Goal: Transaction & Acquisition: Purchase product/service

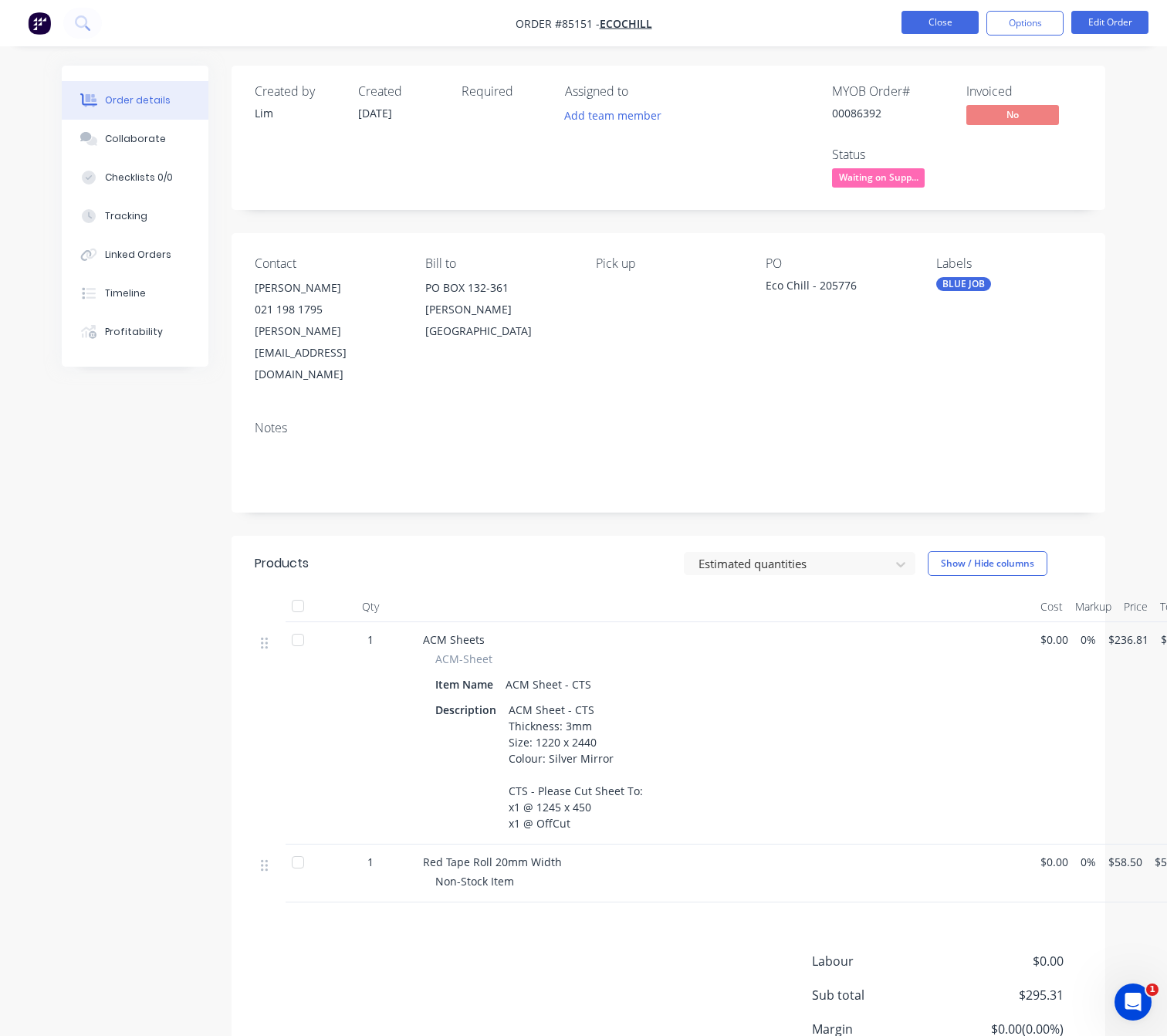
click at [947, 22] on button "Close" at bounding box center [940, 23] width 77 height 23
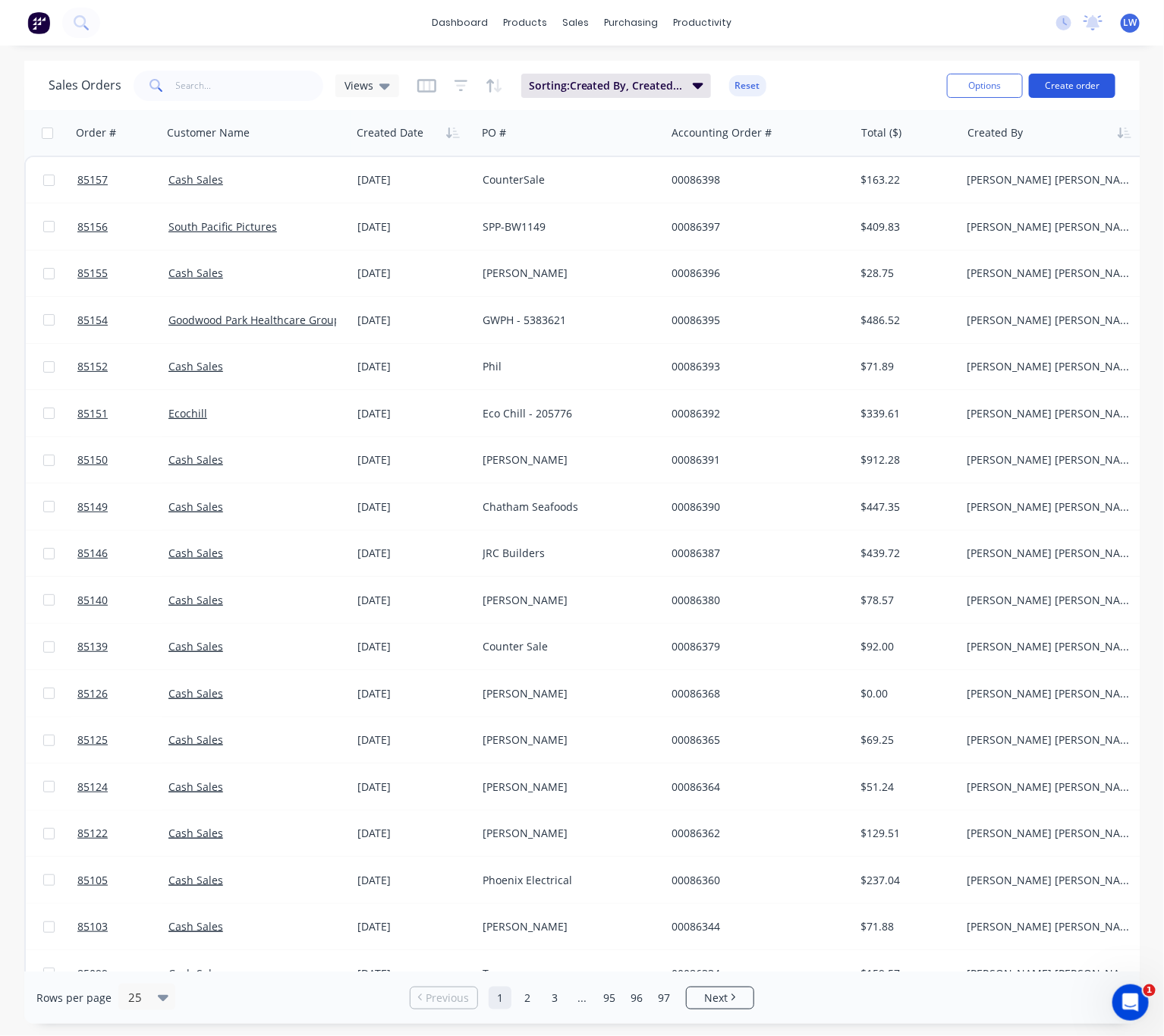
click at [1061, 88] on button "Create order" at bounding box center [1073, 86] width 87 height 24
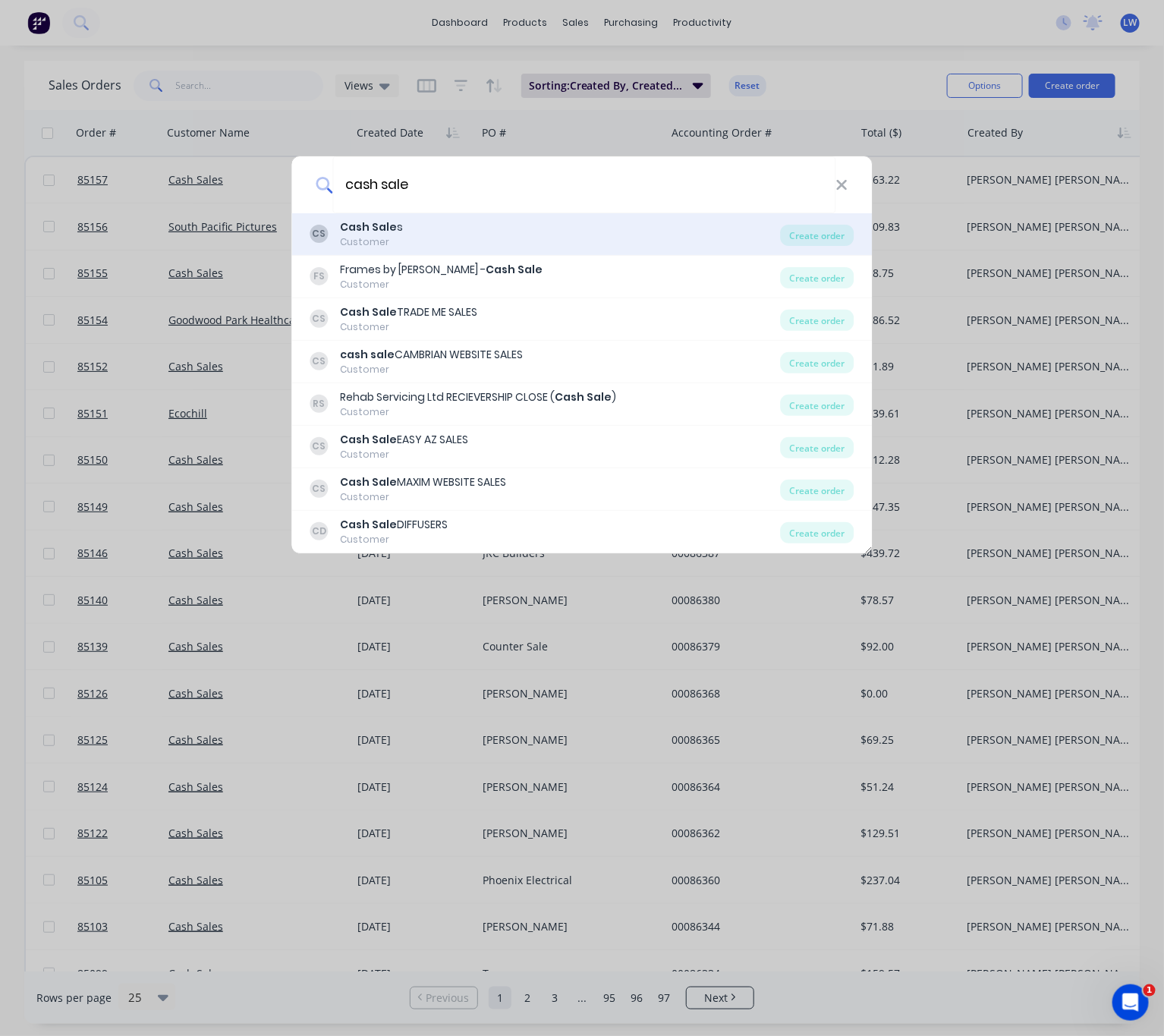
type input "cash sale"
click at [561, 249] on div "CS Cash Sale s Customer Create order" at bounding box center [583, 234] width 581 height 42
click at [561, 238] on div "CS Cash Sale s Customer" at bounding box center [546, 234] width 470 height 30
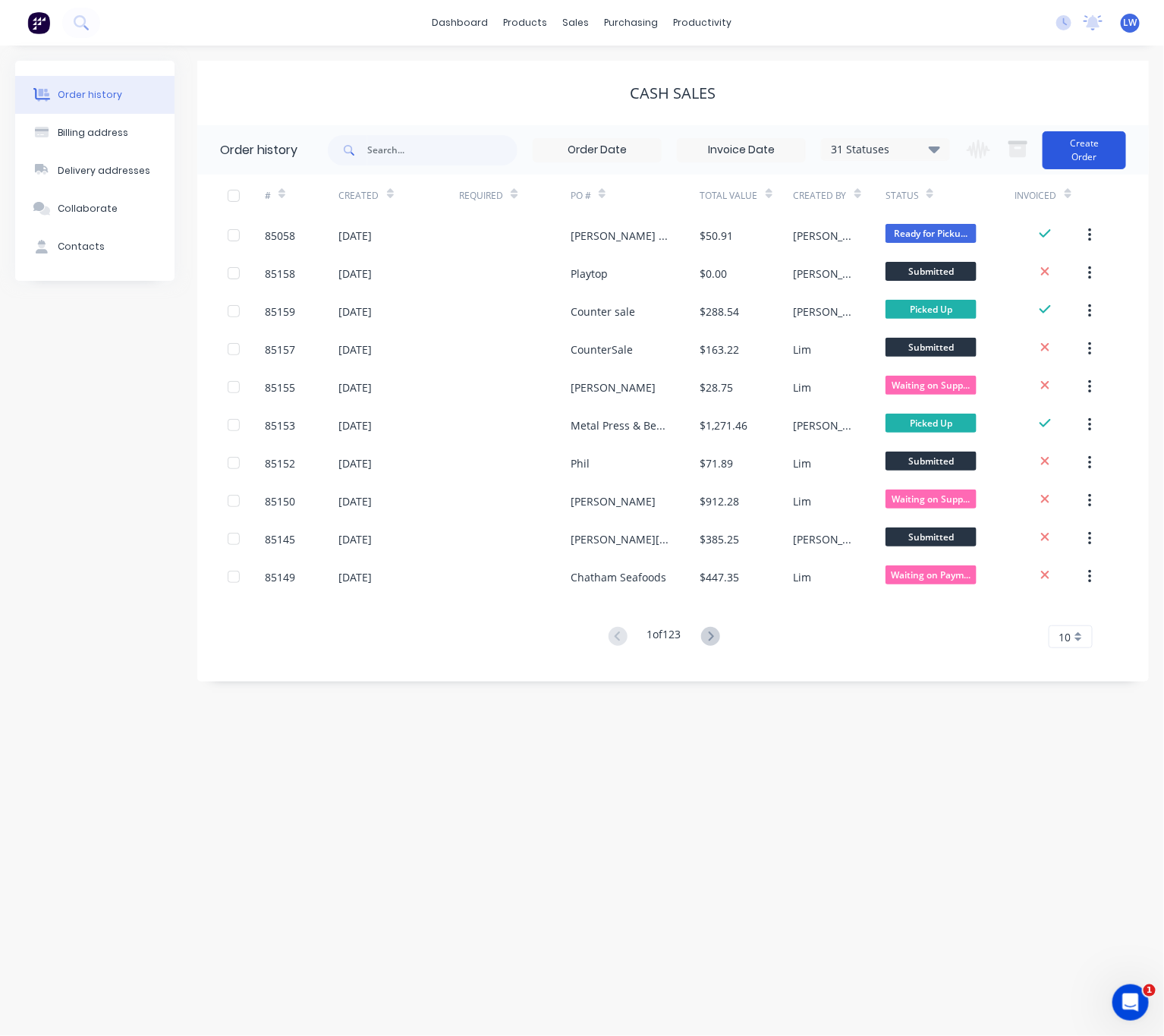
click at [1093, 162] on button "Create Order" at bounding box center [1085, 149] width 84 height 38
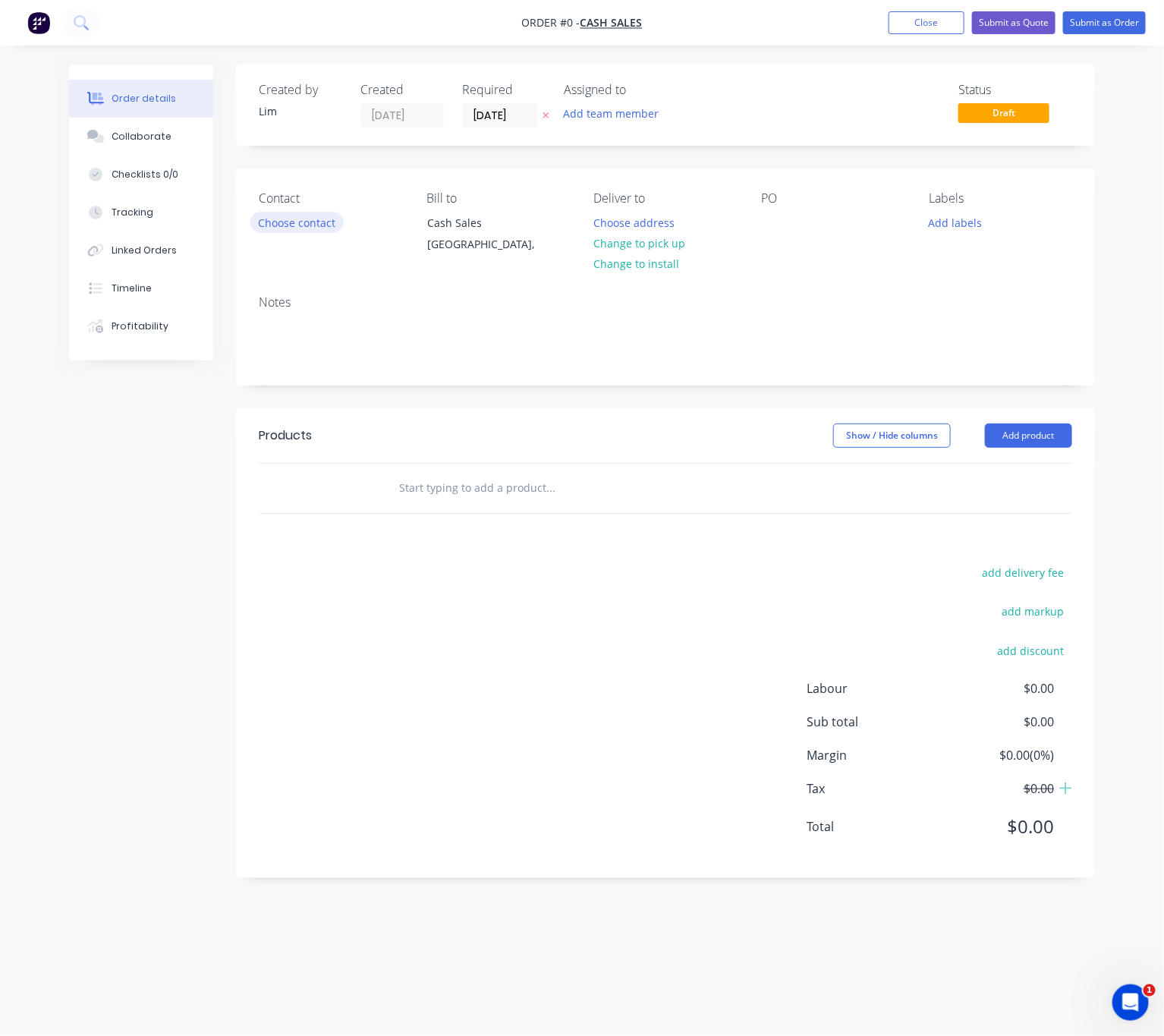
click at [324, 212] on button "Choose contact" at bounding box center [297, 222] width 93 height 20
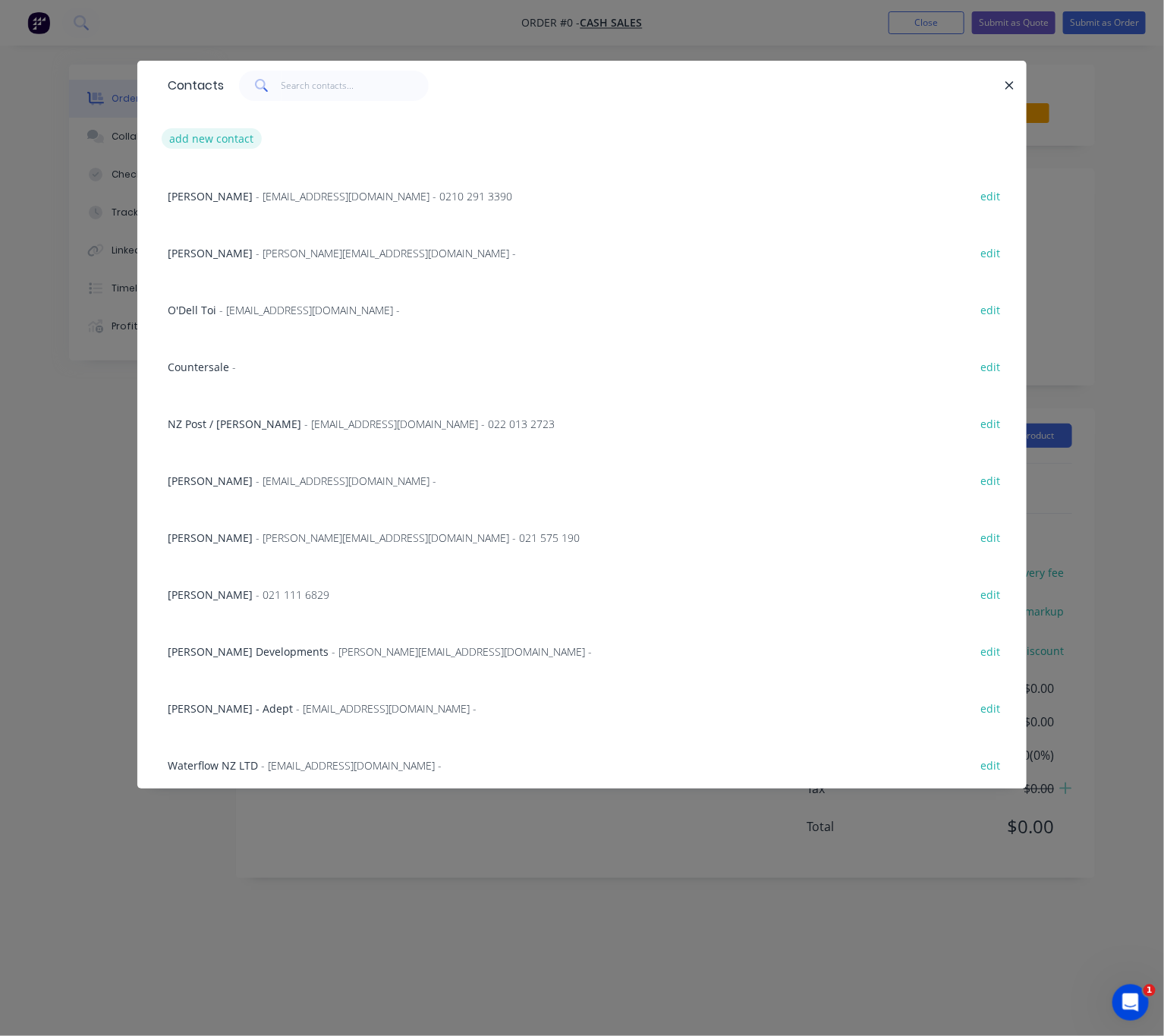
click at [244, 137] on button "add new contact" at bounding box center [211, 138] width 101 height 20
select select "NZ"
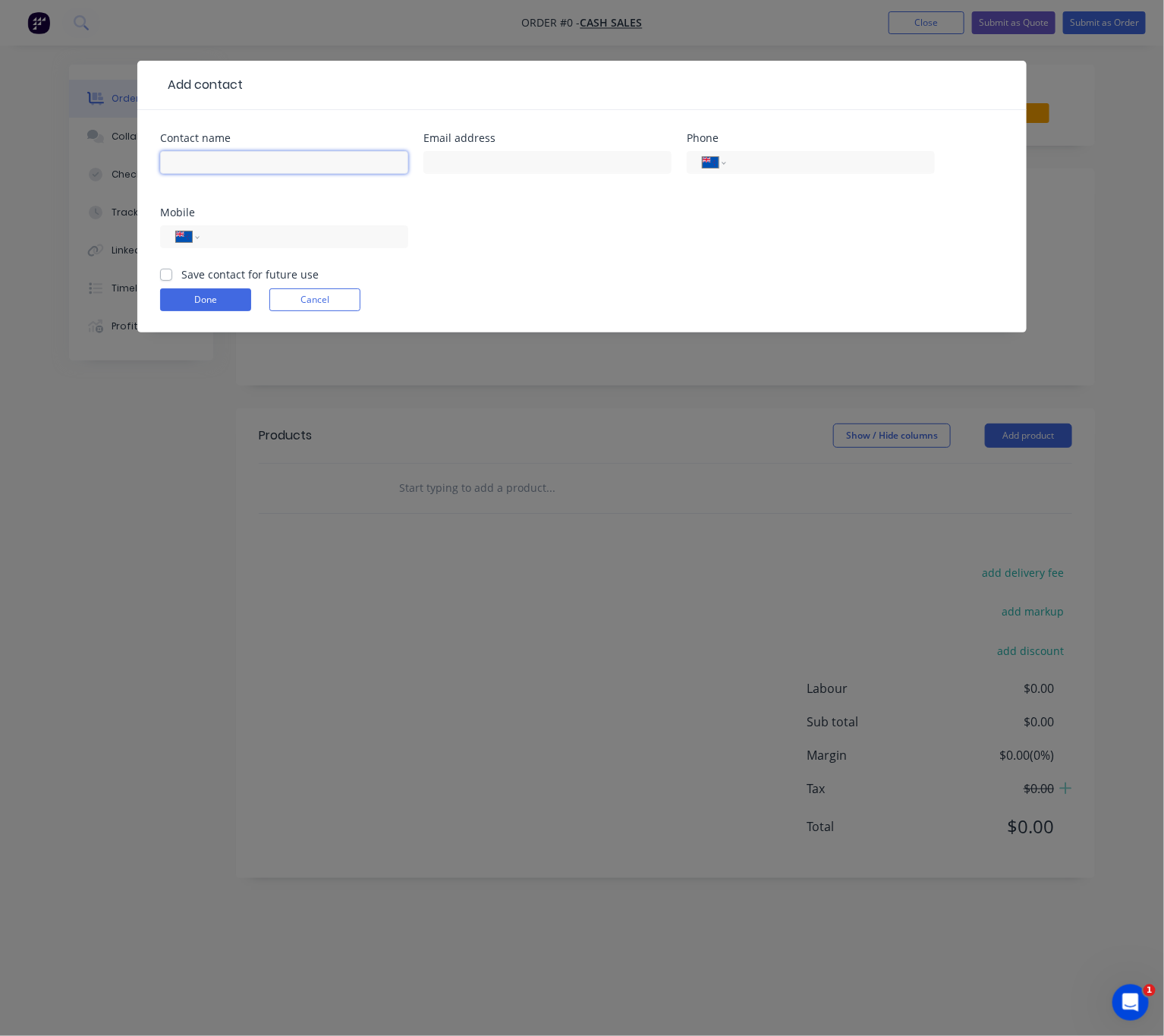
click at [259, 158] on input "text" at bounding box center [284, 162] width 248 height 23
type input "[PERSON_NAME]"
click at [319, 231] on input "tel" at bounding box center [301, 237] width 182 height 18
click at [315, 237] on input "tel" at bounding box center [301, 237] width 182 height 18
type input "021 990 181"
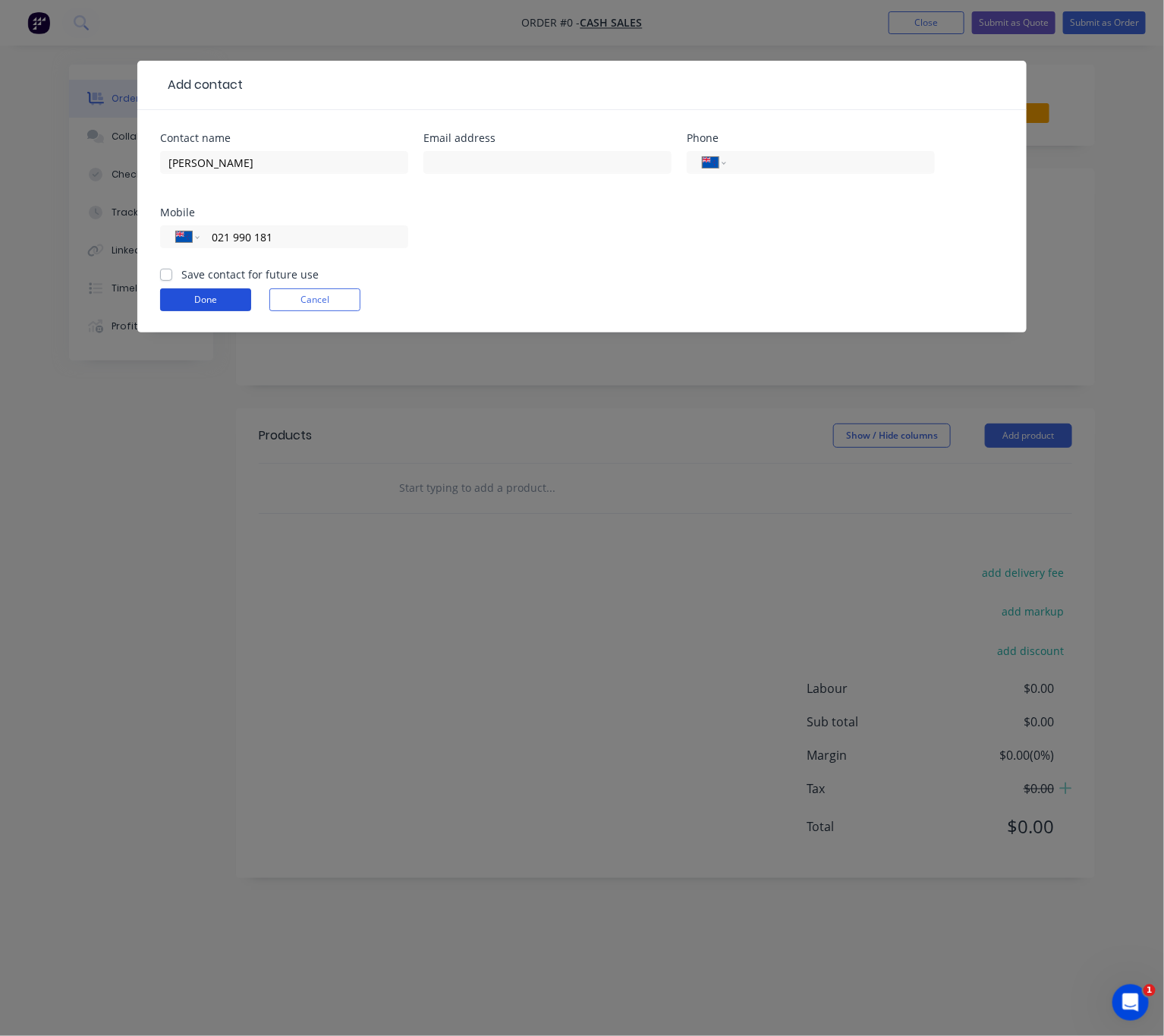
click at [226, 302] on button "Done" at bounding box center [206, 300] width 91 height 23
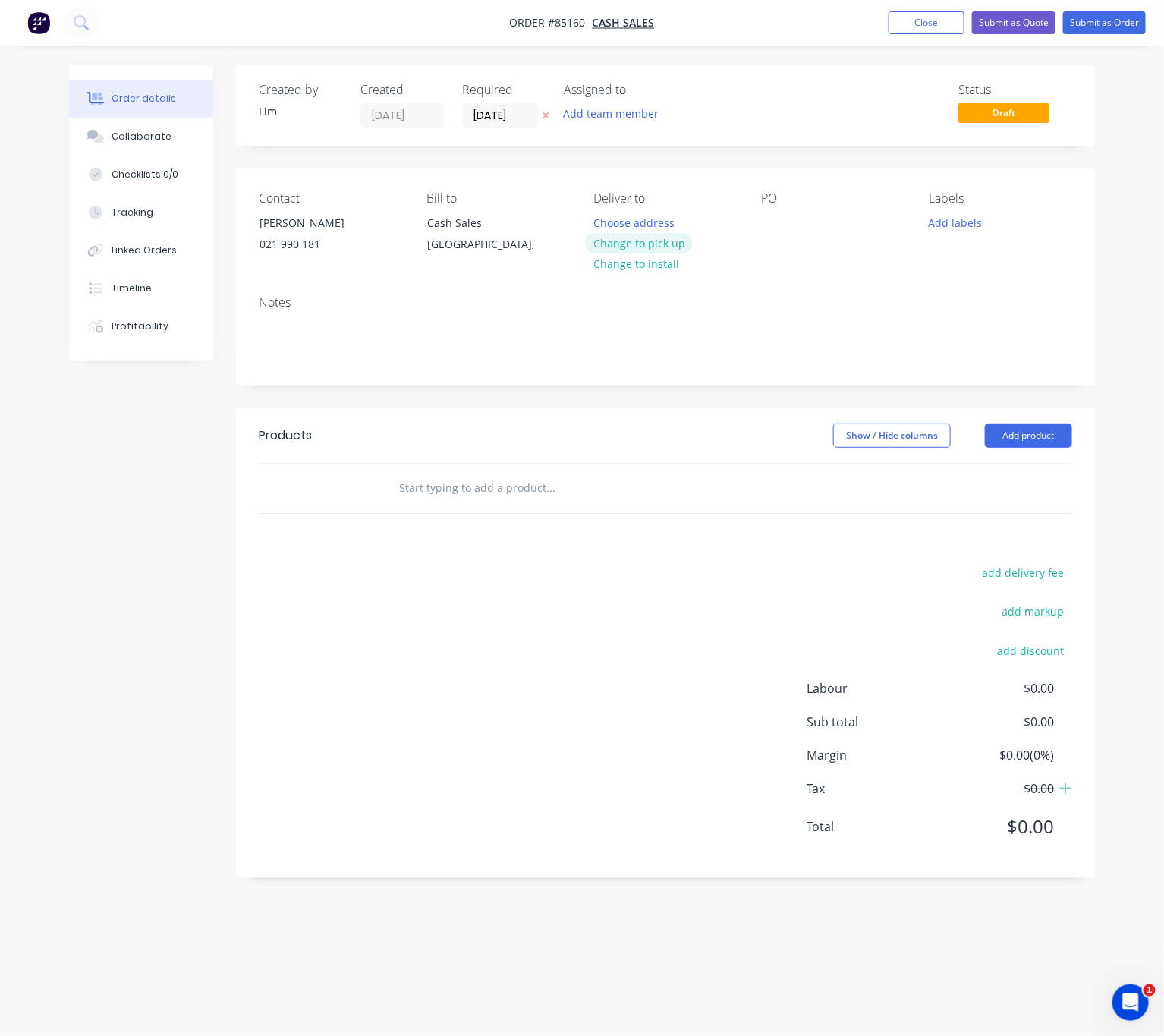
click at [675, 246] on button "Change to pick up" at bounding box center [638, 244] width 108 height 20
click at [763, 205] on div "PO" at bounding box center [833, 198] width 144 height 15
click at [770, 217] on div at bounding box center [773, 223] width 24 height 22
click at [962, 225] on button "Add labels" at bounding box center [956, 222] width 70 height 20
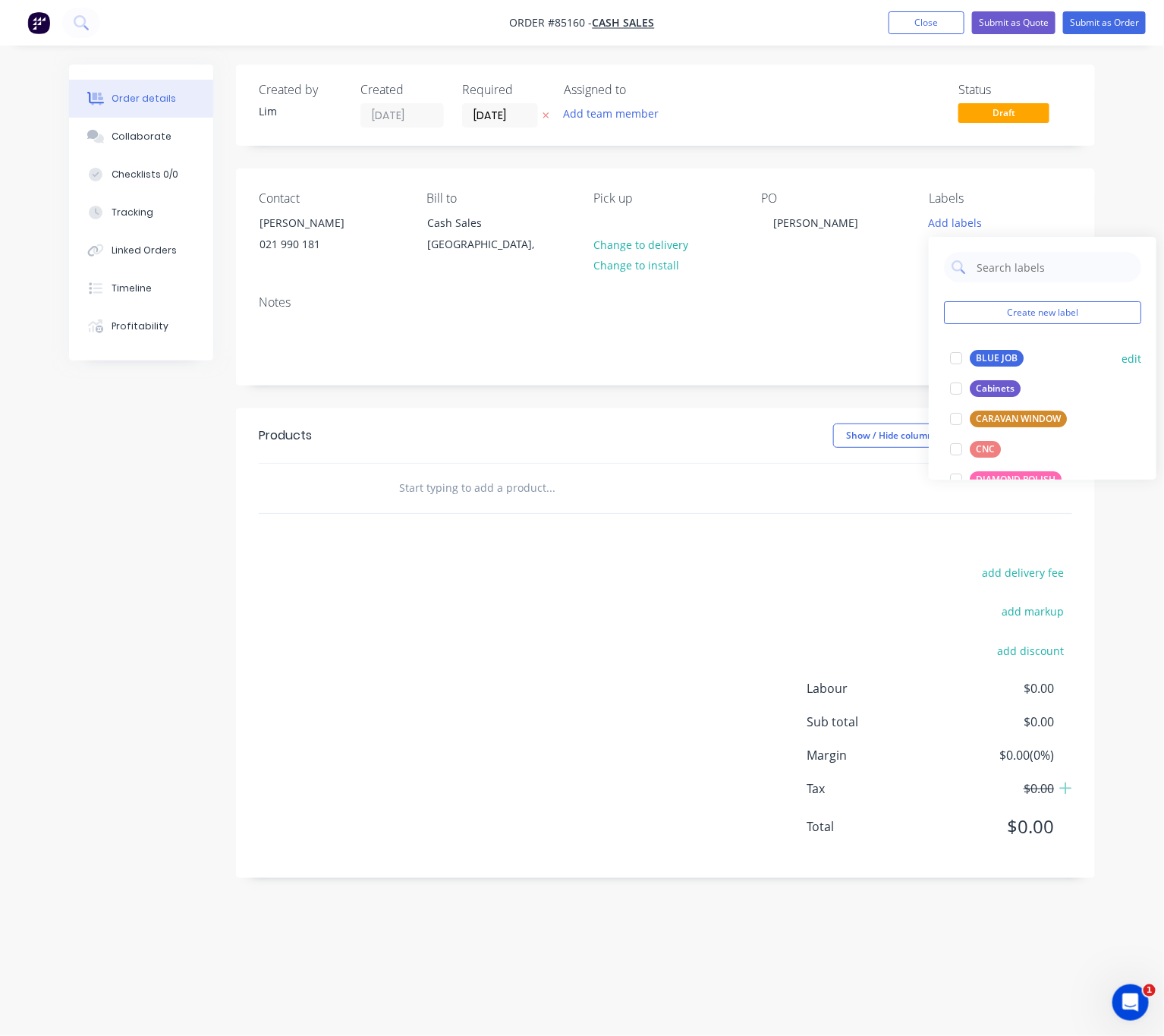
click at [989, 360] on div "BLUE JOB" at bounding box center [997, 358] width 53 height 17
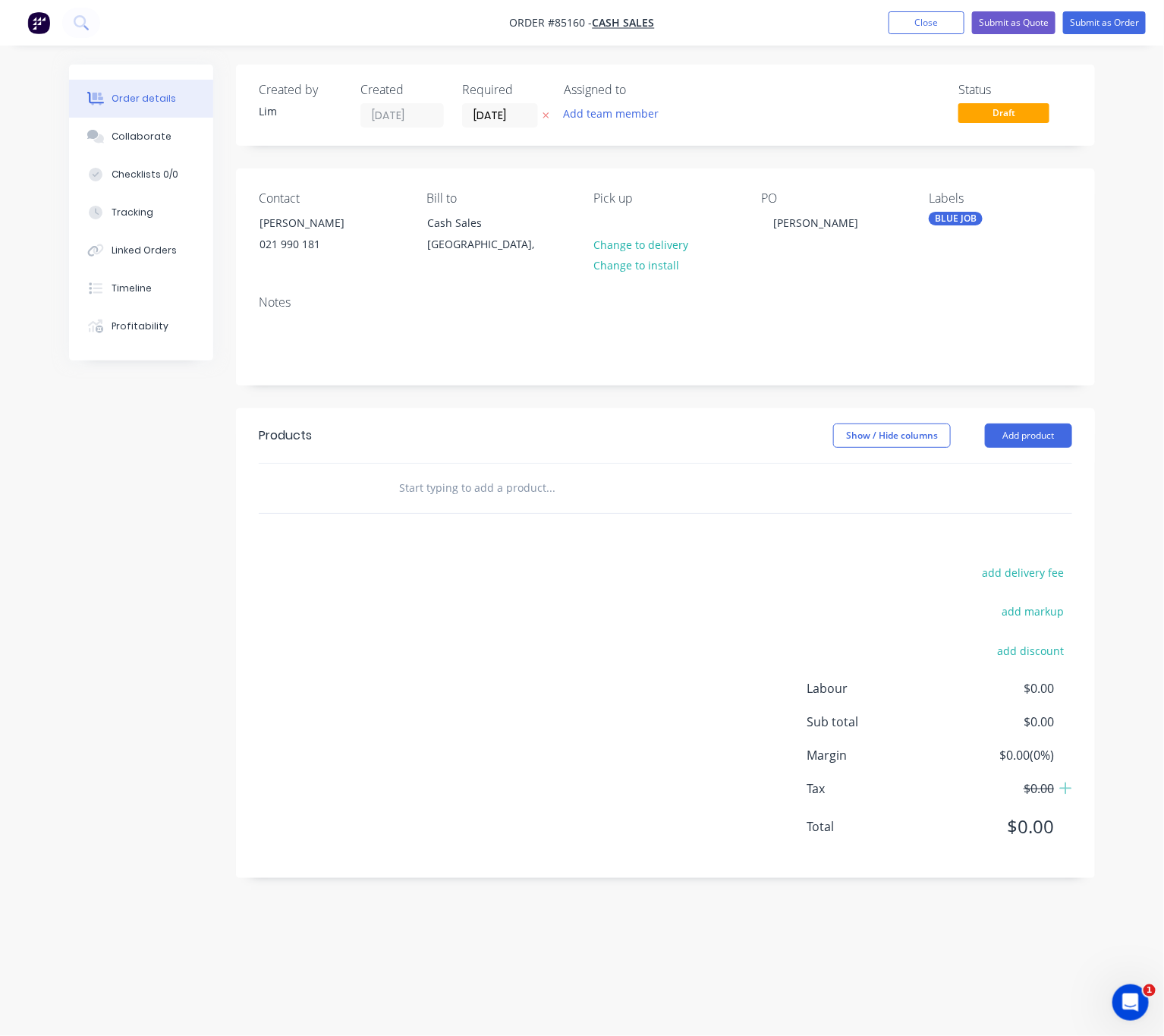
drag, startPoint x: 715, startPoint y: 661, endPoint x: 479, endPoint y: 515, distance: 277.5
click at [713, 661] on div "add delivery fee add markup add discount Labour $0.00 Sub total $0.00 Margin $0…" at bounding box center [666, 709] width 814 height 293
click at [482, 485] on input "text" at bounding box center [550, 488] width 303 height 30
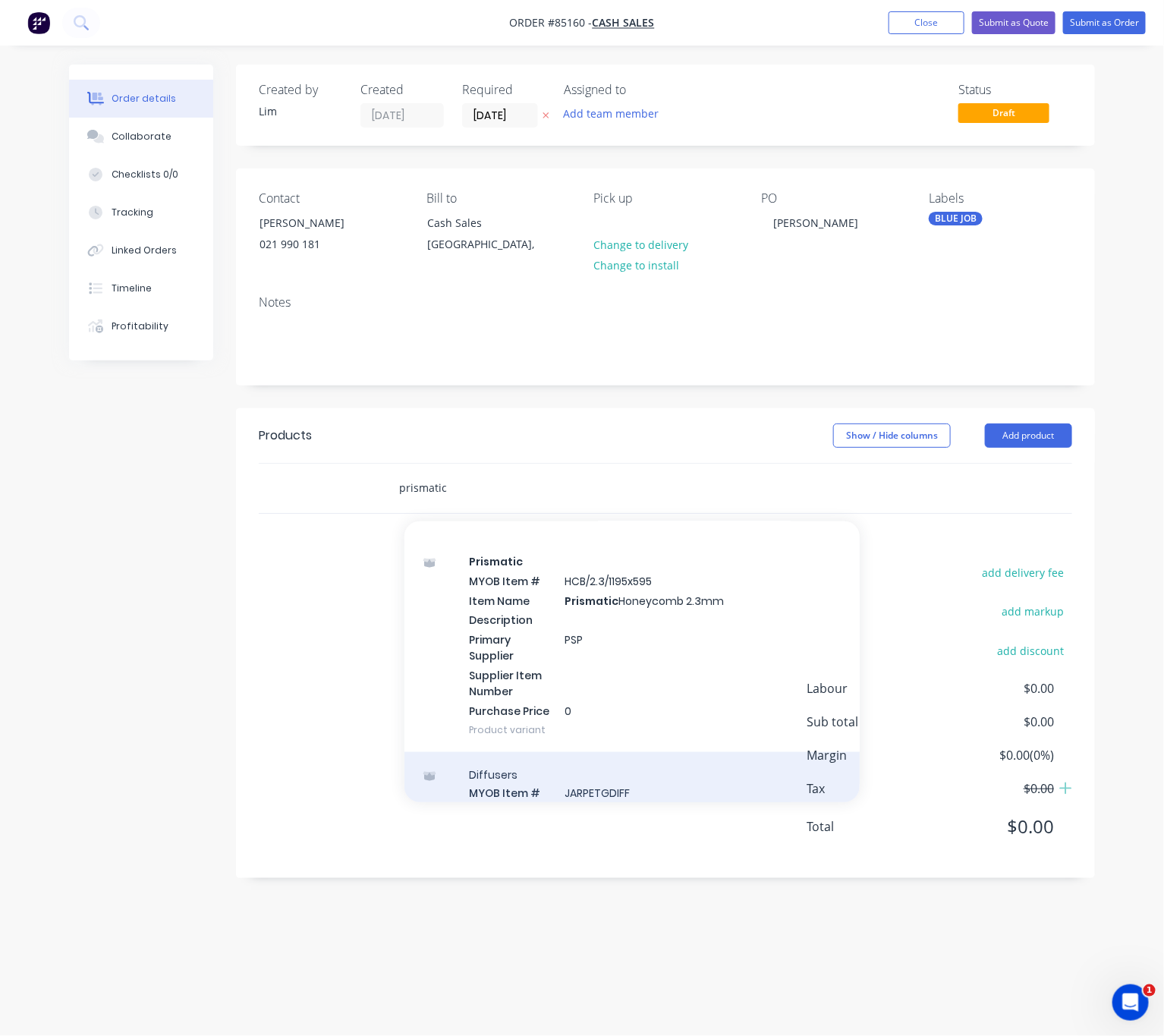
scroll to position [1025, 0]
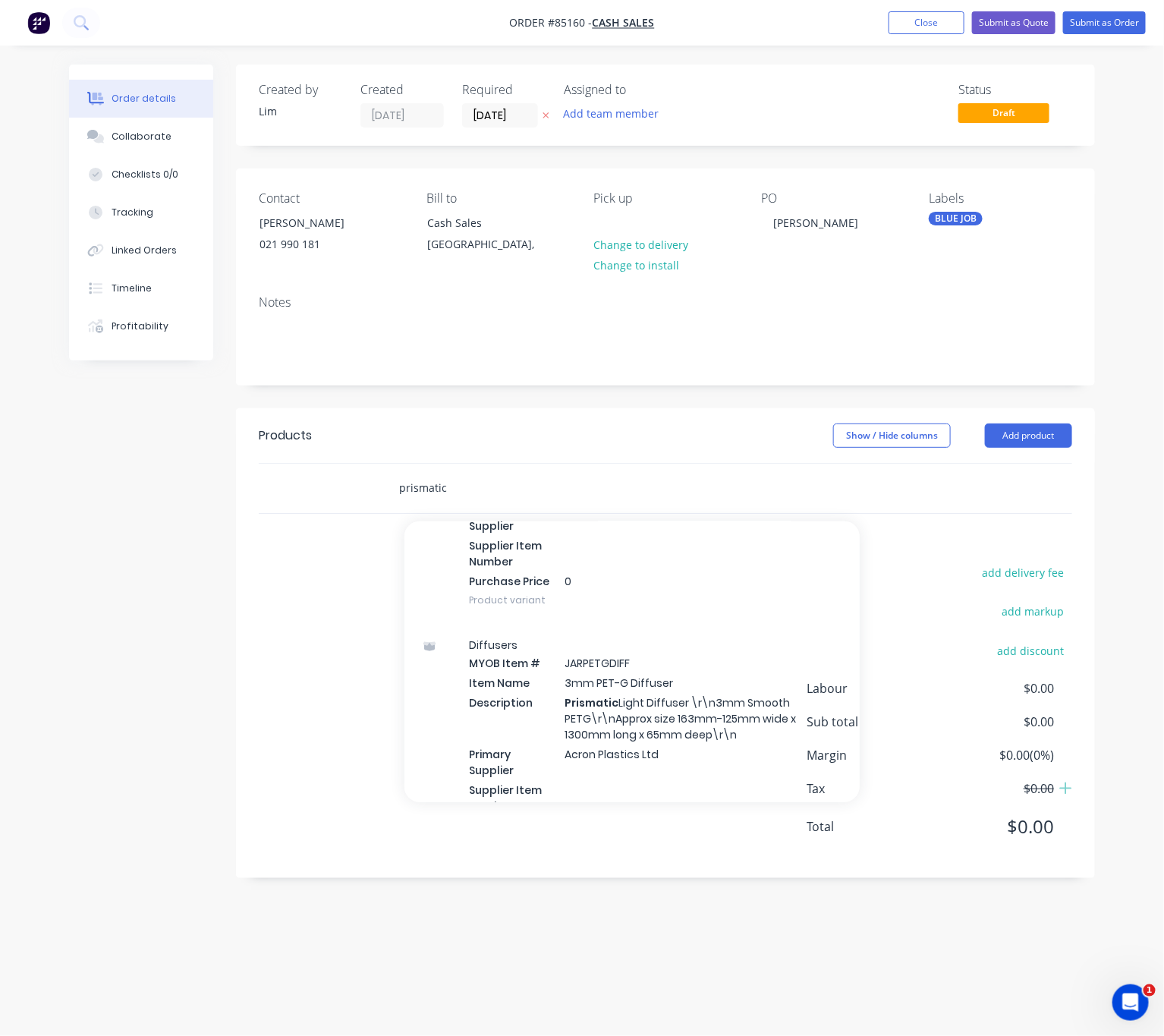
type input "prismatic"
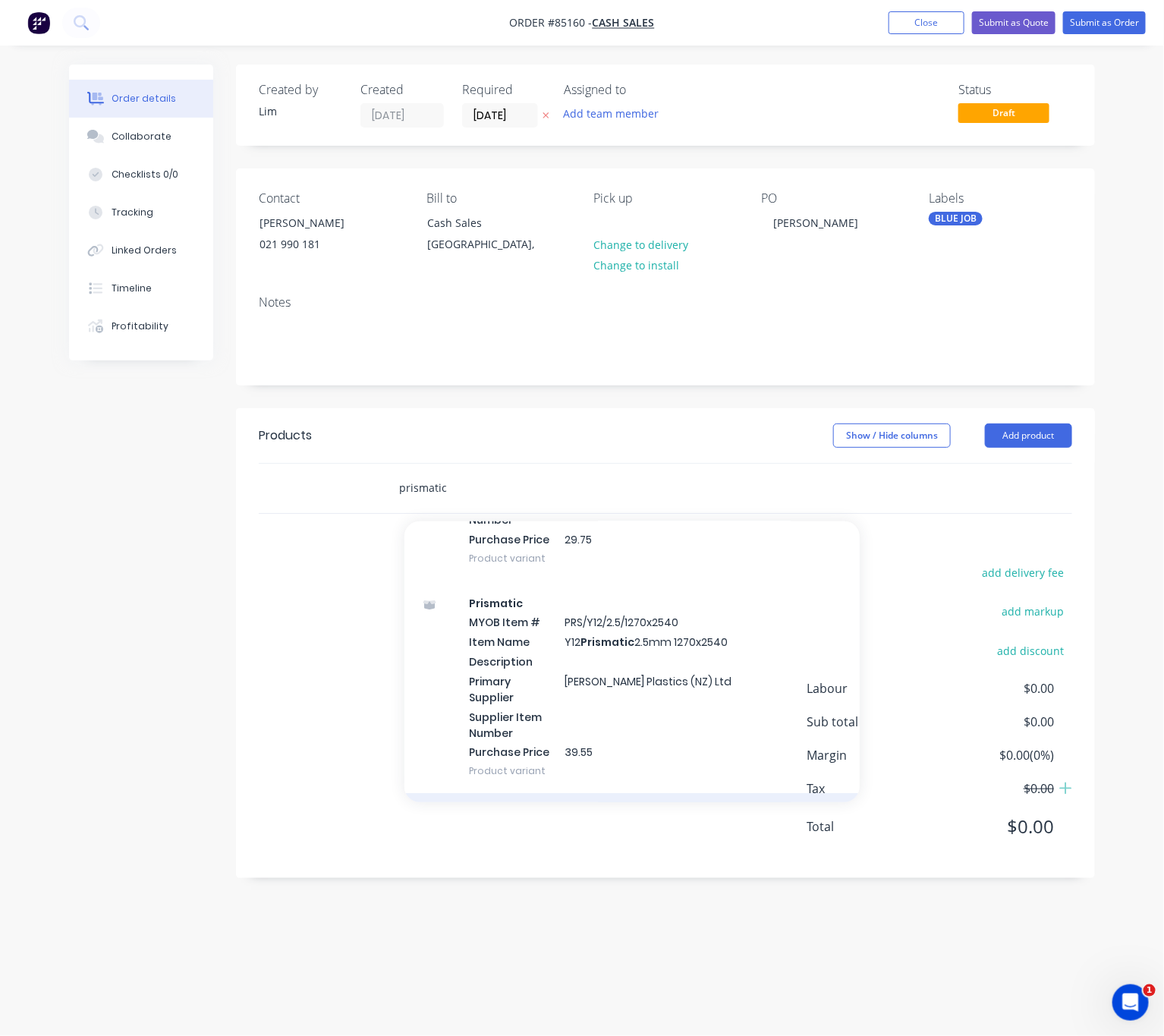
scroll to position [2391, 0]
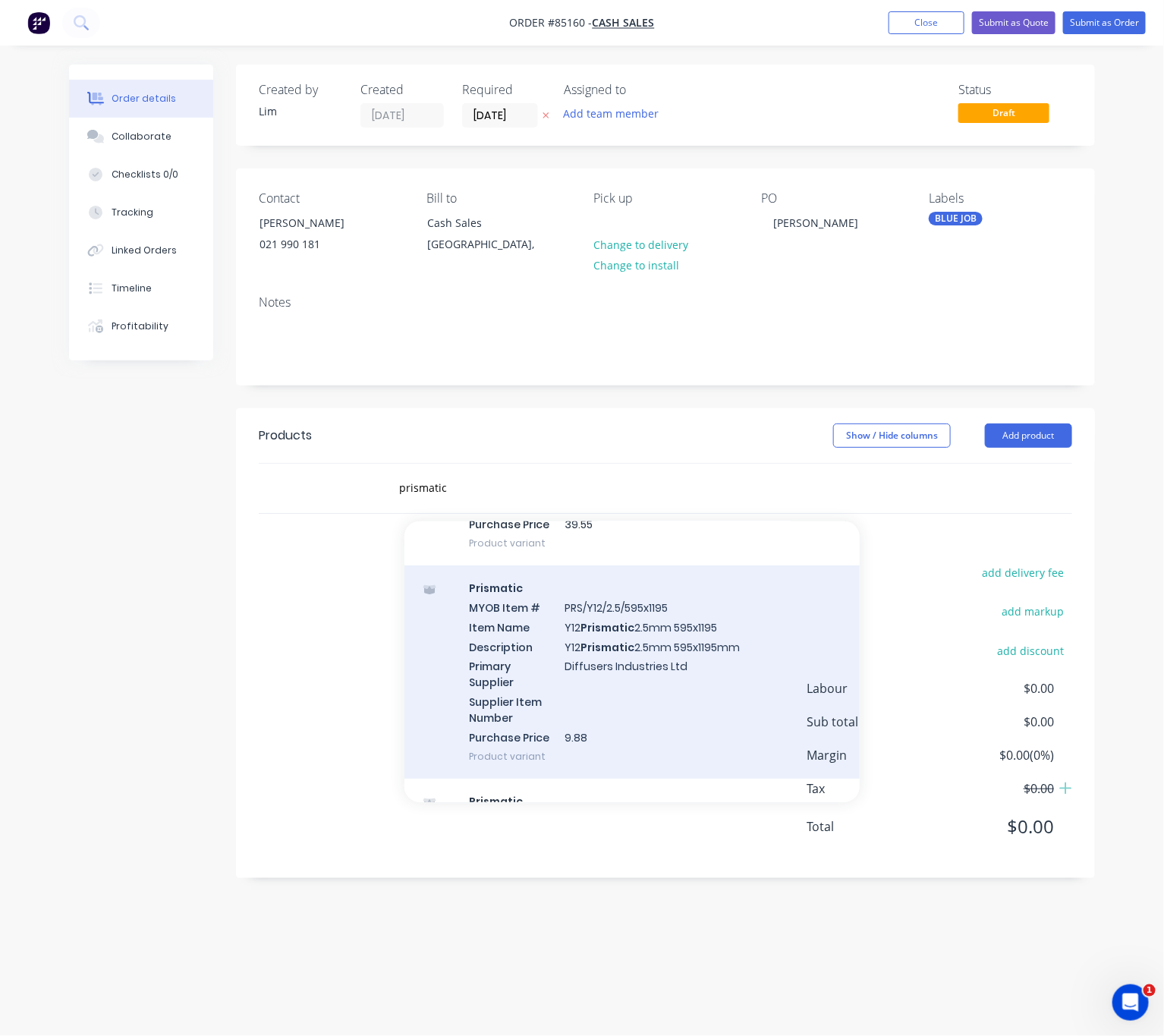
click at [618, 695] on div "Prismatic MYOB Item # PRS/Y12/2.5/595x1195 Item Name Y12 Prismatic 2.5mm 595x11…" at bounding box center [633, 672] width 456 height 213
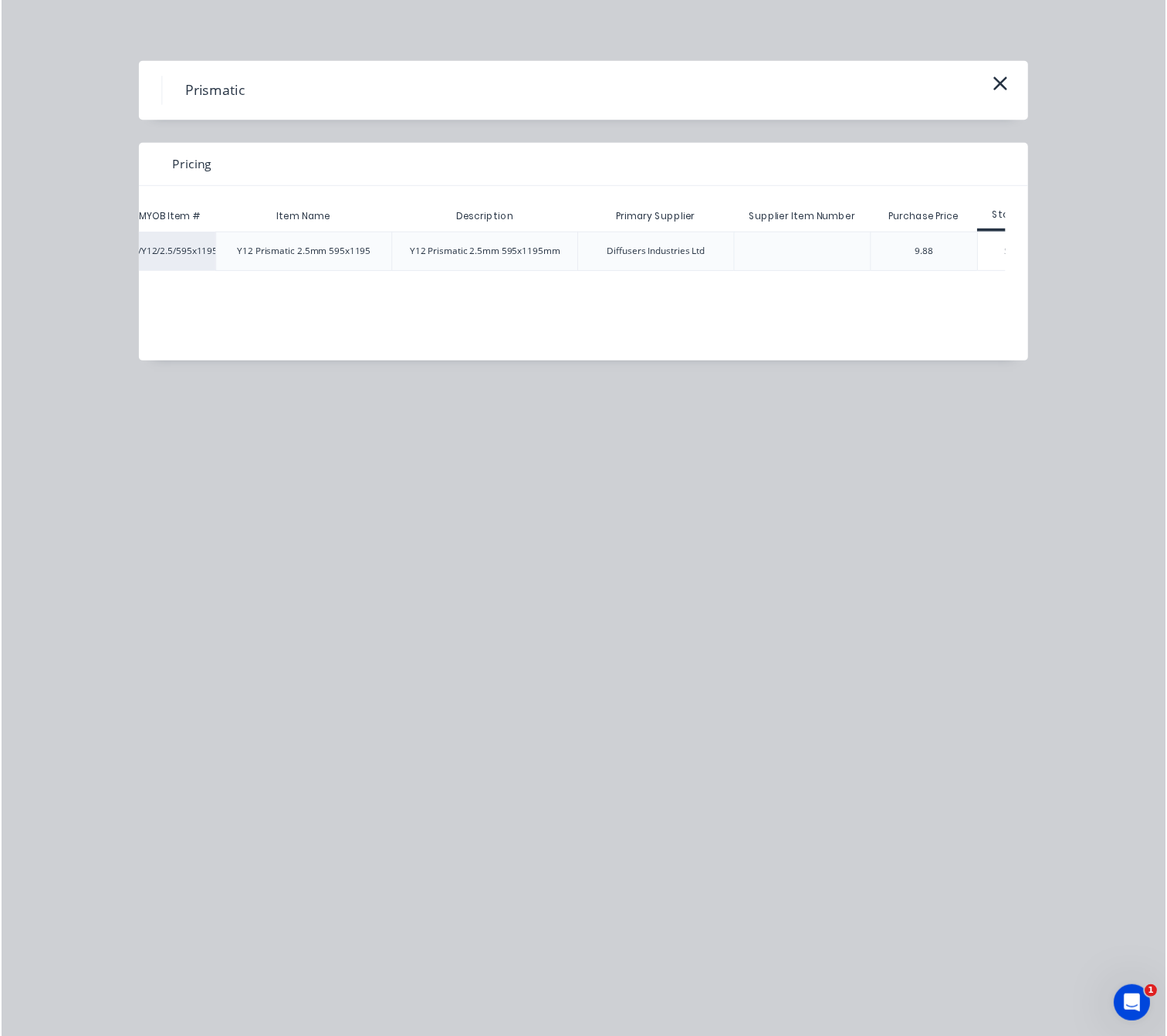
scroll to position [0, 99]
click at [994, 265] on div "$0.00" at bounding box center [982, 255] width 77 height 38
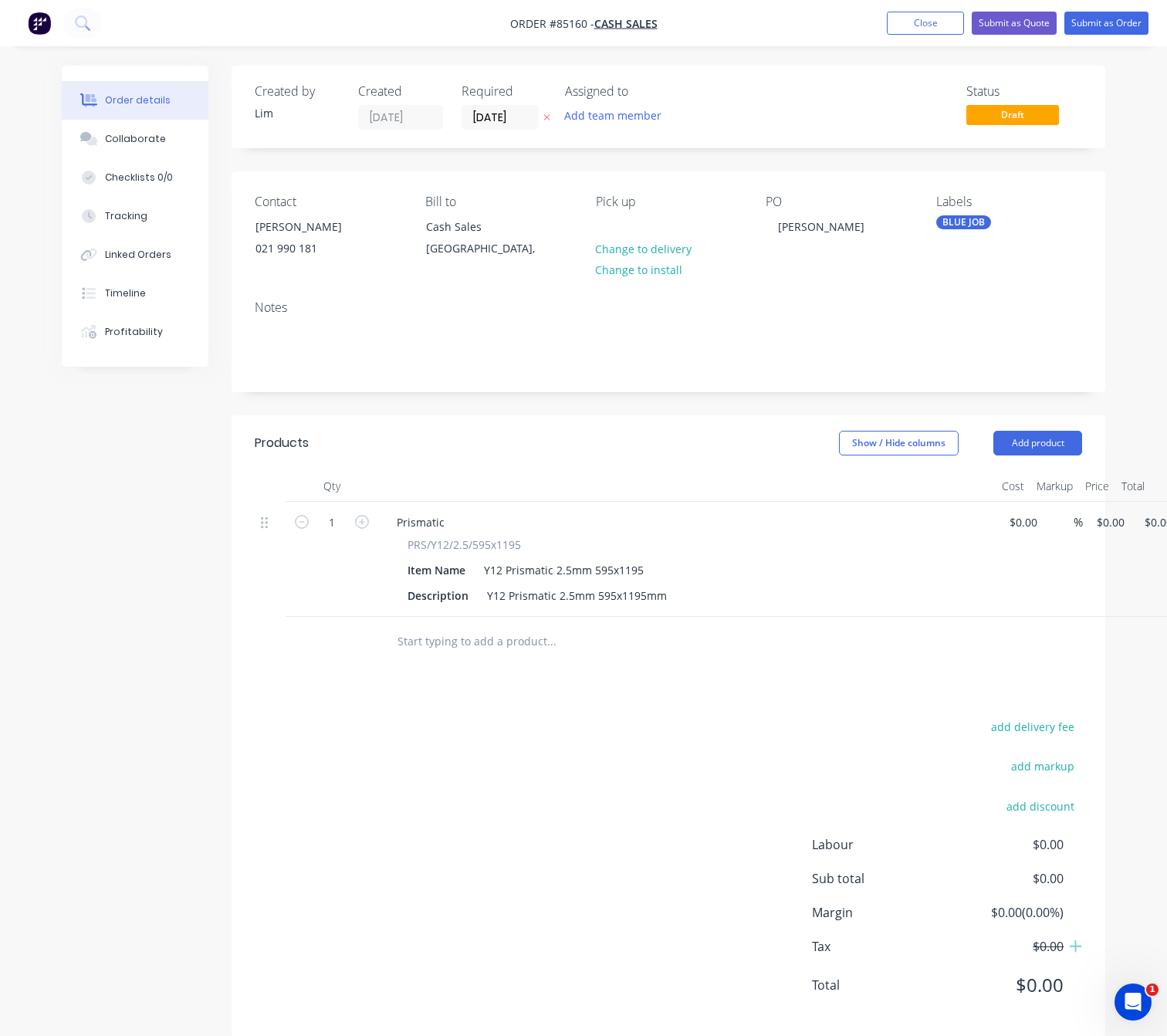
click at [447, 648] on input "text" at bounding box center [551, 641] width 309 height 31
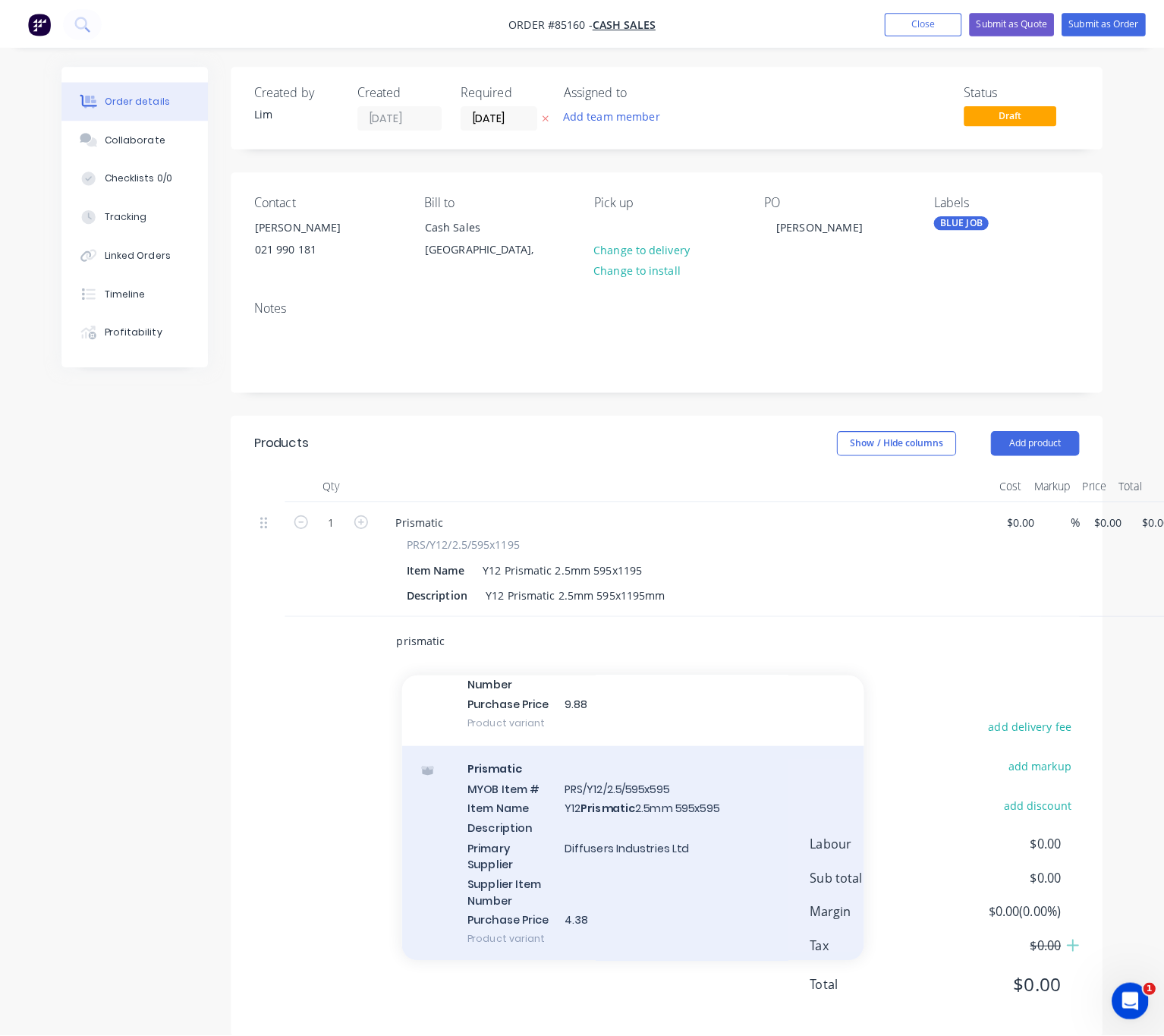
scroll to position [2619, 0]
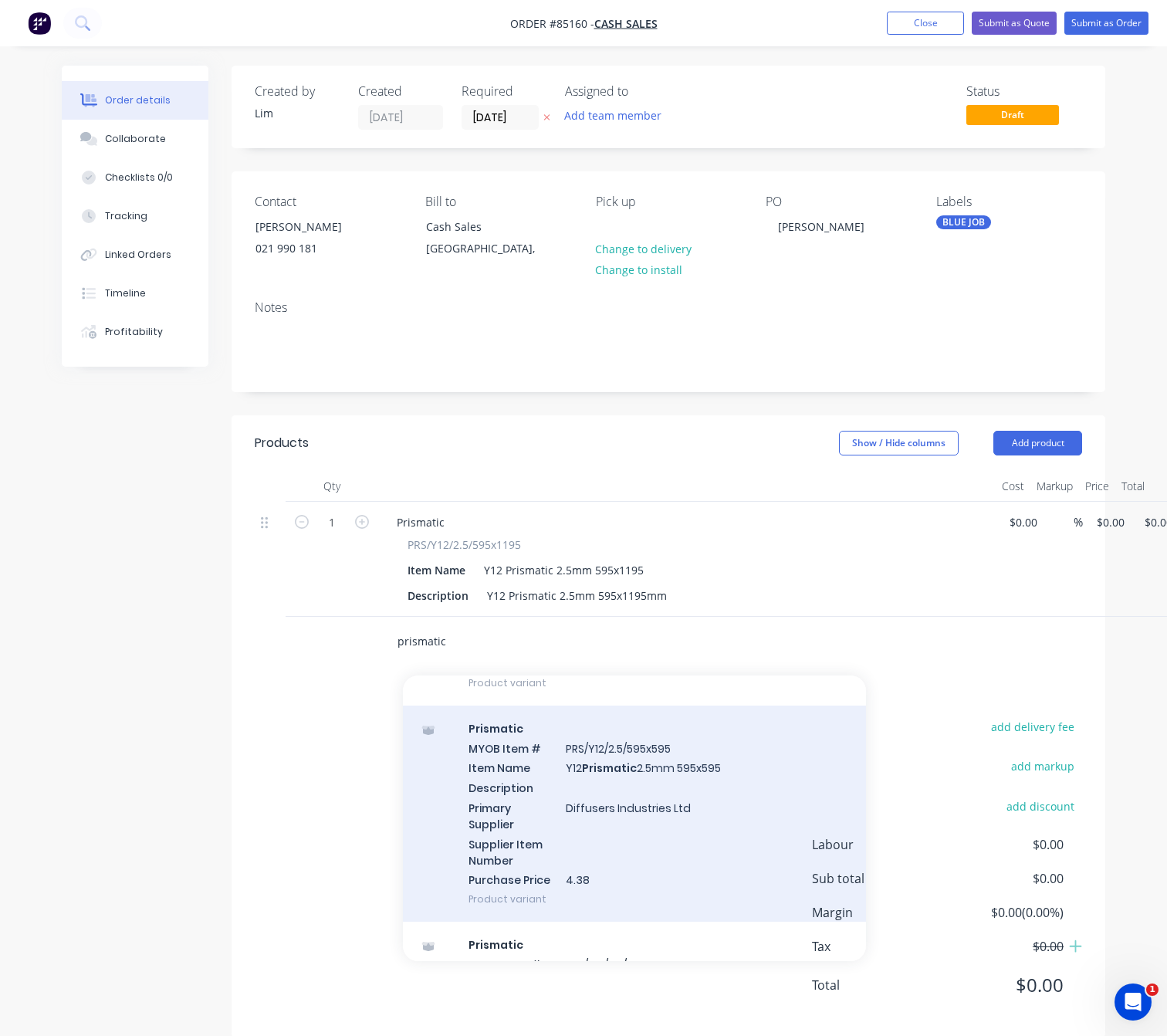
type input "prismatic"
click at [660, 846] on div "Prismatic MYOB Item # PRS/Y12/2.5/595x595 Item Name Y12 Prismatic 2.5mm 595x595…" at bounding box center [635, 814] width 463 height 217
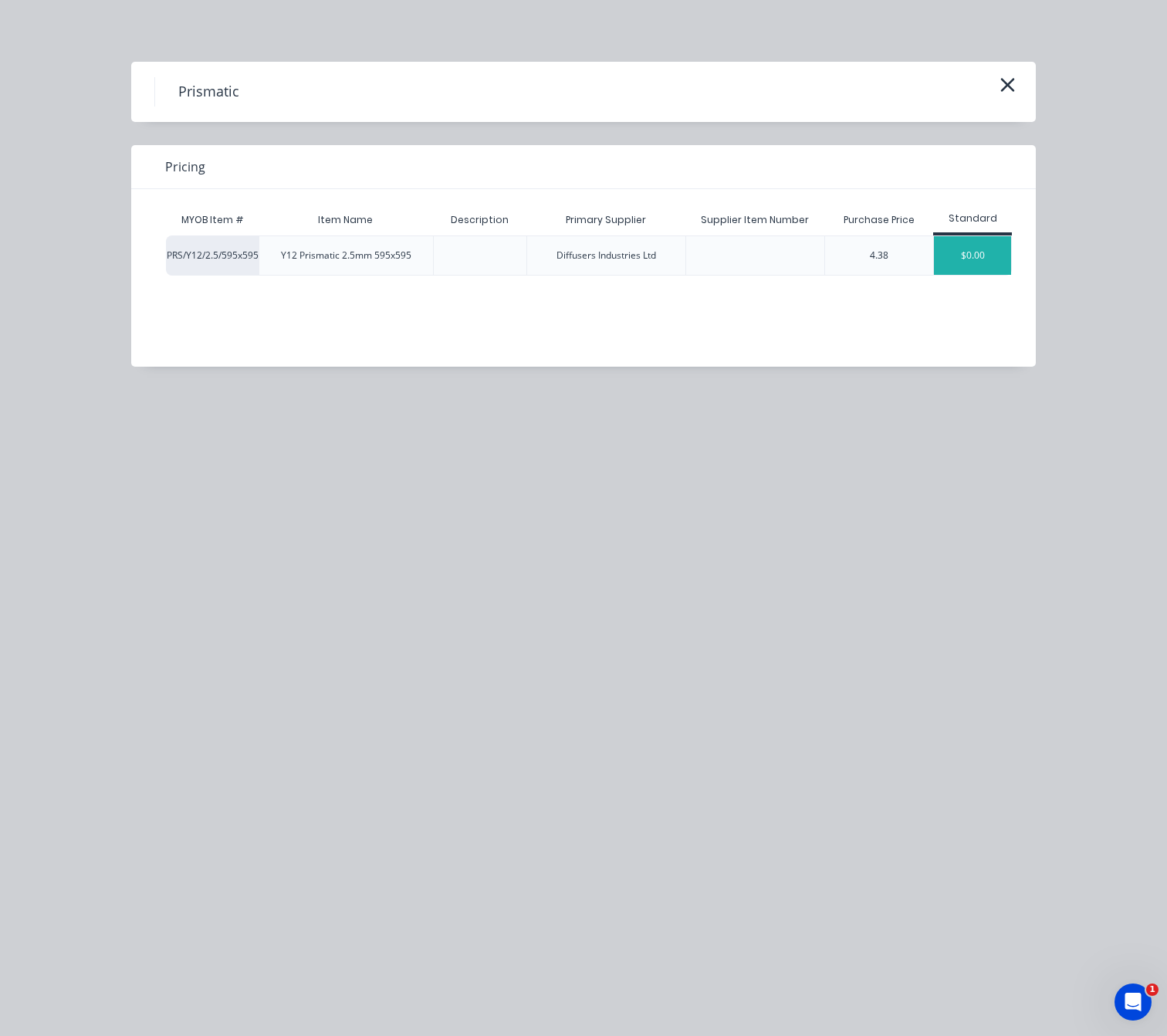
click at [959, 267] on div "$0.00" at bounding box center [973, 255] width 77 height 38
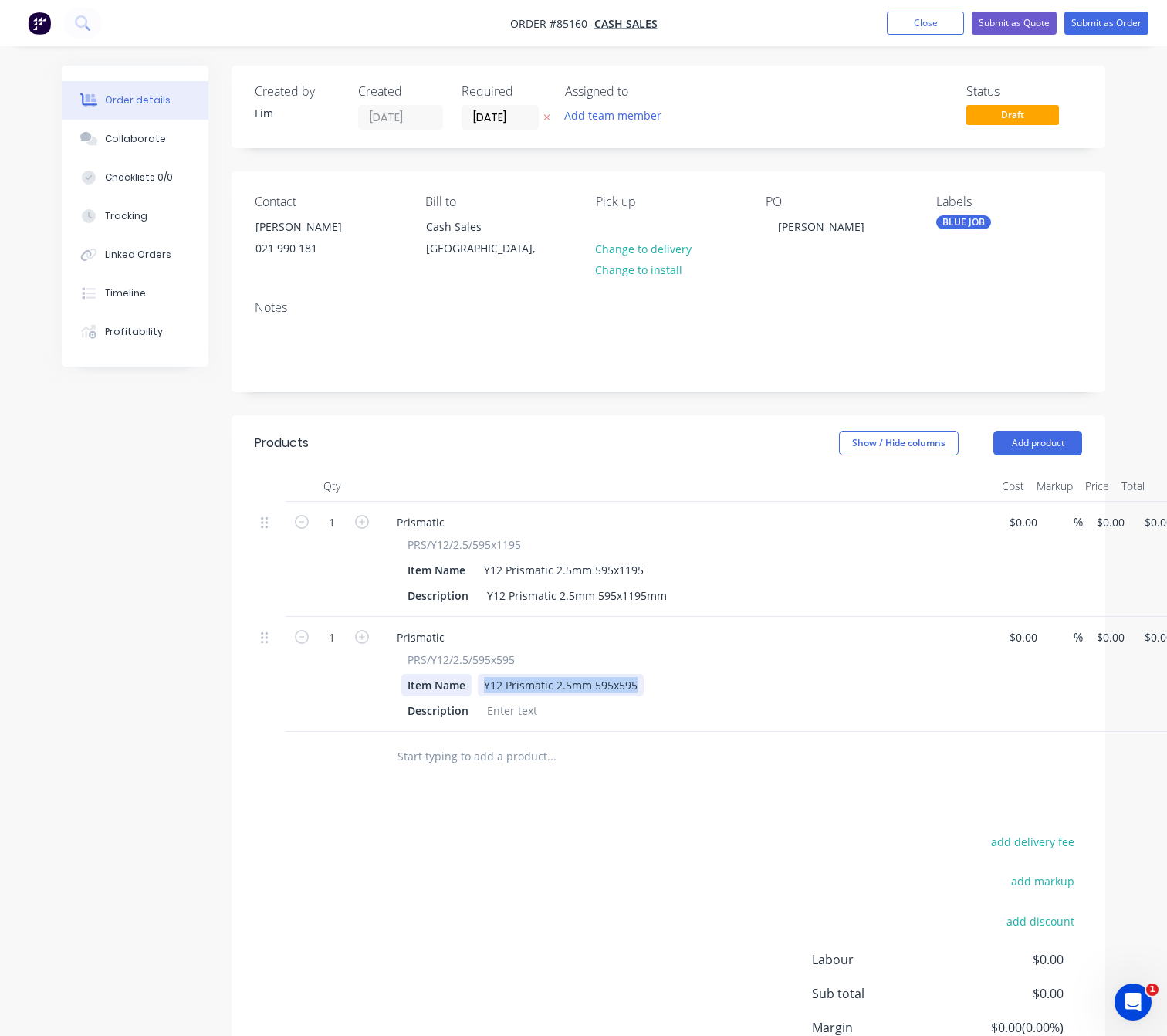
drag, startPoint x: 639, startPoint y: 683, endPoint x: 443, endPoint y: 684, distance: 196.0
click at [443, 684] on div "Item Name Y12 Prismatic 2.5mm 595x595" at bounding box center [684, 685] width 565 height 23
copy div "Y12 Prismatic 2.5mm 595x595"
click at [512, 711] on div at bounding box center [512, 711] width 63 height 23
paste div
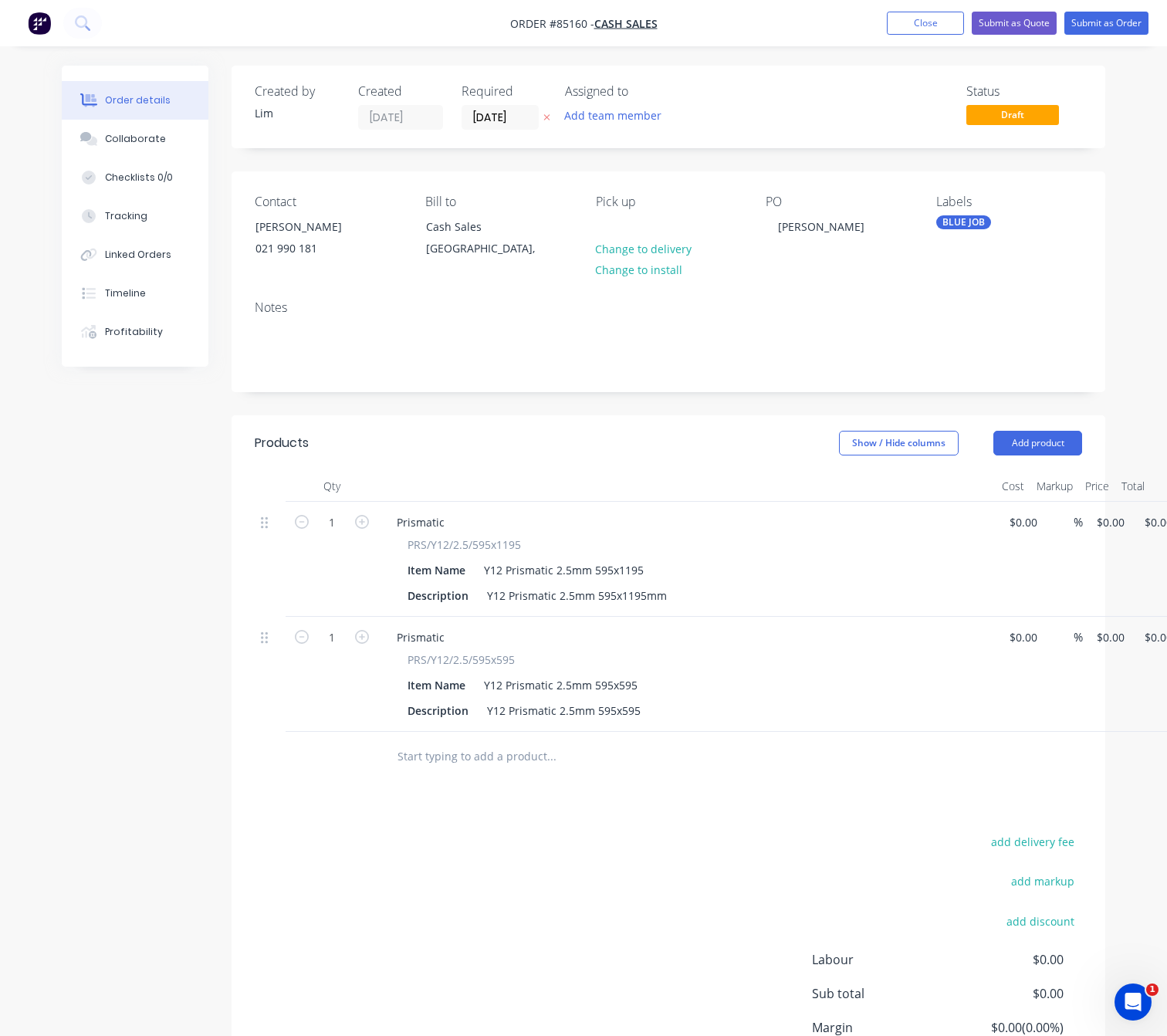
drag, startPoint x: 648, startPoint y: 916, endPoint x: 830, endPoint y: 714, distance: 271.9
click at [646, 913] on div "add delivery fee add markup add discount Labour $0.00 Sub total $0.00 Margin $0…" at bounding box center [669, 981] width 827 height 298
click at [1112, 522] on input "0" at bounding box center [1104, 523] width 18 height 23
click at [698, 905] on div "add delivery fee add markup add discount Labour $0.00 Sub total $0.00 Margin $0…" at bounding box center [669, 981] width 827 height 298
type input "$39.04"
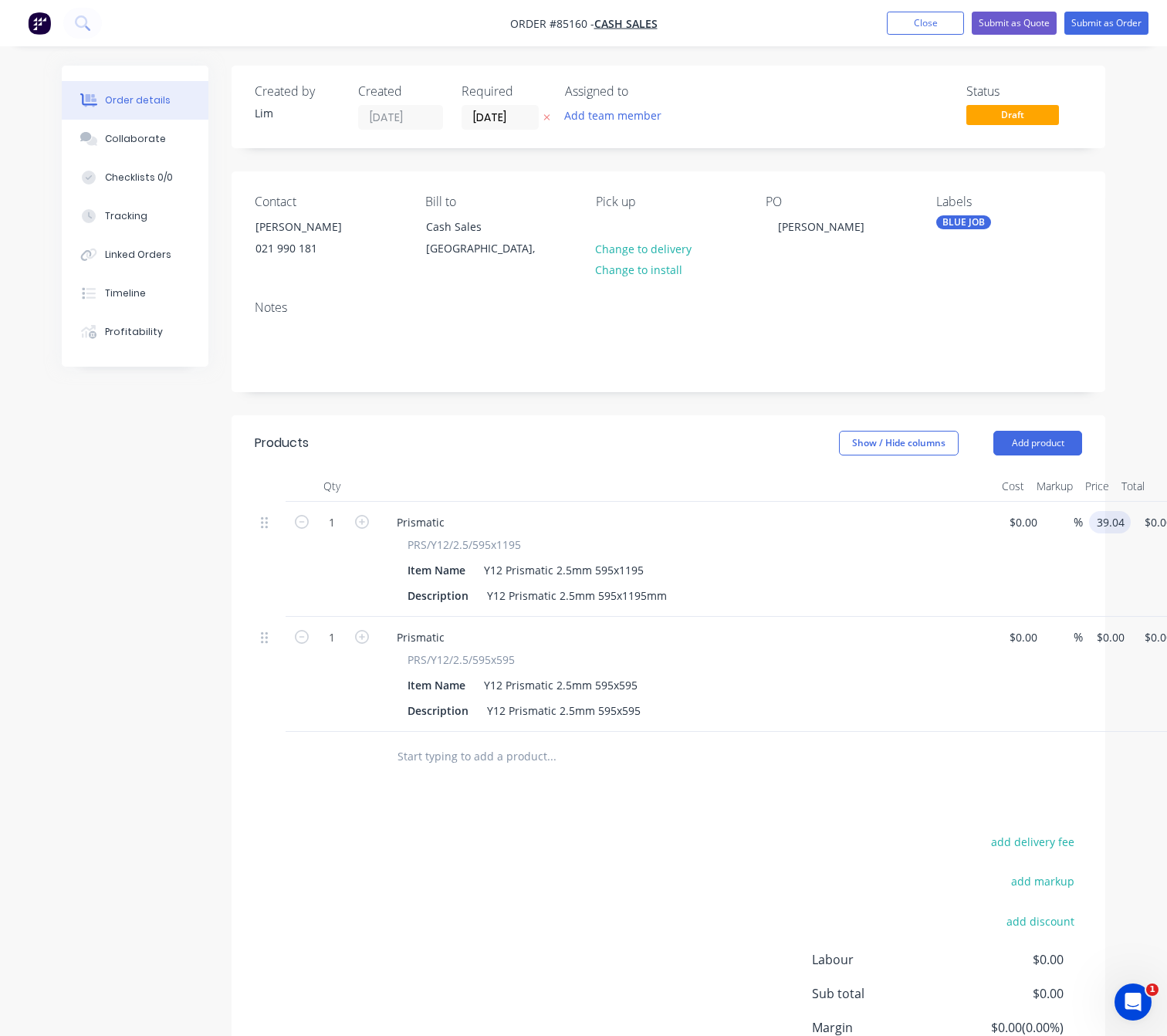
type input "$39.04"
click at [1107, 642] on input "0" at bounding box center [1114, 637] width 36 height 23
type input "$21.98"
click at [730, 978] on div "add delivery fee add markup add discount Labour $0.00 Sub total $39.04 Margin $…" at bounding box center [669, 981] width 827 height 298
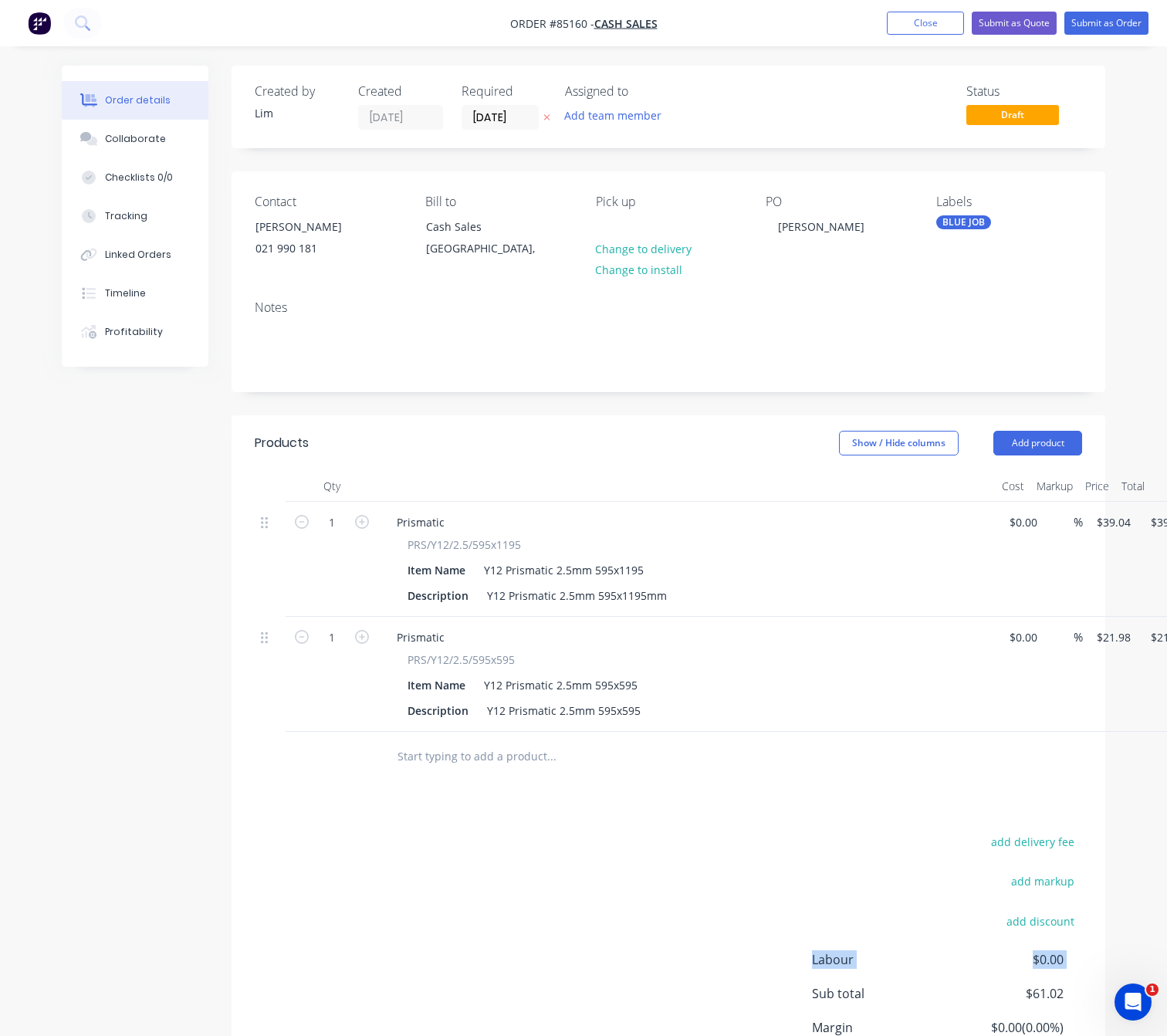
click at [644, 860] on div "add delivery fee add markup add discount Labour $0.00 Sub total $61.02 Margin $…" at bounding box center [669, 981] width 827 height 298
click at [1113, 19] on button "Submit as Order" at bounding box center [1107, 23] width 84 height 23
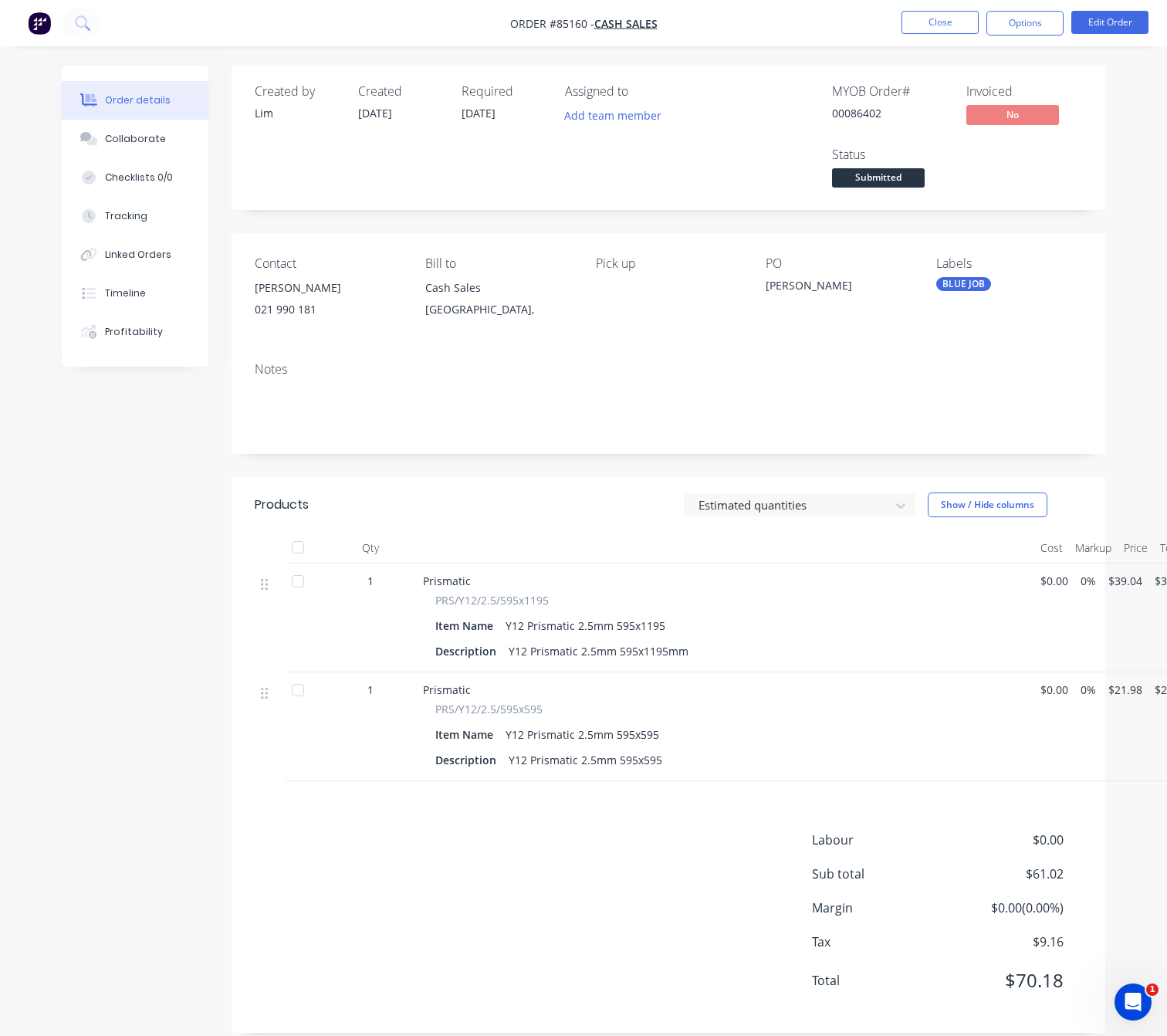
drag, startPoint x: 1034, startPoint y: 28, endPoint x: 1033, endPoint y: 41, distance: 13.0
click at [1034, 28] on button "Options" at bounding box center [1025, 23] width 77 height 24
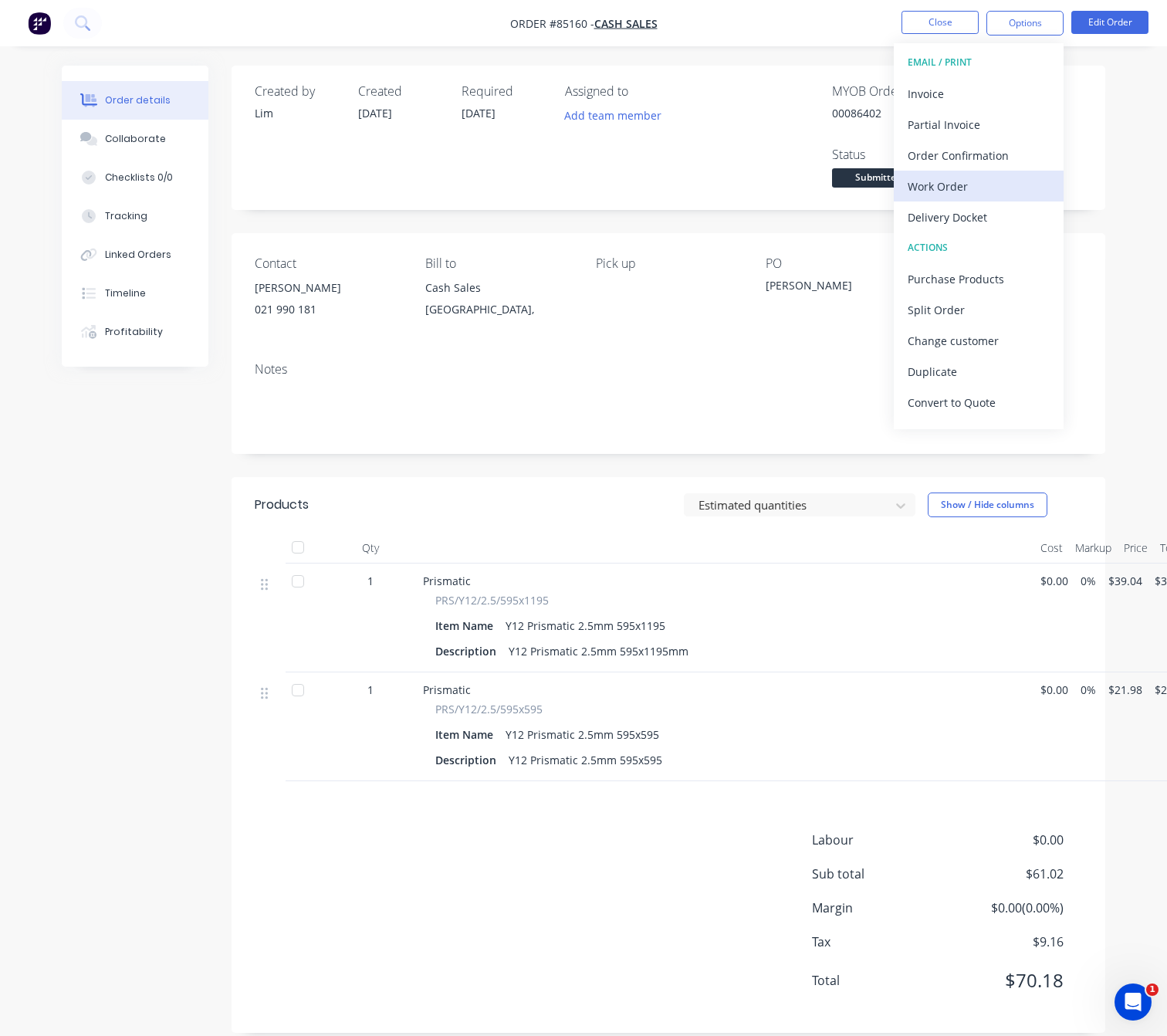
click at [985, 190] on div "Work Order" at bounding box center [978, 187] width 142 height 23
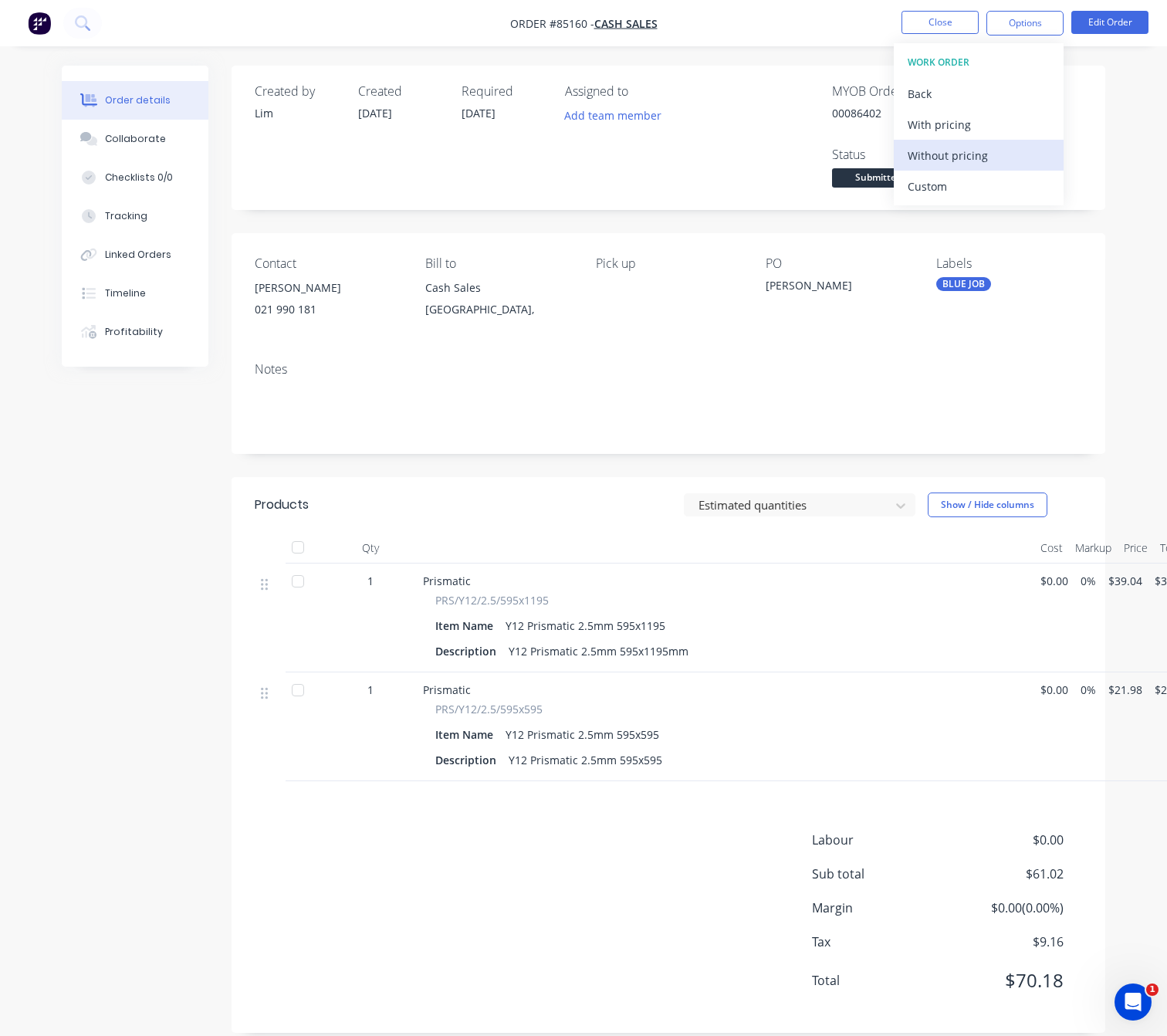
click at [978, 154] on div "Without pricing" at bounding box center [978, 156] width 142 height 23
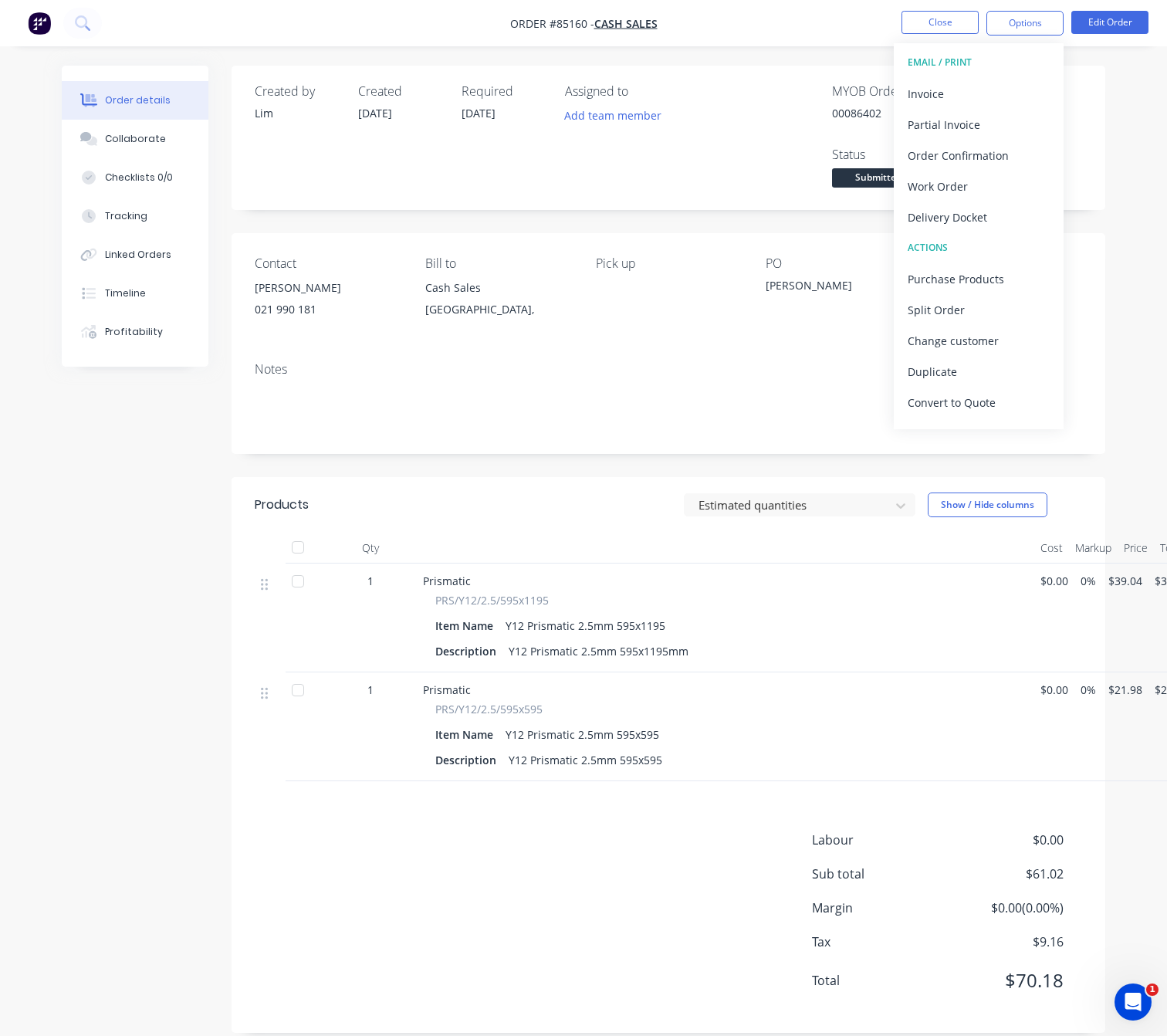
click at [153, 519] on div "Created by Lim Created [DATE] Required [DATE] Assigned to Add team member MYOB …" at bounding box center [584, 561] width 1044 height 991
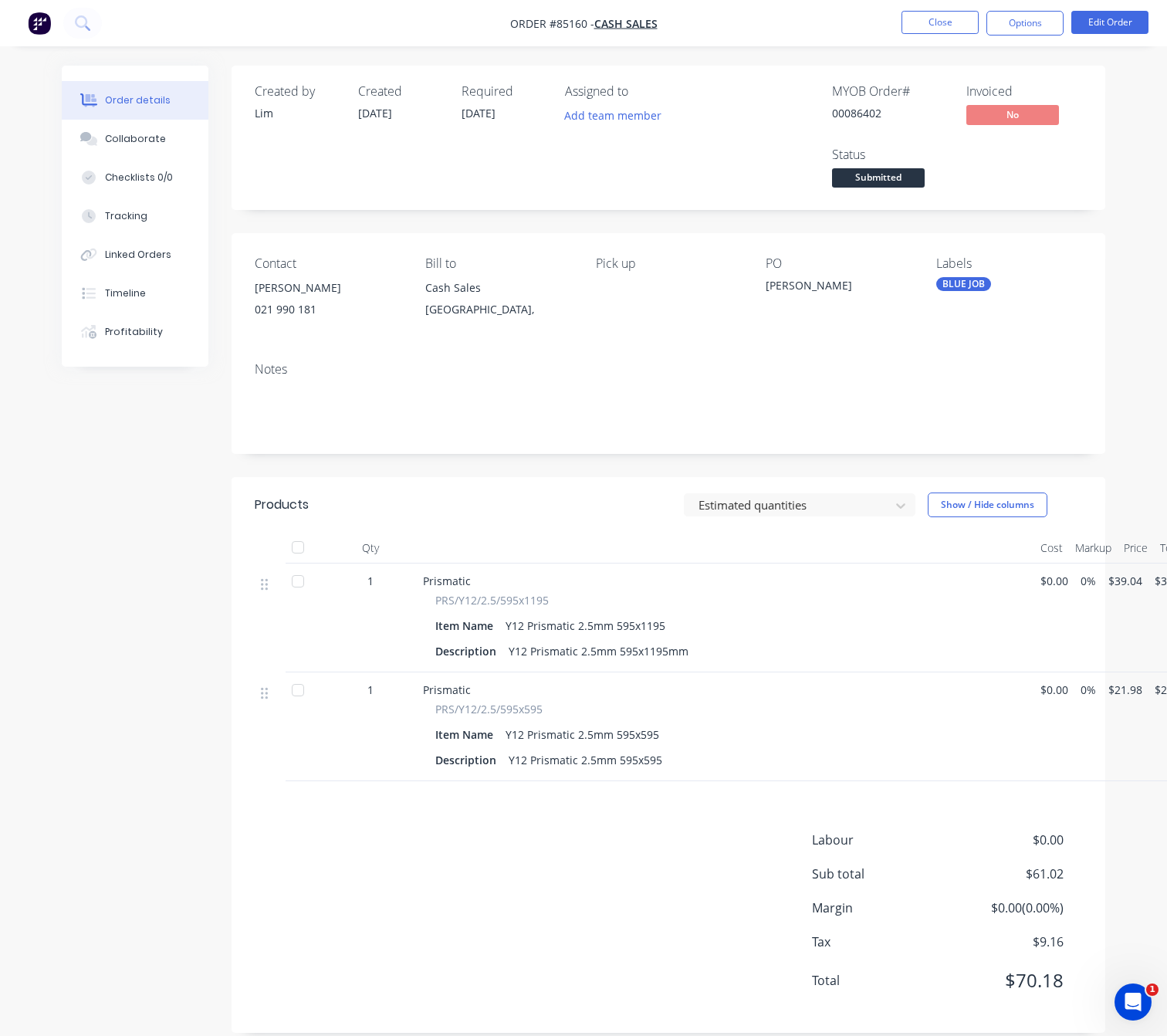
click at [174, 563] on div "Created by Lim Created [DATE] Required [DATE] Assigned to Add team member MYOB …" at bounding box center [584, 561] width 1044 height 991
click at [959, 21] on button "Close" at bounding box center [940, 23] width 77 height 23
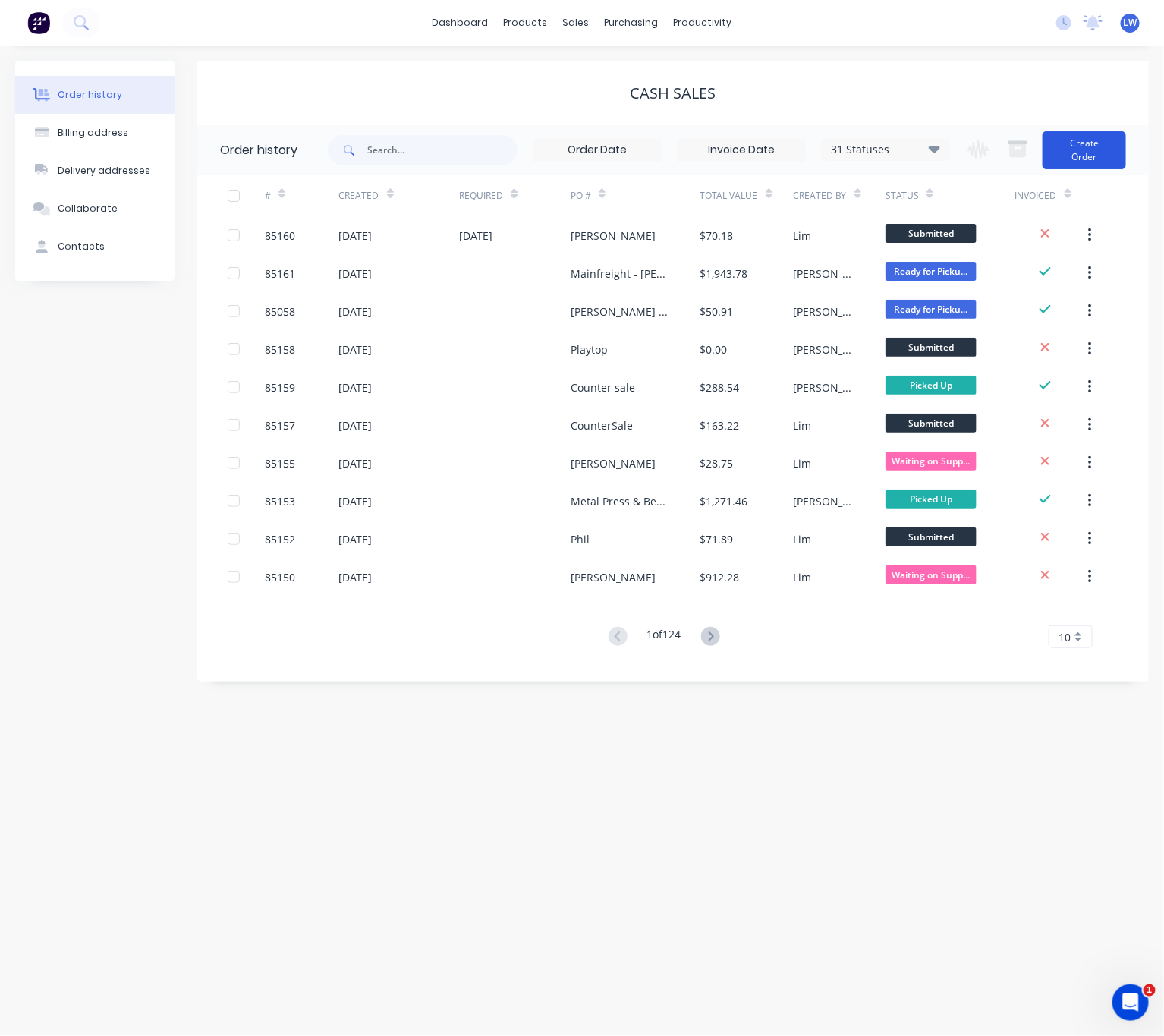
click at [1082, 152] on button "Create Order" at bounding box center [1085, 149] width 84 height 38
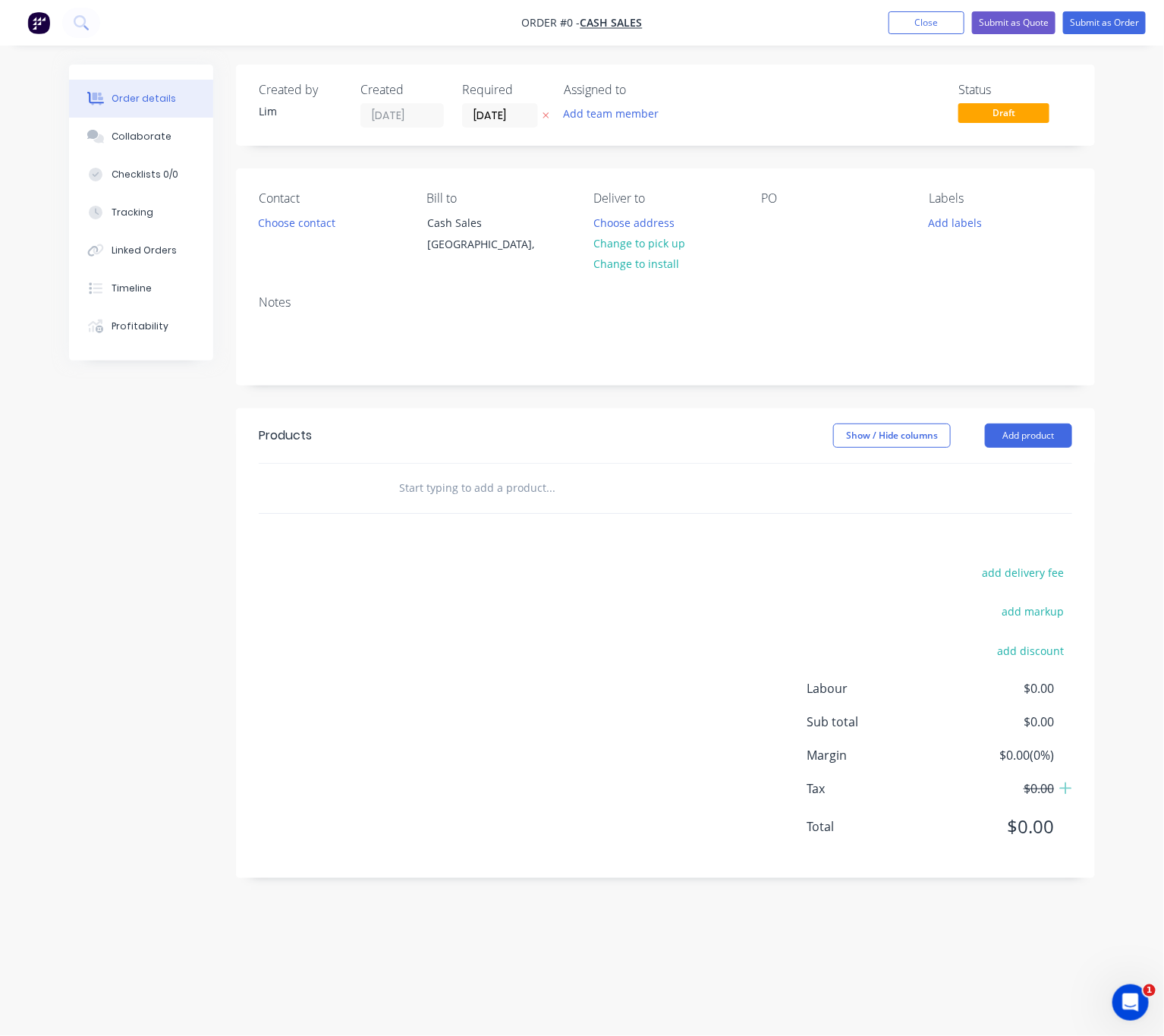
click at [540, 121] on button "button" at bounding box center [545, 115] width 16 height 18
click at [287, 217] on button "Choose contact" at bounding box center [297, 222] width 93 height 20
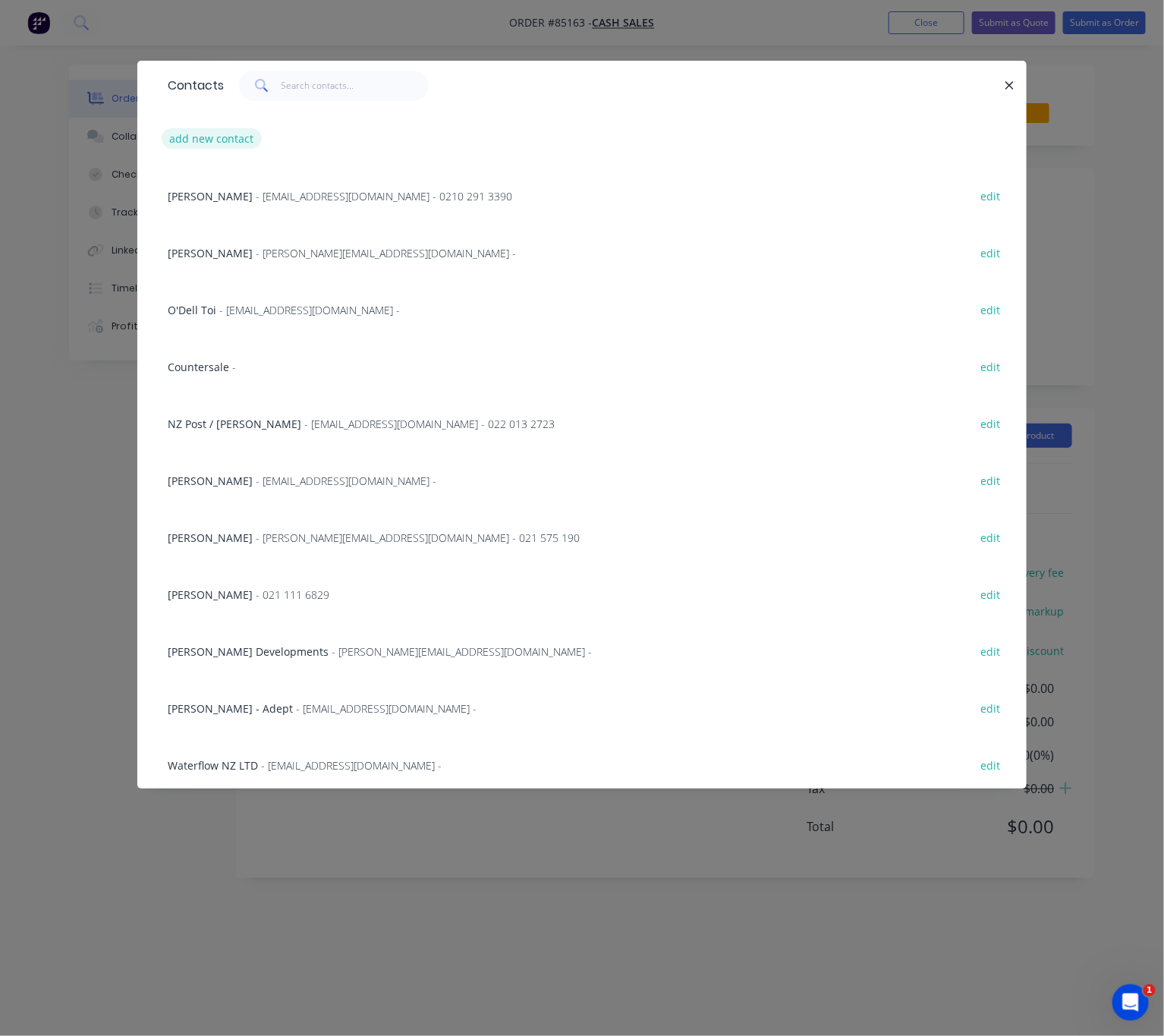
click at [225, 132] on button "add new contact" at bounding box center [211, 138] width 101 height 20
select select "NZ"
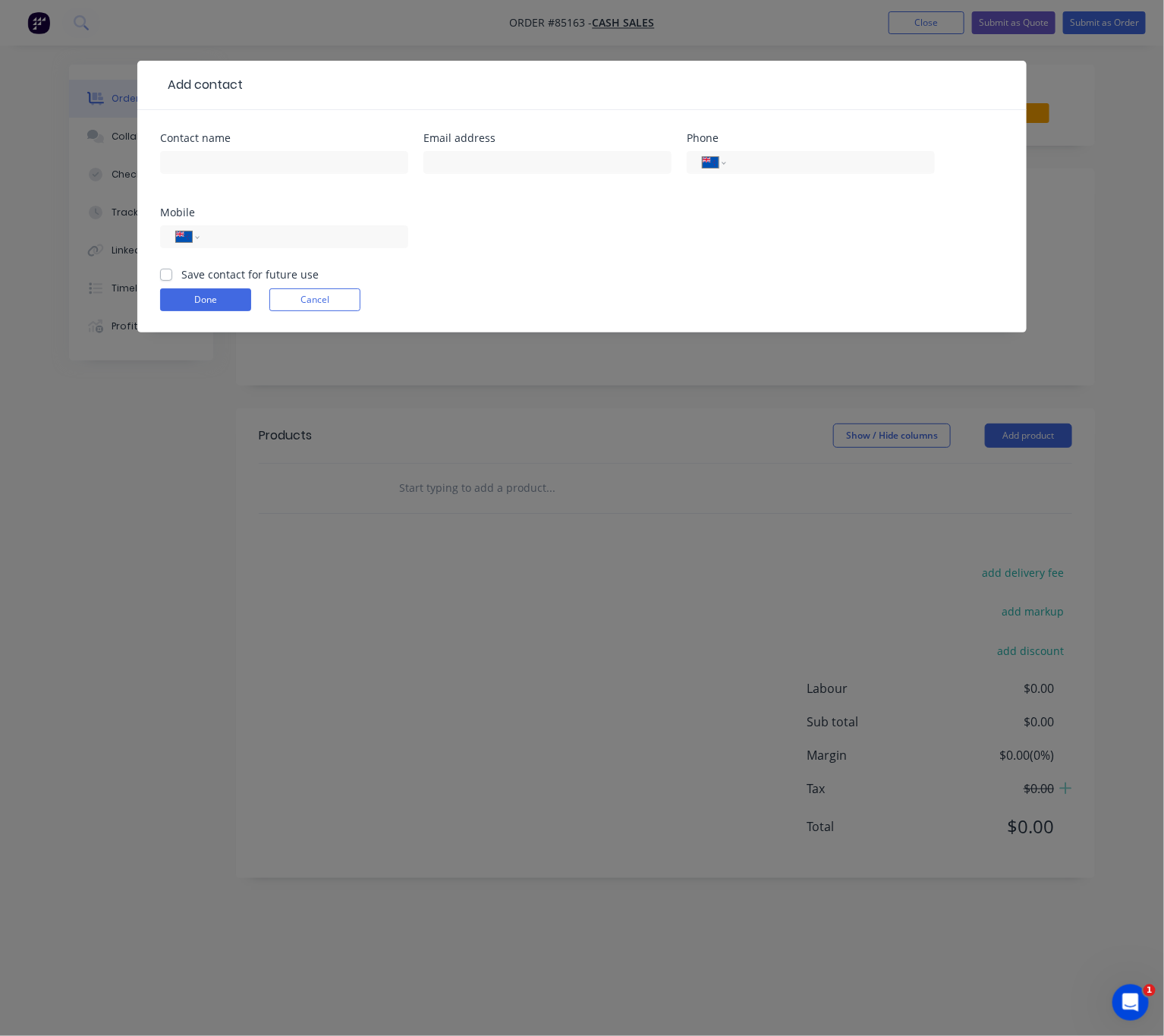
click at [243, 149] on div at bounding box center [284, 170] width 248 height 45
click at [246, 153] on input "text" at bounding box center [284, 162] width 248 height 23
type input "[PERSON_NAME]"
click at [462, 160] on input "text" at bounding box center [547, 162] width 248 height 23
type input "[EMAIL_ADDRESS][DOMAIN_NAME]"
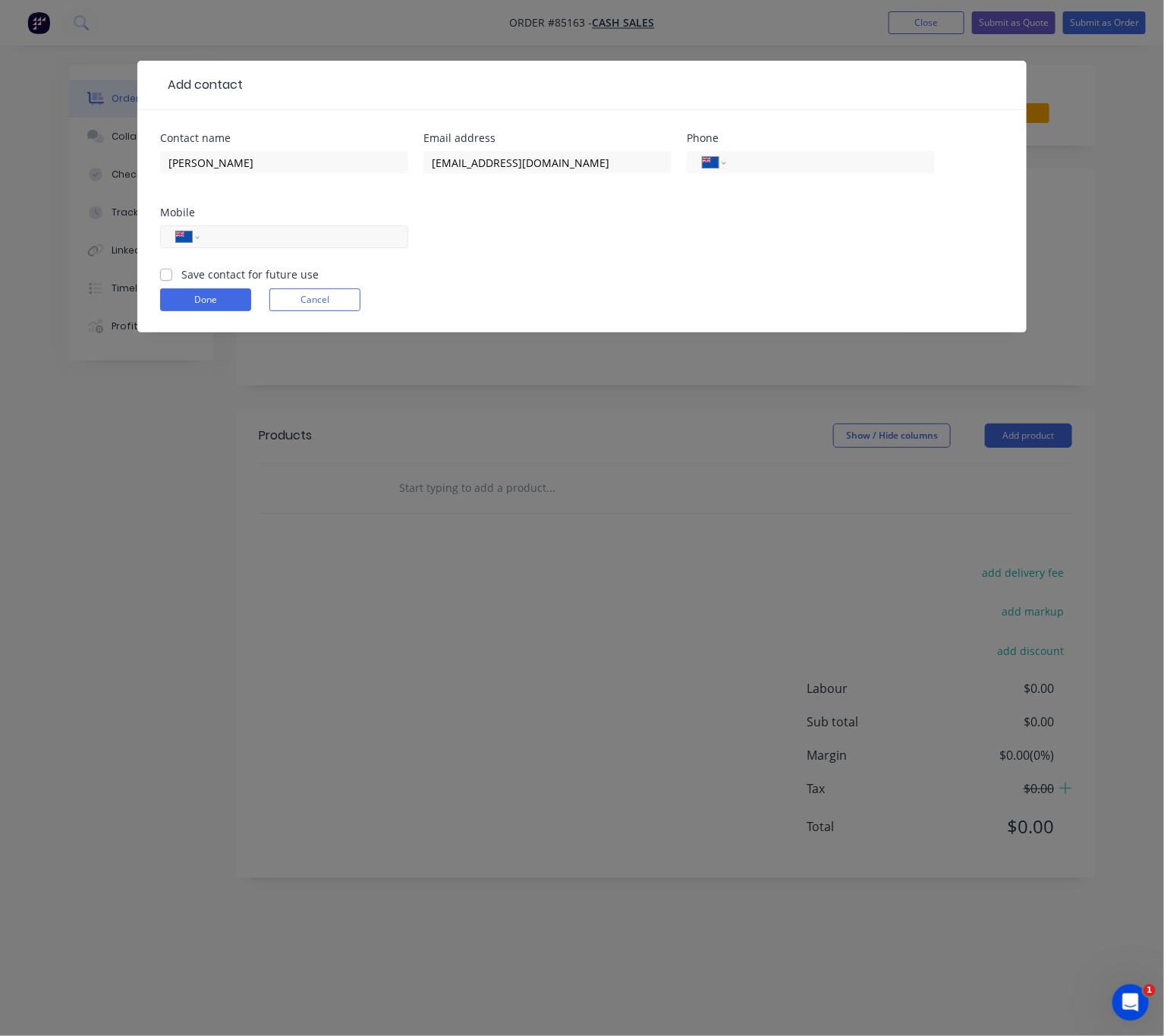
click at [335, 231] on input "tel" at bounding box center [301, 237] width 182 height 18
type input "0210 255 0943"
click at [182, 277] on label "Save contact for future use" at bounding box center [250, 274] width 137 height 16
click at [161, 277] on input "Save contact for future use" at bounding box center [166, 274] width 12 height 15
checkbox input "true"
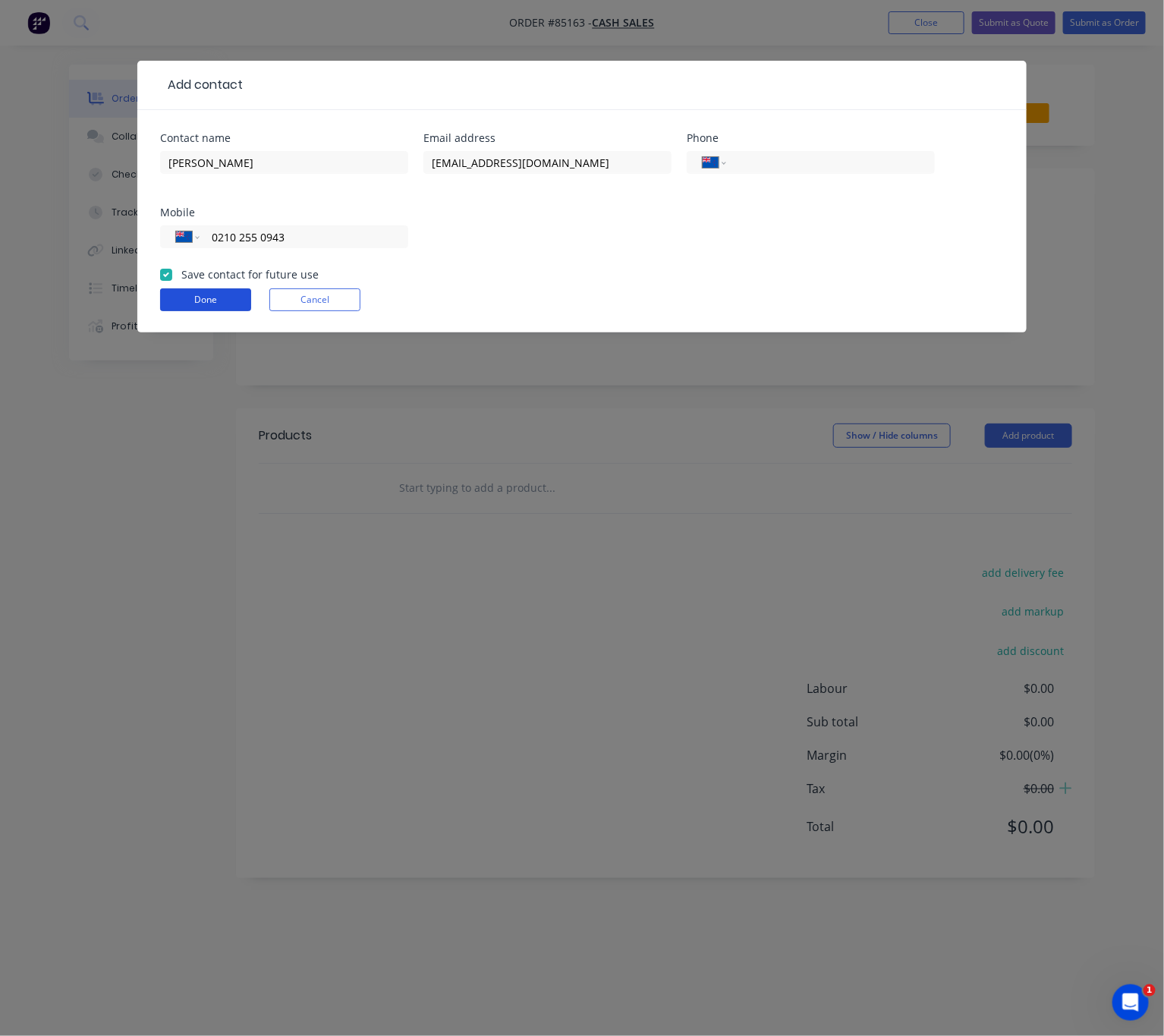
click at [189, 294] on button "Done" at bounding box center [206, 300] width 91 height 23
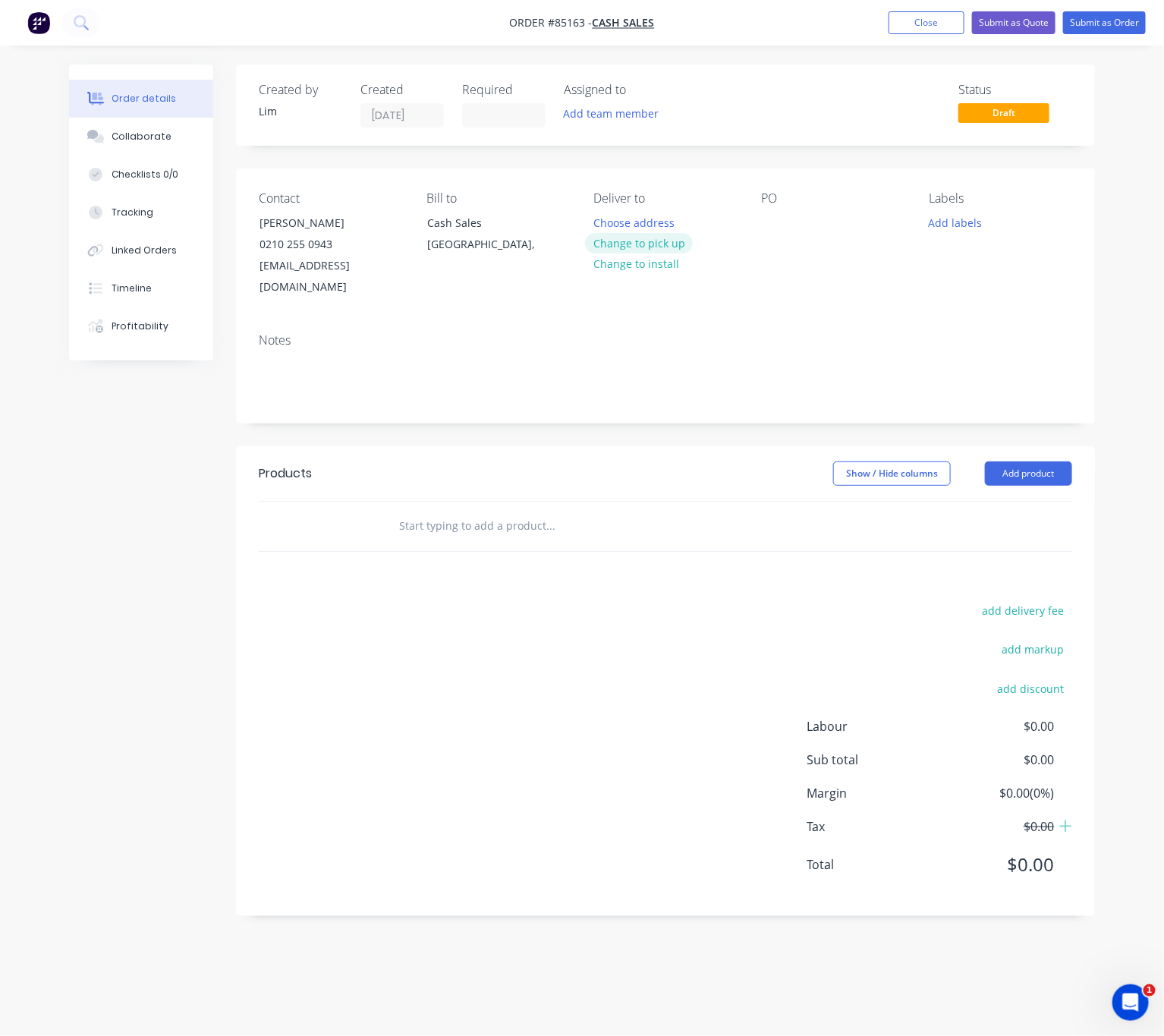
click at [681, 238] on button "Change to pick up" at bounding box center [638, 244] width 108 height 20
click at [772, 221] on div at bounding box center [773, 223] width 24 height 22
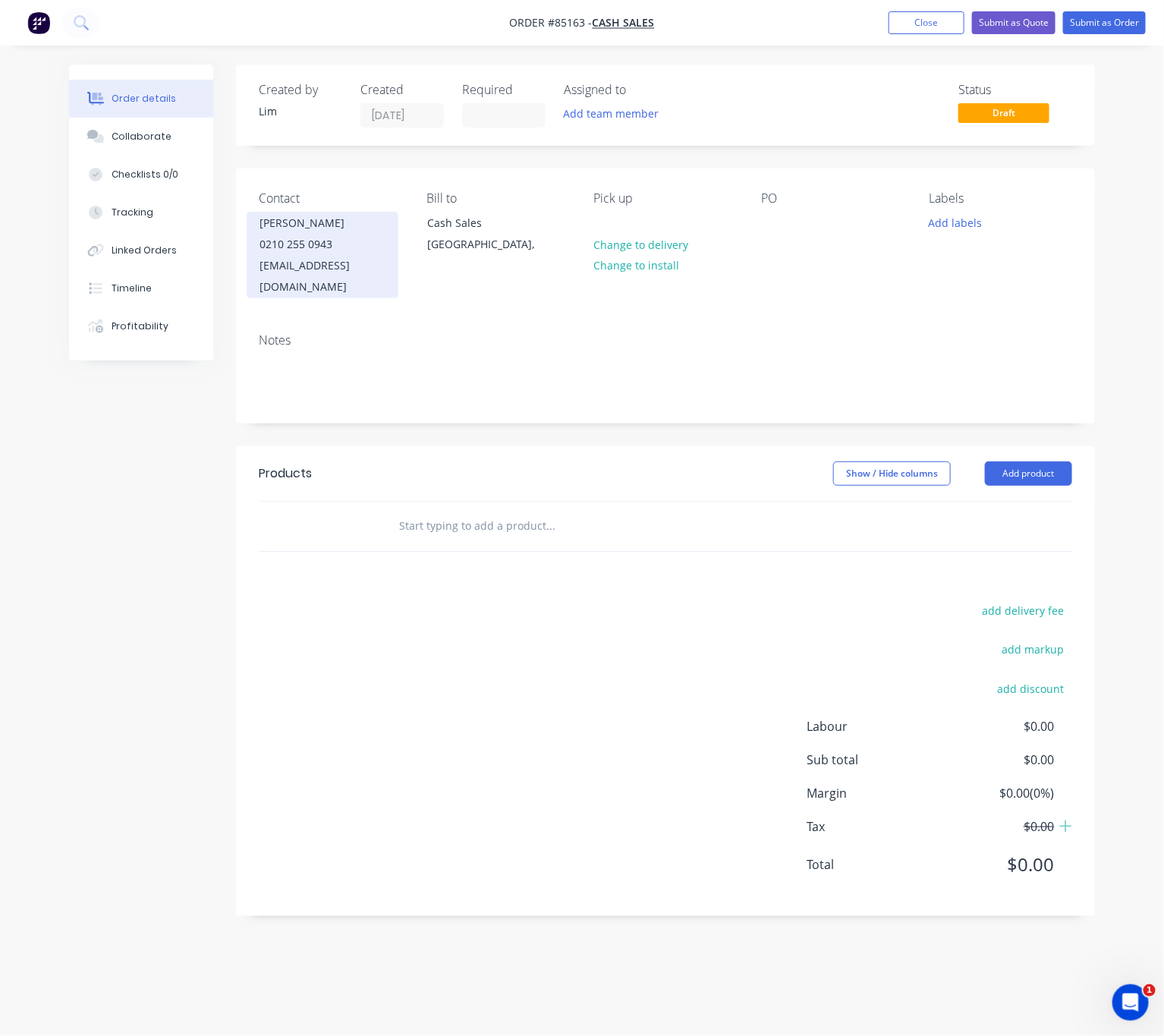
drag, startPoint x: 257, startPoint y: 226, endPoint x: 360, endPoint y: 223, distance: 103.0
click at [360, 223] on div "[PERSON_NAME] 0210 255 0943 [EMAIL_ADDRESS][DOMAIN_NAME]" at bounding box center [322, 256] width 152 height 87
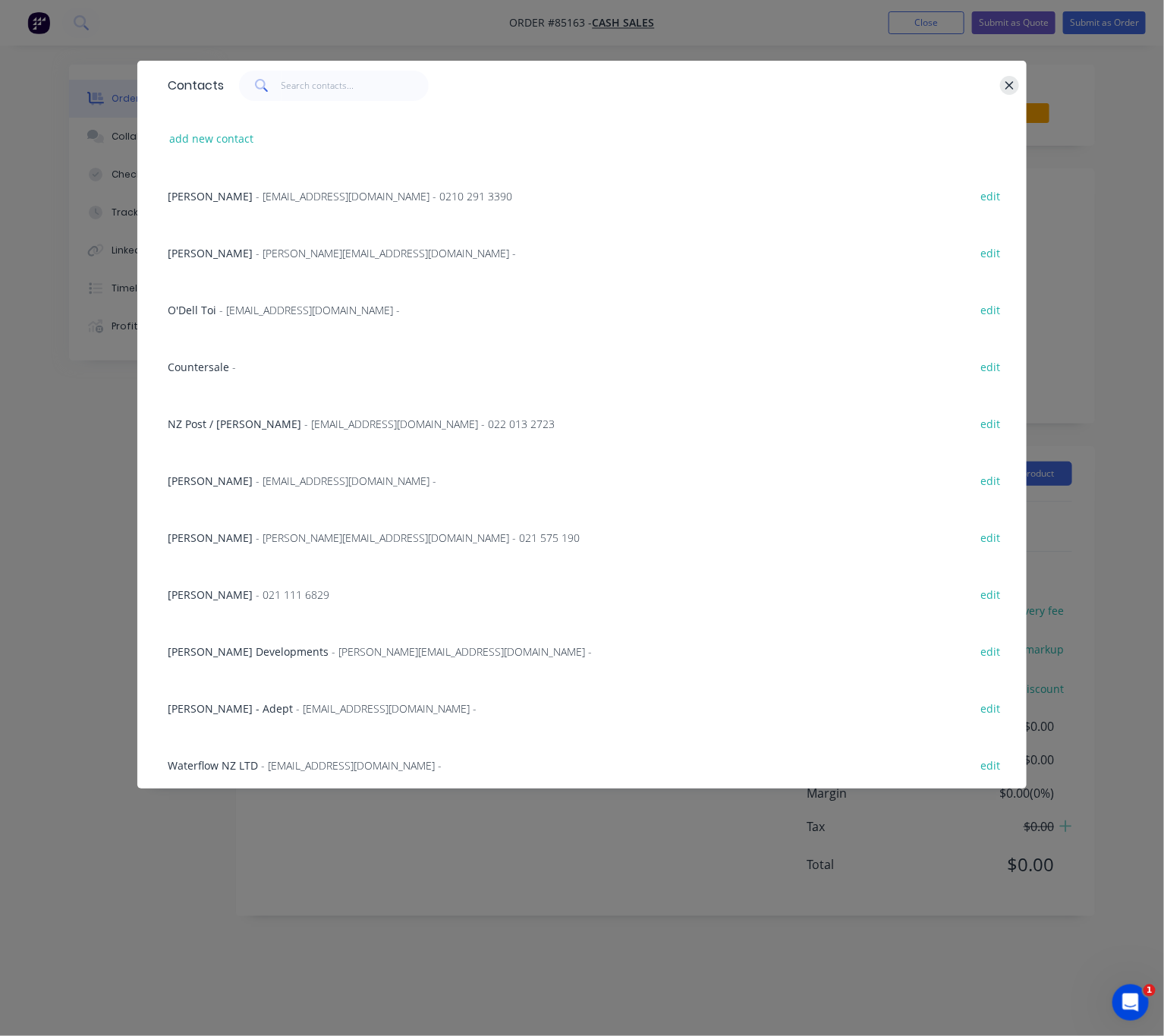
click at [1005, 83] on icon "button" at bounding box center [1010, 86] width 10 height 14
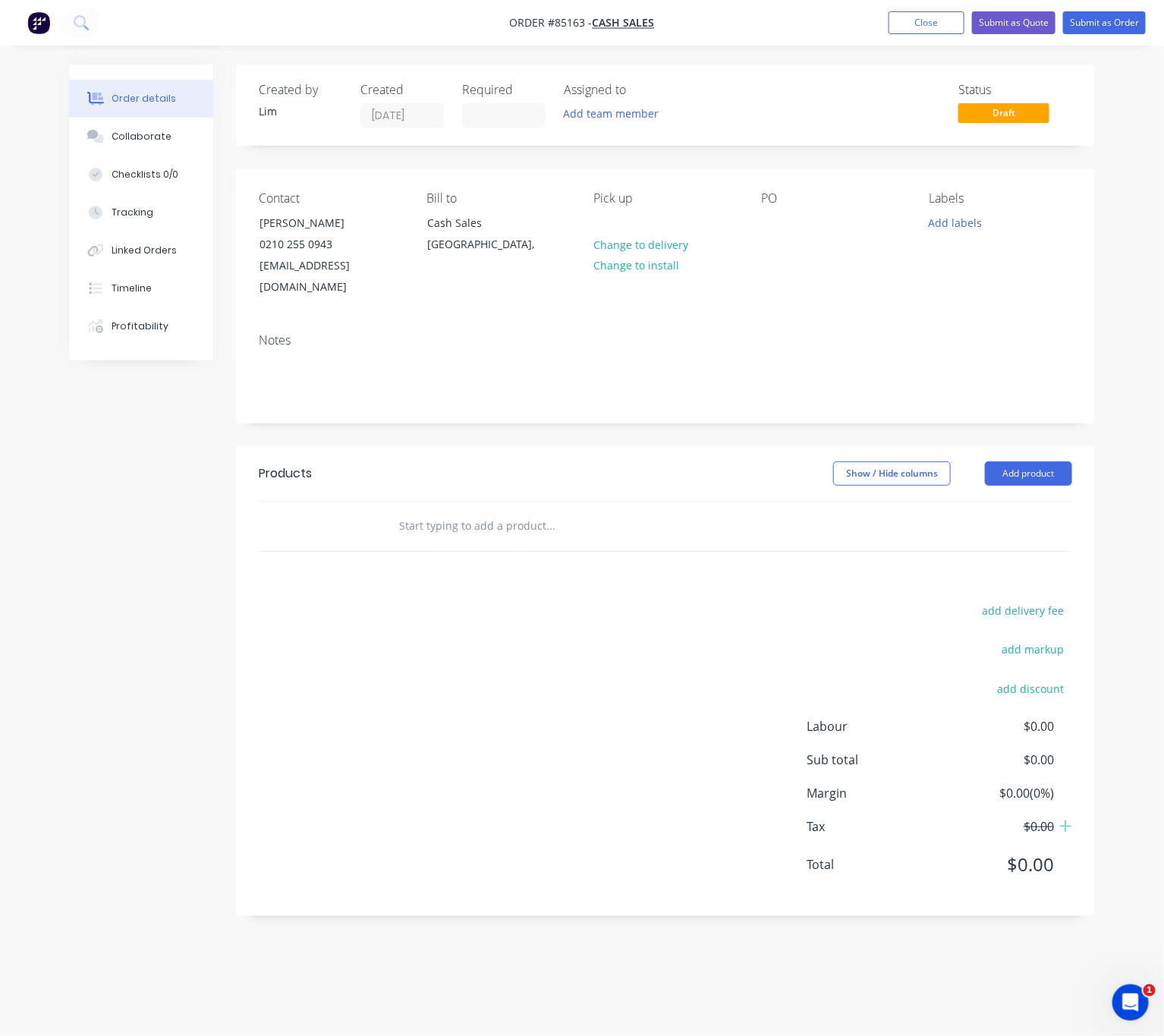
copy div "[PERSON_NAME]"
click at [781, 224] on div at bounding box center [773, 223] width 24 height 22
paste div
click at [945, 219] on button "Add labels" at bounding box center [956, 222] width 70 height 20
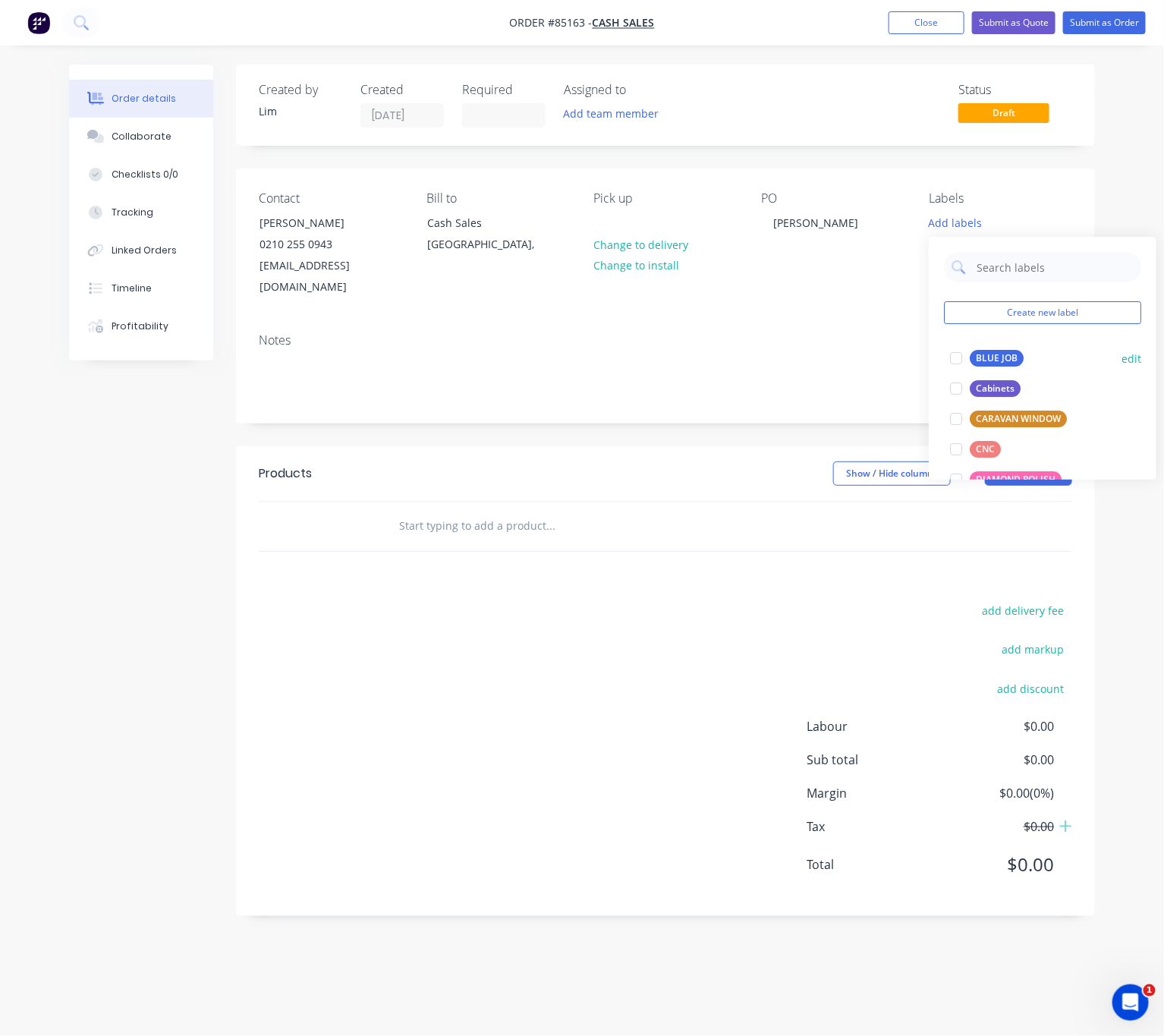
click at [996, 353] on div "BLUE JOB" at bounding box center [997, 358] width 53 height 17
click at [447, 643] on div "add delivery fee add markup add discount Labour $0.00 Sub total $0.00 Margin $0…" at bounding box center [666, 747] width 814 height 293
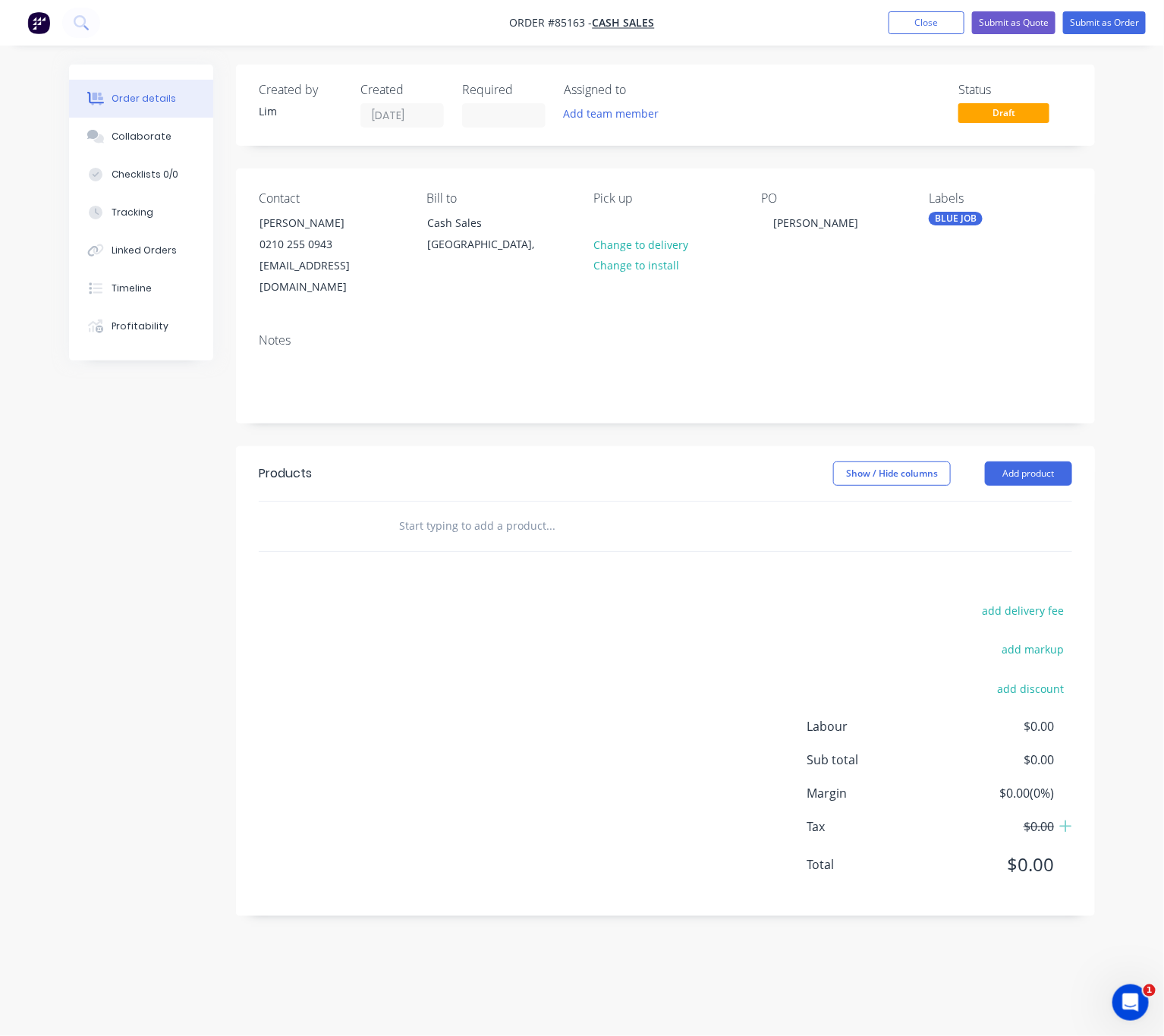
click at [481, 511] on input "text" at bounding box center [550, 526] width 303 height 30
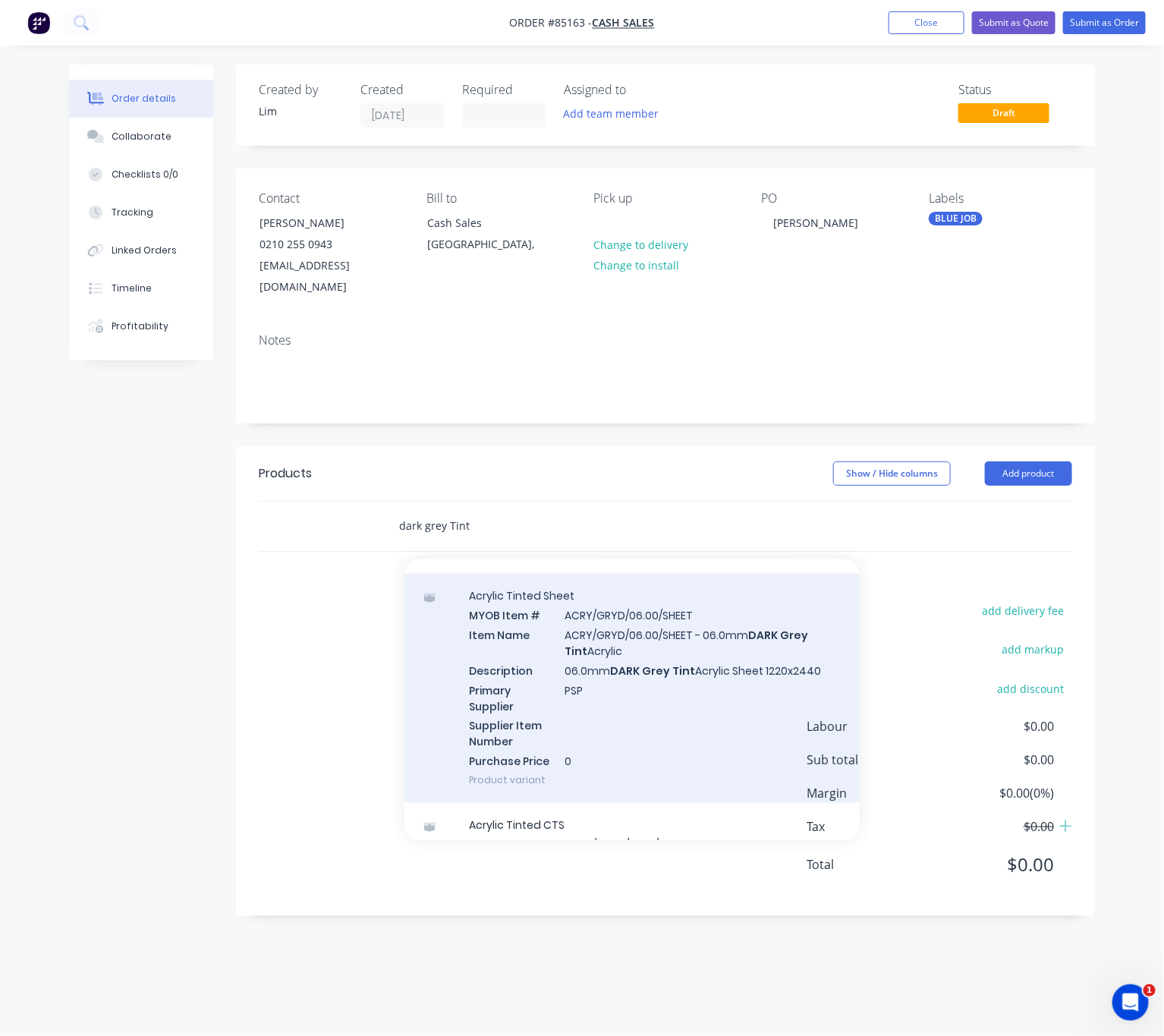
scroll to position [1138, 0]
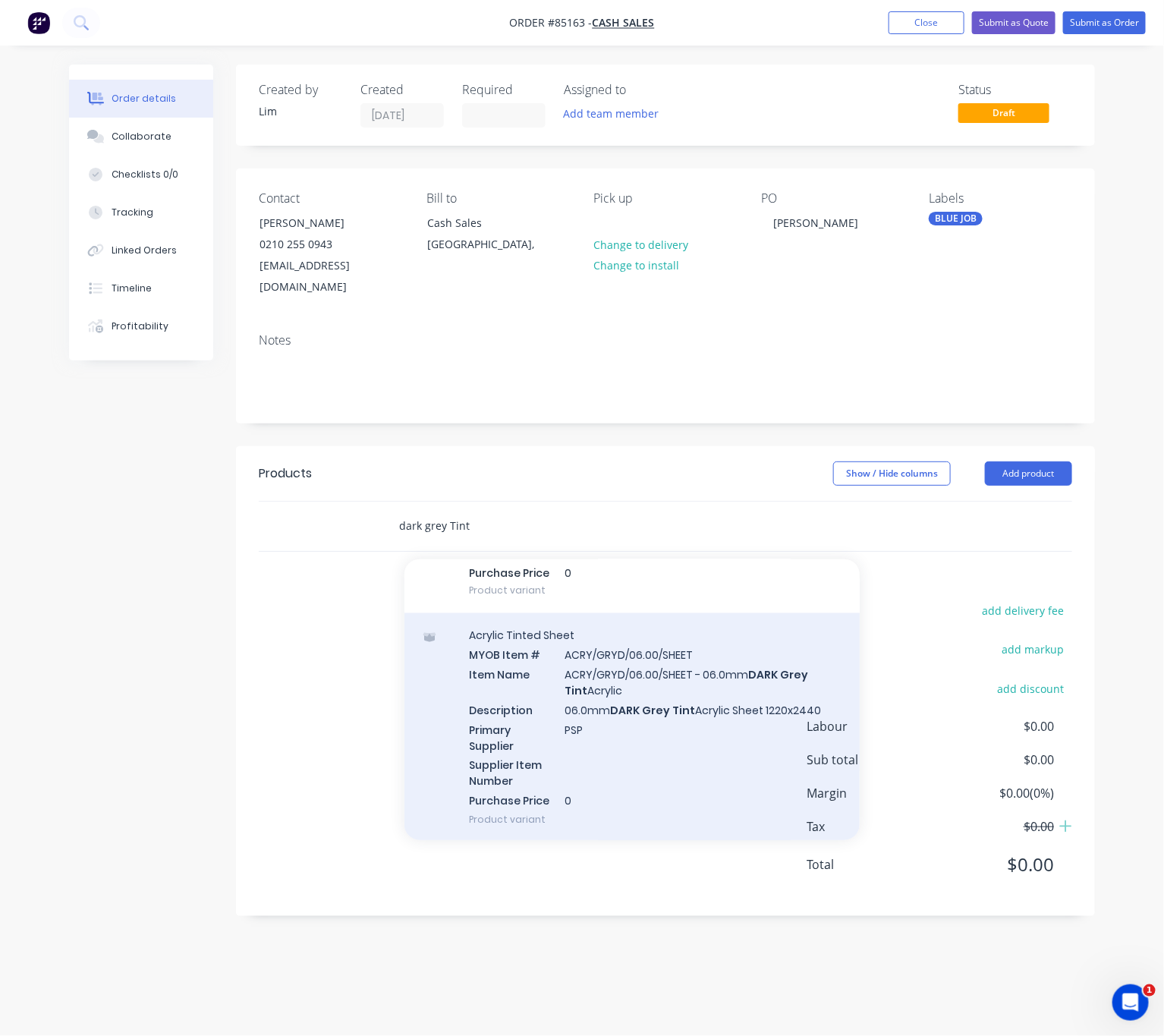
type input "dark grey Tint"
click at [693, 696] on div "Acrylic Tinted Sheet MYOB Item # ACRY/GRYD/06.00/SHEET Item Name ACRY/GRYD/06.0…" at bounding box center [633, 728] width 456 height 230
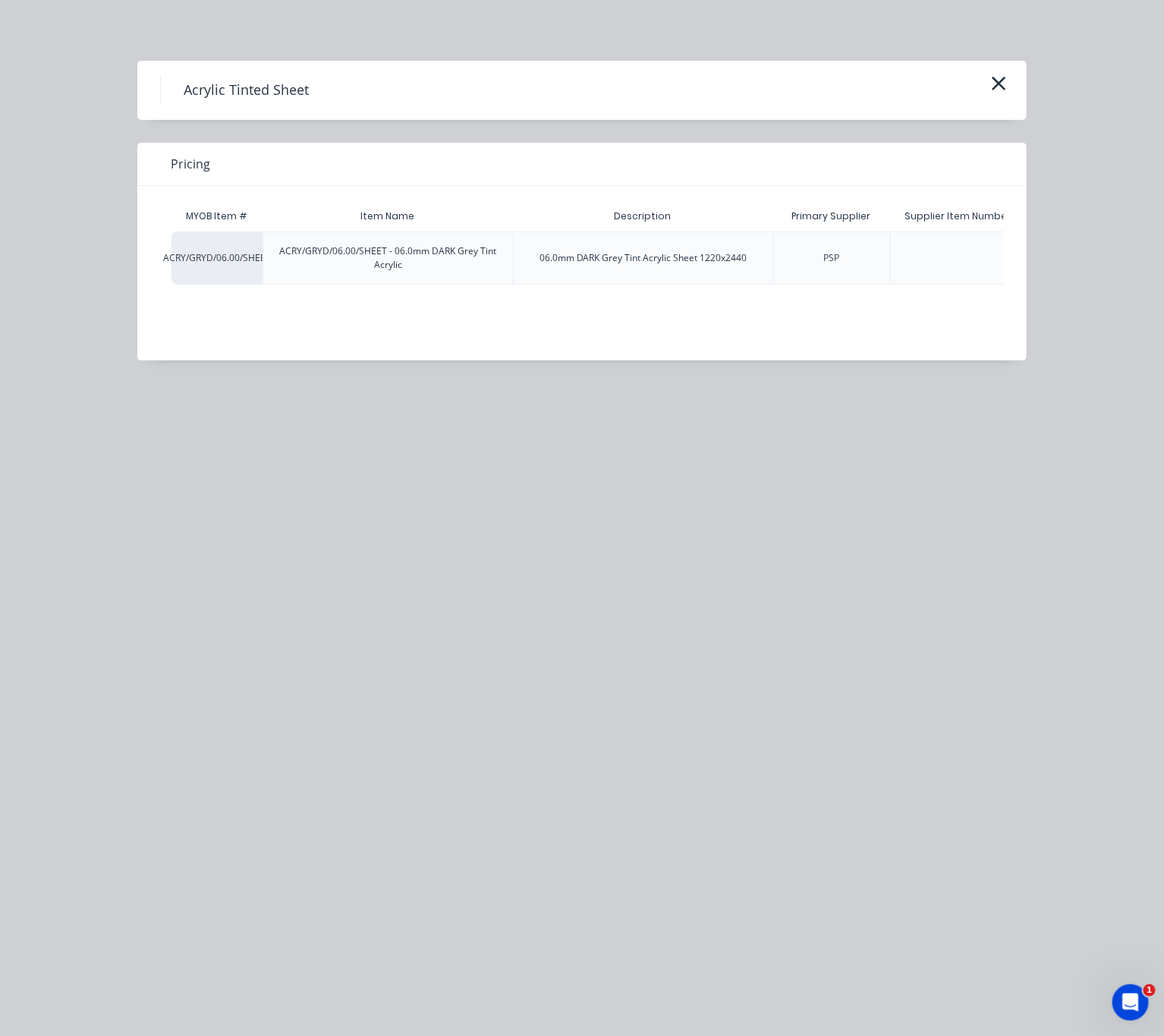
scroll to position [0, 217]
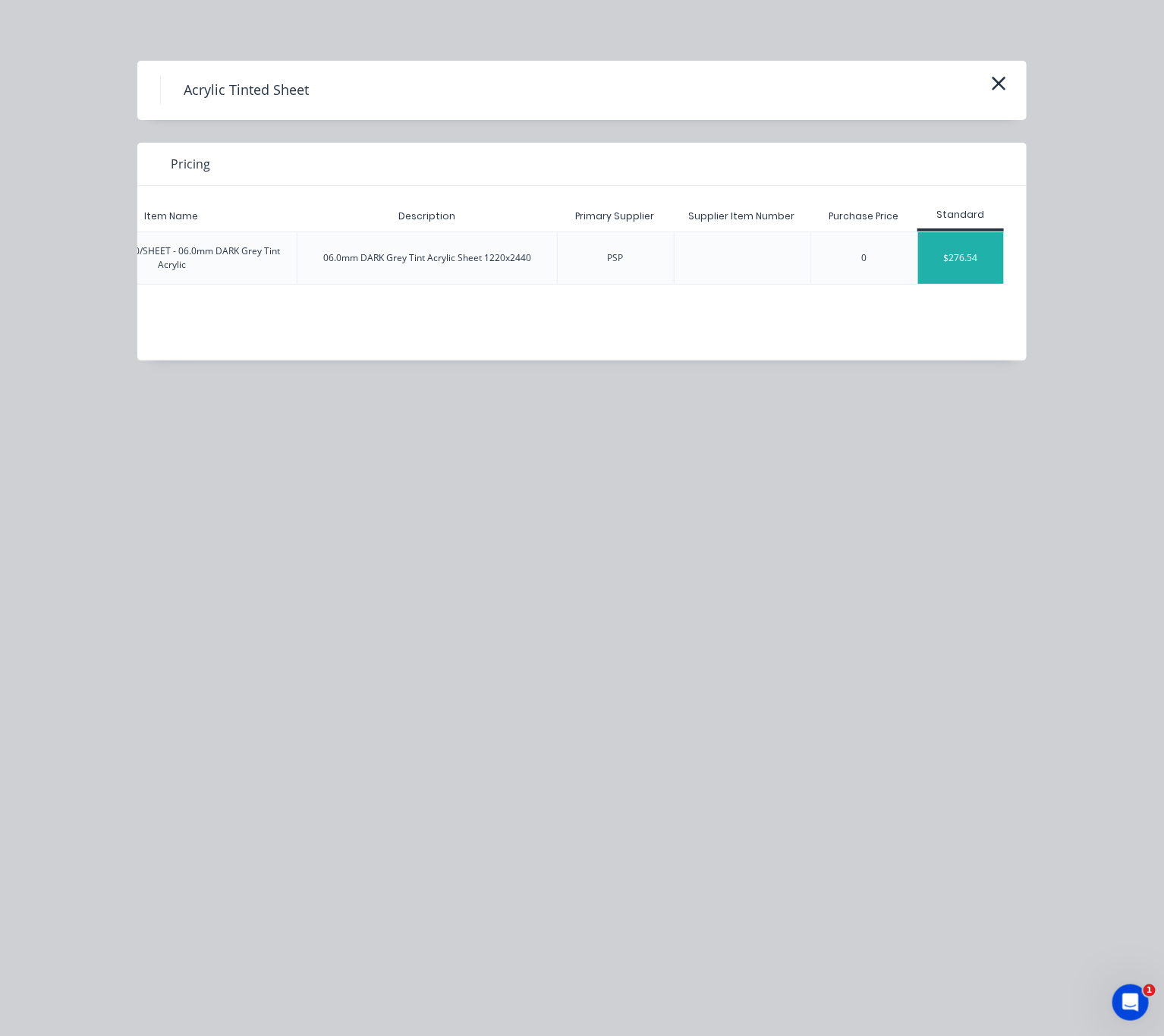
click at [970, 265] on div "$276.54" at bounding box center [961, 258] width 86 height 52
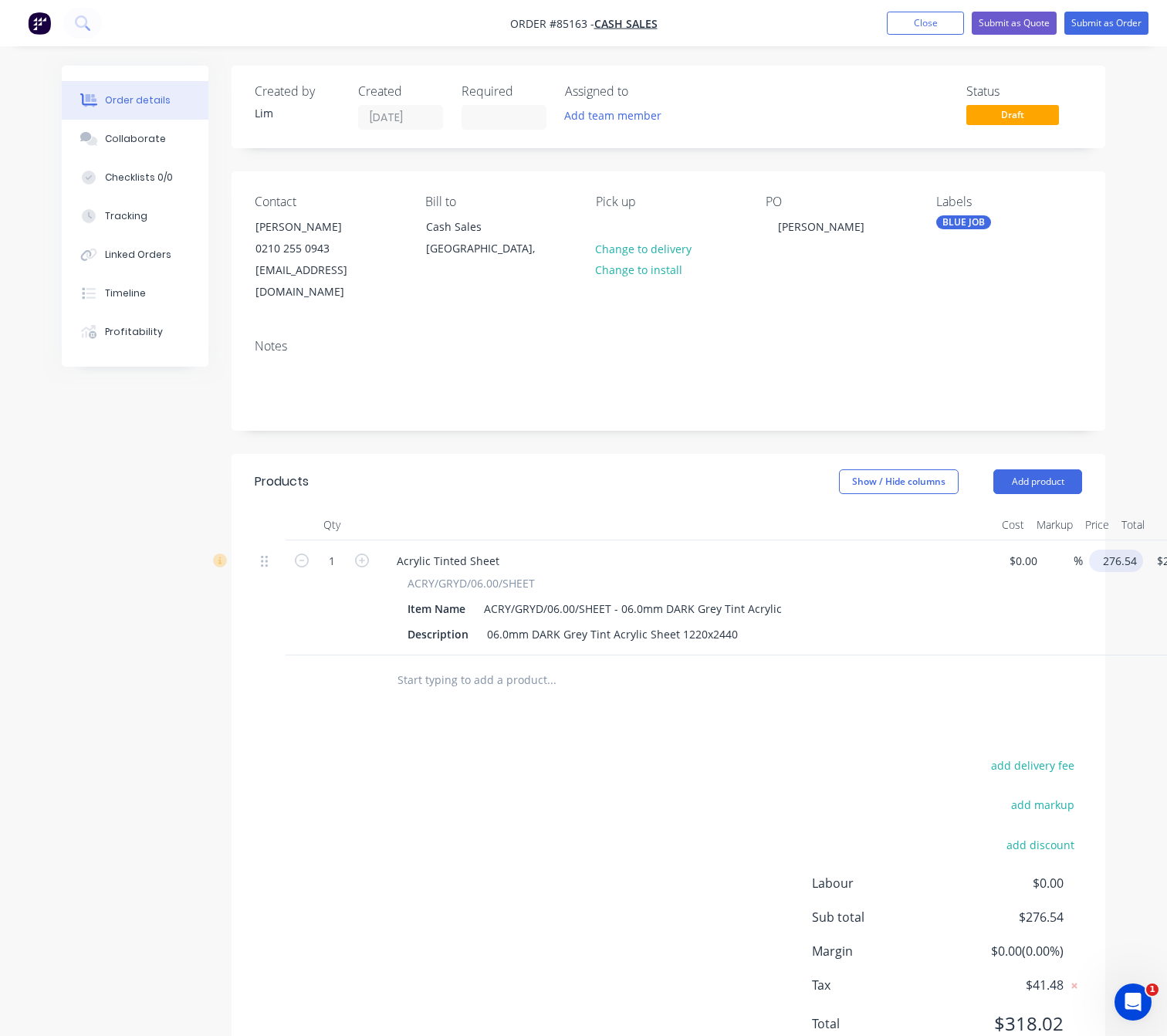
click at [1133, 550] on input "276.54" at bounding box center [1119, 561] width 48 height 23
type input "$299.72"
click at [706, 784] on div "add delivery fee add markup add discount Labour $0.00 Sub total $276.54 Margin …" at bounding box center [669, 905] width 827 height 298
click at [1113, 28] on button "Submit as Order" at bounding box center [1107, 23] width 84 height 23
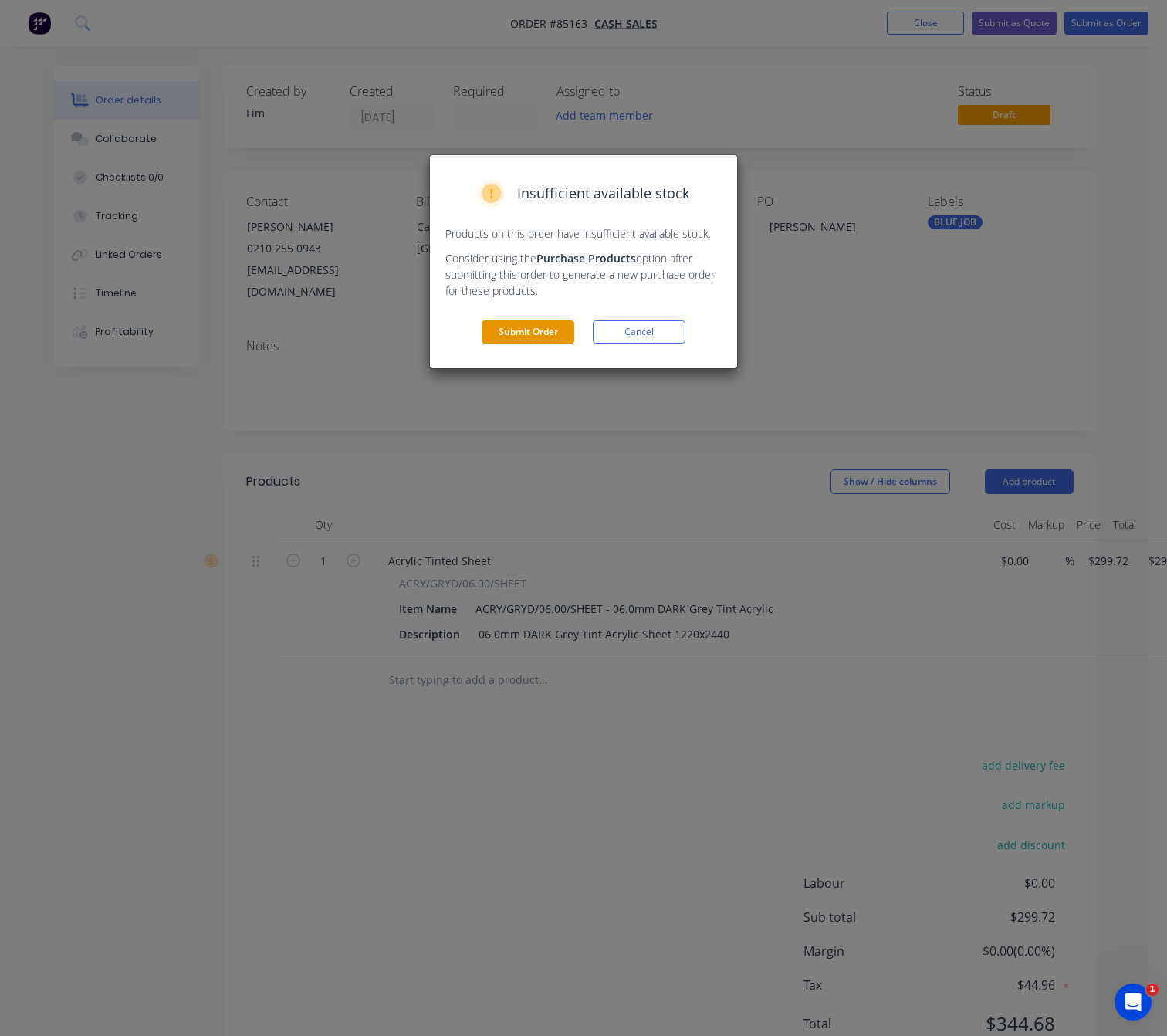
click at [547, 339] on button "Submit Order" at bounding box center [527, 332] width 93 height 23
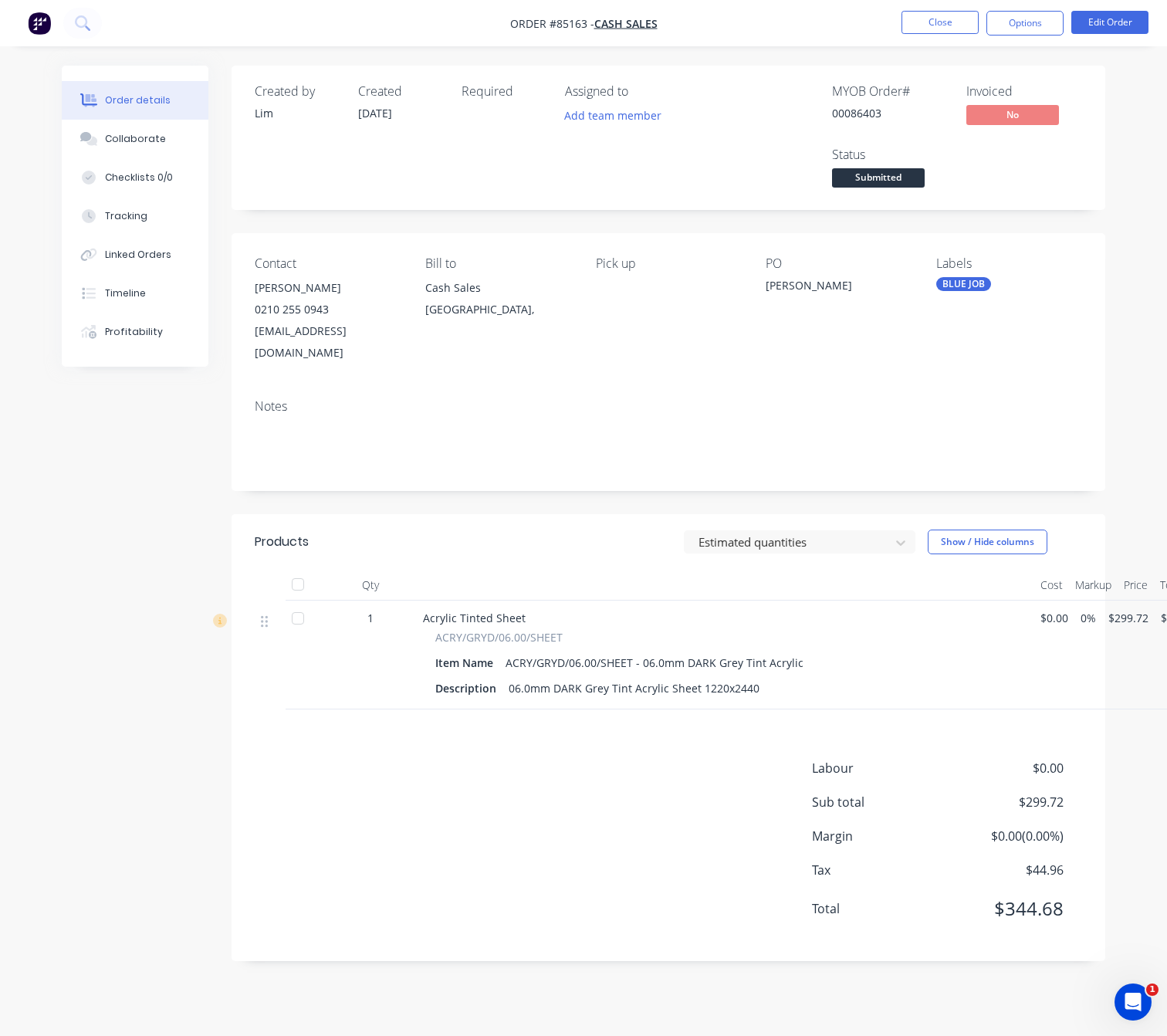
click at [74, 539] on div "Created by [PERSON_NAME] Created [DATE] Required Assigned to Add team member MY…" at bounding box center [584, 525] width 1044 height 919
click at [1026, 28] on button "Options" at bounding box center [1025, 23] width 77 height 24
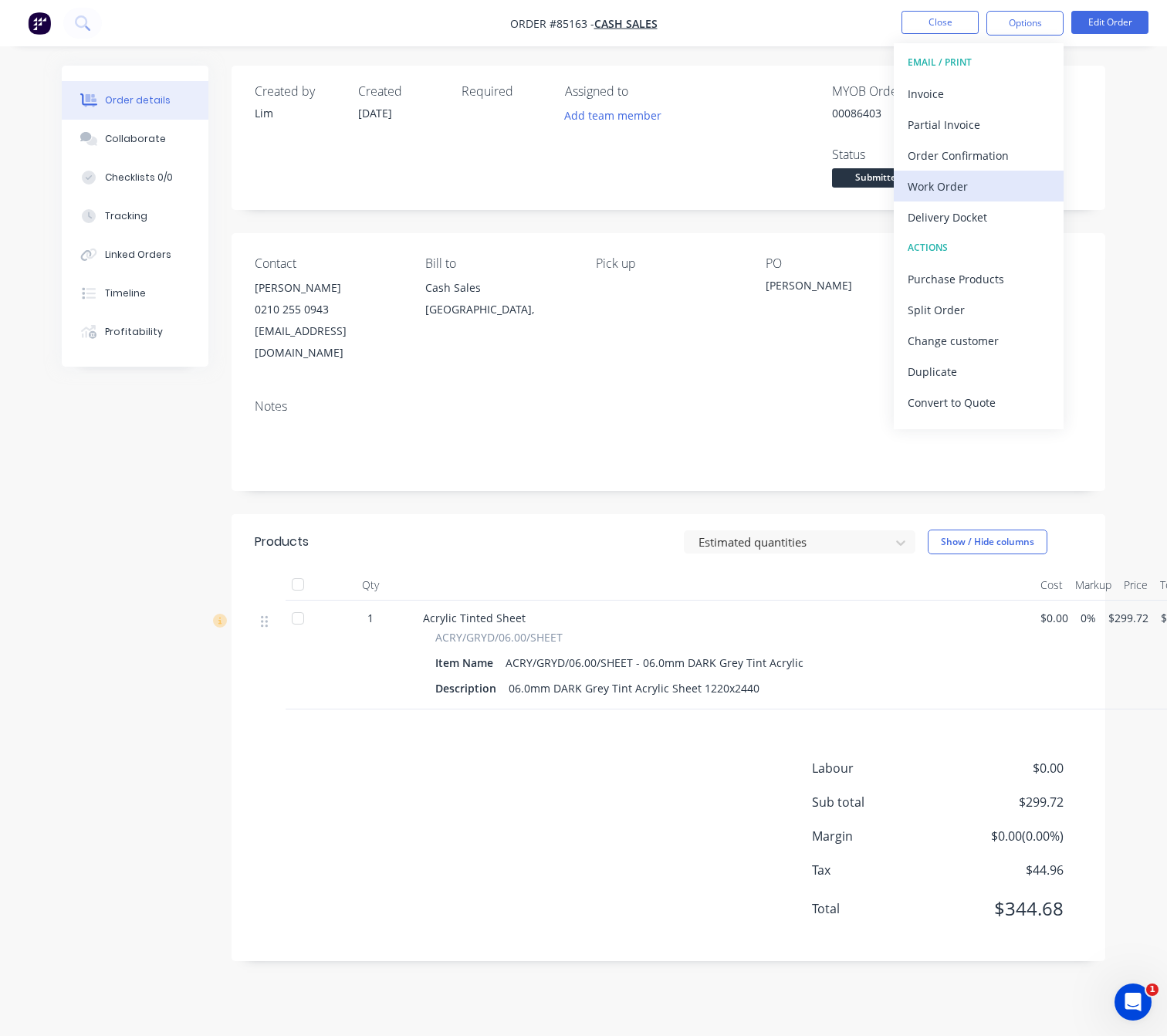
click at [966, 185] on div "Work Order" at bounding box center [978, 187] width 142 height 23
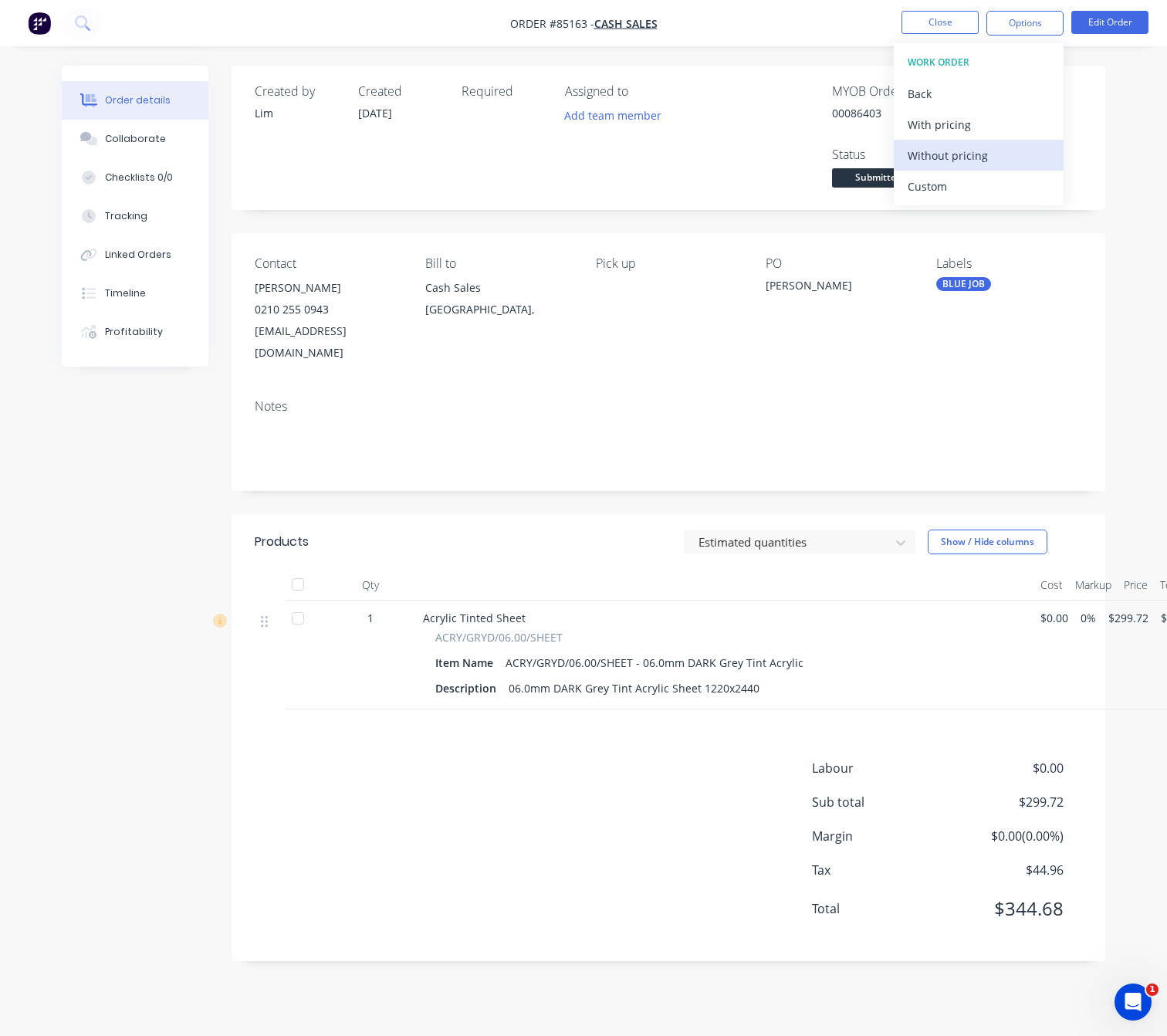
click at [989, 154] on div "Without pricing" at bounding box center [978, 156] width 142 height 23
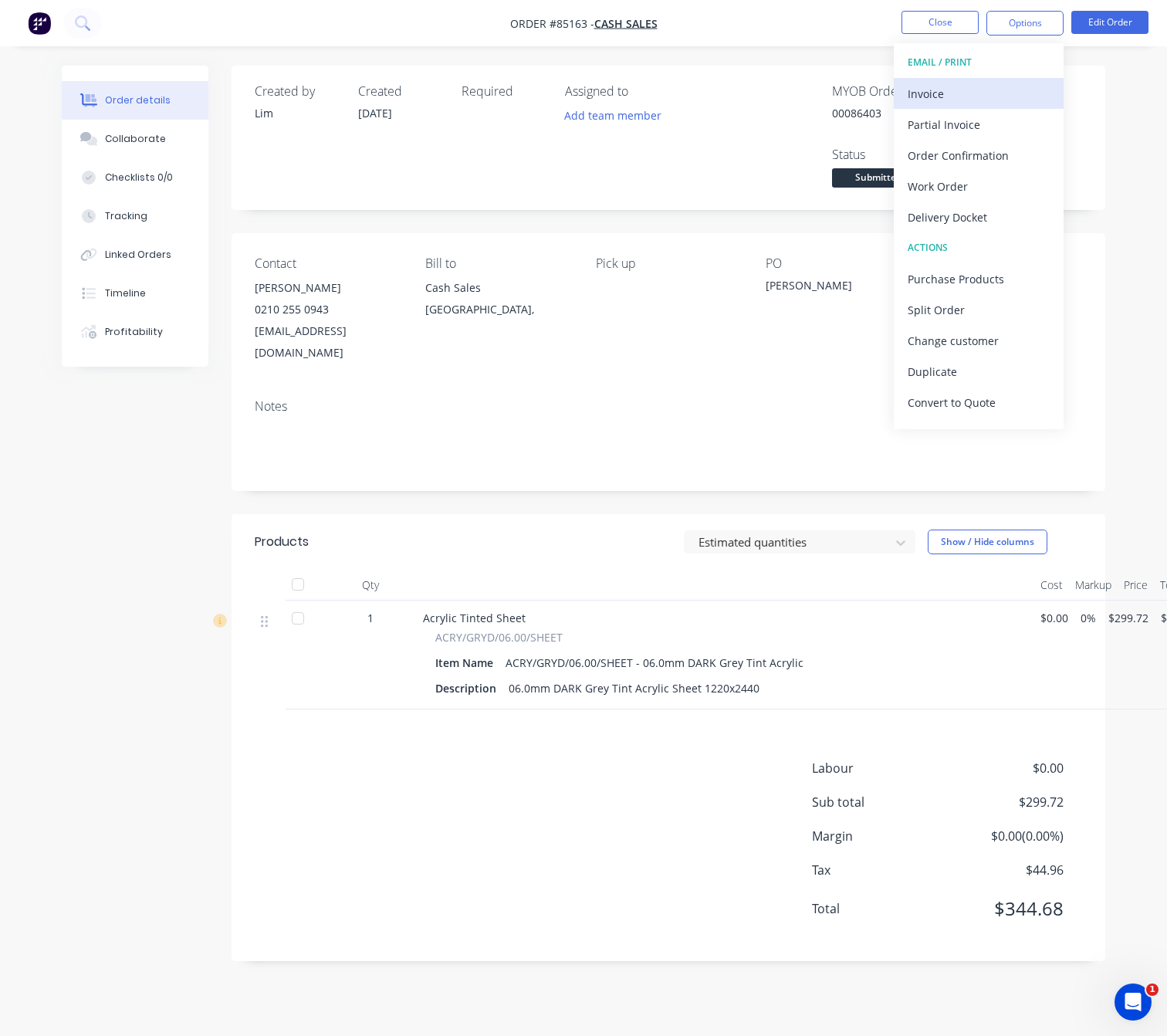
click at [985, 83] on div "Invoice" at bounding box center [978, 94] width 142 height 23
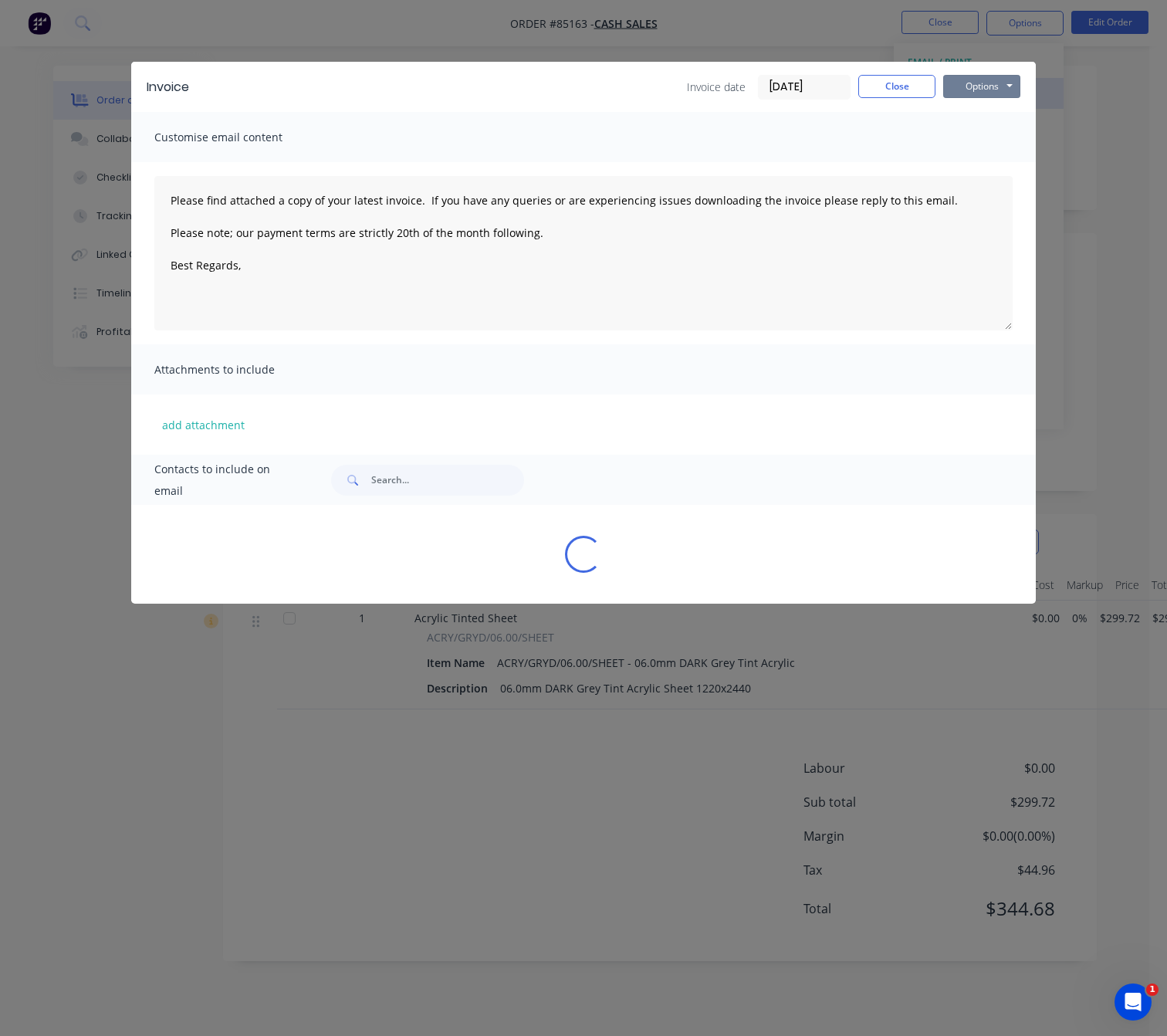
click at [985, 85] on button "Options" at bounding box center [982, 86] width 77 height 23
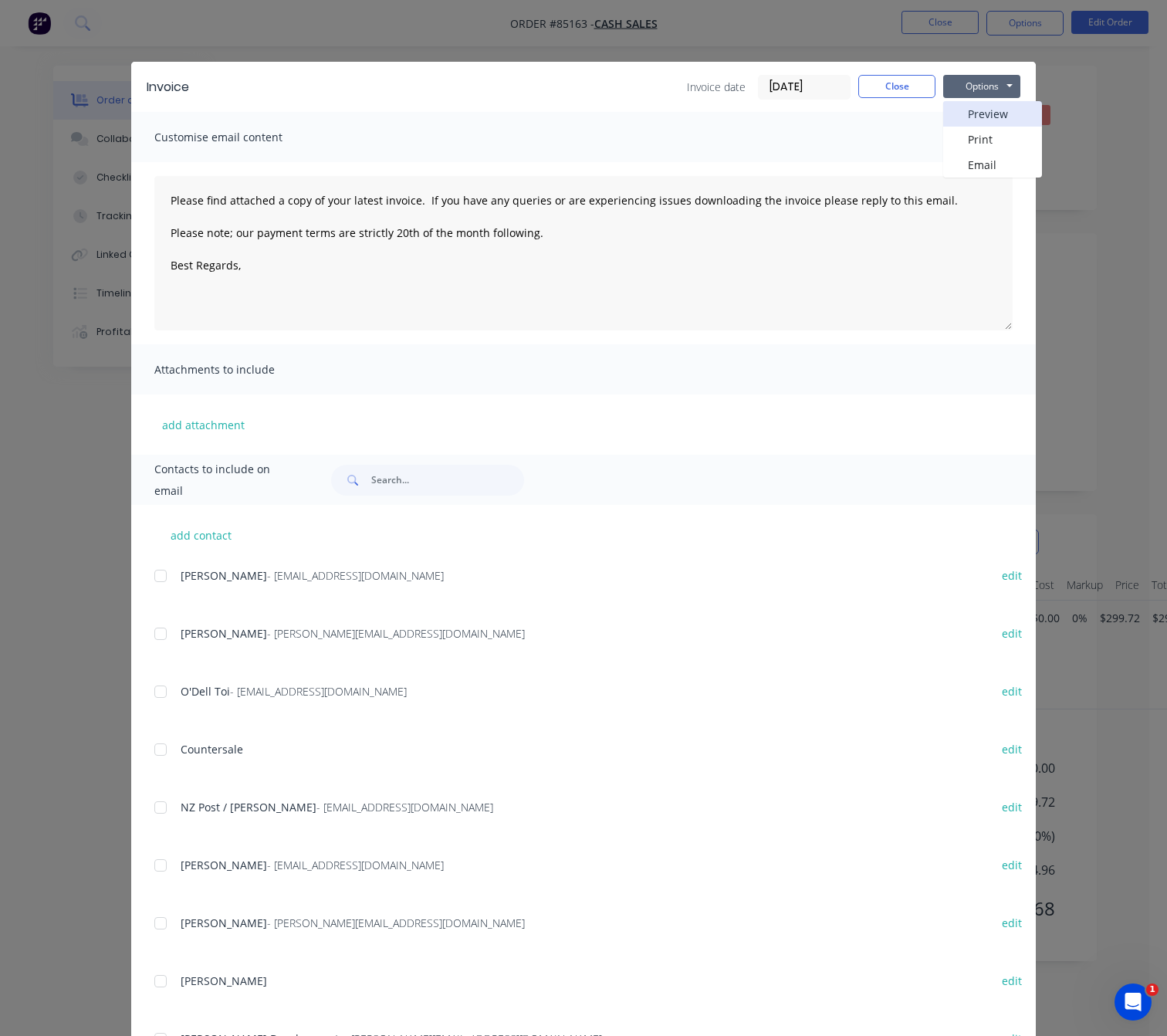
click at [982, 104] on button "Preview" at bounding box center [993, 114] width 99 height 25
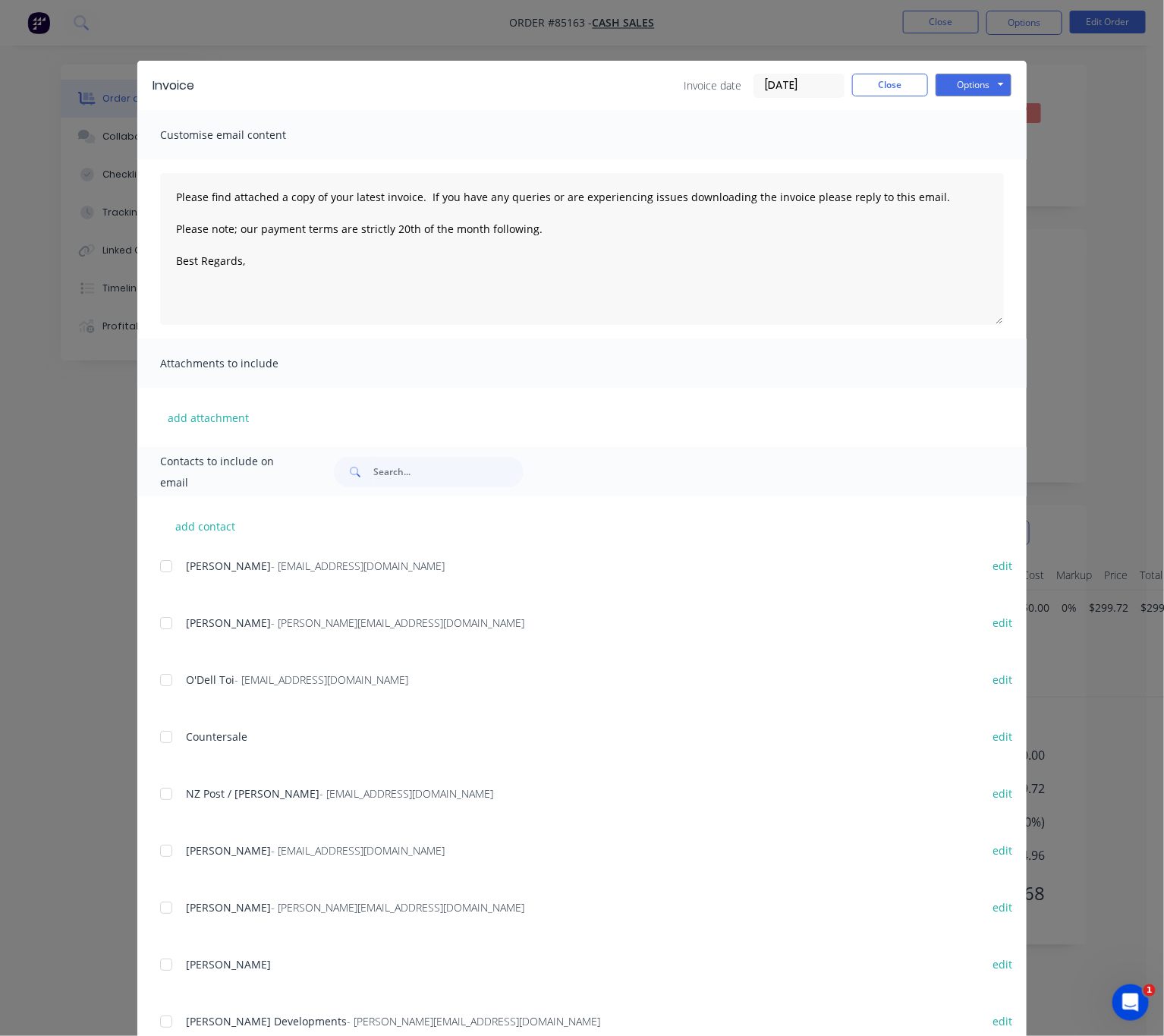
type textarea "Please find attached a copy of your latest invoice. If you have any queries or …"
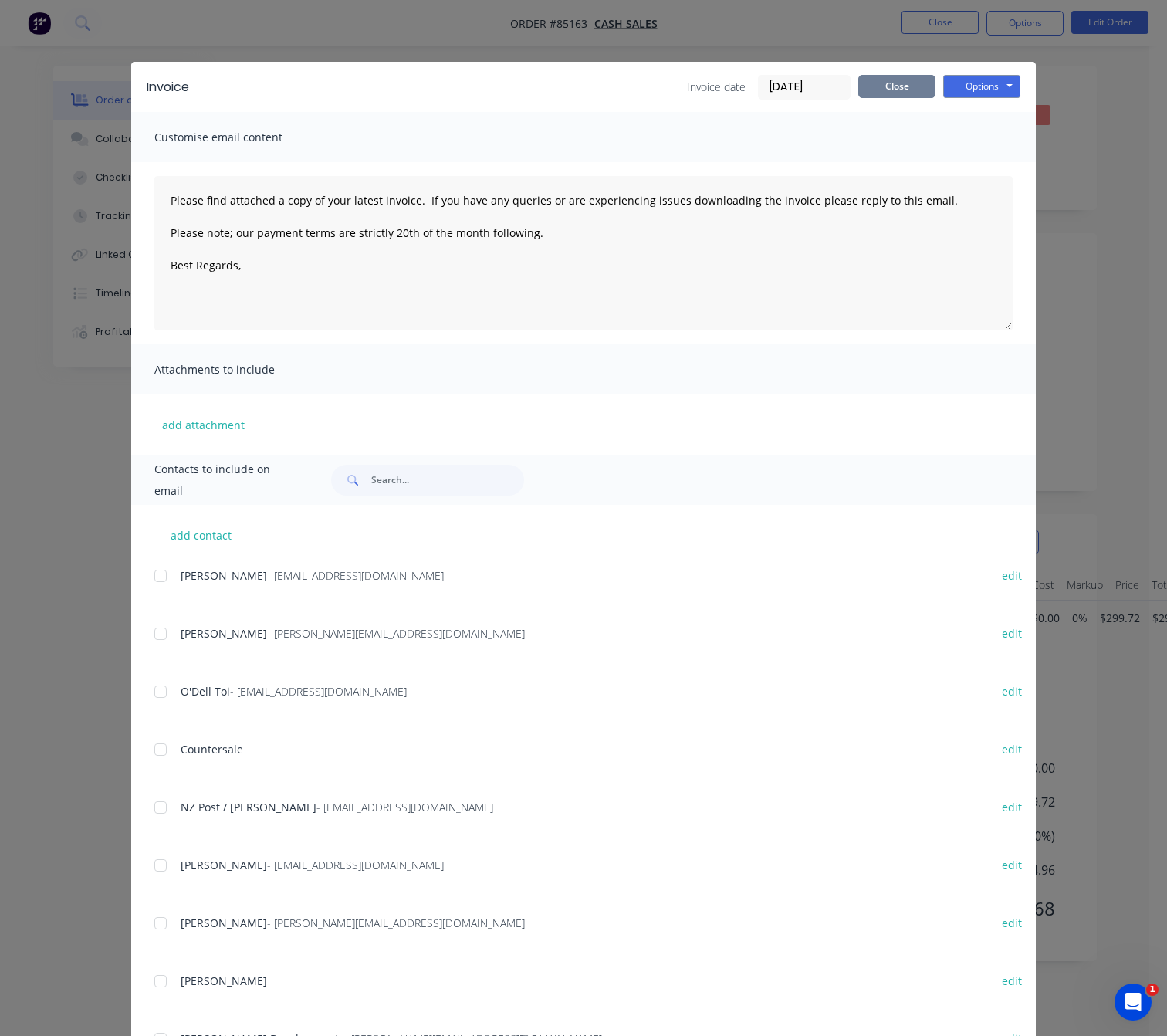
click at [886, 89] on button "Close" at bounding box center [897, 86] width 77 height 23
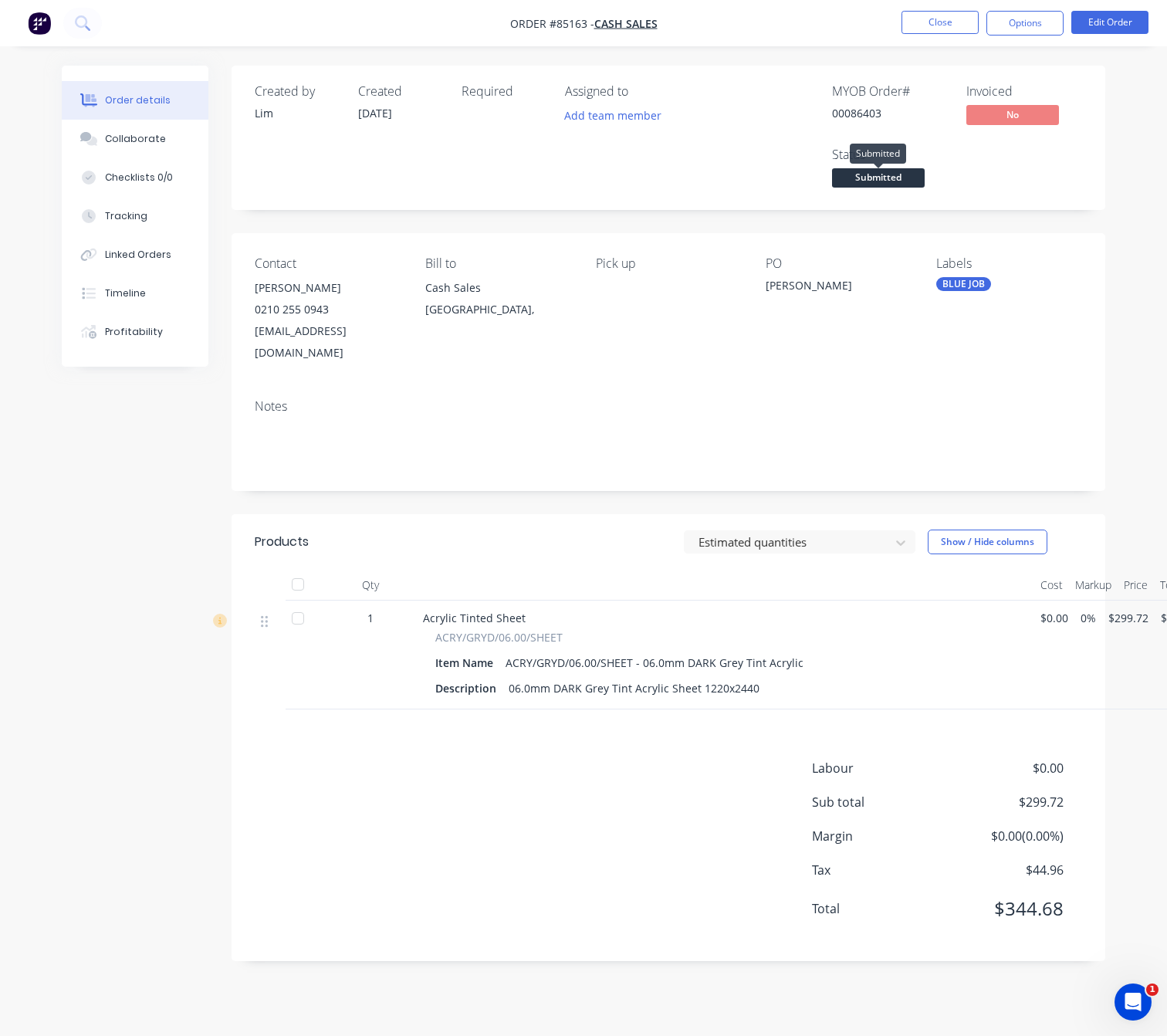
click at [887, 181] on span "Submitted" at bounding box center [878, 177] width 93 height 20
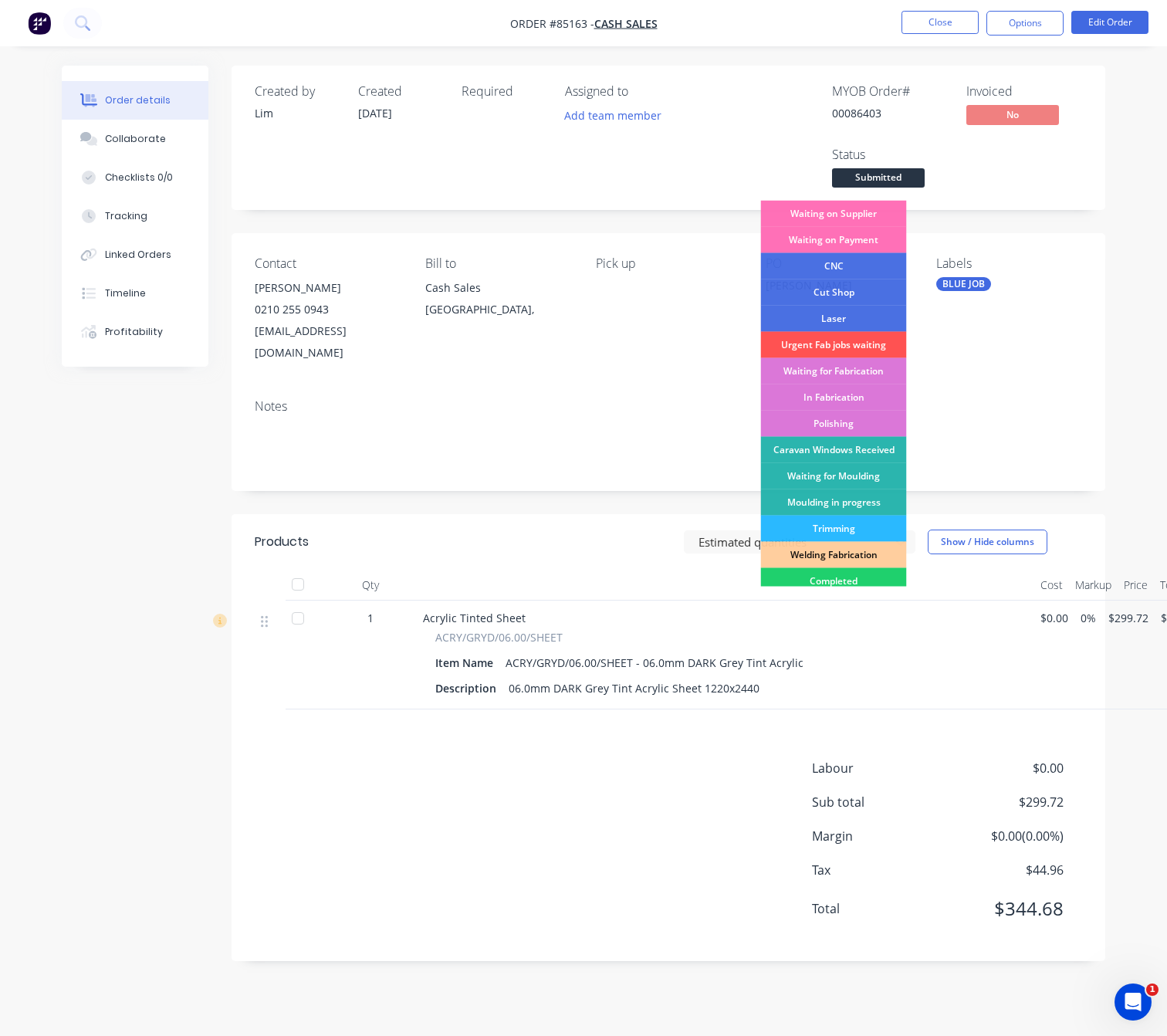
drag, startPoint x: 856, startPoint y: 211, endPoint x: 859, endPoint y: 228, distance: 17.3
click at [856, 213] on div "Waiting on Supplier" at bounding box center [834, 214] width 146 height 26
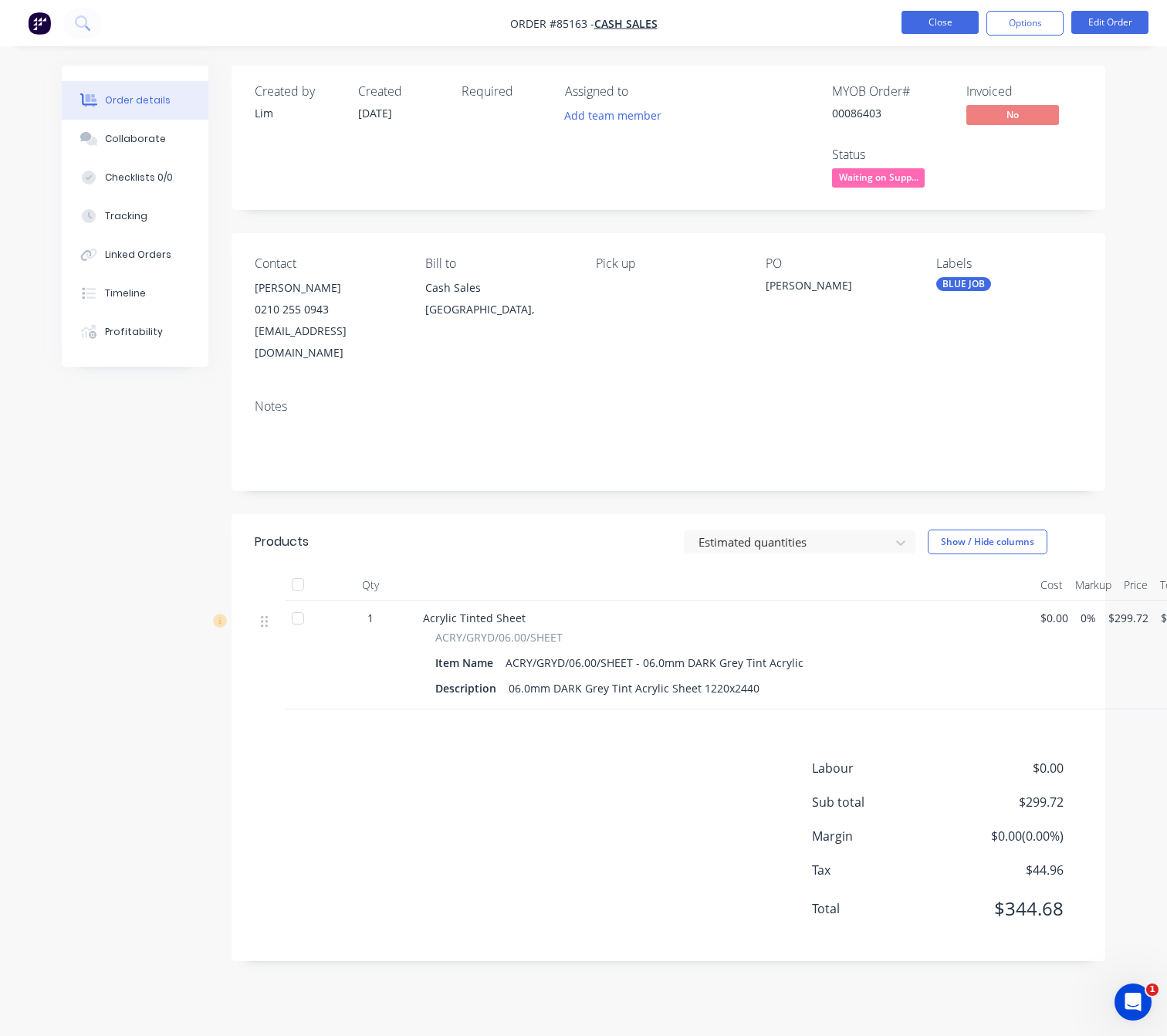
click at [920, 23] on button "Close" at bounding box center [940, 23] width 77 height 23
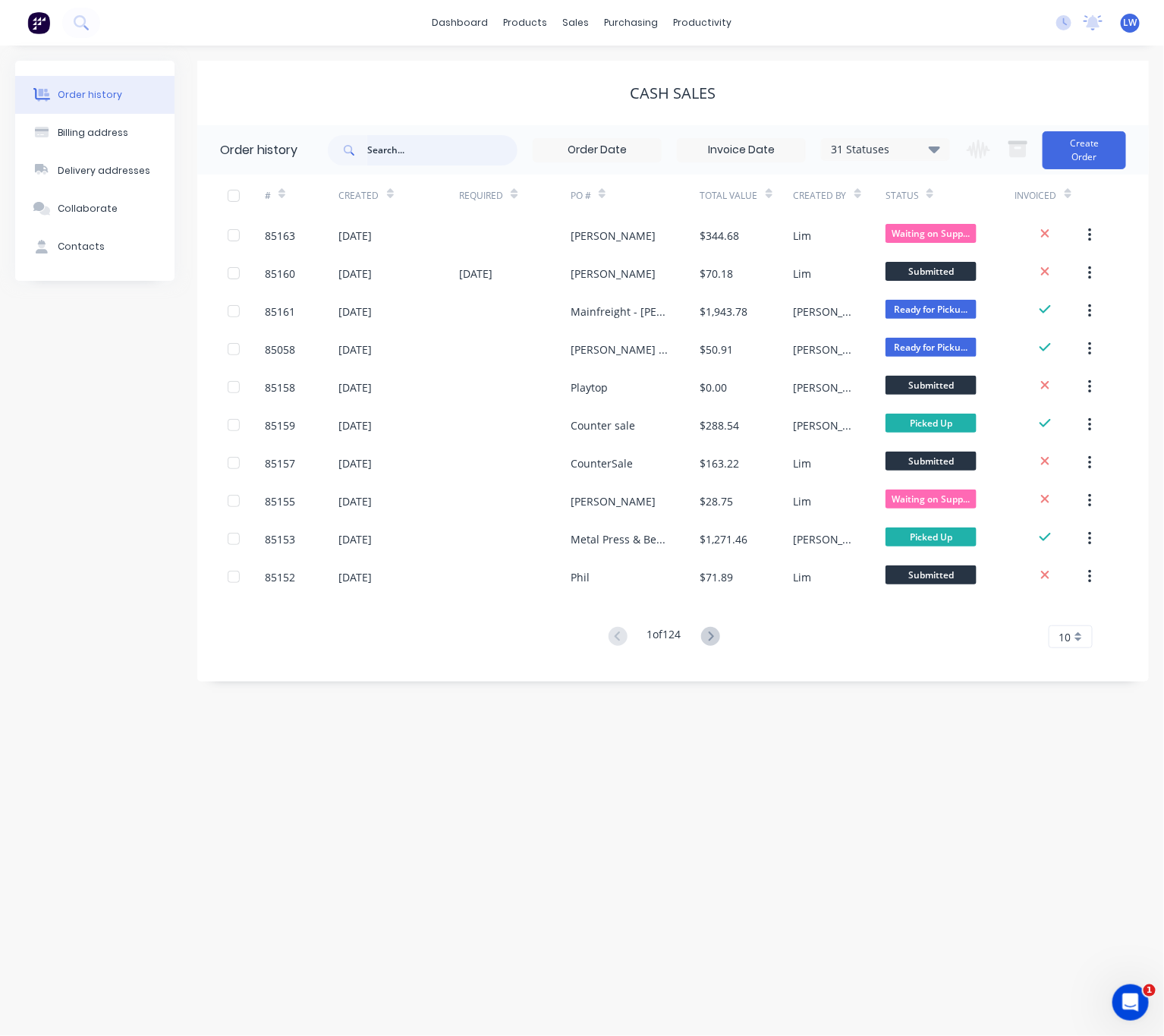
click at [438, 149] on input "text" at bounding box center [442, 149] width 150 height 30
click at [1096, 153] on button "Create Order" at bounding box center [1085, 149] width 84 height 38
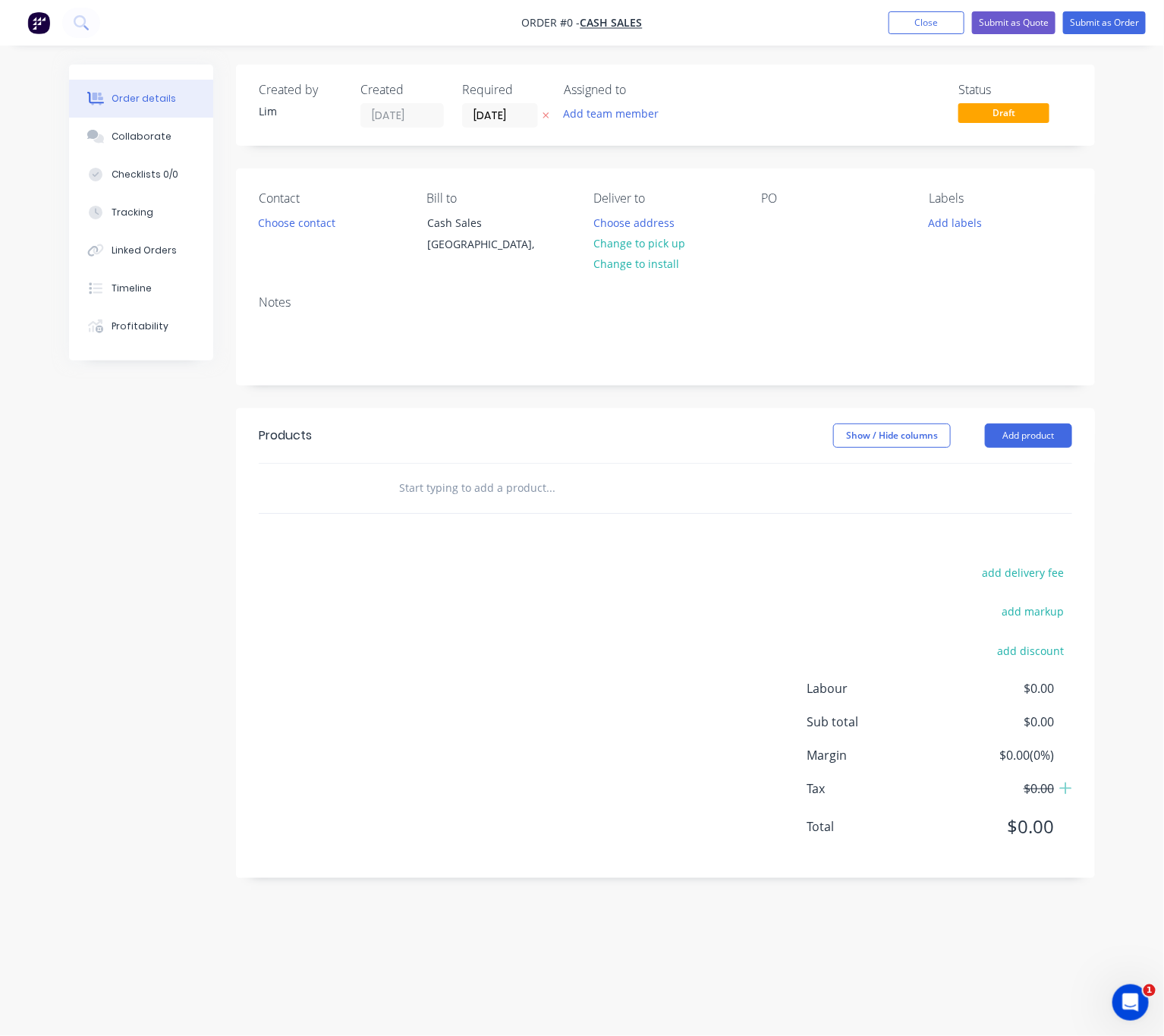
click at [551, 117] on button "button" at bounding box center [545, 115] width 16 height 18
click at [298, 230] on button "Choose contact" at bounding box center [297, 222] width 93 height 20
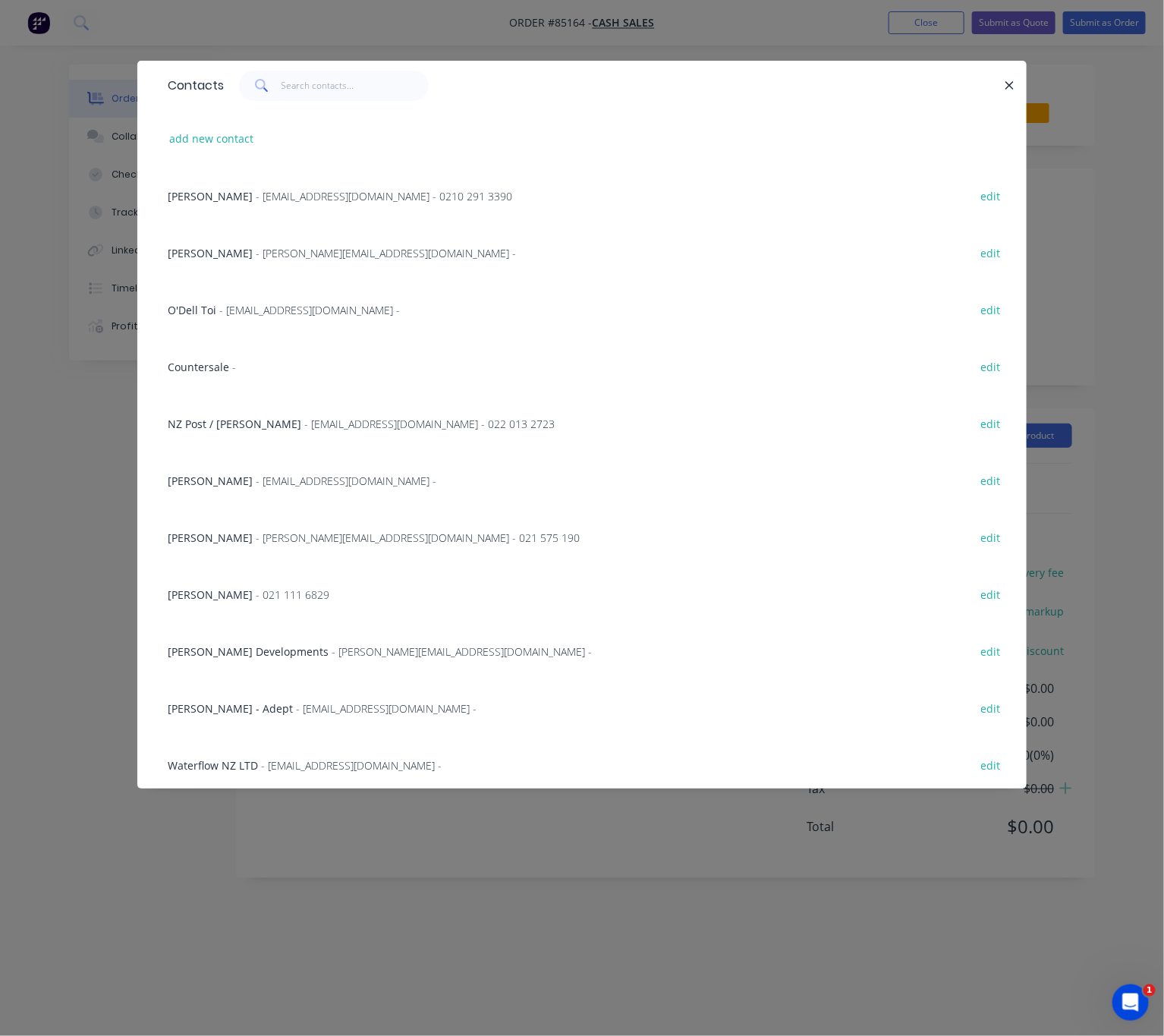
click at [298, 103] on div "Contacts" at bounding box center [582, 85] width 889 height 49
click at [312, 88] on input "text" at bounding box center [355, 86] width 148 height 30
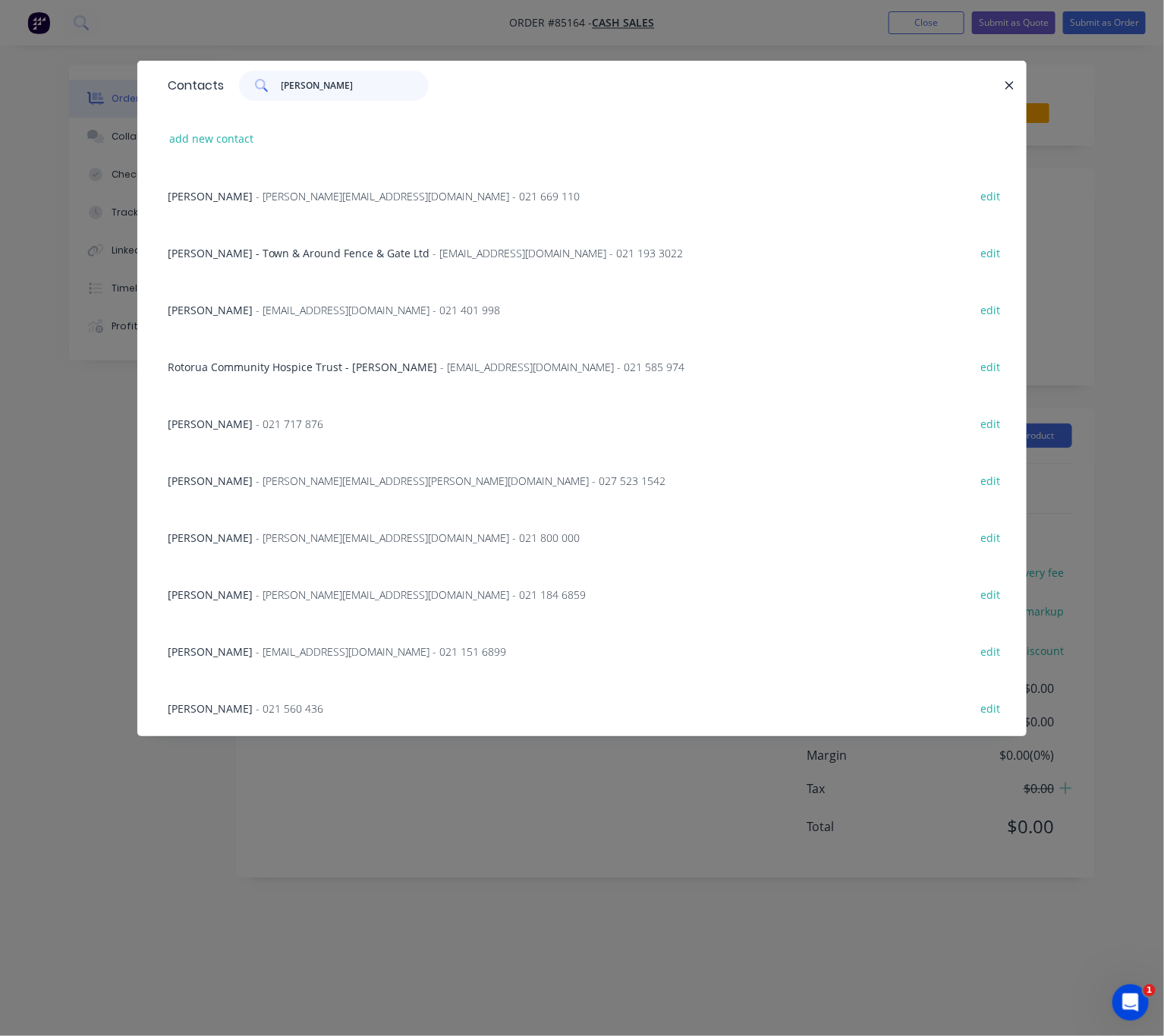
type input "[PERSON_NAME]"
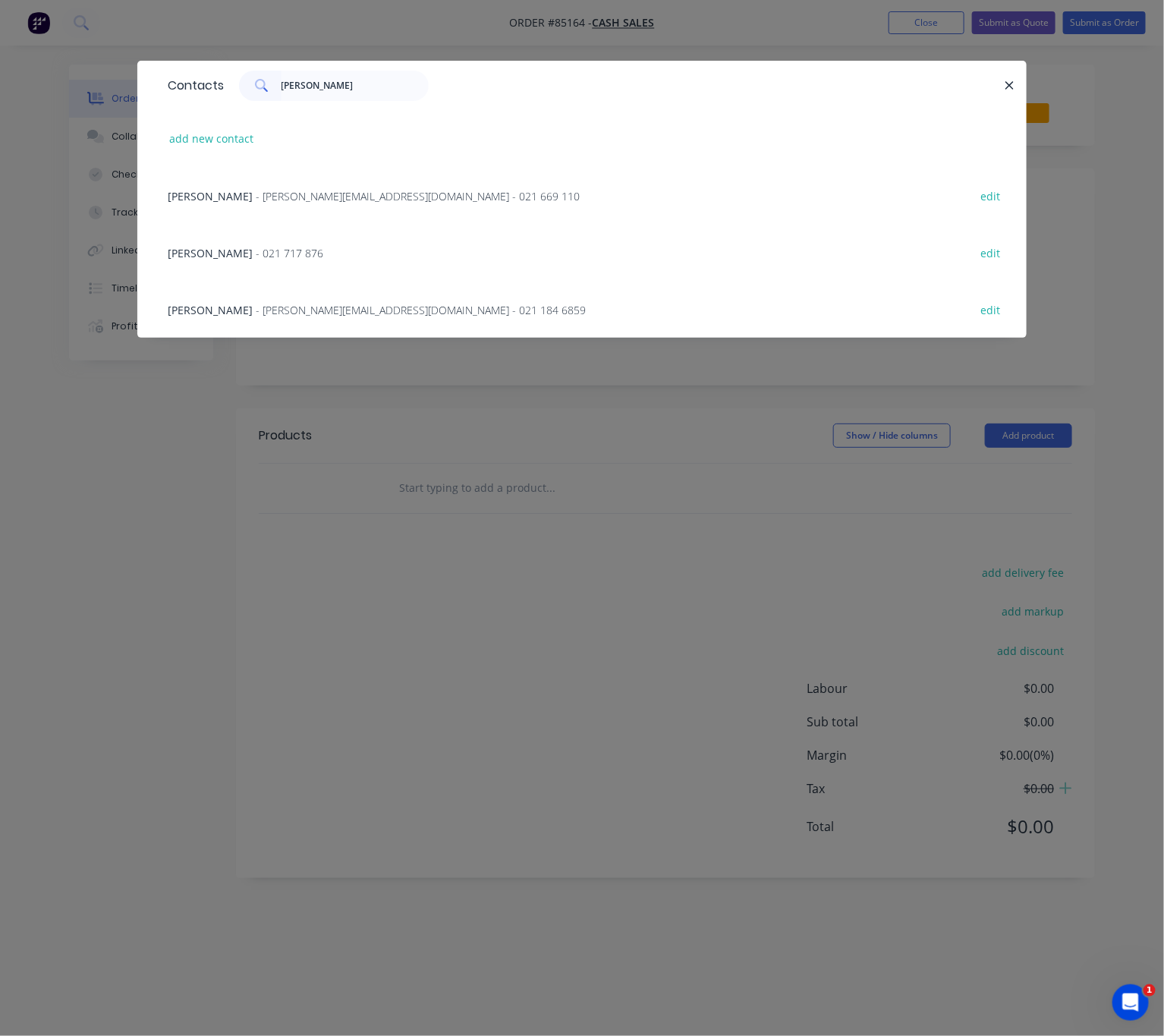
click at [308, 254] on div "[PERSON_NAME] - 021 717 876 edit" at bounding box center [582, 253] width 844 height 57
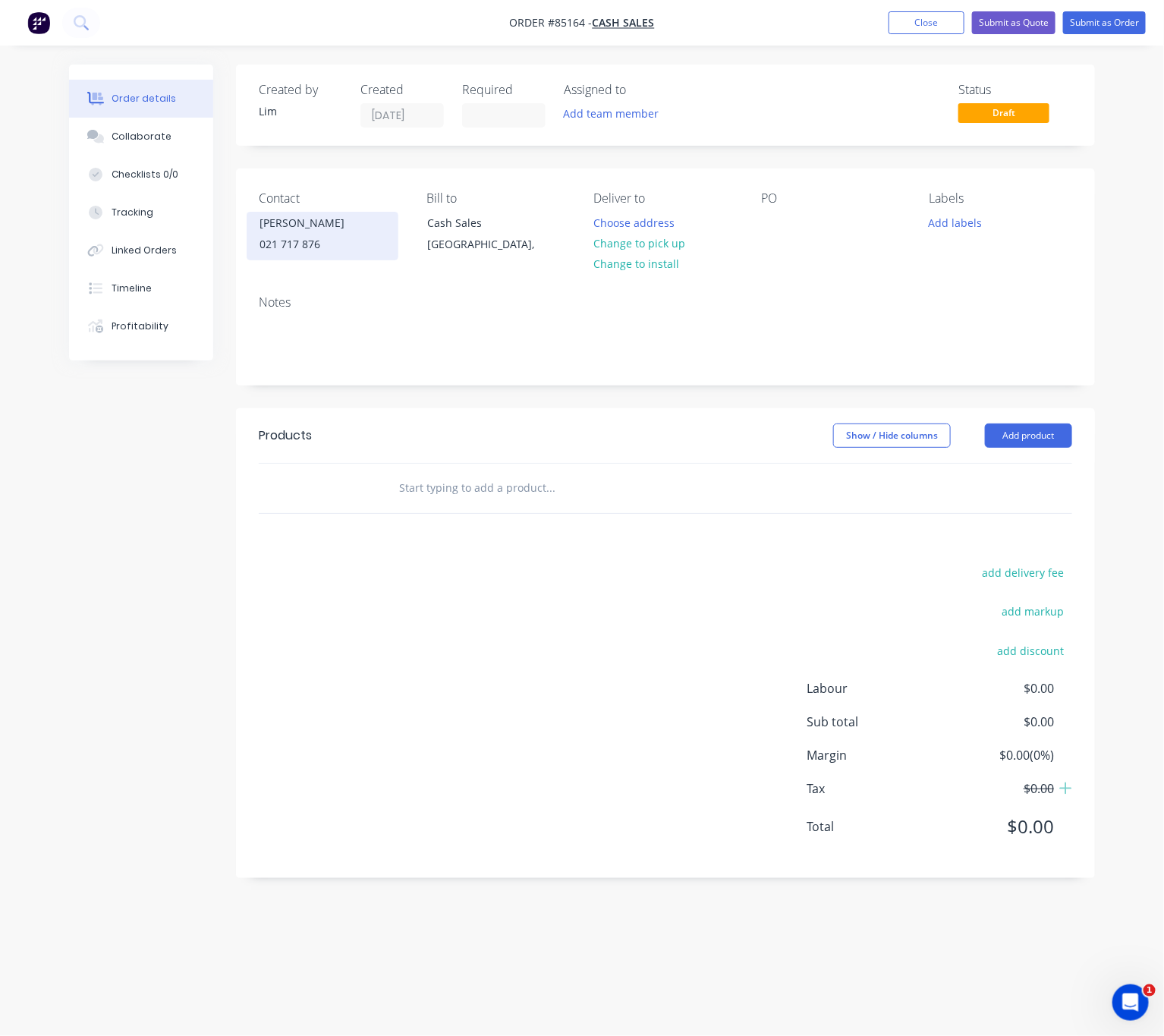
click at [341, 238] on div "021 717 876" at bounding box center [322, 244] width 126 height 21
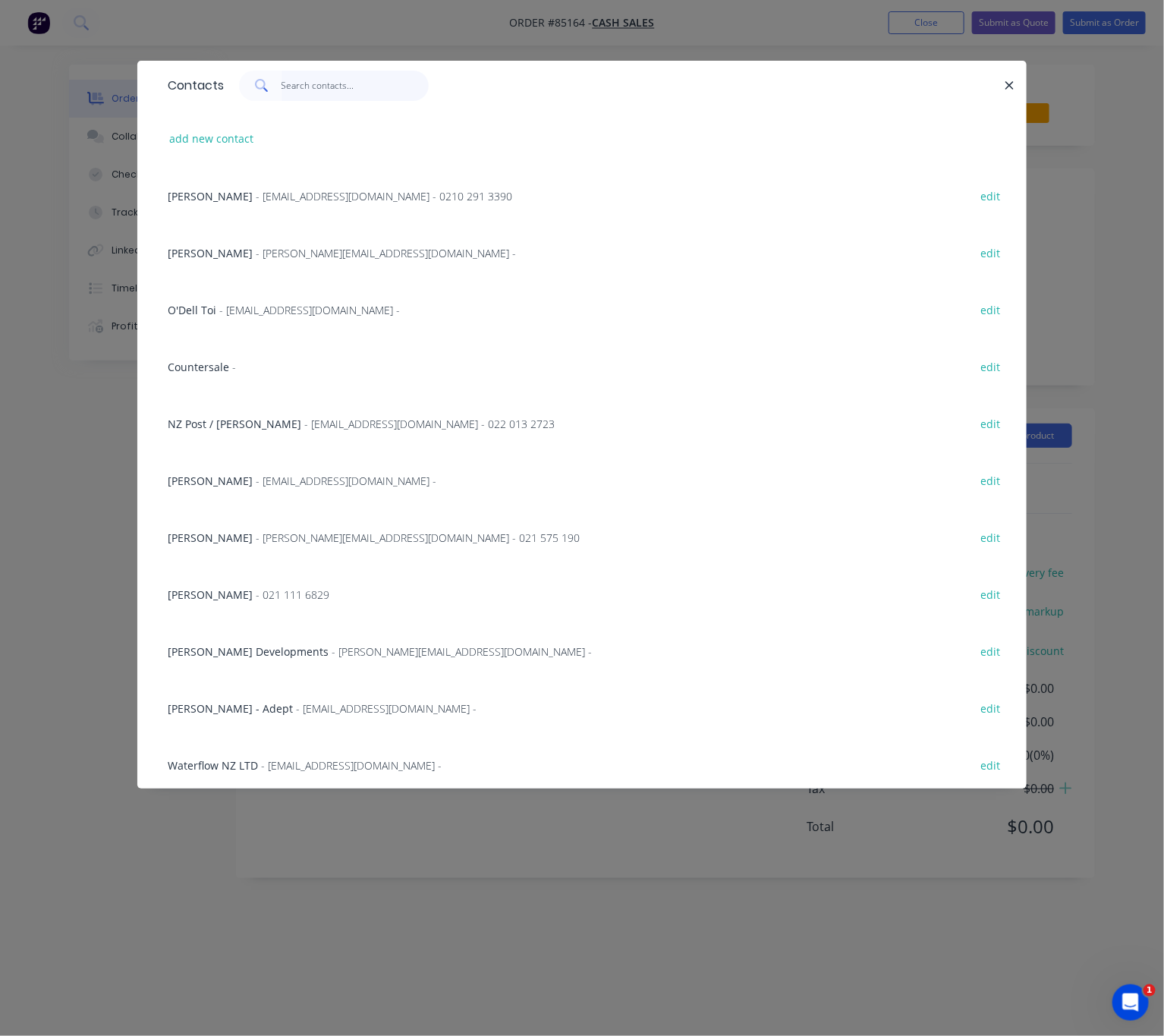
click at [326, 87] on input "text" at bounding box center [355, 86] width 148 height 30
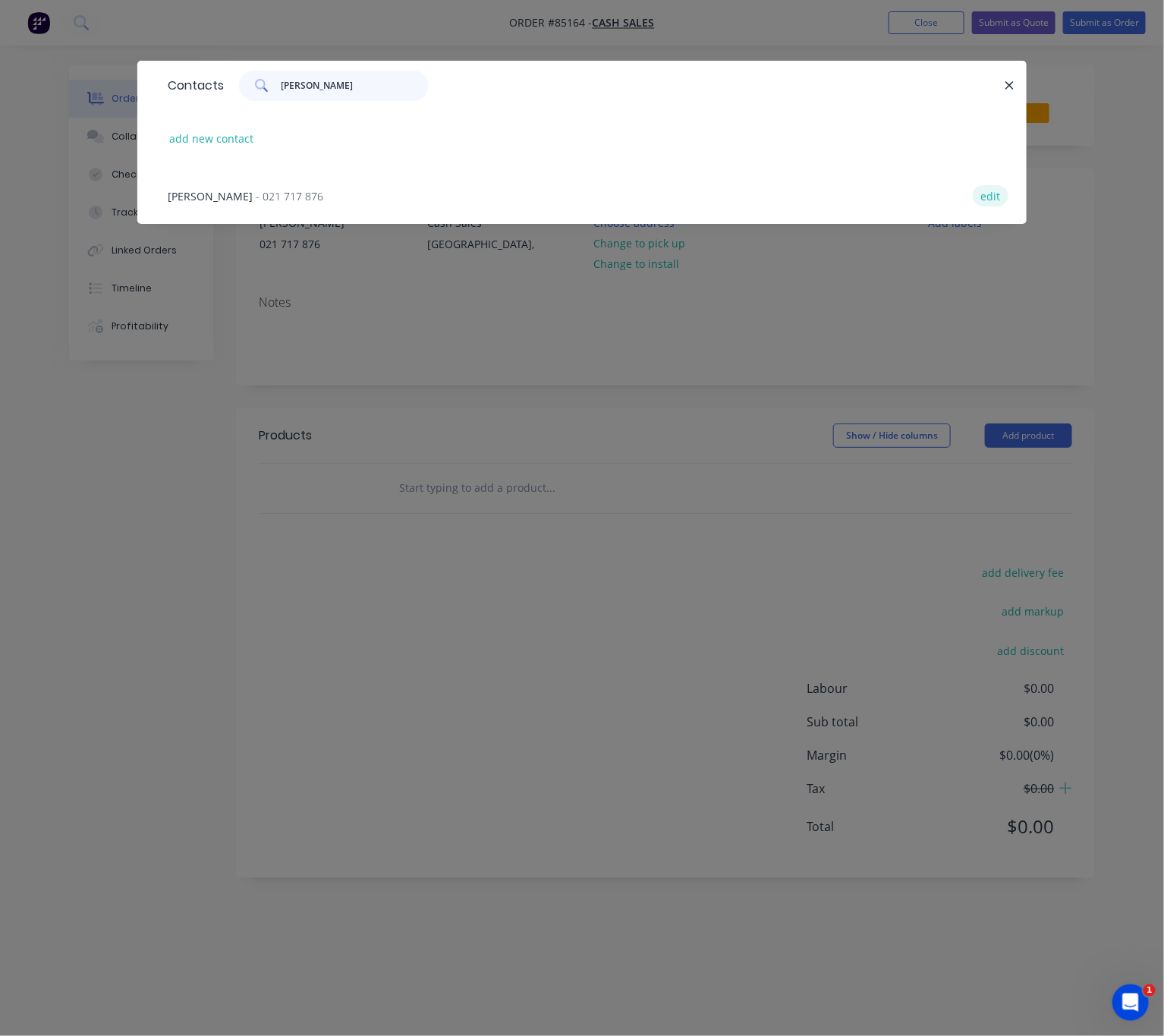
type input "[PERSON_NAME]"
click at [989, 191] on button "edit" at bounding box center [991, 196] width 36 height 20
select select "NZ"
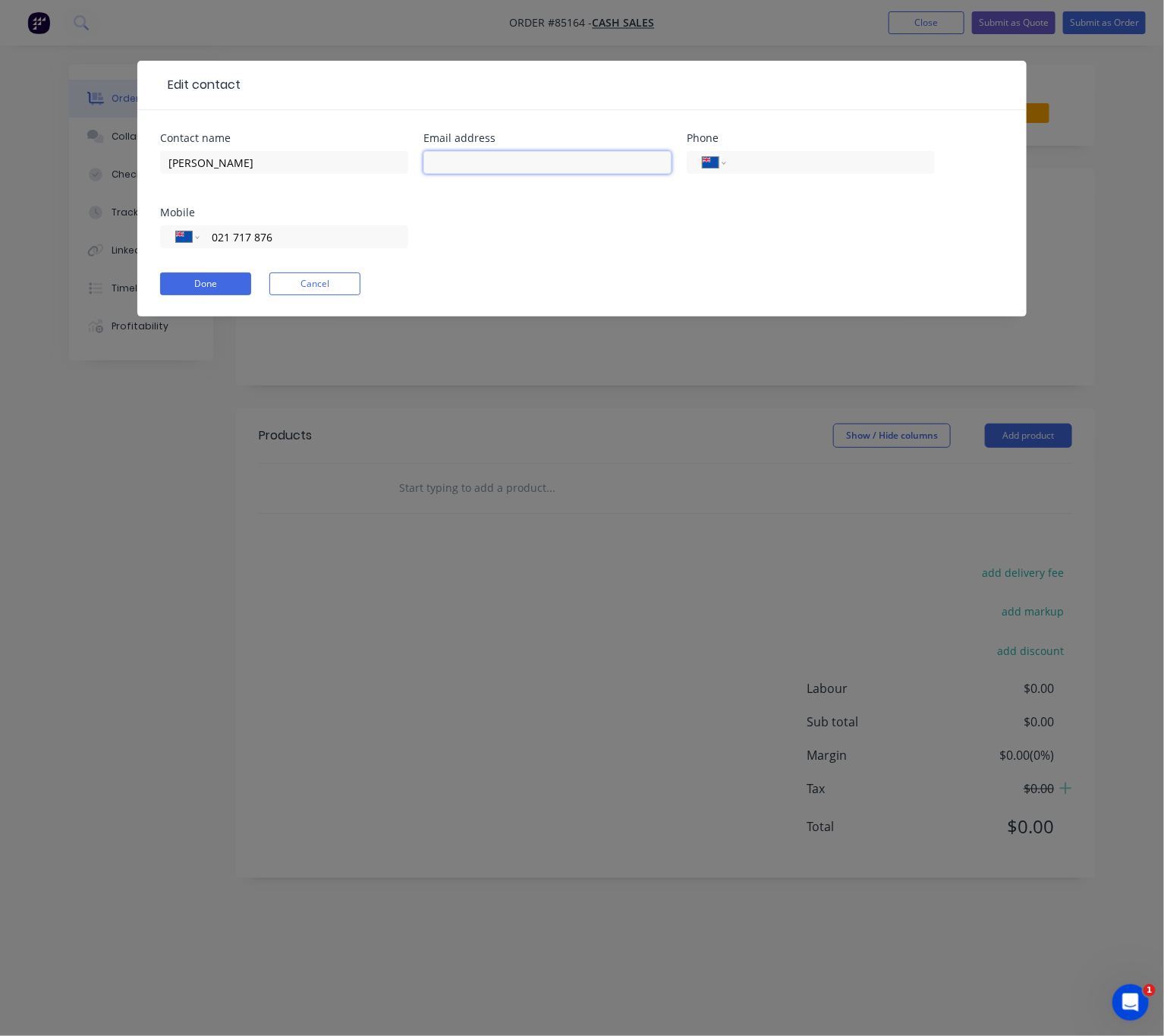
click at [516, 162] on input "text" at bounding box center [547, 162] width 248 height 23
type input "[EMAIL_ADDRESS][DOMAIN_NAME]"
click at [217, 285] on button "Done" at bounding box center [206, 283] width 91 height 23
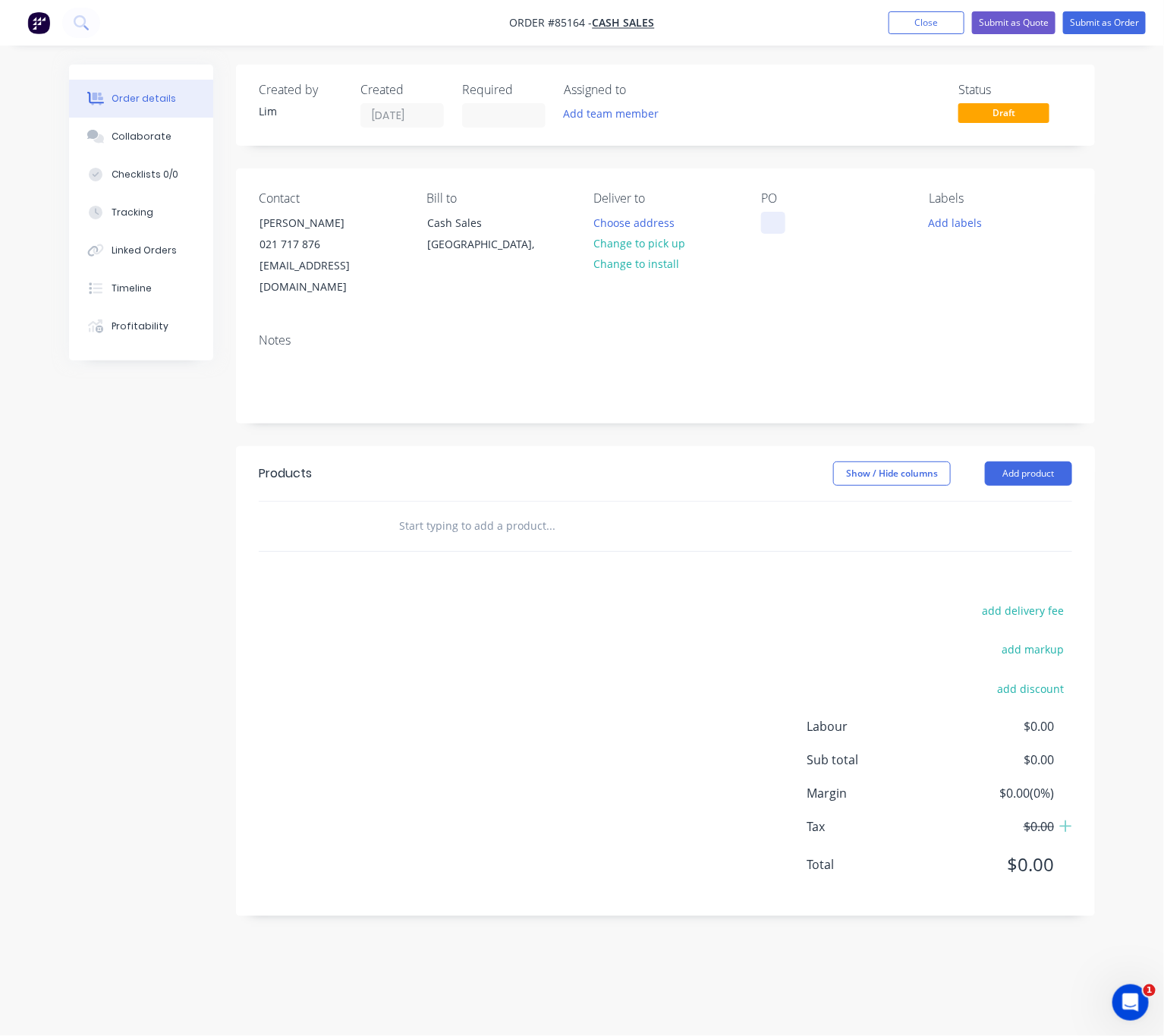
click at [783, 217] on div at bounding box center [773, 223] width 24 height 22
click at [647, 242] on button "Change to pick up" at bounding box center [638, 244] width 108 height 20
click at [778, 230] on div at bounding box center [773, 223] width 24 height 22
drag, startPoint x: 488, startPoint y: 487, endPoint x: 506, endPoint y: 487, distance: 18.0
click at [488, 502] on div at bounding box center [653, 526] width 546 height 49
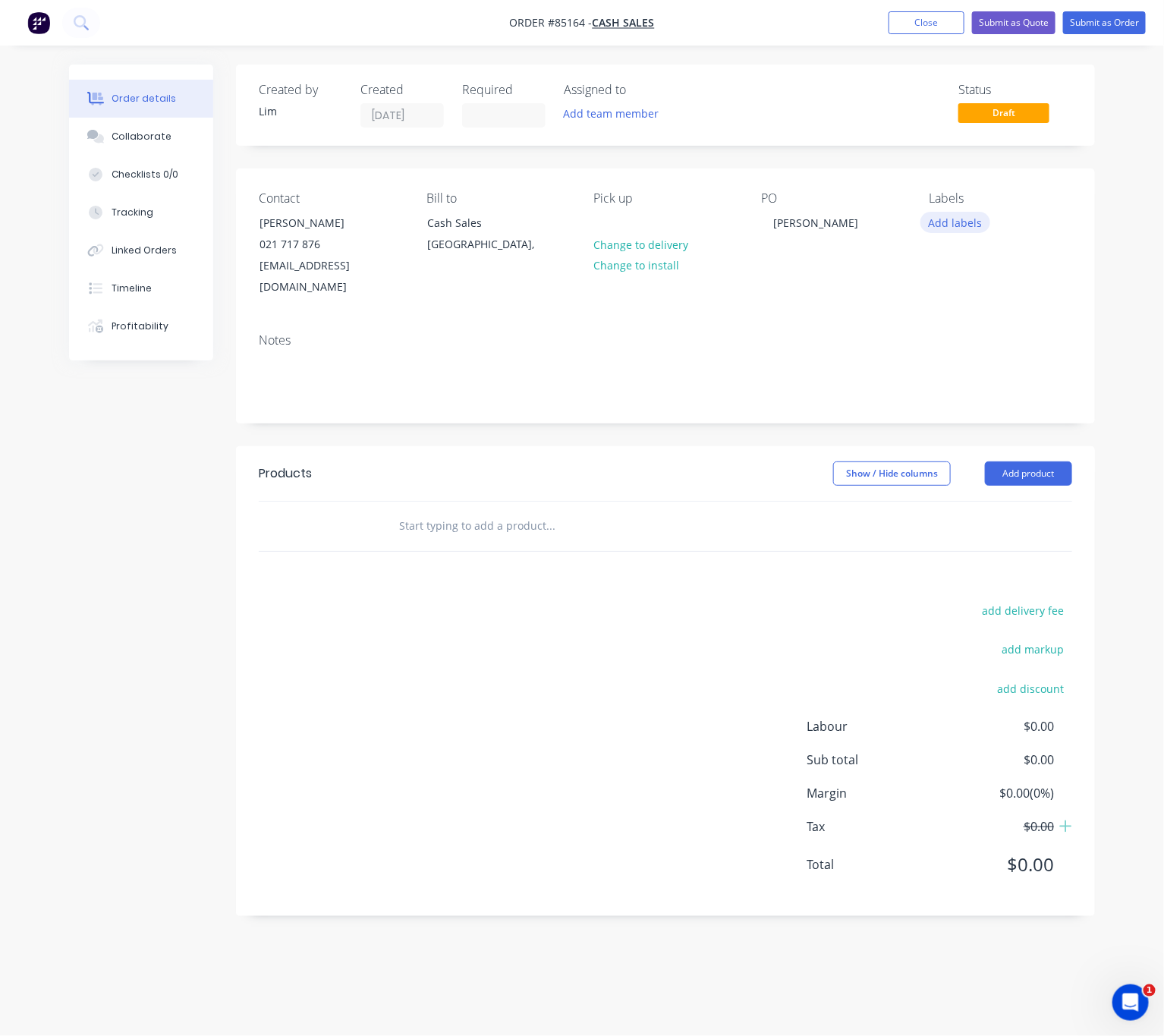
click at [963, 217] on button "Add labels" at bounding box center [956, 222] width 70 height 20
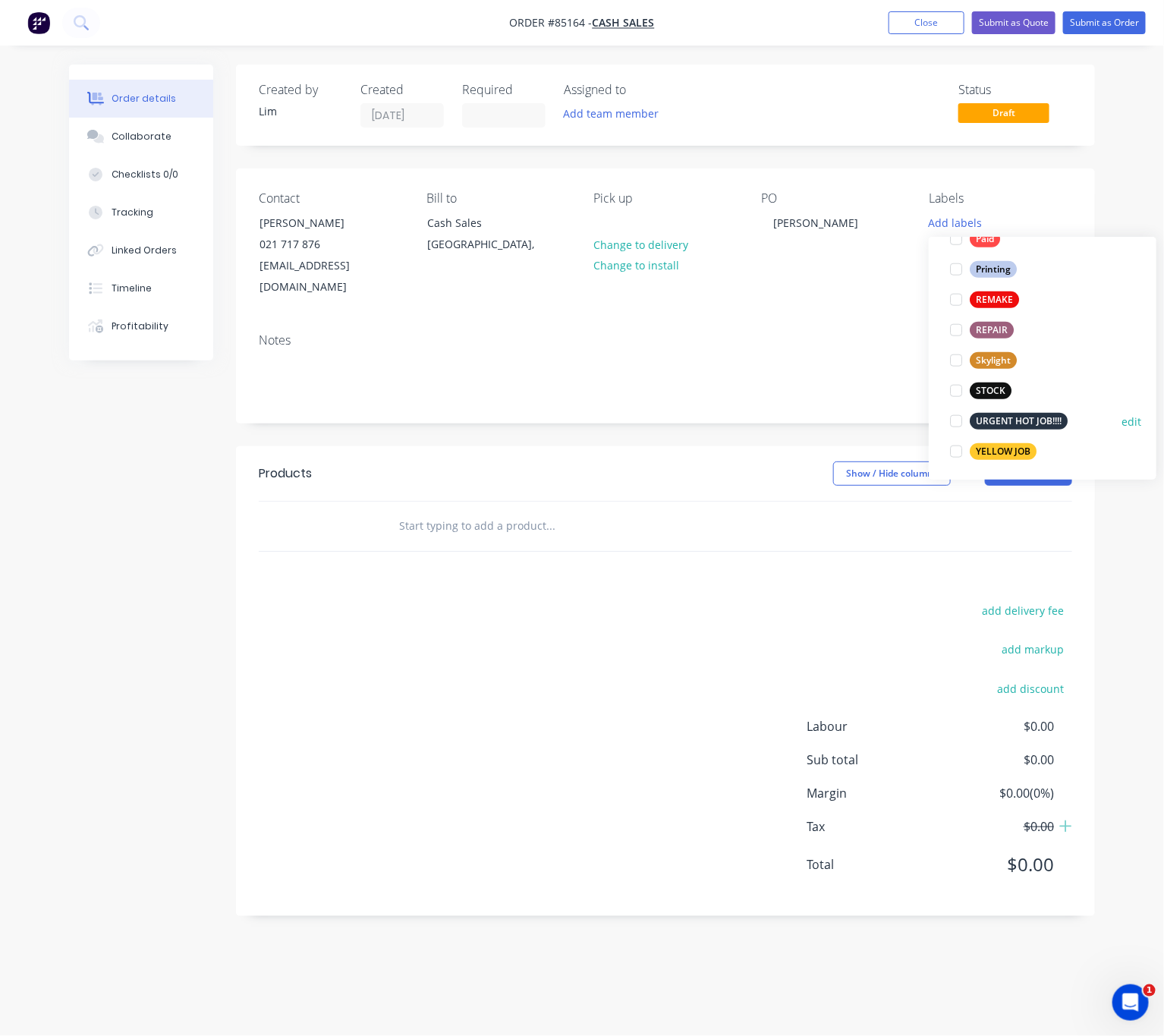
scroll to position [638, 0]
click at [1022, 451] on div "YELLOW JOB" at bounding box center [1004, 449] width 66 height 17
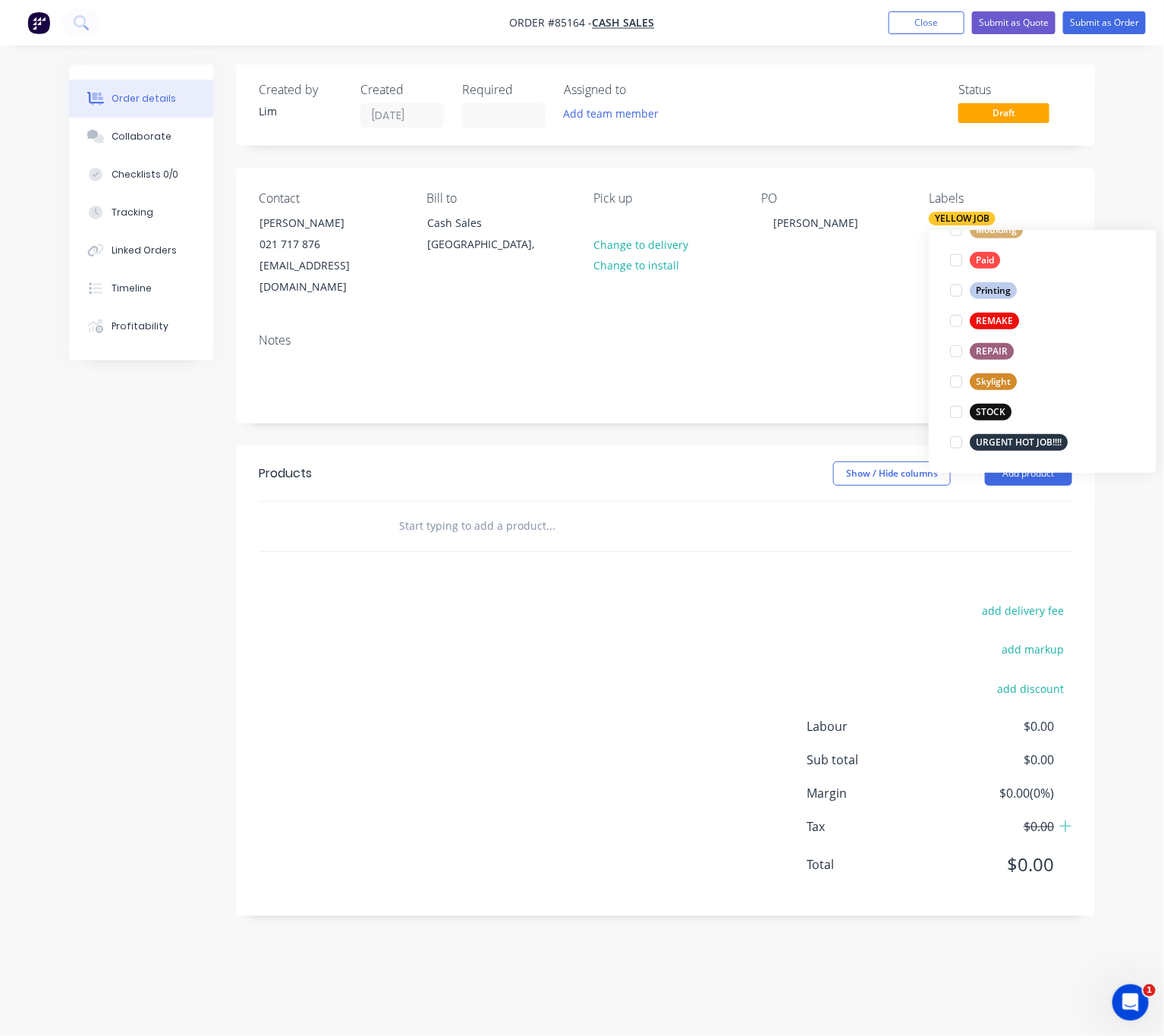
scroll to position [0, 0]
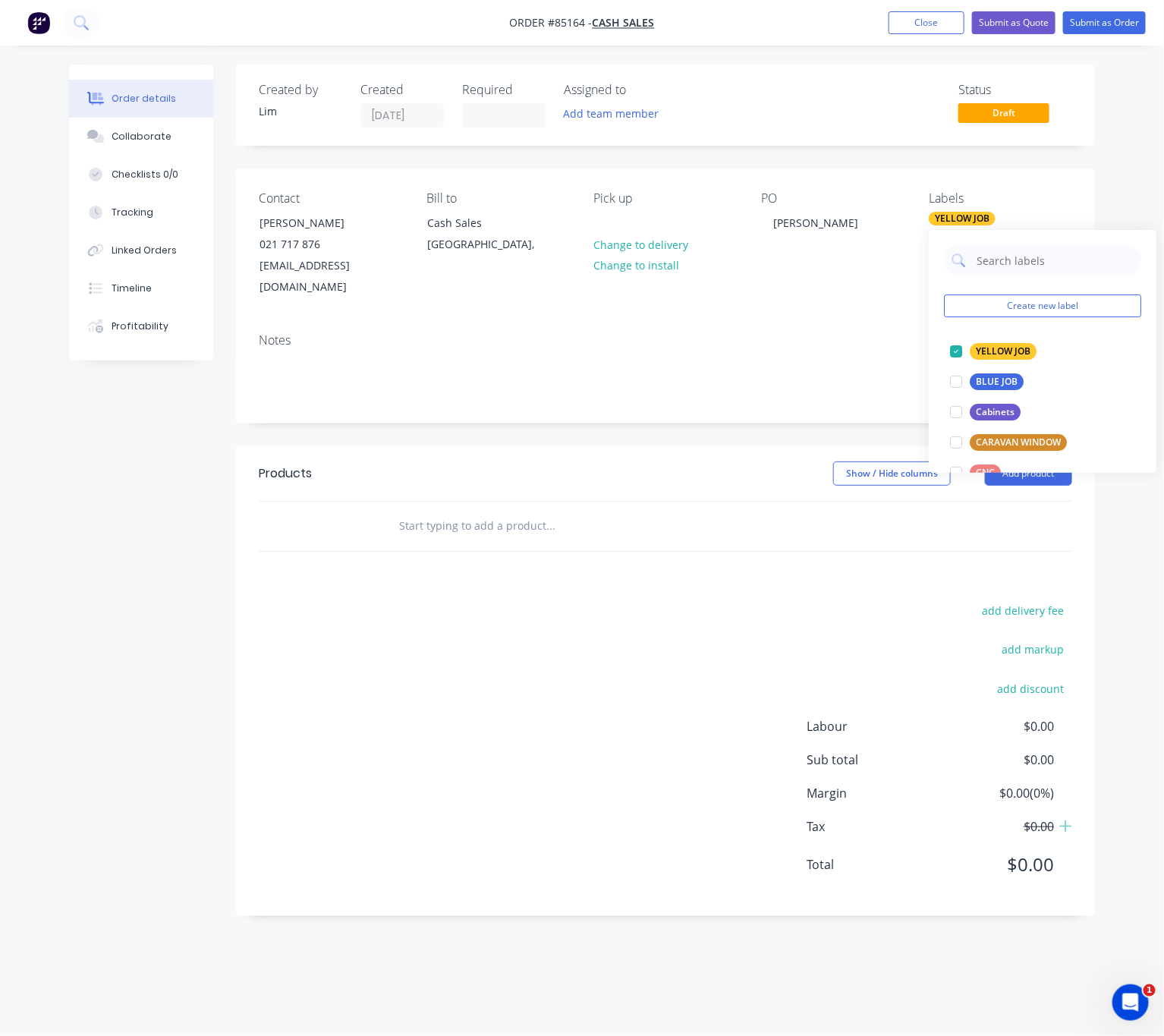
click at [631, 673] on div "add delivery fee add markup add discount Labour $0.00 Sub total $0.00 Margin $0…" at bounding box center [666, 747] width 814 height 293
click at [482, 512] on input "text" at bounding box center [550, 526] width 303 height 30
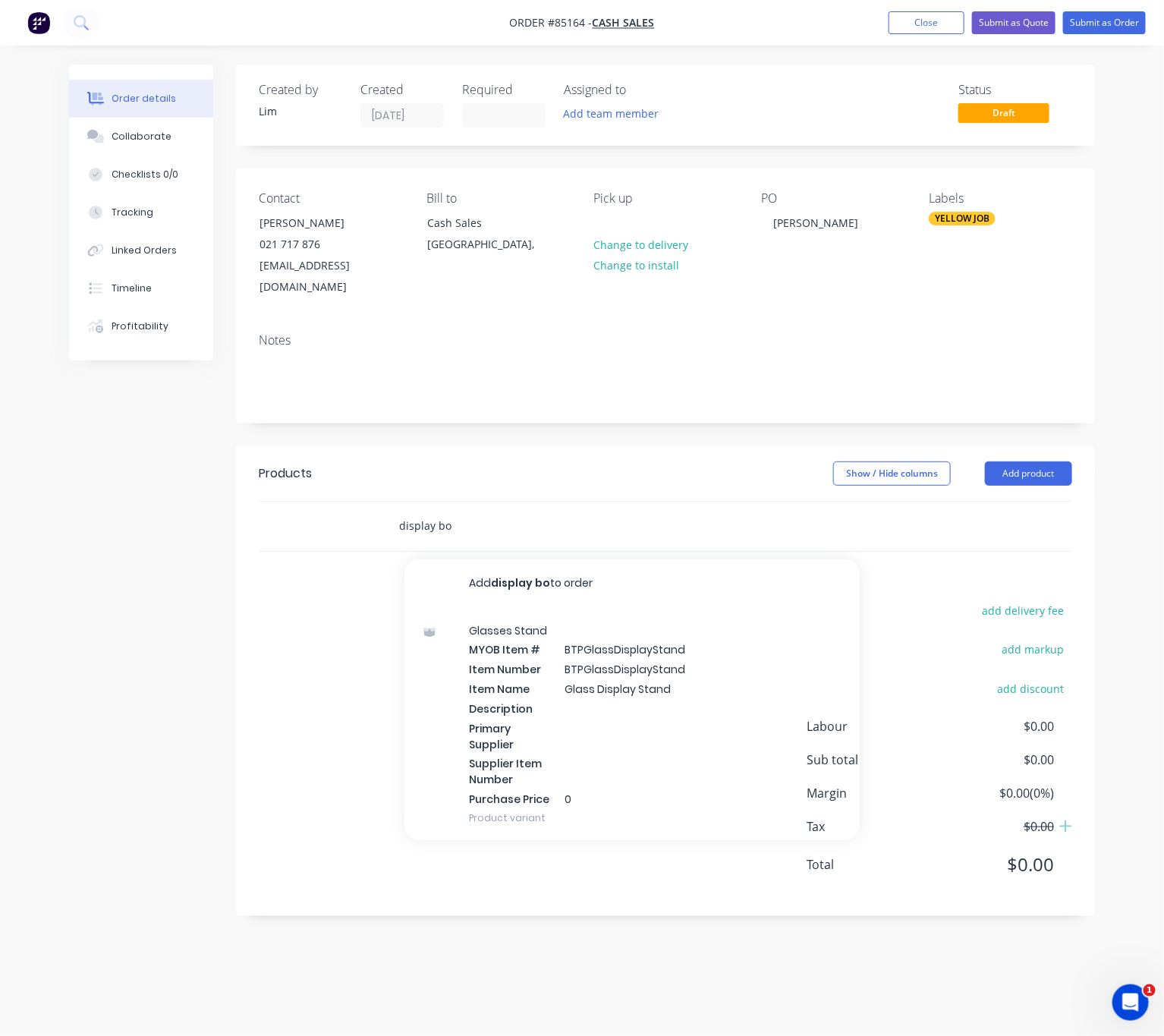
type input "display box"
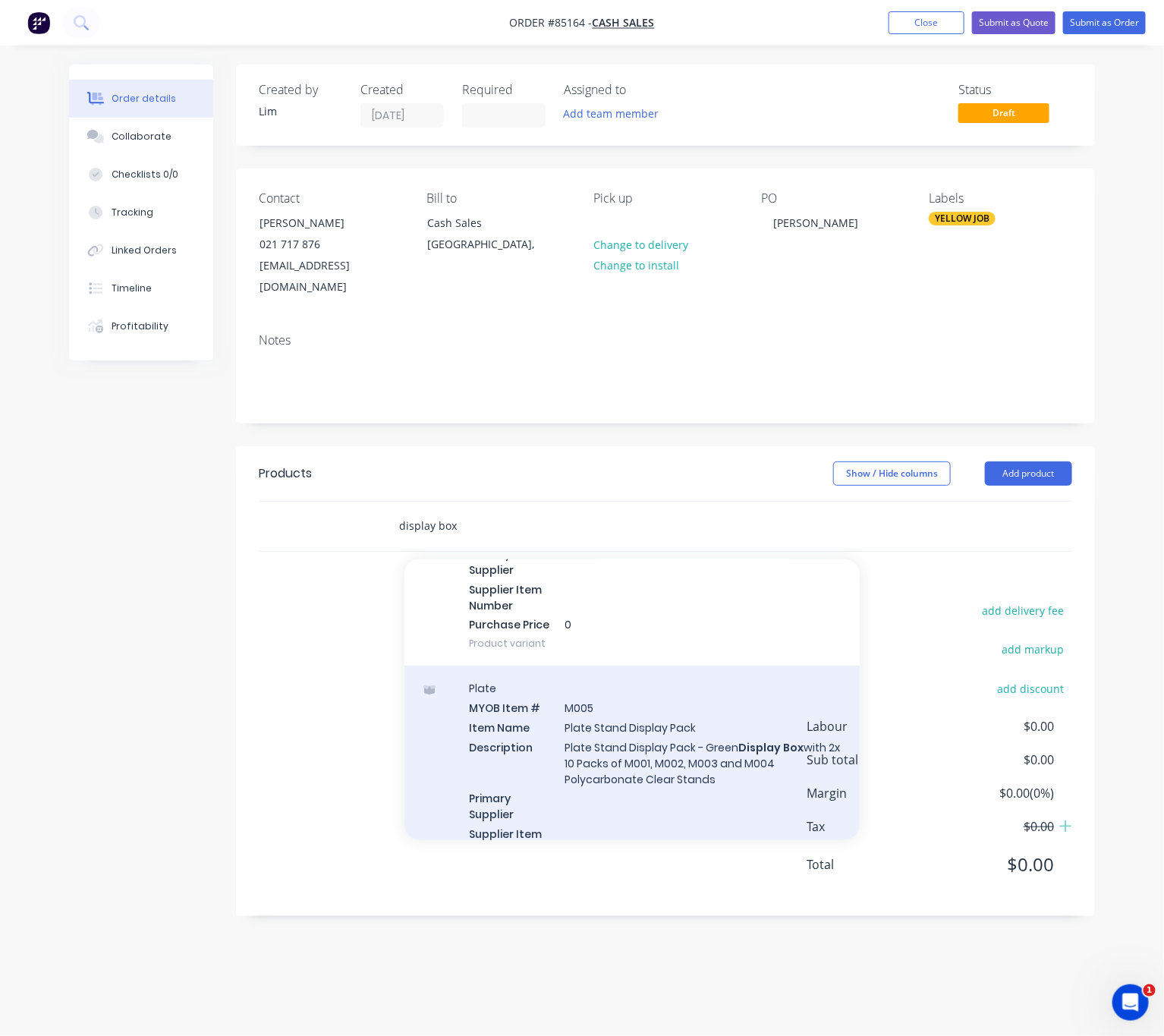
scroll to position [367, 0]
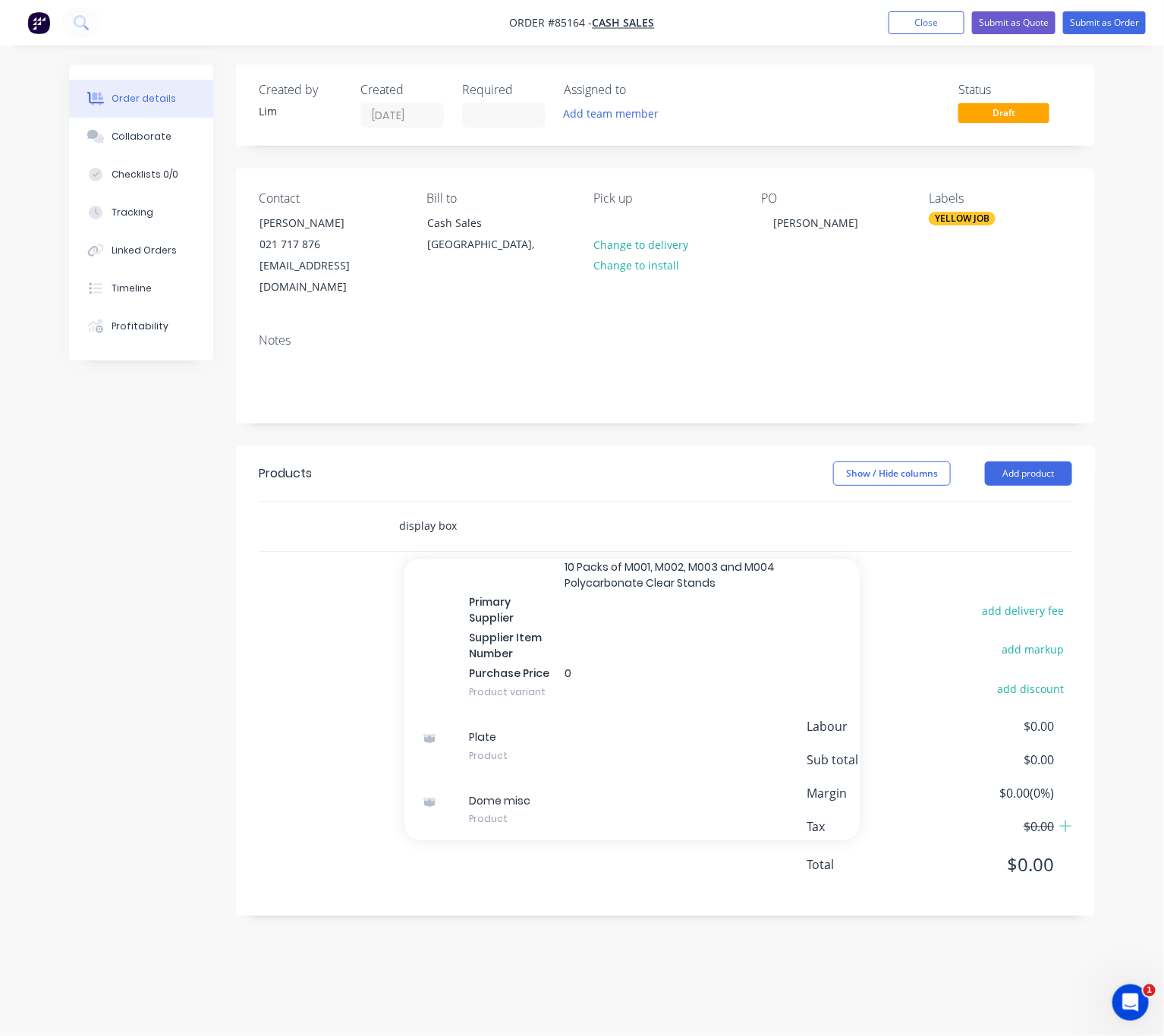
drag, startPoint x: 446, startPoint y: 504, endPoint x: 383, endPoint y: 511, distance: 63.4
click at [392, 511] on div "display box Add display box to order Product MYOB Item # DUG20-3U 1000w 400d 20…" at bounding box center [614, 526] width 456 height 30
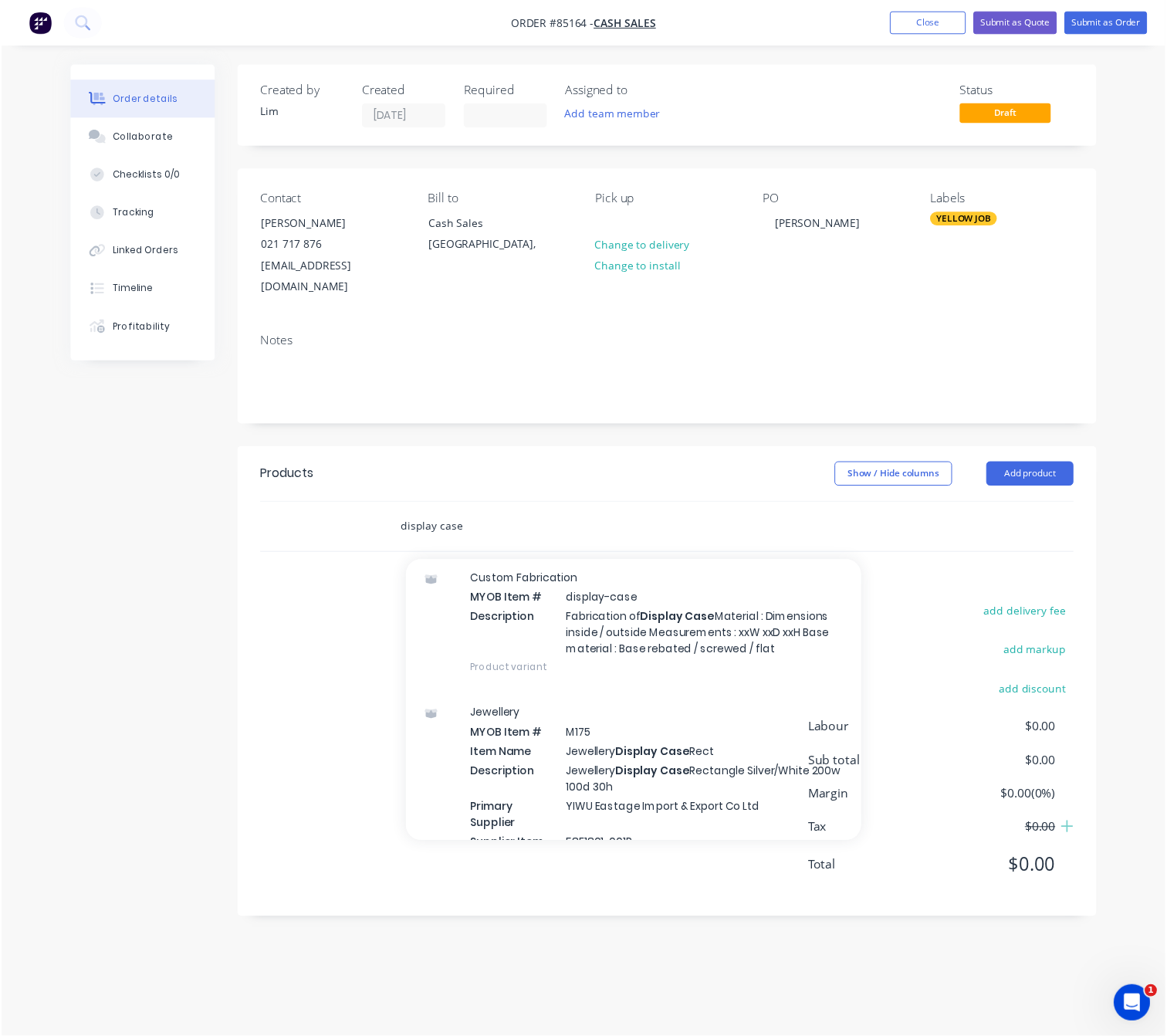
scroll to position [0, 0]
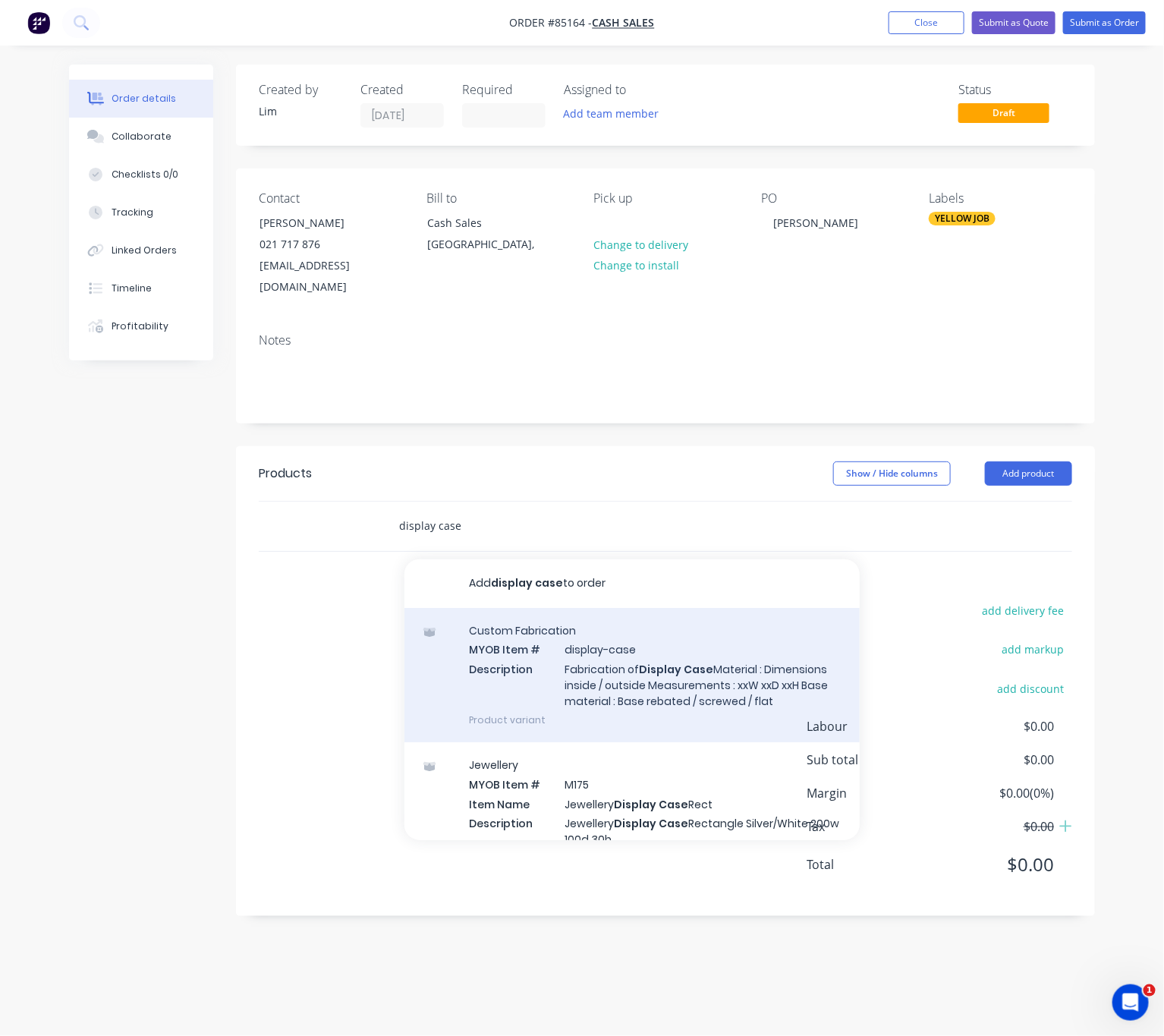
type input "display case"
click at [679, 638] on div "Custom Fabrication MYOB Item # display-case Description Fabrication of Display …" at bounding box center [633, 675] width 456 height 135
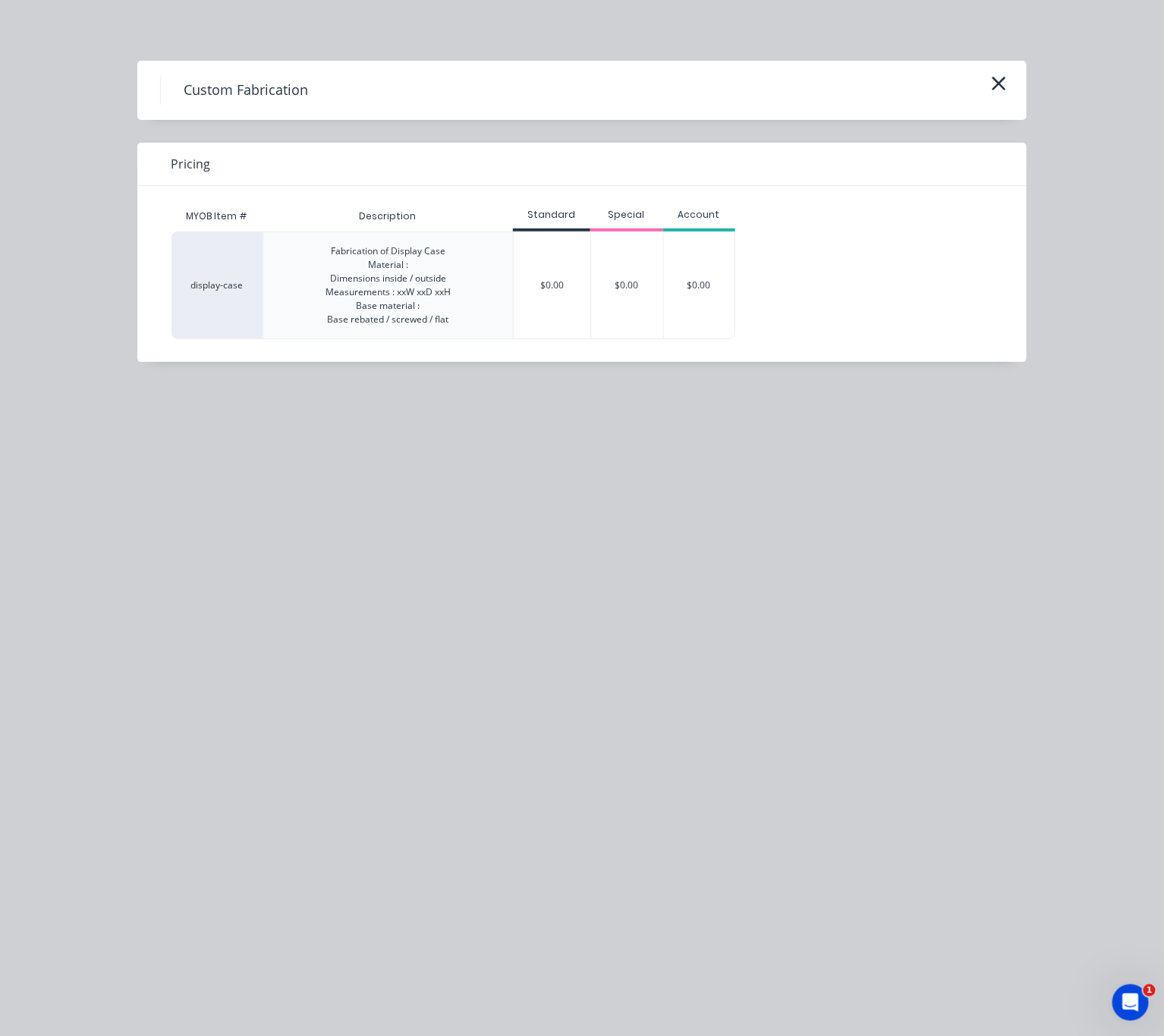
click at [559, 298] on div "$0.00" at bounding box center [552, 285] width 77 height 106
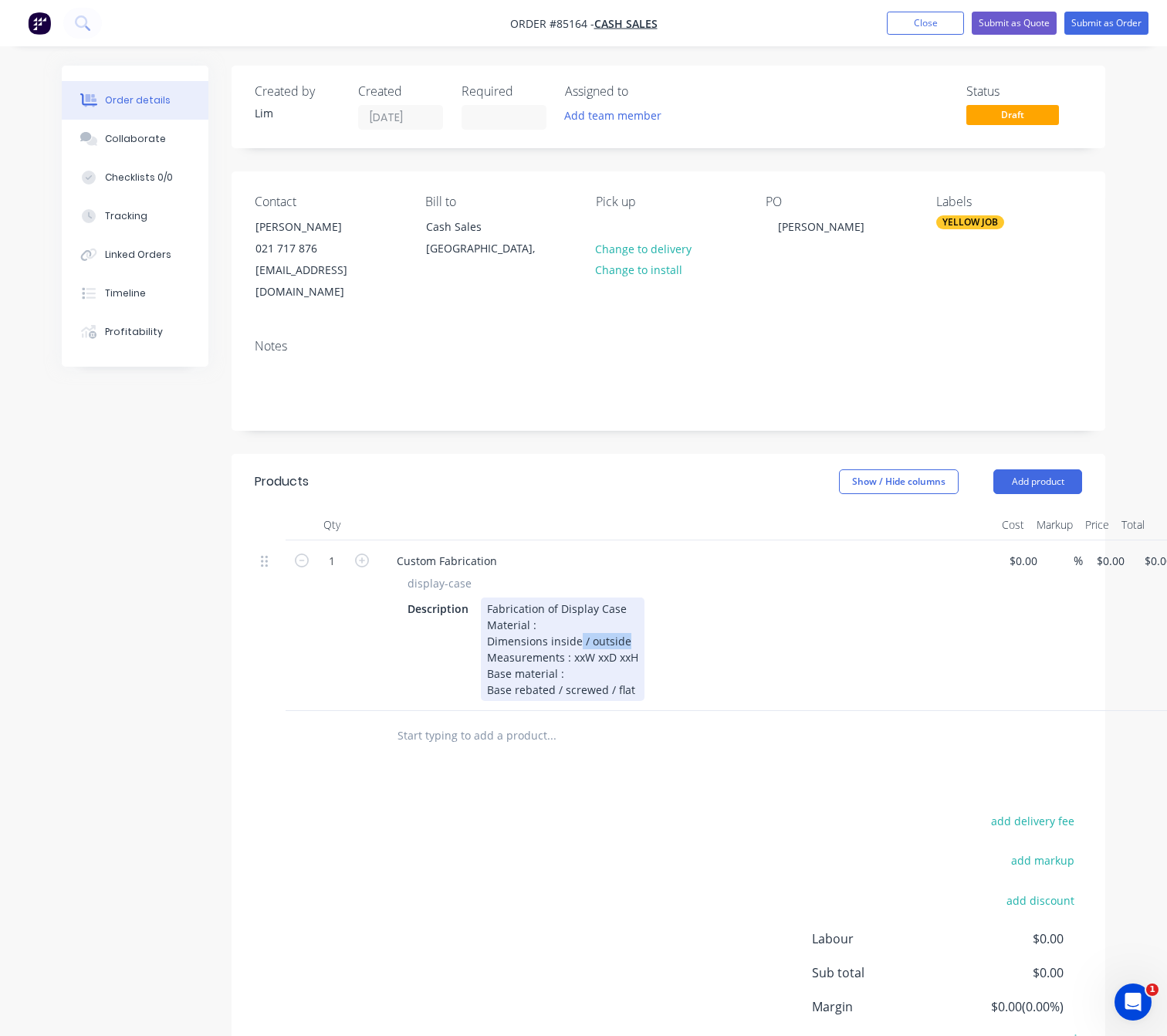
drag, startPoint x: 624, startPoint y: 617, endPoint x: 577, endPoint y: 618, distance: 47.0
click at [577, 618] on div "Fabrication of Display Case Material : Dimensions inside / outside Measurements…" at bounding box center [563, 649] width 163 height 103
drag, startPoint x: 580, startPoint y: 637, endPoint x: 570, endPoint y: 638, distance: 10.0
click at [570, 638] on div "Fabrication of Display Case Material : Dimensions inside Measurements : xxW xxD…" at bounding box center [563, 649] width 163 height 103
drag, startPoint x: 614, startPoint y: 635, endPoint x: 600, endPoint y: 635, distance: 14.0
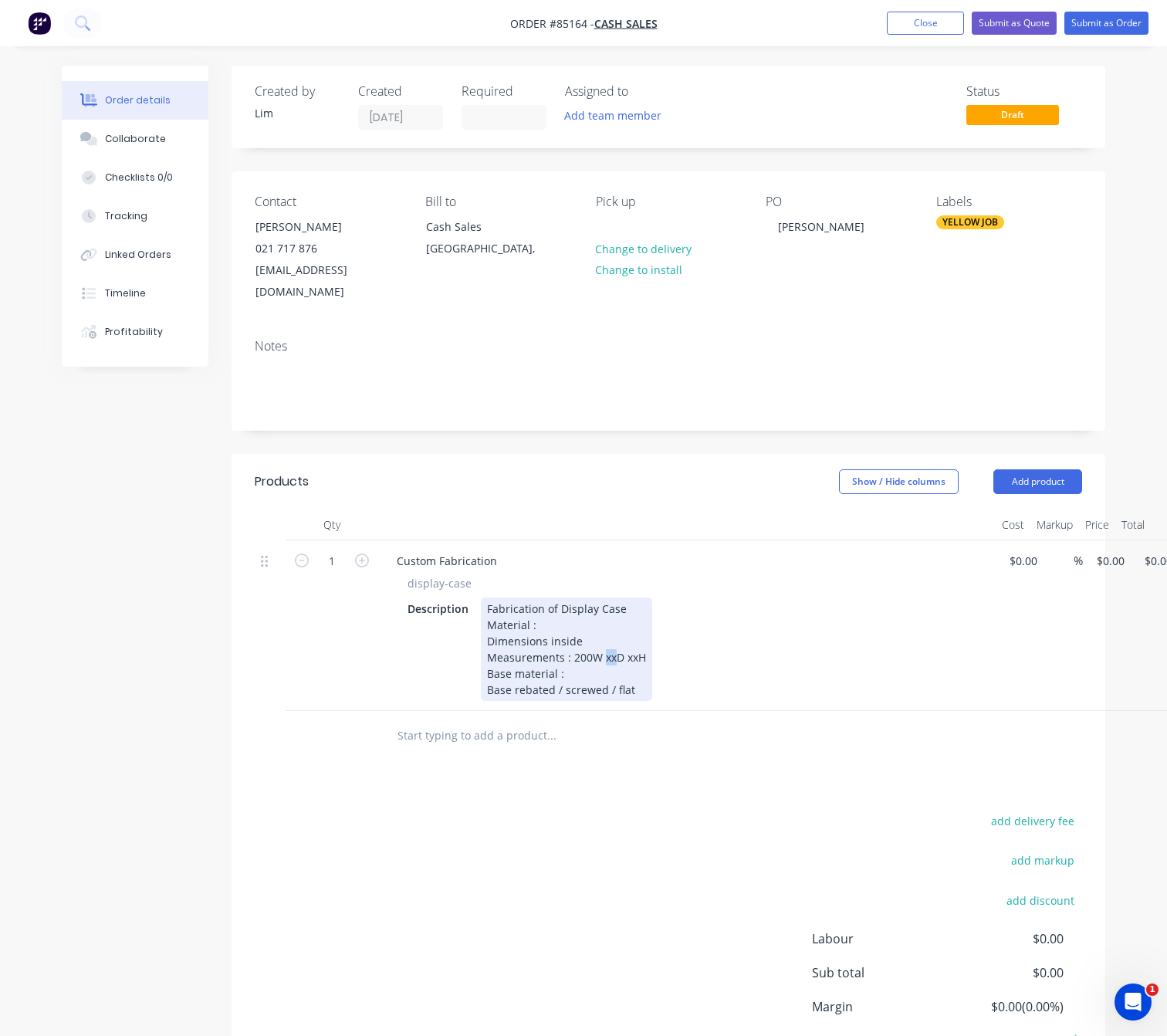
click at [600, 635] on div "Fabrication of Display Case Material : Dimensions inside Measurements : 200W xx…" at bounding box center [567, 649] width 172 height 103
drag, startPoint x: 643, startPoint y: 637, endPoint x: 630, endPoint y: 637, distance: 13.0
click at [630, 637] on div "Fabrication of Display Case Material : Dimensions inside Measurements : 200W 14…" at bounding box center [570, 649] width 179 height 103
click at [600, 656] on div "Fabrication of Display Case Material : Dimensions inside Measurements : 200W 14…" at bounding box center [574, 649] width 187 height 103
drag, startPoint x: 665, startPoint y: 665, endPoint x: 455, endPoint y: 683, distance: 210.8
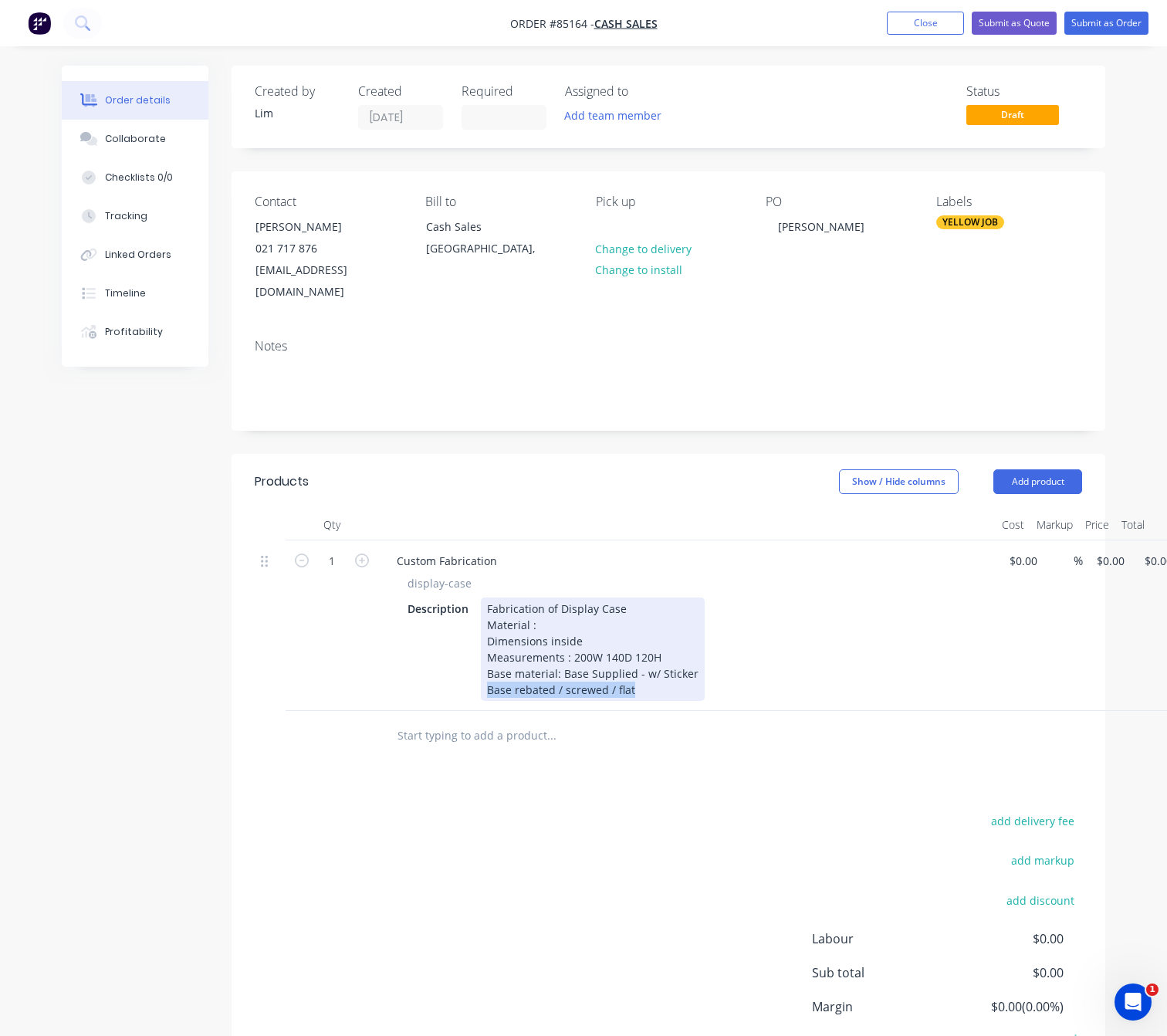
click at [455, 683] on div "Custom Fabrication display-case Description Fabrication of Display Case Materia…" at bounding box center [687, 626] width 617 height 171
click at [639, 672] on div "Fabrication of Display Case Material : Dimensions inside Measurements : 200W 14…" at bounding box center [593, 649] width 224 height 103
drag, startPoint x: 637, startPoint y: 672, endPoint x: 512, endPoint y: 672, distance: 125.0
click at [512, 672] on div "Fabrication of Display Case Material : Dimensions inside Measurements : 200W 14…" at bounding box center [593, 649] width 224 height 103
click at [660, 634] on div "Fabrication of Display Case Material : Dimensions inside Measurements : 200W 14…" at bounding box center [601, 649] width 240 height 103
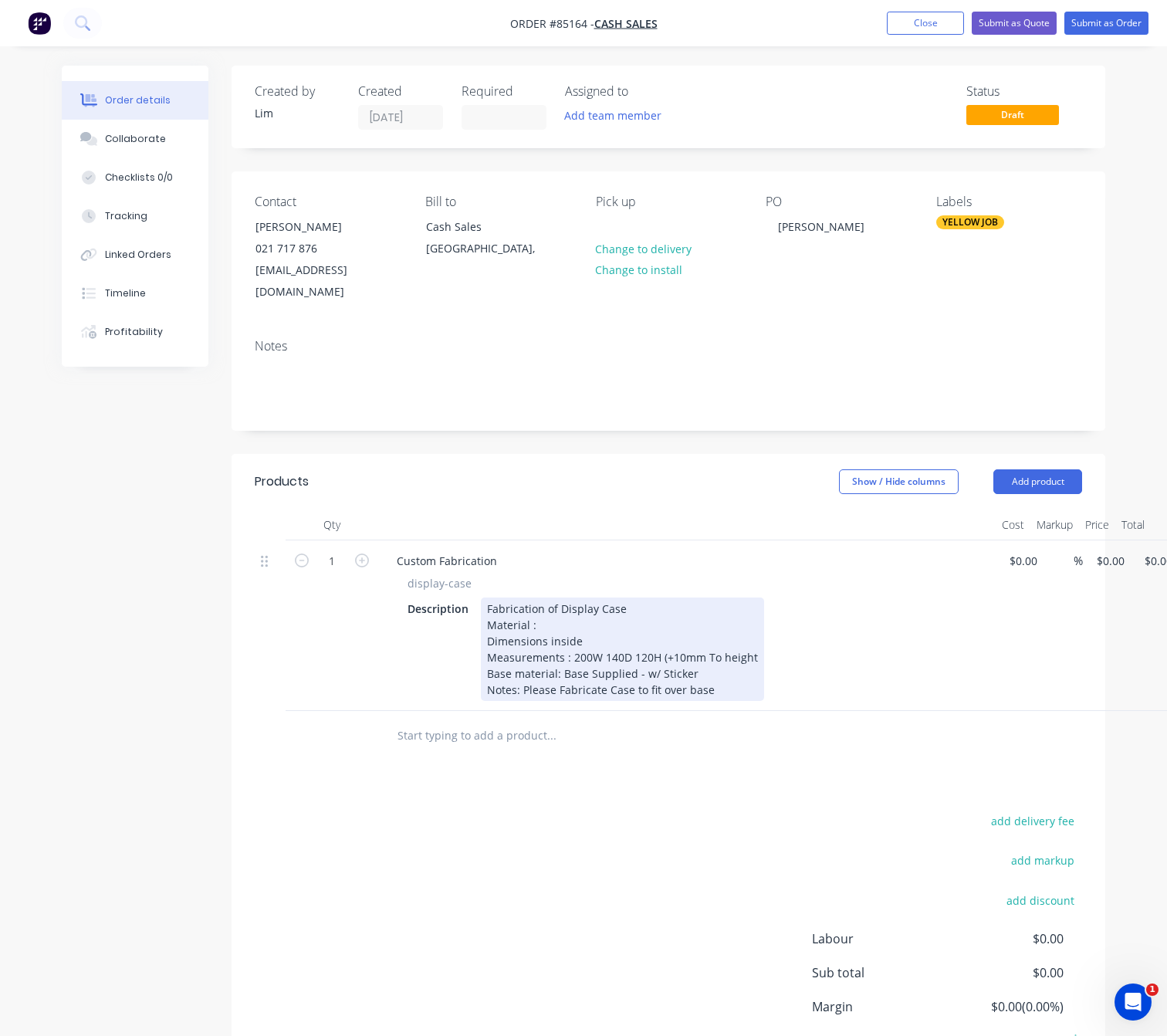
click at [725, 637] on div "Fabrication of Display Case Material : Dimensions inside Measurements : 200W 14…" at bounding box center [623, 649] width 283 height 103
click at [761, 632] on div "Description Fabrication of Display Case Material : Dimensions inside Measuremen…" at bounding box center [684, 649] width 565 height 103
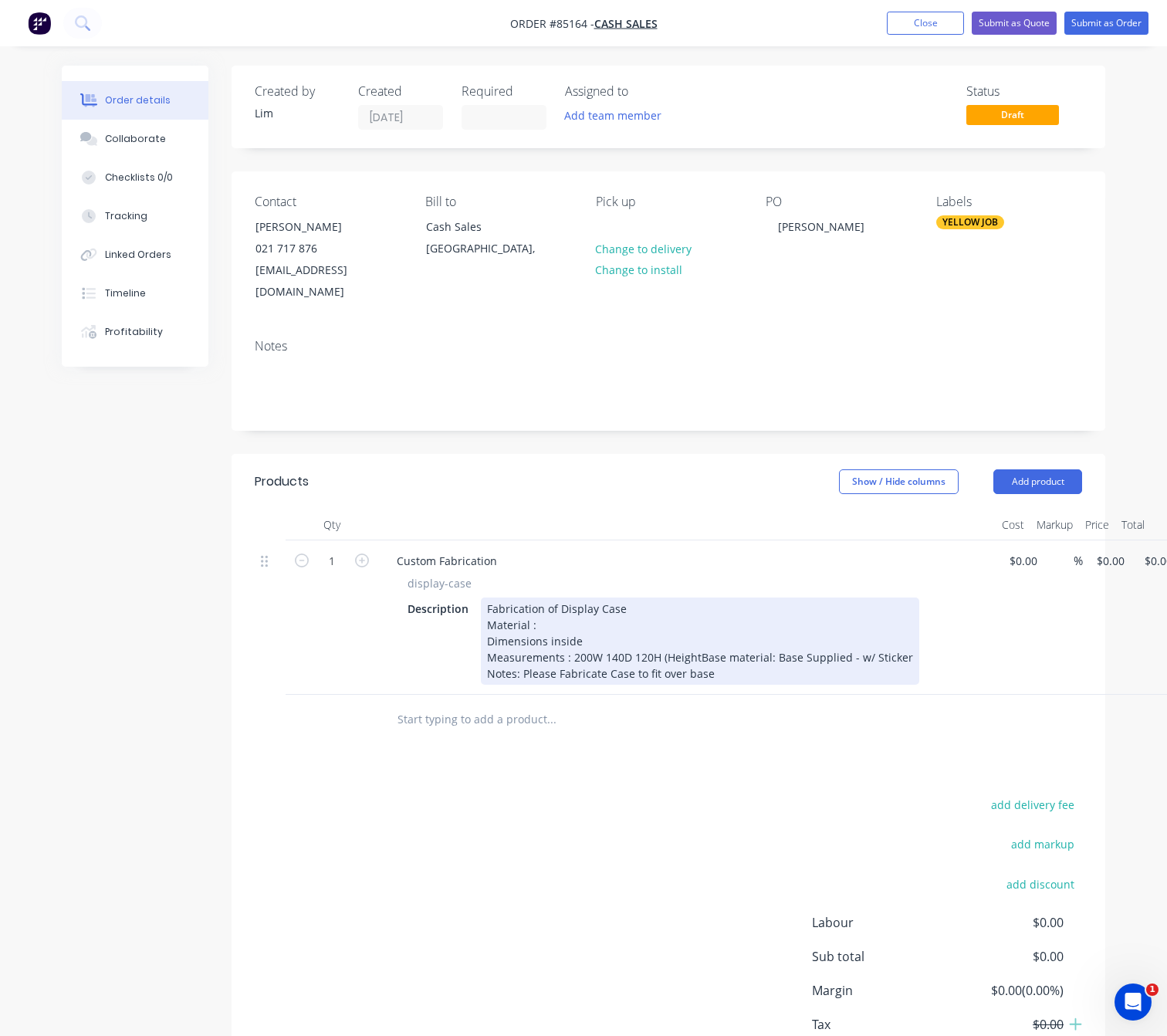
click at [659, 634] on div "Fabrication of Display Case Material : Dimensions inside Measurements : 200W 14…" at bounding box center [700, 641] width 438 height 87
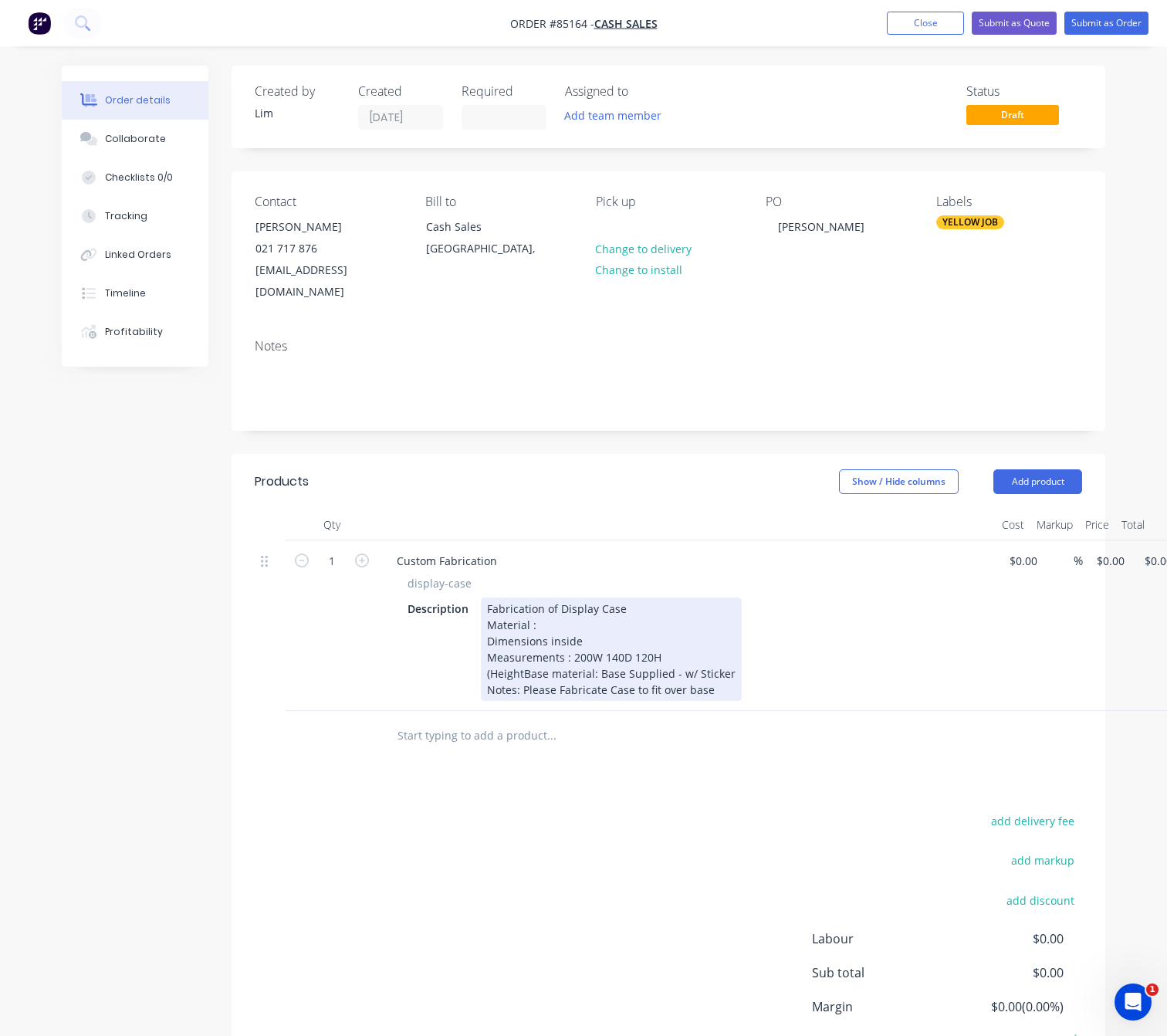
click at [484, 652] on div "Fabrication of Display Case Material : Dimensions inside Measurements : 200W 14…" at bounding box center [612, 649] width 261 height 103
click at [538, 653] on div "Fabrication of Display Case Material : Dimensions inside Measurements : 200W 14…" at bounding box center [615, 649] width 268 height 103
click at [674, 632] on div "Fabrication of Display Case Material : Dimensions inside Measurements : 200W 14…" at bounding box center [629, 649] width 297 height 103
click at [690, 634] on div "Fabrication of Display Case Material : Dimensions inside Measurements : 200W 14…" at bounding box center [629, 649] width 297 height 103
click at [688, 633] on div "Fabrication of Display Case Material : Dimensions inside Measurements : 200W 14…" at bounding box center [629, 649] width 297 height 103
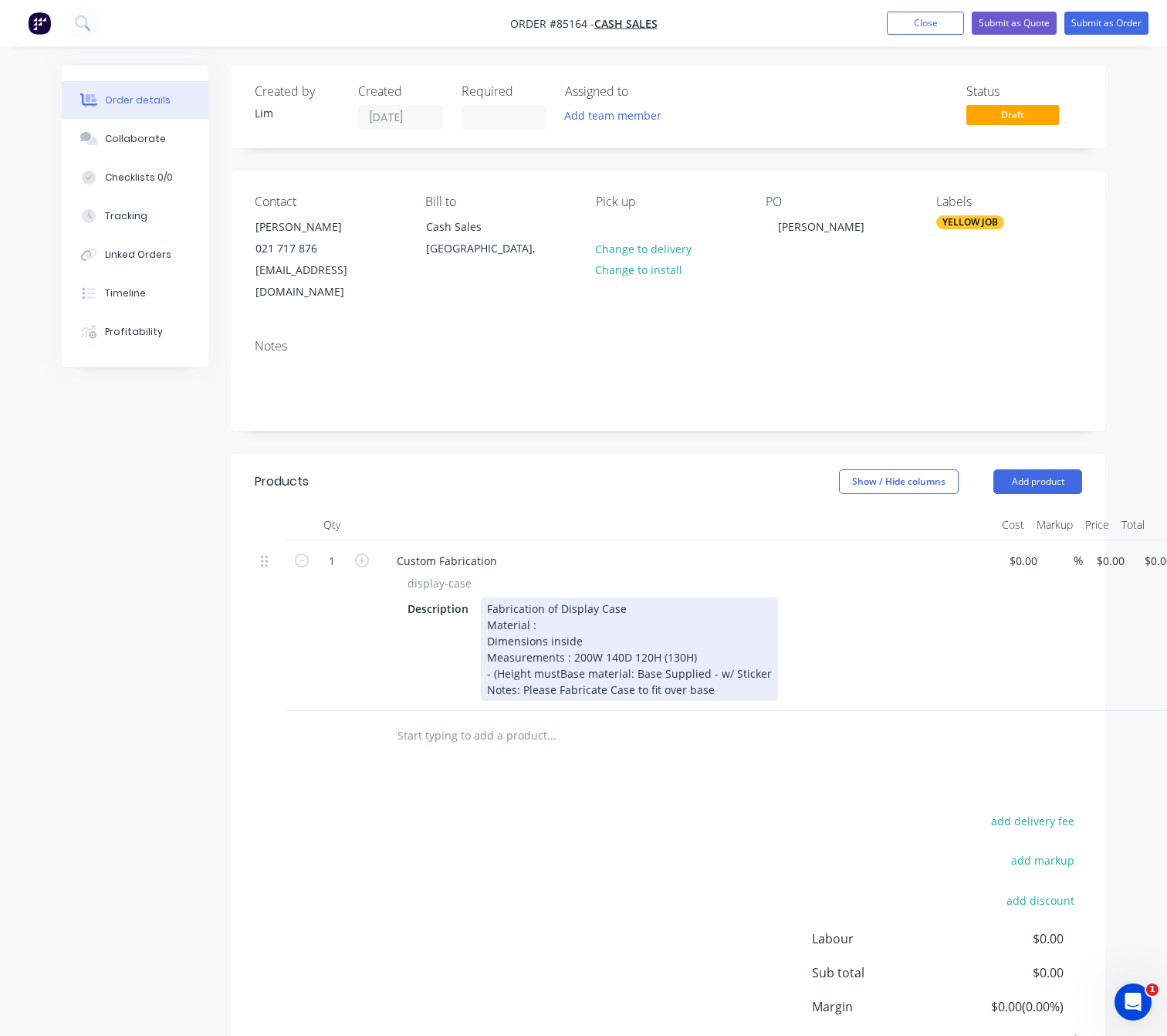
click at [574, 652] on div "Fabrication of Display Case Material : Dimensions inside Measurements : 200W 14…" at bounding box center [629, 649] width 297 height 103
drag, startPoint x: 568, startPoint y: 654, endPoint x: 498, endPoint y: 652, distance: 70.0
click at [498, 652] on div "Fabrication of Display Case Material : Dimensions inside Measurements : 200W 14…" at bounding box center [629, 649] width 297 height 103
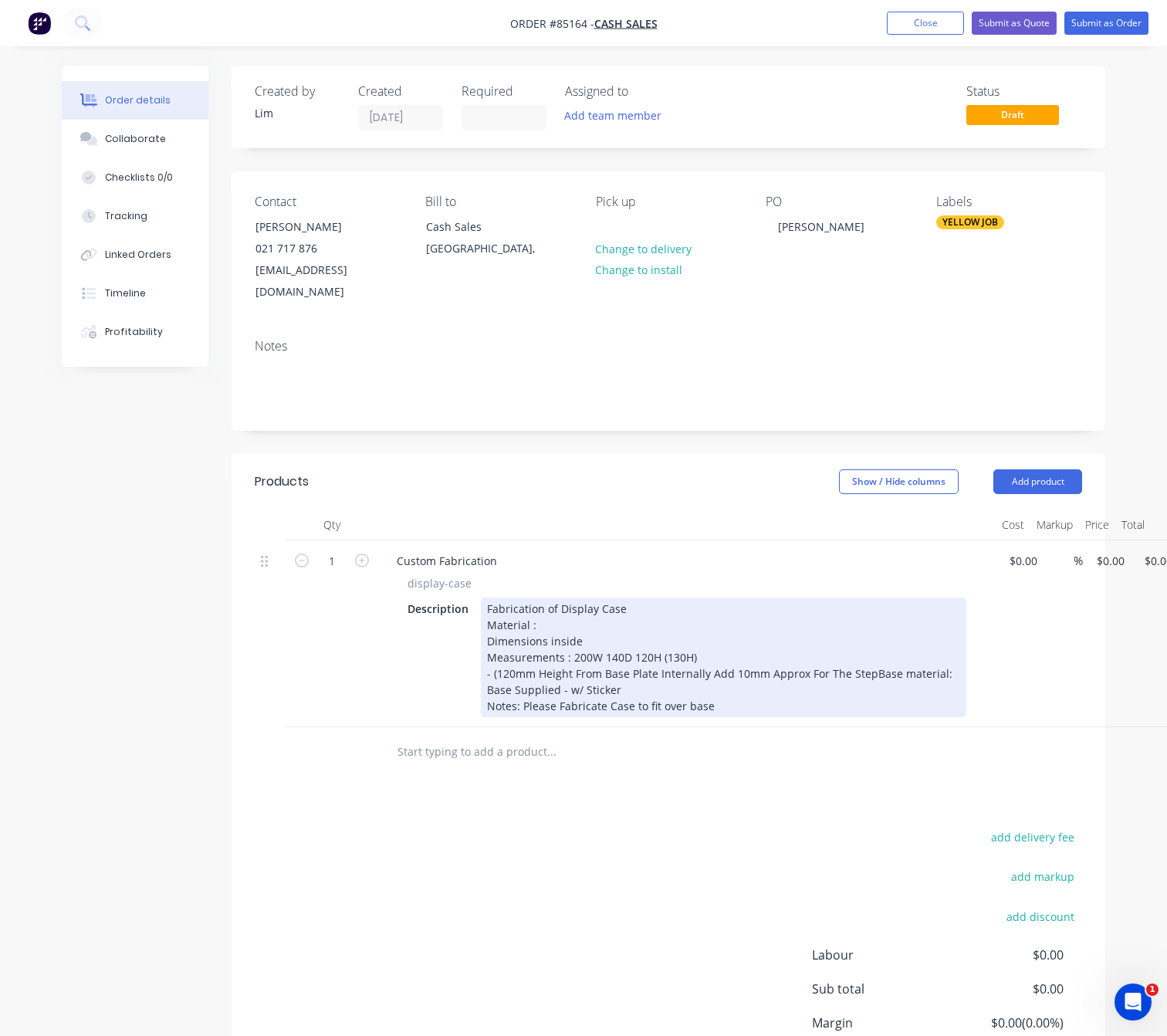
click at [765, 654] on div "Fabrication of Display Case Material : Dimensions inside Measurements : 200W 14…" at bounding box center [724, 658] width 486 height 120
drag, startPoint x: 730, startPoint y: 654, endPoint x: 829, endPoint y: 668, distance: 100.0
click at [733, 654] on div "Fabrication of Display Case Material : Dimensions inside Measurements : 200W 14…" at bounding box center [724, 658] width 486 height 120
drag, startPoint x: 806, startPoint y: 651, endPoint x: 917, endPoint y: 700, distance: 121.3
click at [806, 649] on div "Fabrication of Display Case Material : Dimensions inside Measurements : 200W 14…" at bounding box center [724, 658] width 486 height 120
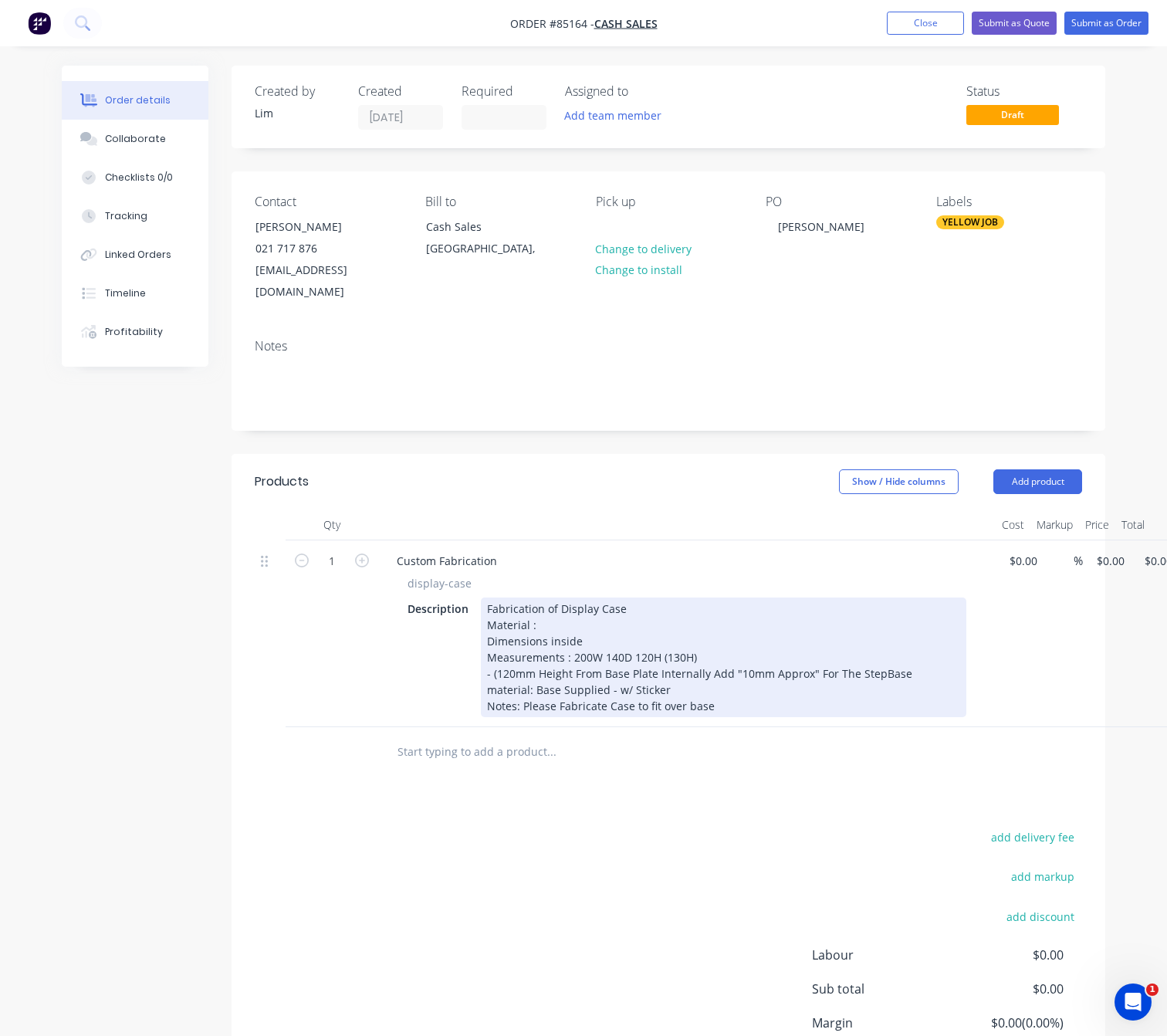
click at [876, 653] on div "Fabrication of Display Case Material : Dimensions inside Measurements : 200W 14…" at bounding box center [724, 658] width 486 height 120
click at [689, 632] on div "Fabrication of Display Case Material : Dimensions inside Measurements : 200W 14…" at bounding box center [724, 658] width 486 height 120
click at [534, 652] on div "Fabrication of Display Case Material : Dimensions inside Measurements : 200W 14…" at bounding box center [724, 658] width 486 height 120
click at [711, 653] on div "Fabrication of Display Case Material : Dimensions inside Measurements : 200W 14…" at bounding box center [724, 658] width 486 height 120
click at [723, 652] on div "Fabrication of Display Case Material : Dimensions inside Measurements : 200W 14…" at bounding box center [724, 658] width 486 height 120
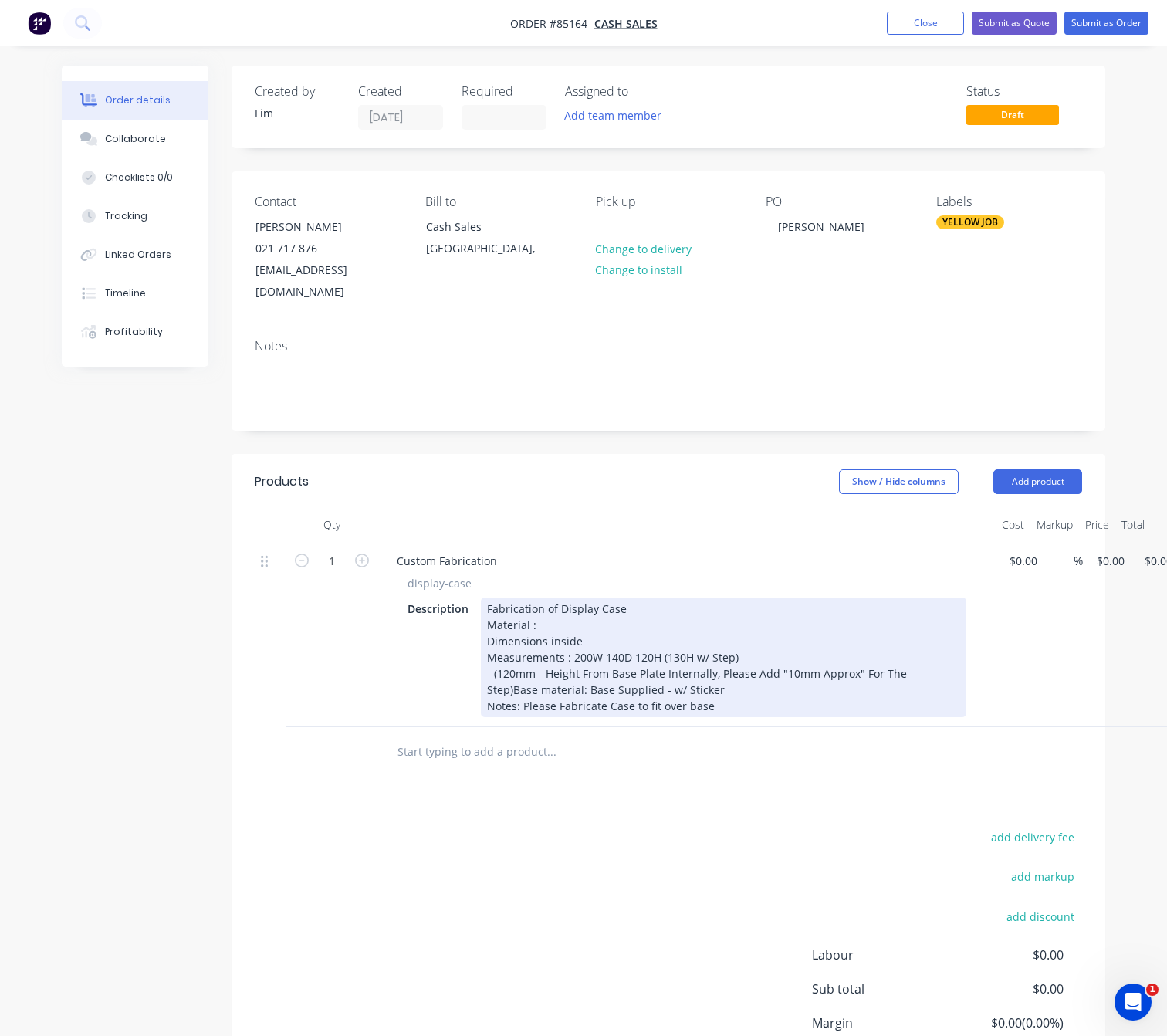
click at [760, 684] on div "Fabrication of Display Case Material : Dimensions inside Measurements : 200W 14…" at bounding box center [724, 658] width 486 height 120
click at [700, 665] on div "Fabrication of Display Case Material : Dimensions inside Measurements : 200W 14…" at bounding box center [724, 658] width 486 height 120
click at [727, 700] on div "Fabrication of Display Case Material : Dimensions inside Measurements : 200W 14…" at bounding box center [724, 658] width 486 height 120
click at [640, 702] on div "Fabrication of Display Case Material : Dimensions inside Measurements : 200W 14…" at bounding box center [724, 658] width 486 height 120
click at [649, 705] on div "Fabrication of Display Case Material : Dimensions inside Measurements : 200W 14…" at bounding box center [724, 658] width 486 height 120
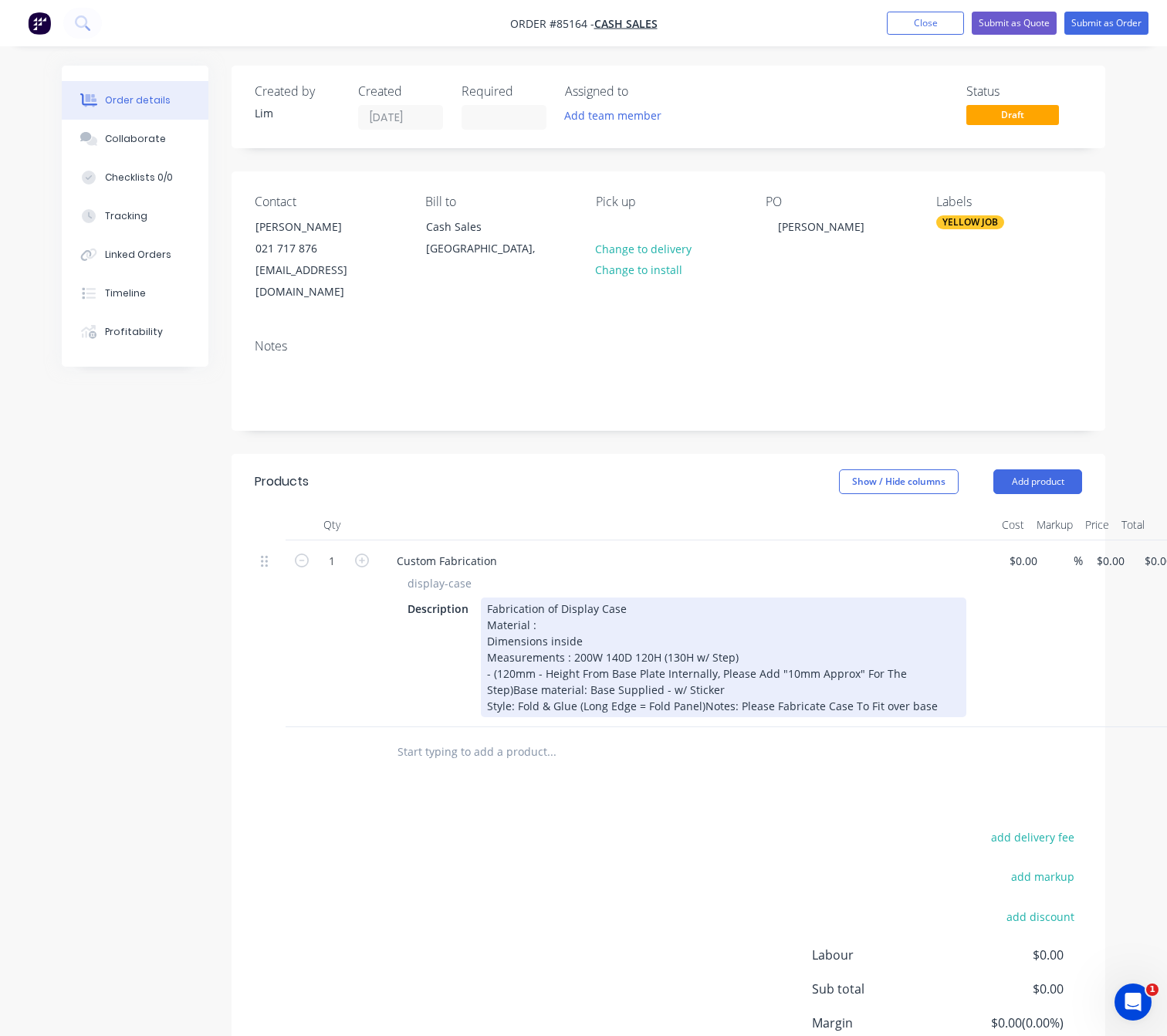
click at [667, 703] on div "Fabrication of Display Case Material : Dimensions inside Measurements : 200W 14…" at bounding box center [724, 658] width 486 height 120
click at [693, 697] on div "Fabrication of Display Case Material : Dimensions inside Measurements : 200W 14…" at bounding box center [724, 658] width 486 height 120
click at [663, 700] on div "Fabrication of Display Case Material : Dimensions inside Measurements : 200W 14…" at bounding box center [724, 658] width 486 height 120
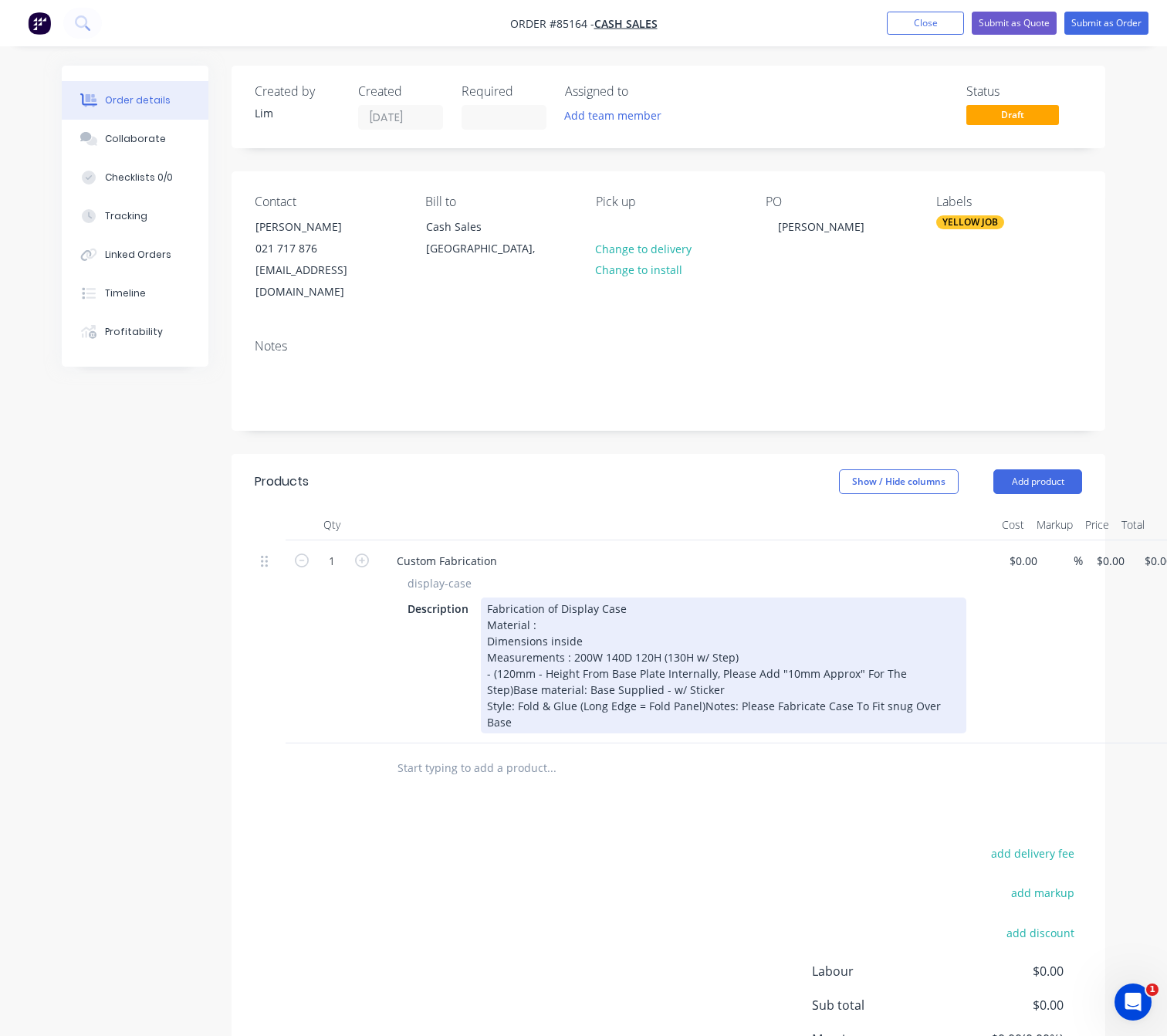
click at [665, 695] on div "Fabrication of Display Case Material : Dimensions inside Measurements : 200W 14…" at bounding box center [724, 665] width 486 height 136
click at [720, 700] on div "Fabrication of Display Case Material : Dimensions inside Measurements : 200W 14…" at bounding box center [724, 665] width 486 height 136
click at [787, 711] on div "Fabrication of Display Case Material : Dimensions inside Measurements : 200W 14…" at bounding box center [724, 665] width 486 height 136
drag, startPoint x: 545, startPoint y: 619, endPoint x: 619, endPoint y: 639, distance: 76.7
click at [547, 619] on div "Fabrication of Display Case Material : Dimensions inside Measurements : 200W 14…" at bounding box center [724, 665] width 486 height 136
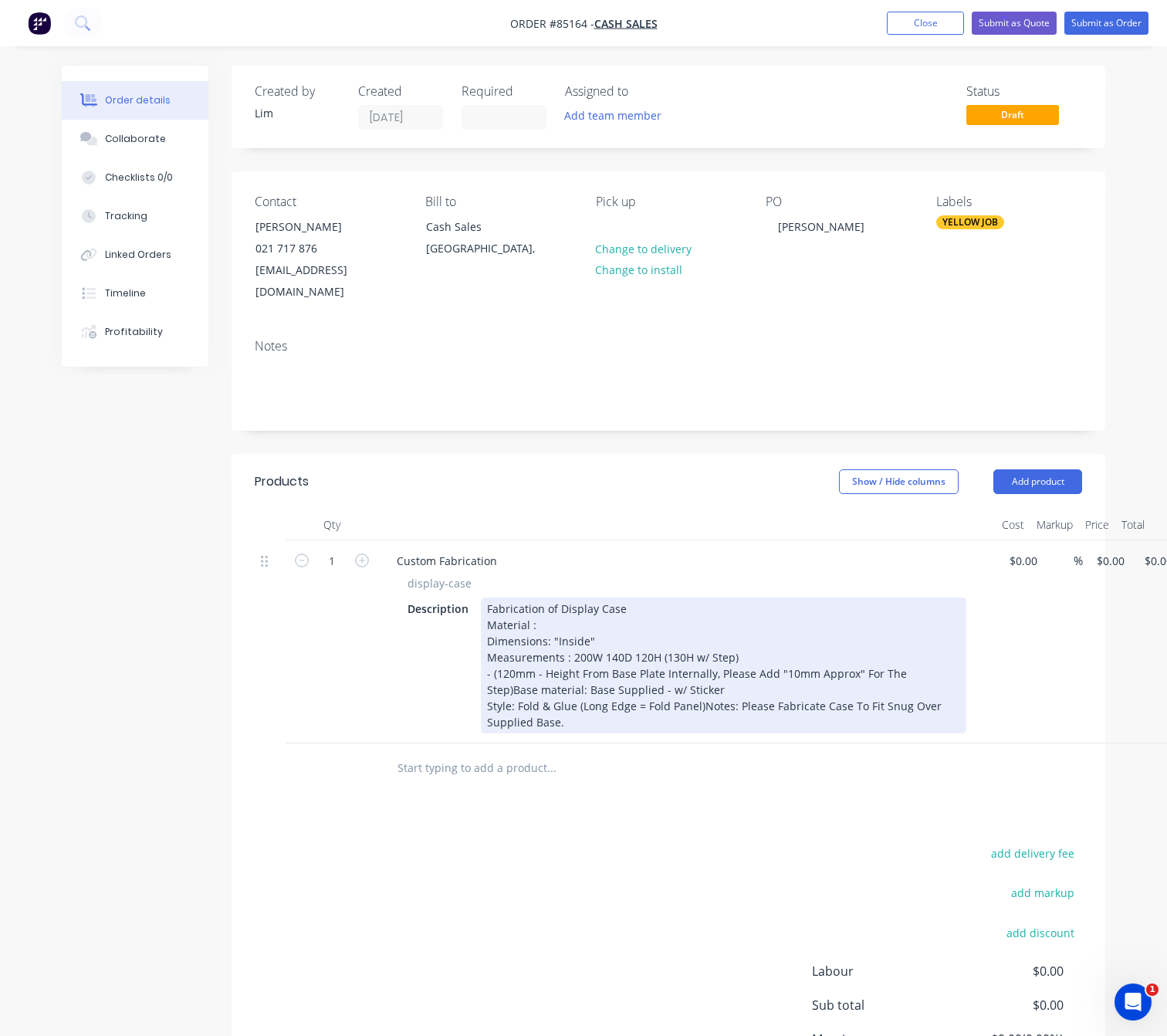
click at [542, 603] on div "Fabrication of Display Case Material : Dimensions: "Inside" Measurements : 200W…" at bounding box center [724, 665] width 486 height 136
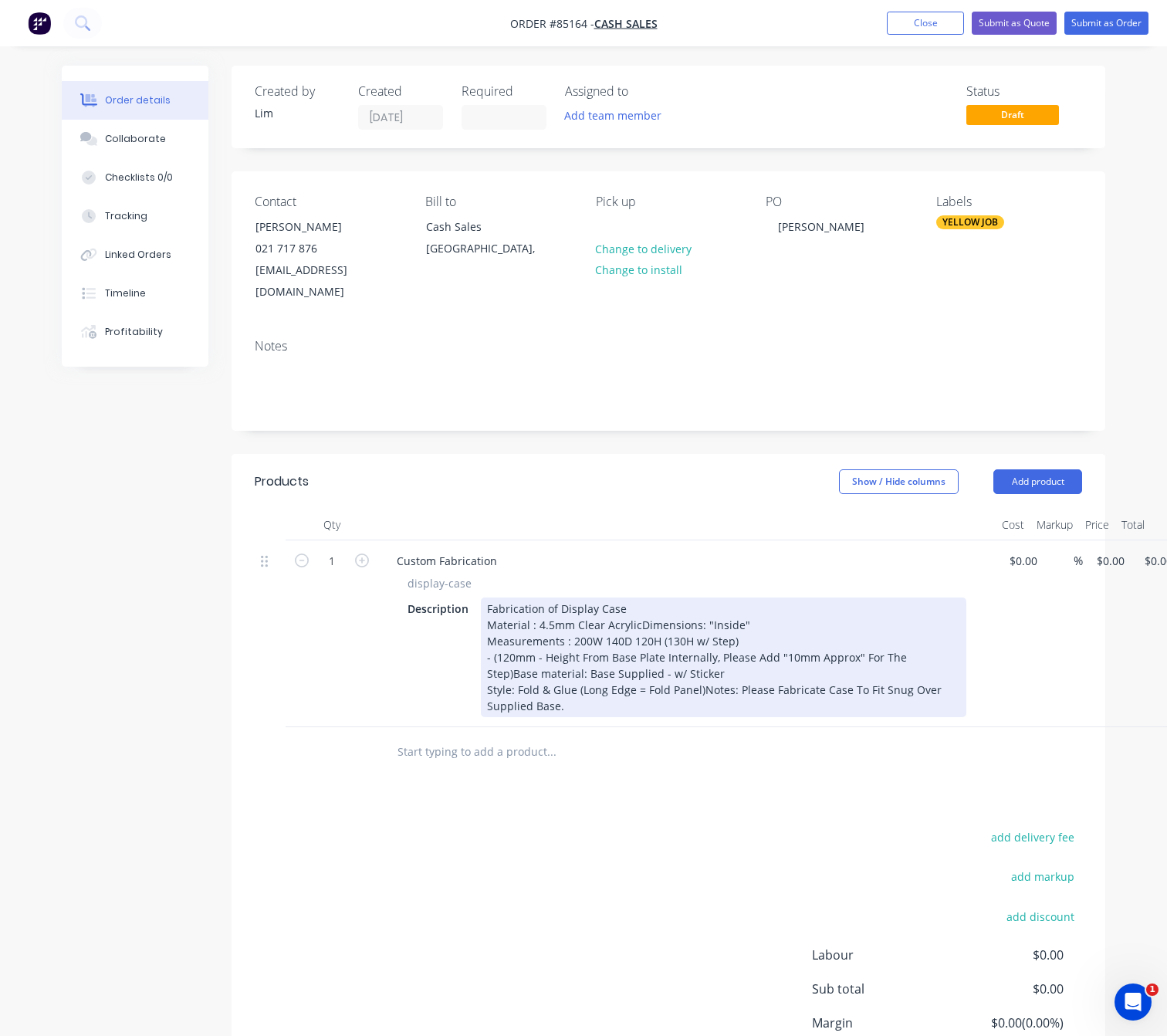
click at [492, 656] on div "Fabrication of Display Case Material : 4.5mm Clear Acrylic Dimensions: "Inside"…" at bounding box center [724, 658] width 486 height 120
click at [517, 656] on div "Fabrication of Display Case Material : 4.5mm Clear Acrylic Dimensions: "Inside"…" at bounding box center [724, 658] width 486 height 120
click at [558, 653] on div "Fabrication of Display Case Material : 4.5mm Clear Acrylic Dimensions: "Inside"…" at bounding box center [724, 658] width 486 height 120
click at [781, 649] on div "Fabrication of Display Case Material : 4.5mm Clear Acrylic Dimensions: "Inside"…" at bounding box center [724, 658] width 486 height 120
drag, startPoint x: 697, startPoint y: 683, endPoint x: 727, endPoint y: 688, distance: 30.4
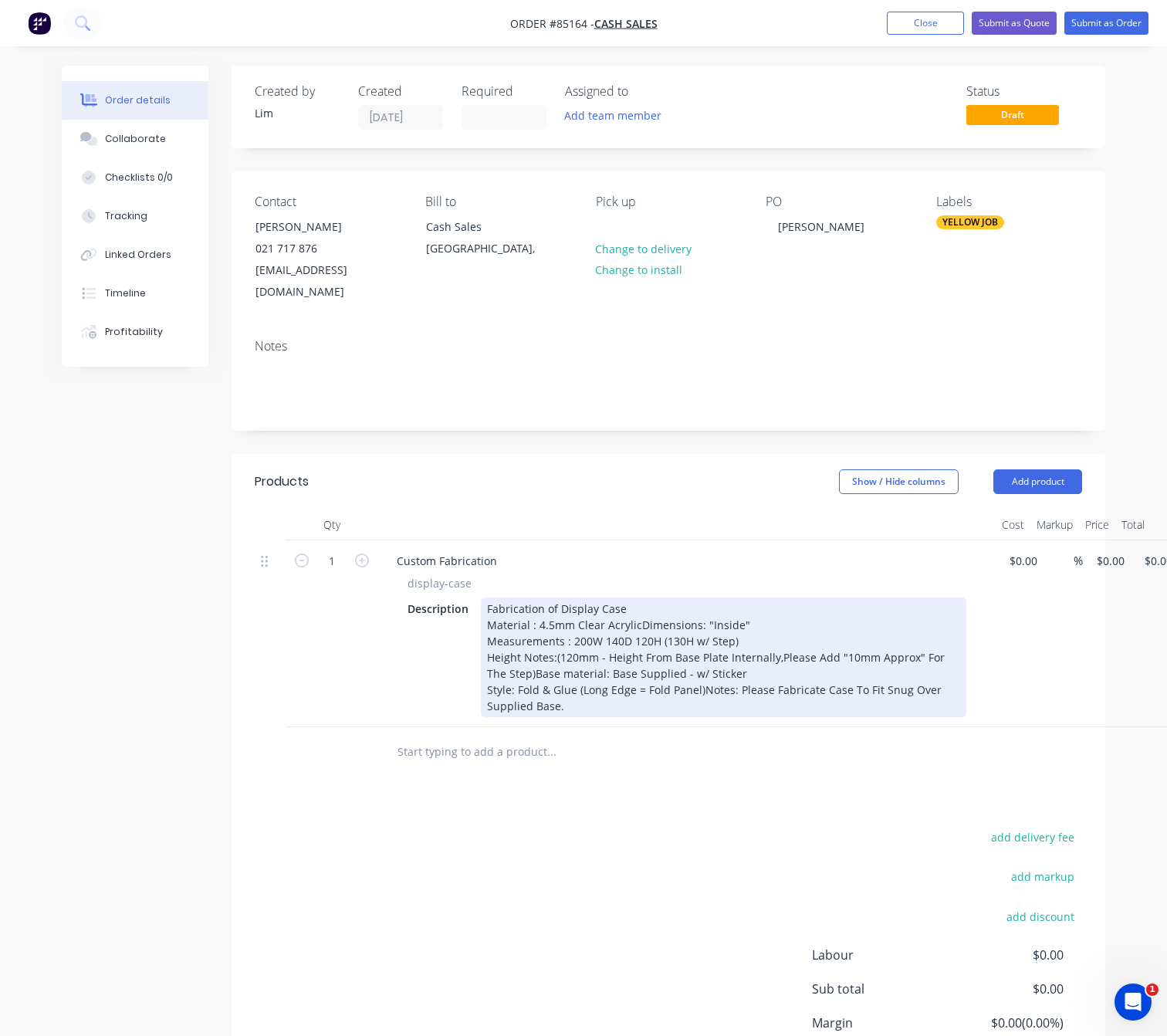
click at [702, 683] on div "Fabrication of Display Case Material : 4.5mm Clear Acrylic Dimensions: "Inside"…" at bounding box center [724, 658] width 486 height 120
click at [656, 684] on div "Fabrication of Display Case Material : 4.5mm Clear Acrylic Dimensions: "Inside"…" at bounding box center [724, 658] width 486 height 120
drag, startPoint x: 676, startPoint y: 684, endPoint x: 632, endPoint y: 681, distance: 44.1
click at [632, 681] on div "Fabrication of Display Case Material : 4.5mm Clear Acrylic Dimensions: "Inside"…" at bounding box center [724, 658] width 486 height 120
click at [676, 687] on div "Fabrication of Display Case Material : 4.5mm Clear Acrylic Dimensions: "Inside"…" at bounding box center [724, 658] width 486 height 120
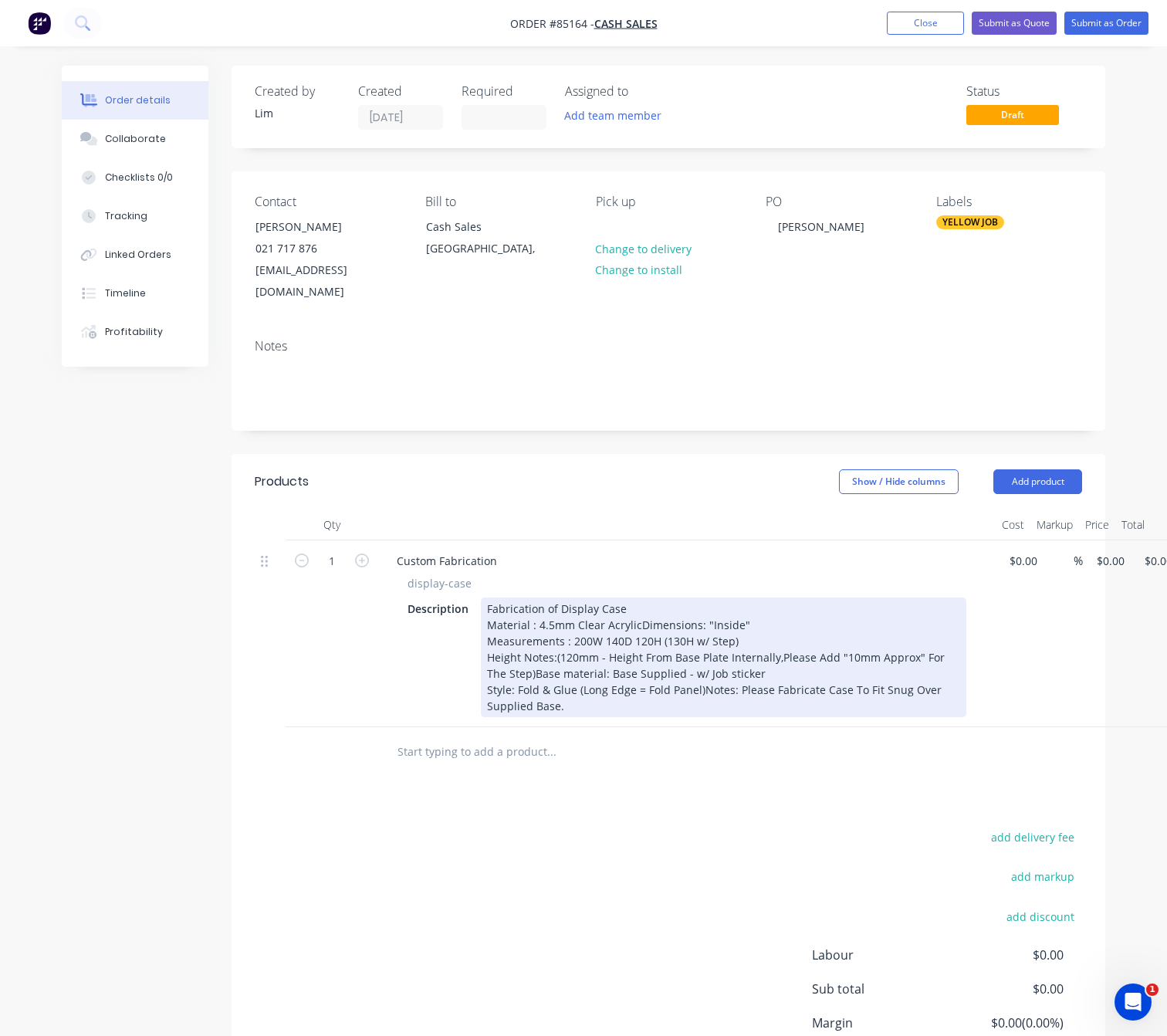
click at [679, 688] on div "Fabrication of Display Case Material : 4.5mm Clear Acrylic Dimensions: "Inside"…" at bounding box center [724, 658] width 486 height 120
click at [690, 717] on div "Fabrication of Display Case Material : 4.5mm Clear Acrylic Dimensions: "Inside"…" at bounding box center [724, 658] width 486 height 120
drag, startPoint x: 708, startPoint y: 714, endPoint x: 736, endPoint y: 727, distance: 30.9
click at [708, 713] on div "Fabrication of Display Case Material : 4.5mm Clear Acrylic Dimensions: "Inside"…" at bounding box center [724, 658] width 486 height 120
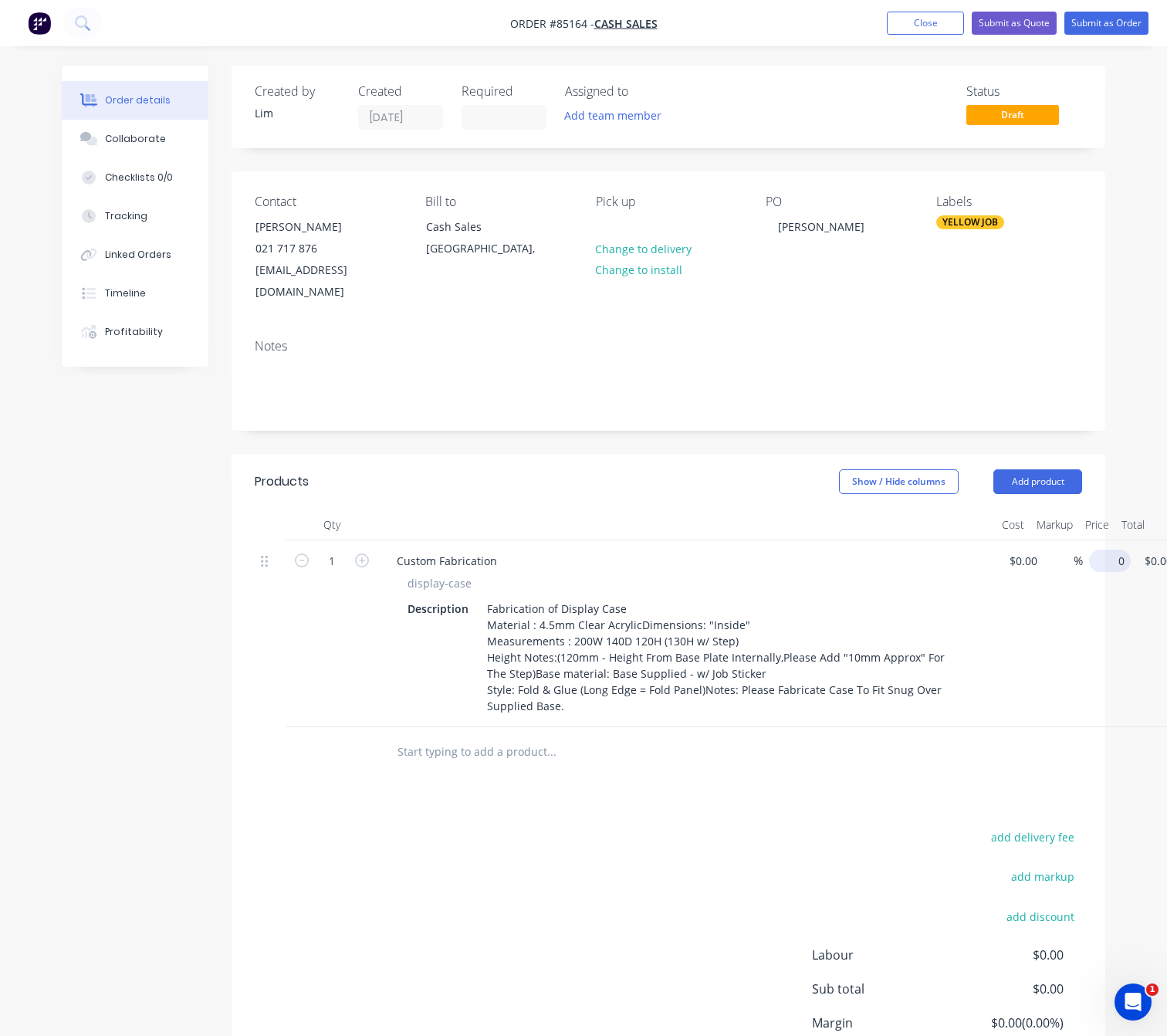
click at [1105, 550] on input "0" at bounding box center [1114, 561] width 36 height 23
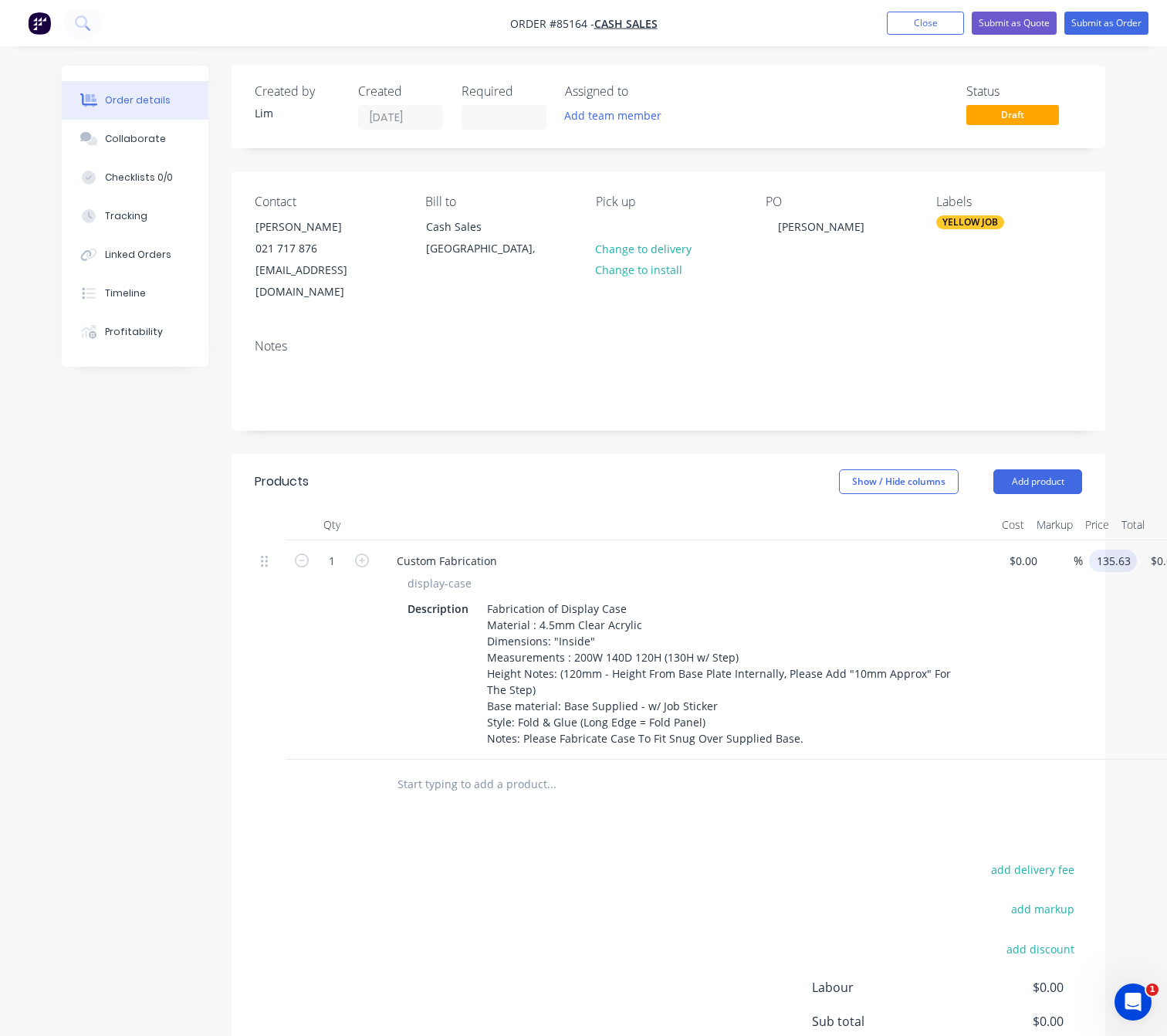
type input "$135.63"
click at [607, 867] on div "add delivery fee add markup add discount Labour $0.00 Sub total $0.00 Margin $0…" at bounding box center [669, 1009] width 827 height 298
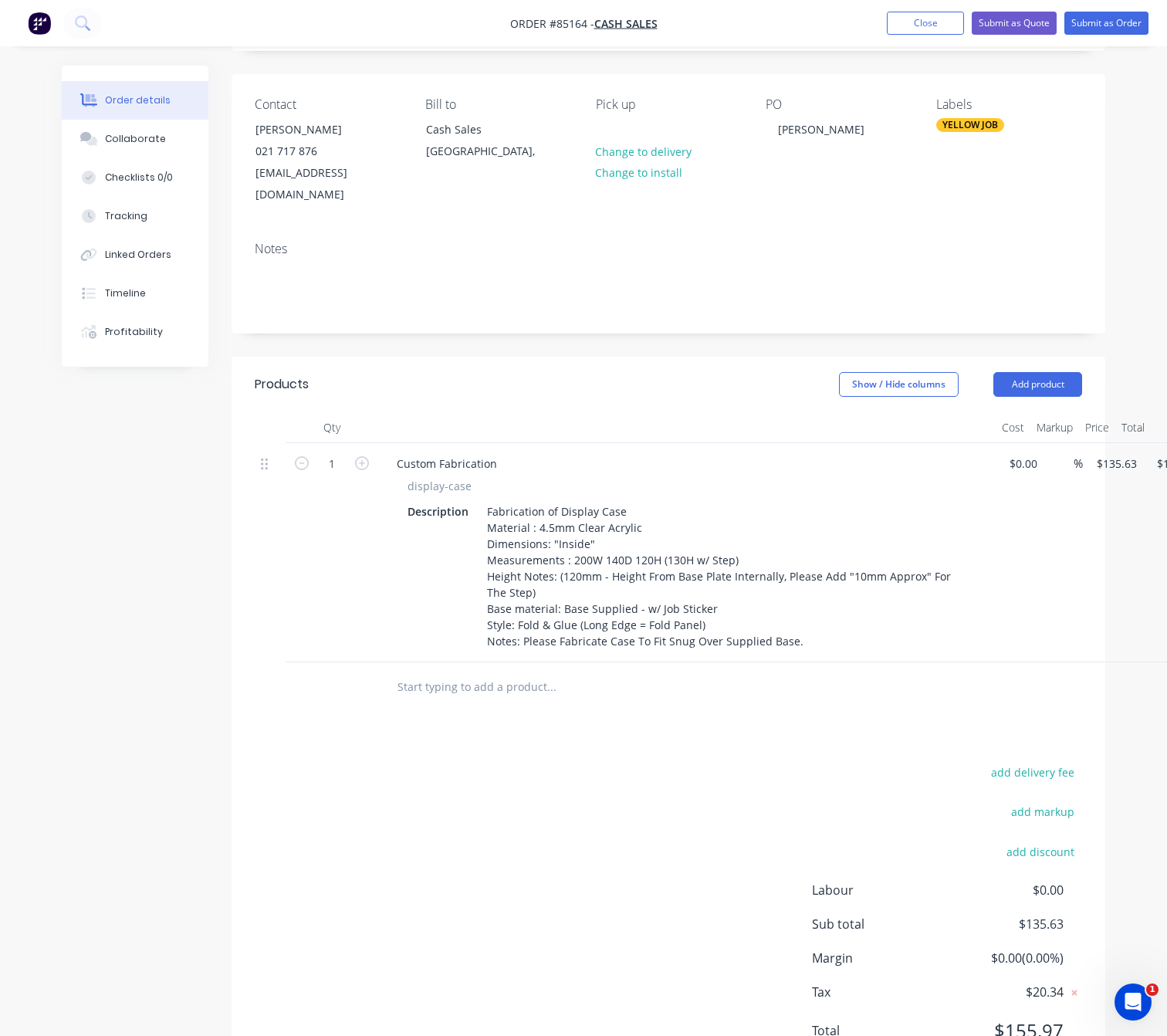
scroll to position [148, 0]
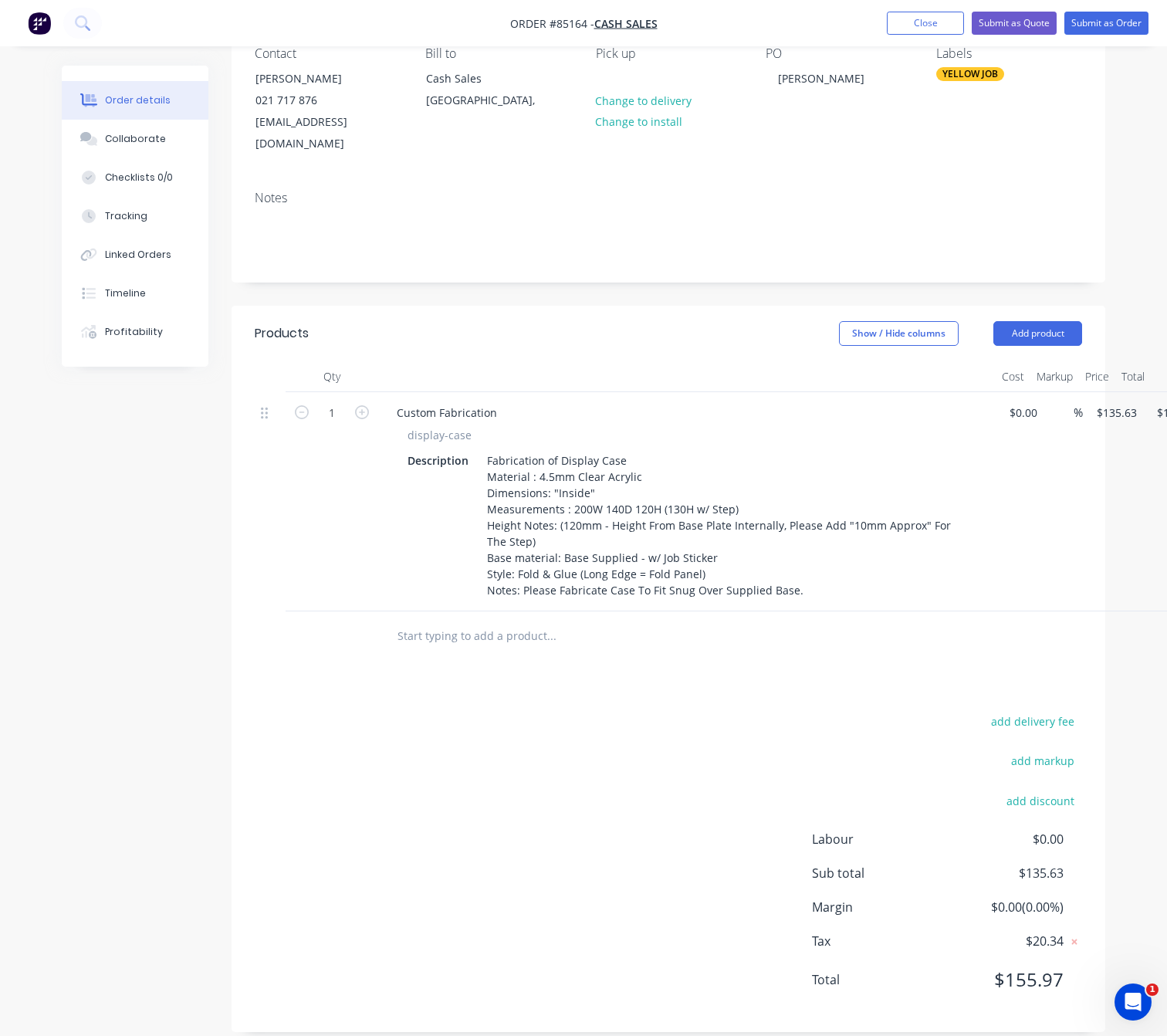
click at [535, 621] on input "text" at bounding box center [551, 636] width 309 height 31
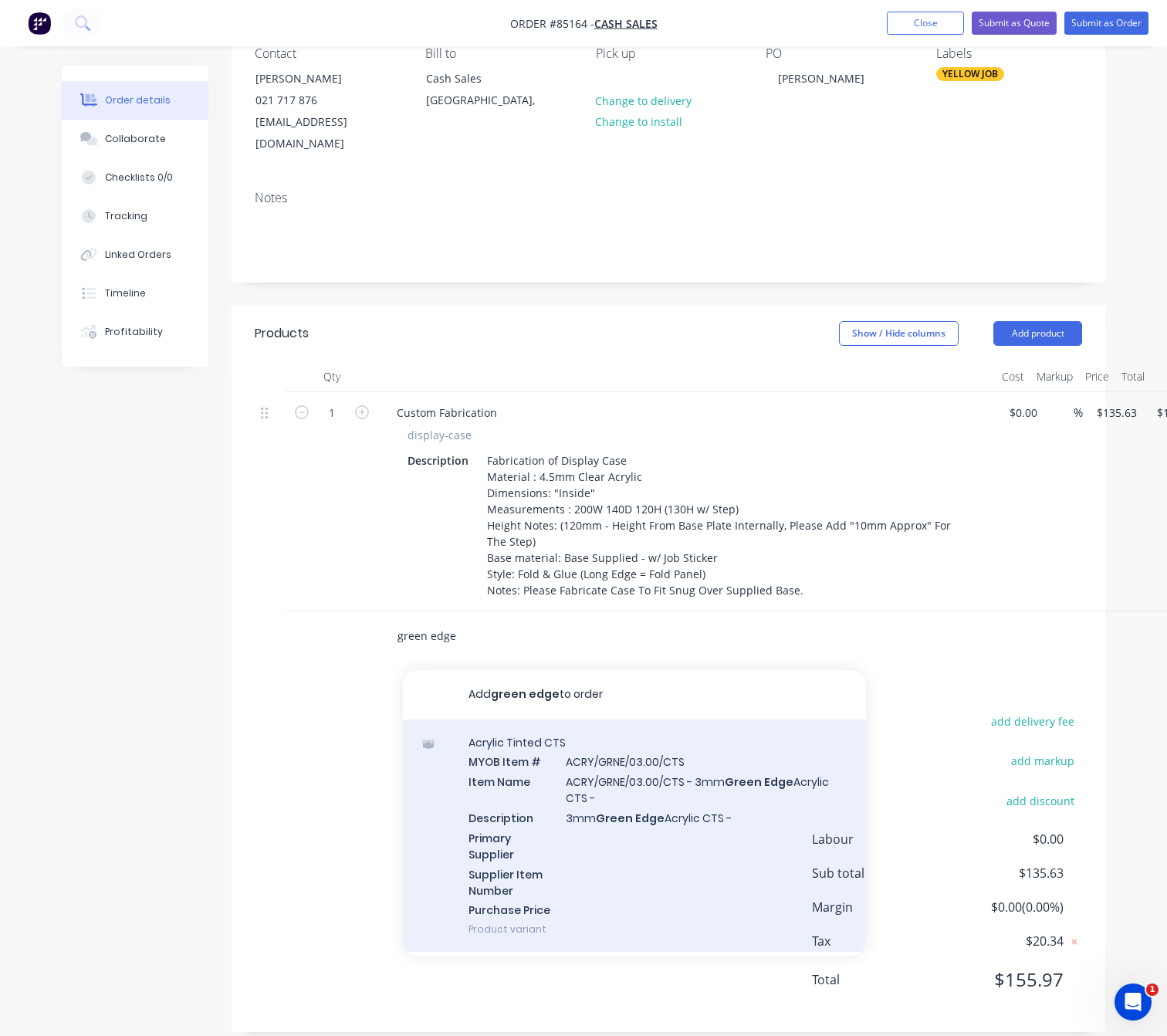
type input "green edge"
click at [695, 834] on div "Acrylic Tinted CTS MYOB Item # ACRY/GRNE/03.00/CTS Item Name ACRY/GRNE/03.00/CT…" at bounding box center [635, 836] width 463 height 234
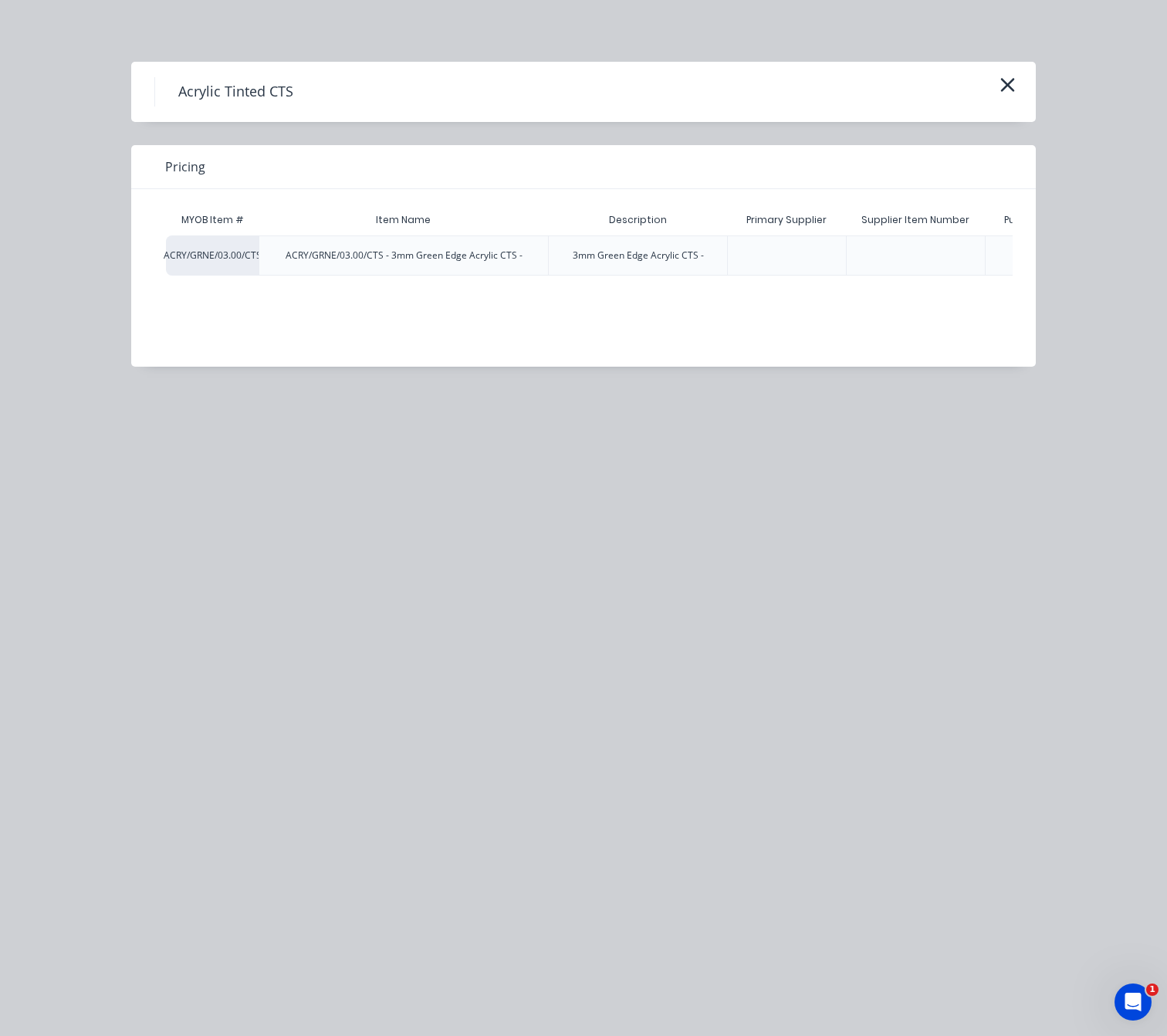
scroll to position [0, 159]
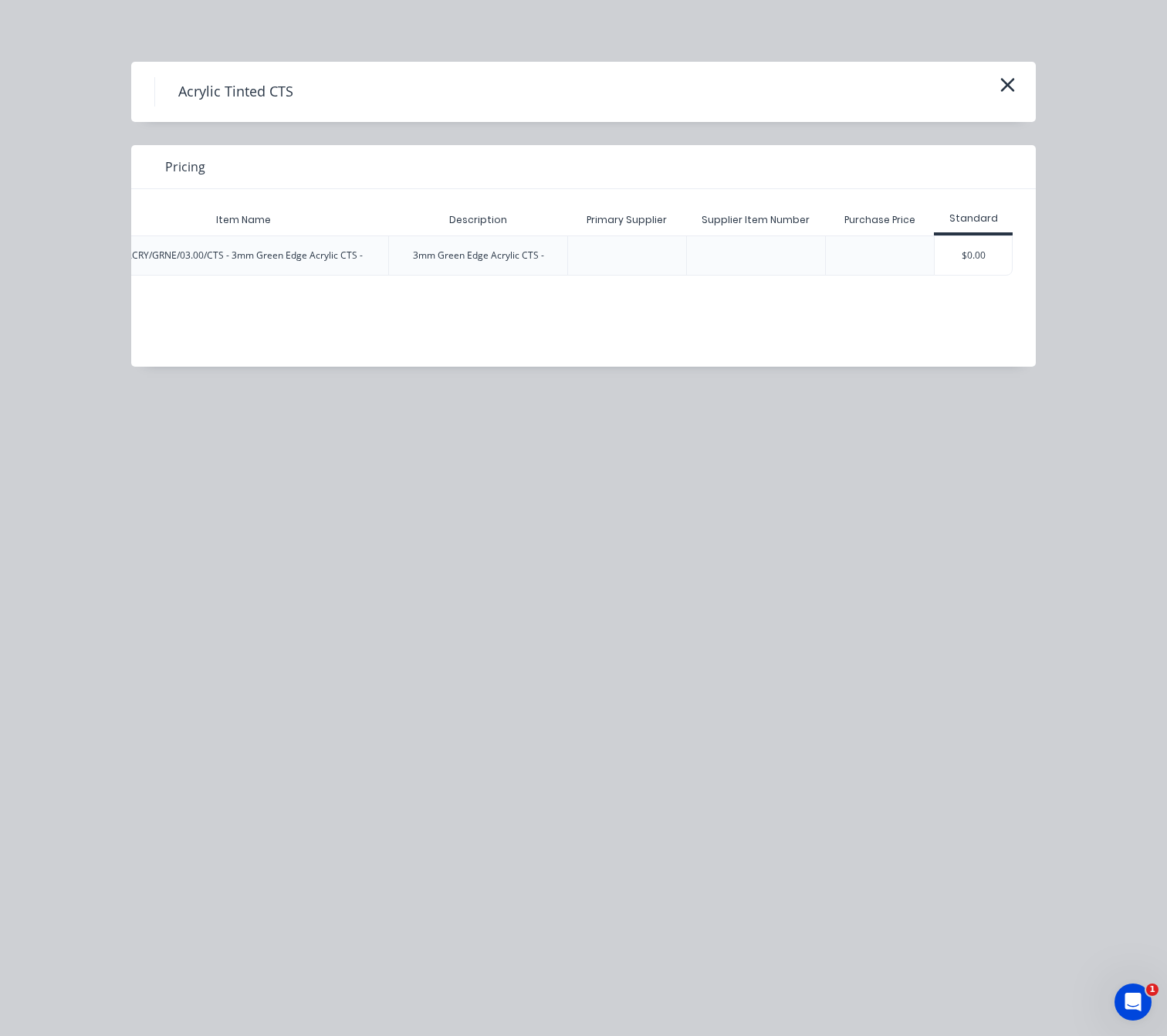
click at [973, 251] on div "$0.00" at bounding box center [974, 255] width 77 height 38
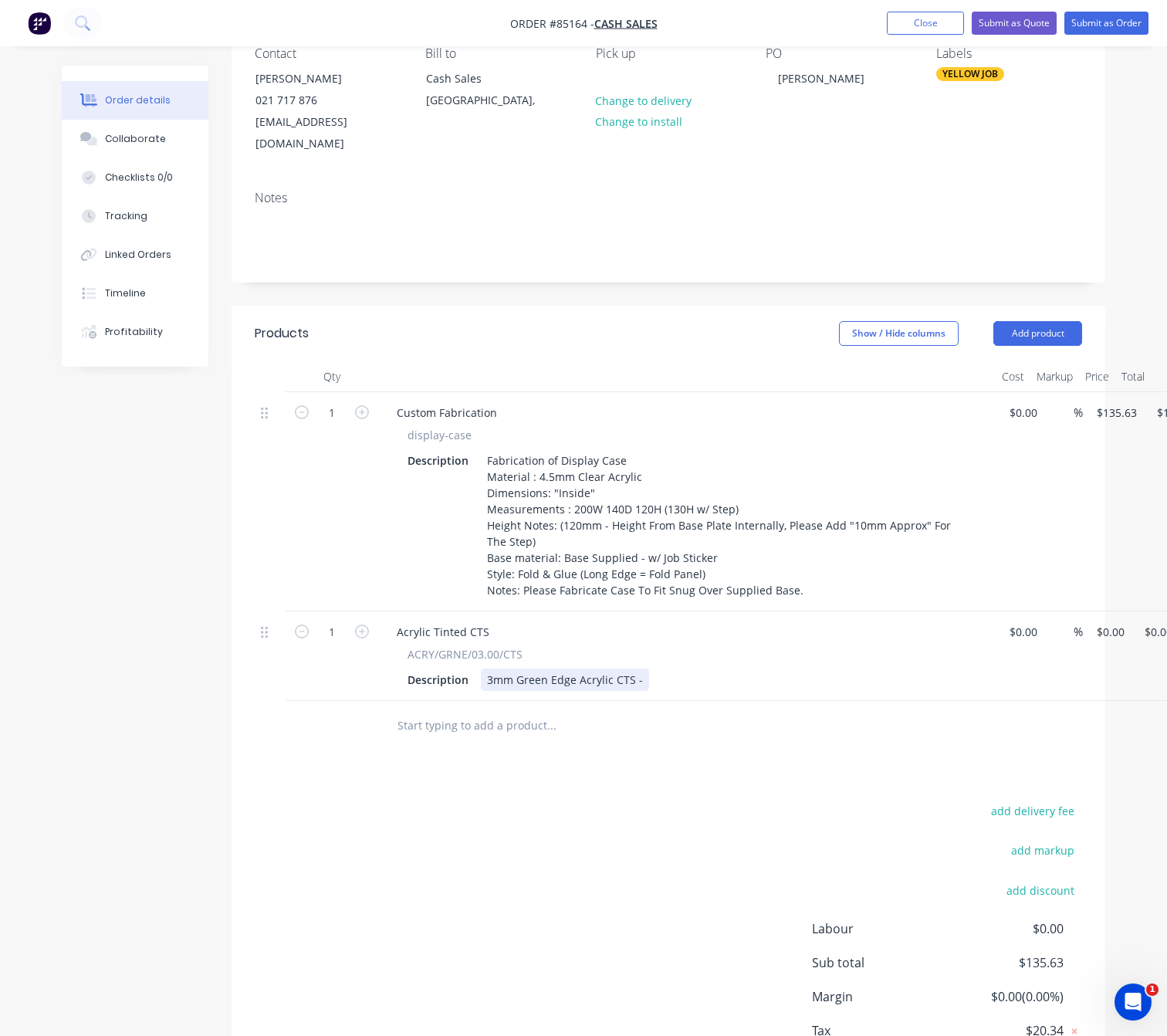
click at [637, 669] on div "3mm Green Edge Acrylic CTS -" at bounding box center [565, 680] width 168 height 23
click at [1083, 612] on div "1 Acrylic Tinted CTS ACRY/GRNE/03.00/CTS Description 3mm Green Edge Acrylic CTS…" at bounding box center [669, 656] width 827 height 89
type input "$19.78"
click at [359, 625] on icon "button" at bounding box center [362, 632] width 14 height 14
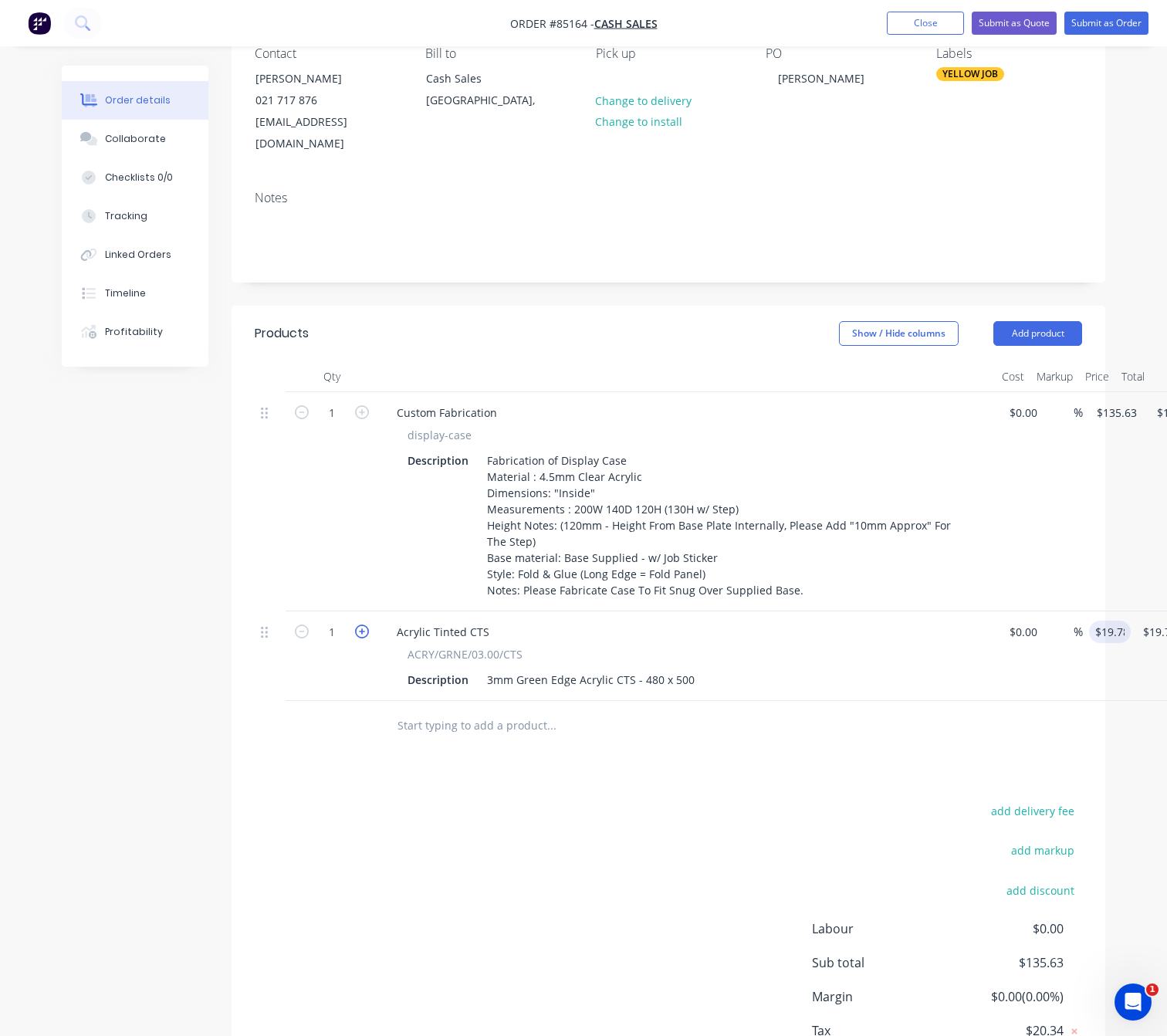
type input "2"
type input "$39.56"
click at [454, 888] on div "add delivery fee add markup add discount Labour $0.00 Sub total $175.19 Margin …" at bounding box center [669, 950] width 827 height 298
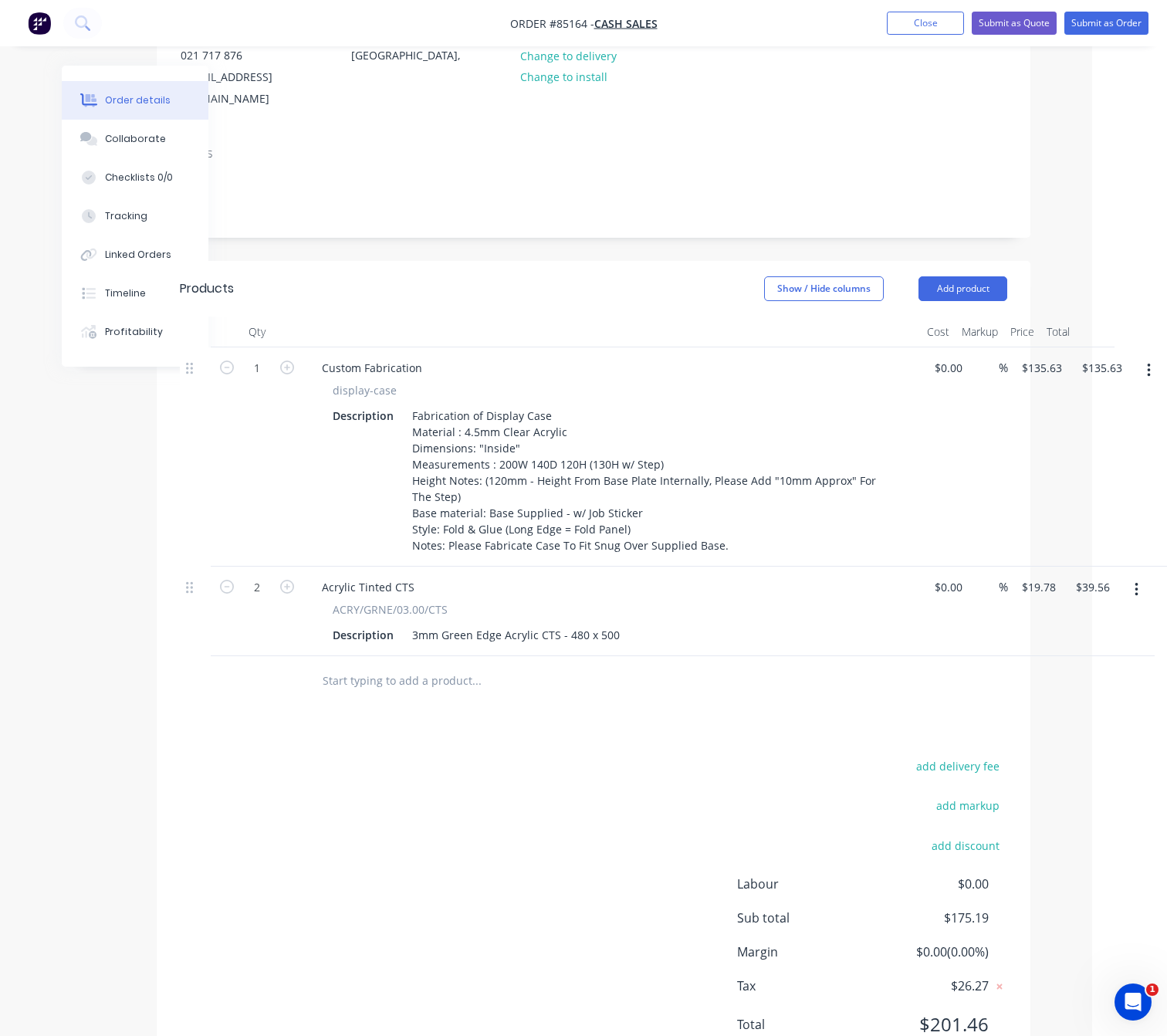
scroll to position [237, 75]
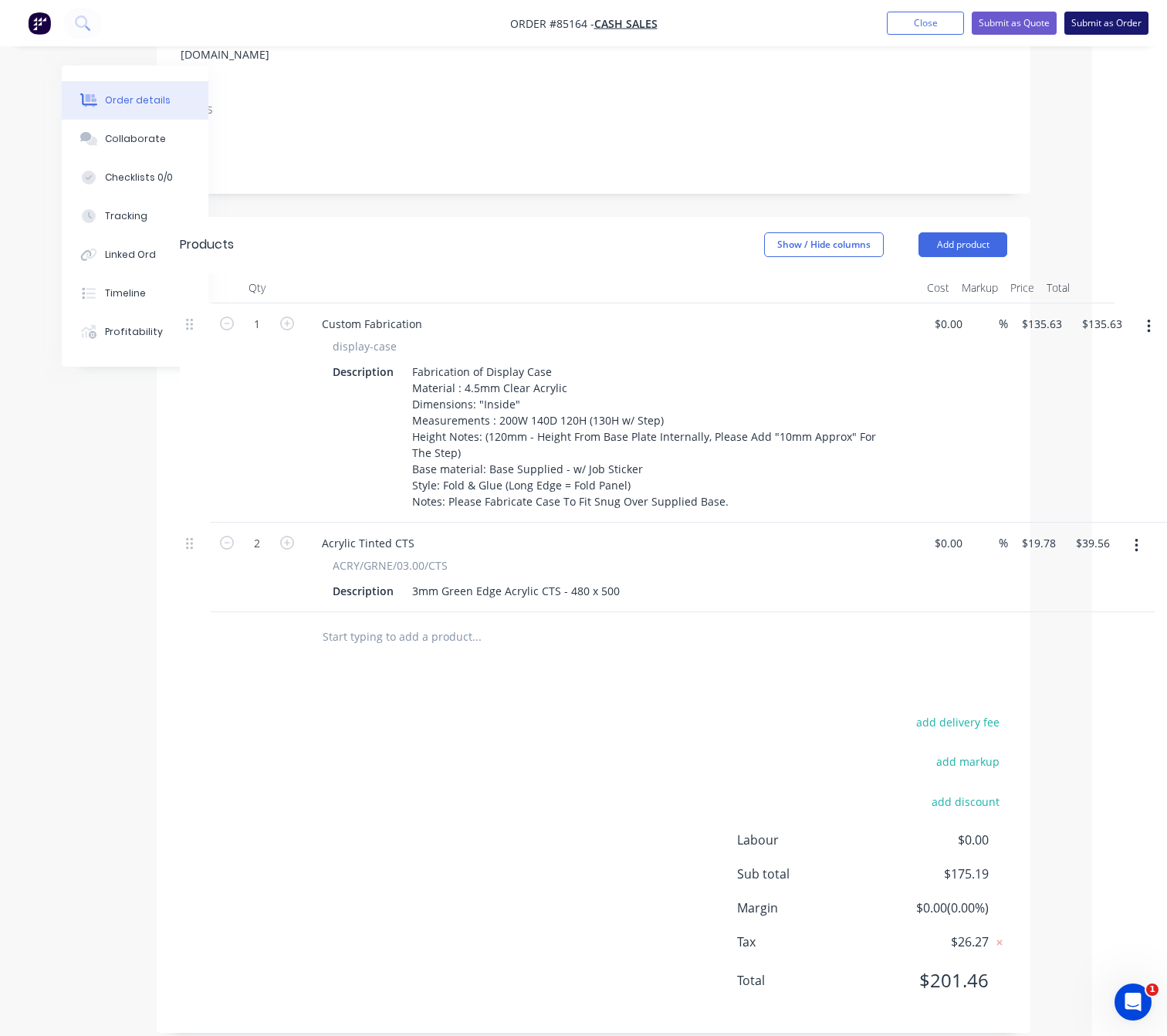
click at [1128, 20] on button "Submit as Order" at bounding box center [1107, 23] width 84 height 23
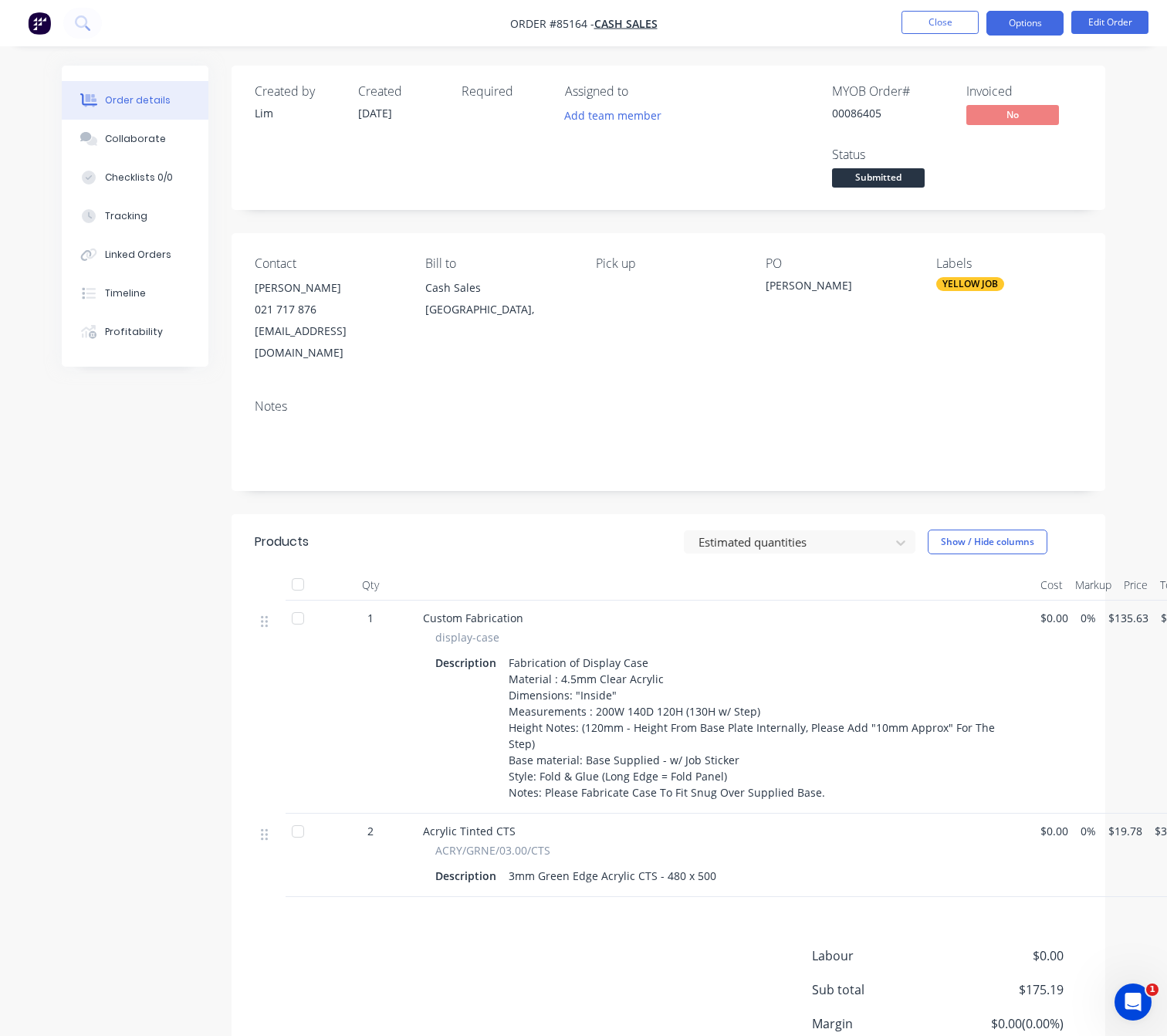
click at [1031, 20] on button "Options" at bounding box center [1025, 23] width 77 height 24
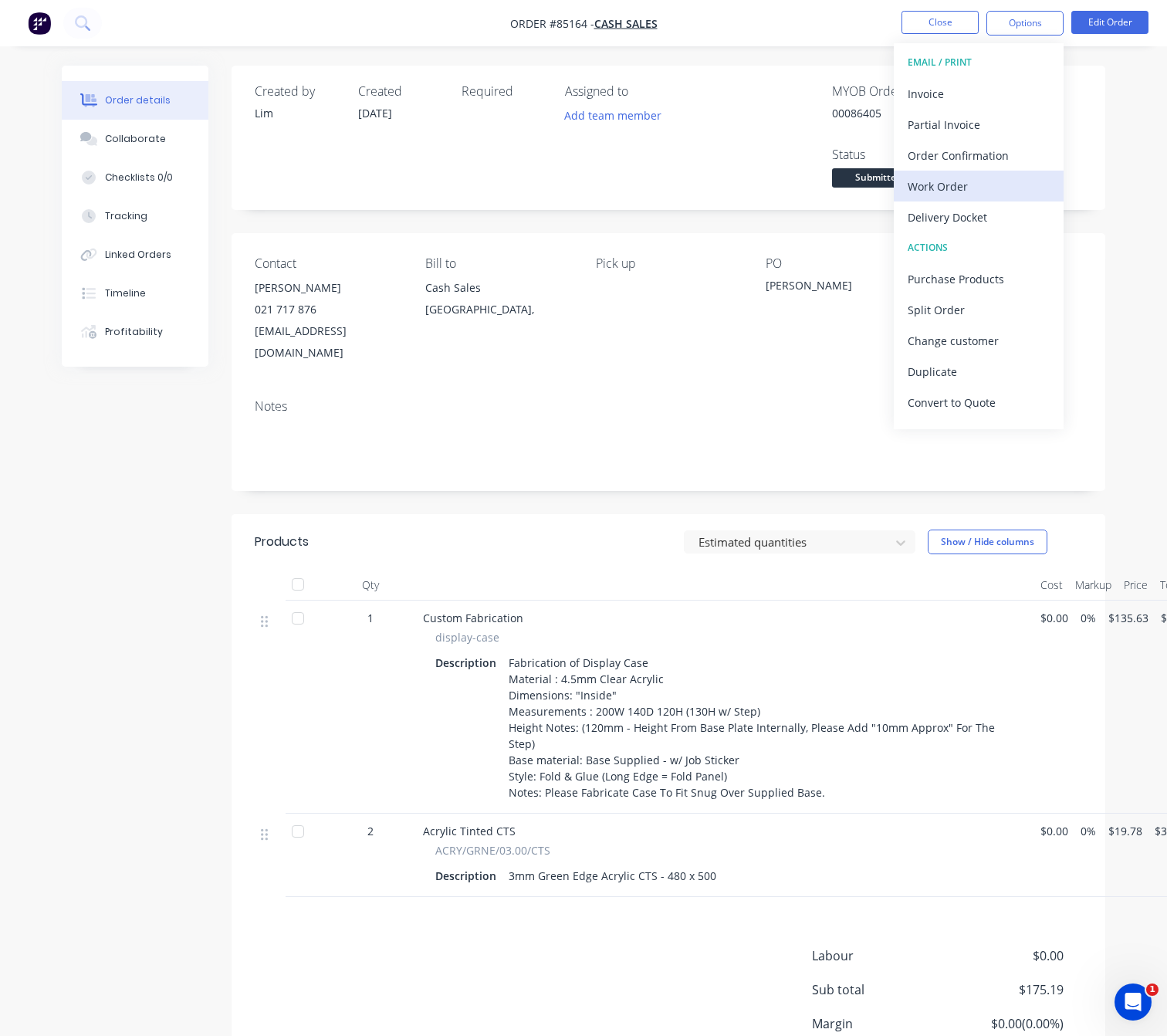
click at [975, 185] on div "Work Order" at bounding box center [978, 187] width 142 height 23
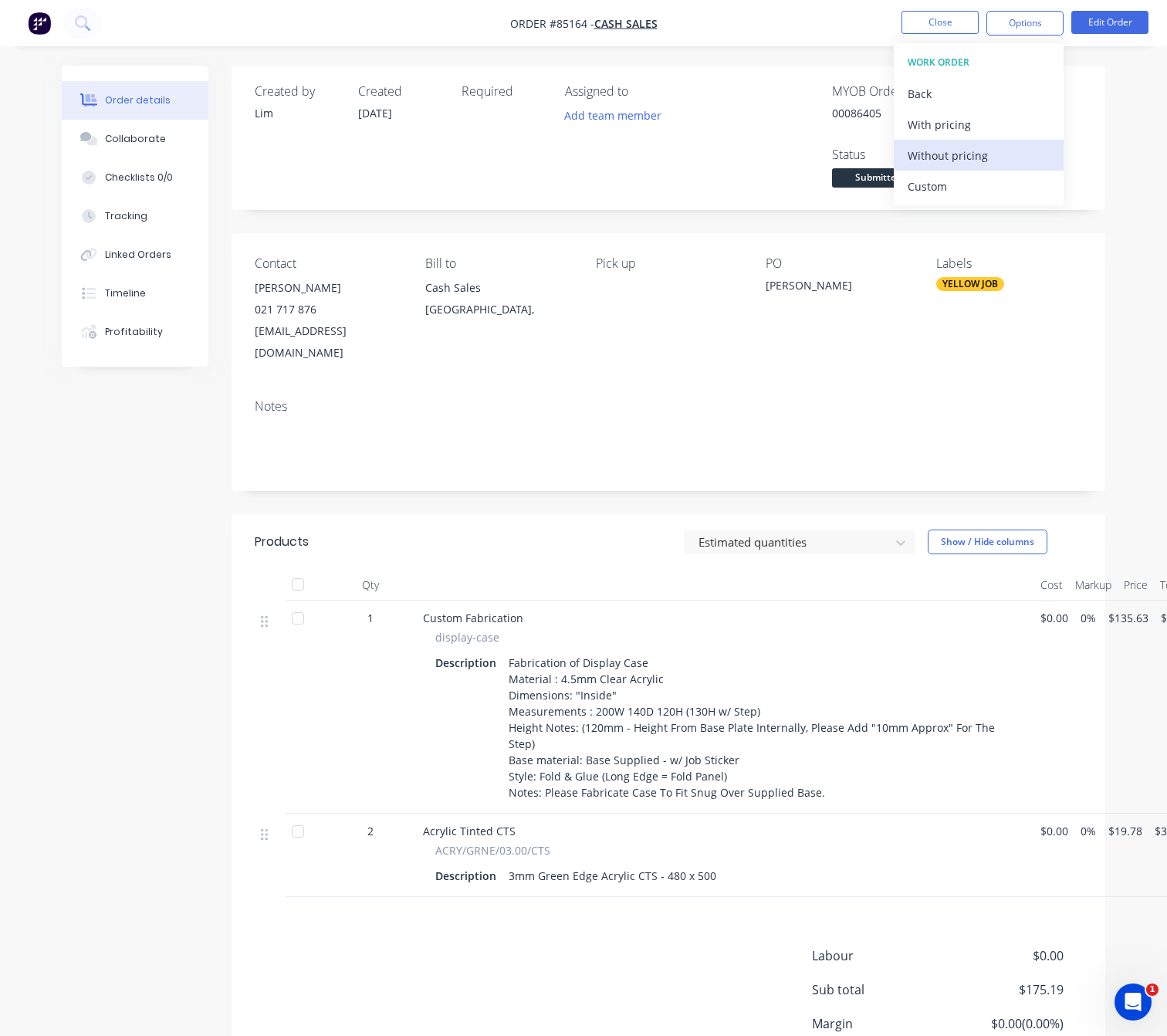
click at [1000, 154] on div "Without pricing" at bounding box center [978, 156] width 142 height 23
drag, startPoint x: 135, startPoint y: 594, endPoint x: 705, endPoint y: 200, distance: 692.9
click at [134, 593] on div "Created by [PERSON_NAME] Created [DATE] Required Assigned to Add team member MY…" at bounding box center [584, 618] width 1044 height 1106
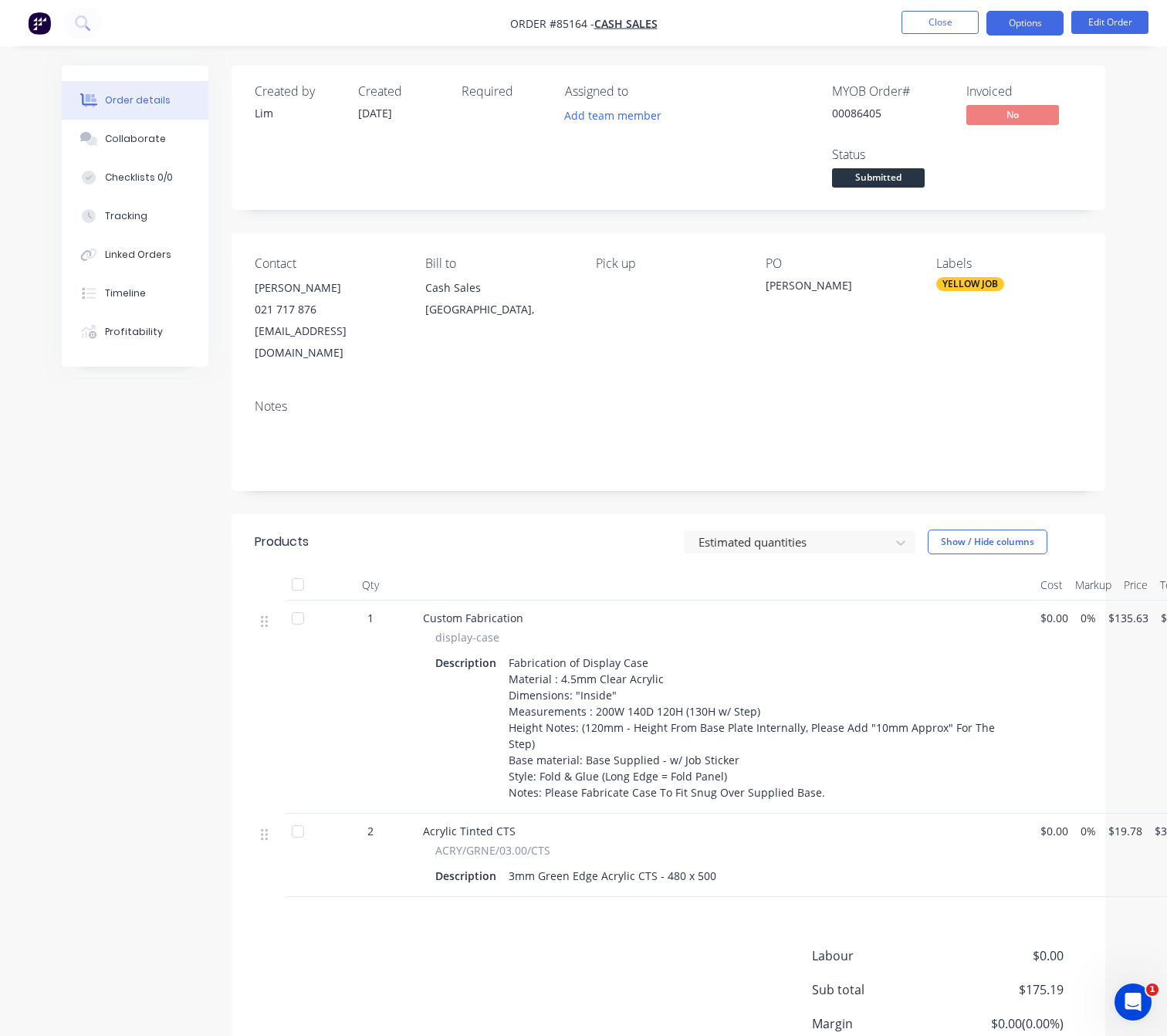
click at [1031, 15] on button "Options" at bounding box center [1025, 23] width 77 height 24
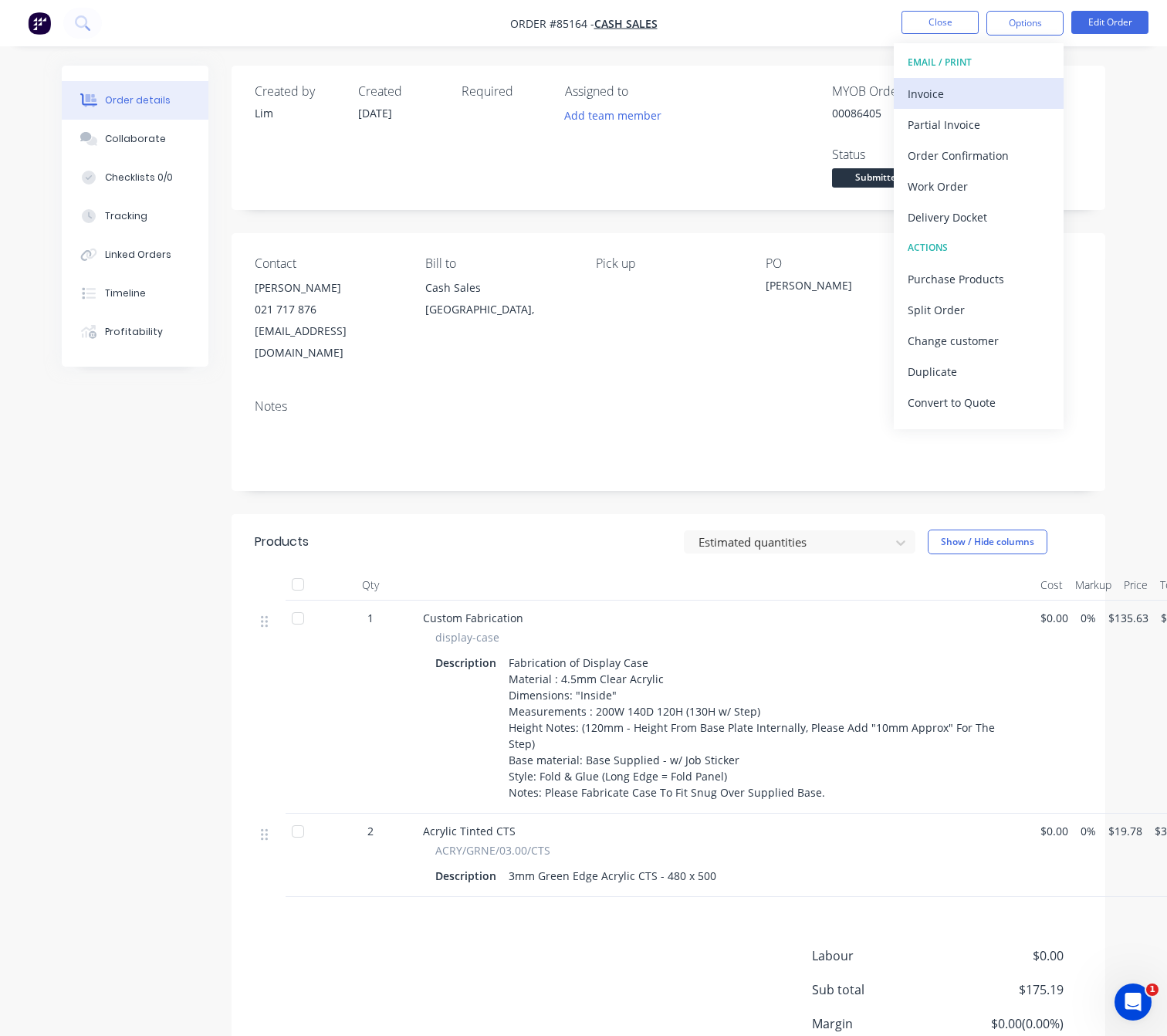
click at [971, 95] on div "Invoice" at bounding box center [978, 94] width 142 height 23
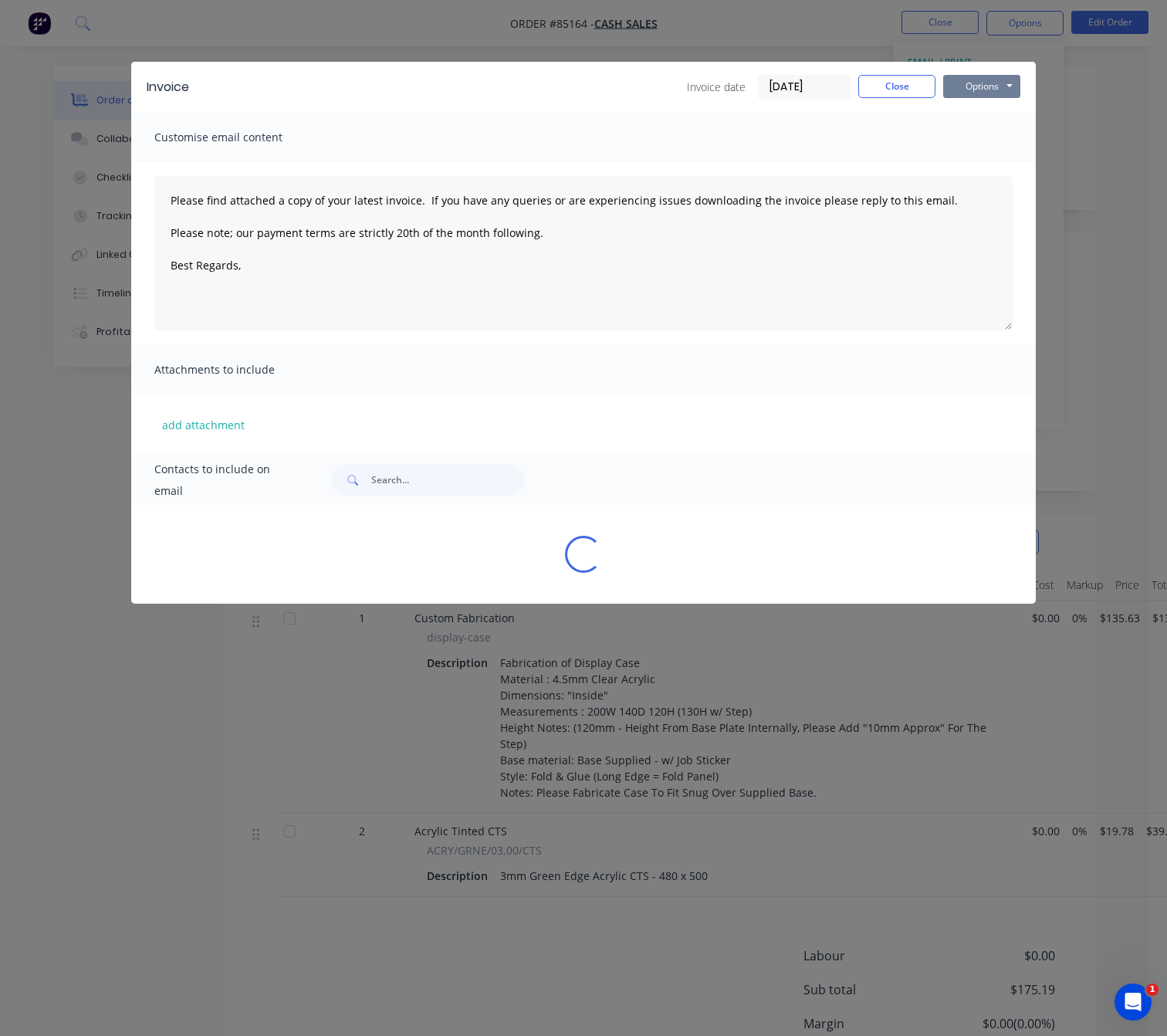
click at [987, 84] on button "Options" at bounding box center [982, 86] width 77 height 23
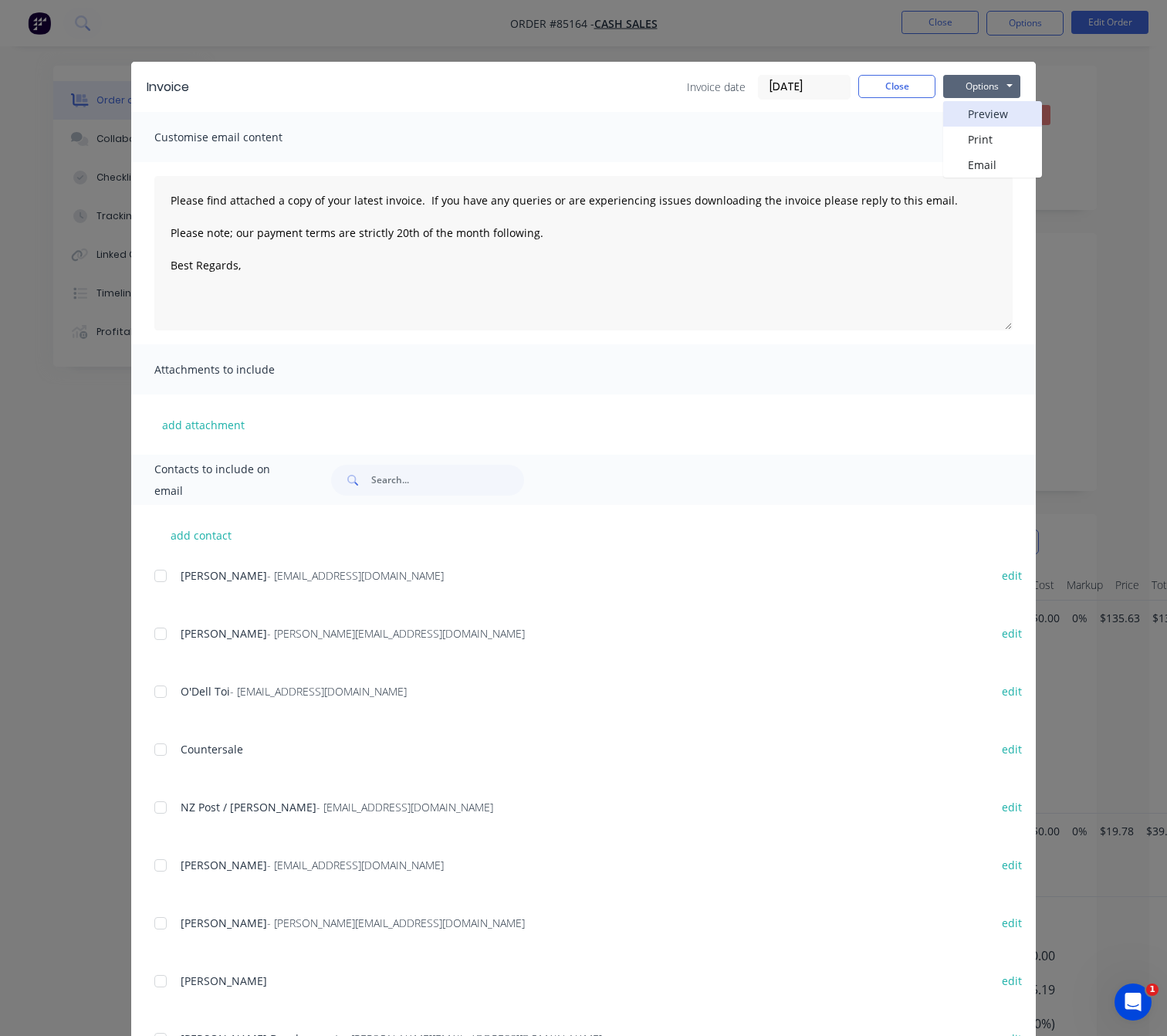
click at [1005, 115] on button "Preview" at bounding box center [993, 114] width 99 height 25
click at [890, 89] on button "Close" at bounding box center [897, 86] width 77 height 23
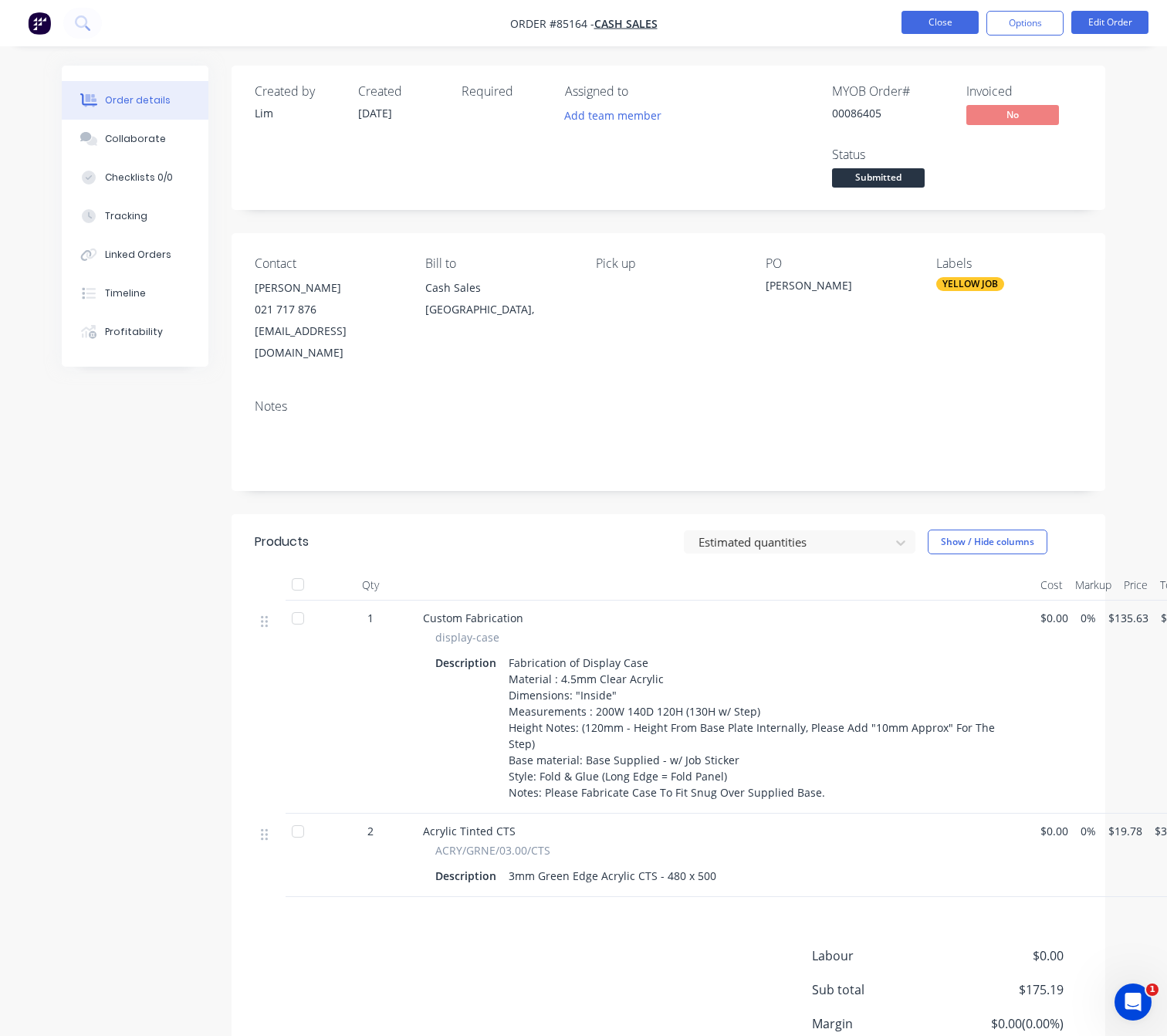
click at [943, 23] on button "Close" at bounding box center [940, 23] width 77 height 23
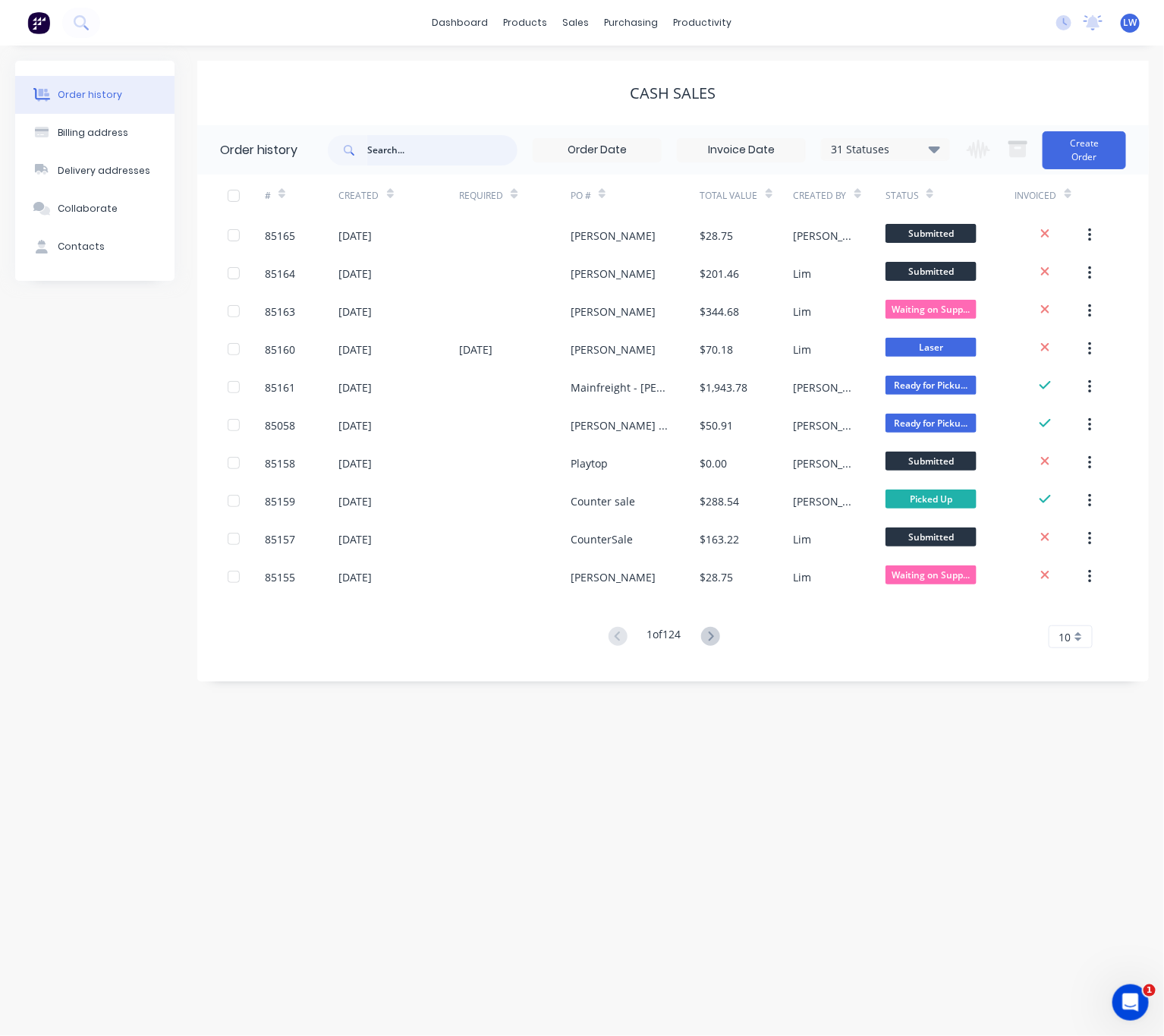
click at [419, 157] on input "text" at bounding box center [442, 149] width 150 height 30
type input "86391"
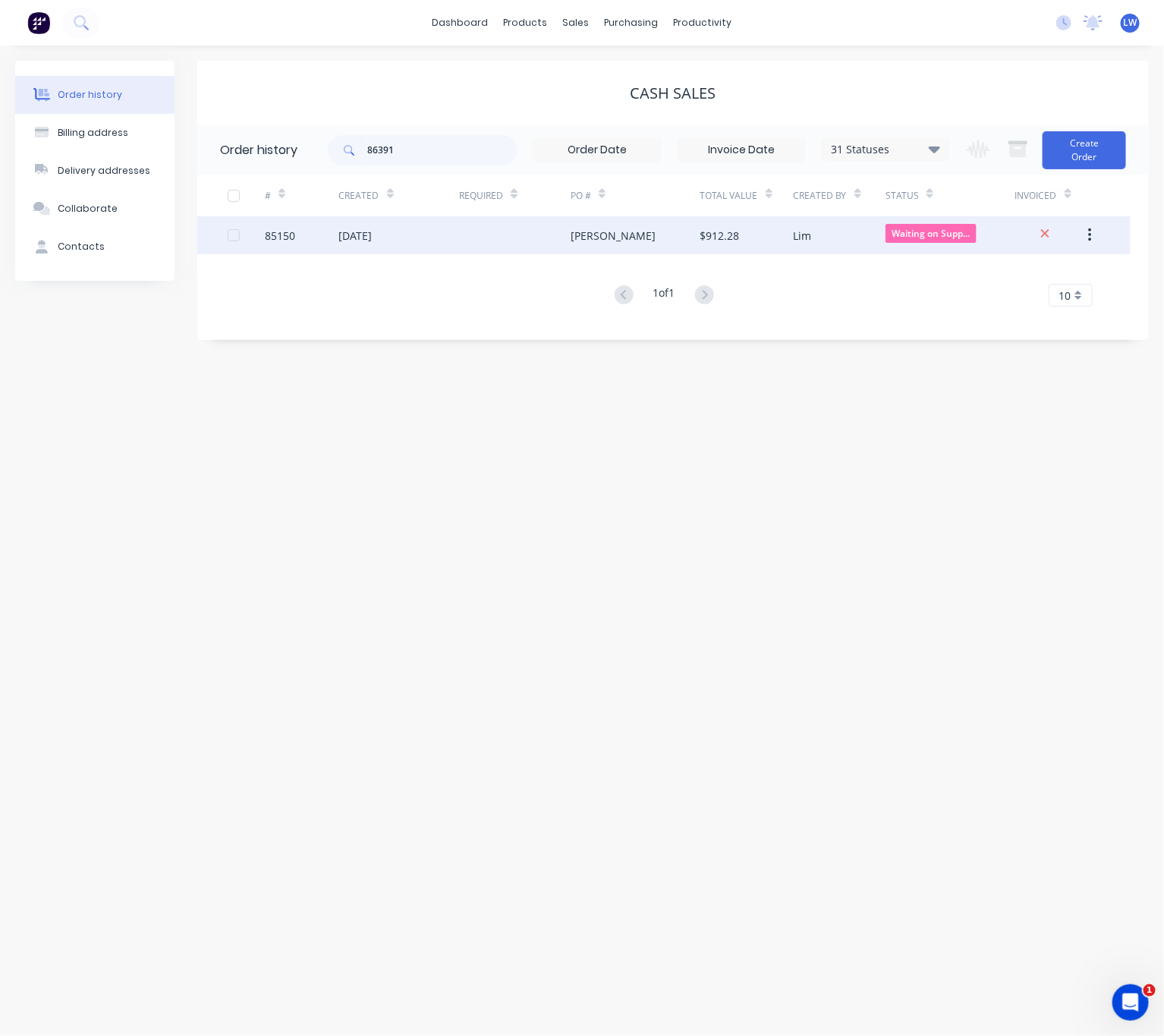
click at [476, 240] on div at bounding box center [515, 235] width 112 height 38
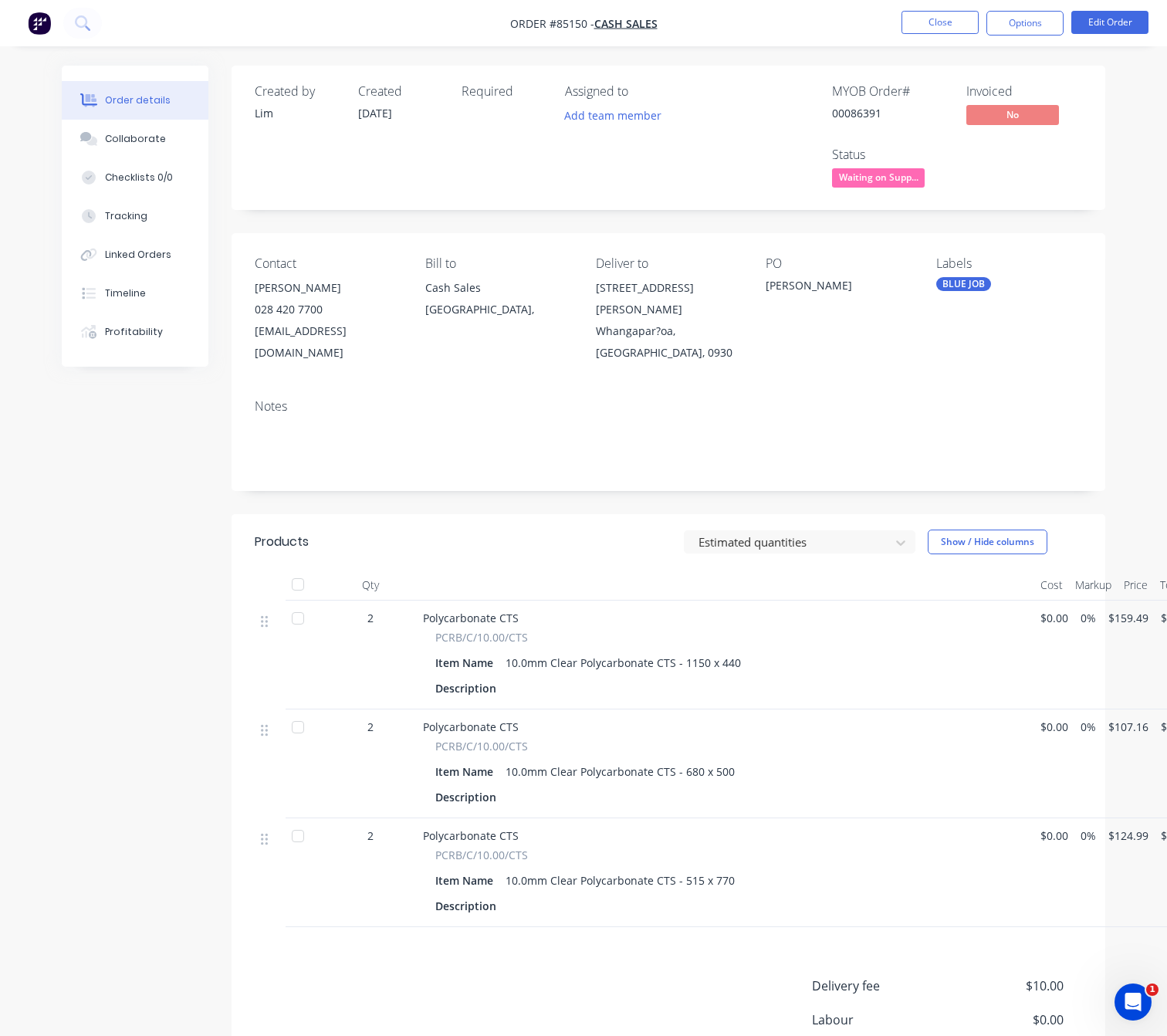
click at [79, 542] on div "Created by [PERSON_NAME] Created [DATE] Required Assigned to Add team member MY…" at bounding box center [584, 651] width 1044 height 1171
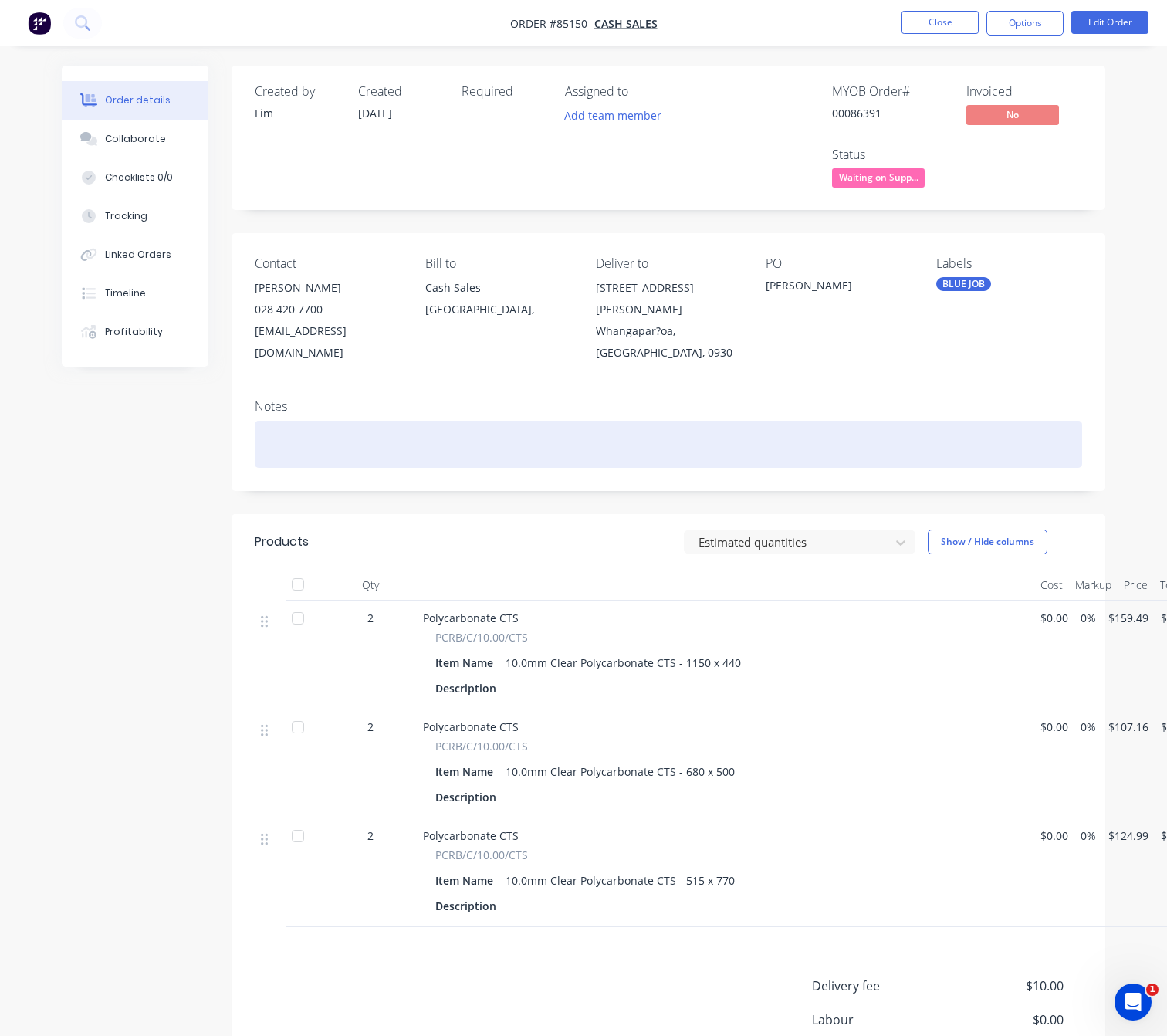
click at [313, 420] on div at bounding box center [669, 444] width 827 height 47
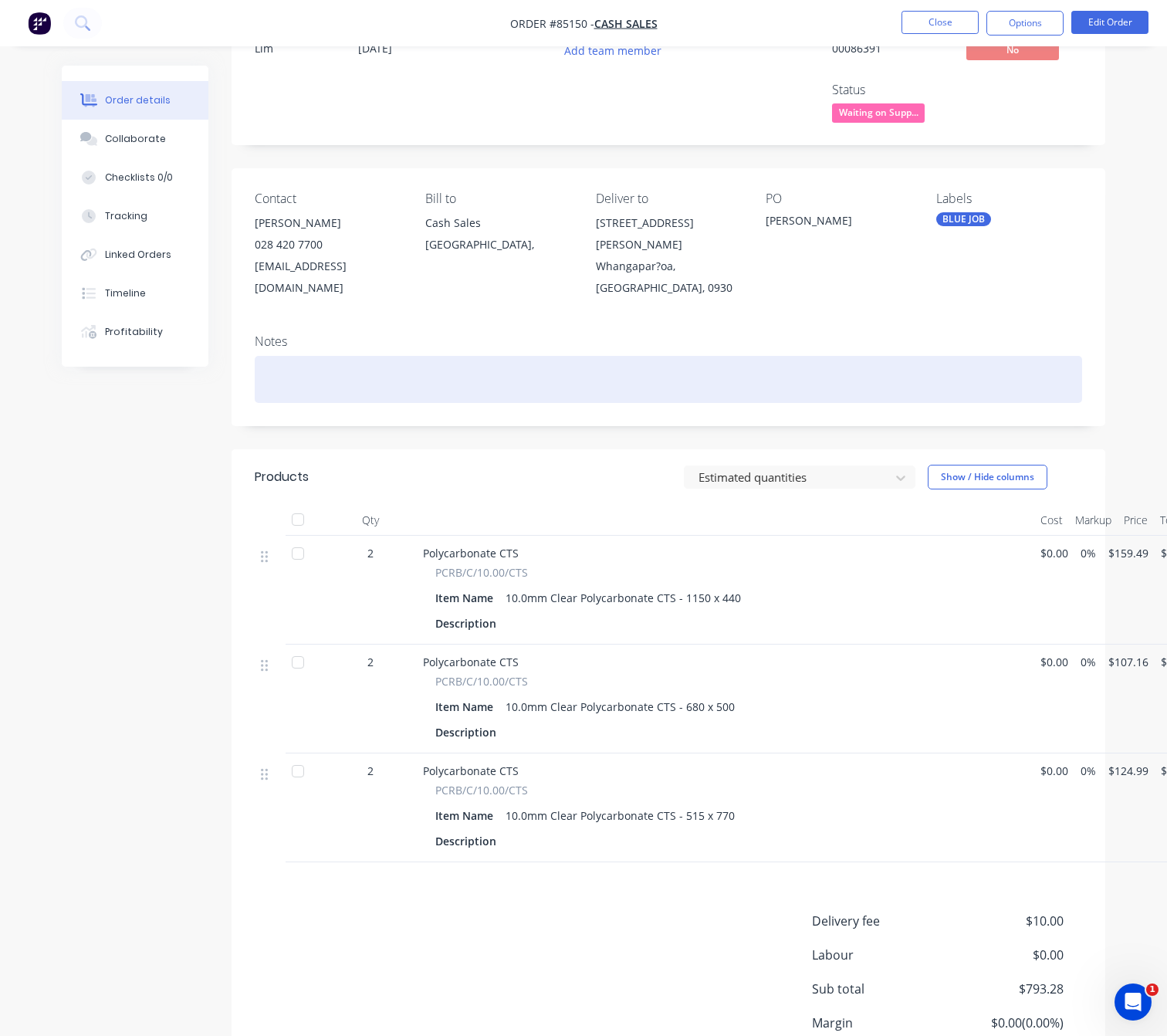
scroll to position [179, 0]
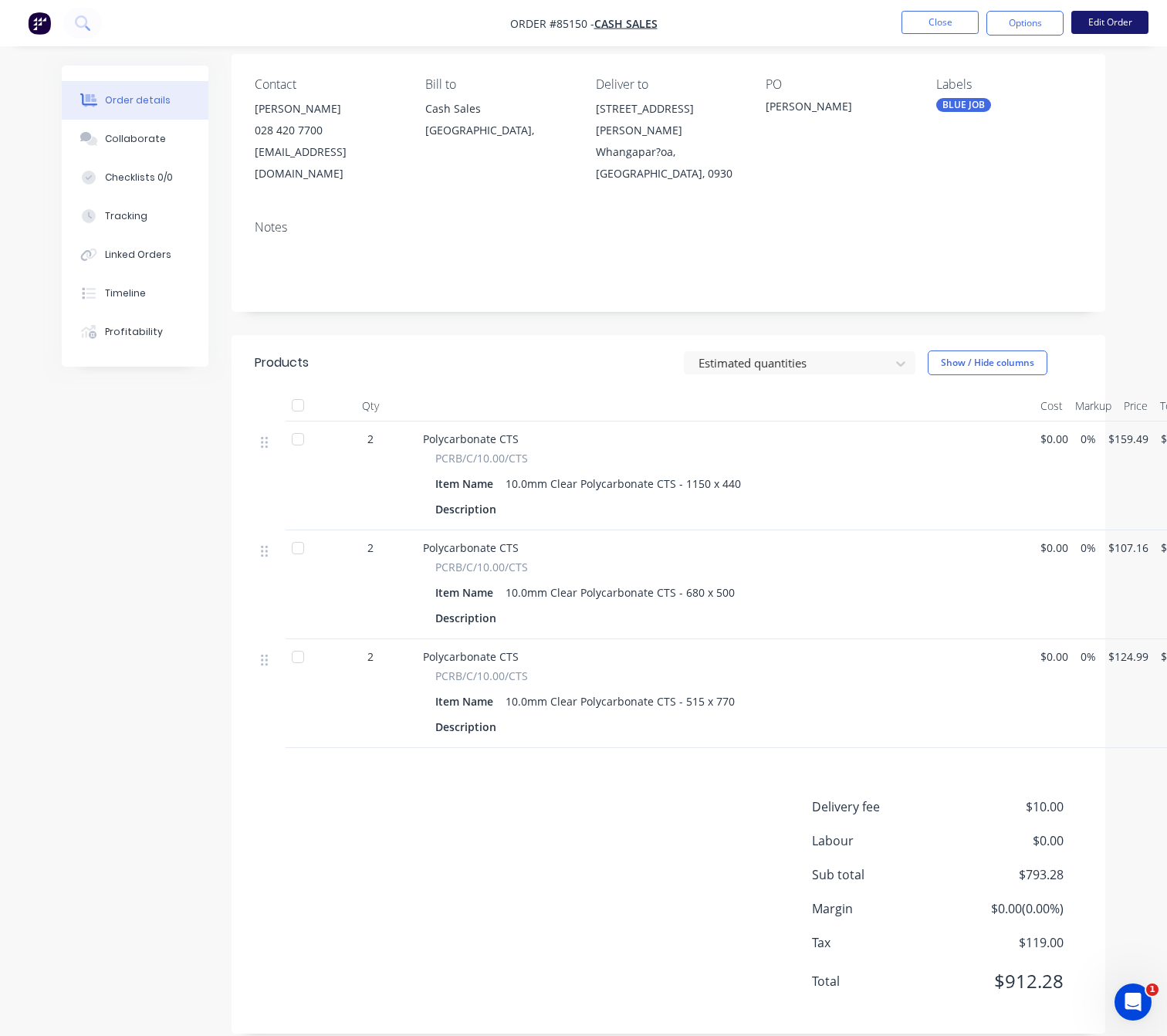
click at [1129, 22] on button "Edit Order" at bounding box center [1110, 23] width 77 height 23
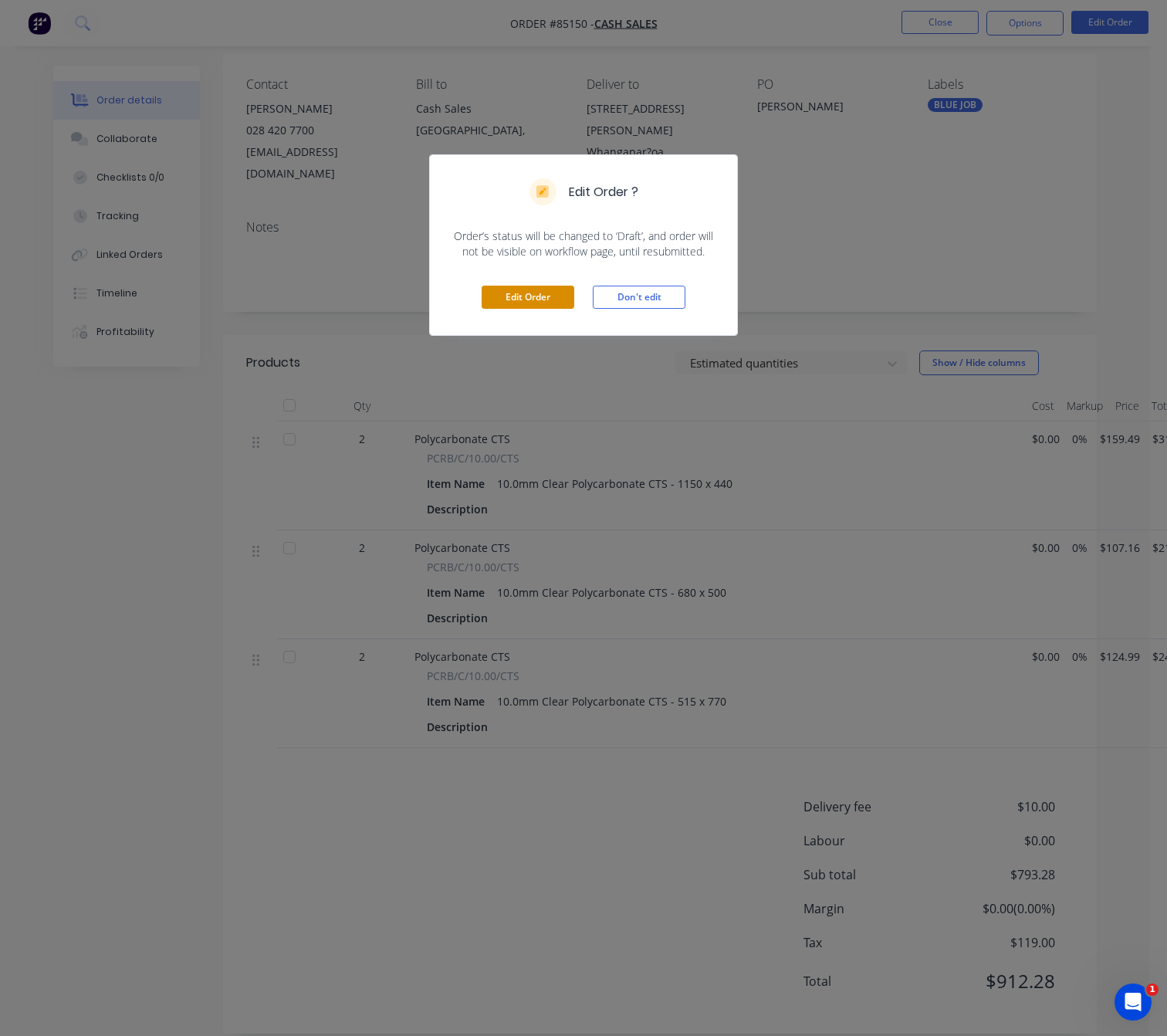
click at [542, 290] on button "Edit Order" at bounding box center [527, 297] width 93 height 23
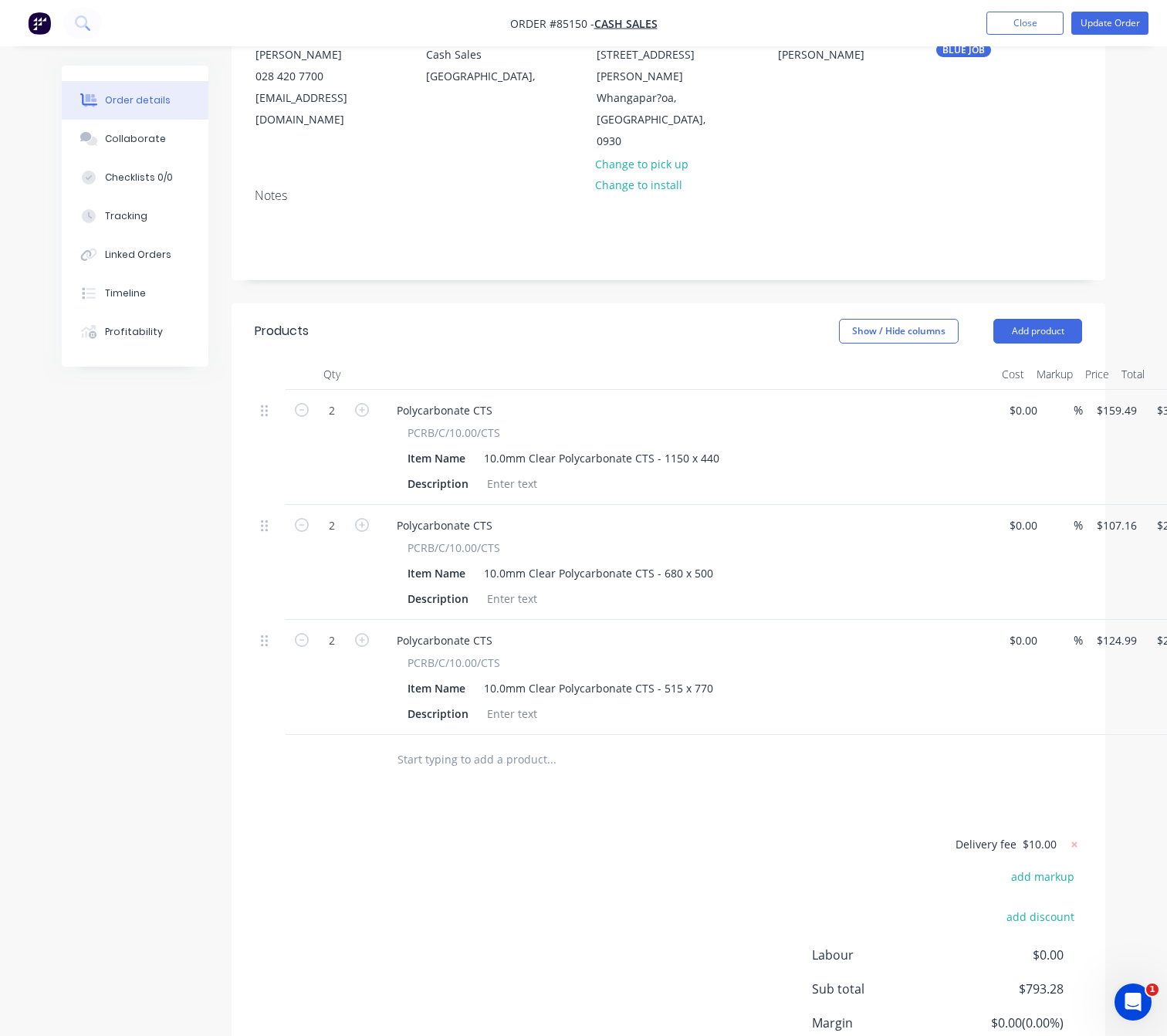
scroll to position [351, 0]
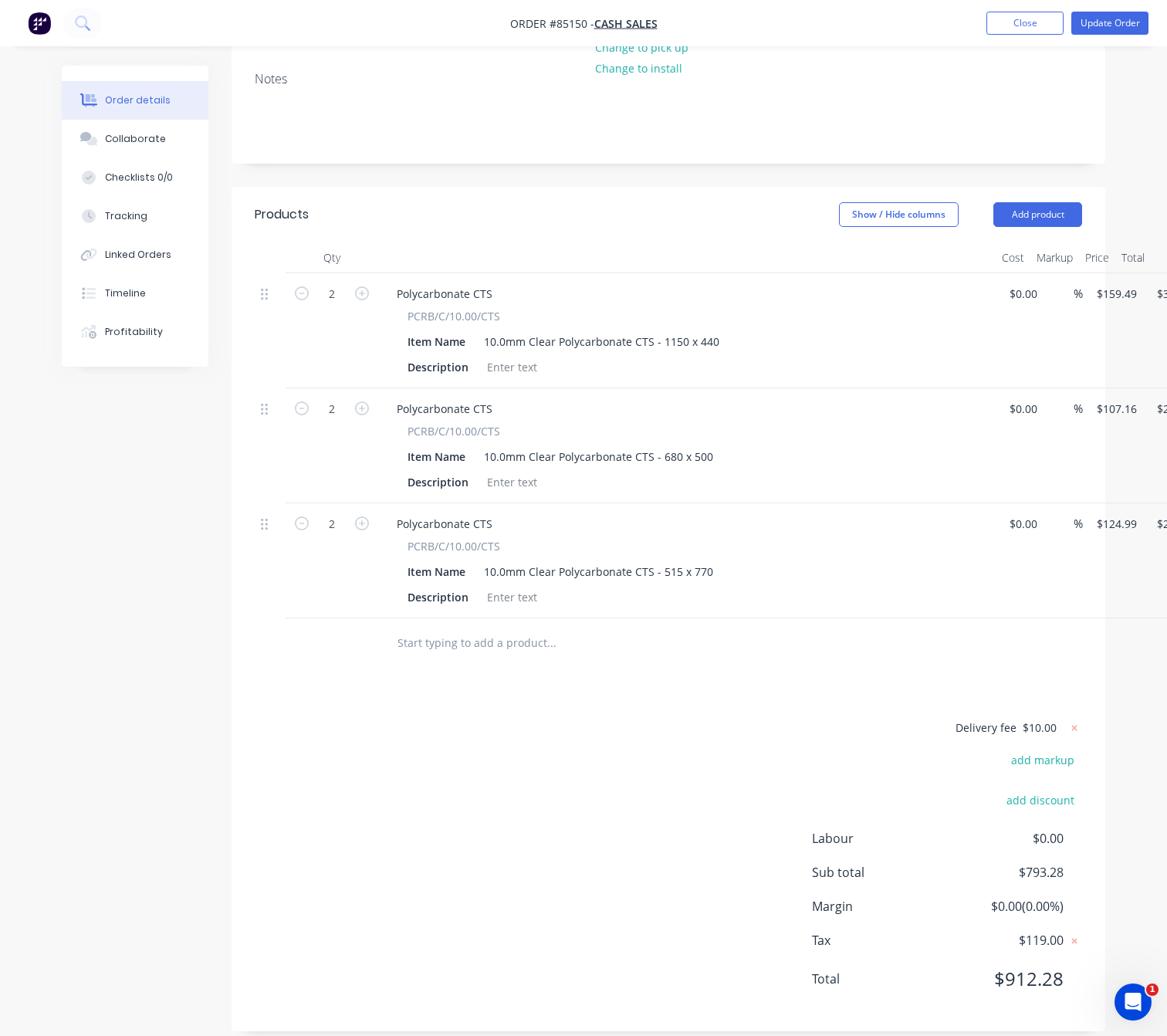
click at [464, 635] on input "text" at bounding box center [551, 643] width 309 height 31
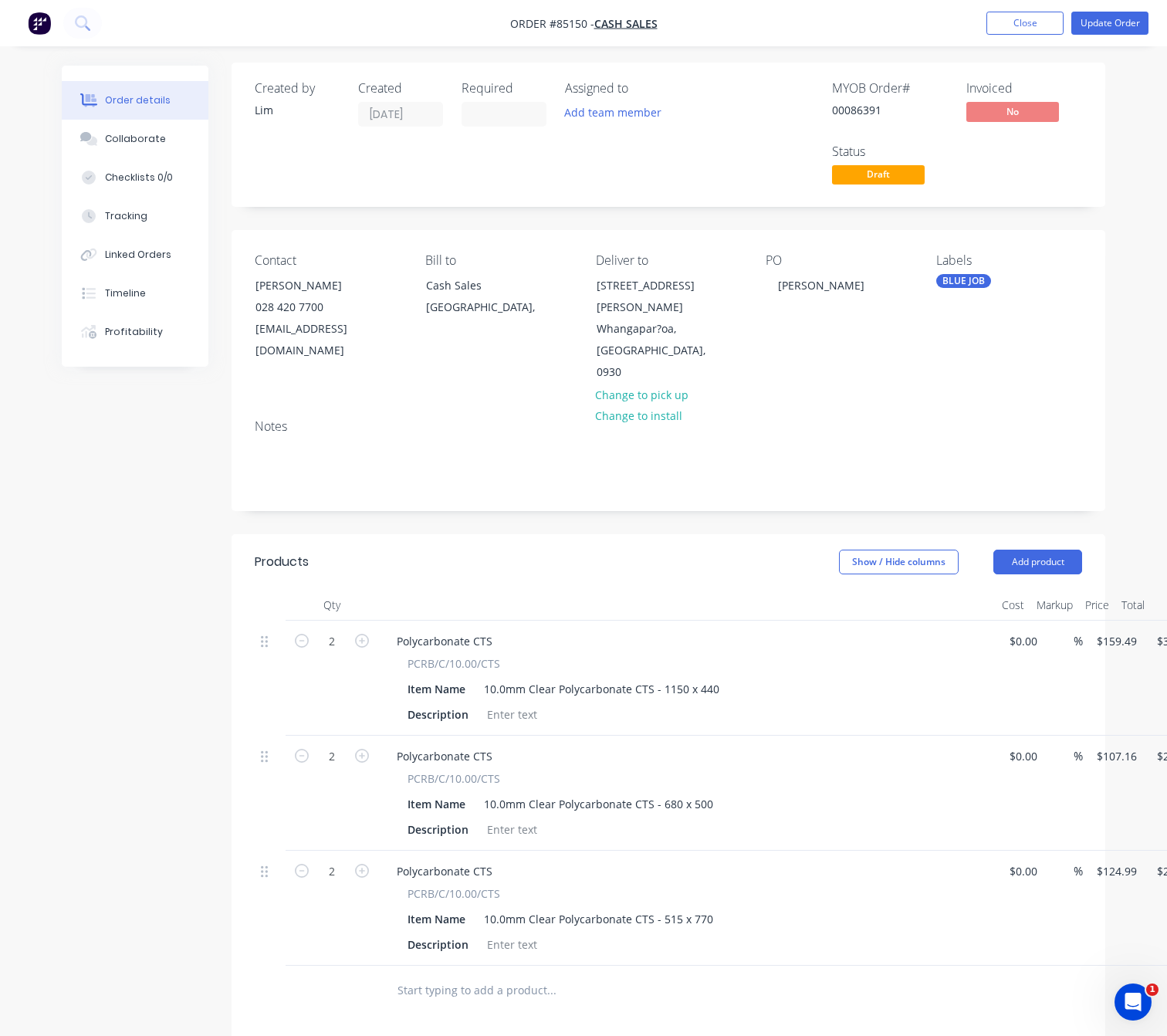
scroll to position [0, 0]
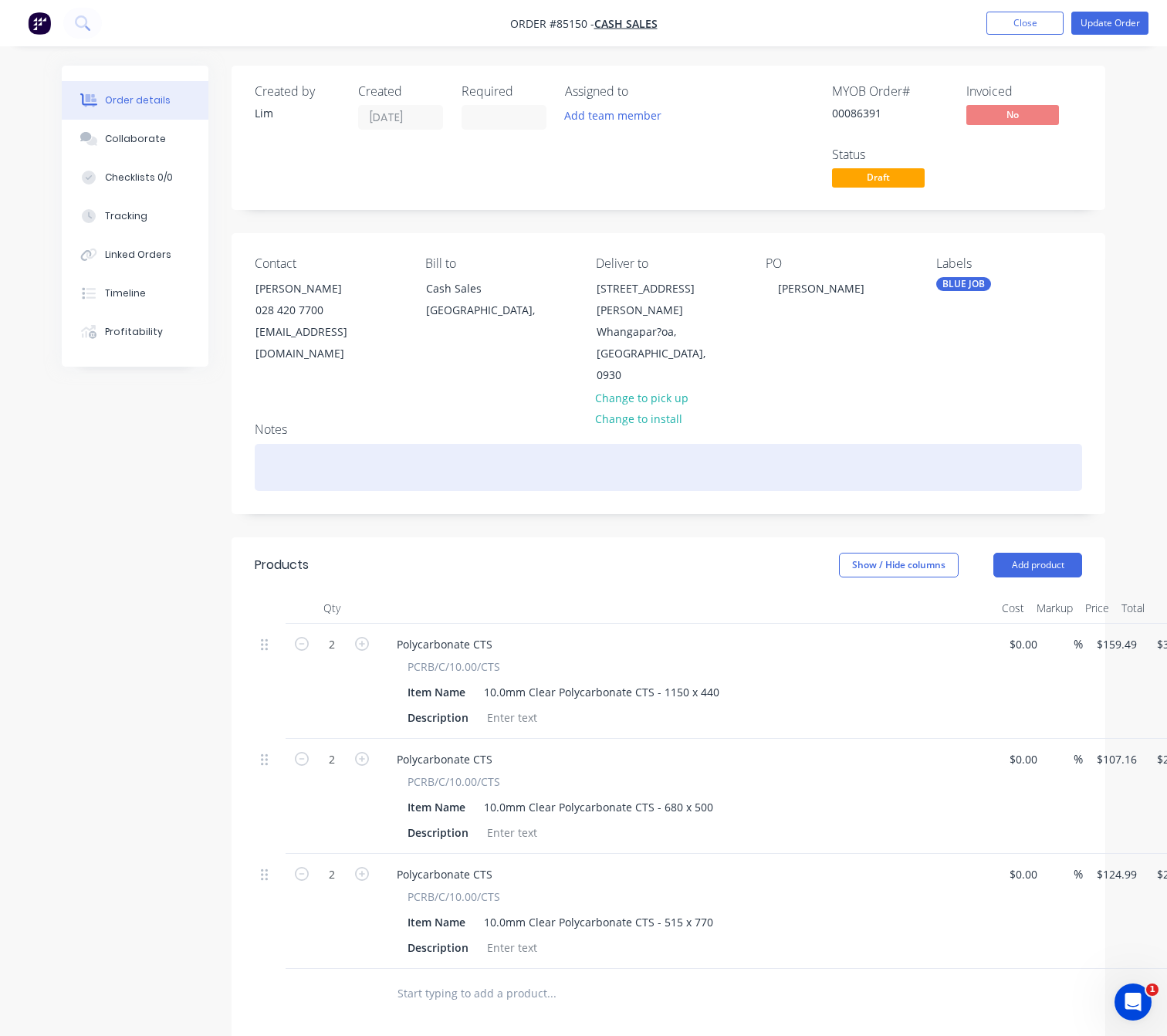
click at [337, 444] on div at bounding box center [669, 467] width 827 height 47
click at [416, 450] on div "Delivery Notes: [DATE]:" at bounding box center [669, 467] width 827 height 47
click at [401, 446] on div "Delivery Notes: [DATE]: Please leave on veranda of the house at the bottom." at bounding box center [669, 467] width 827 height 47
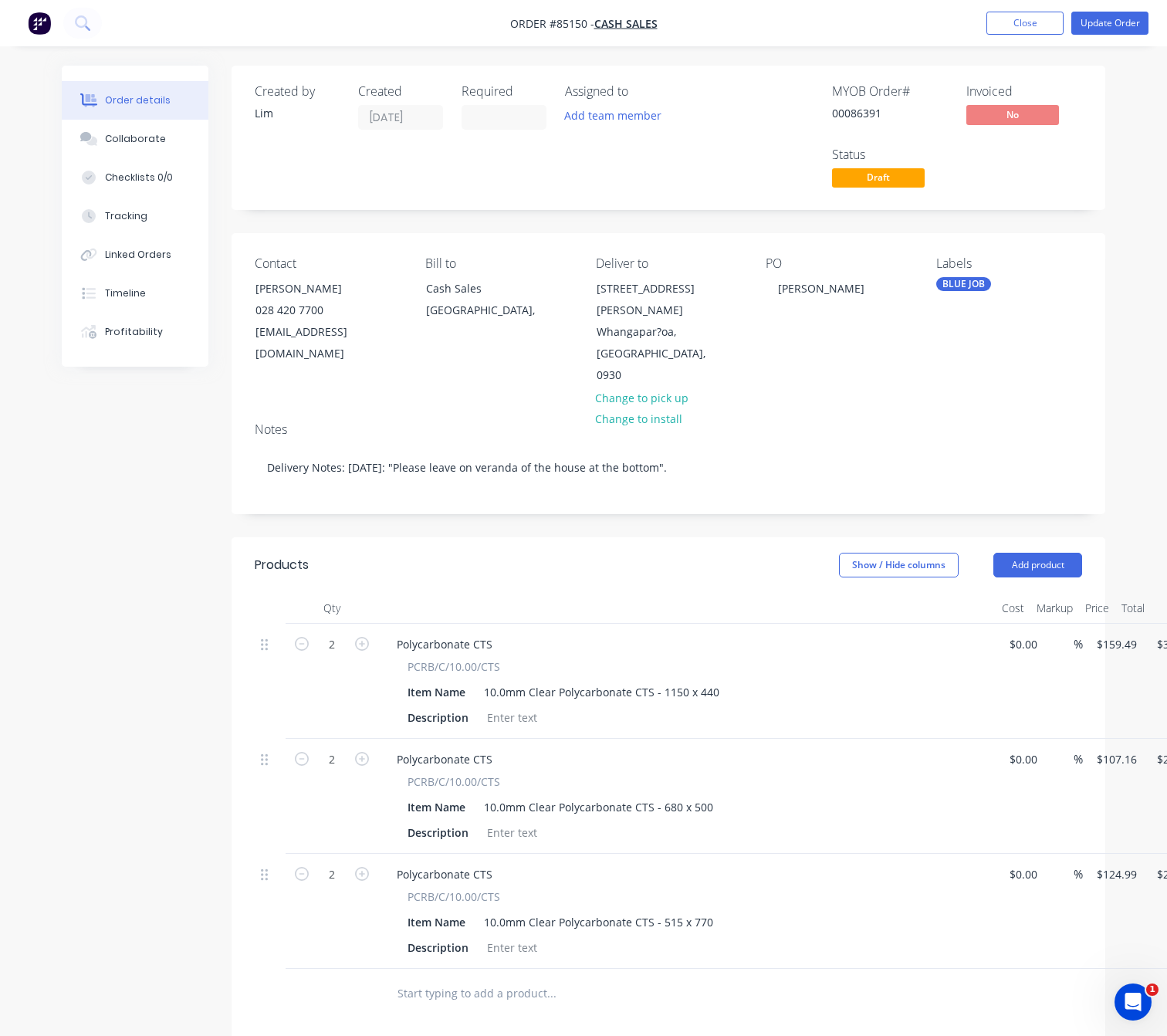
click at [99, 570] on div "Created by [PERSON_NAME] Created [DATE] Required Assigned to Add team member MY…" at bounding box center [584, 736] width 1044 height 1340
click at [1123, 28] on button "Update Order" at bounding box center [1110, 23] width 77 height 23
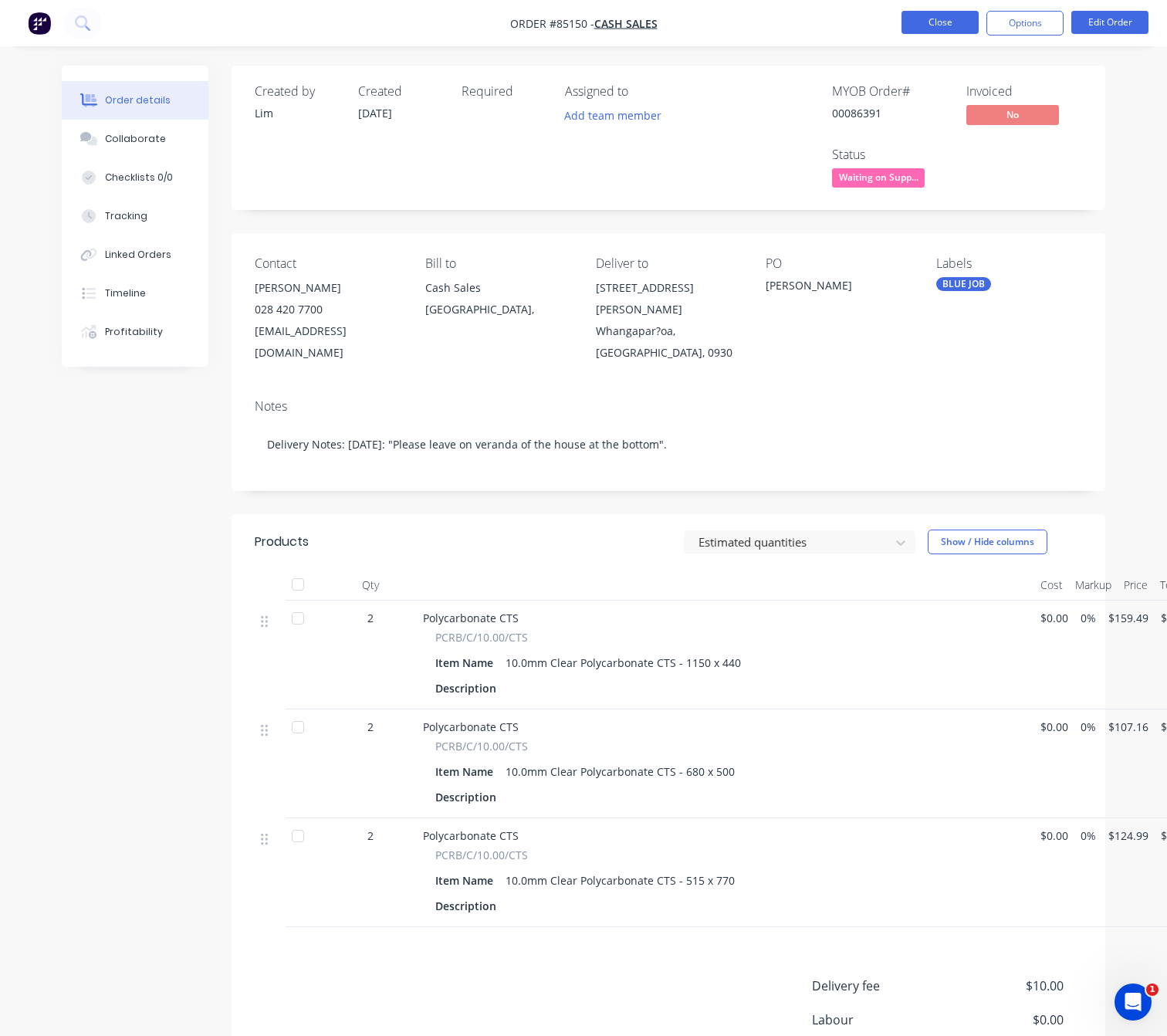
click at [952, 14] on button "Close" at bounding box center [940, 23] width 77 height 23
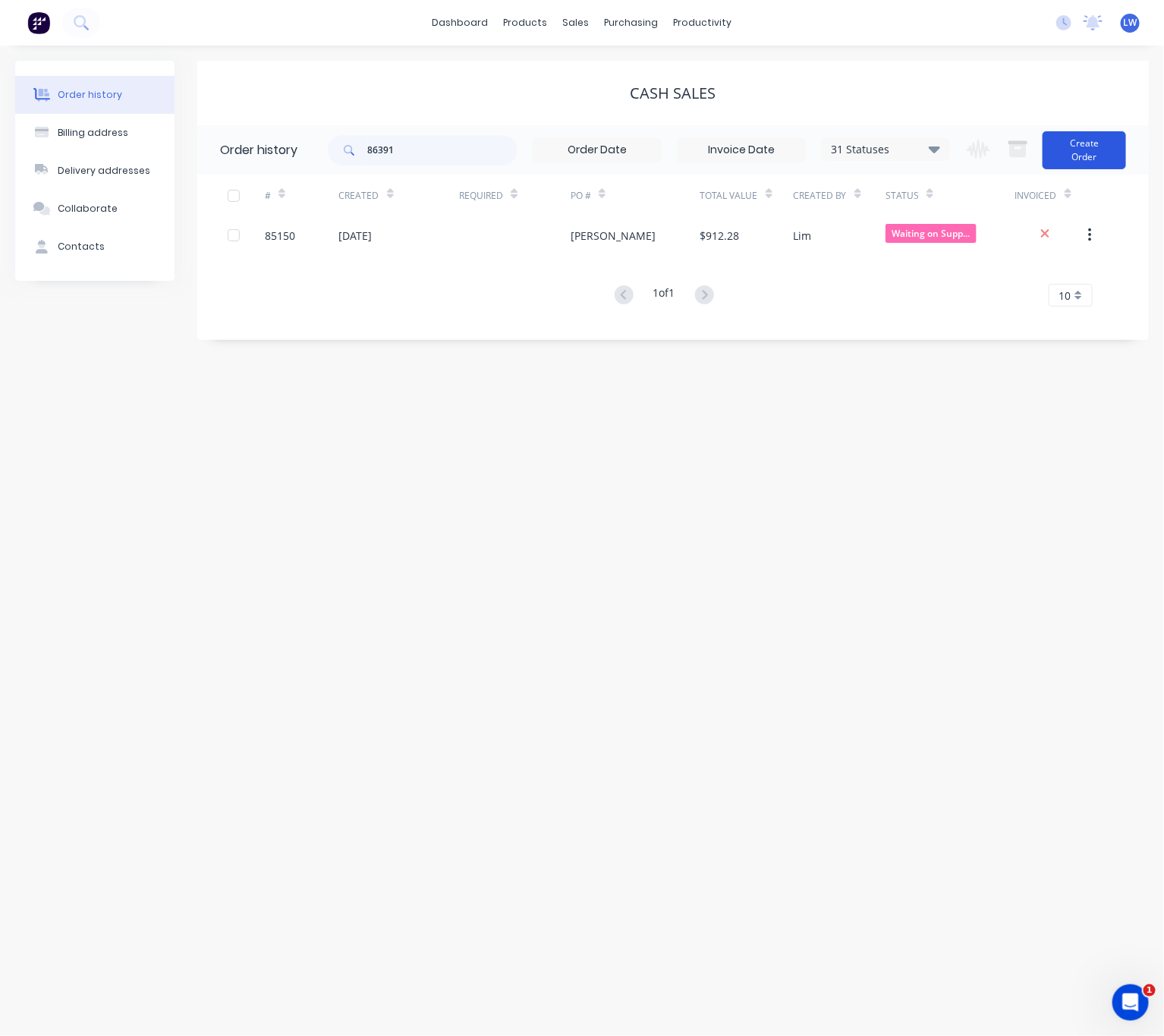
click at [1065, 156] on button "Create Order" at bounding box center [1085, 149] width 84 height 38
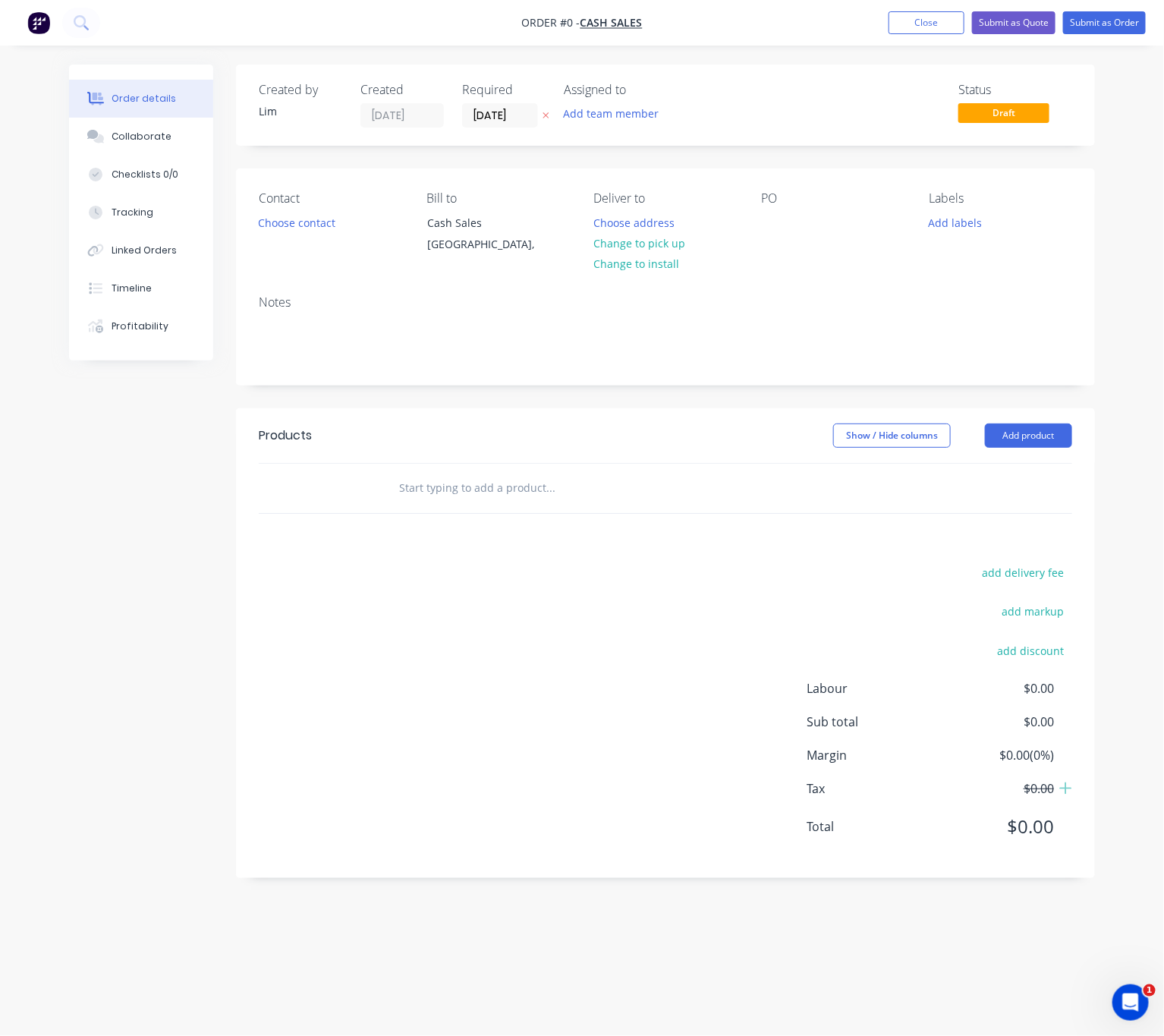
click at [551, 114] on button "button" at bounding box center [545, 115] width 16 height 18
click at [299, 235] on div "Contact Choose contact" at bounding box center [331, 225] width 144 height 69
click at [302, 229] on button "Choose contact" at bounding box center [297, 222] width 93 height 20
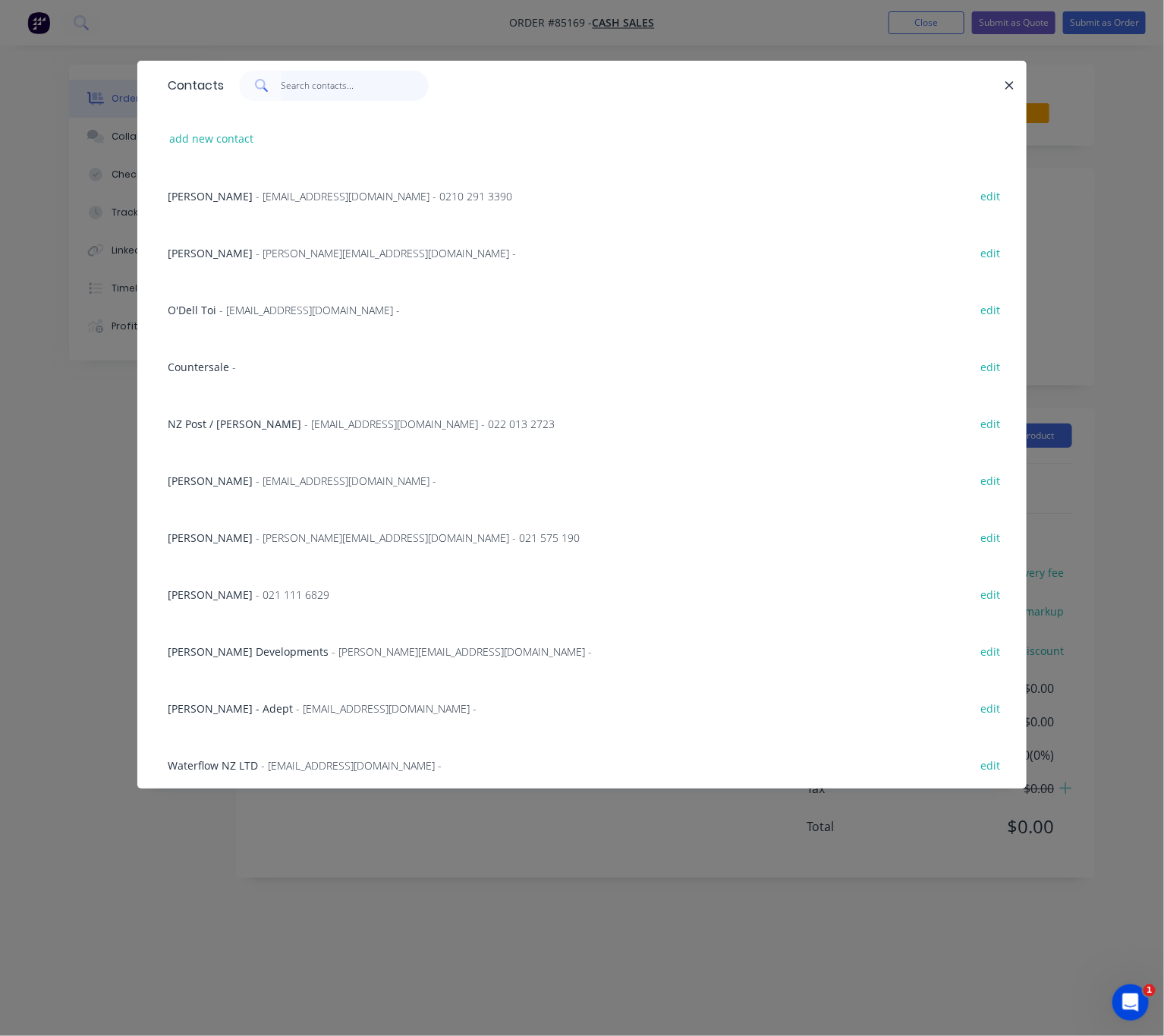
click at [353, 82] on input "text" at bounding box center [355, 86] width 148 height 30
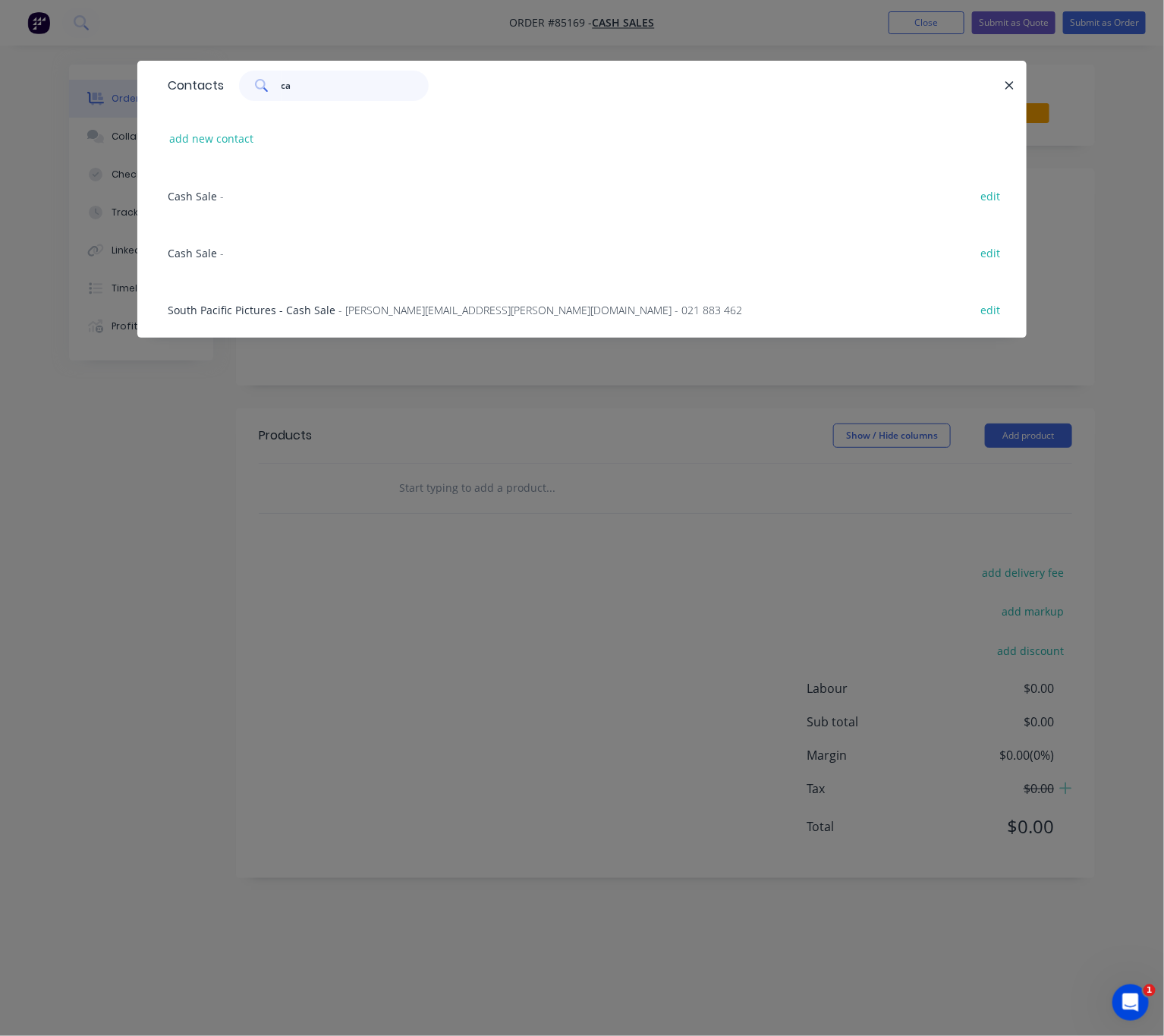
type input "c"
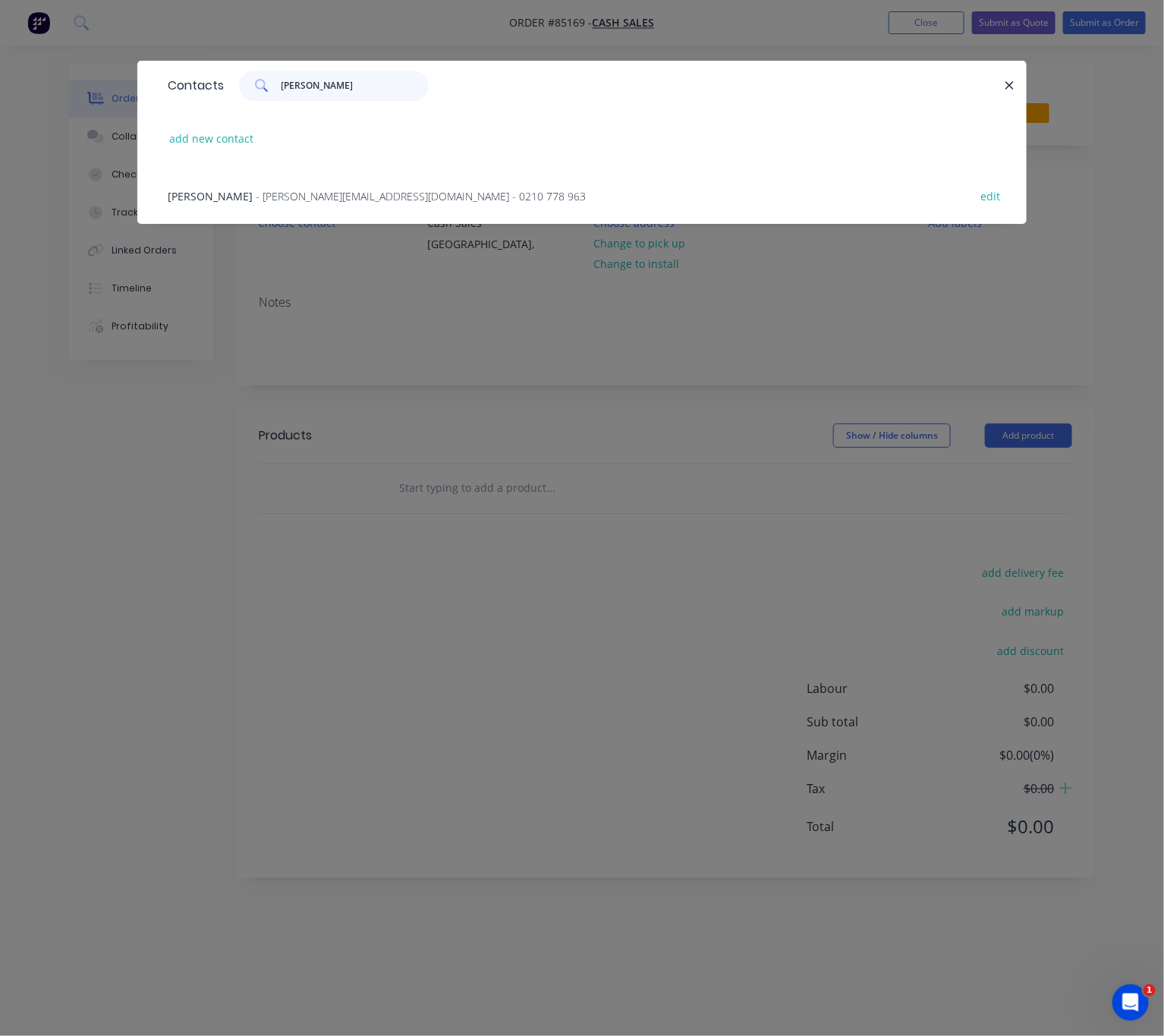
type input "[PERSON_NAME]"
click at [401, 181] on div "[PERSON_NAME] - [PERSON_NAME][EMAIL_ADDRESS][DOMAIN_NAME] - 0210 778 963 edit" at bounding box center [582, 196] width 844 height 57
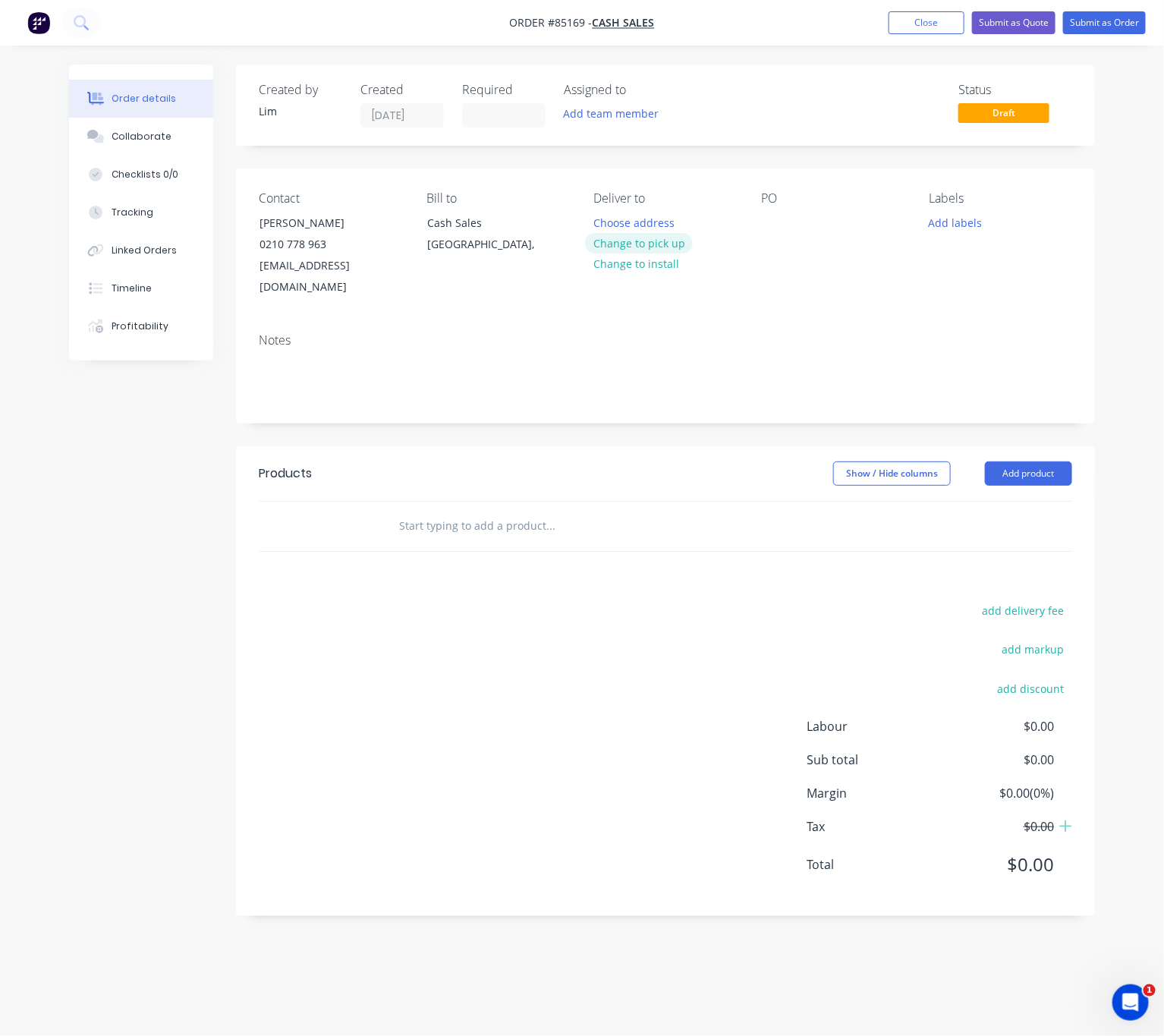
click at [663, 242] on button "Change to pick up" at bounding box center [638, 244] width 108 height 20
click at [782, 217] on div at bounding box center [773, 223] width 24 height 22
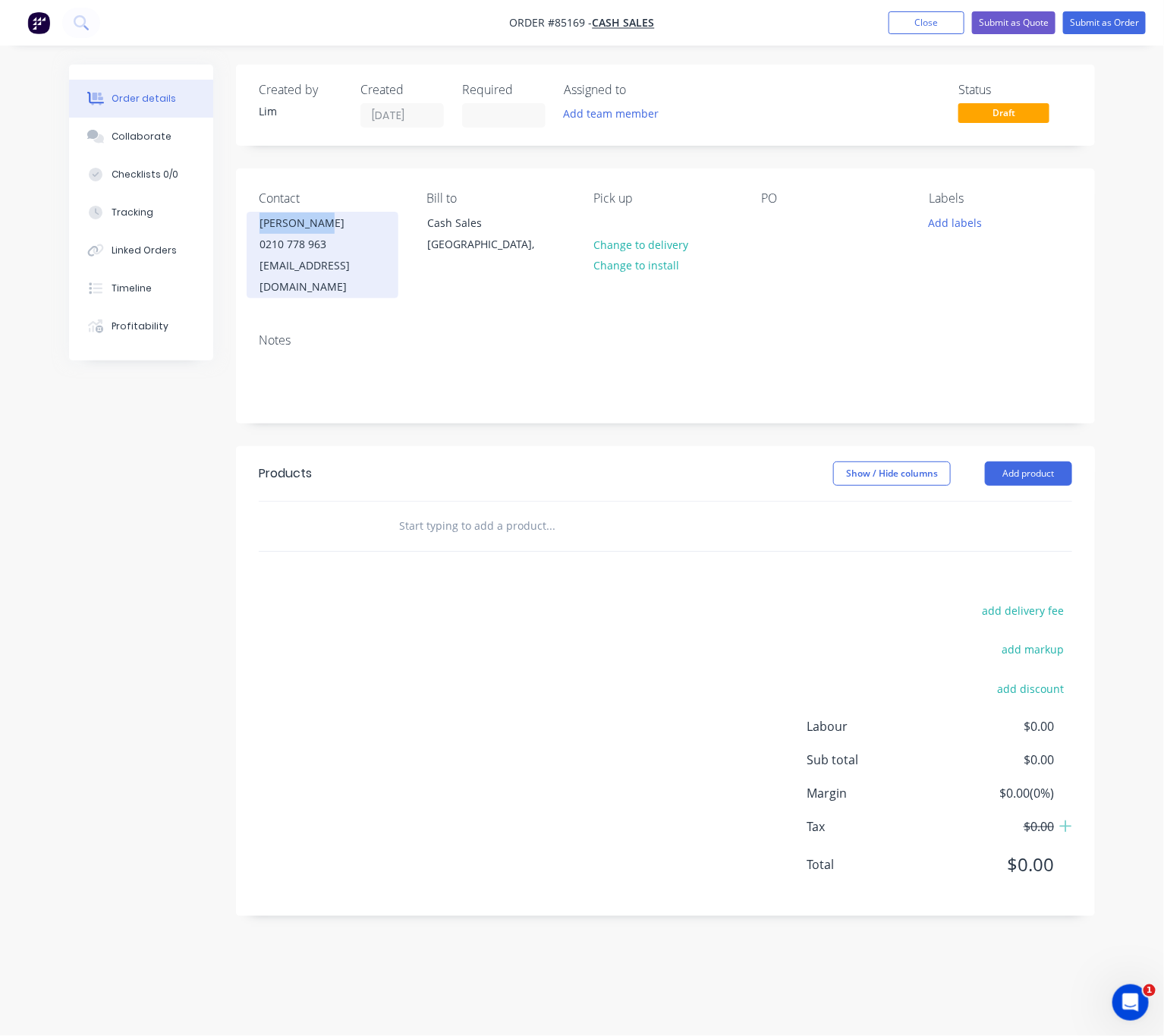
drag, startPoint x: 255, startPoint y: 220, endPoint x: 362, endPoint y: 232, distance: 107.7
click at [362, 232] on div "[PERSON_NAME] 0210 778 963 [EMAIL_ADDRESS][DOMAIN_NAME]" at bounding box center [322, 256] width 152 height 87
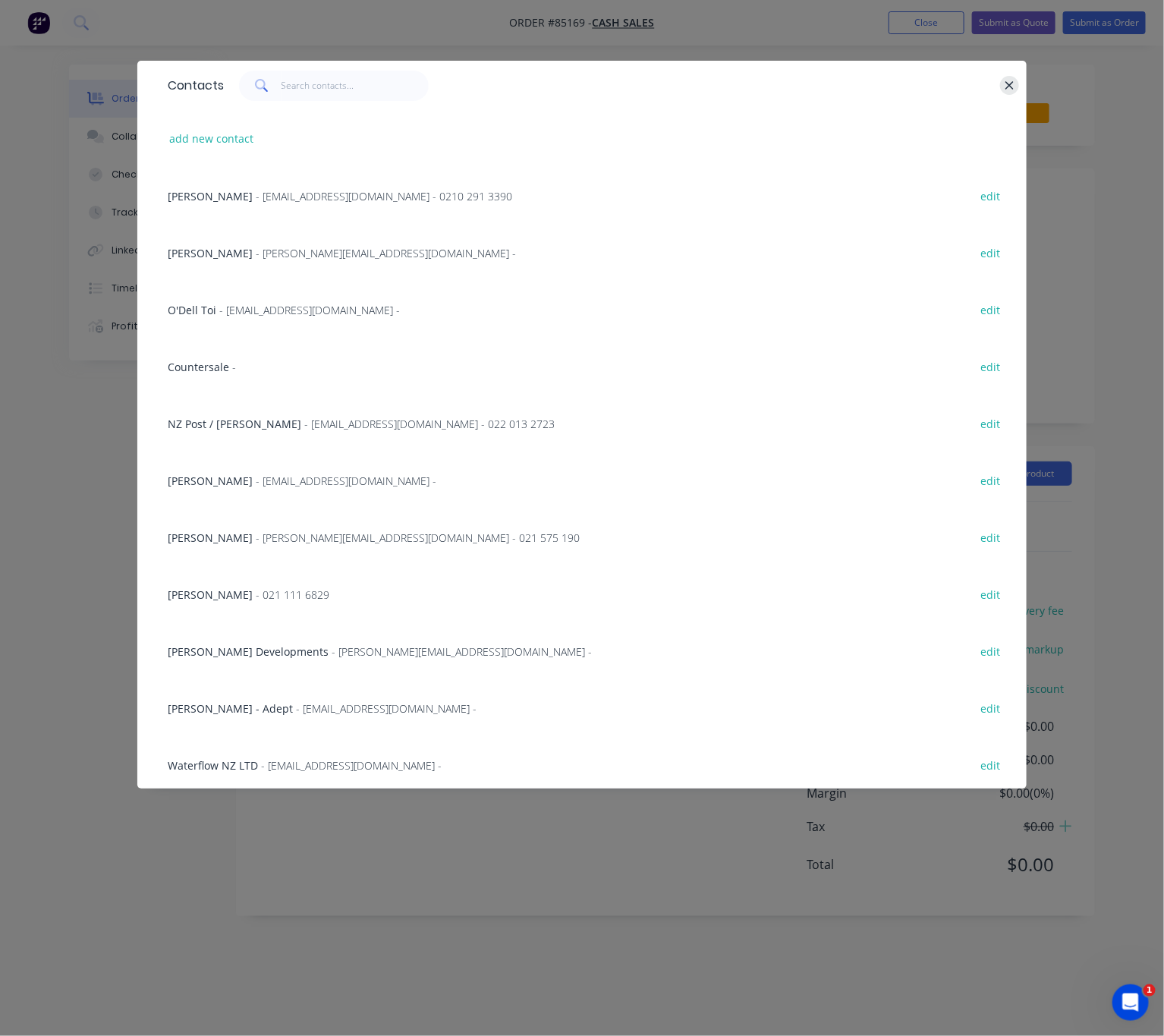
click at [1006, 83] on icon "button" at bounding box center [1010, 86] width 10 height 14
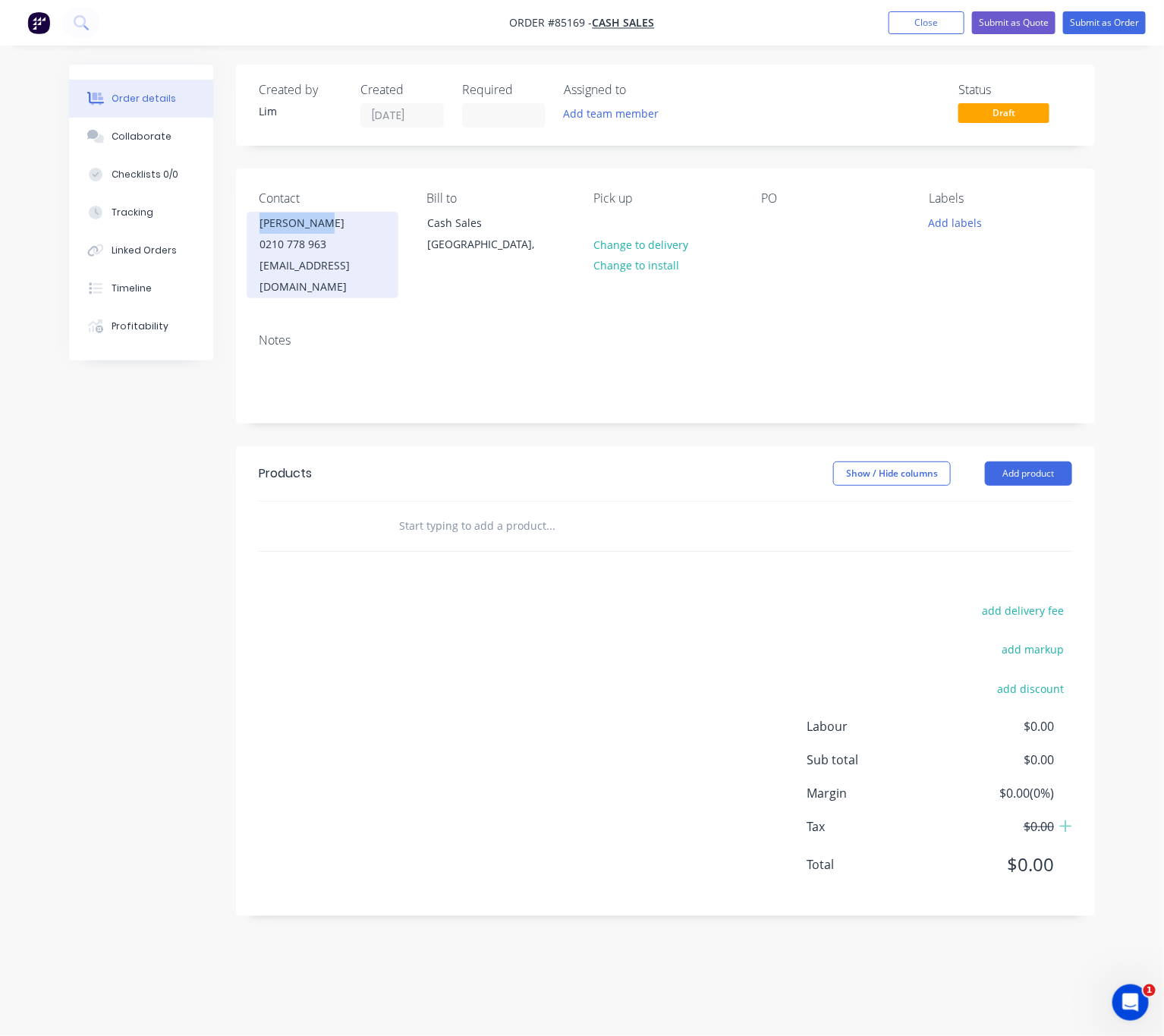
copy div "[PERSON_NAME]"
click at [773, 223] on div at bounding box center [773, 223] width 24 height 22
paste div
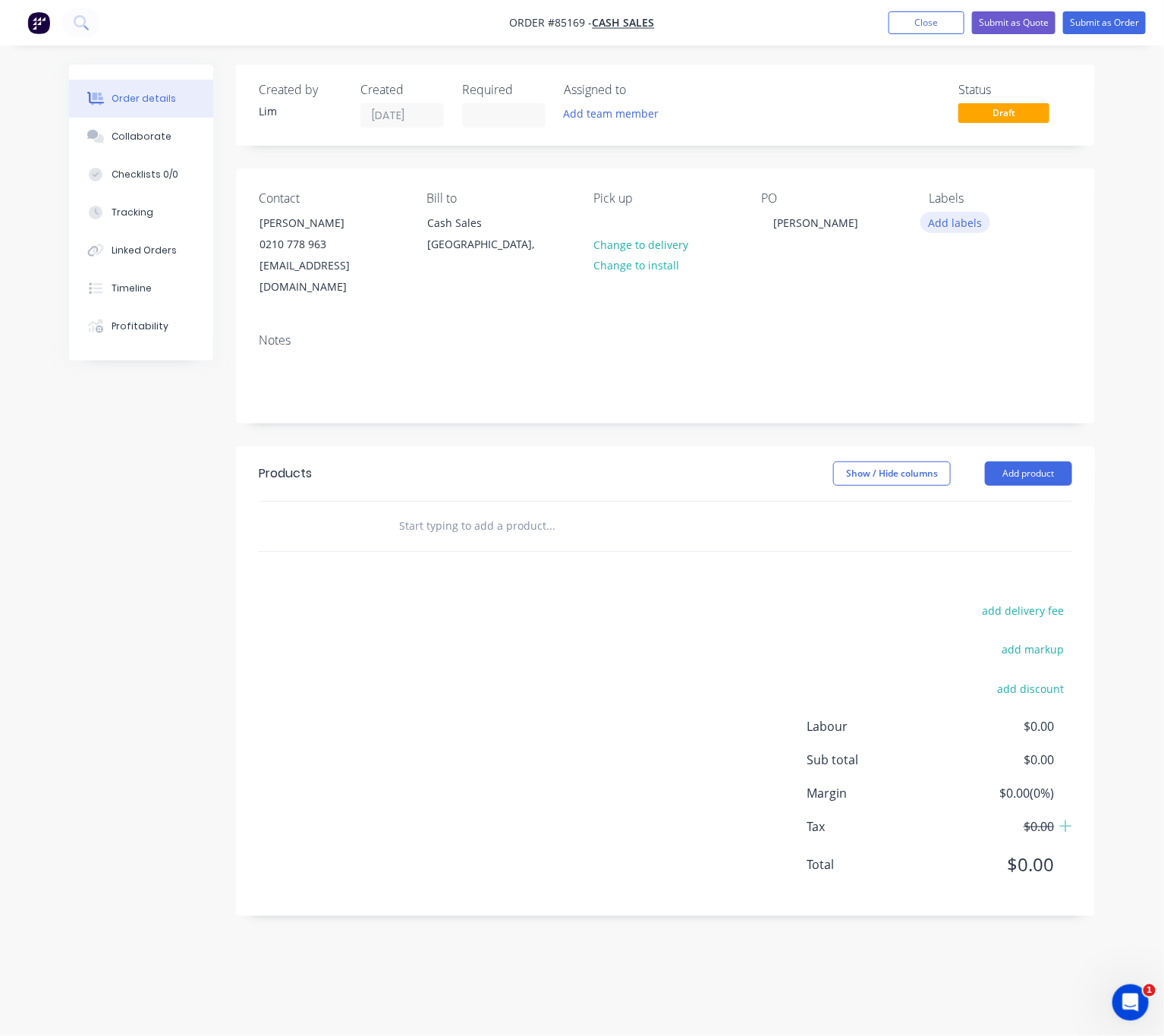
click at [962, 217] on button "Add labels" at bounding box center [956, 222] width 70 height 20
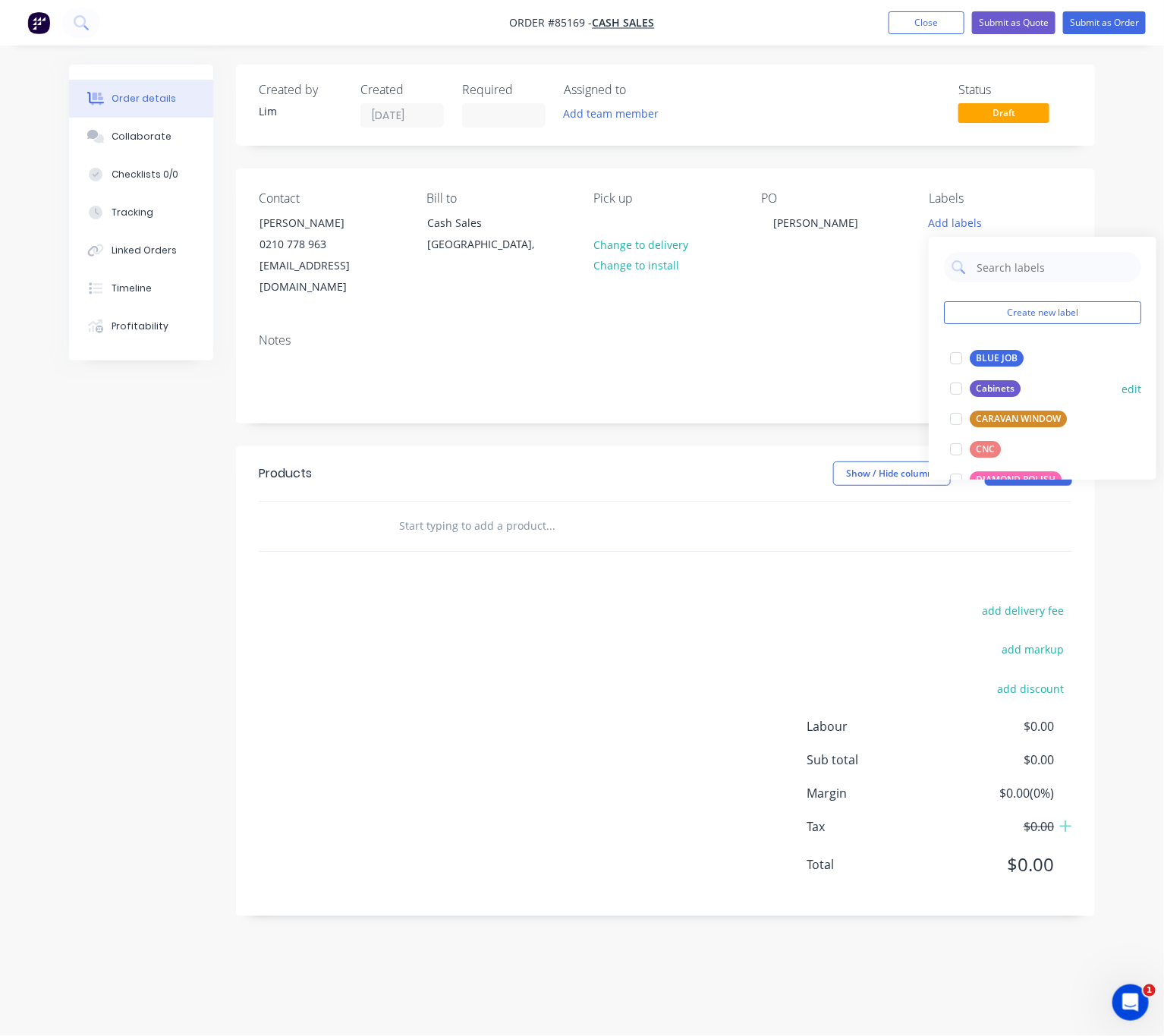
click at [1003, 365] on div "BLUE JOB" at bounding box center [997, 358] width 53 height 17
click at [697, 588] on div "Products Show / Hide columns Add product add delivery fee add markup add discou…" at bounding box center [666, 681] width 860 height 470
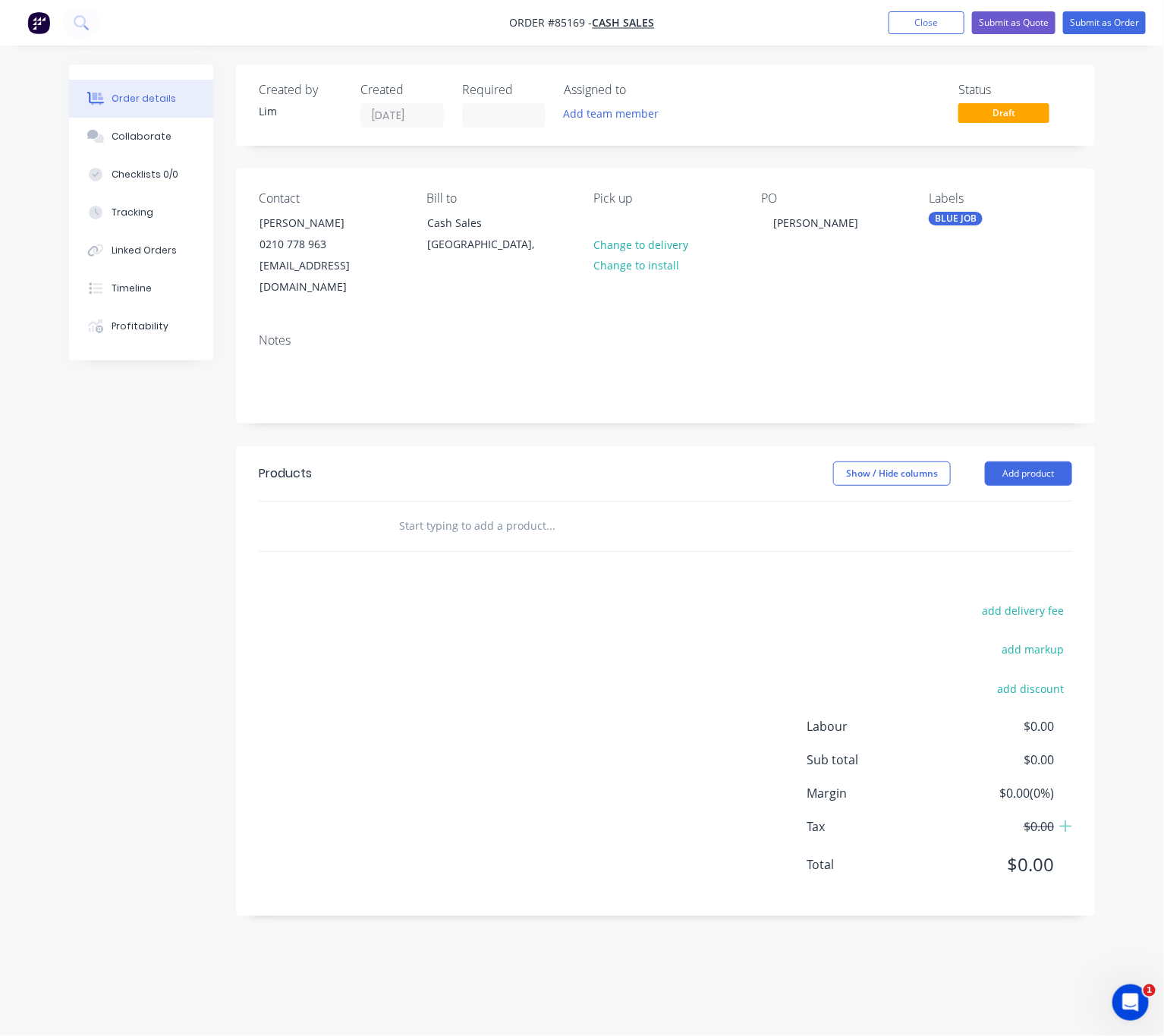
click at [506, 513] on input "text" at bounding box center [550, 526] width 303 height 30
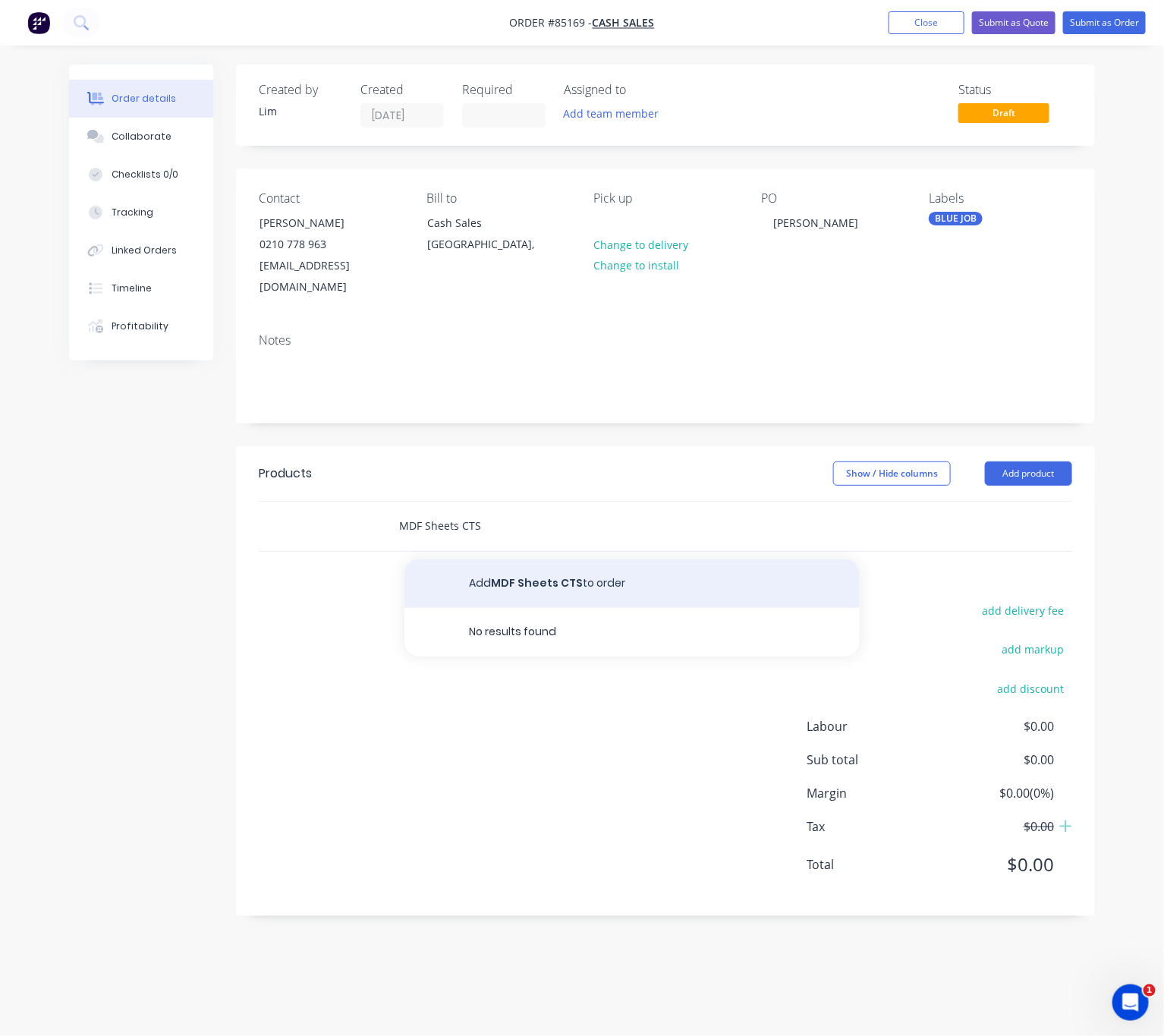
type input "MDF Sheets CTS"
click at [540, 559] on button "Add MDF Sheets CTS to order" at bounding box center [633, 583] width 456 height 49
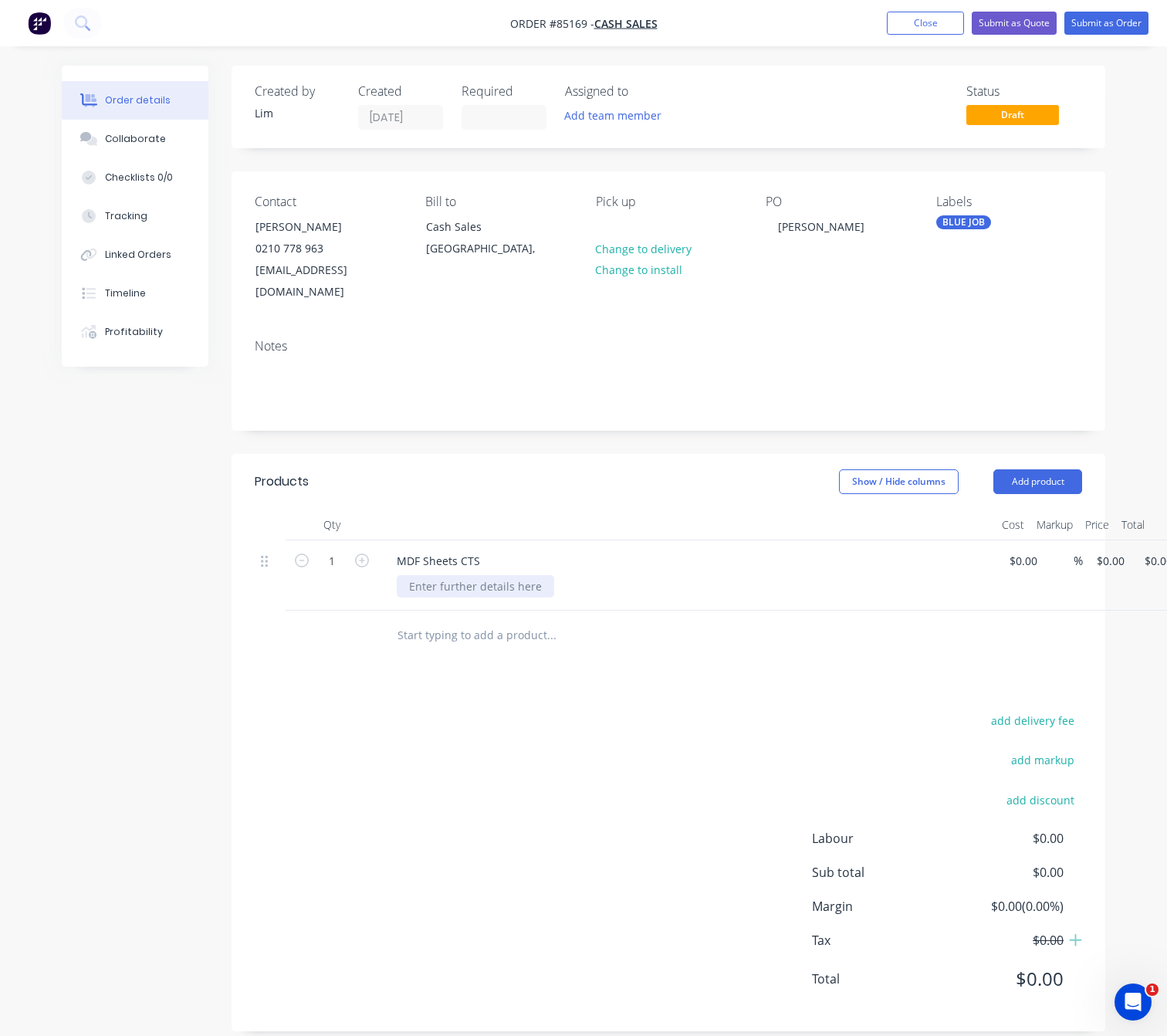
click at [476, 575] on div at bounding box center [476, 587] width 158 height 23
paste div
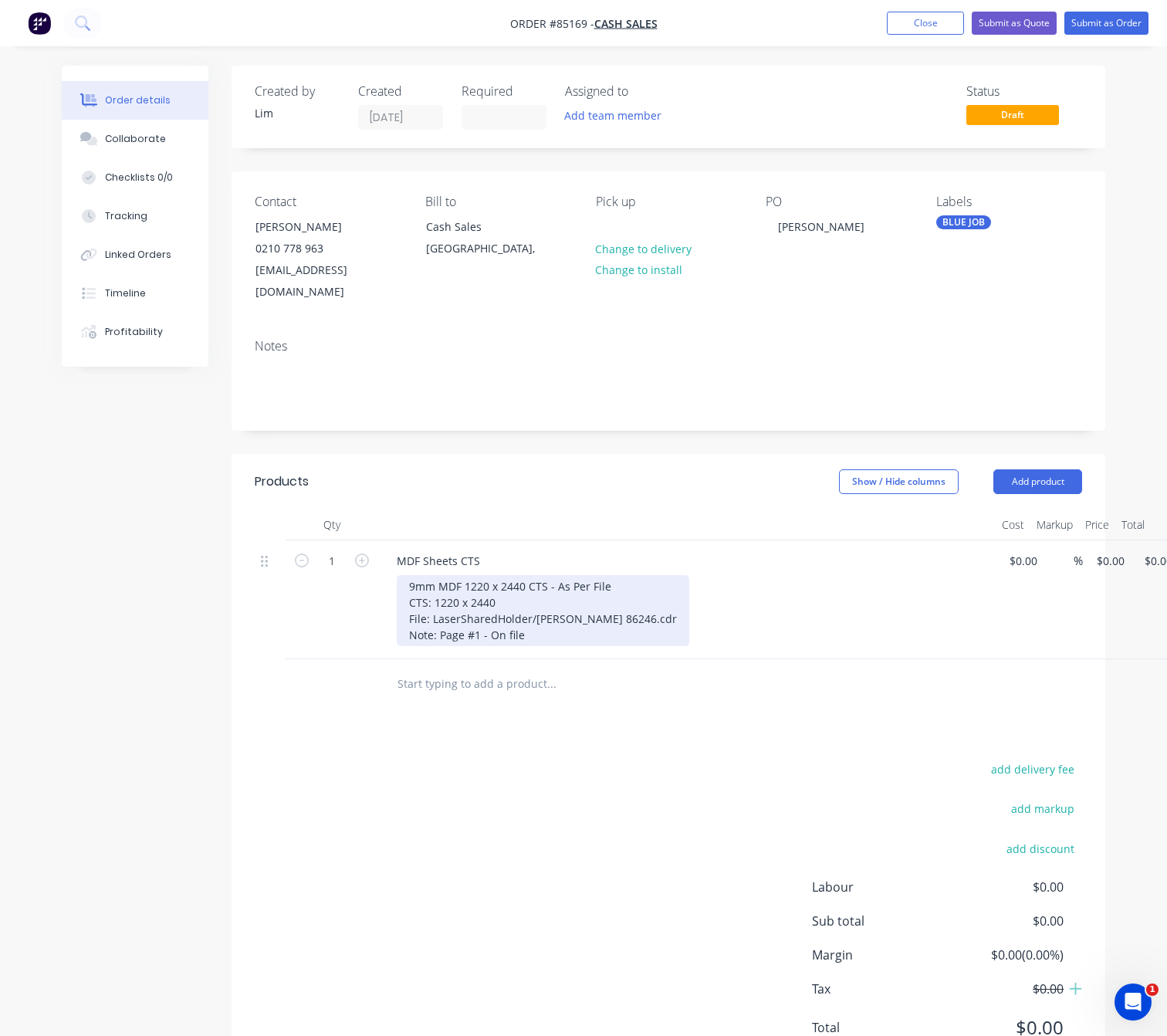
click at [607, 575] on div "9mm MDF 1220 x 2440 CTS - As Per File CTS: 1220 x 2440 File: LaserSharedHolder/…" at bounding box center [543, 611] width 293 height 71
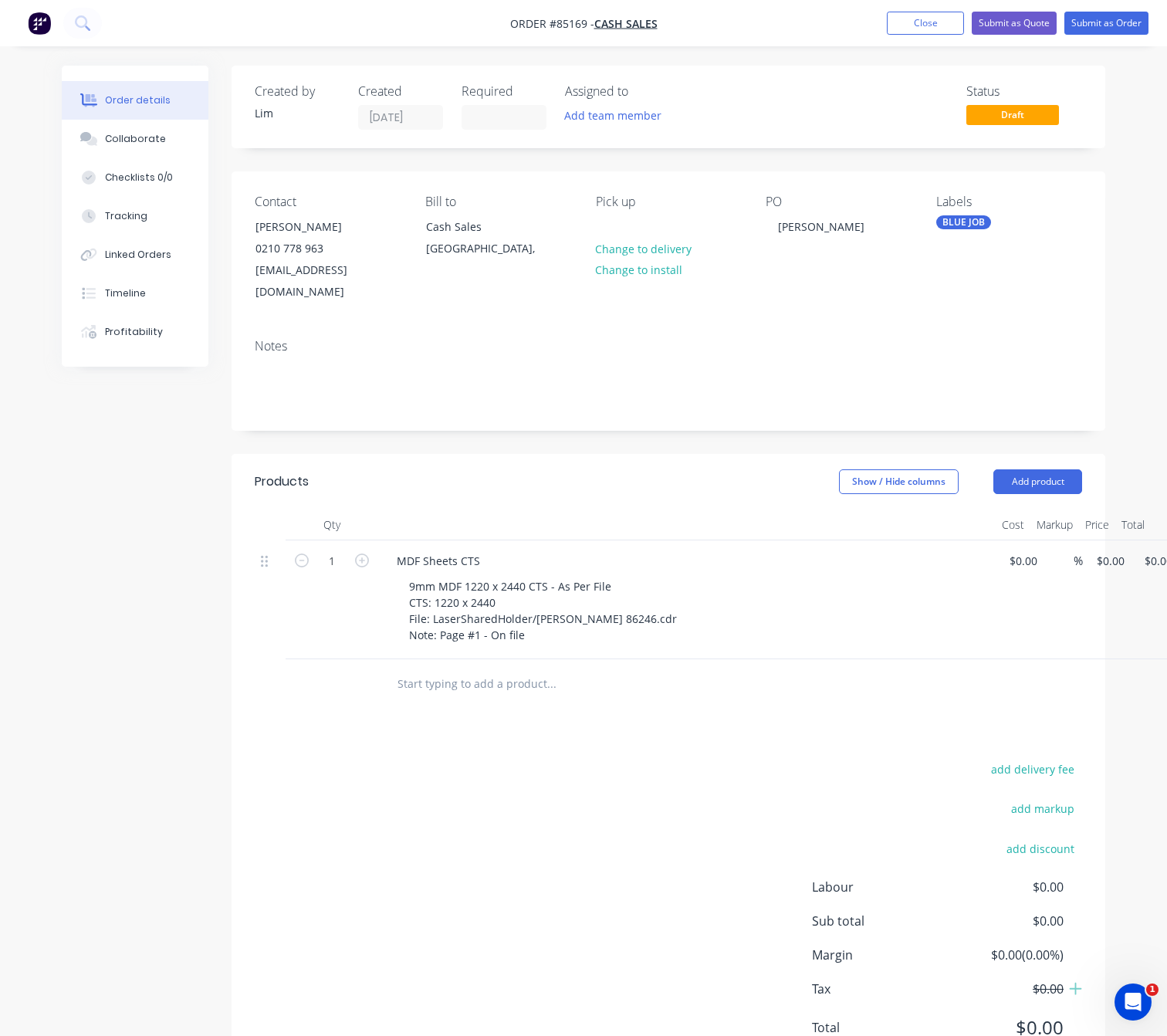
click at [539, 700] on div "Products Show / Hide columns Add product Qty Cost Markup Price Total 1 MDF Shee…" at bounding box center [669, 767] width 874 height 626
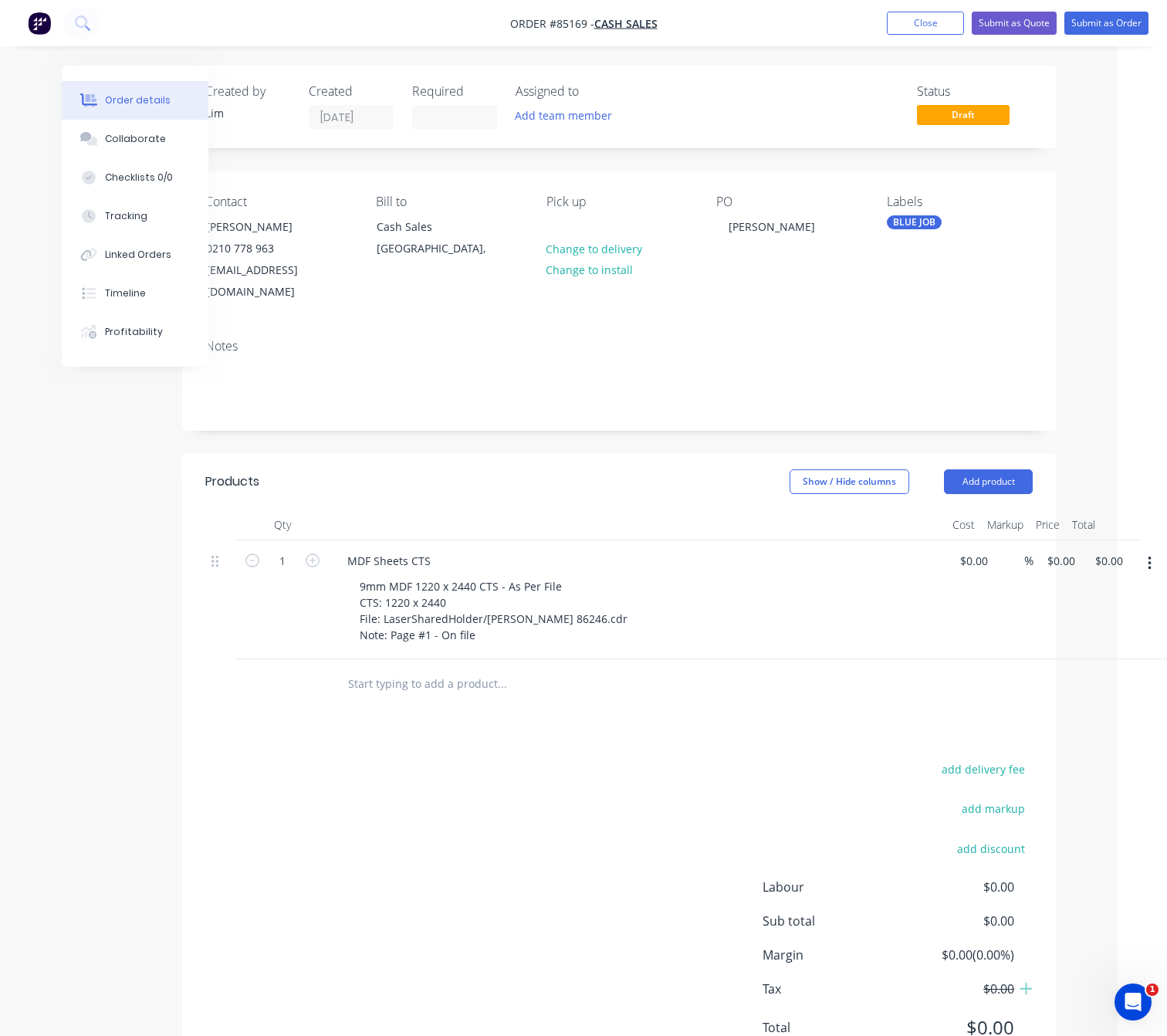
click at [1147, 554] on button "button" at bounding box center [1149, 564] width 37 height 28
click at [1103, 599] on button "Duplicate" at bounding box center [1095, 603] width 146 height 31
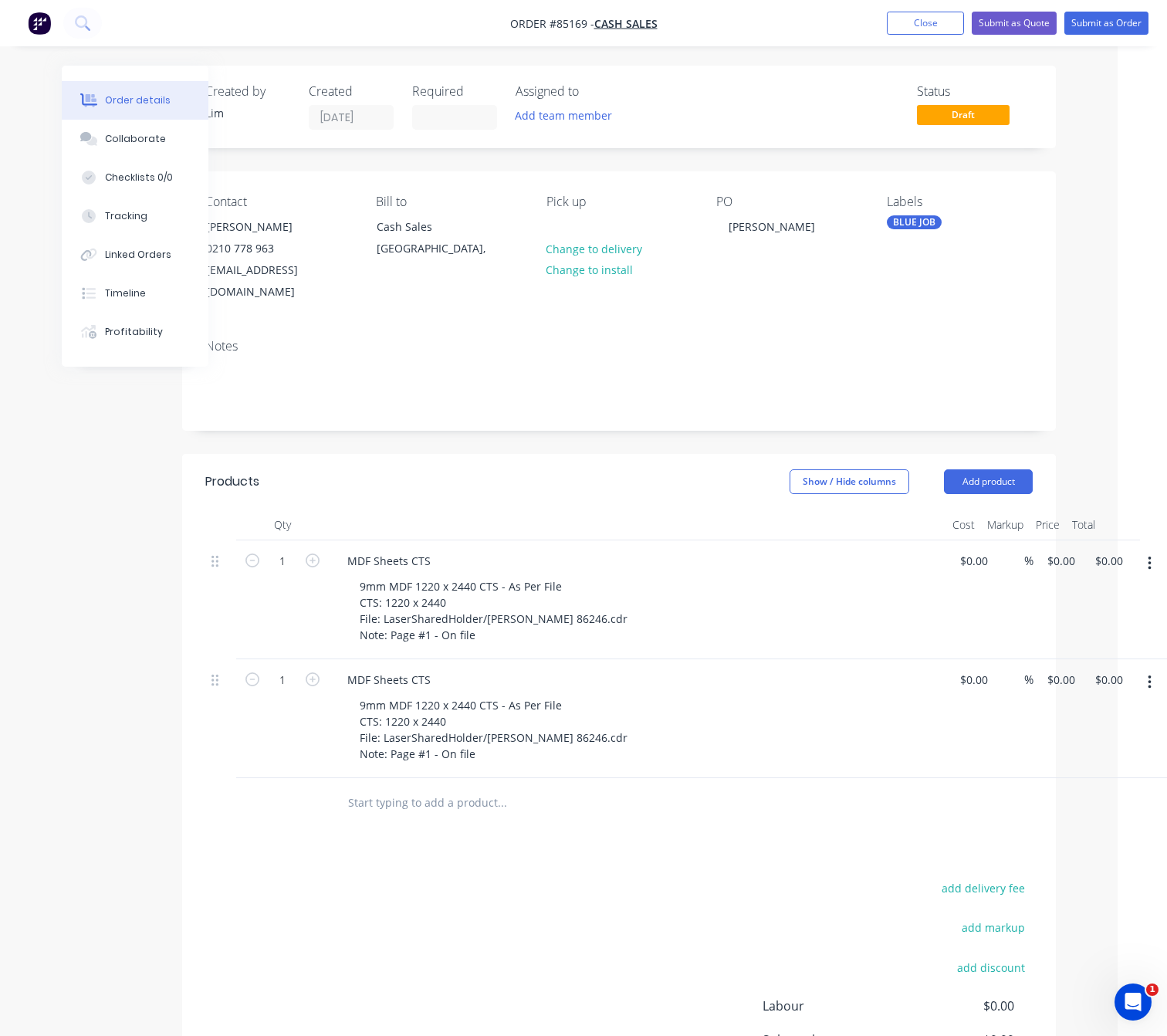
click at [459, 811] on div "Products Show / Hide columns Add product Qty Cost Markup Price Total 1 MDF Shee…" at bounding box center [619, 827] width 874 height 745
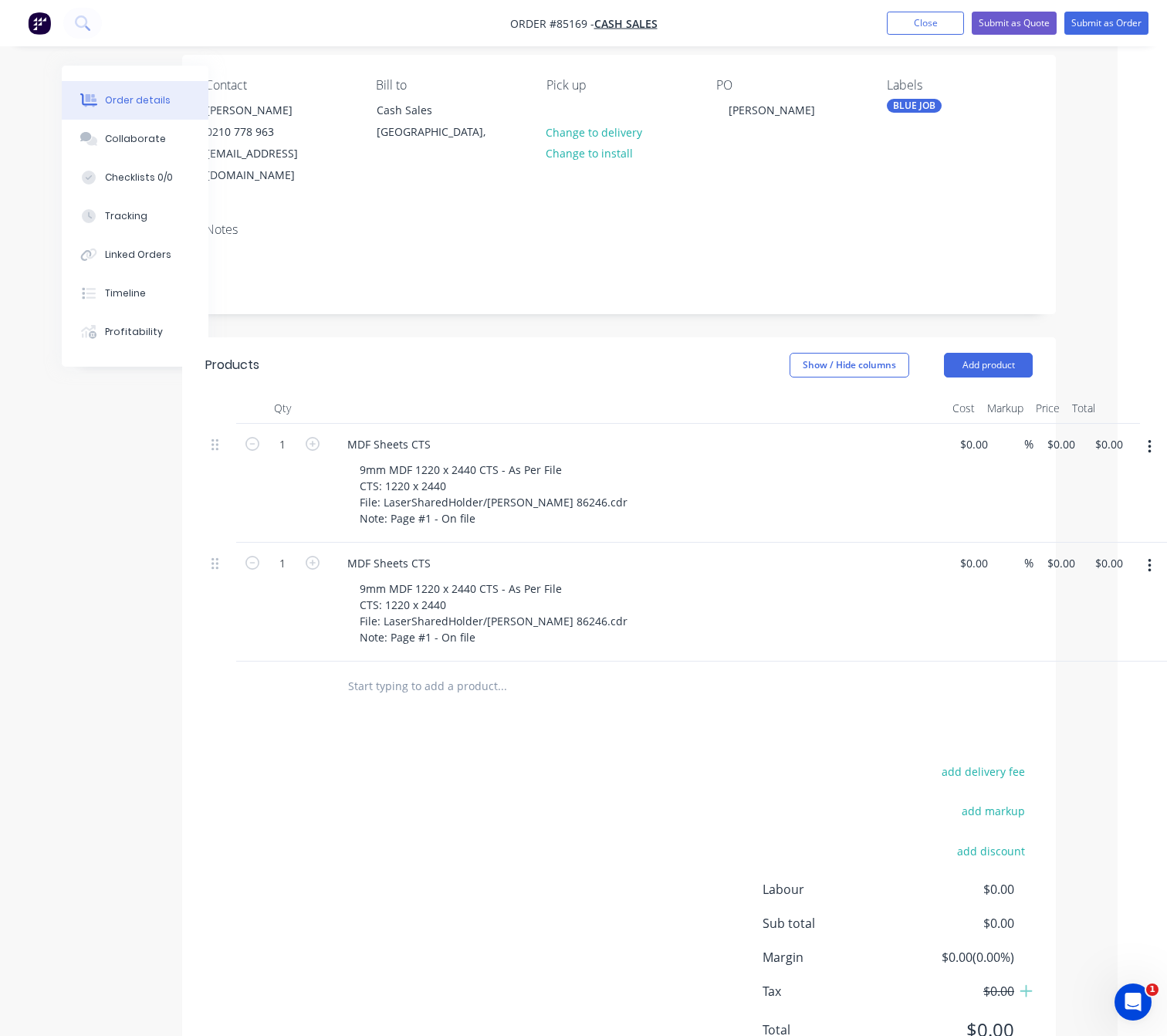
scroll to position [167, 50]
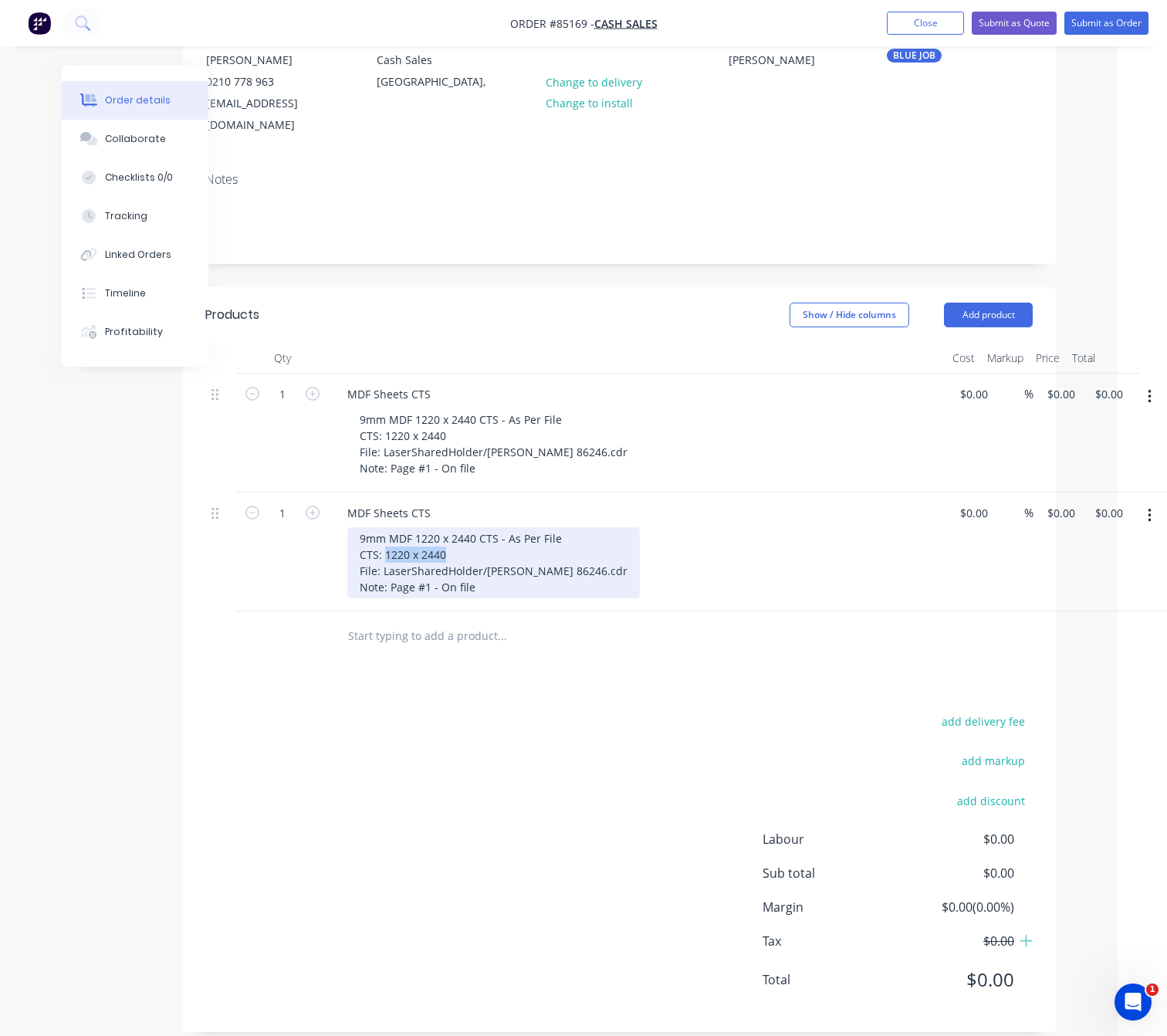
drag, startPoint x: 443, startPoint y: 534, endPoint x: 386, endPoint y: 529, distance: 57.2
click at [386, 529] on div "9mm MDF 1220 x 2440 CTS - As Per File CTS: 1220 x 2440 File: LaserSharedHolder/…" at bounding box center [493, 563] width 293 height 71
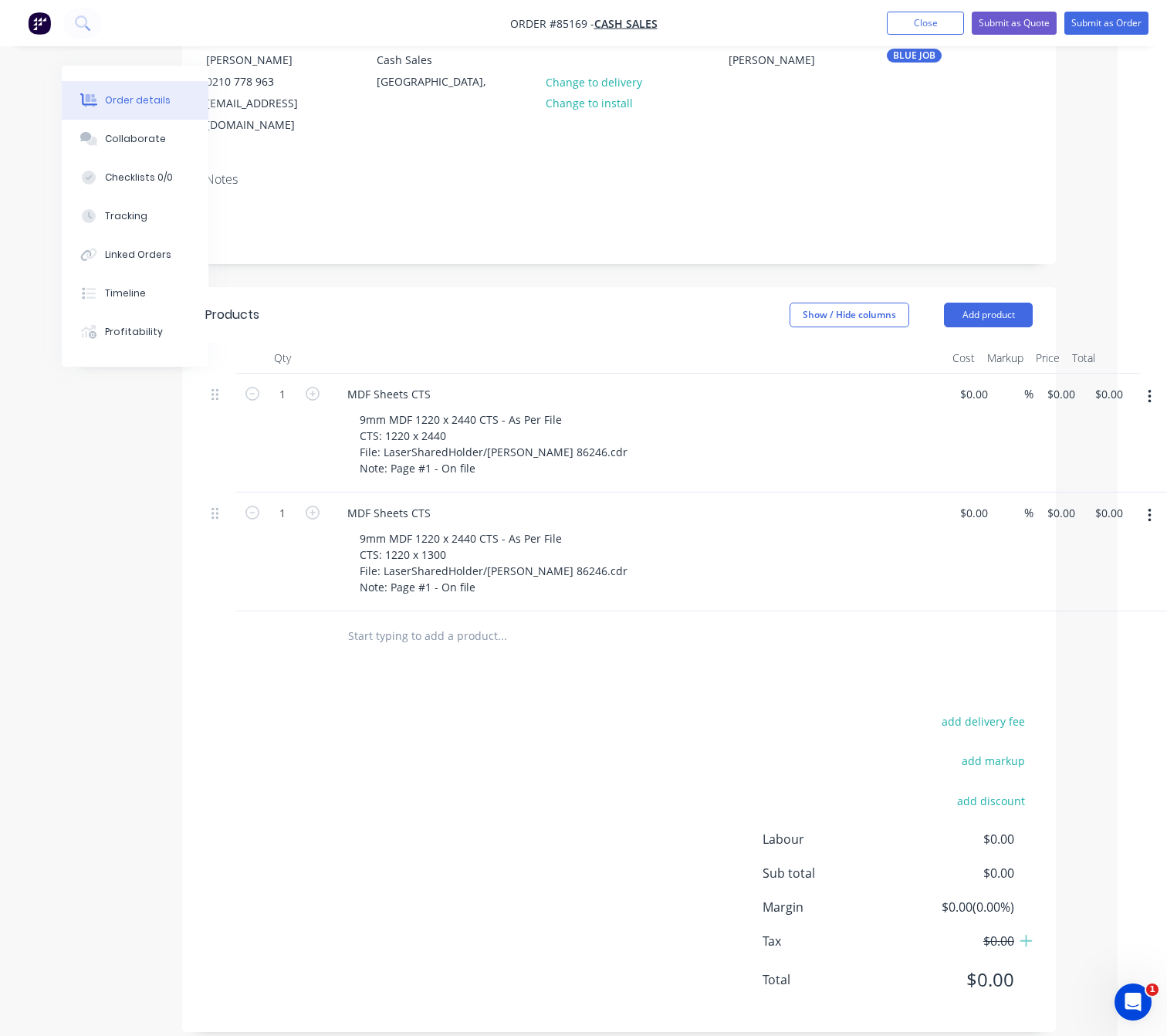
click at [485, 774] on div "add delivery fee add markup add discount Labour $0.00 Sub total $0.00 Margin $0…" at bounding box center [619, 861] width 827 height 298
click at [549, 722] on div "add delivery fee add markup add discount Labour $0.00 Sub total $0.00 Margin $0…" at bounding box center [619, 861] width 827 height 298
click at [1033, 373] on div "1 MDF Sheets CTS 9mm MDF 1220 x 2440 CTS - As Per File CTS: 1220 x 2440 File: L…" at bounding box center [619, 433] width 827 height 119
type input "$136.98"
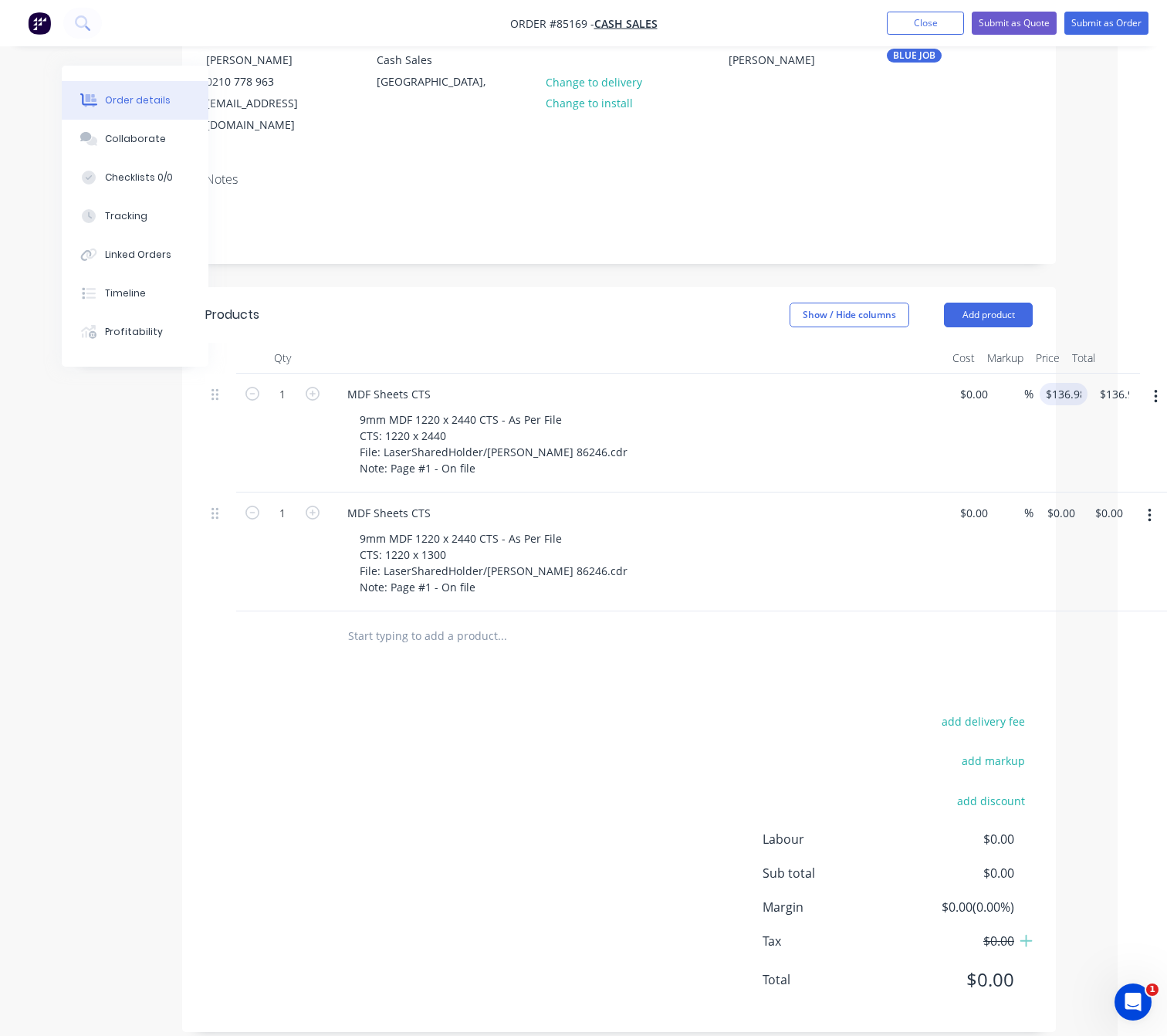
click at [459, 839] on div "add delivery fee add markup add discount Labour $0.00 Sub total $0.00 Margin $0…" at bounding box center [619, 861] width 827 height 298
click at [1061, 502] on input "0" at bounding box center [1064, 513] width 36 height 23
type input "$97.78"
click at [686, 830] on div "add delivery fee add markup add discount Labour $0.00 Sub total $136.98 Margin …" at bounding box center [619, 861] width 827 height 298
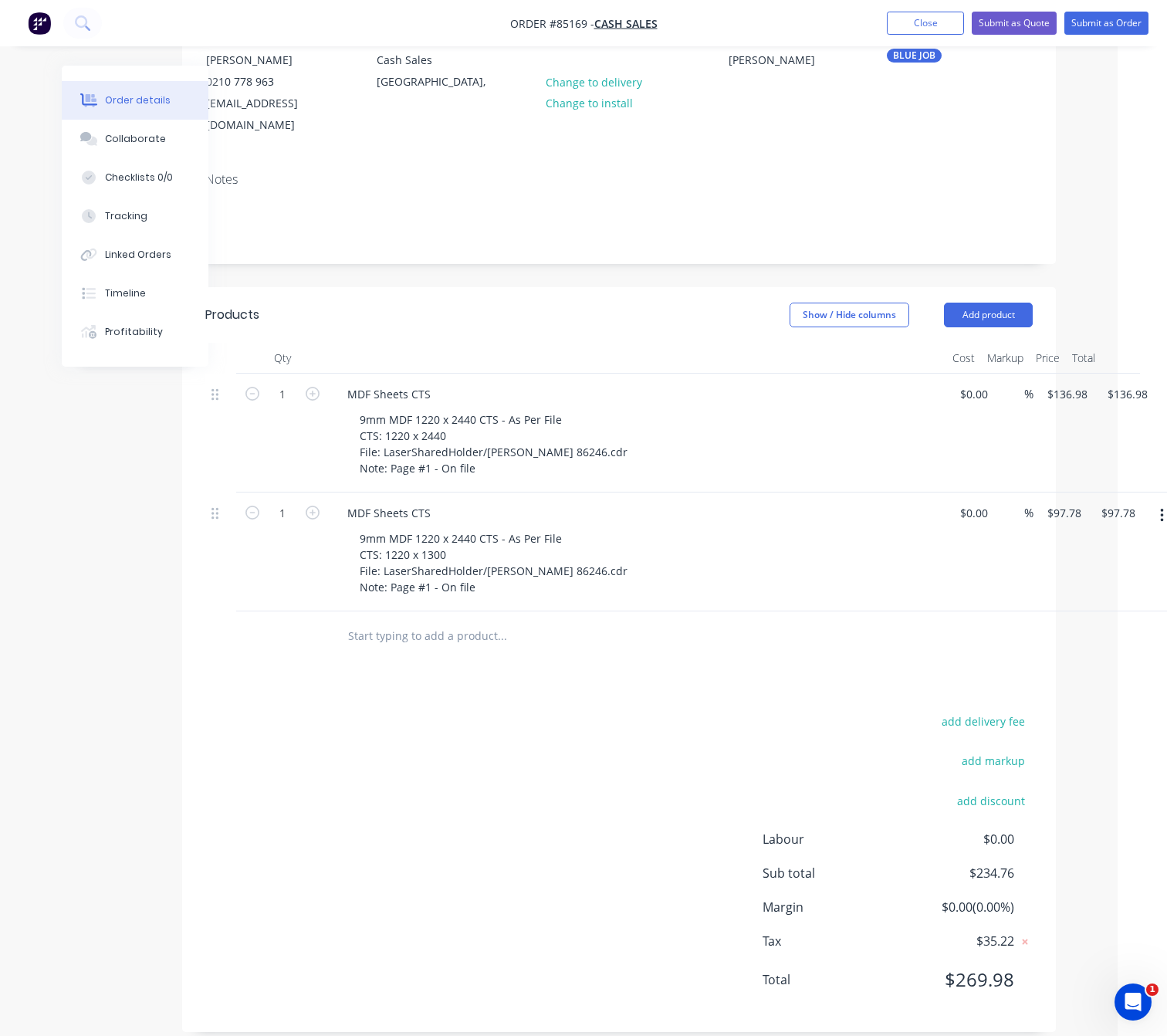
click at [408, 711] on div "add delivery fee add markup add discount Labour $0.00 Sub total $234.76 Margin …" at bounding box center [619, 861] width 827 height 298
click at [462, 783] on div "add delivery fee add markup add discount Labour $0.00 Sub total $234.76 Margin …" at bounding box center [619, 861] width 827 height 298
click at [443, 687] on div "Products Show / Hide columns Add product Qty Cost Markup Price Total 1 MDF Shee…" at bounding box center [619, 660] width 874 height 745
click at [515, 761] on div "add delivery fee add markup add discount Labour $0.00 Sub total $234.76 Margin …" at bounding box center [619, 861] width 827 height 298
click at [1107, 21] on button "Submit as Order" at bounding box center [1107, 23] width 84 height 23
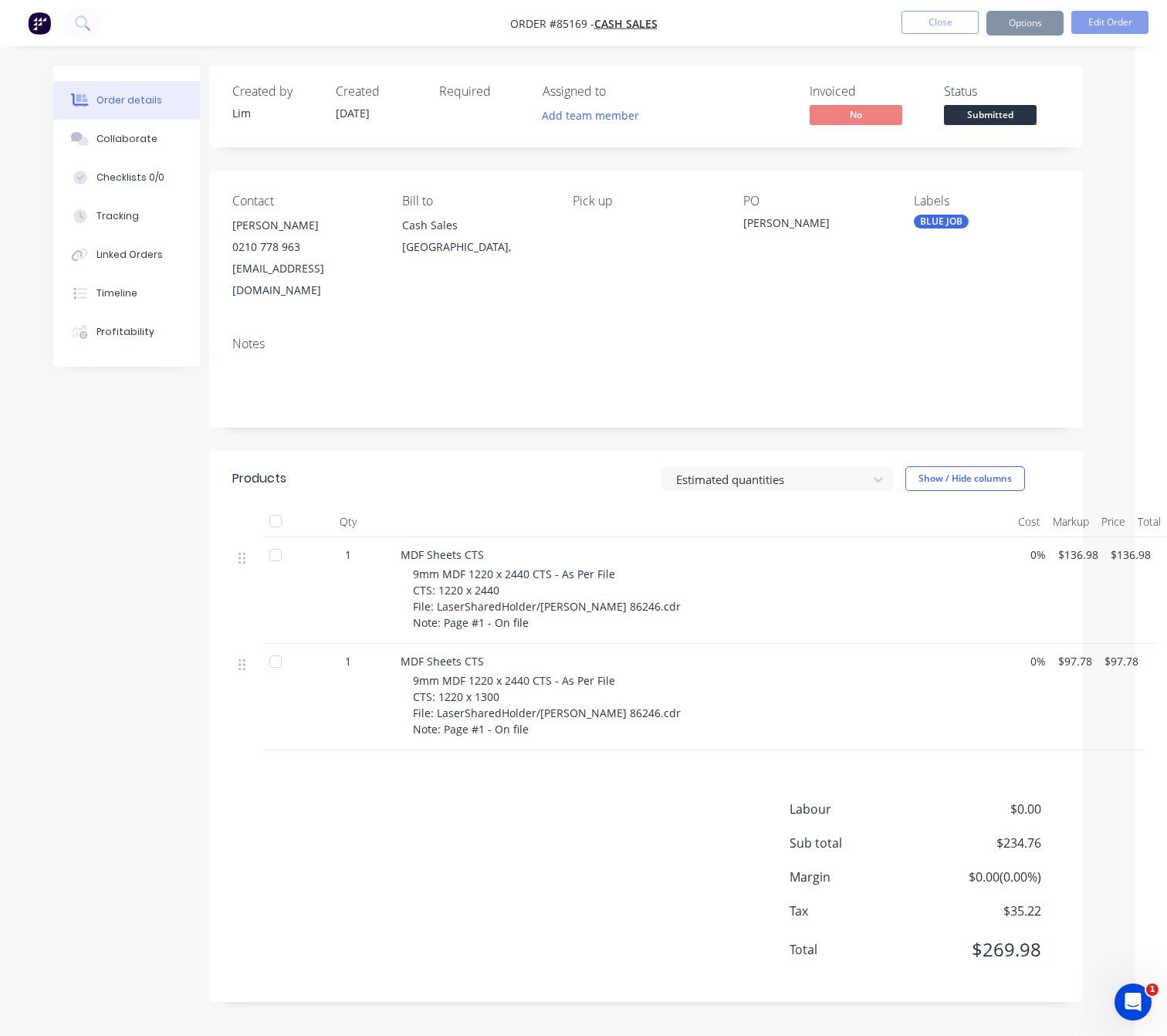
scroll to position [0, 0]
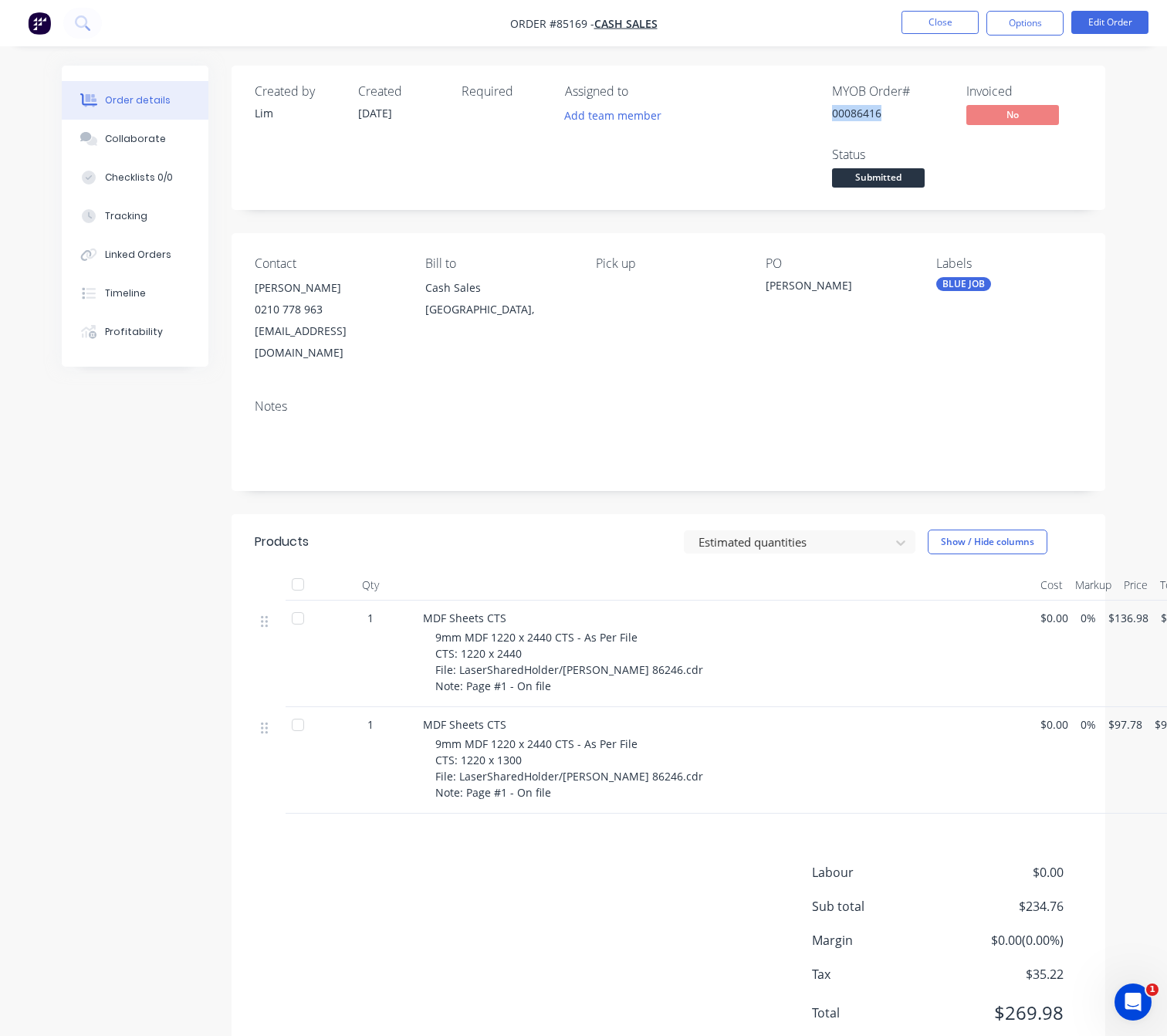
drag, startPoint x: 885, startPoint y: 116, endPoint x: 822, endPoint y: 116, distance: 63.0
click at [822, 116] on div "MYOB Order # 00086416 Invoiced No Status Submitted" at bounding box center [901, 138] width 363 height 107
copy div "00086416"
click at [542, 674] on div "MDF Sheets CTS 9mm MDF 1220 x 2440 CTS - As Per File CTS: 1220 x 2440 File: Las…" at bounding box center [725, 654] width 617 height 107
click at [660, 654] on span "9mm MDF 1220 x 2440 CTS - As Per File CTS: 1220 x 2440 File: LaserSharedHolder/…" at bounding box center [569, 661] width 268 height 63
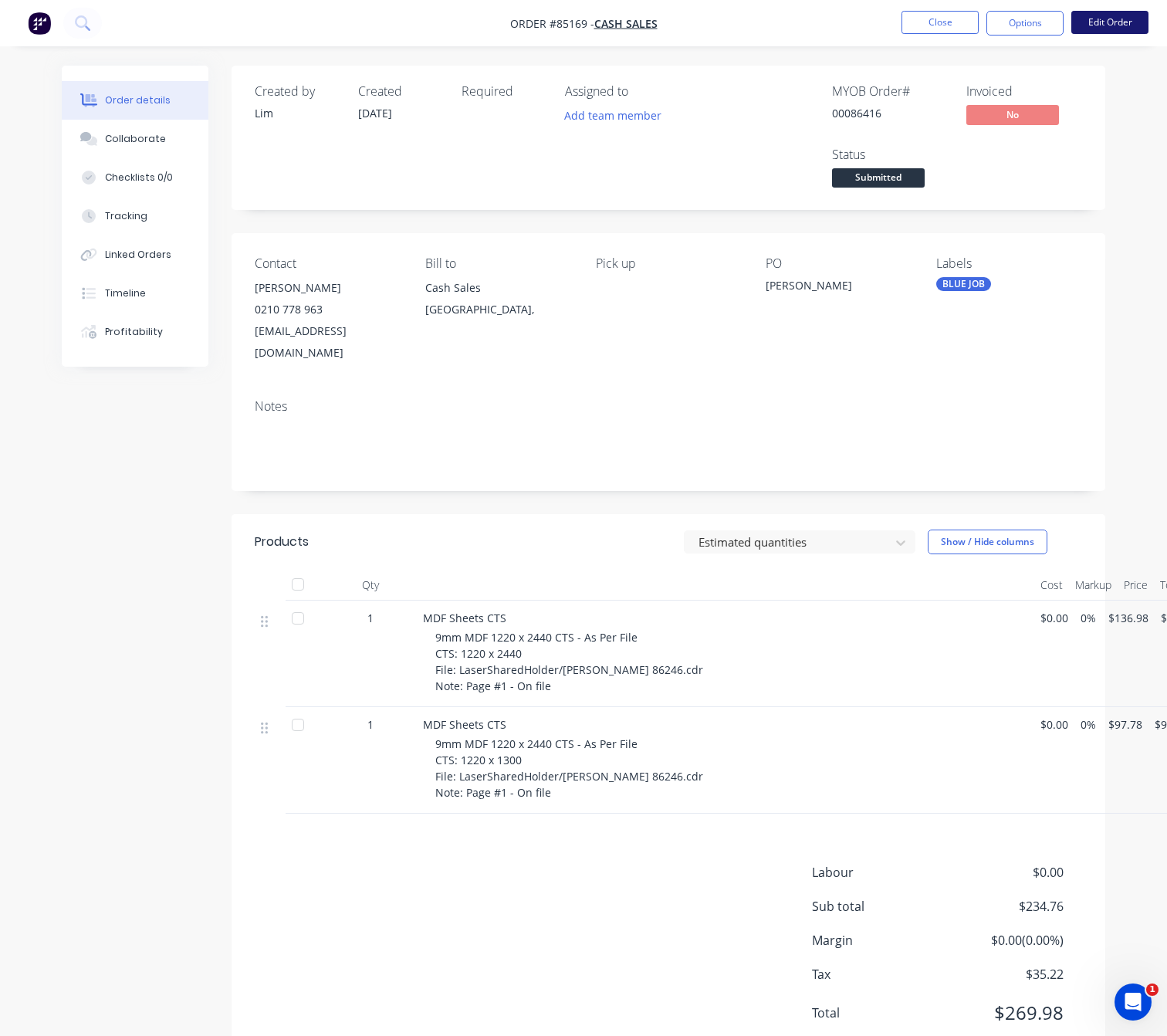
click at [1135, 33] on button "Edit Order" at bounding box center [1110, 23] width 77 height 23
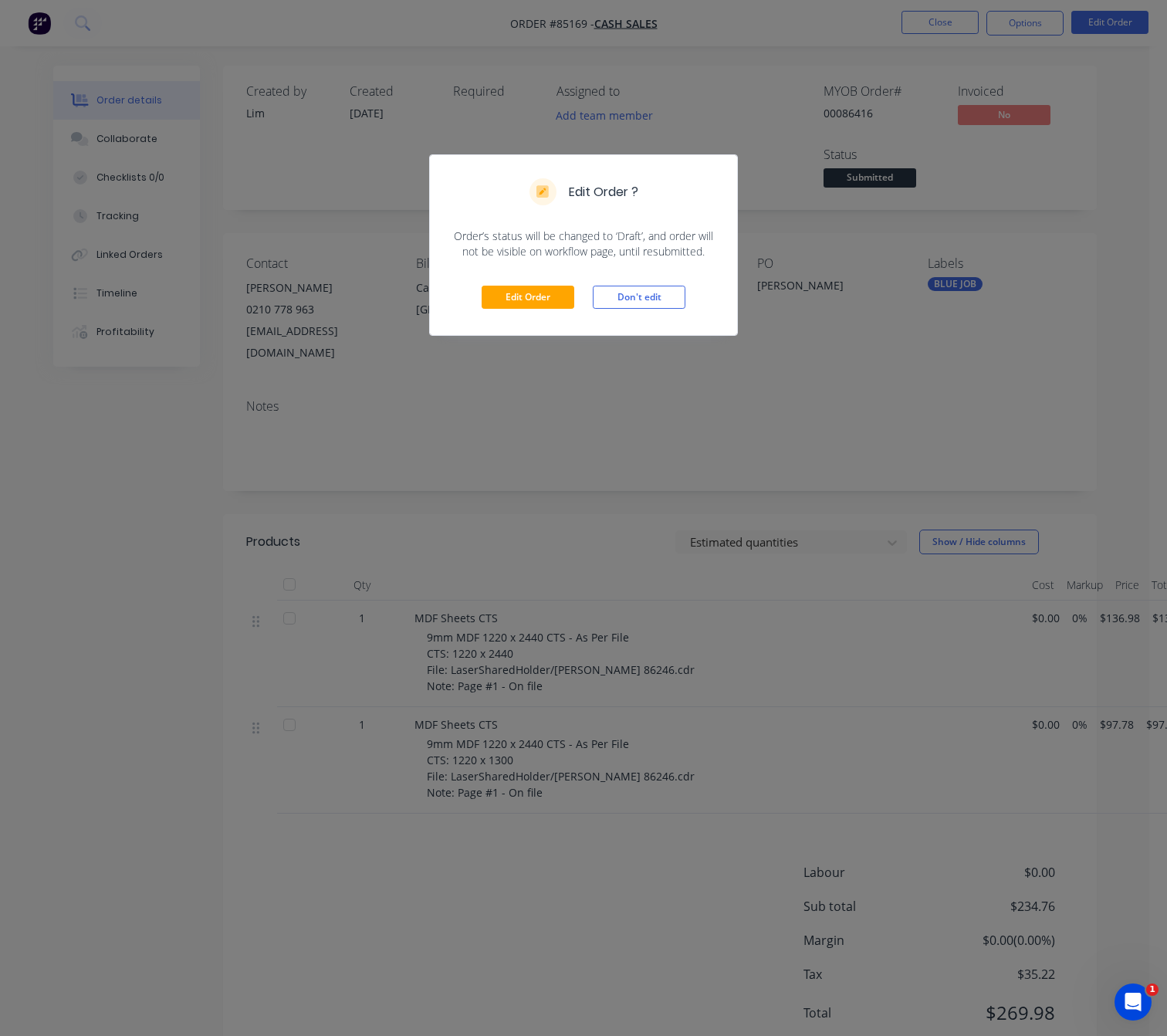
click at [538, 312] on div "Edit Order Don't edit" at bounding box center [584, 297] width 308 height 76
click at [540, 301] on button "Edit Order" at bounding box center [527, 297] width 93 height 23
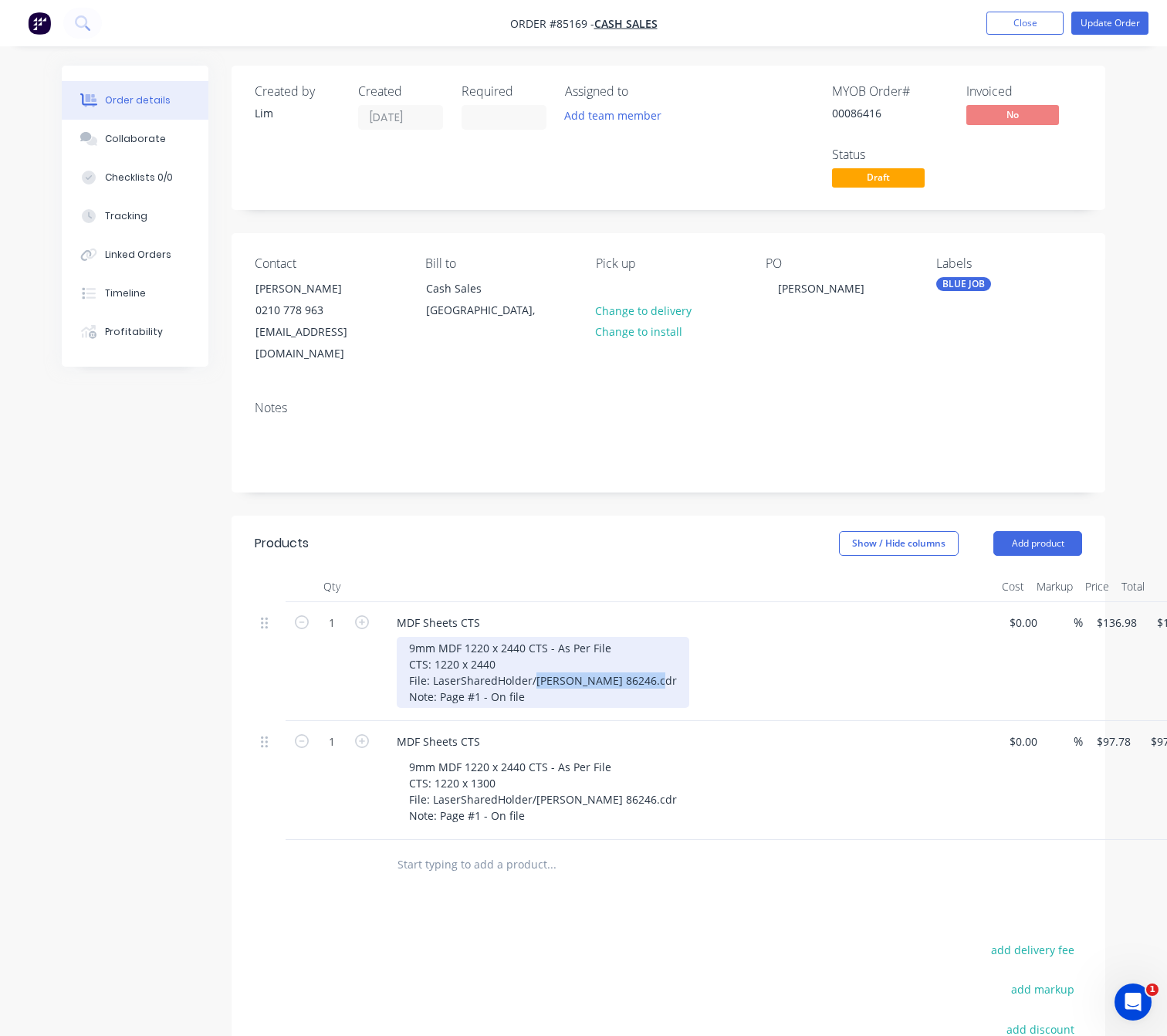
drag, startPoint x: 642, startPoint y: 665, endPoint x: 544, endPoint y: 665, distance: 98.0
click at [533, 658] on div "9mm MDF 1220 x 2440 CTS - As Per File CTS: 1220 x 2440 File: LaserSharedHolder/…" at bounding box center [543, 673] width 293 height 71
paste div
drag, startPoint x: 553, startPoint y: 663, endPoint x: 533, endPoint y: 661, distance: 20.1
click at [533, 661] on div "9mm MDF 1220 x 2440 CTS - As Per File CTS: 1220 x 2440 File: LaserSharedHolder/…" at bounding box center [510, 673] width 227 height 71
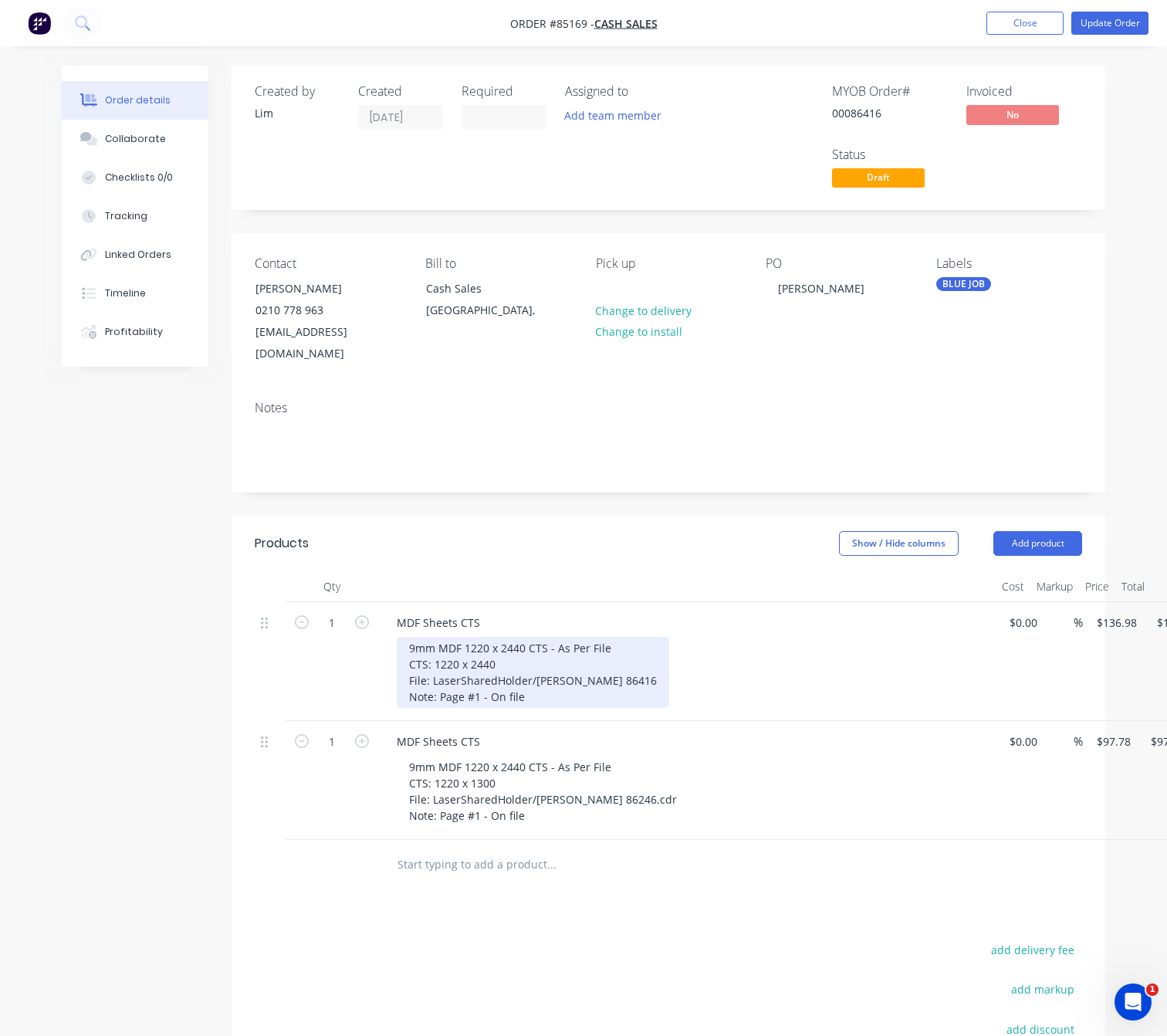
click at [619, 652] on div "9mm MDF 1220 x 2440 CTS - As Per File CTS: 1220 x 2440 File: LaserSharedHolder/…" at bounding box center [533, 673] width 272 height 71
click at [619, 658] on div "9mm MDF 1220 x 2440 CTS - As Per File CTS: 1220 x 2440 File: LaserSharedHolder/…" at bounding box center [533, 673] width 272 height 71
drag, startPoint x: 522, startPoint y: 677, endPoint x: 440, endPoint y: 683, distance: 82.2
click at [440, 683] on div "9mm MDF 1220 x 2440 CTS - As Per File CTS: 1220 x 2440 File: LaserSharedHolder/…" at bounding box center [543, 673] width 293 height 71
drag, startPoint x: 605, startPoint y: 674, endPoint x: 402, endPoint y: 665, distance: 203.2
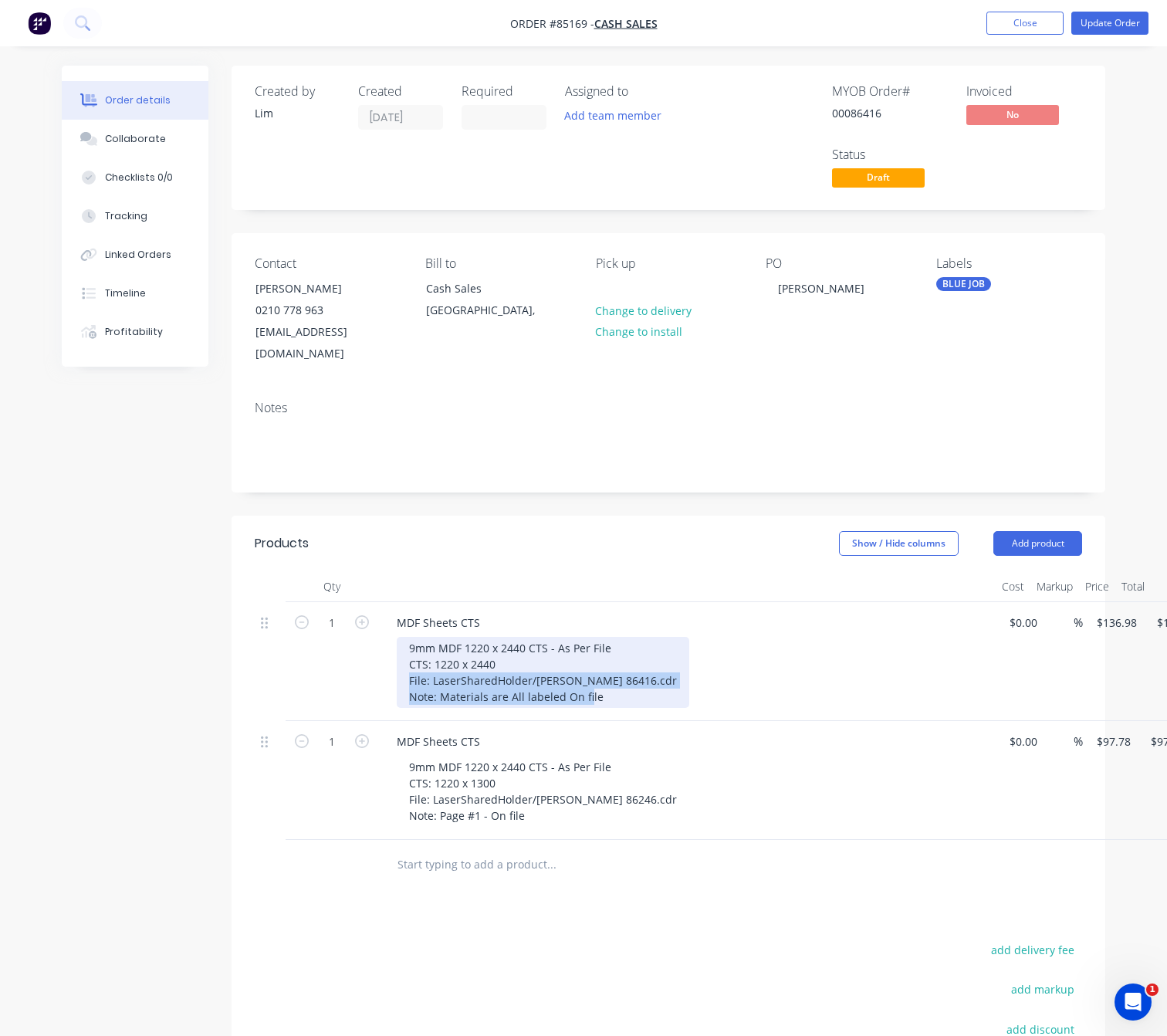
click at [403, 665] on div "9mm MDF 1220 x 2440 CTS - As Per File CTS: 1220 x 2440 File: LaserSharedHolder/…" at bounding box center [543, 673] width 293 height 71
copy div "File: LaserSharedHolder/[PERSON_NAME] 86416.cdr Note: Materials are All labeled…"
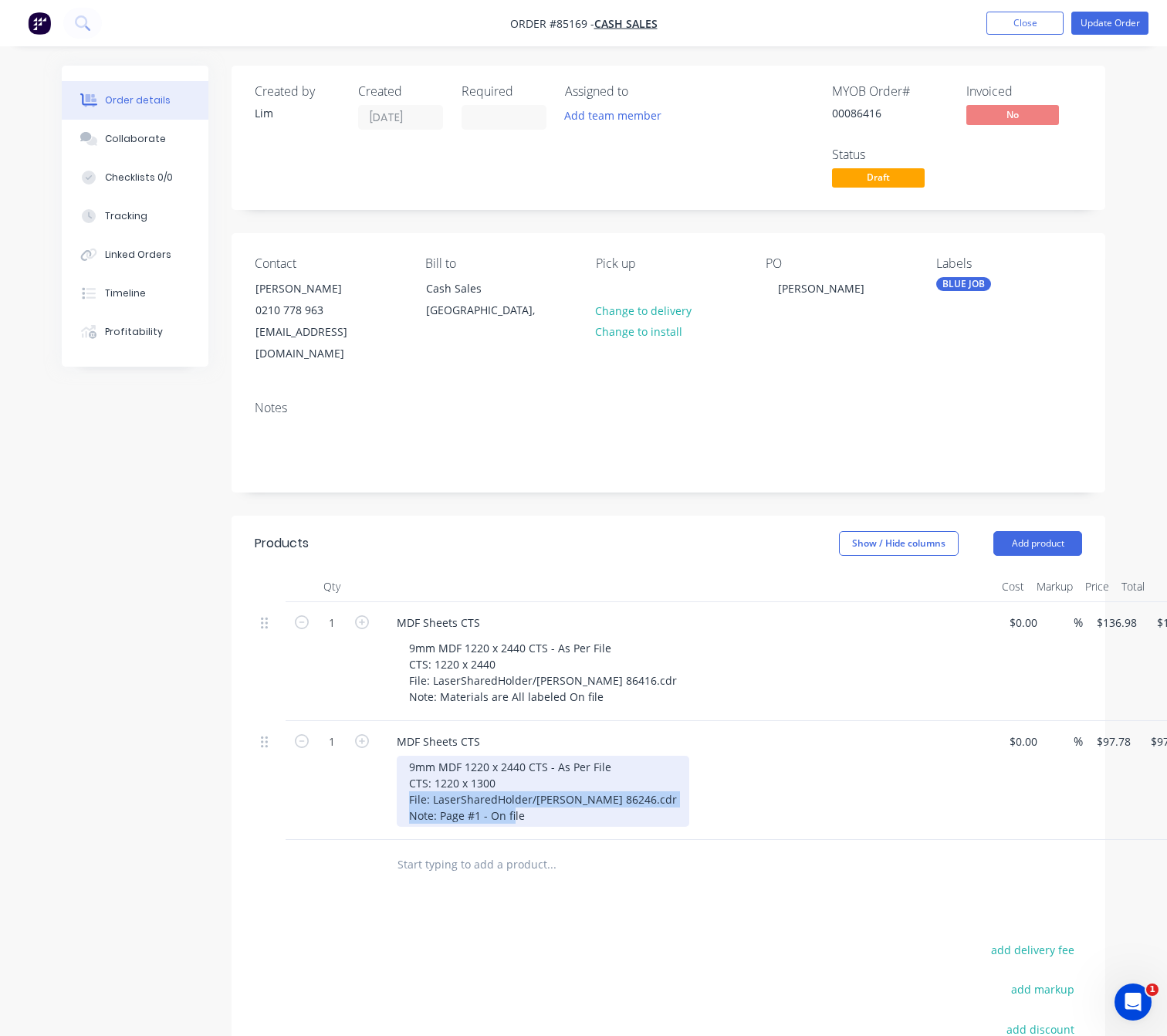
drag, startPoint x: 536, startPoint y: 801, endPoint x: 396, endPoint y: 781, distance: 141.4
click at [397, 781] on div "9mm MDF 1220 x 2440 CTS - As Per File CTS: 1220 x 1300 File: LaserSharedHolder/…" at bounding box center [543, 792] width 293 height 71
paste div
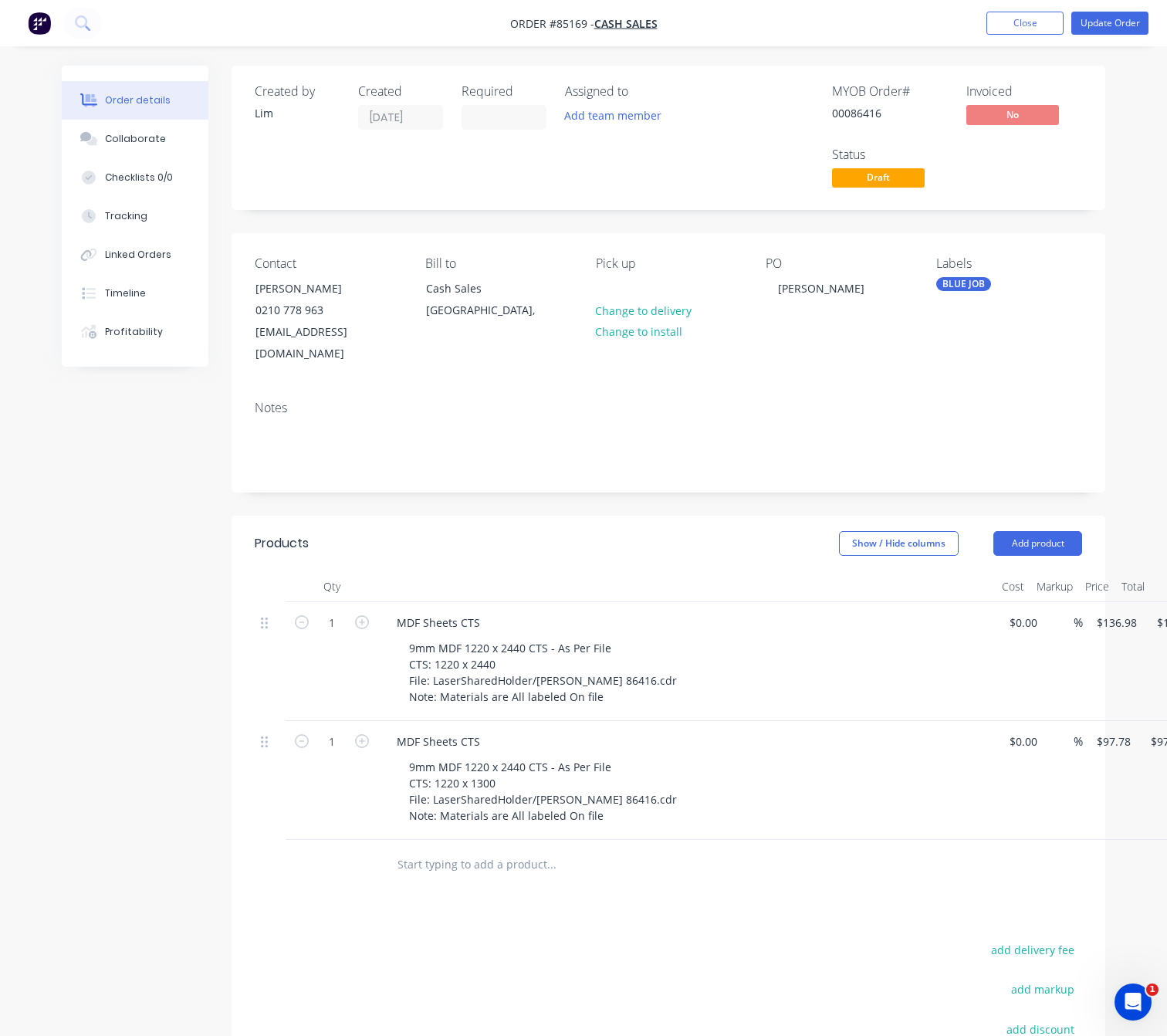
drag, startPoint x: 504, startPoint y: 932, endPoint x: 529, endPoint y: 935, distance: 25.2
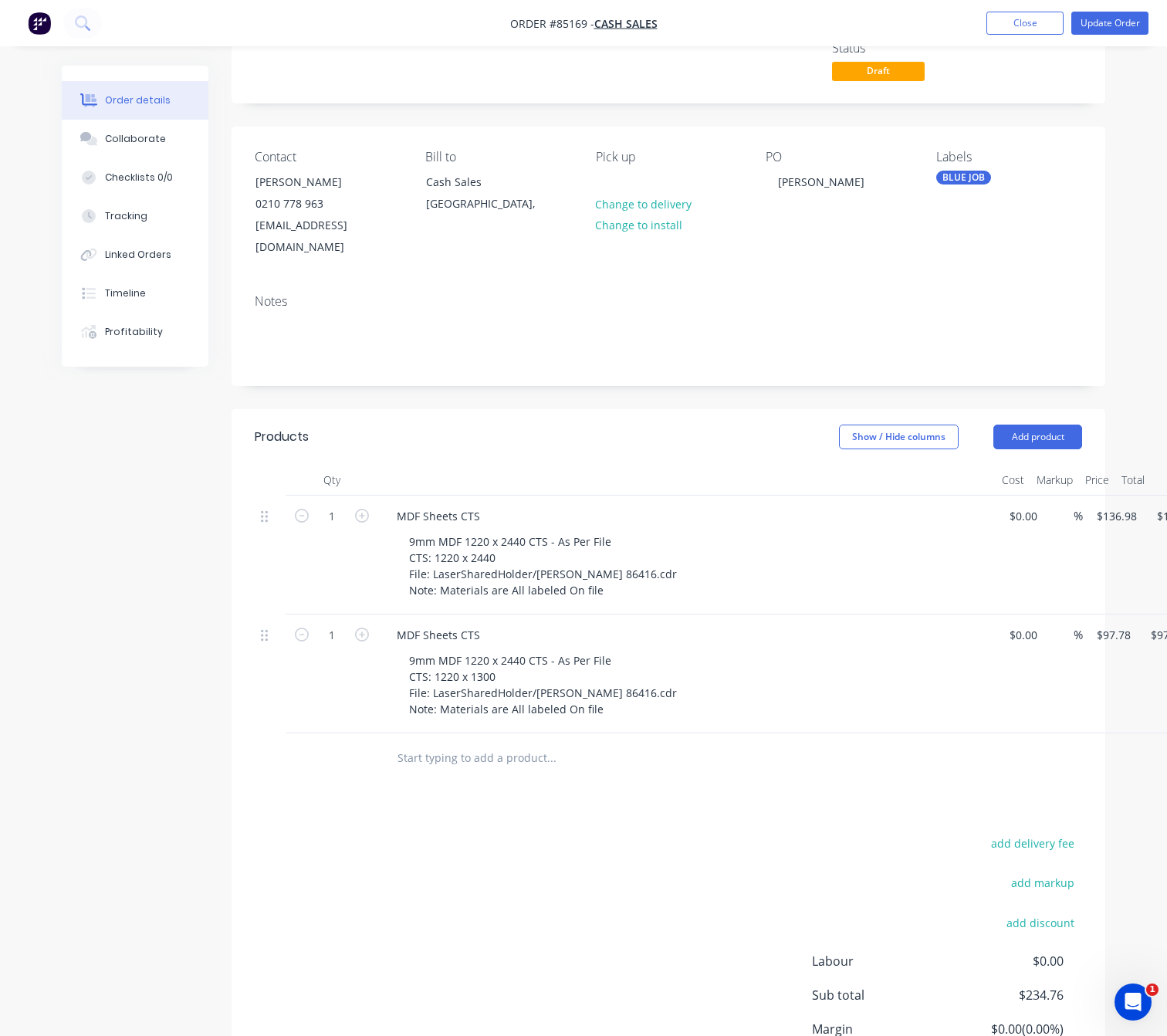
scroll to position [229, 0]
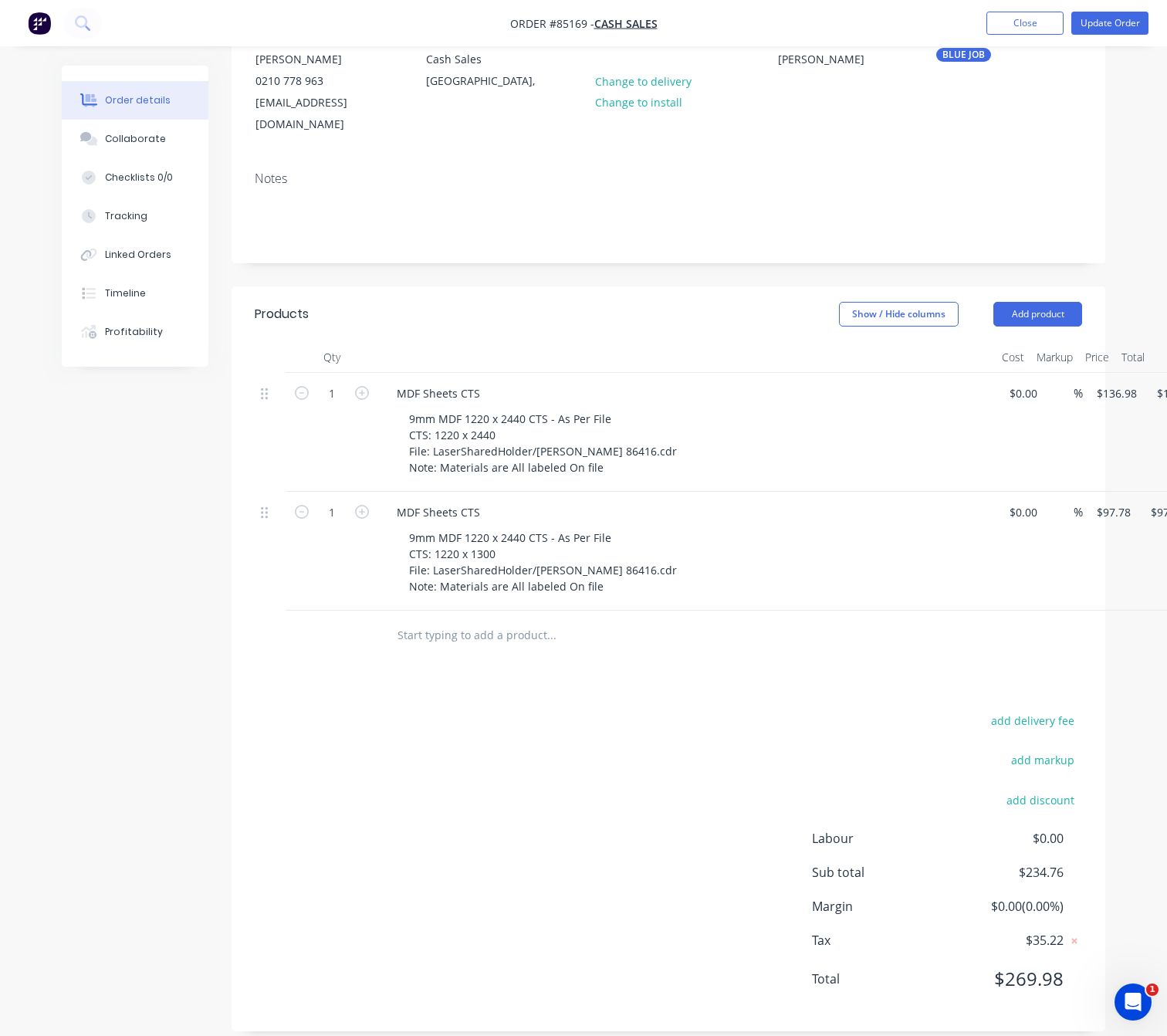
click at [550, 620] on input "text" at bounding box center [551, 635] width 309 height 31
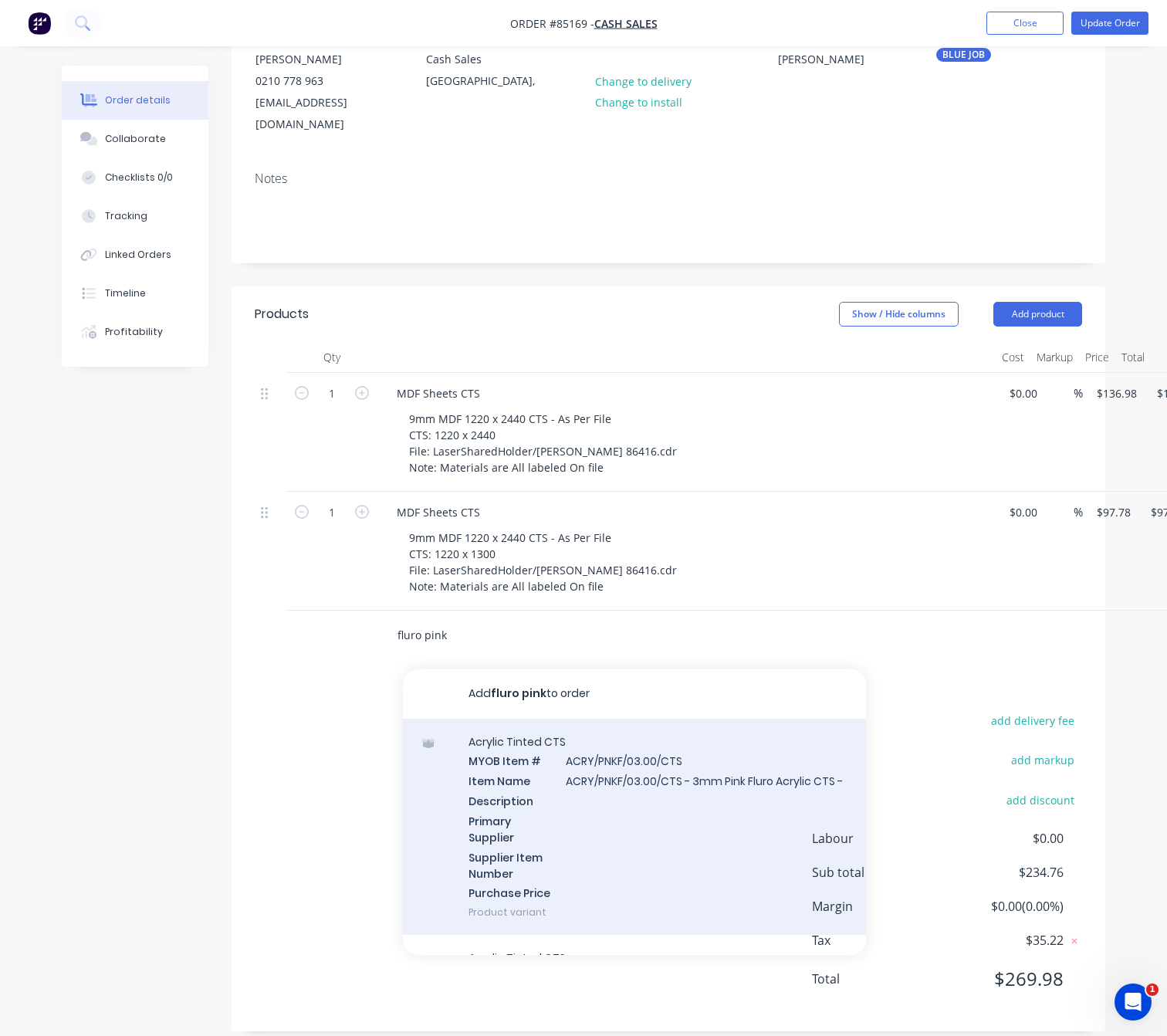
type input "fluro pink"
click at [709, 793] on div "Acrylic Tinted CTS MYOB Item # ACRY/PNKF/03.00/CTS Item Name ACRY/PNKF/03.00/CT…" at bounding box center [635, 827] width 463 height 217
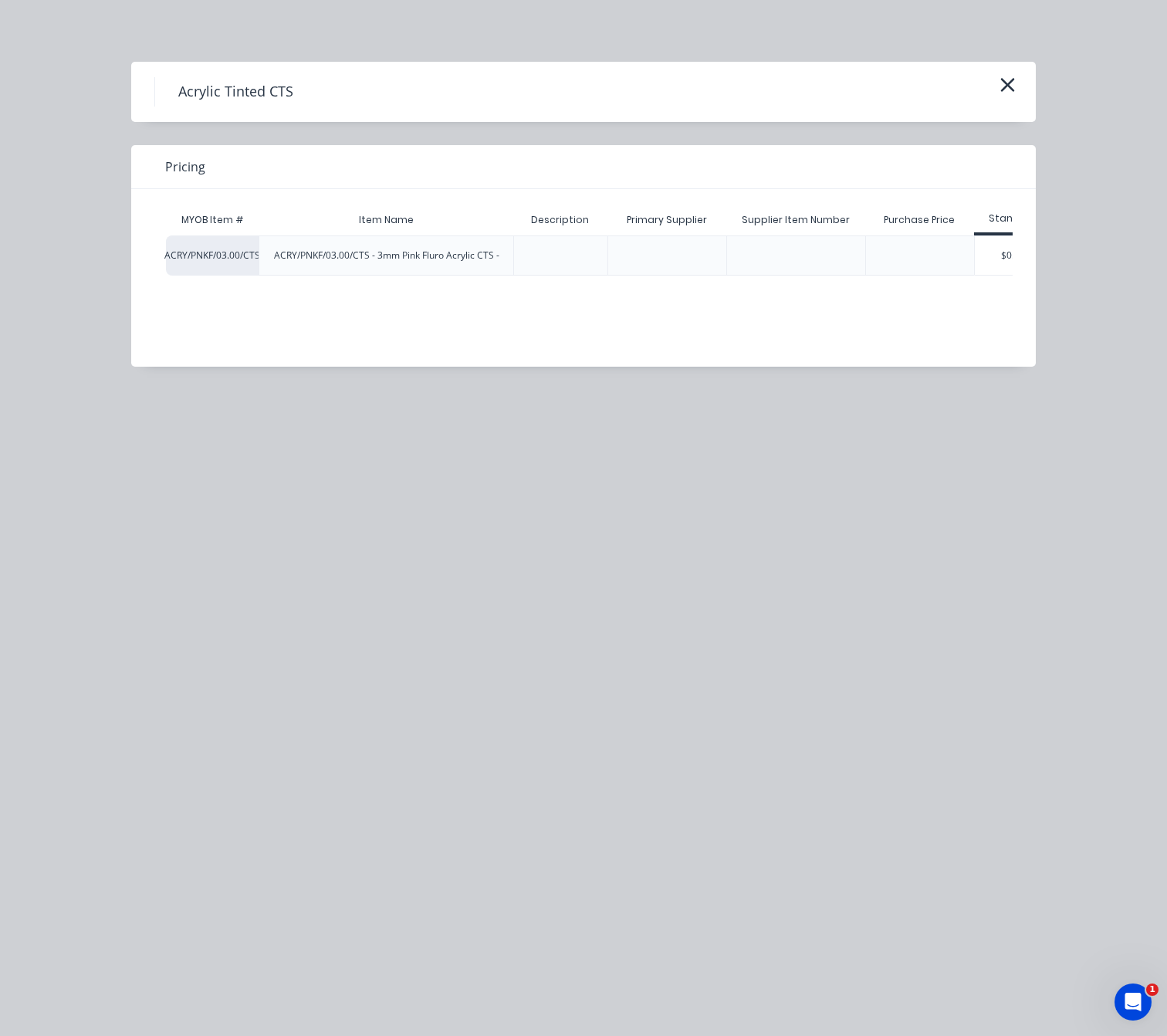
scroll to position [0, 39]
click at [992, 258] on div "$0.00" at bounding box center [974, 255] width 77 height 38
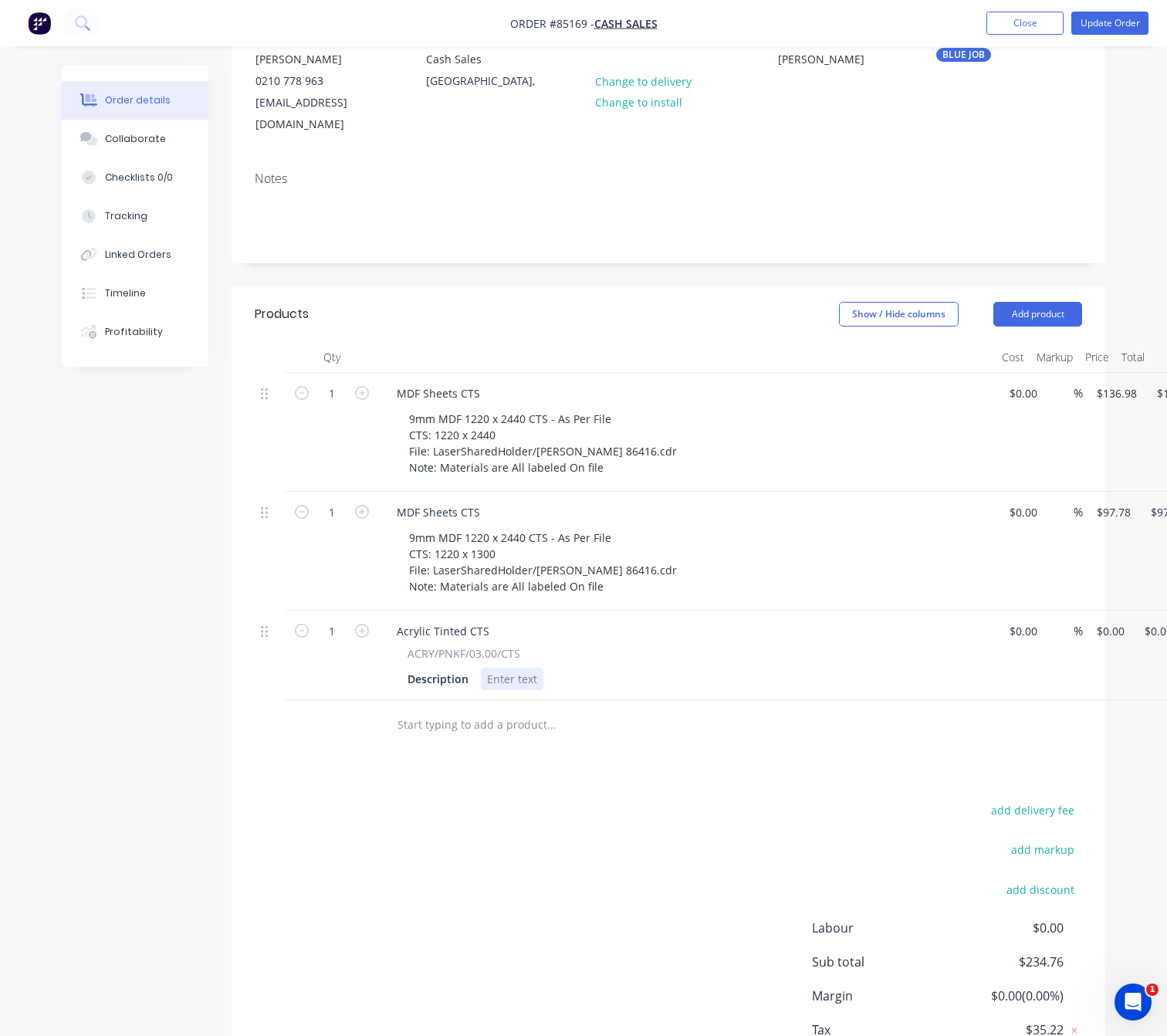
click at [517, 668] on div at bounding box center [512, 679] width 63 height 23
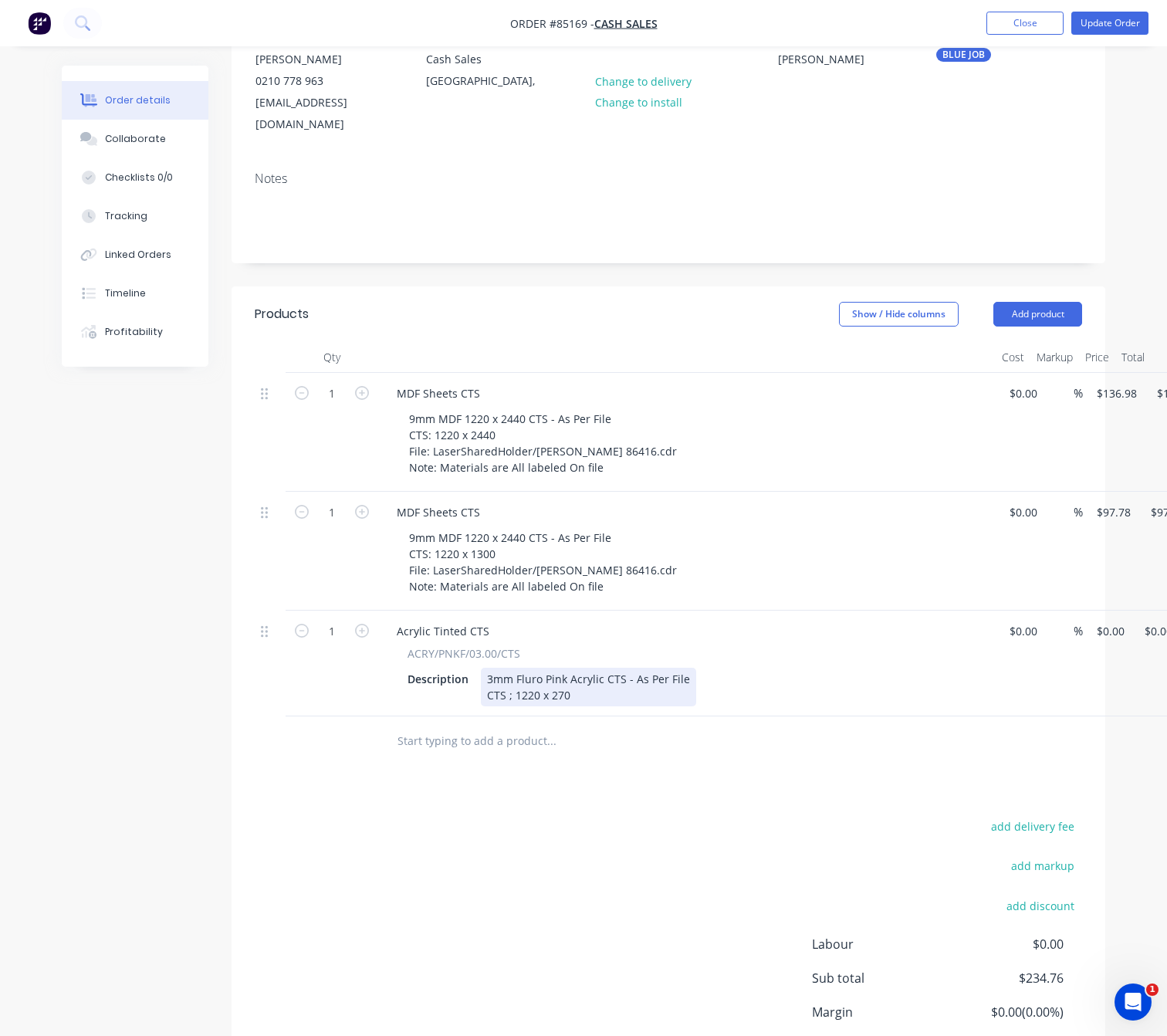
click at [510, 682] on div "3mm Fluro Pink Acrylic CTS - As Per File CTS ; 1220 x 270" at bounding box center [589, 687] width 216 height 38
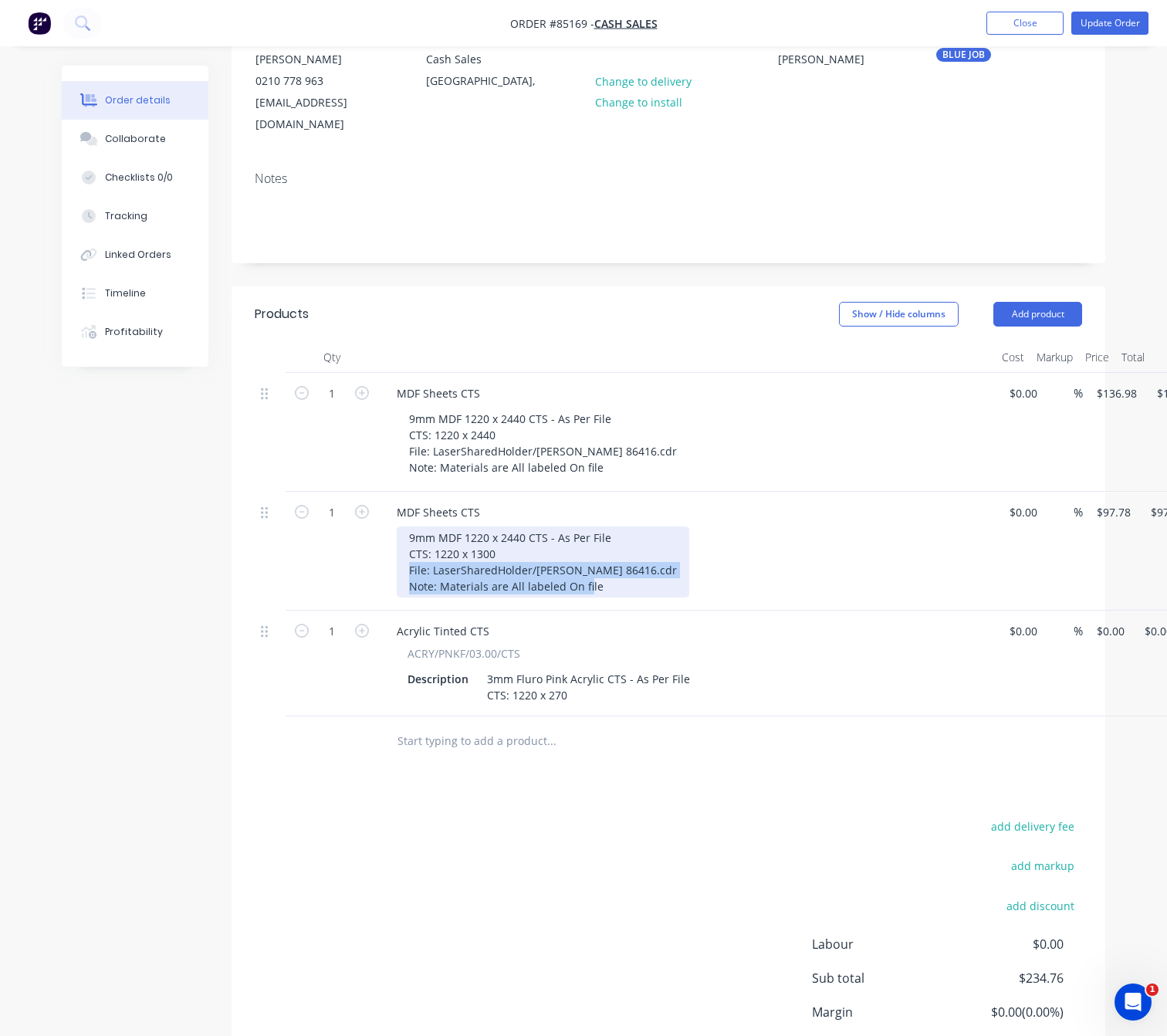
drag, startPoint x: 599, startPoint y: 573, endPoint x: 406, endPoint y: 552, distance: 194.1
click at [399, 549] on div "9mm MDF 1220 x 2440 CTS - As Per File CTS: 1220 x 1300 File: LaserSharedHolder/…" at bounding box center [543, 562] width 293 height 71
copy div "File: LaserSharedHolder/[PERSON_NAME] 86416.cdr Note: Materials are All labeled…"
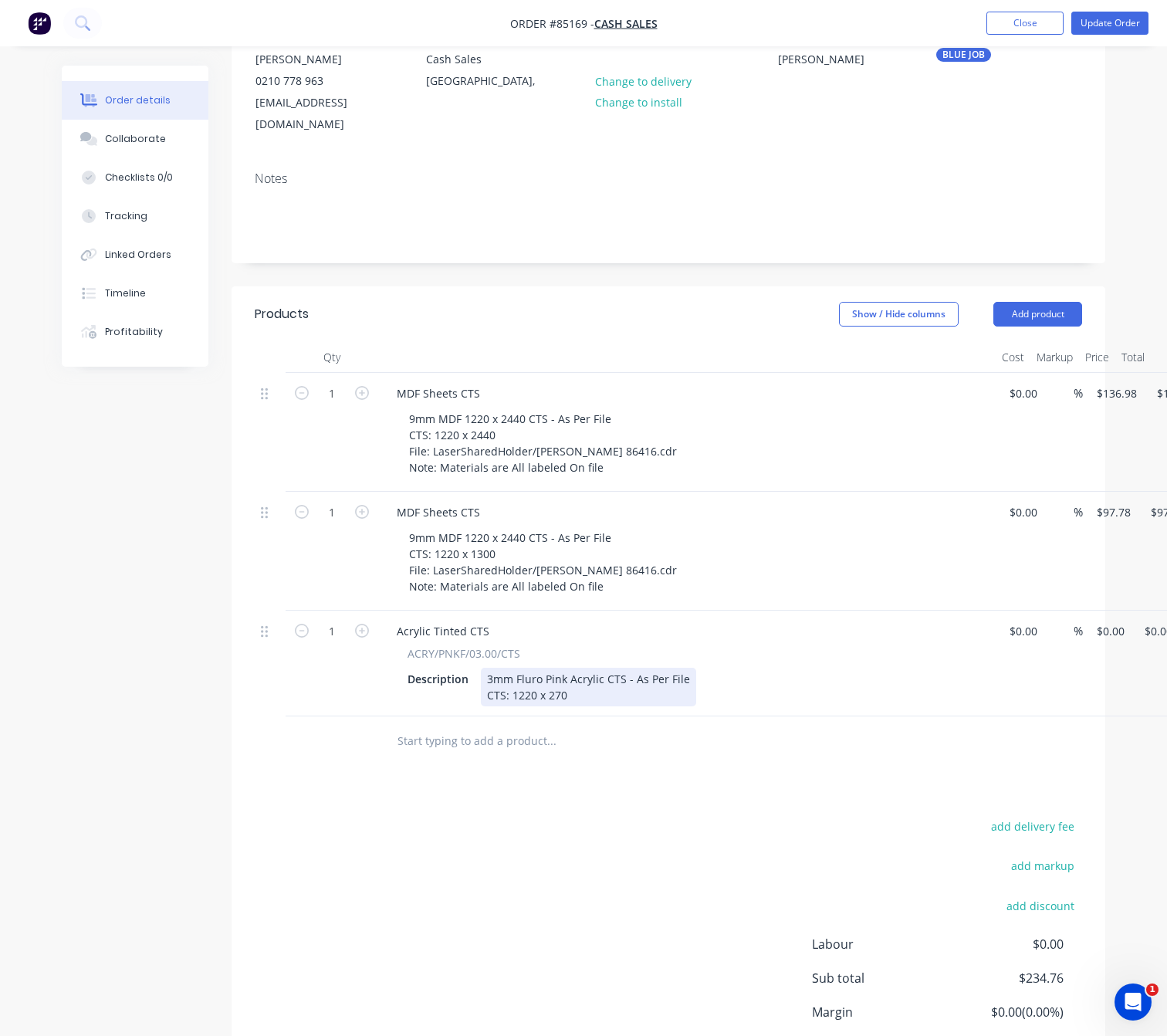
click at [596, 668] on div "3mm Fluro Pink Acrylic CTS - As Per File CTS: 1220 x 270" at bounding box center [589, 687] width 216 height 38
click at [586, 674] on div "3mm Fluro Pink Acrylic CTS - As Per File CTS: 1220 x 270" at bounding box center [589, 687] width 216 height 38
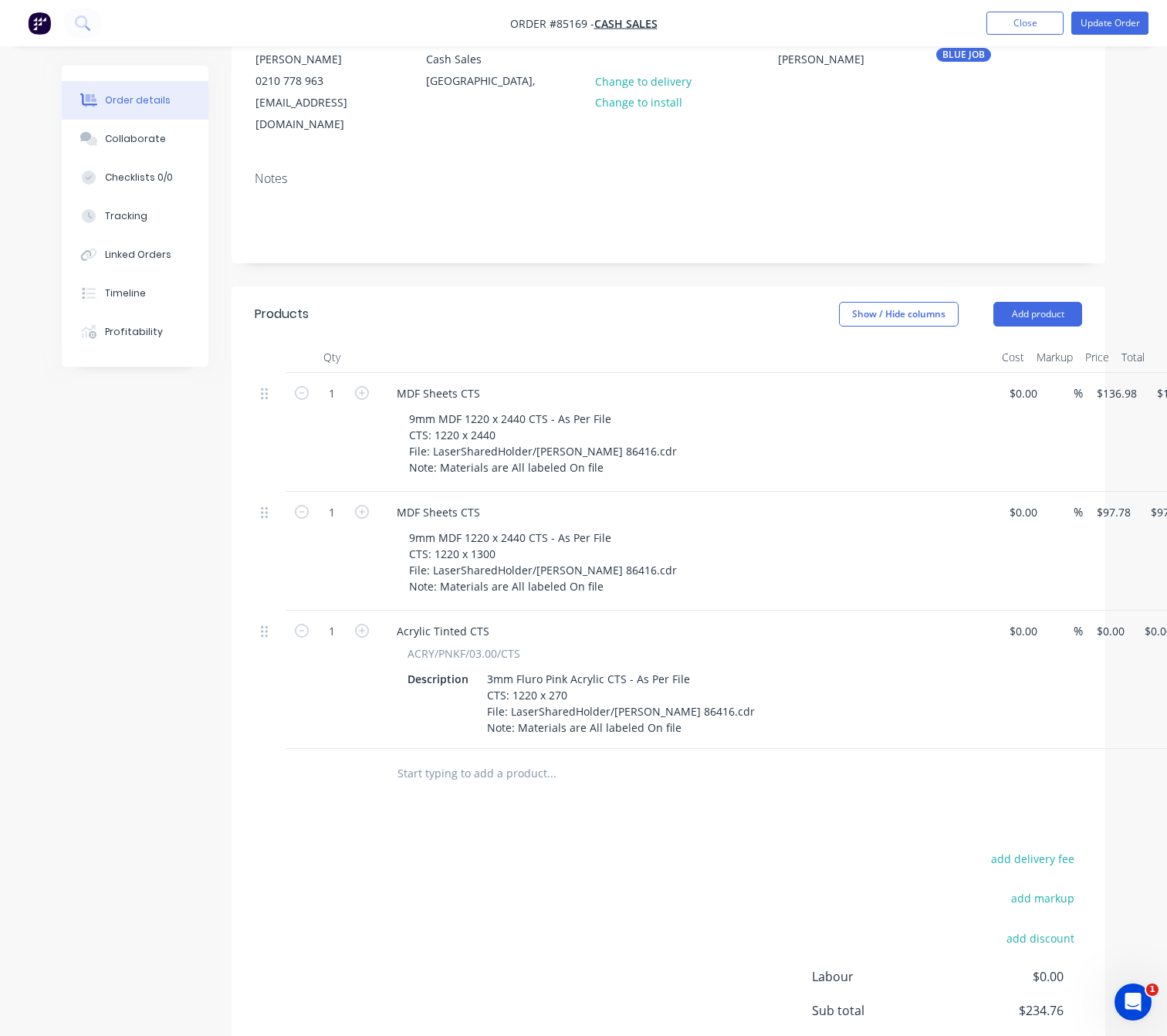
drag, startPoint x: 695, startPoint y: 885, endPoint x: 705, endPoint y: 886, distance: 10.0
click at [695, 885] on div "add delivery fee add markup add discount Labour $0.00 Sub total $234.76 Margin …" at bounding box center [669, 998] width 827 height 298
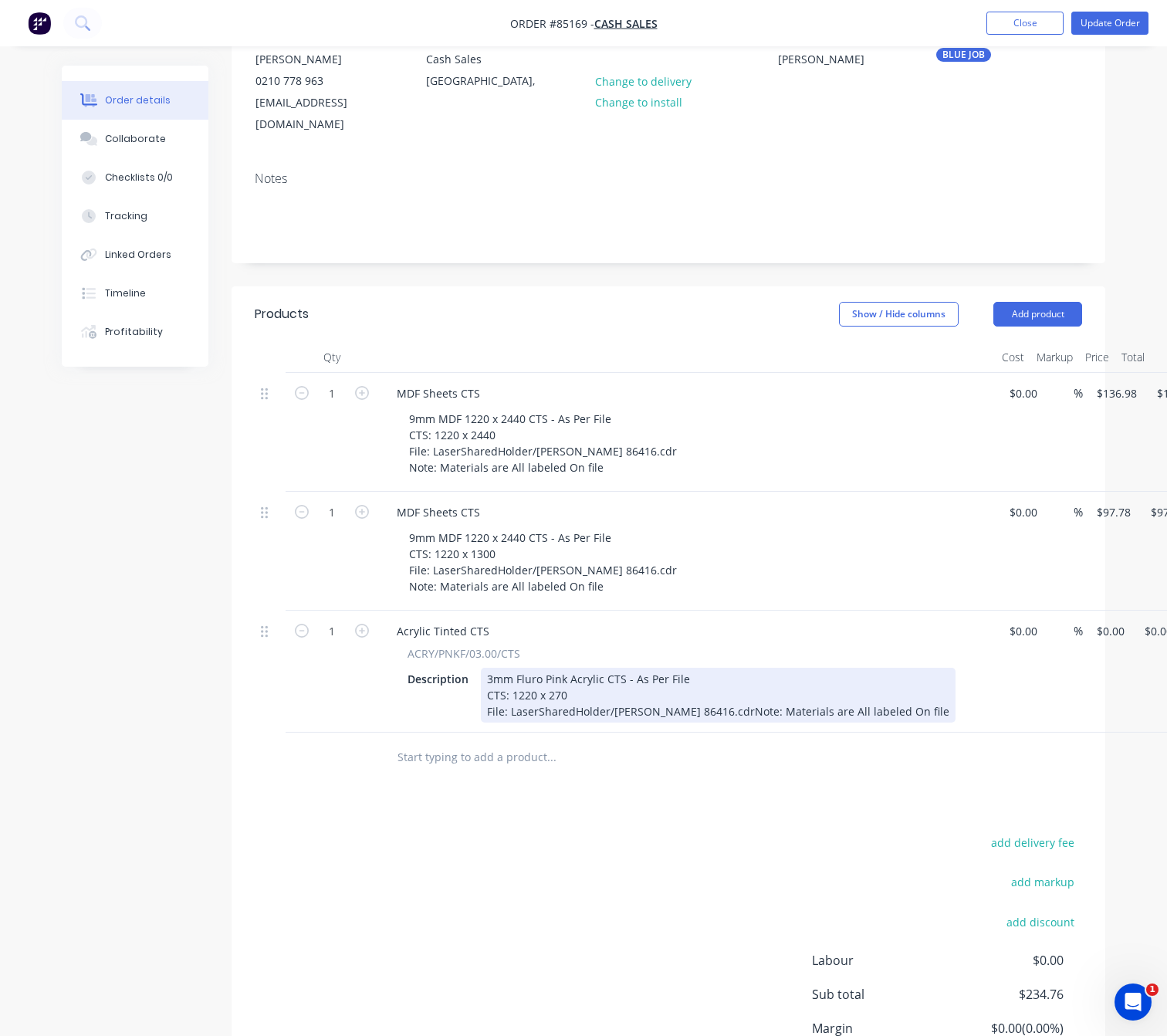
click at [716, 691] on div "3mm Fluro Pink Acrylic CTS - As Per File CTS: 1220 x 270 File: LaserSharedHolde…" at bounding box center [719, 695] width 475 height 54
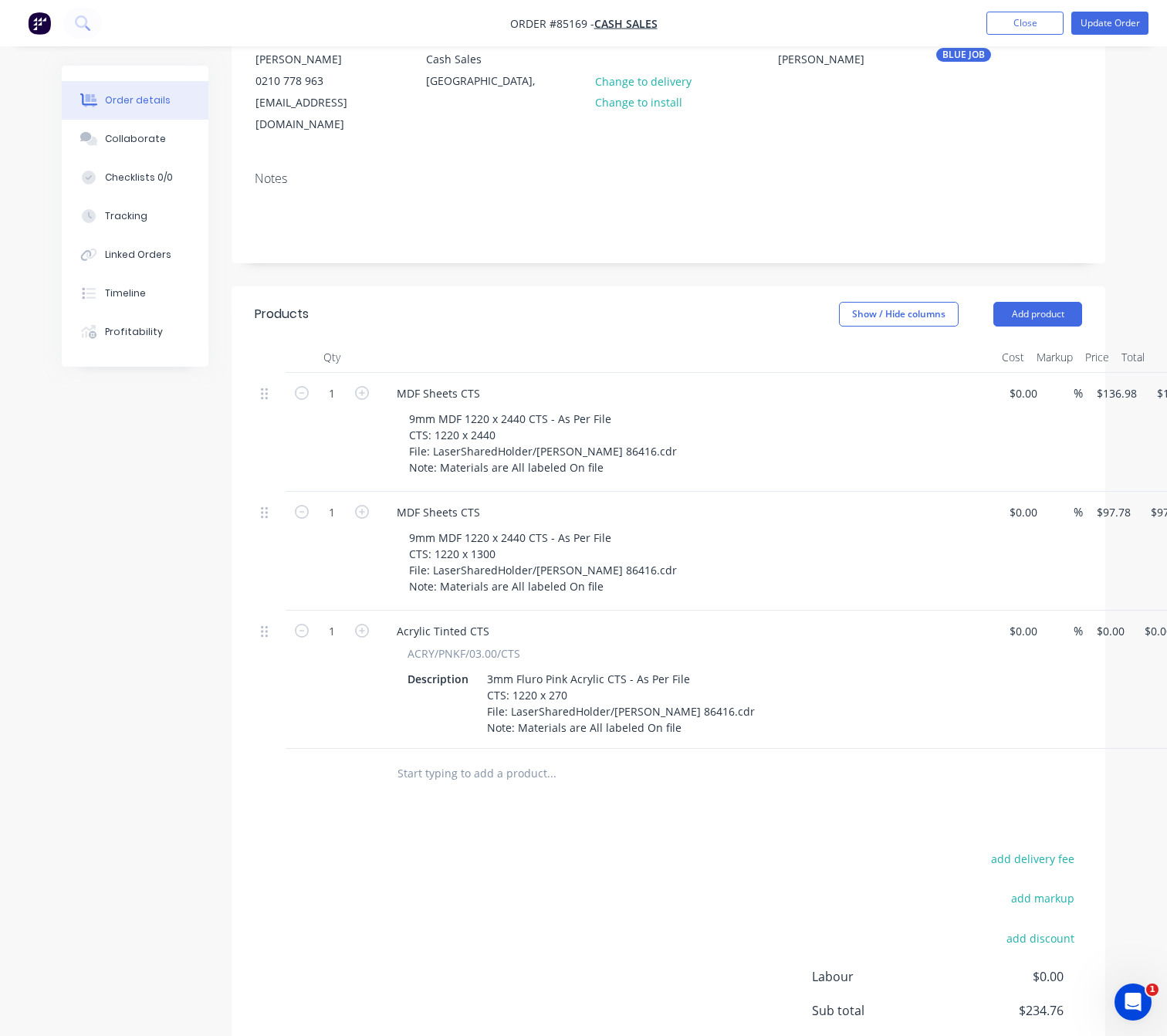
click at [628, 848] on div "add delivery fee add markup add discount Labour $0.00 Sub total $234.76 Margin …" at bounding box center [669, 998] width 827 height 298
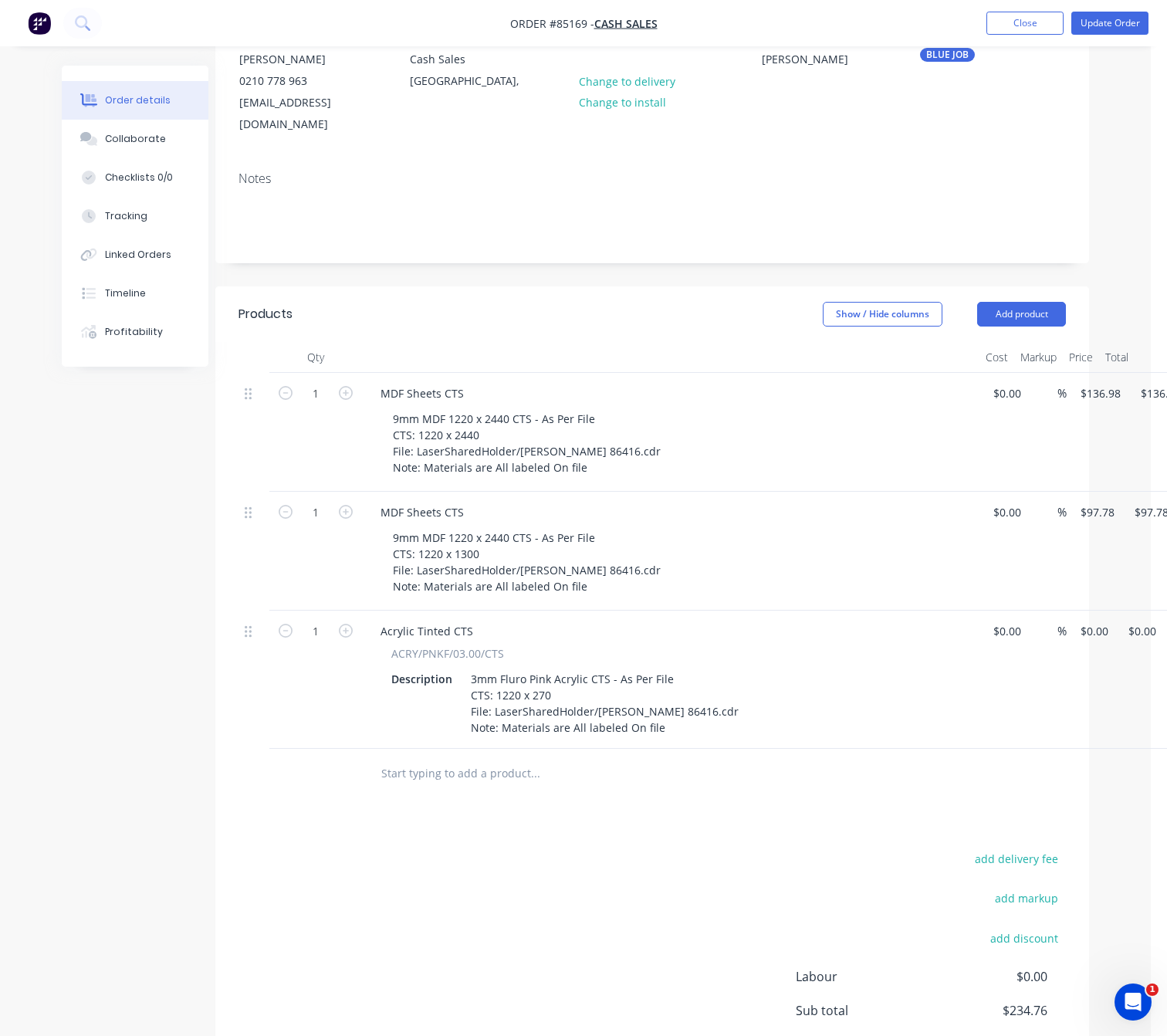
scroll to position [229, 75]
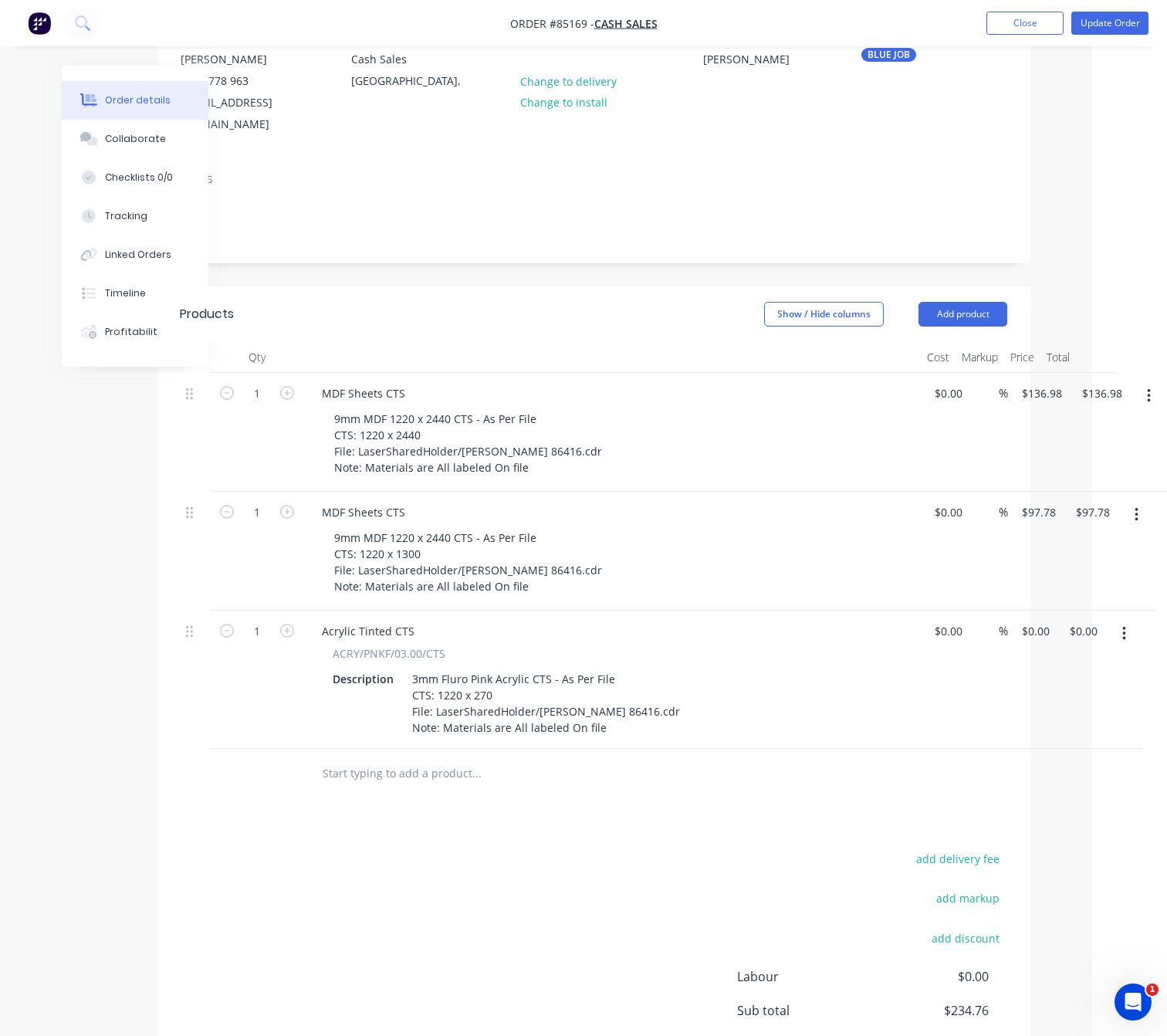
click at [449, 769] on input "text" at bounding box center [476, 773] width 309 height 31
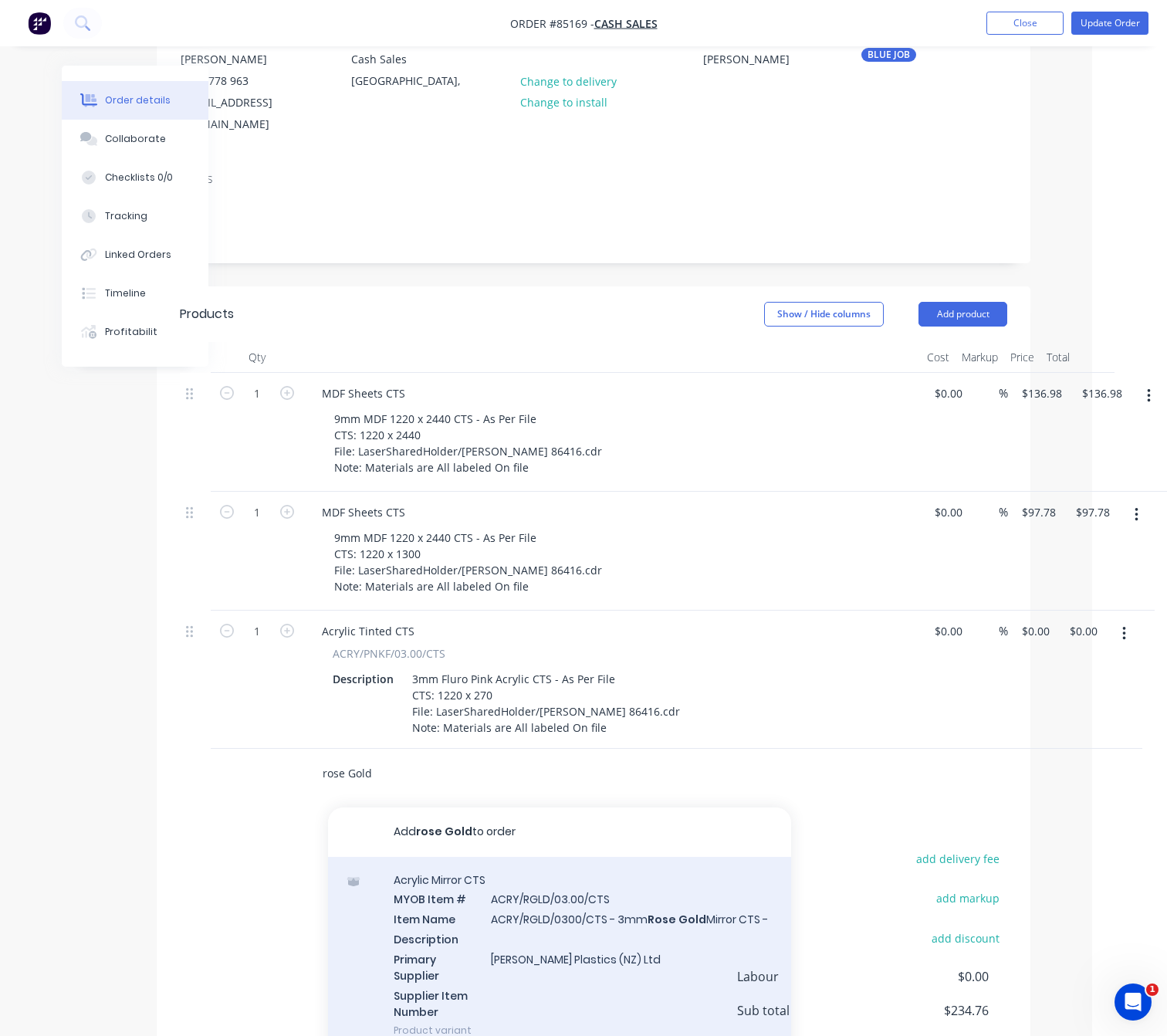
type input "rose Gold"
click at [658, 943] on div "Acrylic Mirror CTS MYOB Item # ACRY/RGLD/03.00/CTS Item Name ACRY/RGLD/0300/CTS…" at bounding box center [560, 955] width 463 height 197
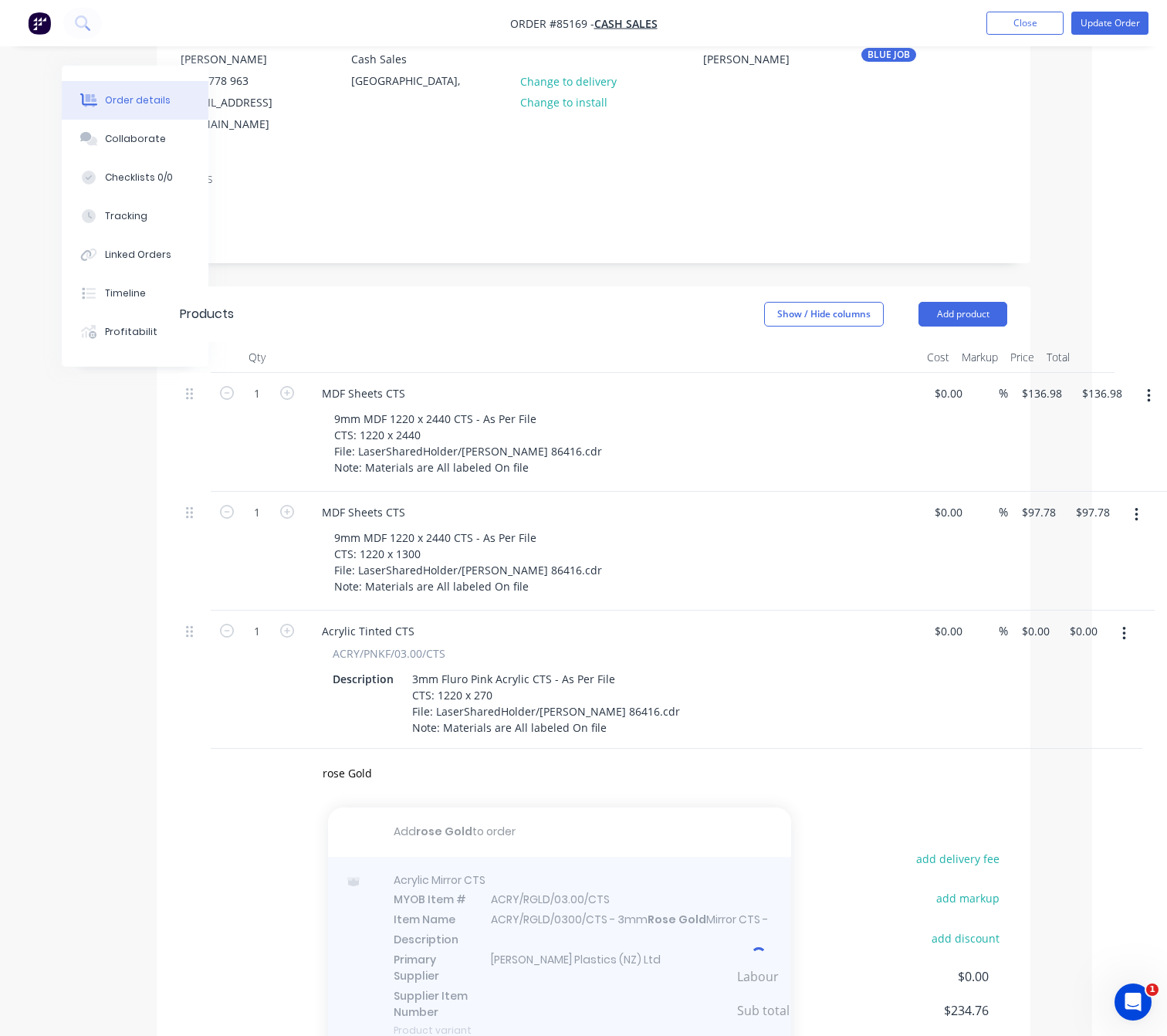
scroll to position [229, 66]
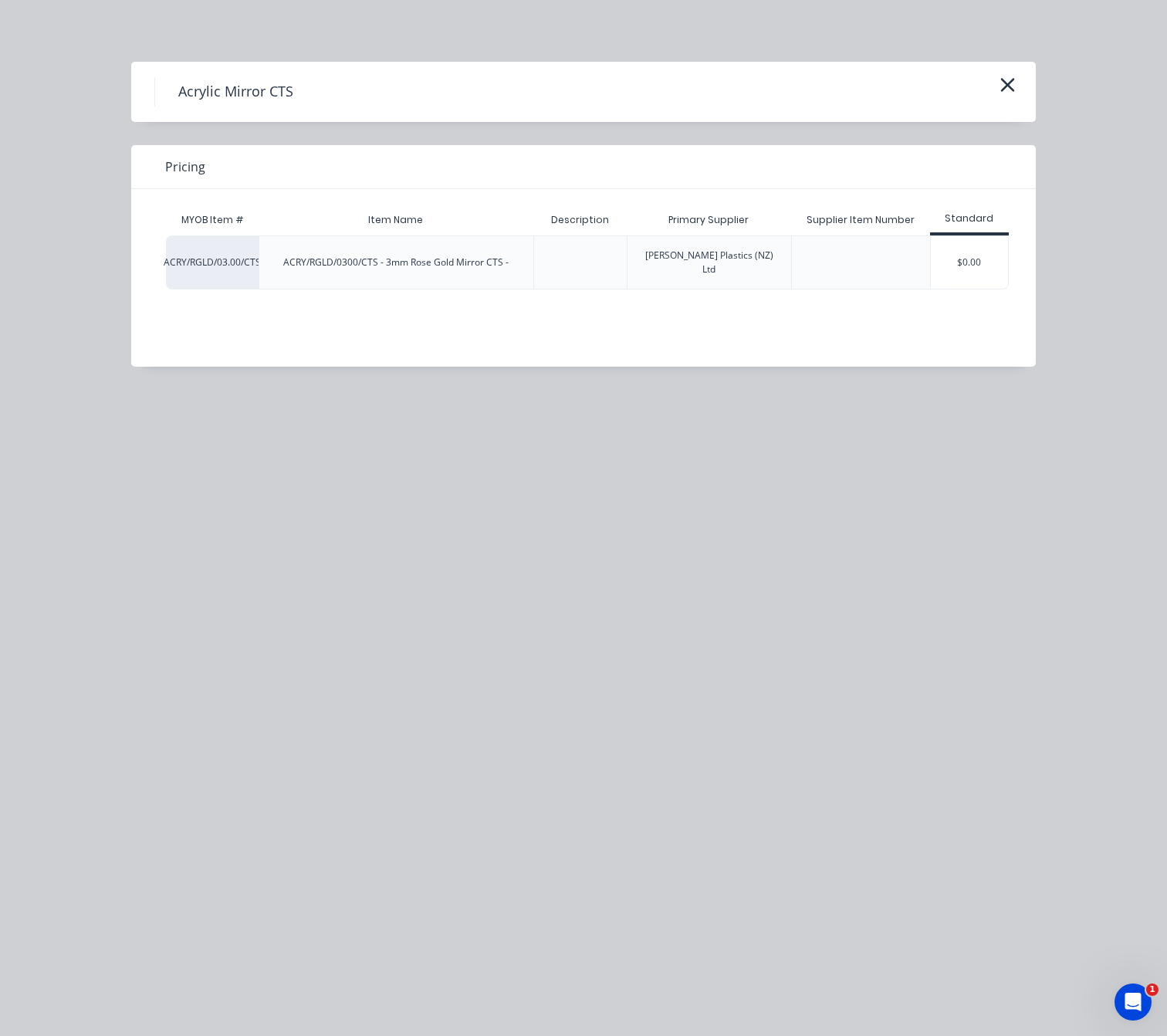
click at [998, 262] on div "$0.00" at bounding box center [969, 263] width 77 height 53
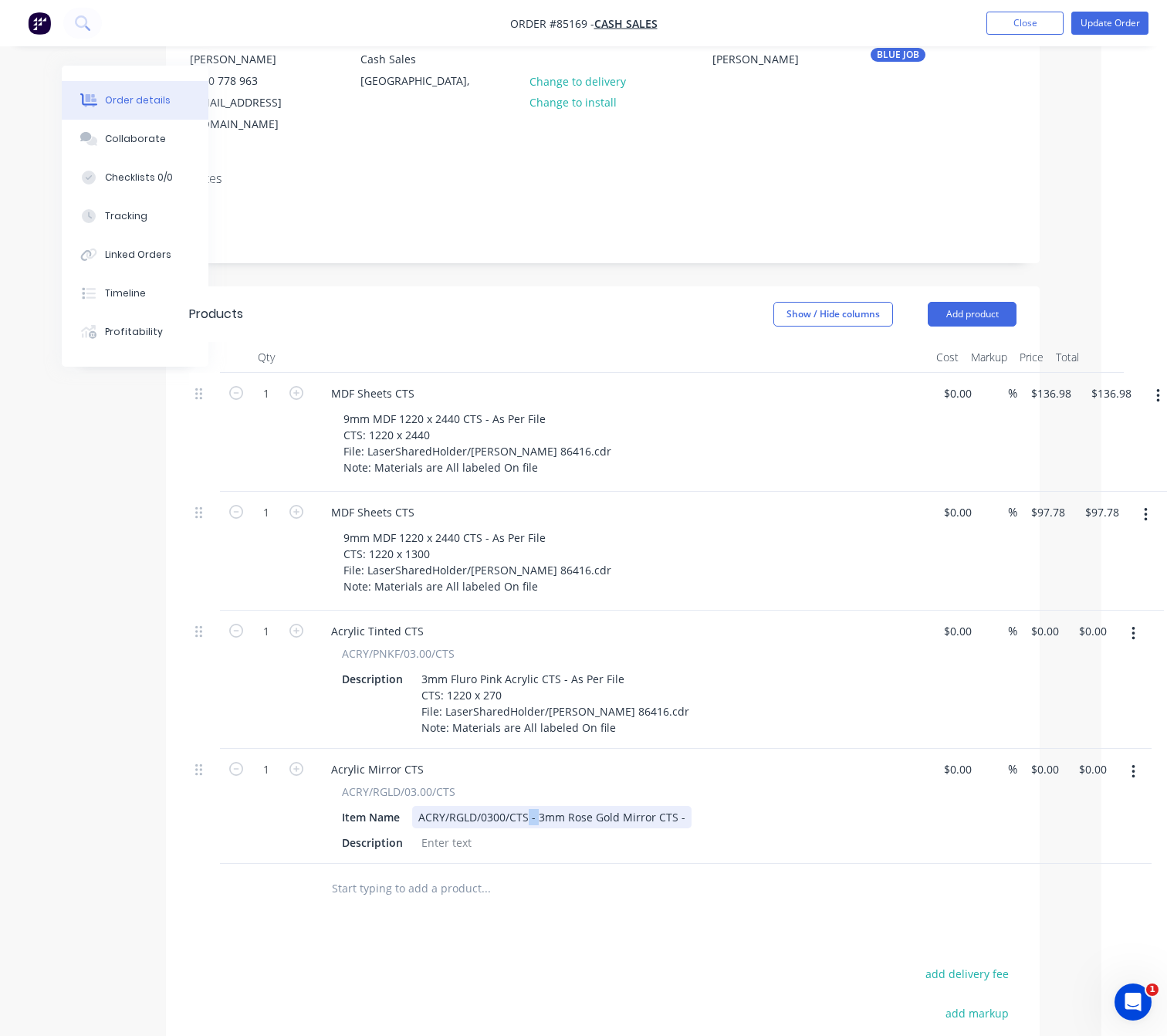
drag, startPoint x: 538, startPoint y: 802, endPoint x: 528, endPoint y: 802, distance: 10.0
click at [528, 806] on div "ACRY/RGLD/0300/CTS - 3mm Rose Gold Mirror CTS -" at bounding box center [552, 817] width 280 height 23
click at [564, 816] on div "ACRY/RGLD/0300/CTS 3mm Rose Gold Mirror CTS -" at bounding box center [492, 825] width 159 height 38
click at [540, 806] on div "ACRY/RGLD/0300/CTS 3mm Rose Gold Mirror CTS -" at bounding box center [492, 825] width 159 height 38
click at [565, 820] on div "ACRY/RGLD/0300/CTS 3mm Rose Gold Mirror CTS -" at bounding box center [492, 825] width 159 height 38
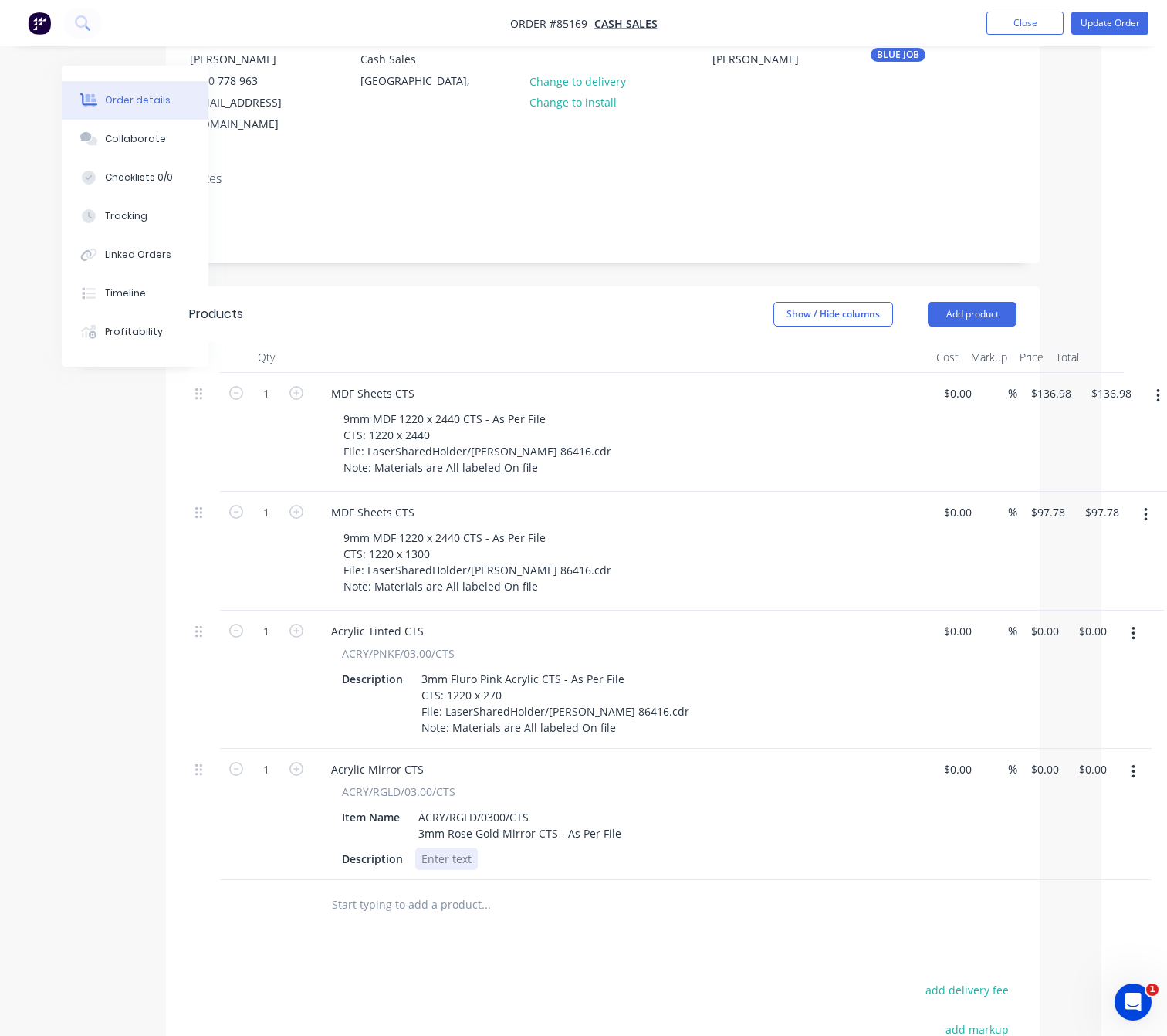
click at [447, 848] on div at bounding box center [447, 860] width 63 height 23
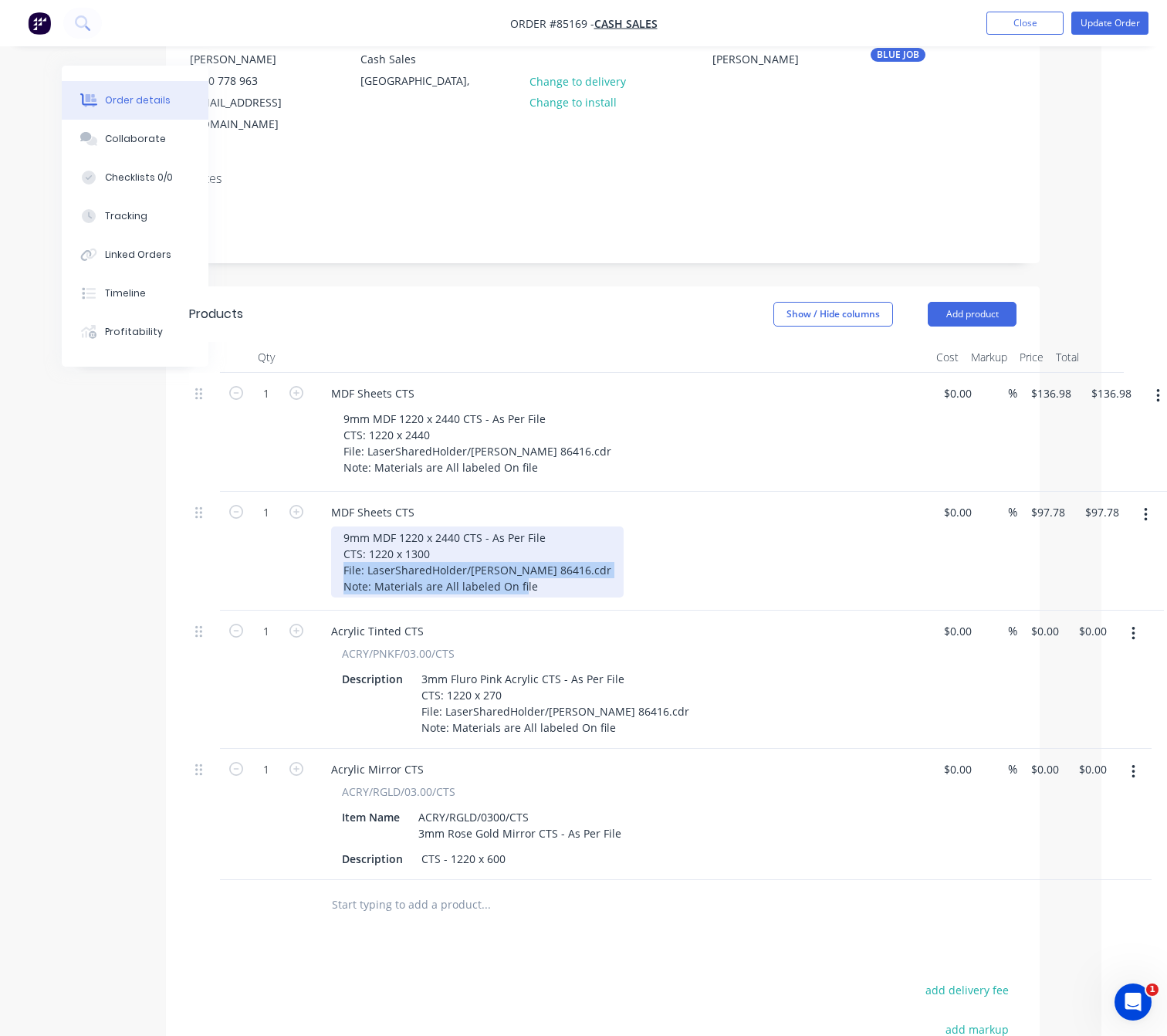
drag, startPoint x: 533, startPoint y: 570, endPoint x: 353, endPoint y: 555, distance: 180.6
click at [339, 555] on div "9mm MDF 1220 x 2440 CTS - As Per File CTS: 1220 x 1300 File: LaserSharedHolder/…" at bounding box center [477, 562] width 293 height 71
copy div "File: LaserSharedHolder/[PERSON_NAME] 86416.cdr Note: Materials are All labeled…"
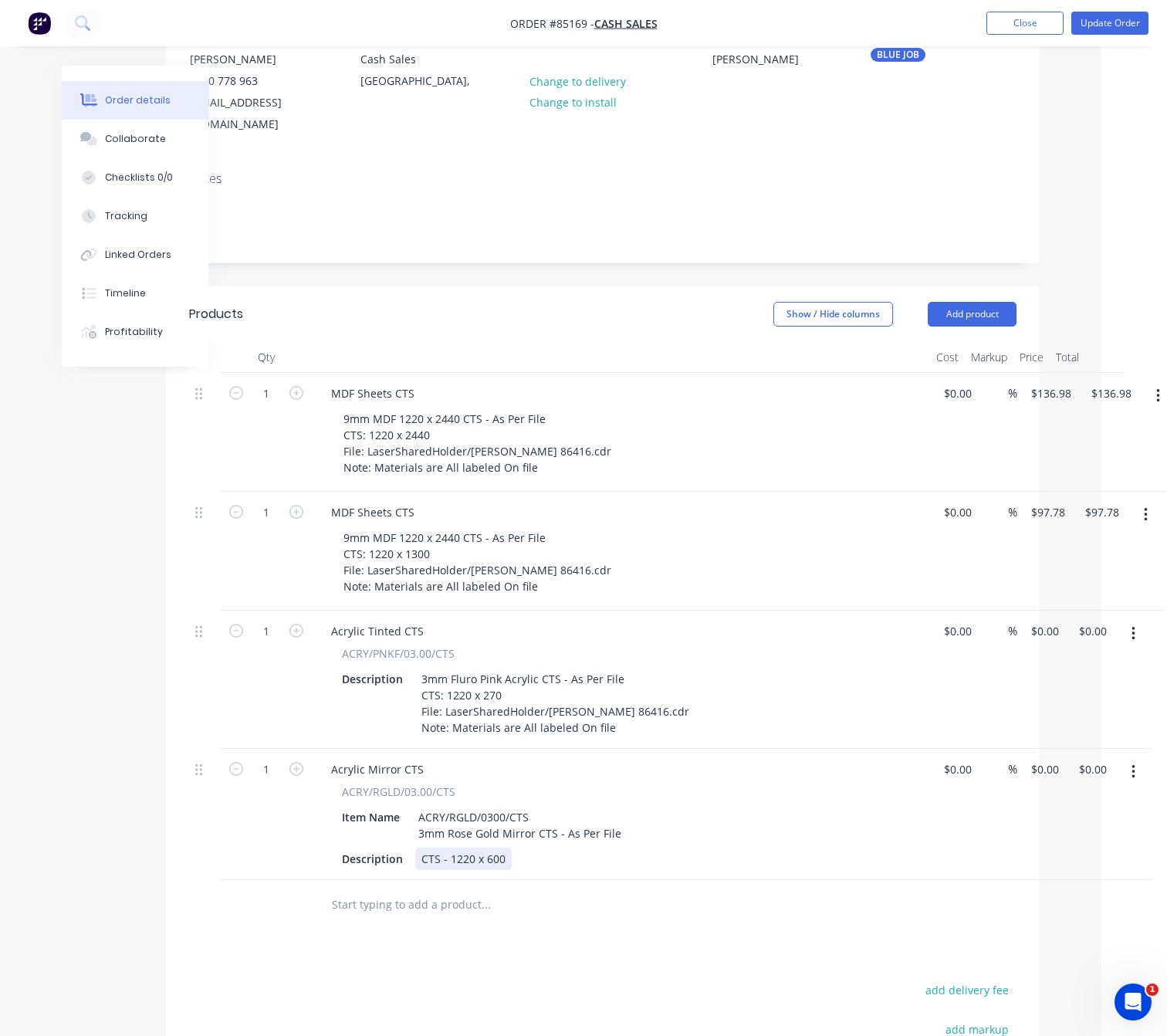
click at [508, 848] on div "CTS - 1220 x 600" at bounding box center [463, 860] width 97 height 23
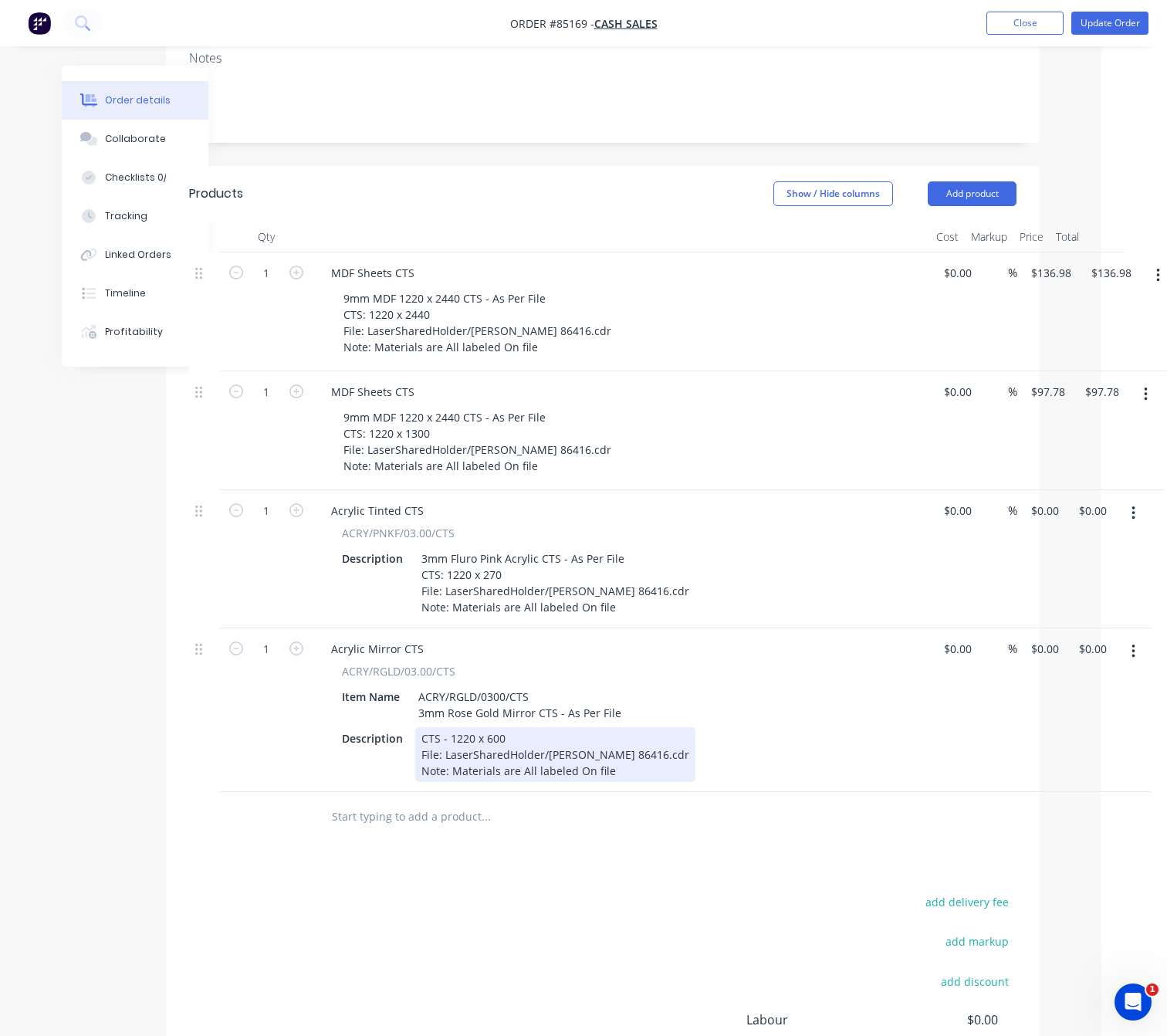
scroll to position [461, 66]
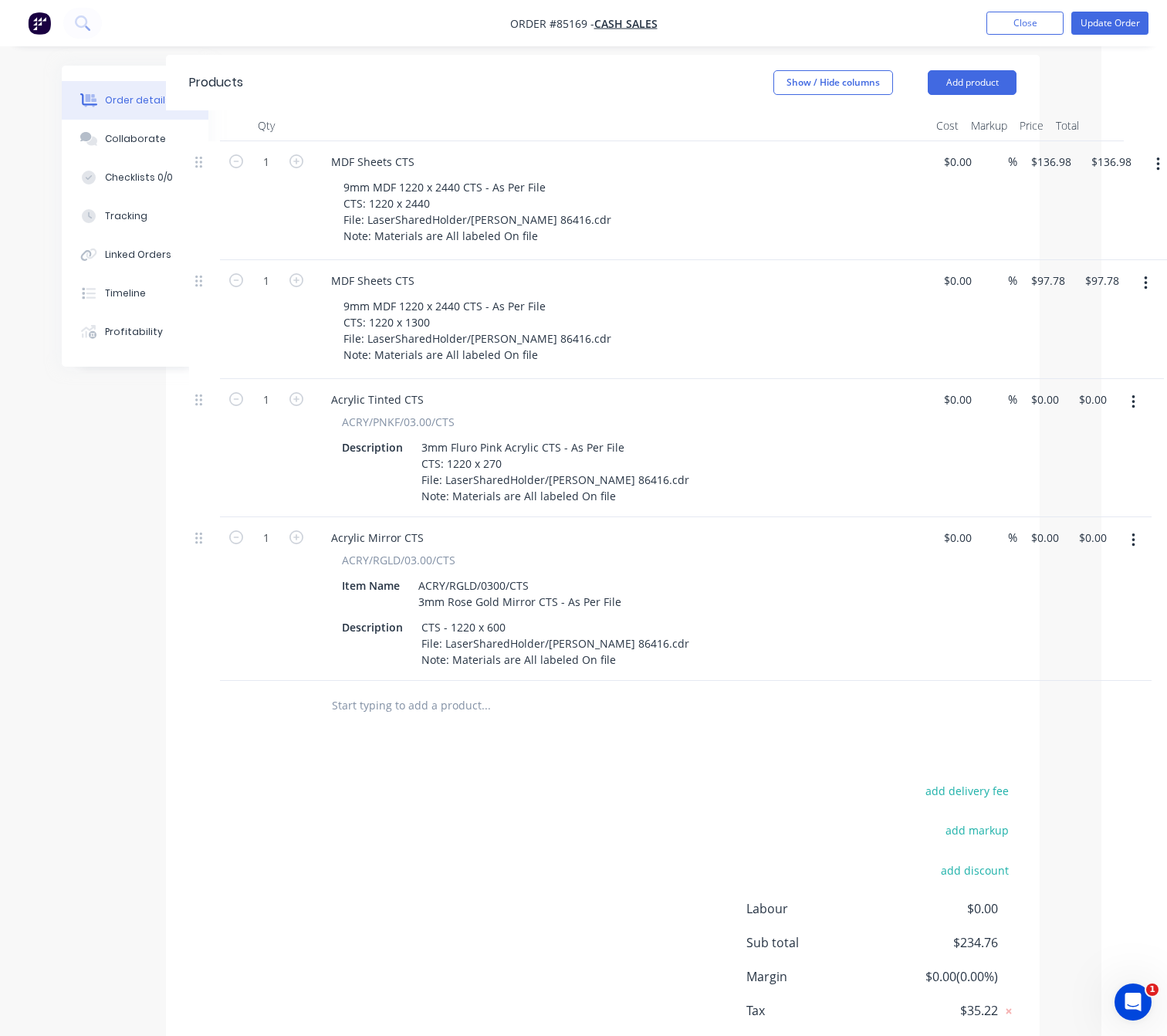
click at [503, 790] on div "add delivery fee add markup add discount Labour $0.00 Sub total $234.76 Margin …" at bounding box center [603, 930] width 827 height 298
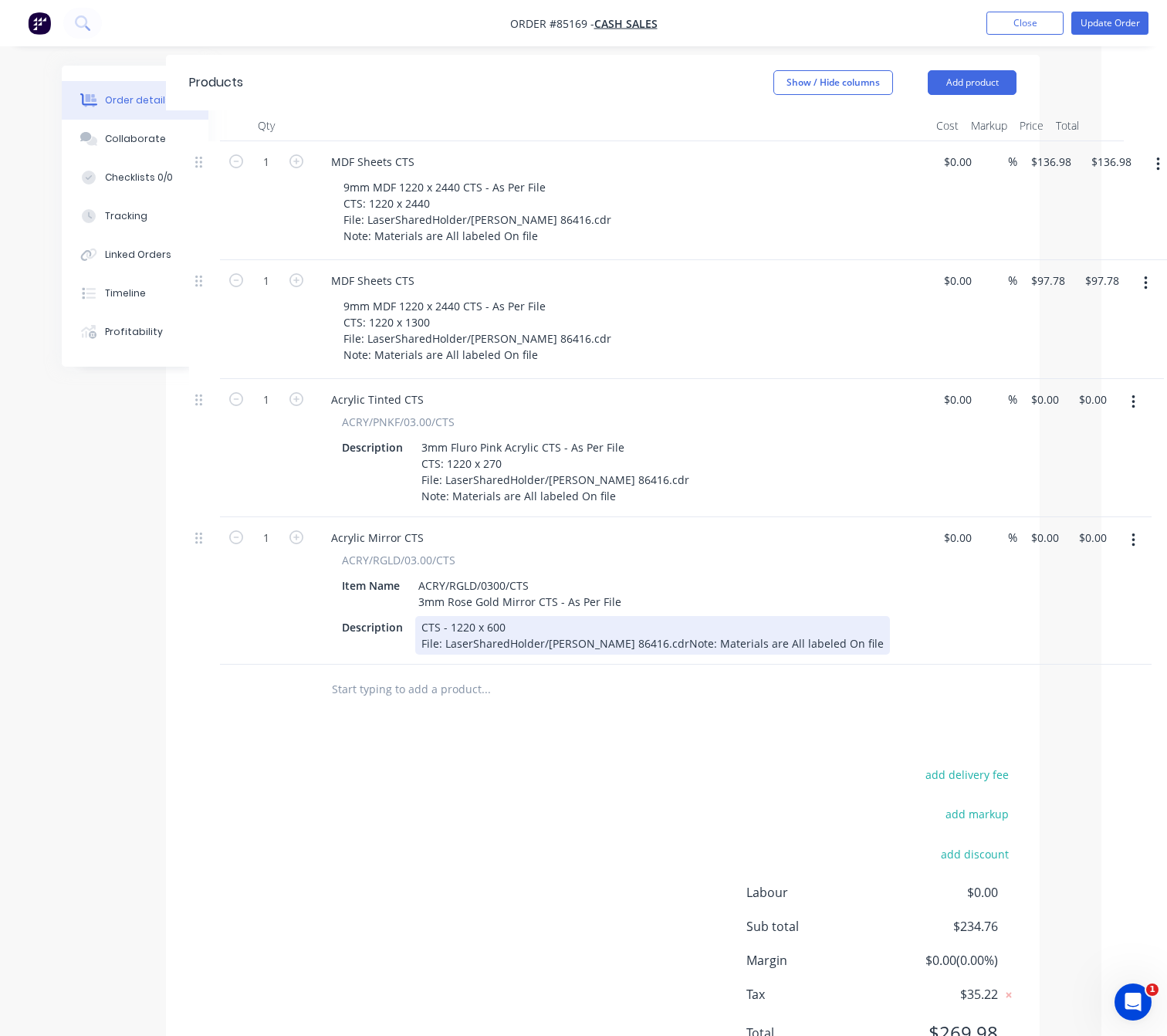
click at [652, 626] on div "CTS - 1220 x 600 File: LaserSharedHolder/[PERSON_NAME] 86416.cdrNote: Materials…" at bounding box center [653, 635] width 475 height 38
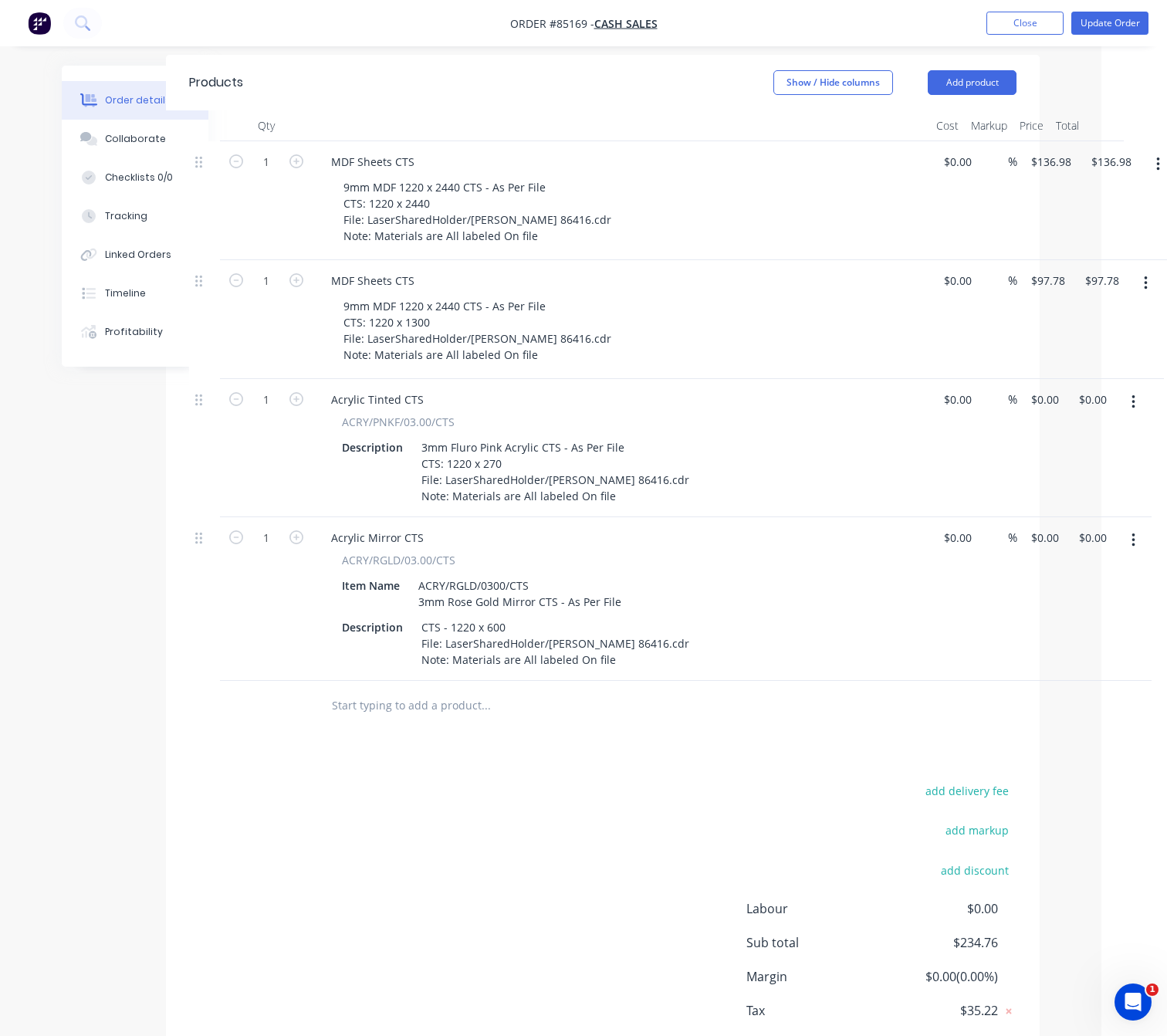
click at [582, 781] on div "add delivery fee add markup add discount Labour $0.00 Sub total $234.76 Margin …" at bounding box center [603, 930] width 827 height 298
click at [464, 691] on input "text" at bounding box center [485, 706] width 309 height 31
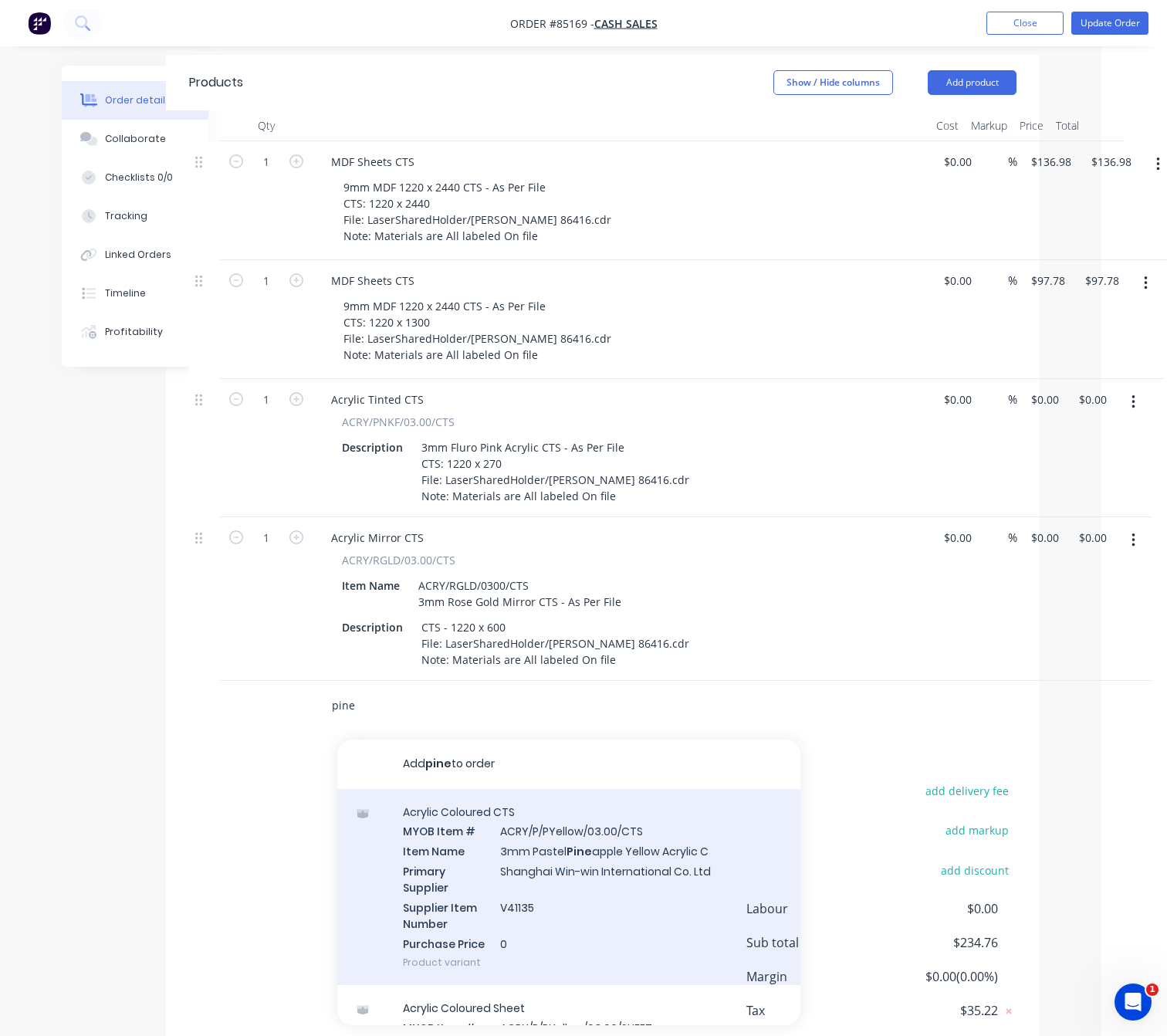
type input "pine"
click at [665, 871] on div "Acrylic Coloured CTS MYOB Item # ACRY/P/PYellow/03.00/CTS Item Name 3mm Pastel …" at bounding box center [569, 888] width 463 height 197
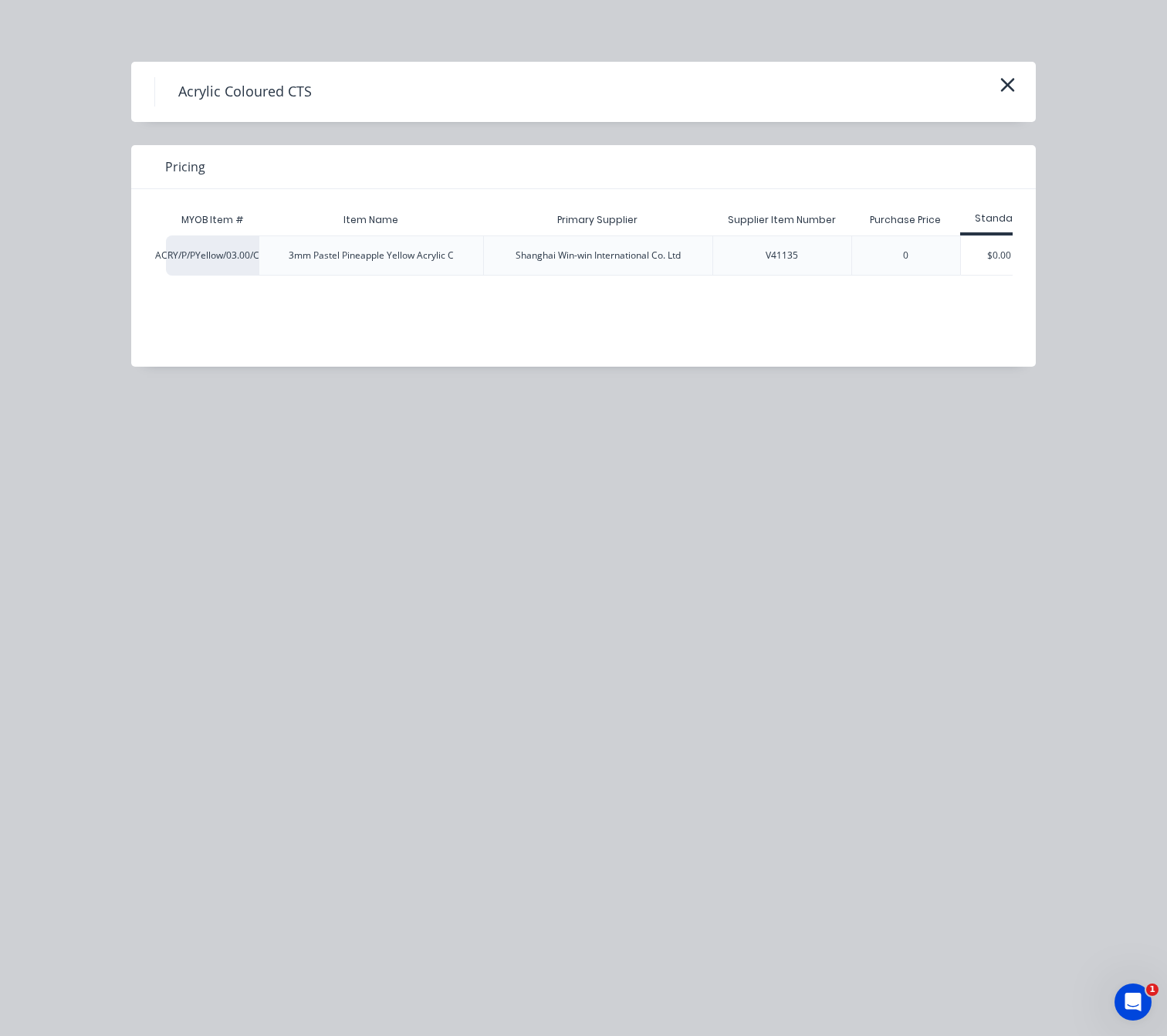
scroll to position [0, 1]
click at [994, 268] on div "$0.00" at bounding box center [999, 255] width 77 height 38
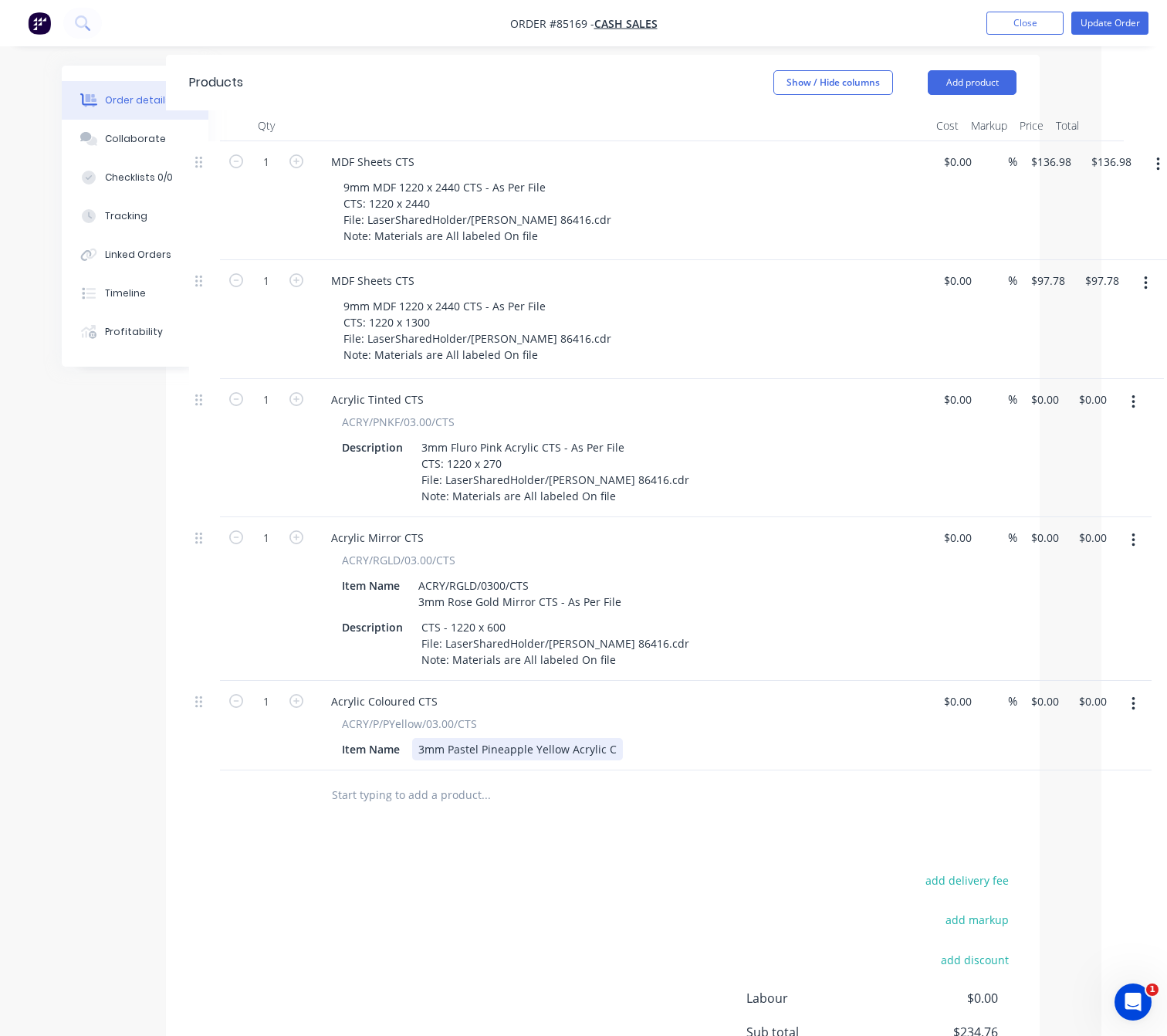
click at [612, 739] on div "3mm Pastel Pineapple Yellow Acrylic C" at bounding box center [517, 750] width 211 height 23
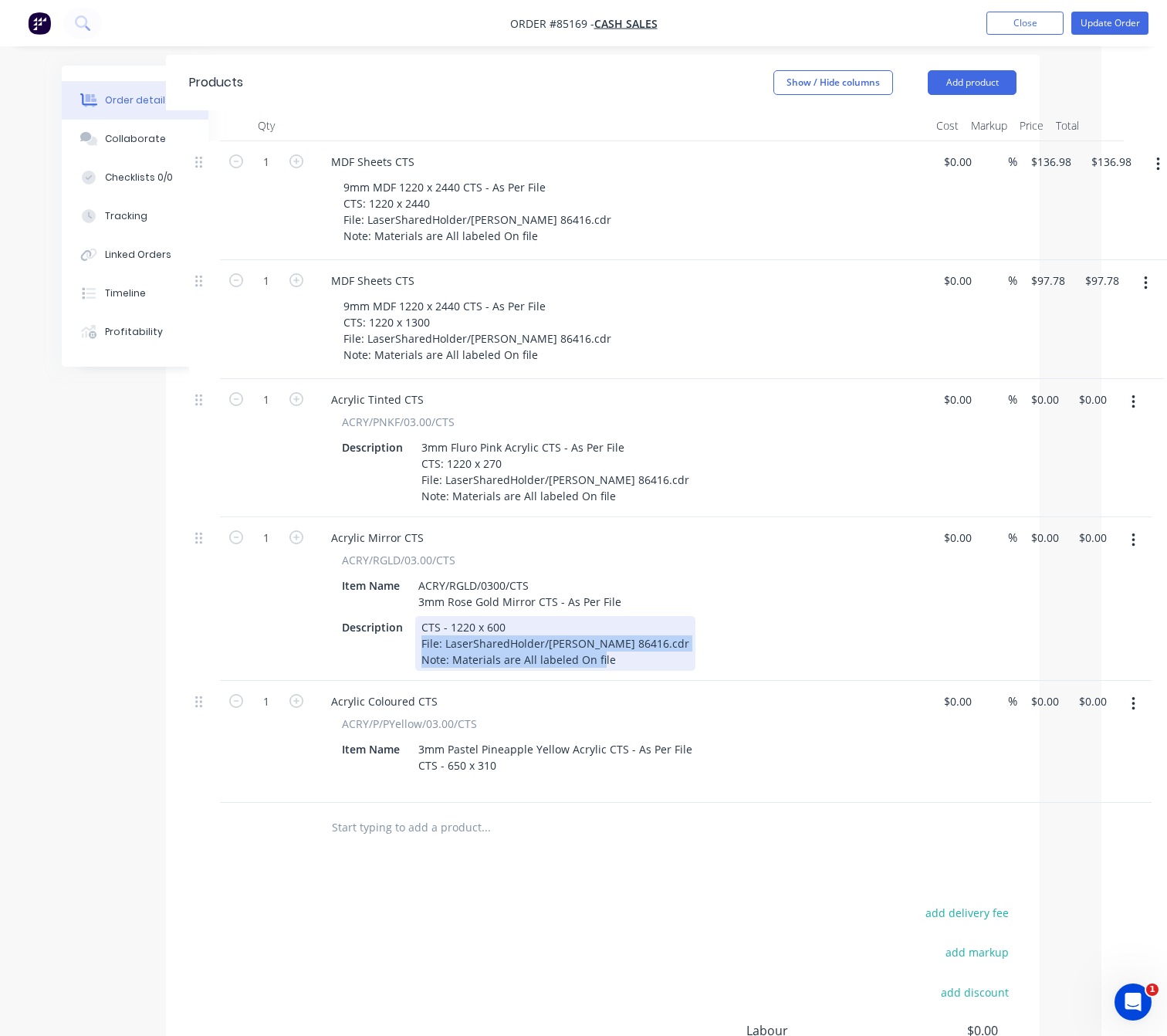
drag, startPoint x: 552, startPoint y: 648, endPoint x: 416, endPoint y: 629, distance: 137.3
click at [416, 629] on div "CTS - 1220 x 600 File: LaserSharedHolder/[PERSON_NAME] 86416.cdr Note: Material…" at bounding box center [555, 644] width 280 height 54
copy div "File: LaserSharedHolder/[PERSON_NAME] 86416.cdr Note: Materials are All labeled…"
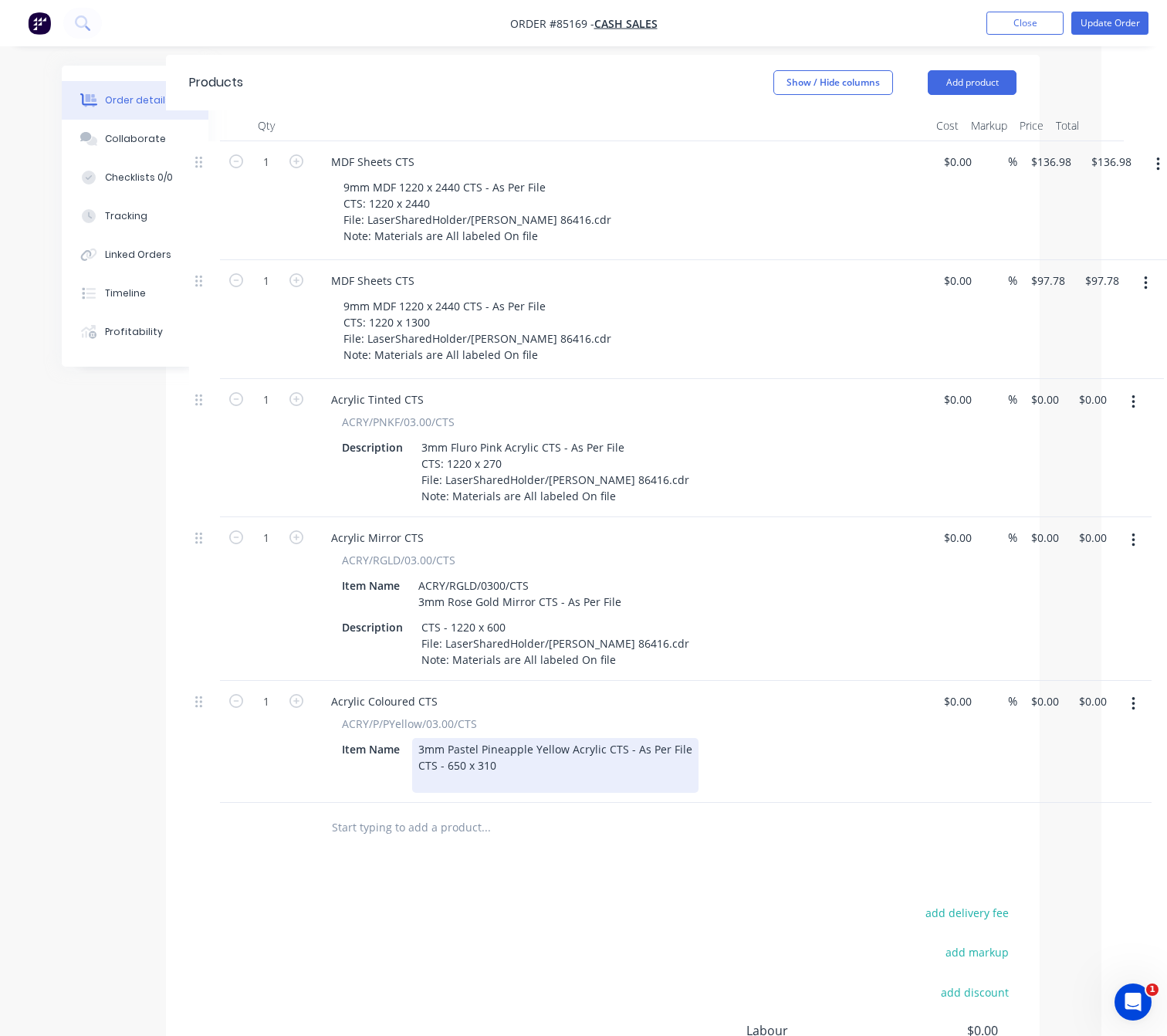
click at [468, 765] on div "3mm Pastel Pineapple Yellow Acrylic CTS - As Per File CTS - 650 x 310" at bounding box center [554, 766] width 286 height 54
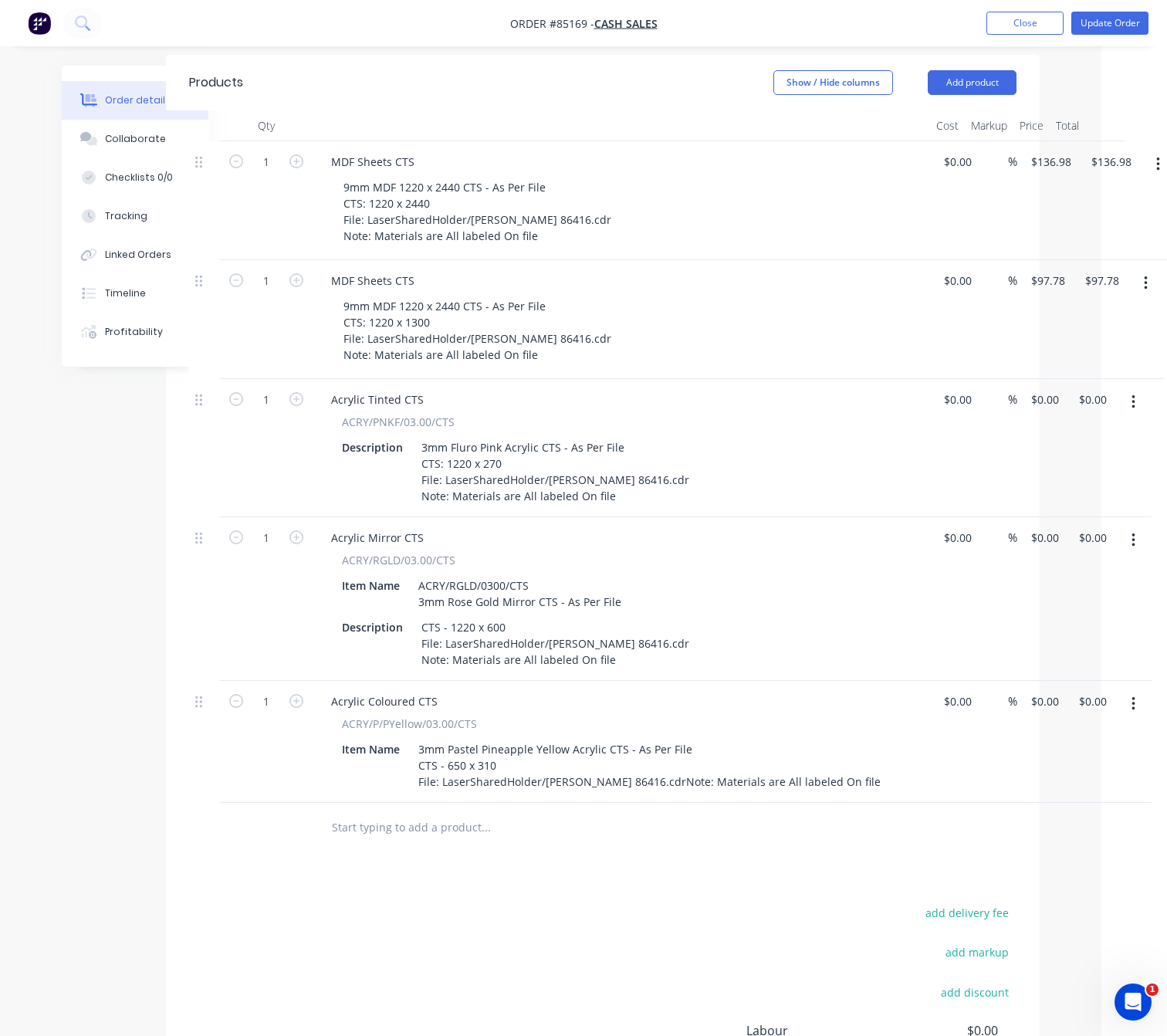
drag, startPoint x: 575, startPoint y: 876, endPoint x: 579, endPoint y: 888, distance: 12.6
click at [575, 878] on div "Products Show / Hide columns Add product Qty Cost Markup Price Total 1 MDF Shee…" at bounding box center [603, 639] width 874 height 1169
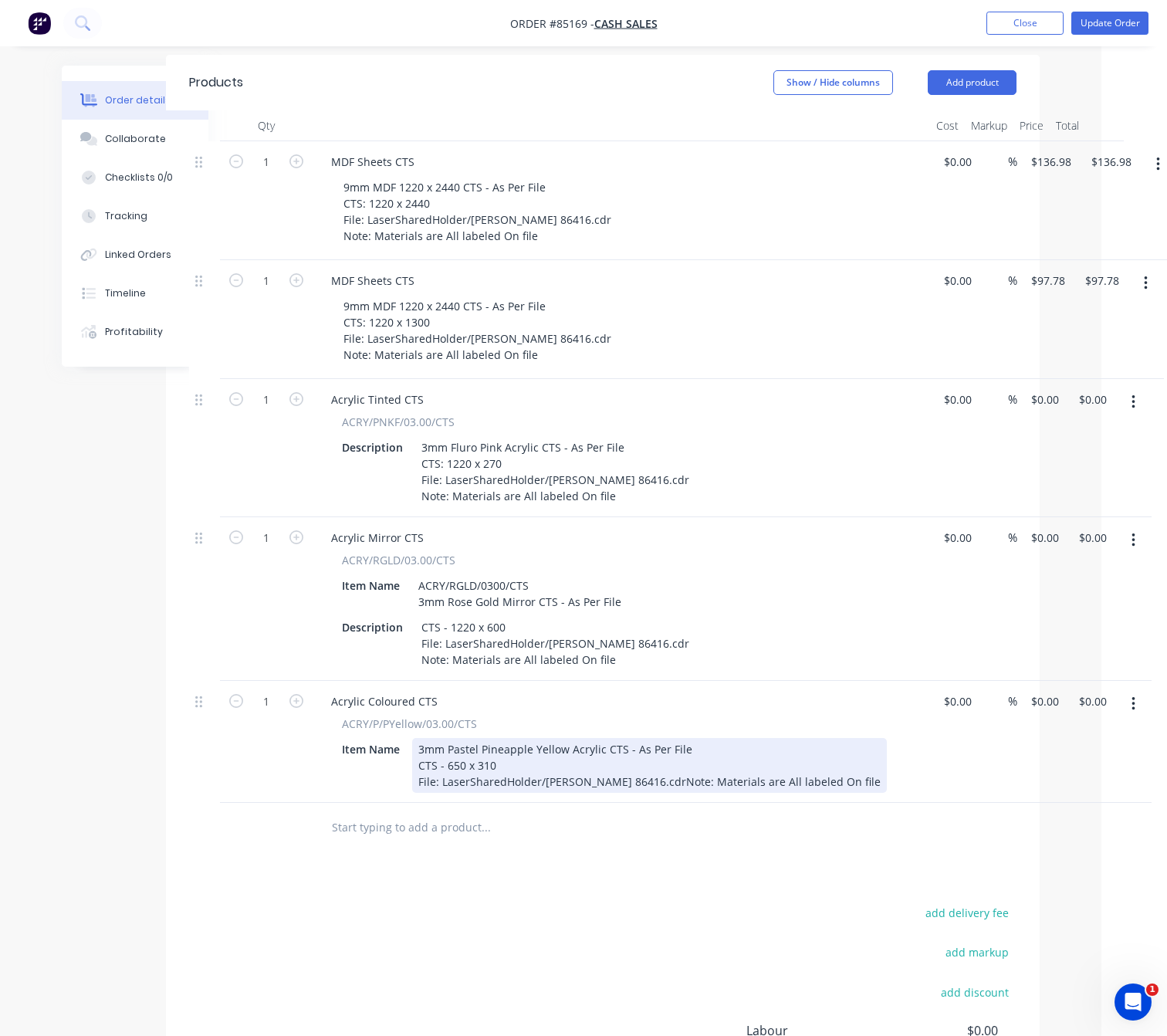
click at [646, 761] on div "3mm Pastel Pineapple Yellow Acrylic CTS - As Per File CTS - 650 x 310 File: Las…" at bounding box center [649, 766] width 475 height 54
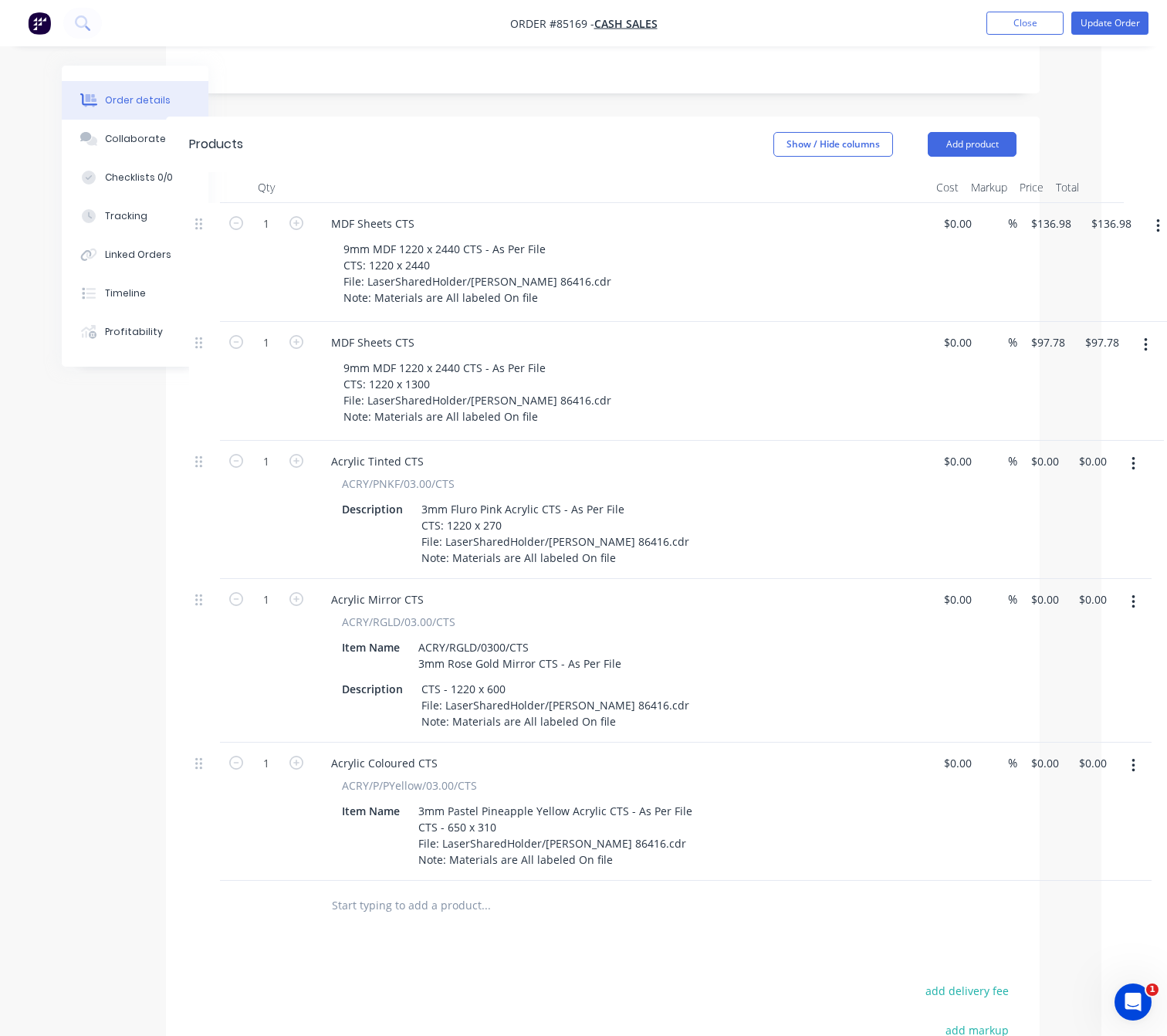
scroll to position [206, 66]
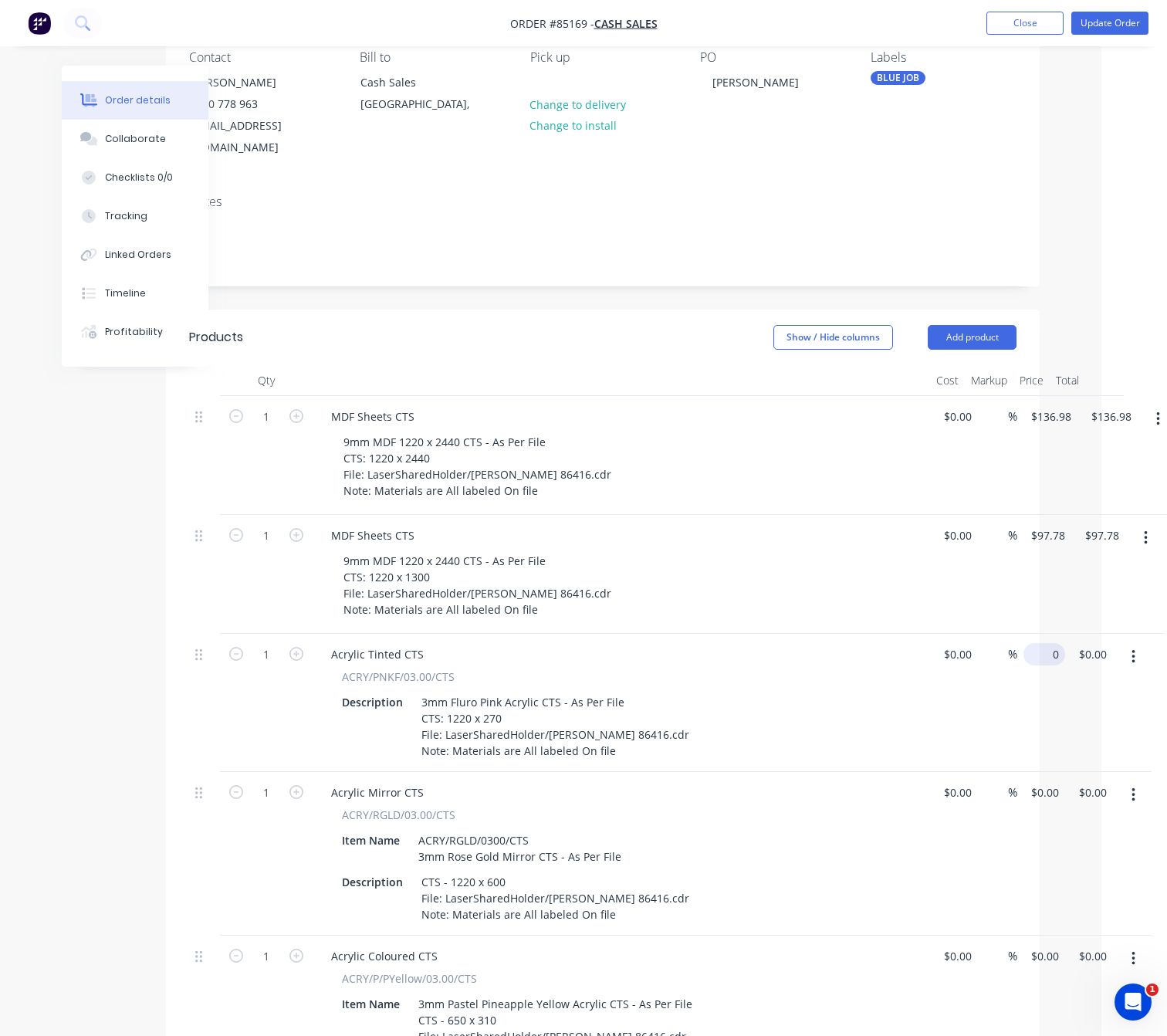
click at [1039, 643] on input "0" at bounding box center [1048, 654] width 36 height 23
click at [69, 691] on div "Created by [PERSON_NAME] Created [DATE] Required Assigned to Add team member MY…" at bounding box center [518, 689] width 1044 height 1659
type input "$49.12"
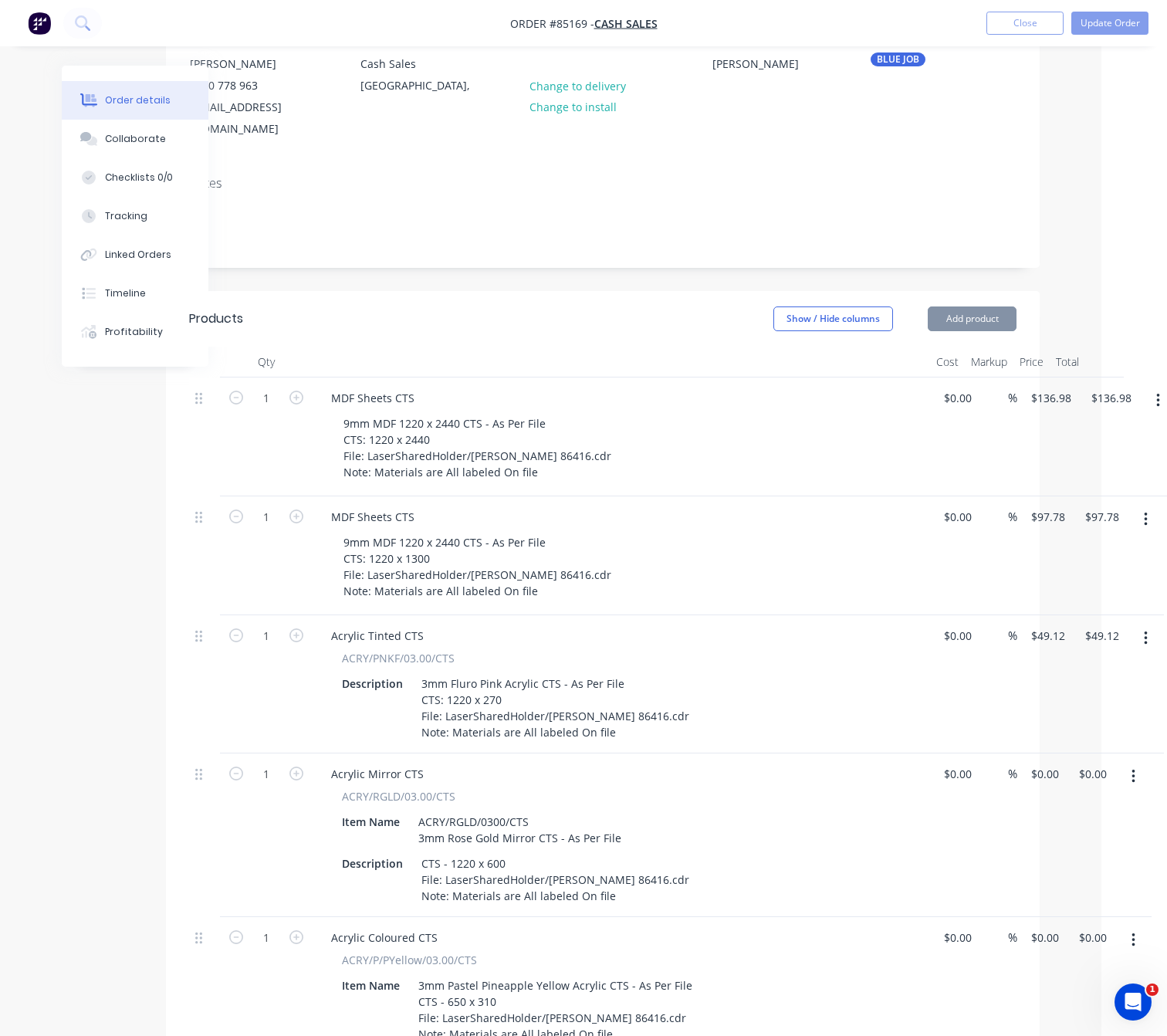
scroll to position [554, 66]
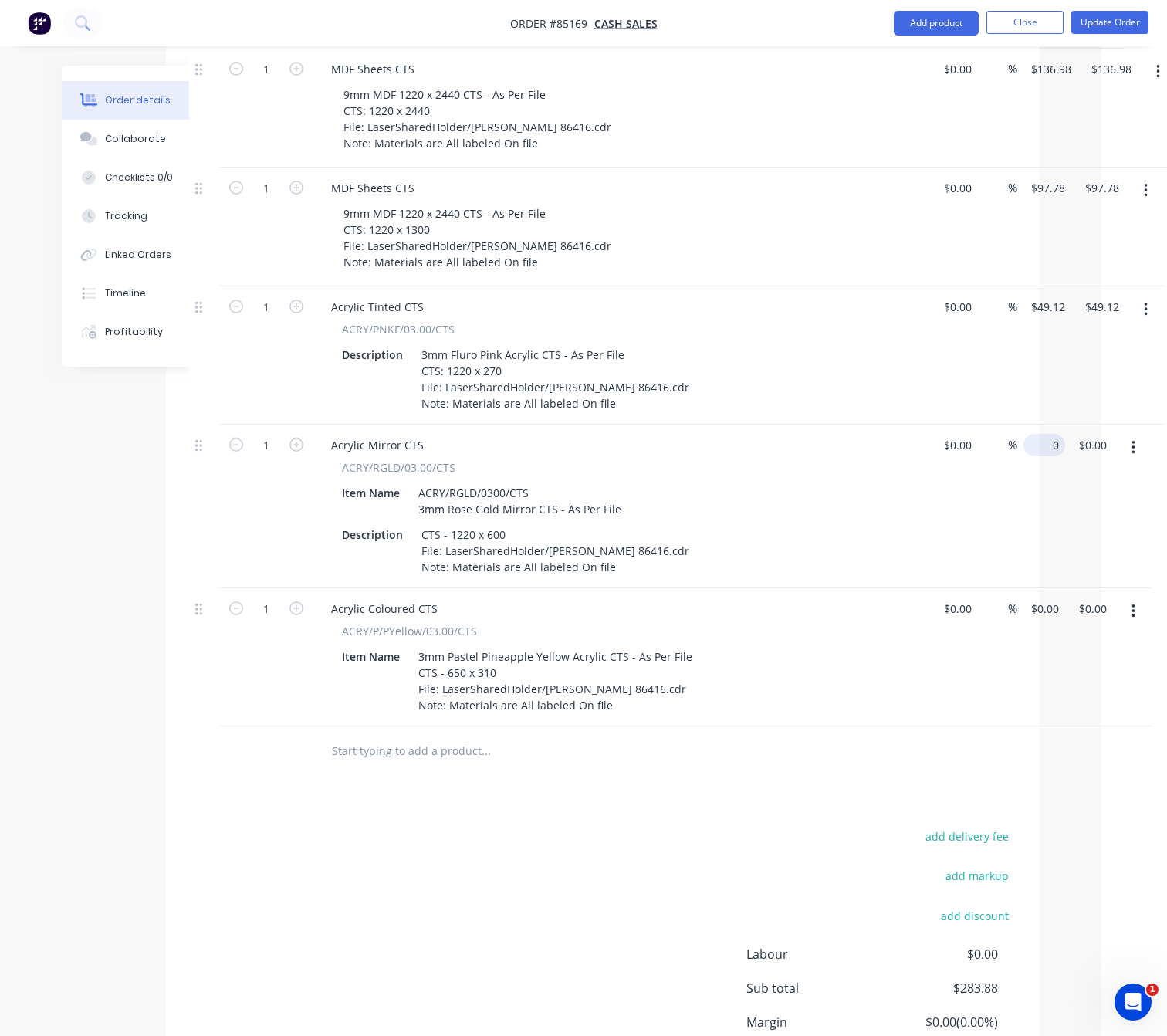
click at [1017, 425] on div "1 Acrylic Mirror CTS ACRY/RGLD/03.00/CTS Item Name ACRY/RGLD/0300/CTS 3mm Rose …" at bounding box center [603, 507] width 827 height 163
type input "$173.64"
click at [457, 880] on div "add delivery fee add markup add discount Labour $0.00 Sub total $283.88 Margin …" at bounding box center [603, 975] width 827 height 298
click at [1017, 589] on div "1 Acrylic Coloured CTS ACRY/P/PYellow/03.00/CTS Item Name 3mm Pastel Pineapple …" at bounding box center [603, 657] width 827 height 138
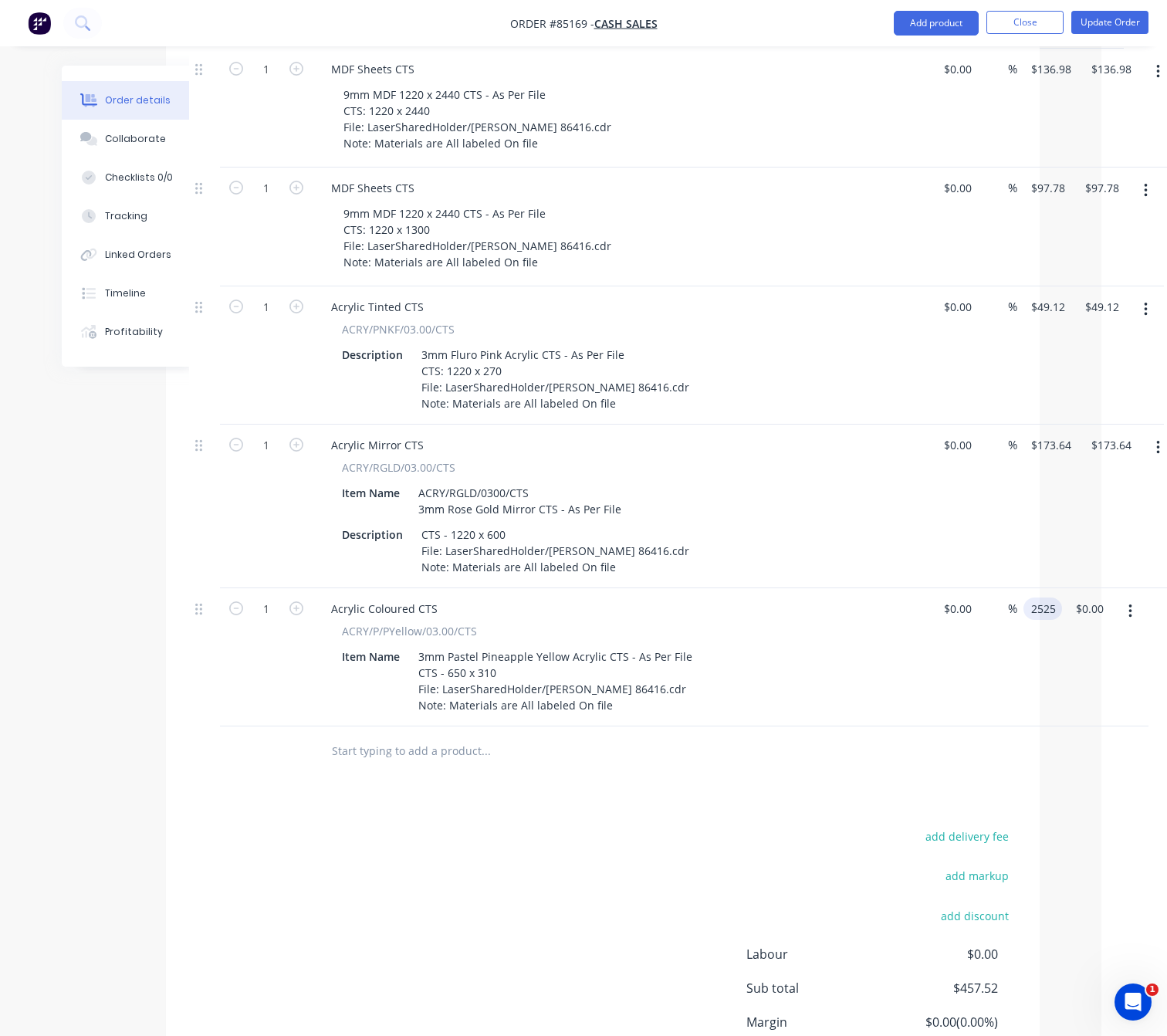
click at [1042, 598] on input "2525" at bounding box center [1046, 609] width 33 height 23
click at [1044, 600] on input "2525" at bounding box center [1046, 609] width 33 height 23
click at [719, 850] on div "add delivery fee add markup add discount Labour $0.00 Sub total $457.52 Margin …" at bounding box center [603, 975] width 827 height 298
type input "$25.25"
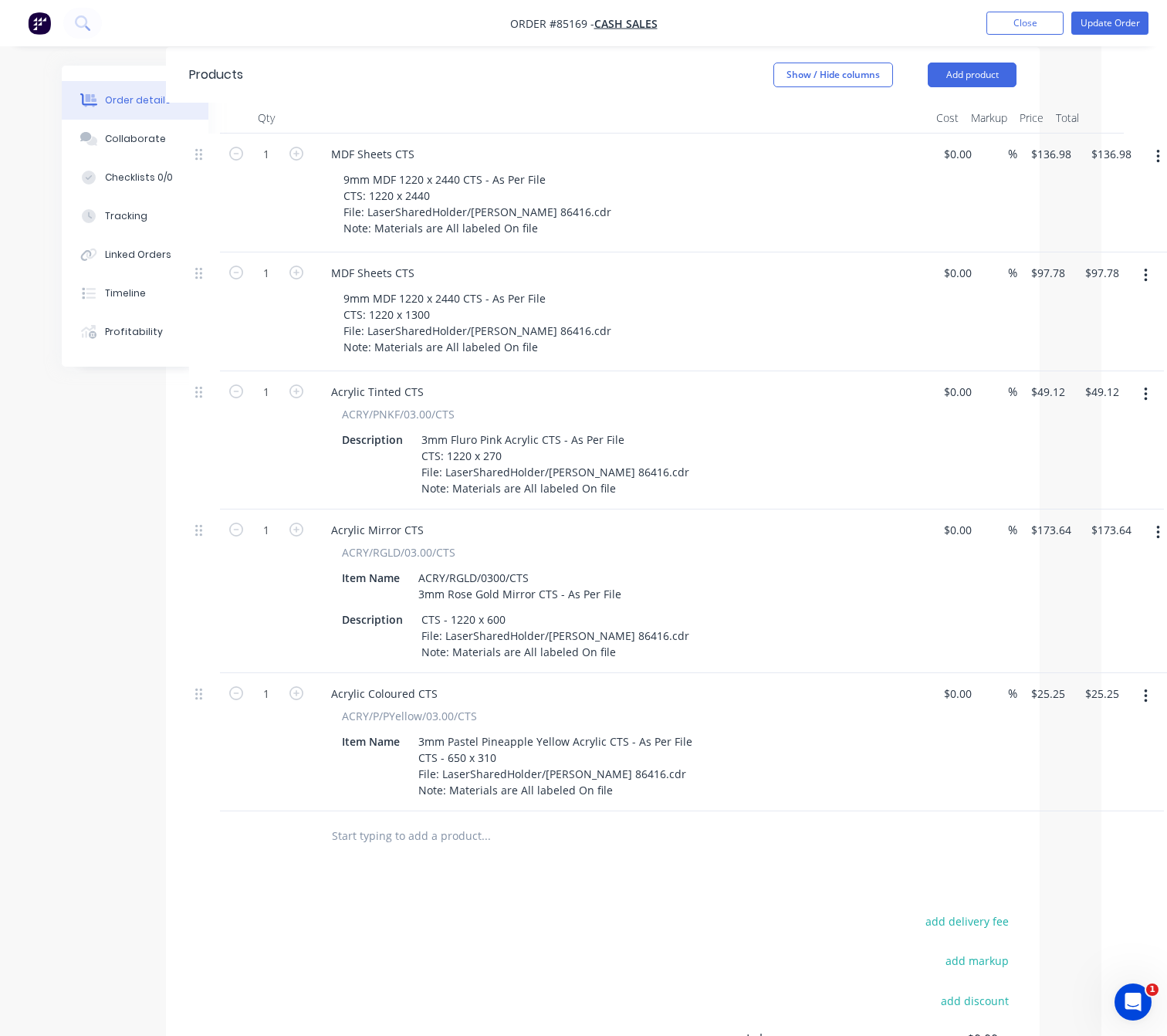
scroll to position [322, 66]
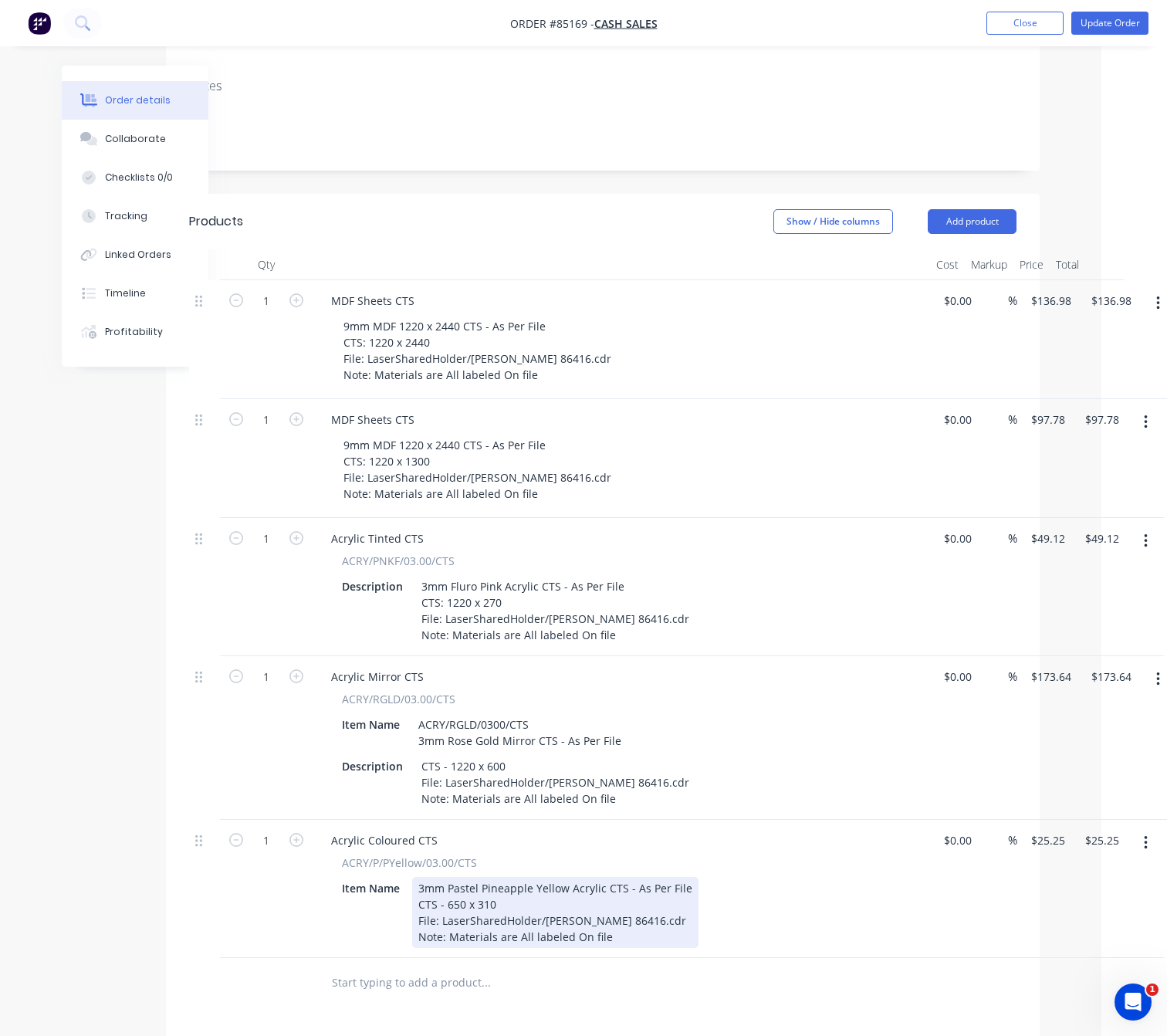
click at [501, 916] on div "3mm Pastel Pineapple Yellow Acrylic CTS - As Per File CTS - 650 x 310 File: Las…" at bounding box center [554, 913] width 286 height 71
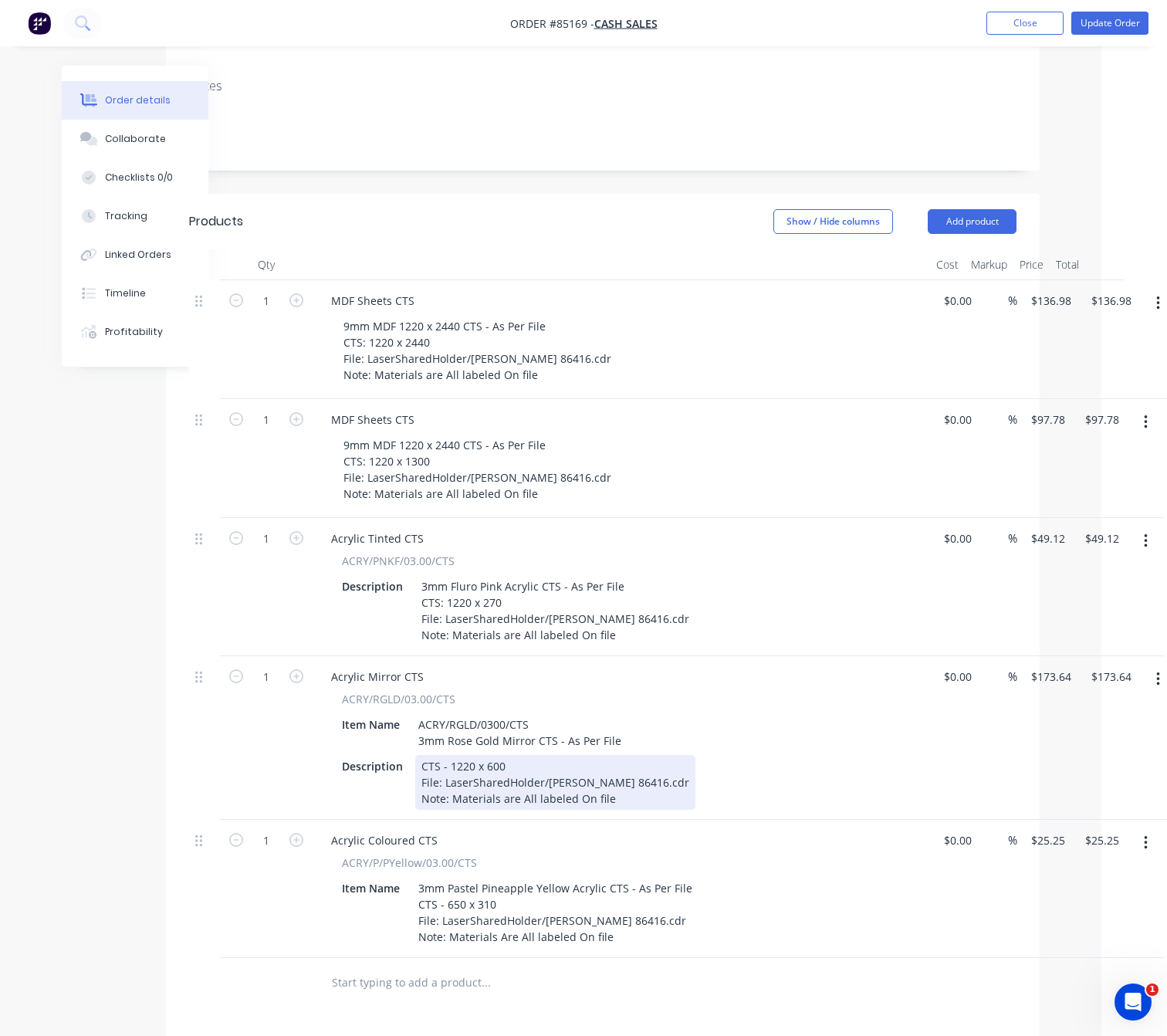
click at [504, 779] on div "CTS - 1220 x 600 File: LaserSharedHolder/[PERSON_NAME] 86416.cdr Note: Material…" at bounding box center [555, 783] width 280 height 54
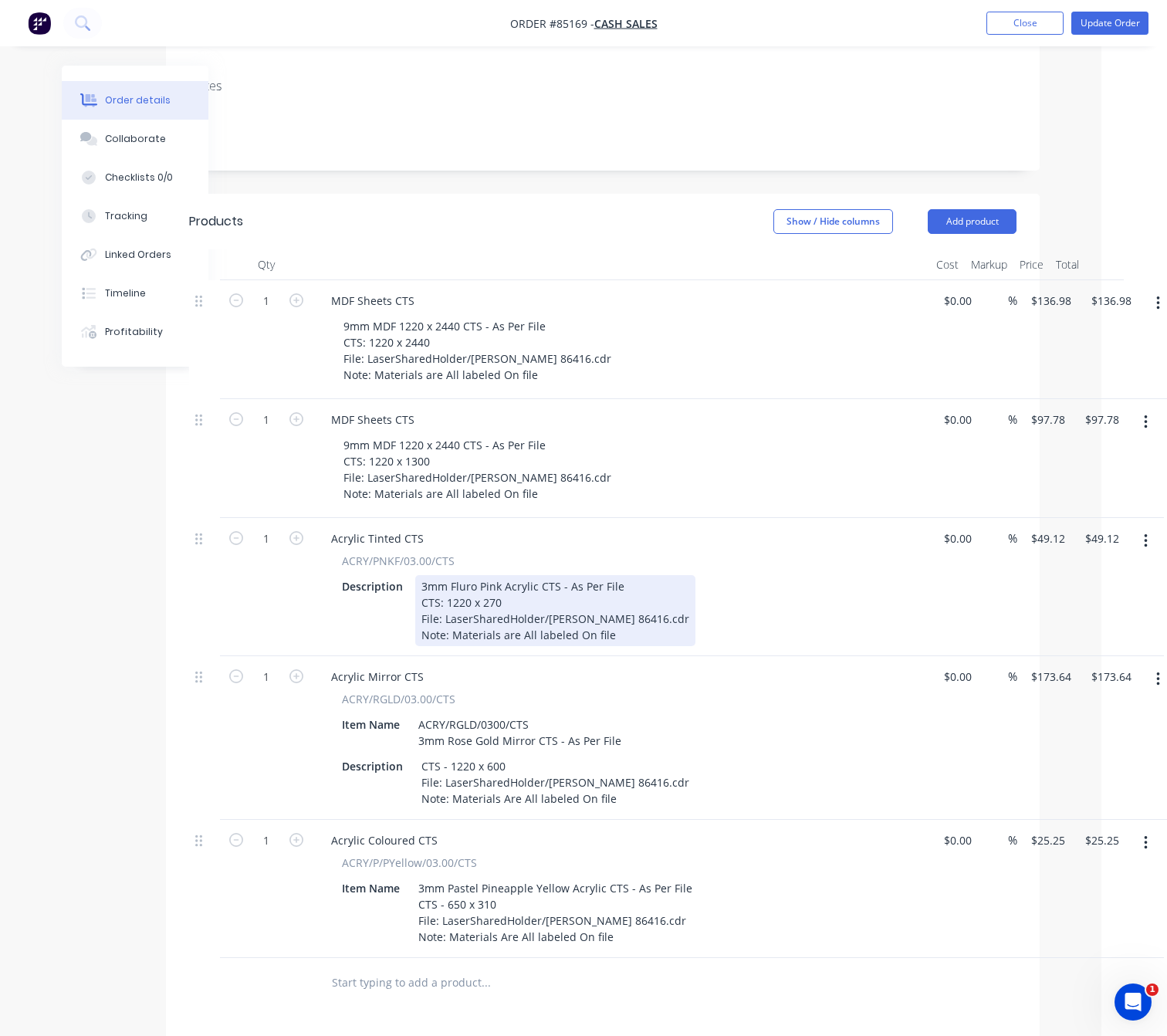
click at [504, 619] on div "3mm Fluro Pink Acrylic CTS - As Per File CTS: 1220 x 270 File: LaserSharedHolde…" at bounding box center [555, 611] width 280 height 71
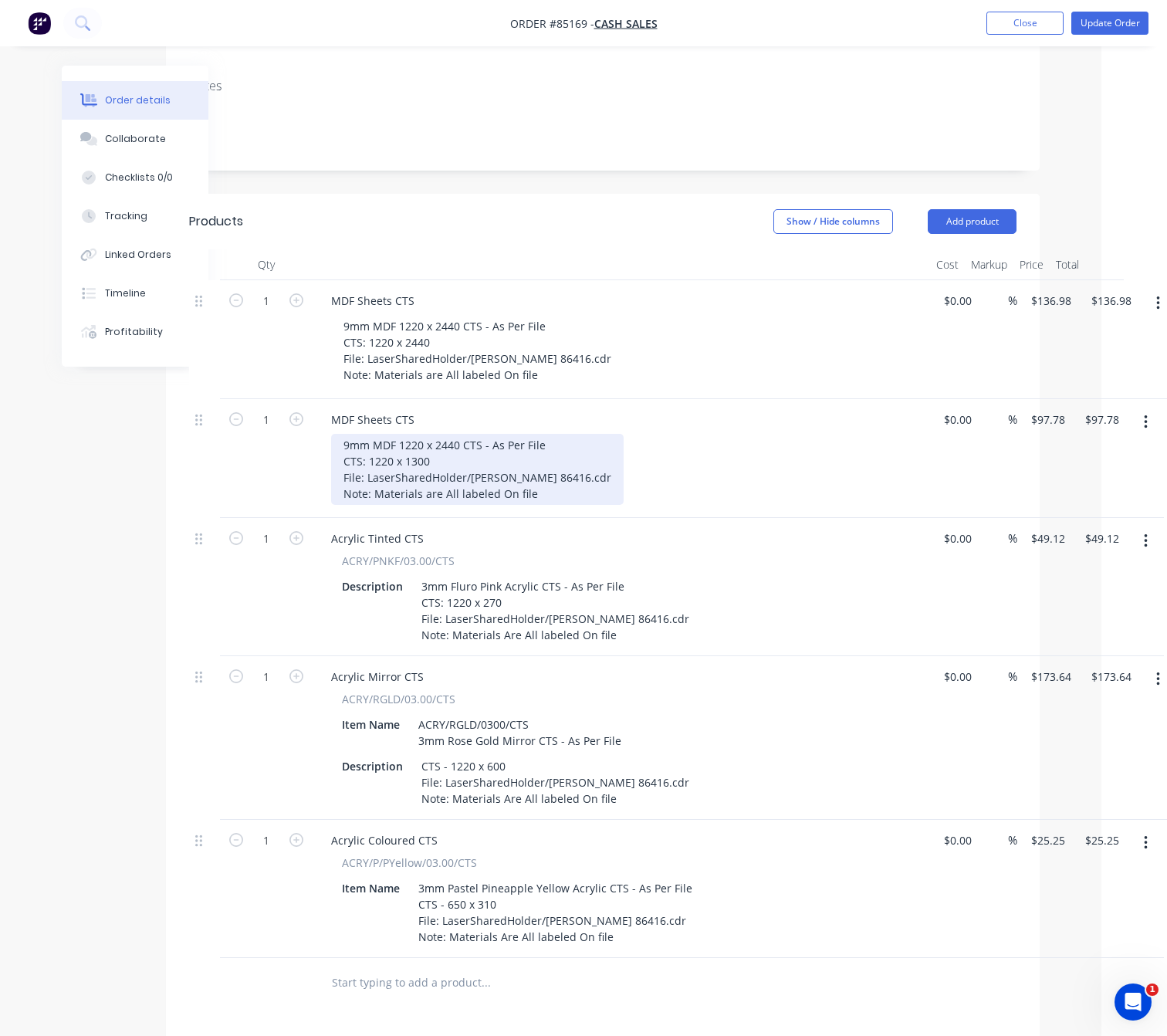
click at [425, 473] on div "9mm MDF 1220 x 2440 CTS - As Per File CTS: 1220 x 1300 File: LaserSharedHolder/…" at bounding box center [477, 469] width 293 height 71
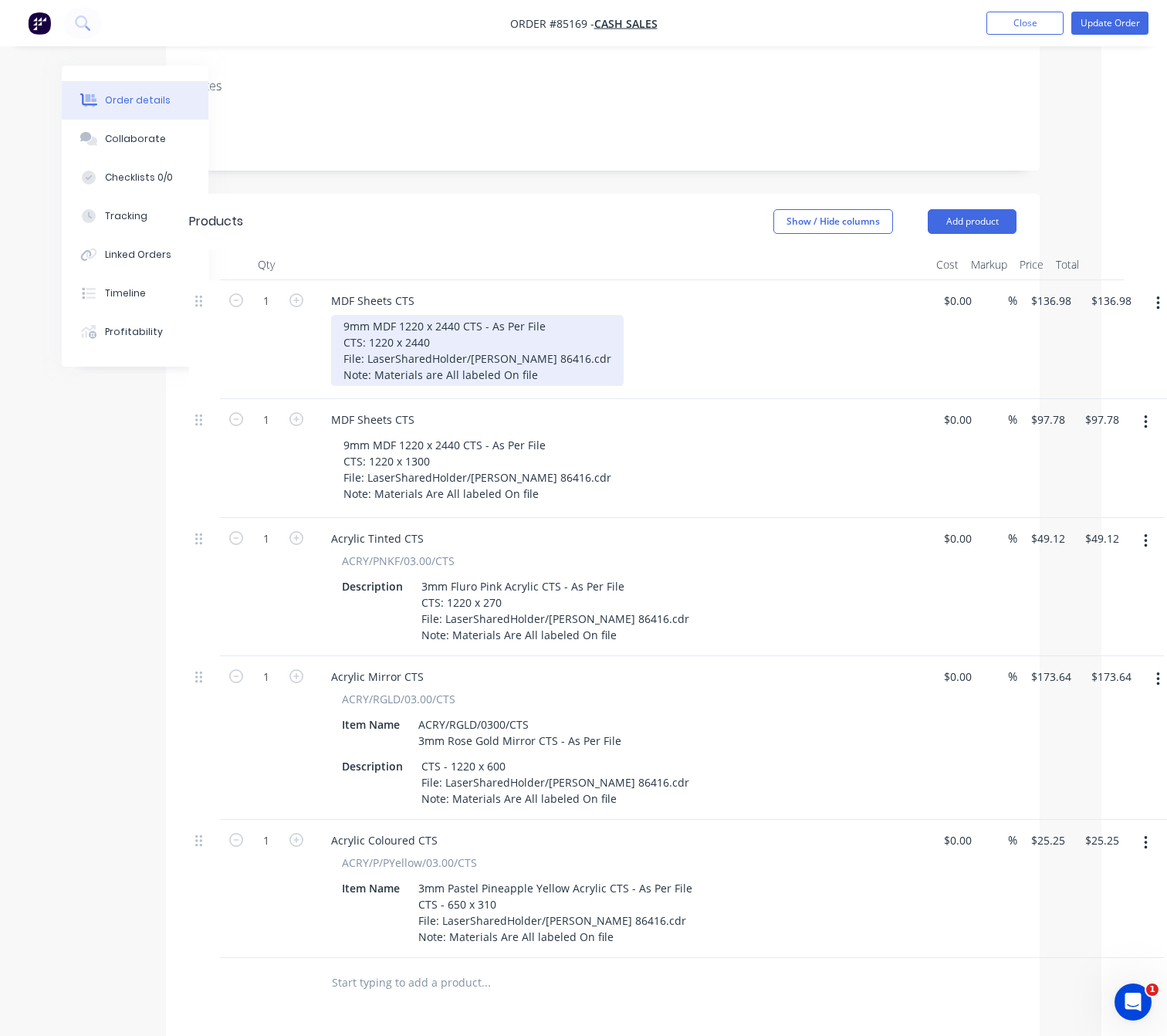
click at [425, 359] on div "9mm MDF 1220 x 2440 CTS - As Per File CTS: 1220 x 2440 File: LaserSharedHolder/…" at bounding box center [477, 351] width 293 height 71
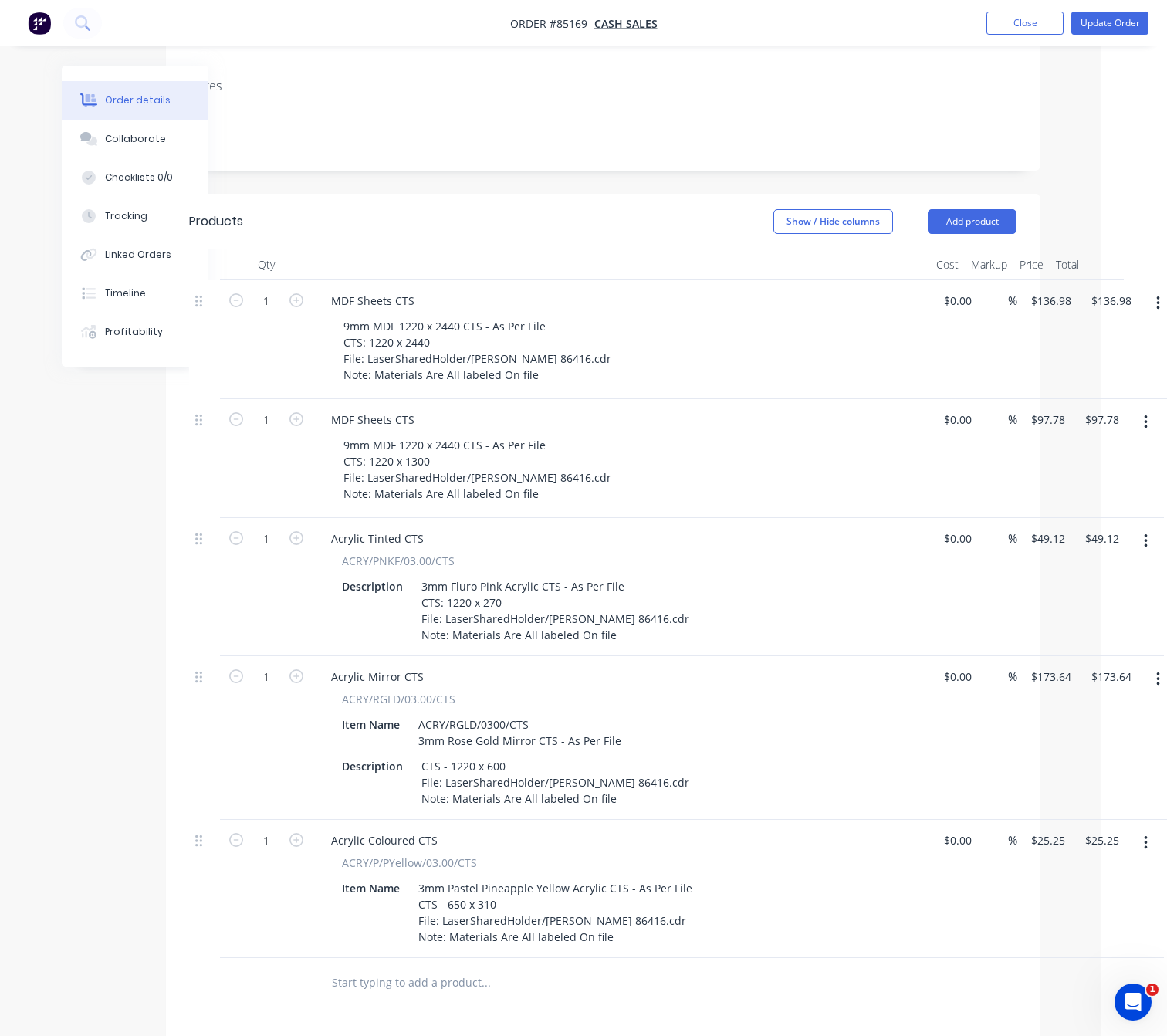
click at [417, 1000] on div "Products Show / Hide columns Add product Qty Cost Markup Price Total 1 MDF Shee…" at bounding box center [603, 786] width 874 height 1185
click at [1123, 23] on button "Update Order" at bounding box center [1110, 23] width 77 height 23
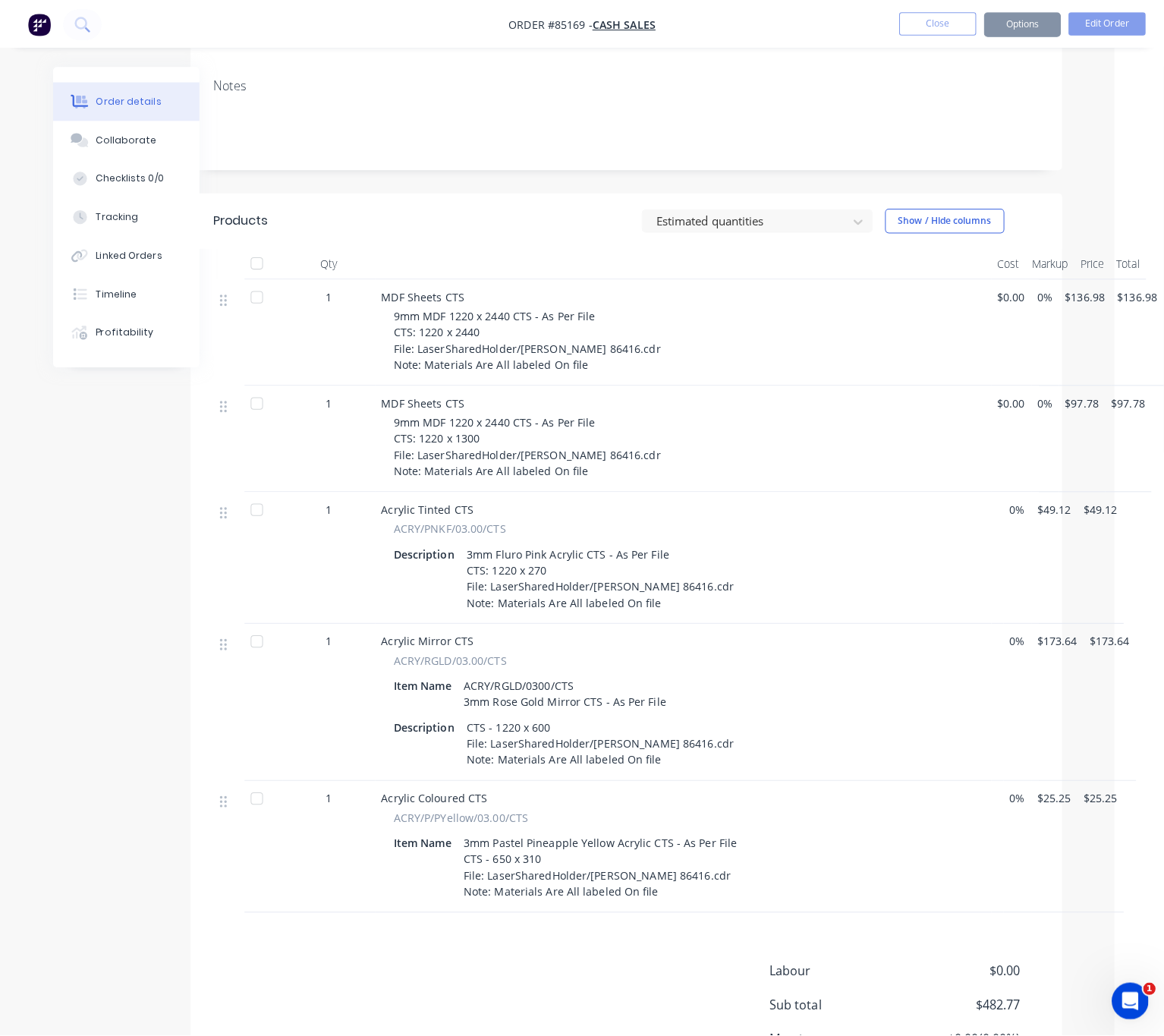
scroll to position [0, 0]
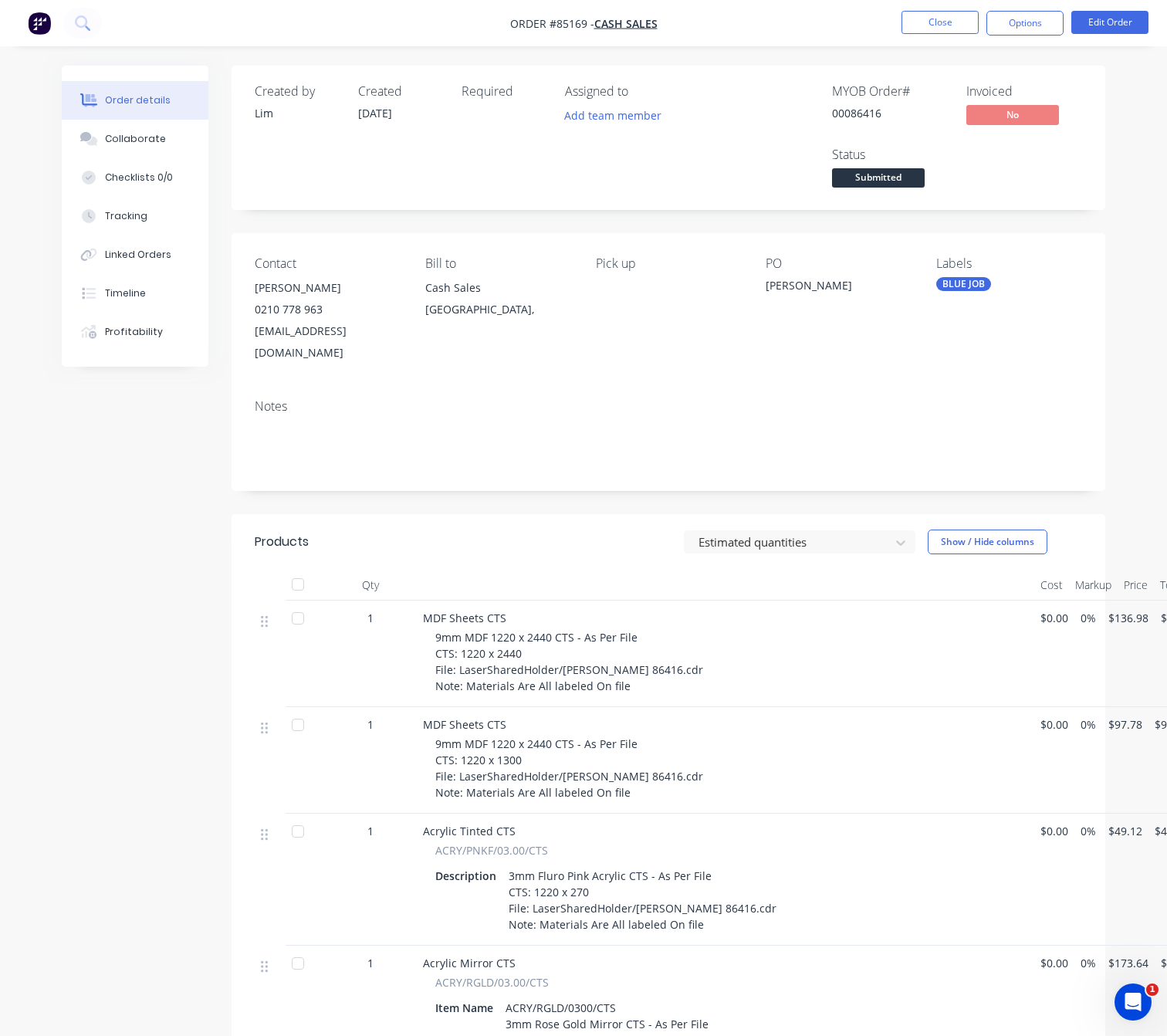
drag, startPoint x: 1038, startPoint y: 28, endPoint x: 1033, endPoint y: 36, distance: 9.4
click at [1038, 26] on button "Options" at bounding box center [1025, 23] width 77 height 24
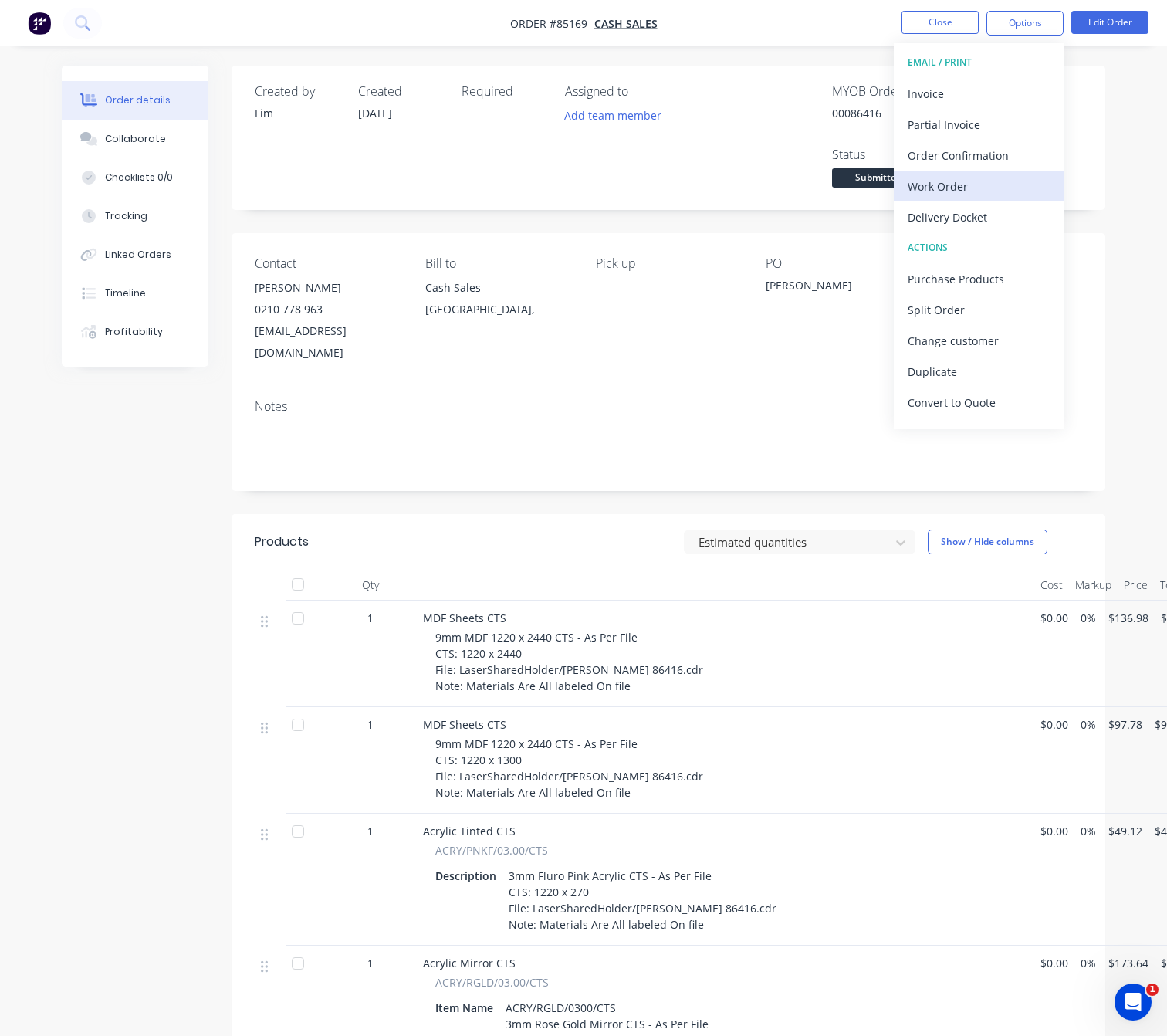
click at [969, 190] on div "Work Order" at bounding box center [978, 187] width 142 height 23
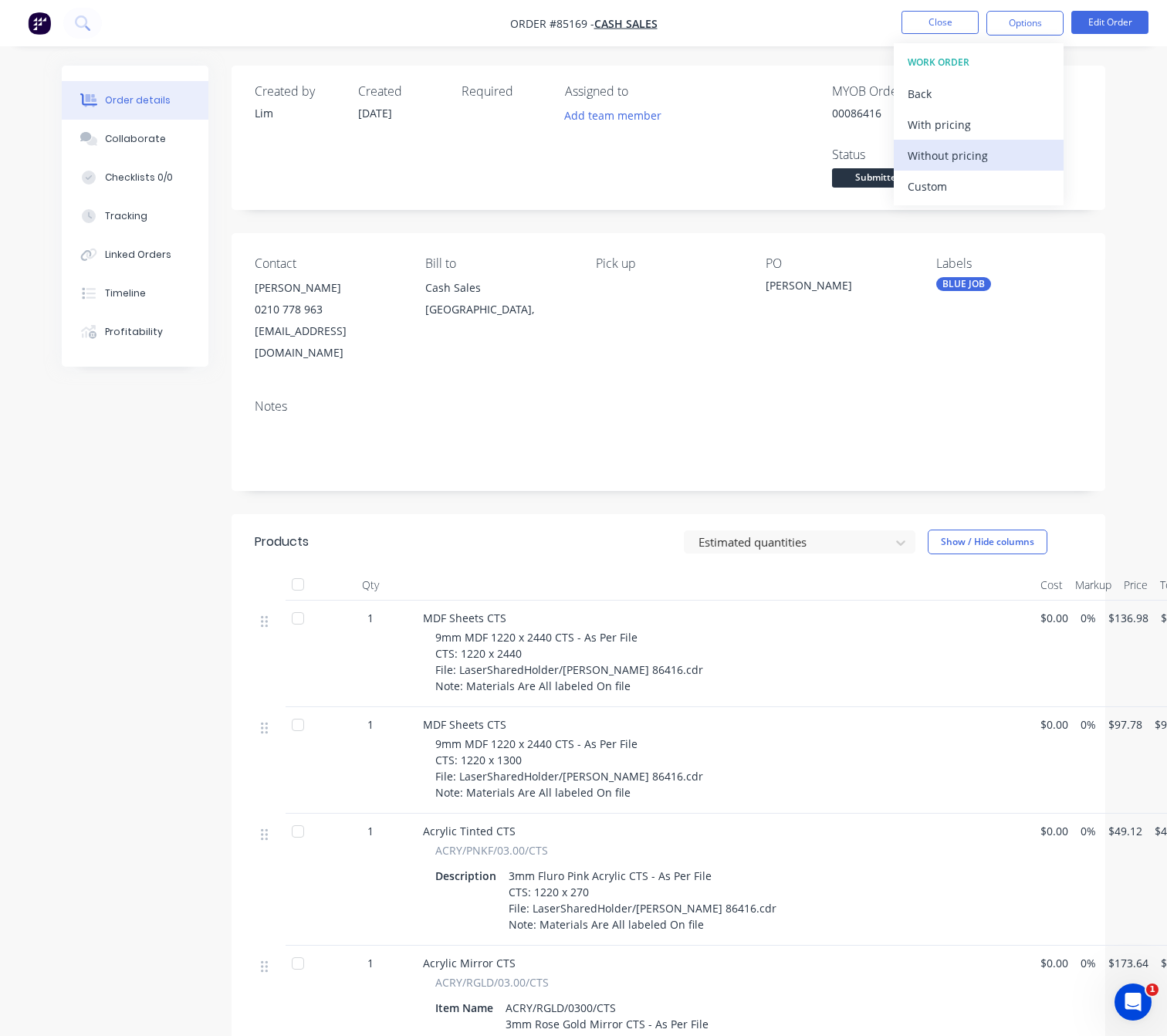
click at [982, 164] on div "Without pricing" at bounding box center [978, 156] width 142 height 23
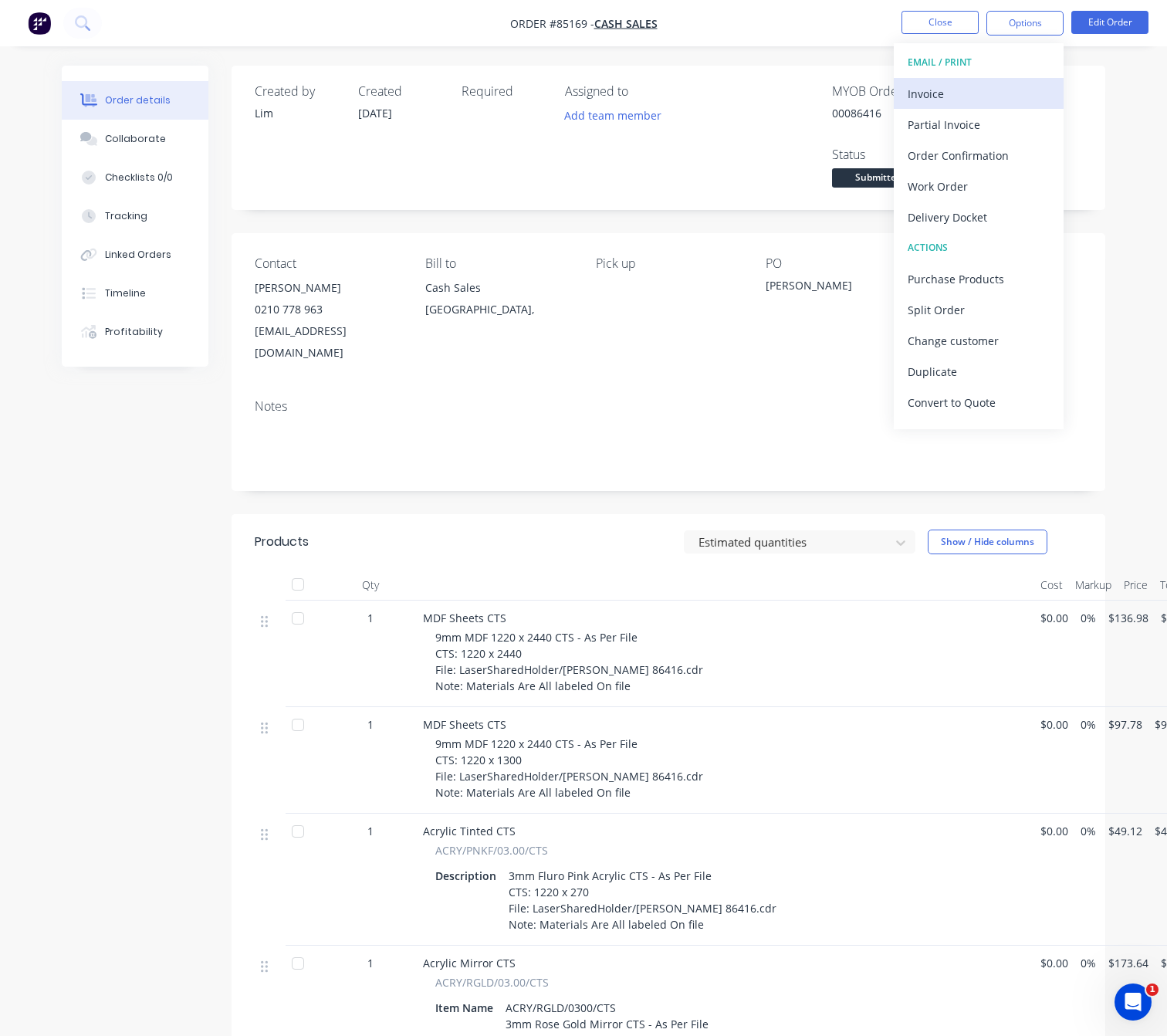
click at [984, 93] on div "Invoice" at bounding box center [978, 94] width 142 height 23
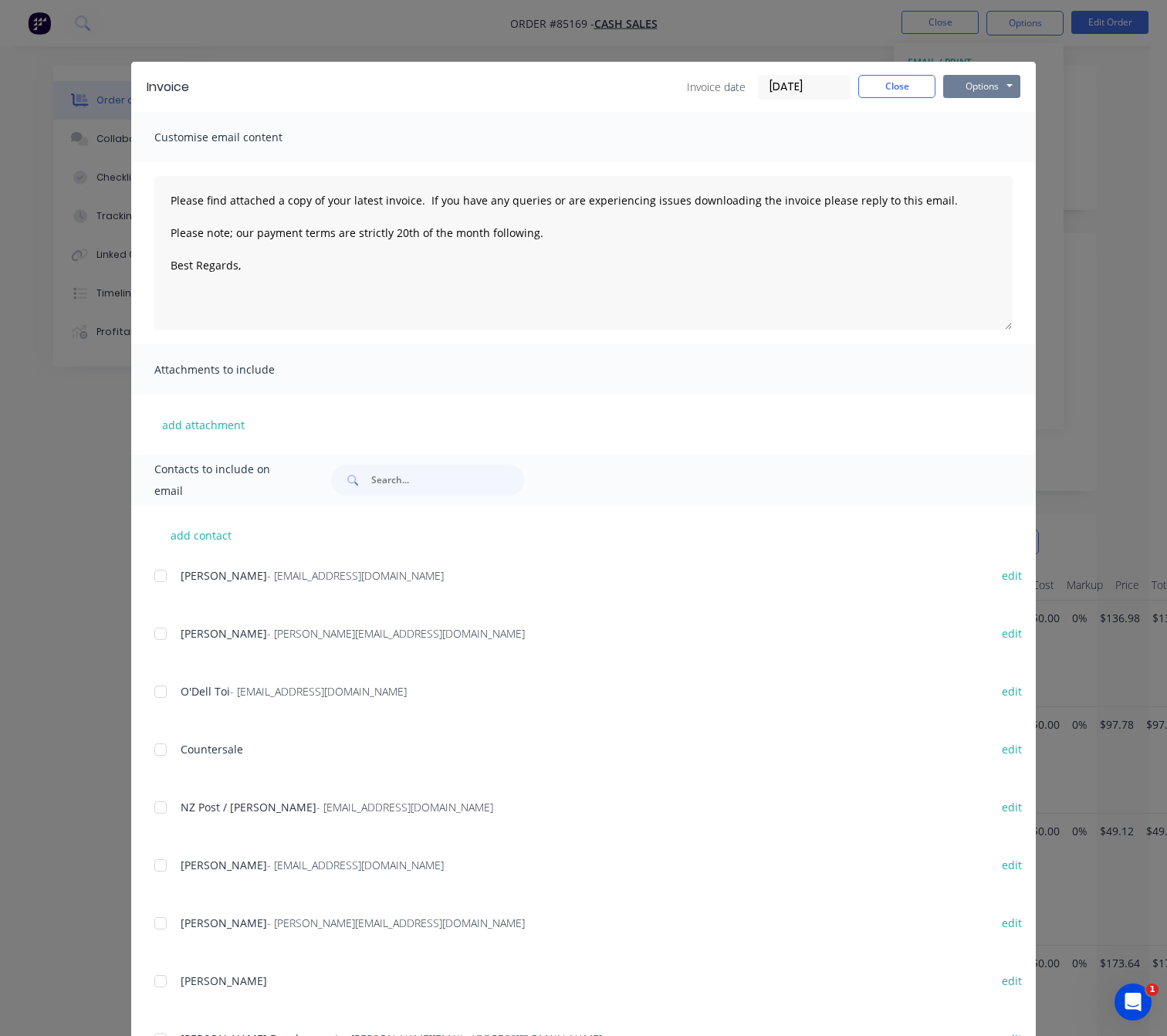
click at [989, 86] on button "Options" at bounding box center [982, 86] width 77 height 23
click at [1000, 114] on button "Preview" at bounding box center [993, 114] width 99 height 25
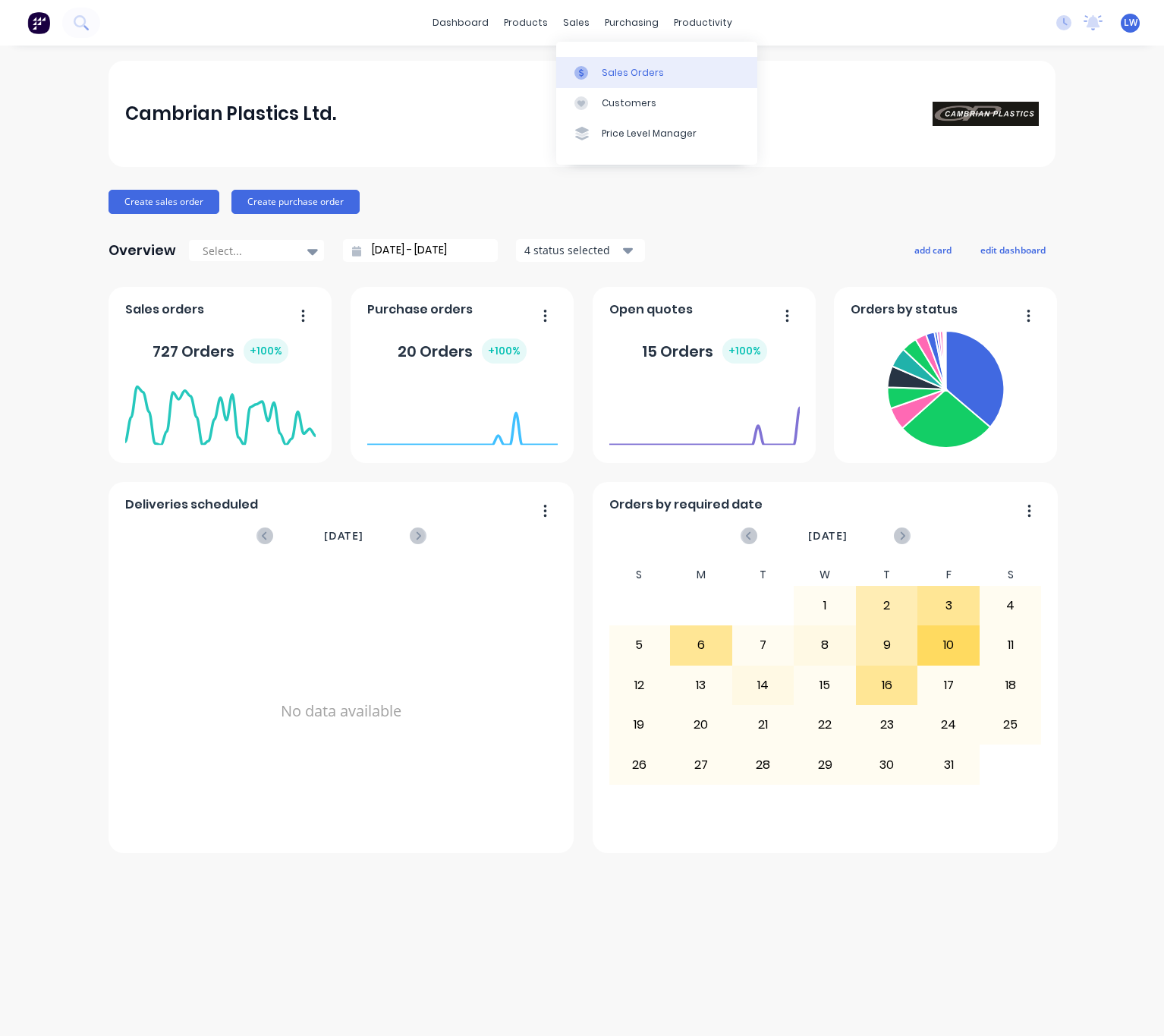
drag, startPoint x: 0, startPoint y: 0, endPoint x: 617, endPoint y: 76, distance: 621.7
click at [617, 76] on div "Sales Orders" at bounding box center [633, 73] width 62 height 14
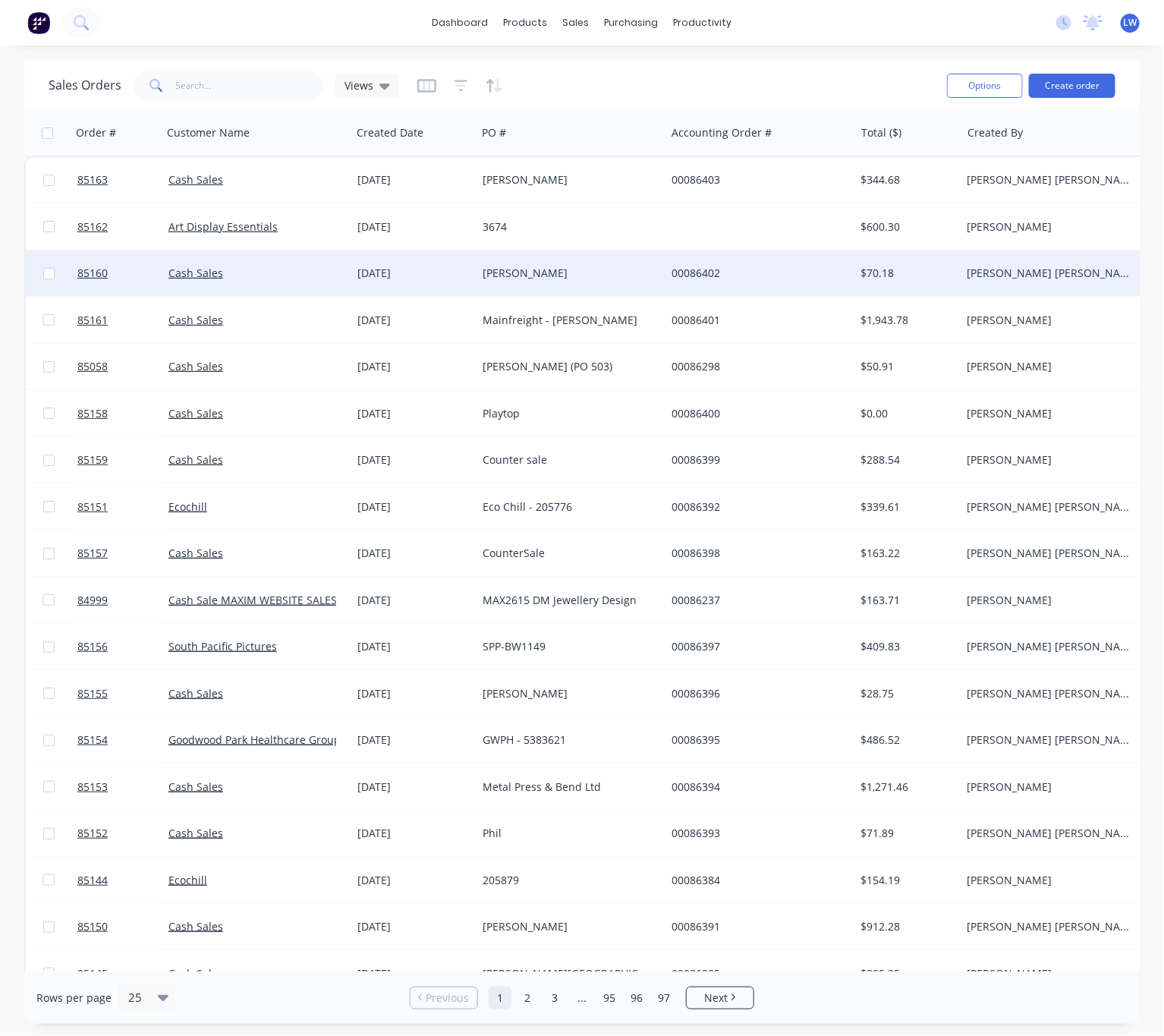
click at [581, 268] on div "[PERSON_NAME]" at bounding box center [566, 273] width 169 height 15
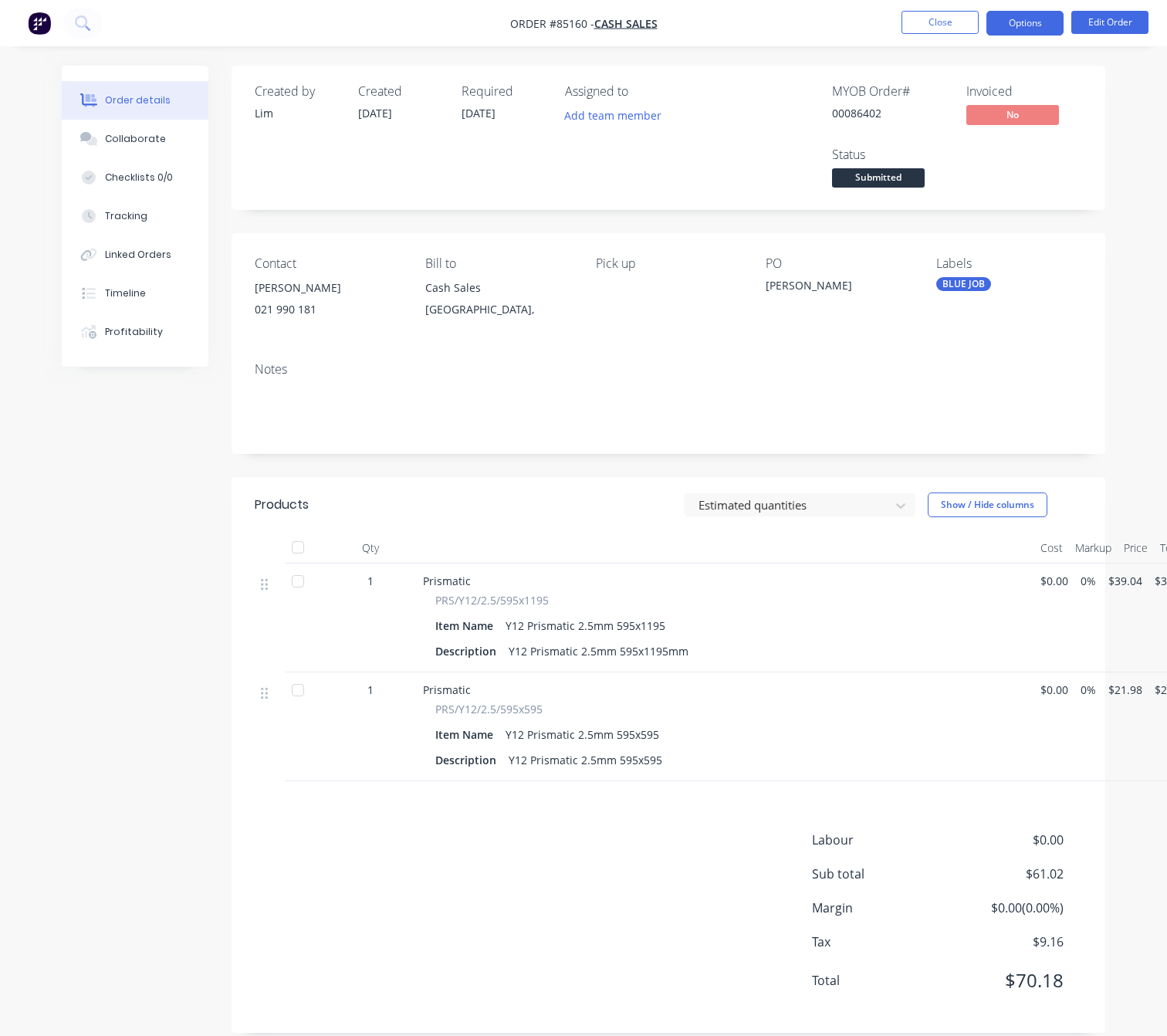
click at [1017, 21] on button "Options" at bounding box center [1025, 23] width 77 height 24
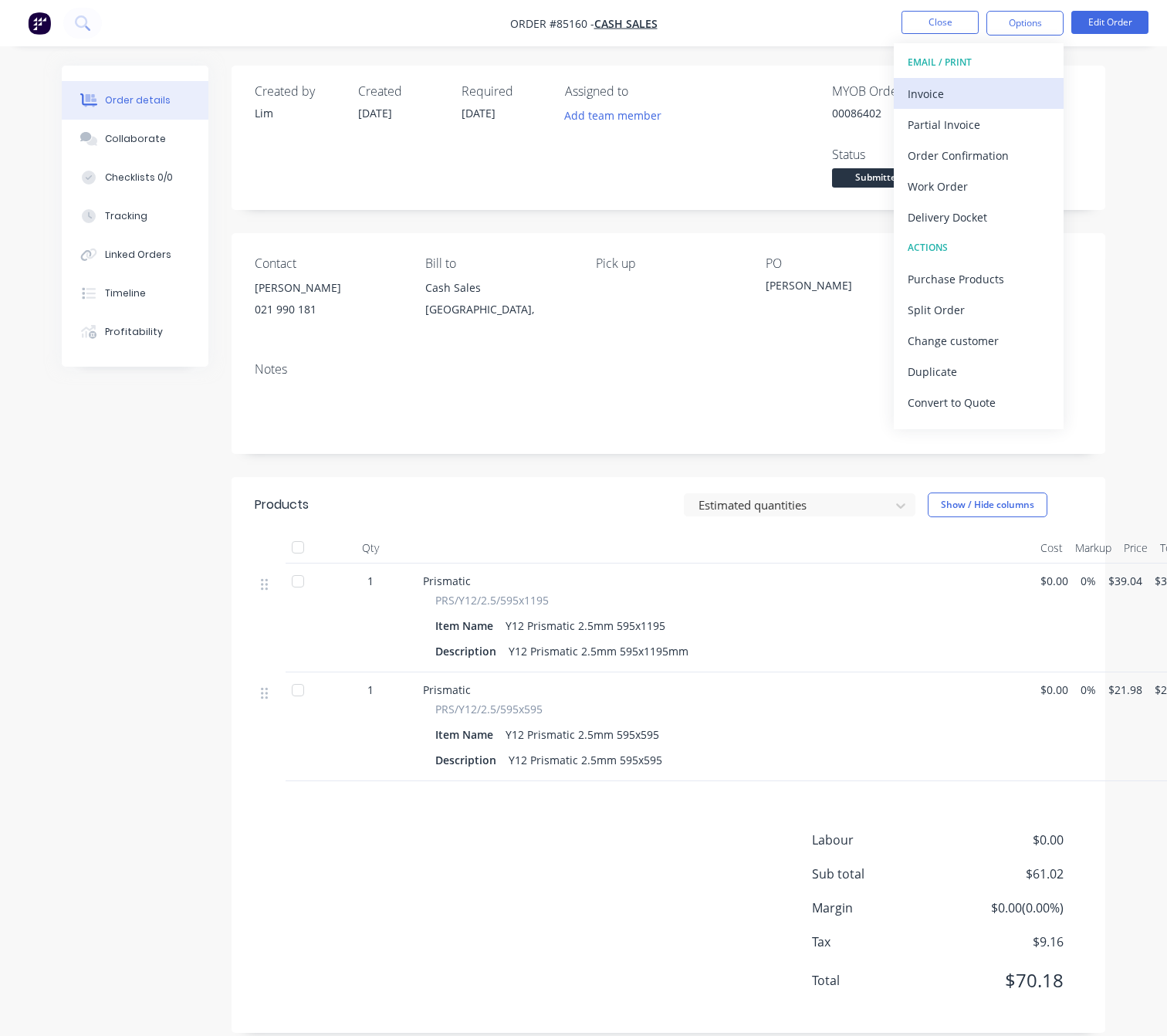
click at [1009, 88] on div "Invoice" at bounding box center [978, 94] width 142 height 23
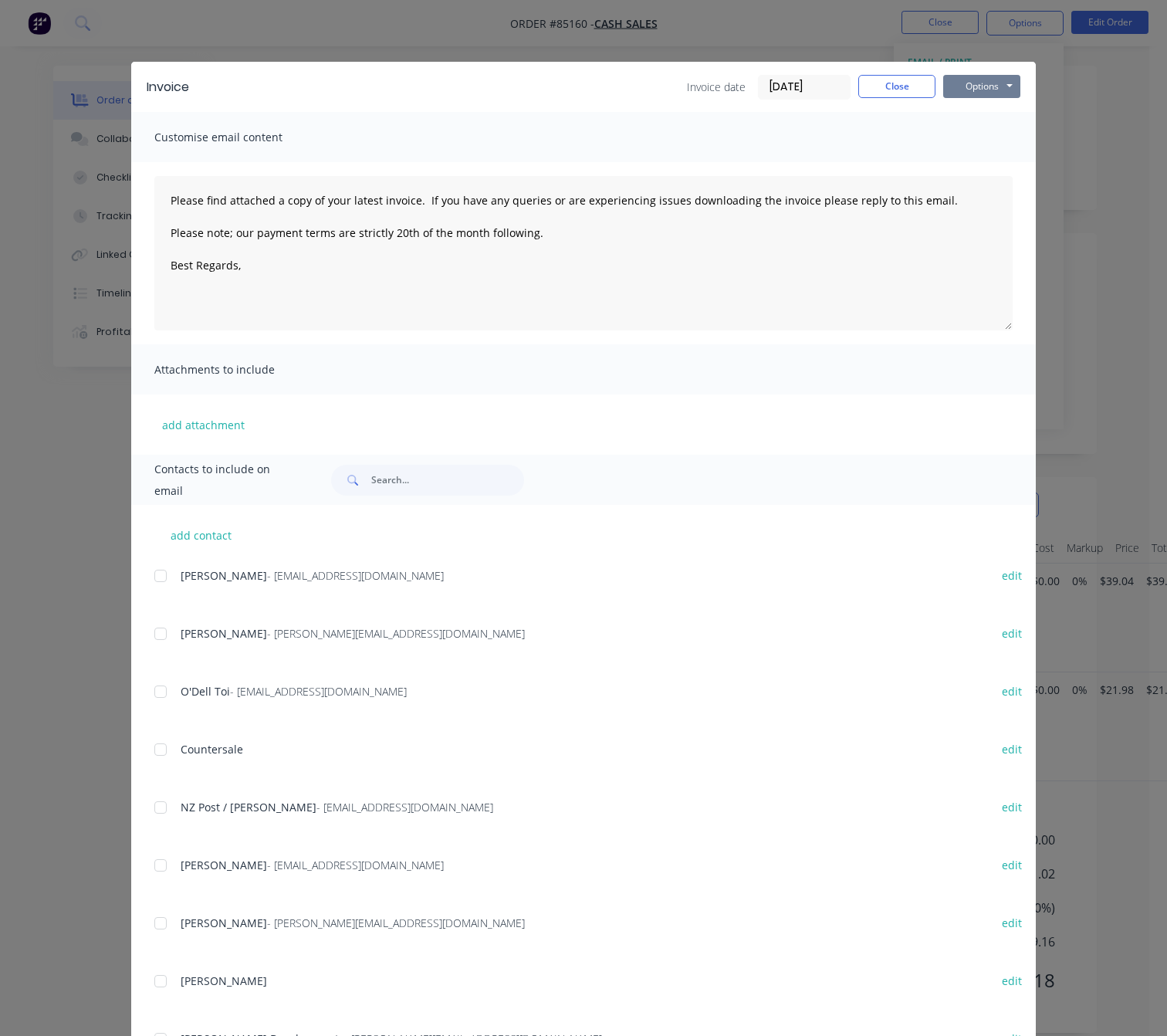
click at [1004, 84] on button "Options" at bounding box center [982, 86] width 77 height 23
click at [1008, 116] on button "Preview" at bounding box center [993, 114] width 99 height 25
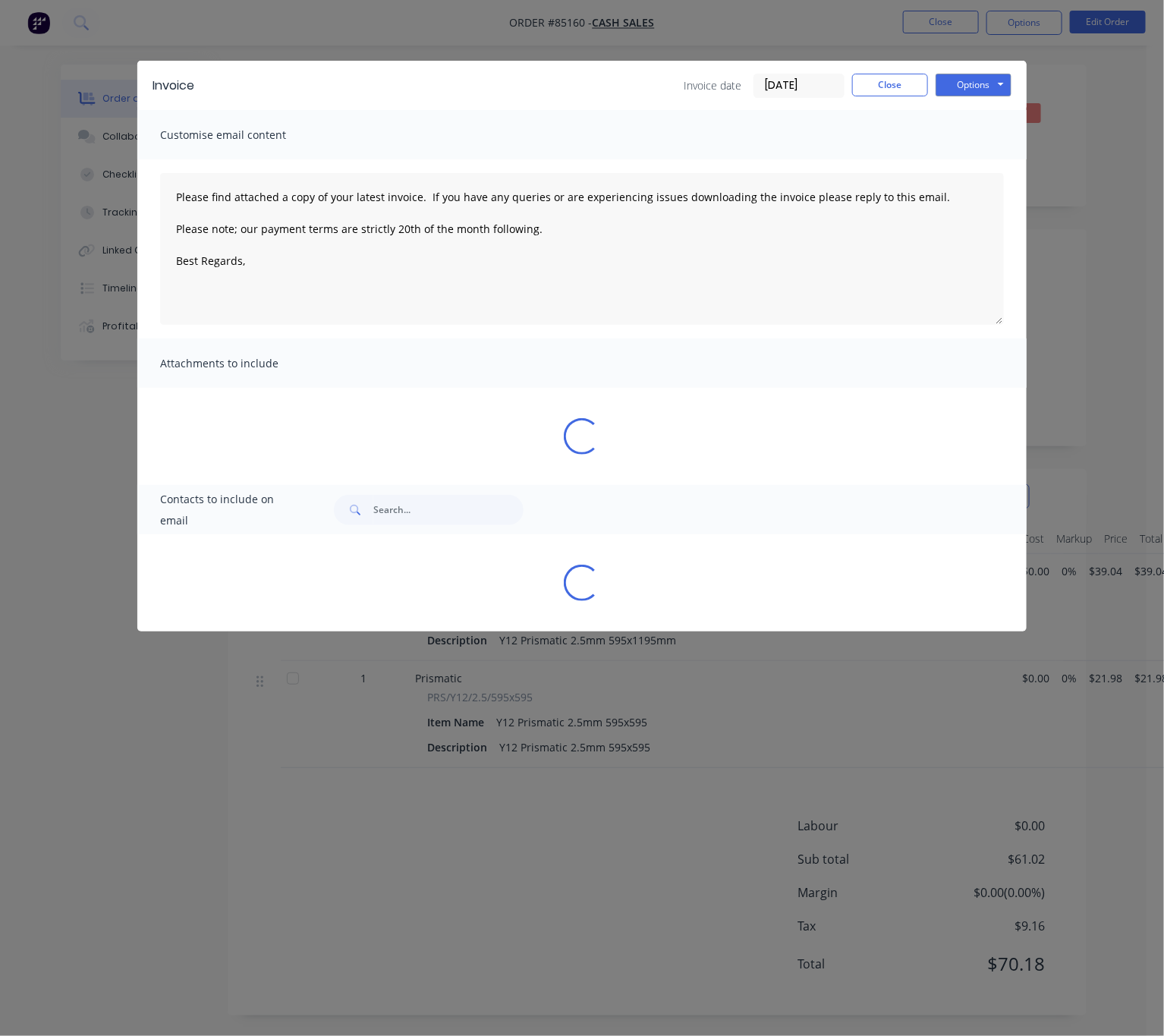
type textarea "Please find attached a copy of your latest invoice. If you have any queries or …"
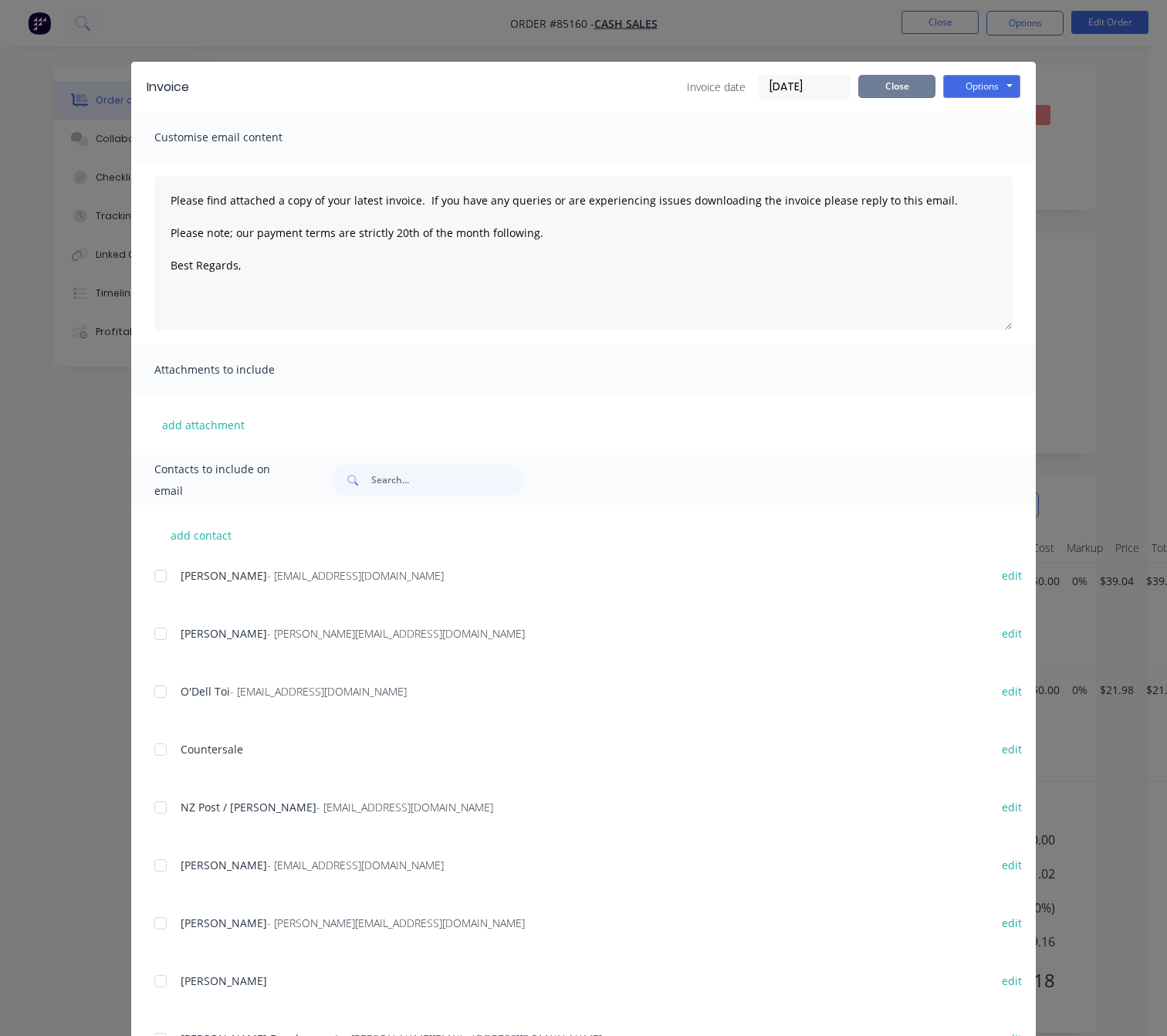
click at [905, 84] on button "Close" at bounding box center [897, 86] width 77 height 23
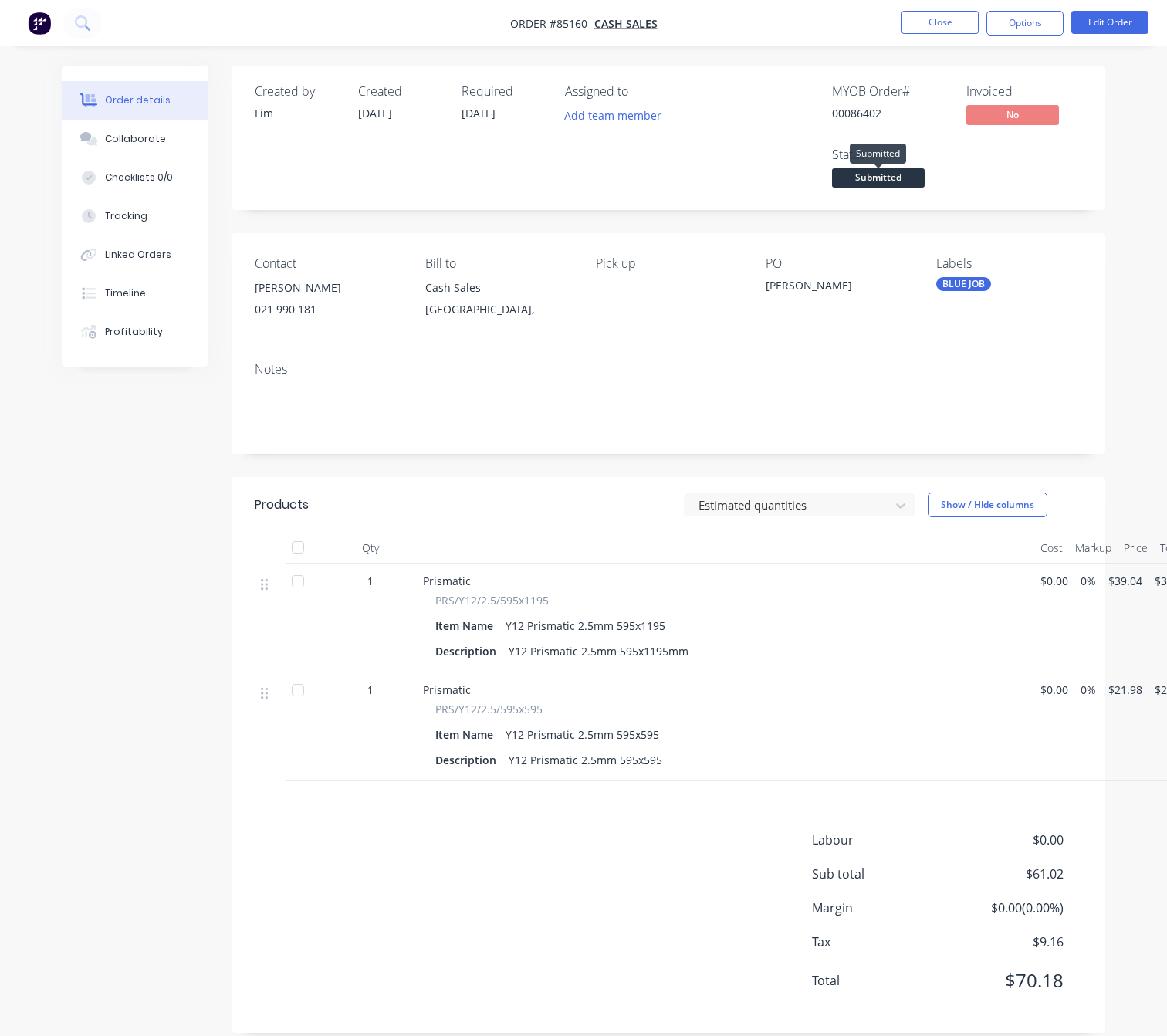
click at [900, 181] on span "Submitted" at bounding box center [878, 177] width 93 height 20
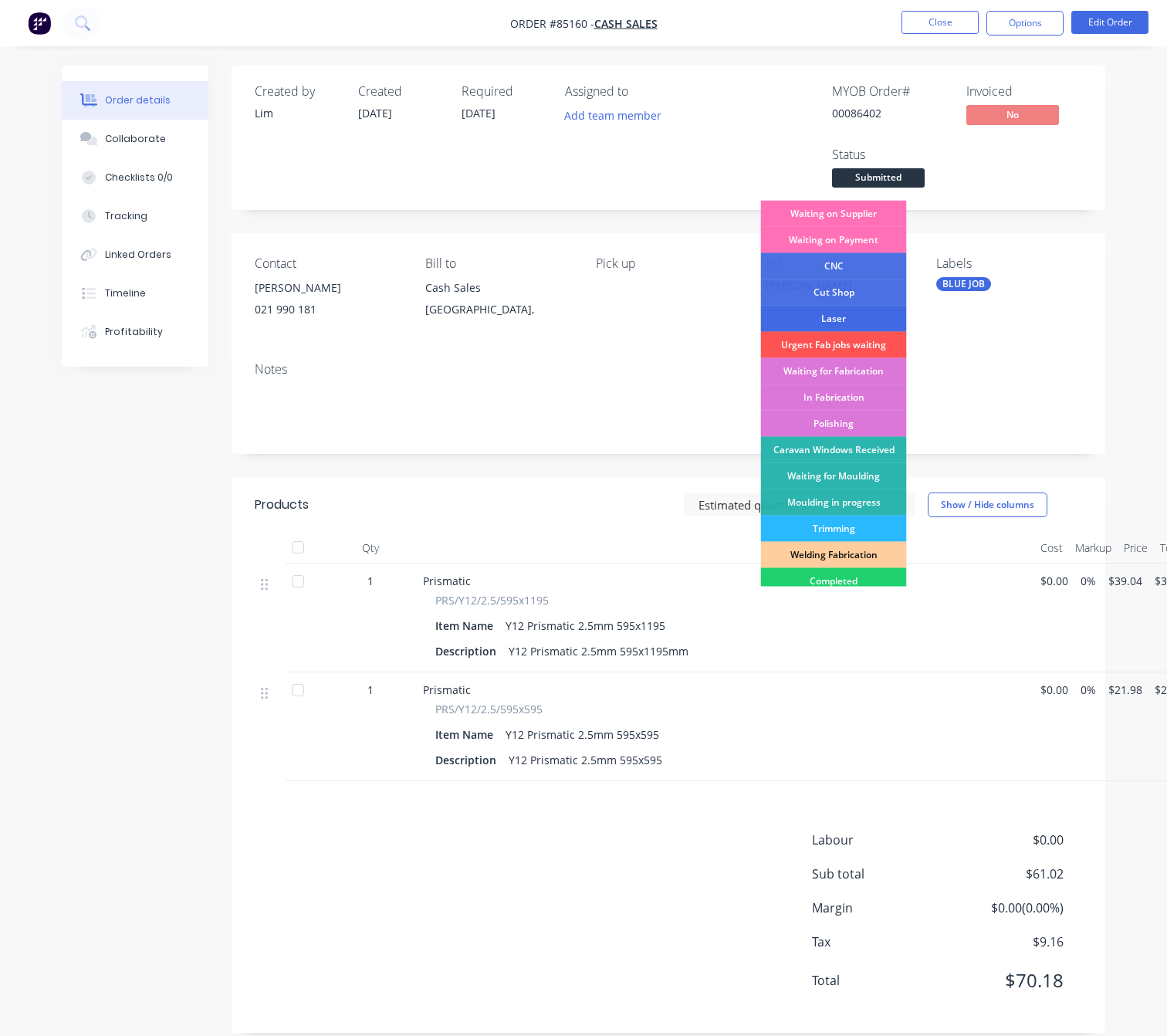
click at [876, 320] on div "Laser" at bounding box center [834, 319] width 146 height 26
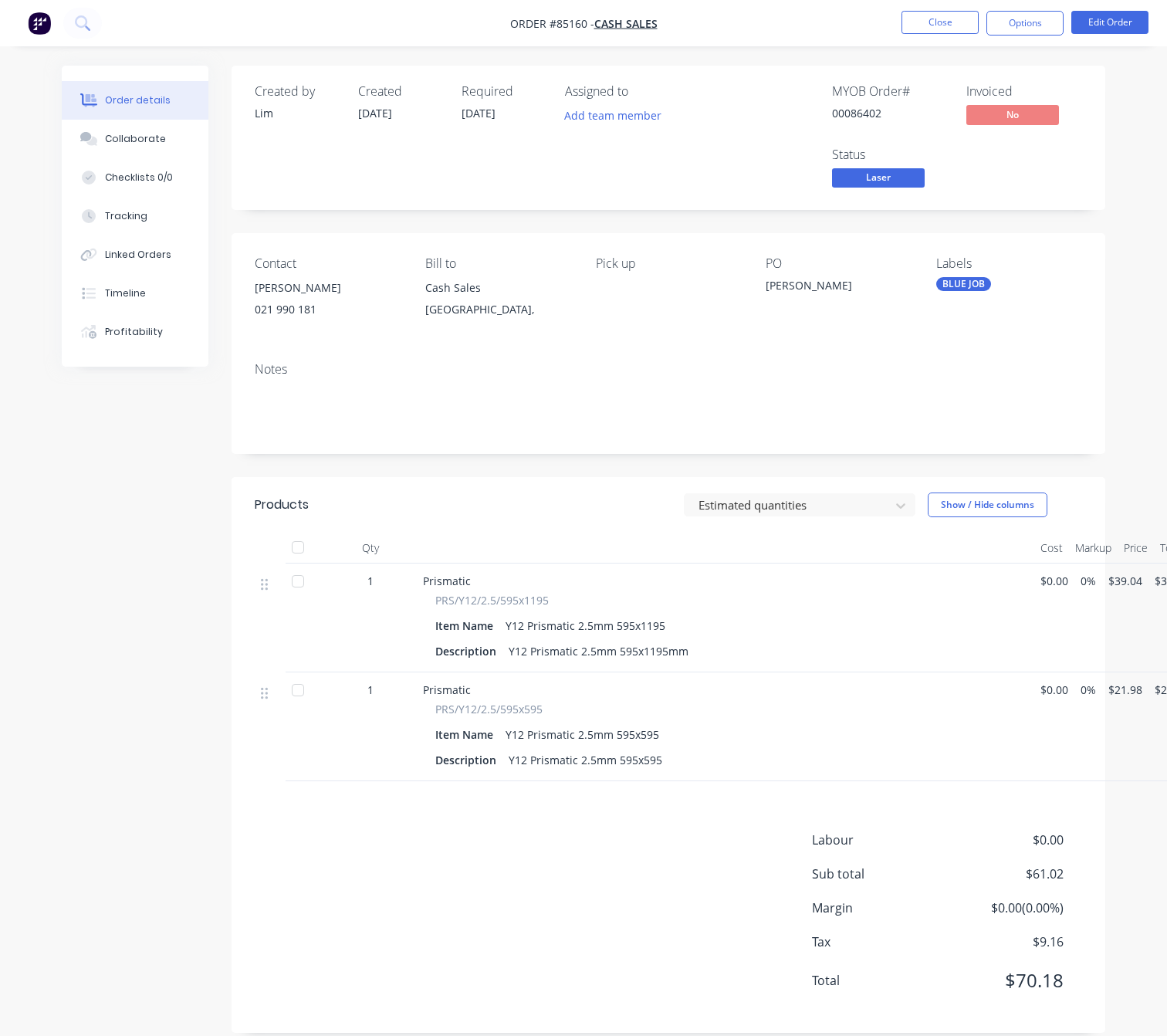
click at [216, 568] on div "Created by Lim Created 09/10/25 Required 09/10/25 Assigned to Add team member M…" at bounding box center [584, 561] width 1044 height 991
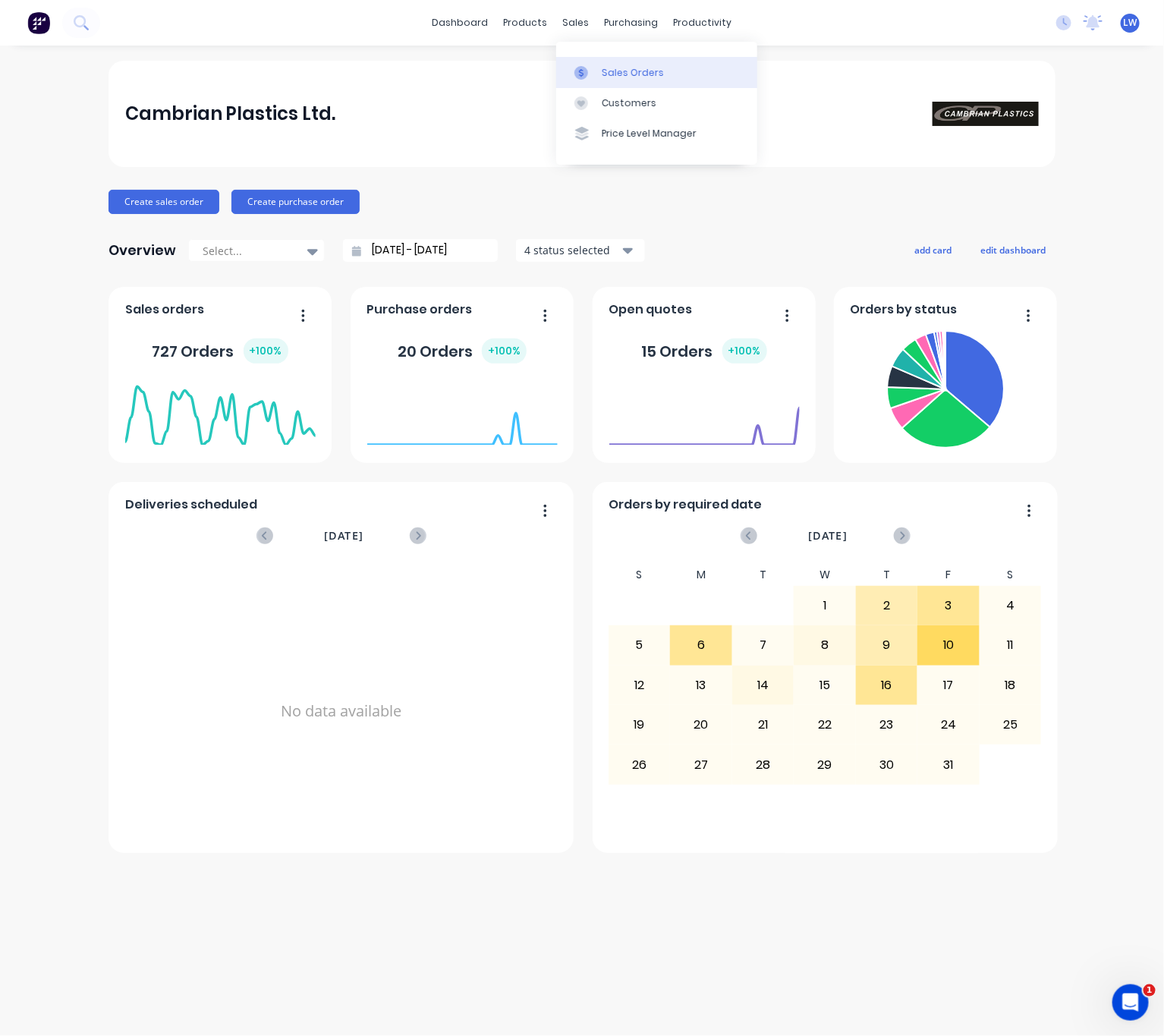
click at [599, 69] on link "Sales Orders" at bounding box center [657, 72] width 201 height 30
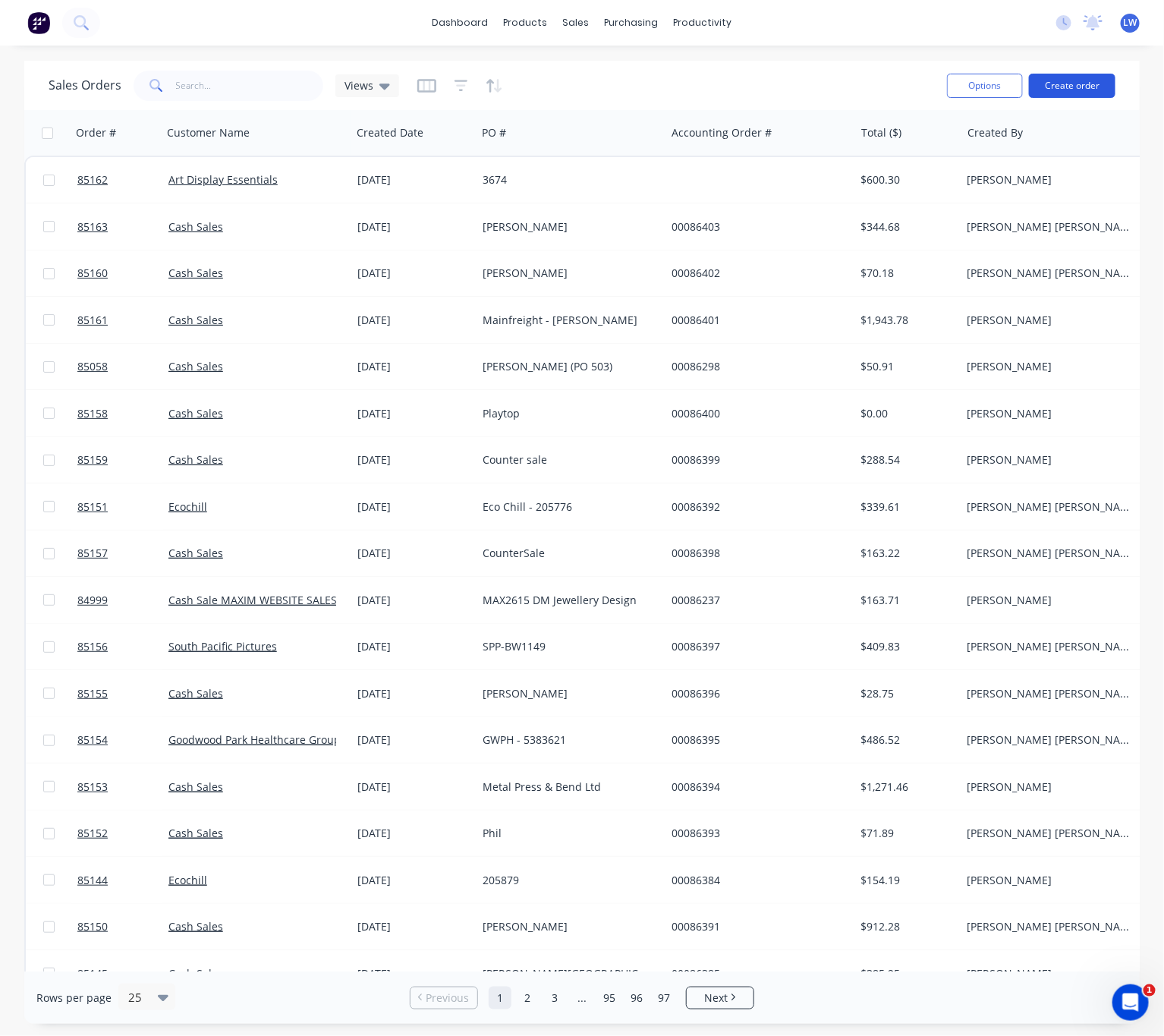
click at [1089, 87] on button "Create order" at bounding box center [1073, 86] width 87 height 24
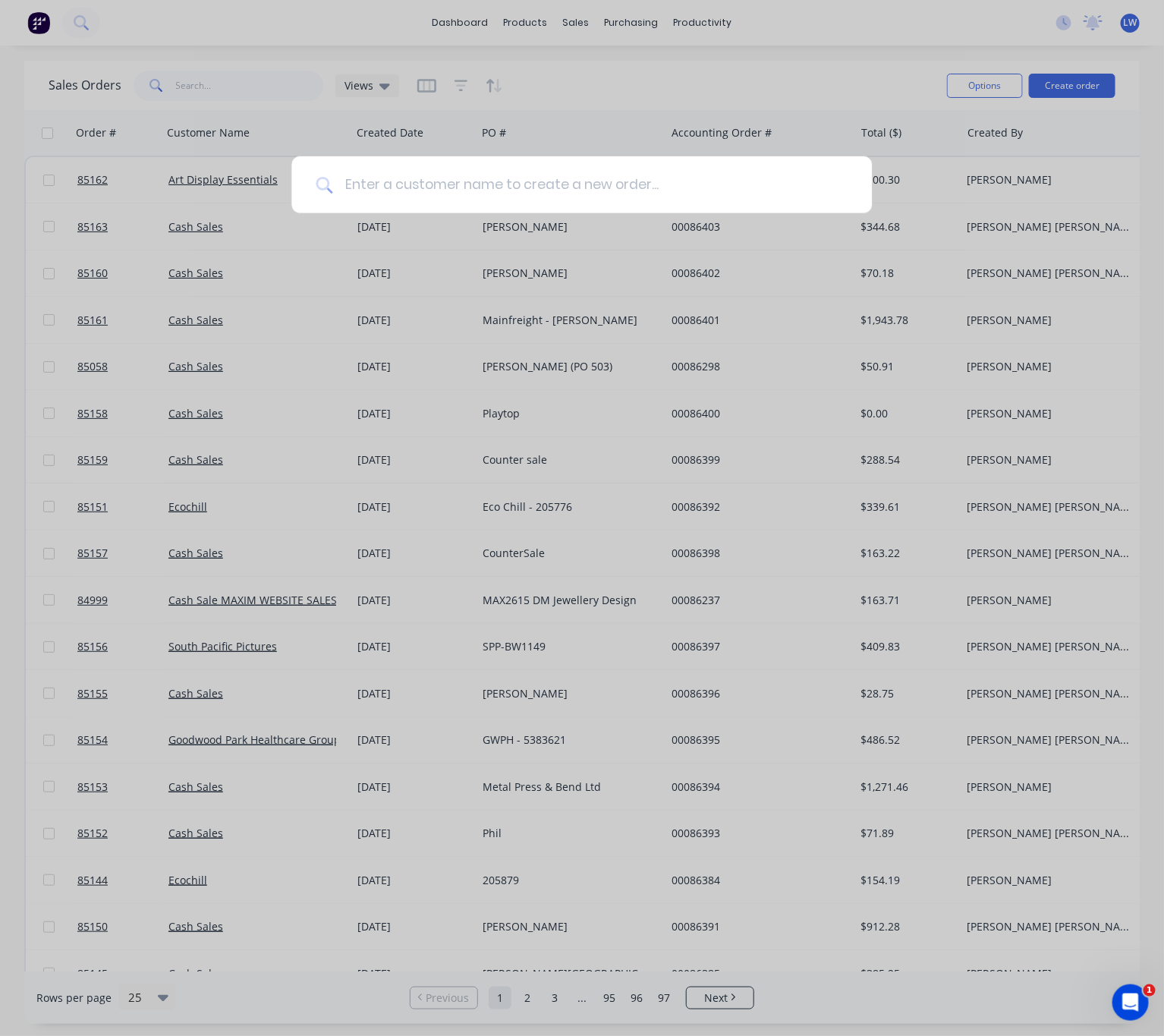
click at [632, 189] on input at bounding box center [589, 185] width 516 height 57
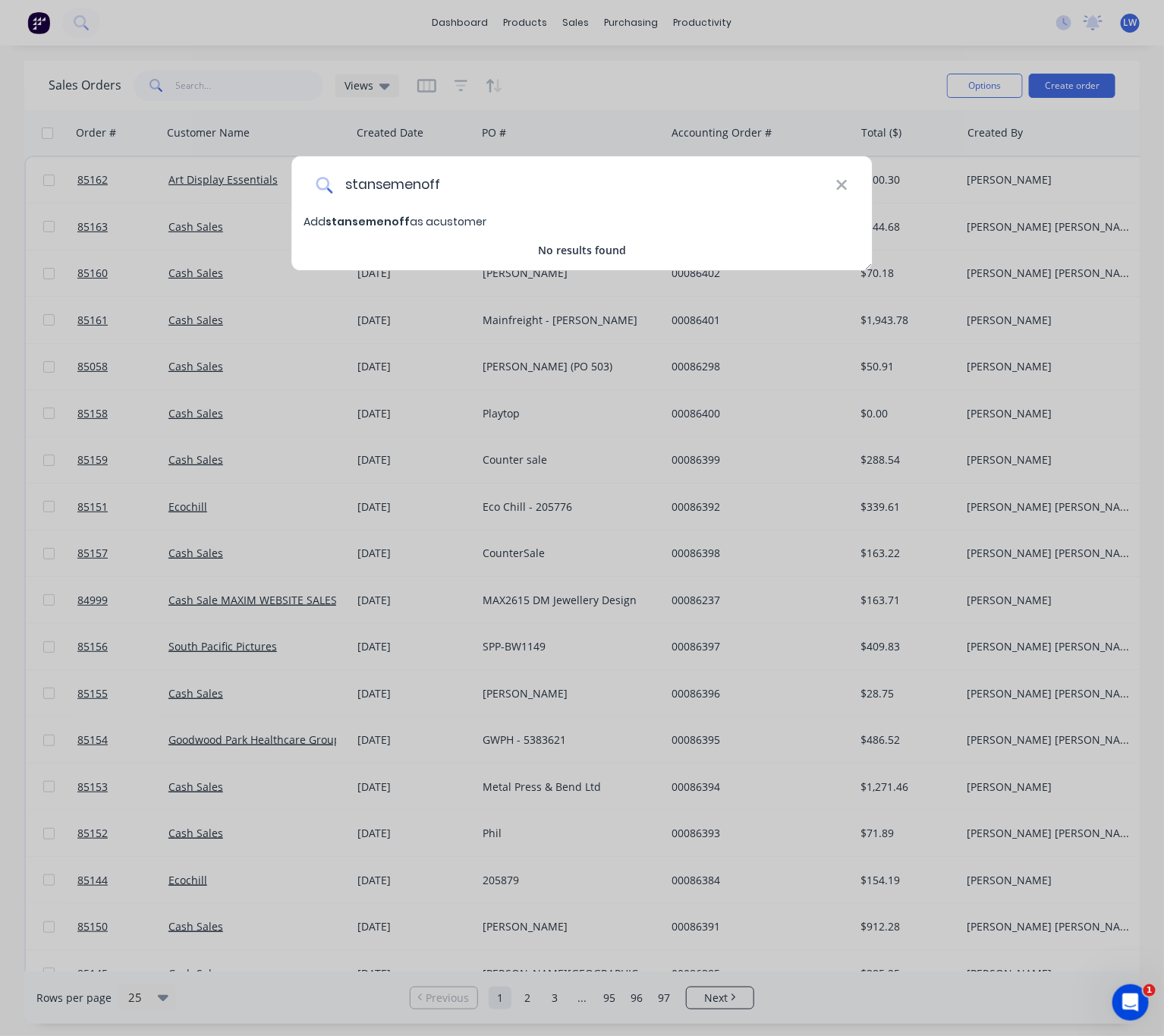
click at [374, 183] on input "stansemenoff" at bounding box center [584, 185] width 504 height 57
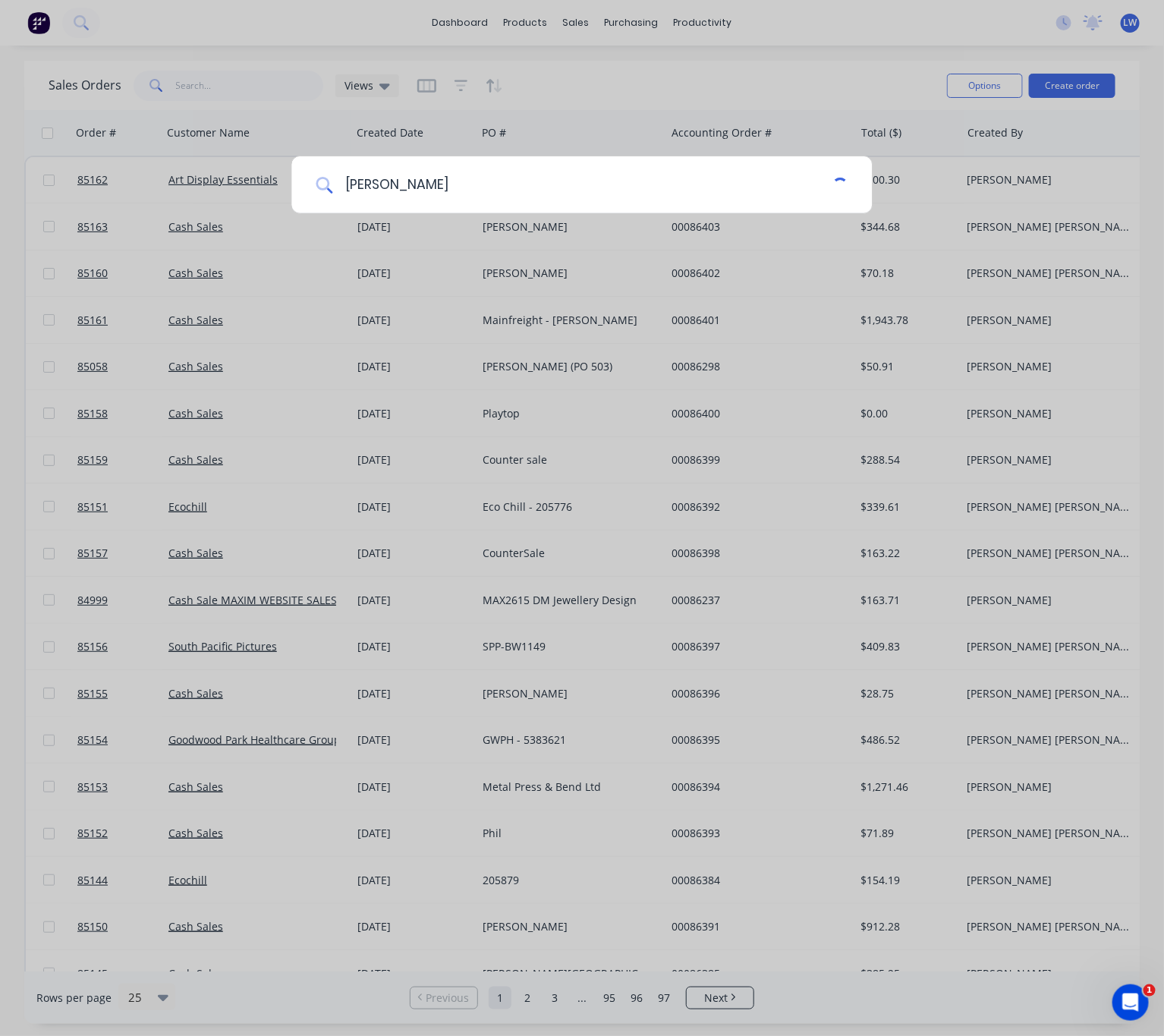
click at [495, 195] on input "stan semenoff" at bounding box center [582, 185] width 500 height 57
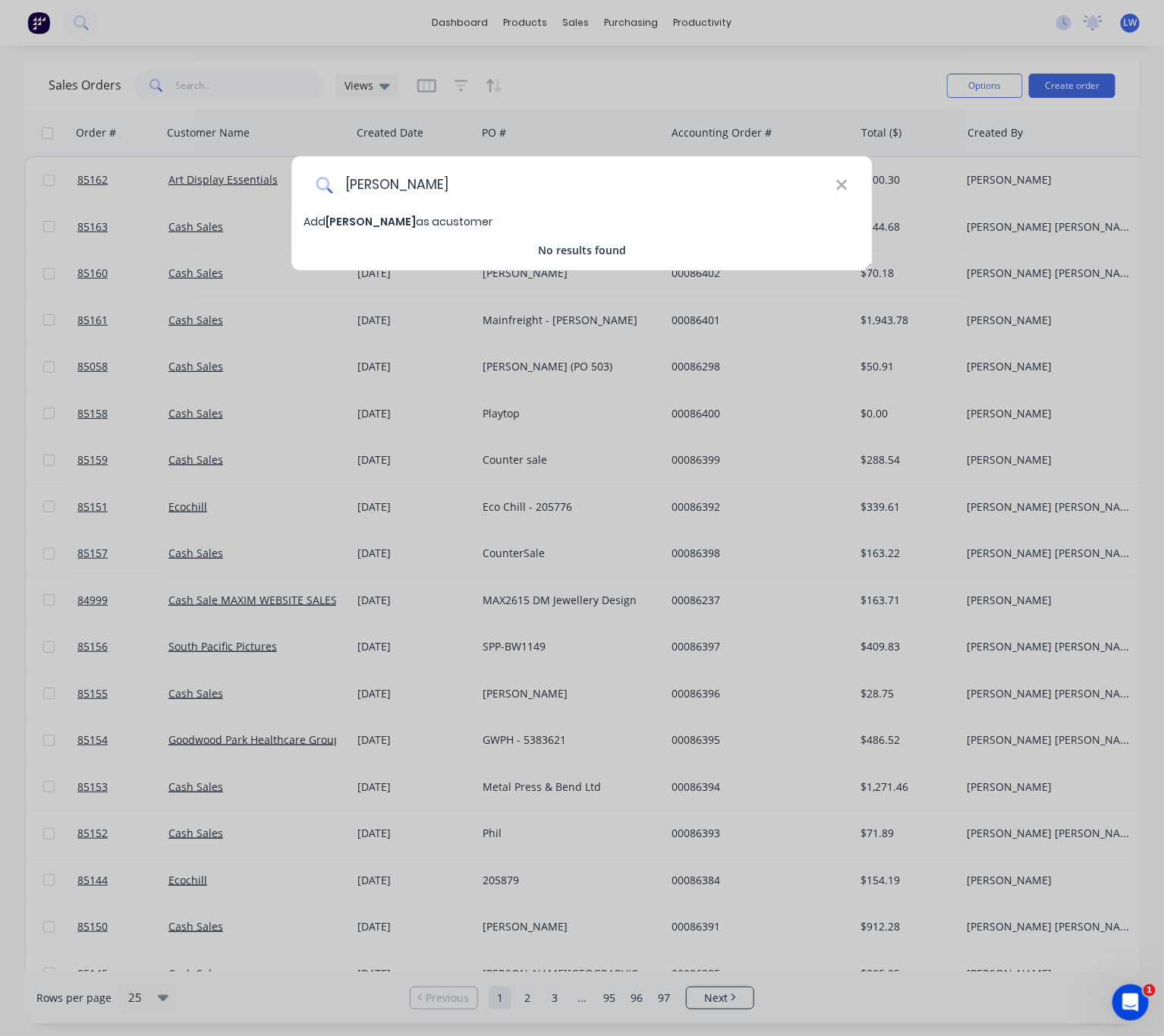
type input "stan semenoff"
drag, startPoint x: 476, startPoint y: 181, endPoint x: 315, endPoint y: 192, distance: 161.4
click at [313, 191] on div "stan semenoff" at bounding box center [583, 185] width 581 height 57
drag, startPoint x: 383, startPoint y: 194, endPoint x: 842, endPoint y: 203, distance: 459.1
click at [836, 187] on icon at bounding box center [841, 185] width 12 height 17
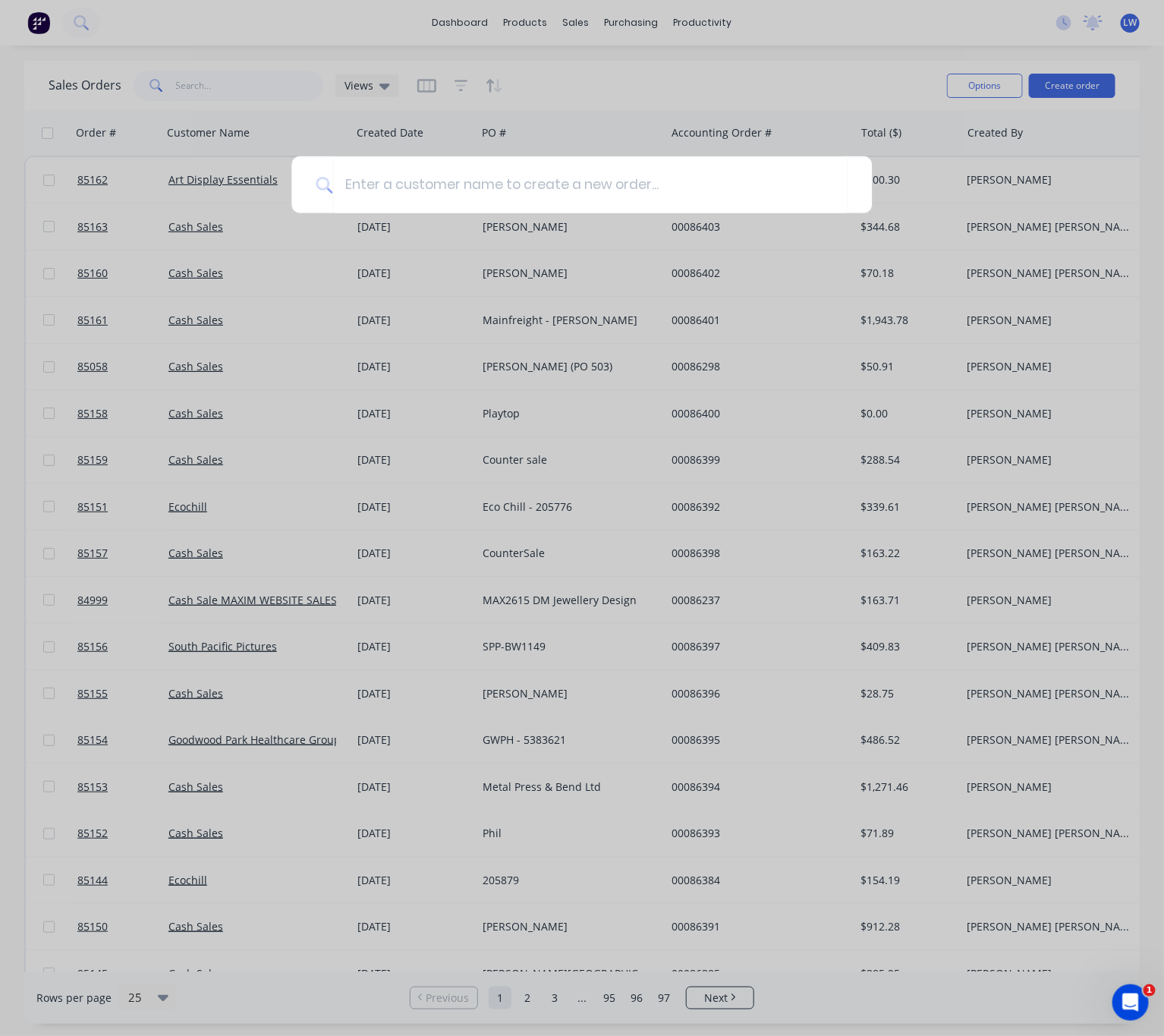
click at [763, 89] on div at bounding box center [582, 518] width 1164 height 1036
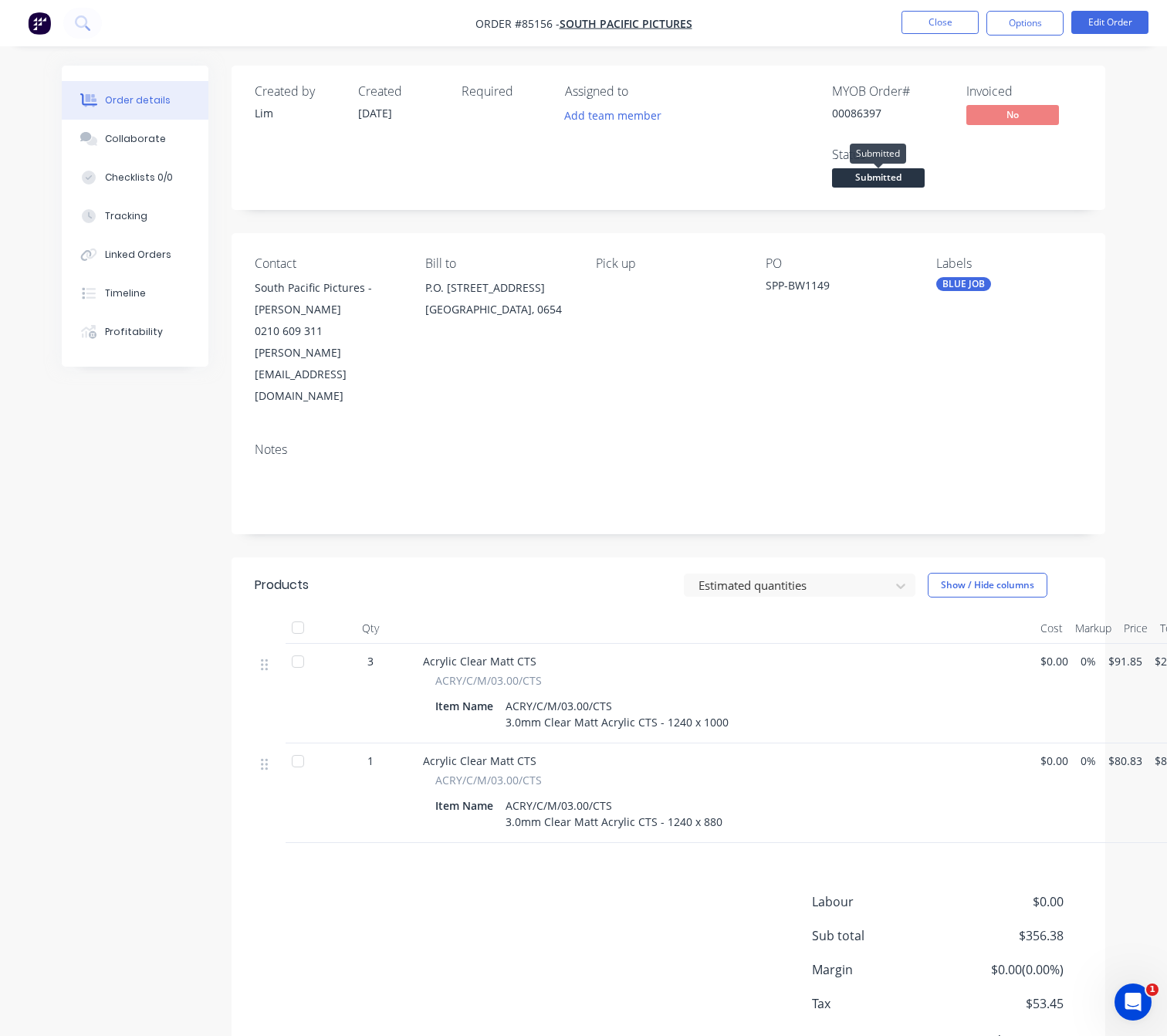
click at [895, 185] on span "Submitted" at bounding box center [878, 177] width 93 height 20
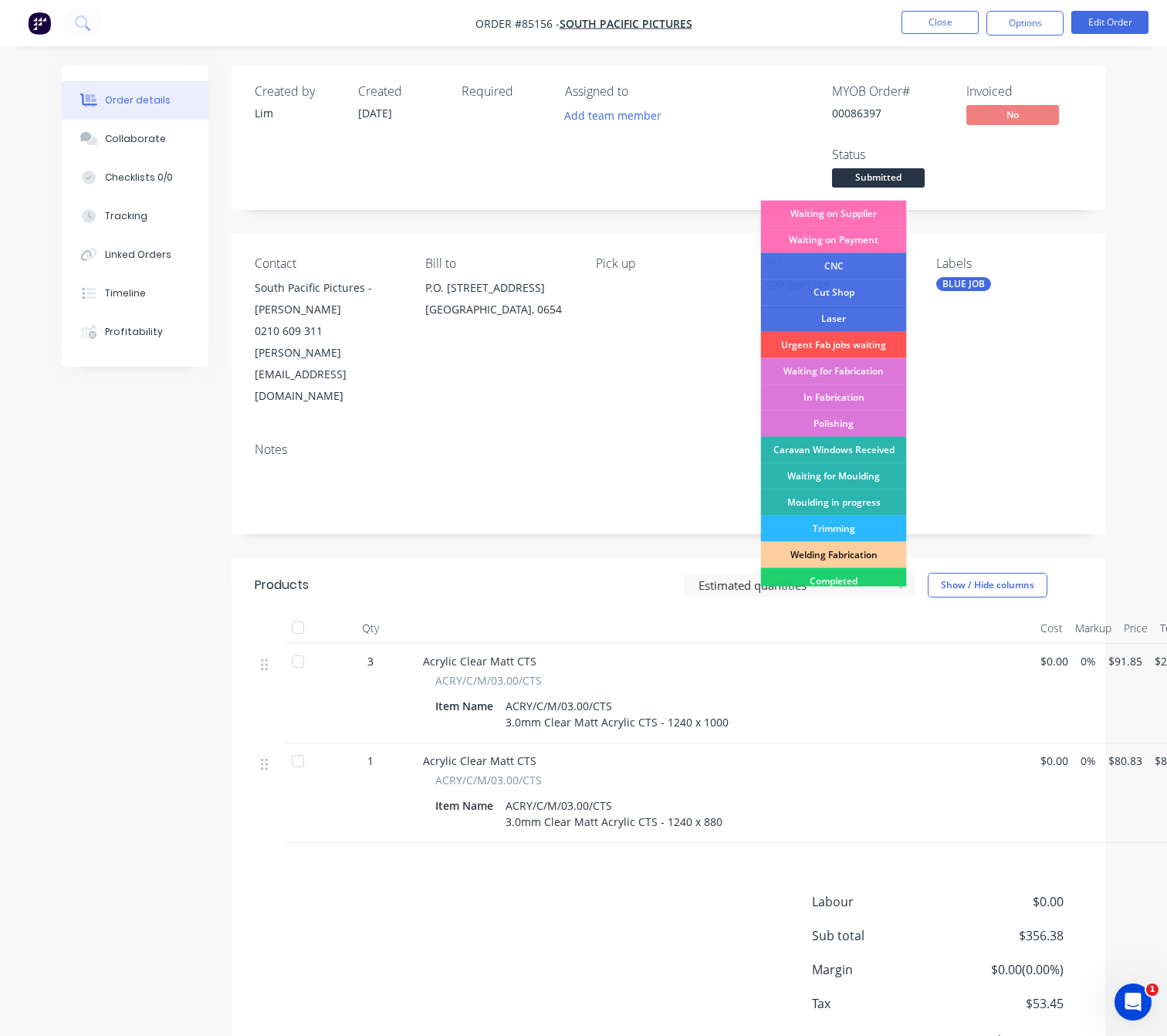
click at [859, 211] on div "Waiting on Supplier" at bounding box center [834, 214] width 146 height 26
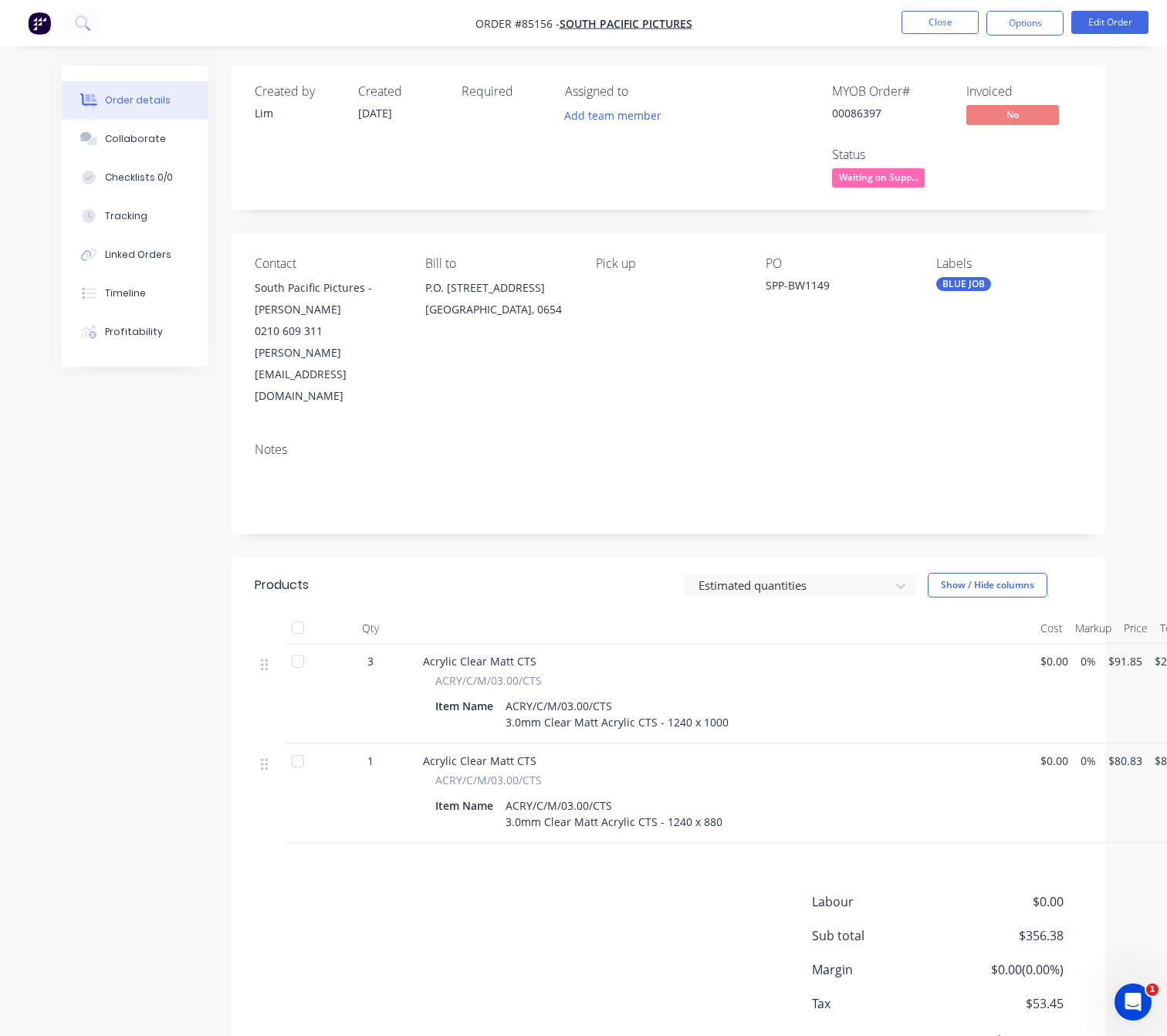
drag, startPoint x: 146, startPoint y: 571, endPoint x: 123, endPoint y: 585, distance: 26.9
click at [139, 574] on div "Created by Lim Created 09/10/25 Required Assigned to Add team member MYOB Order…" at bounding box center [584, 592] width 1044 height 1053
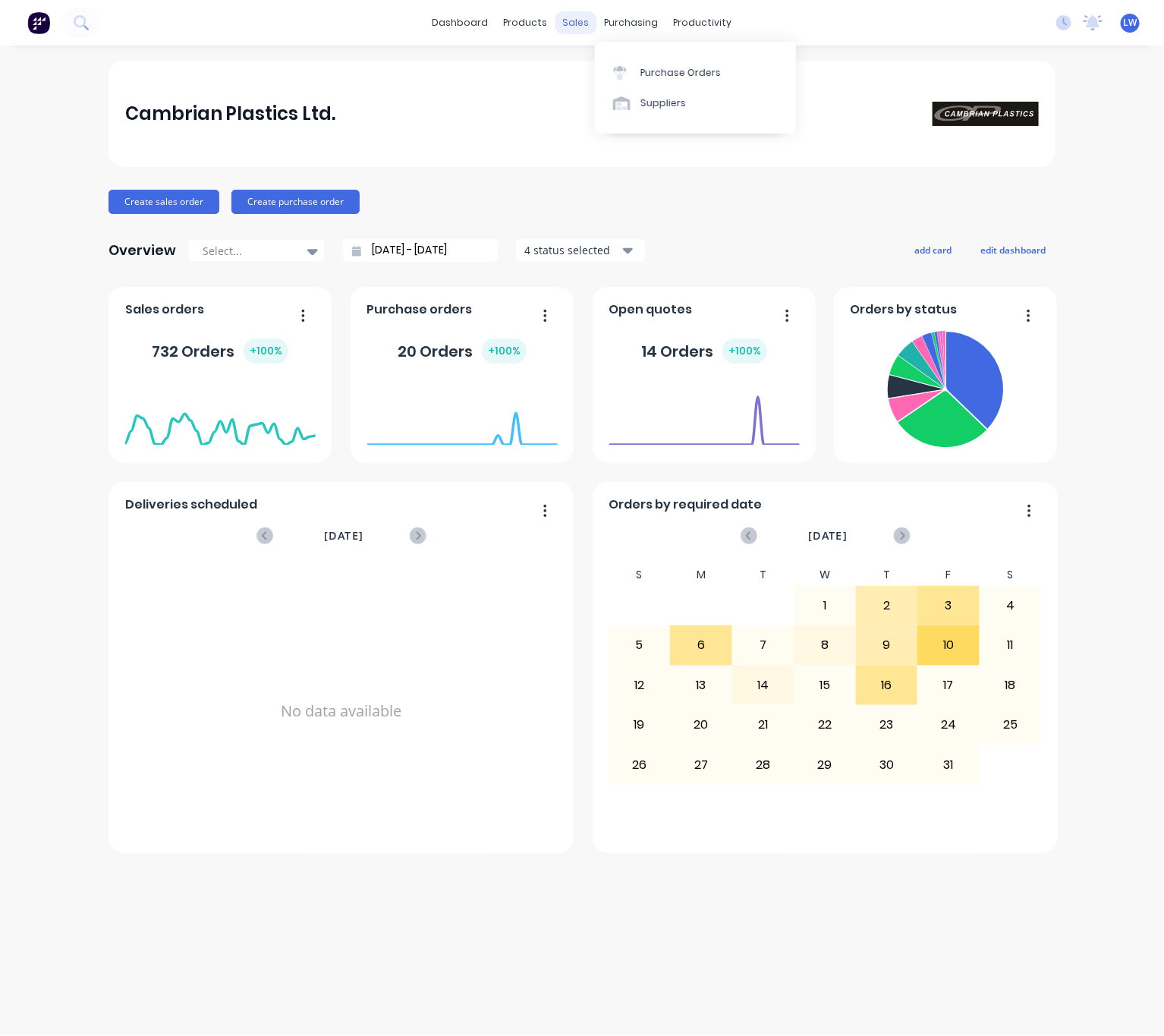
click at [575, 24] on div "sales" at bounding box center [576, 22] width 42 height 23
click at [615, 66] on div "Sales Orders" at bounding box center [633, 73] width 62 height 14
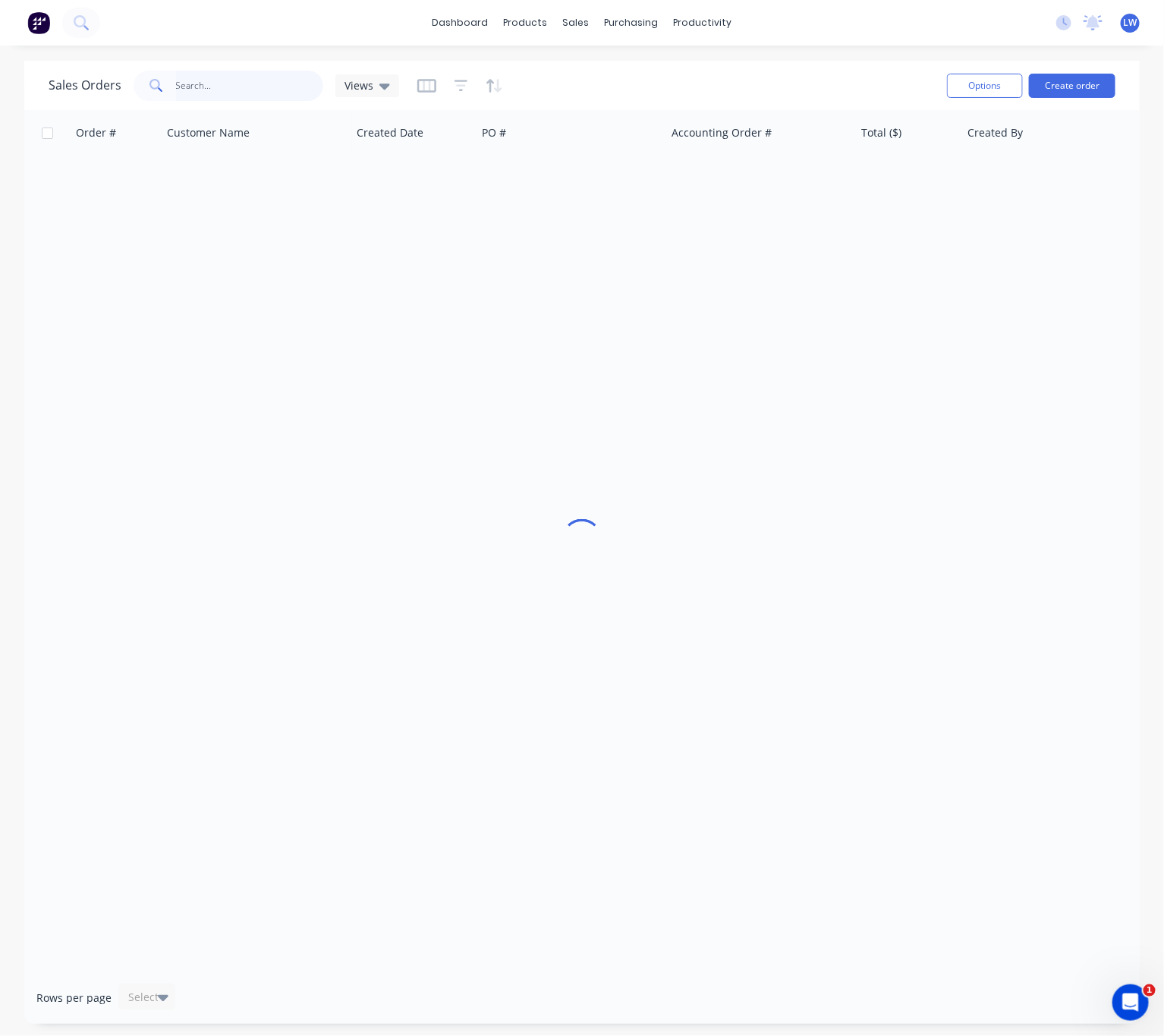
click at [176, 98] on input "text" at bounding box center [250, 86] width 148 height 30
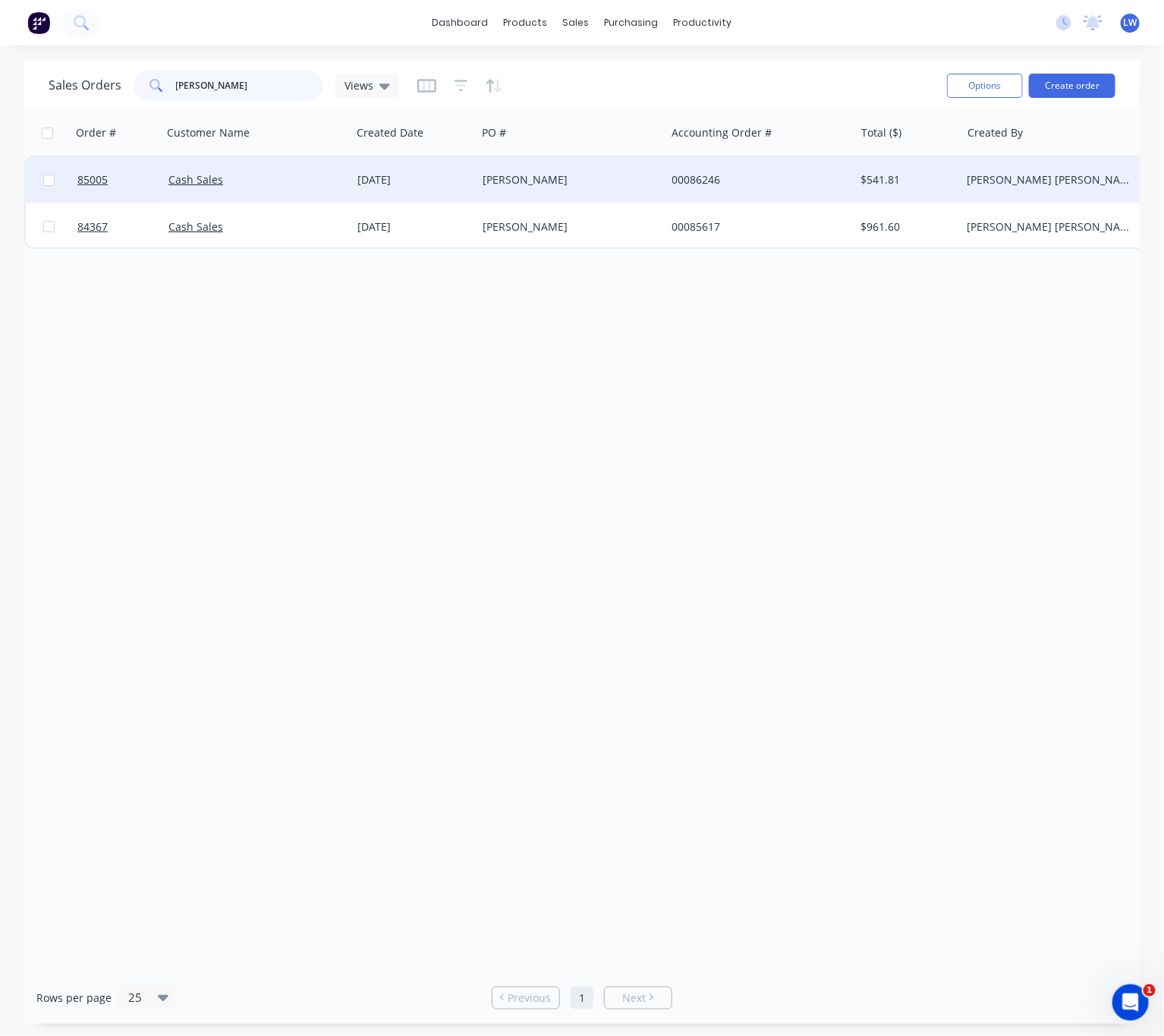
type input "jen sievers"
click at [568, 192] on div "[PERSON_NAME]" at bounding box center [571, 179] width 189 height 45
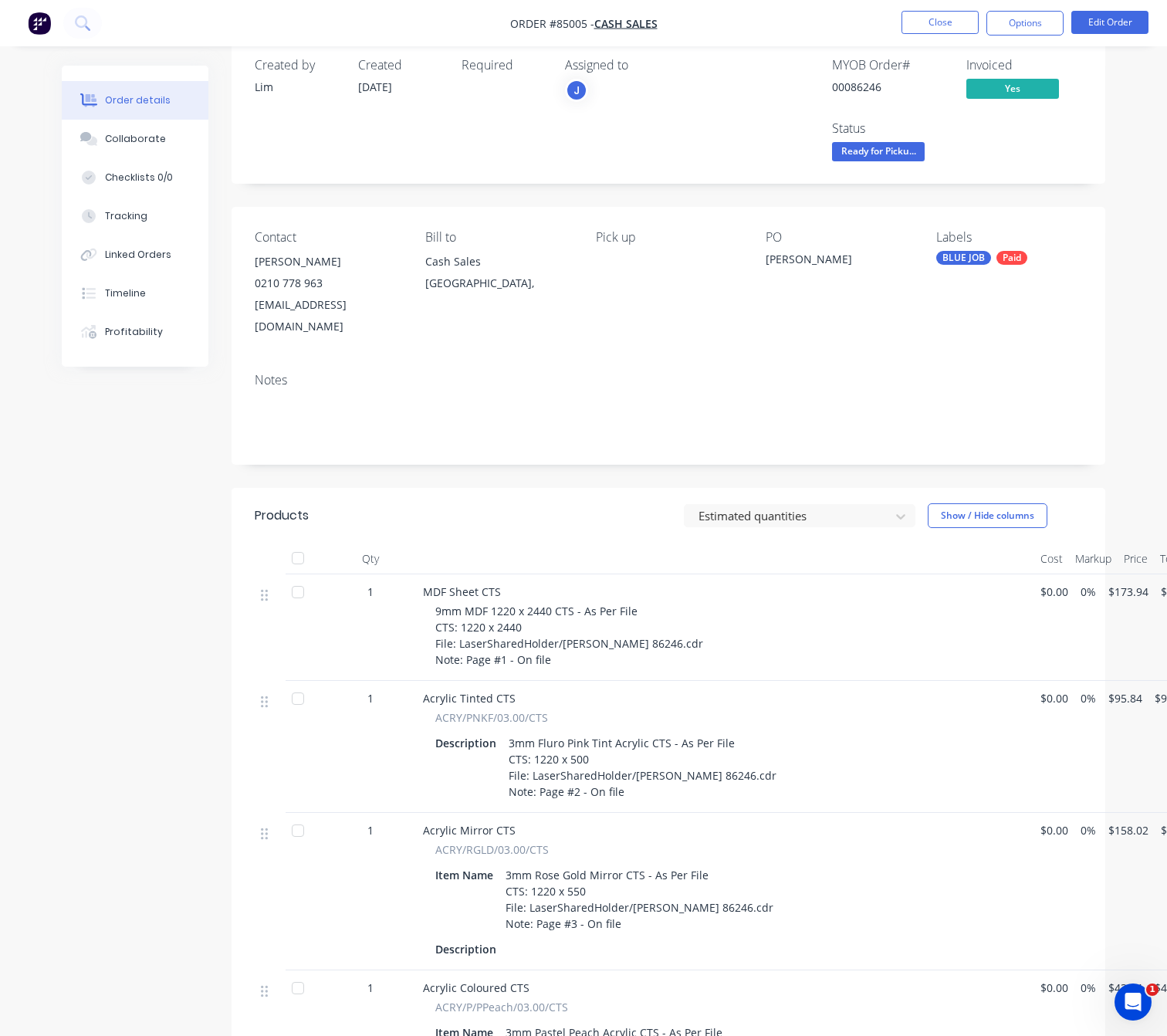
scroll to position [115, 0]
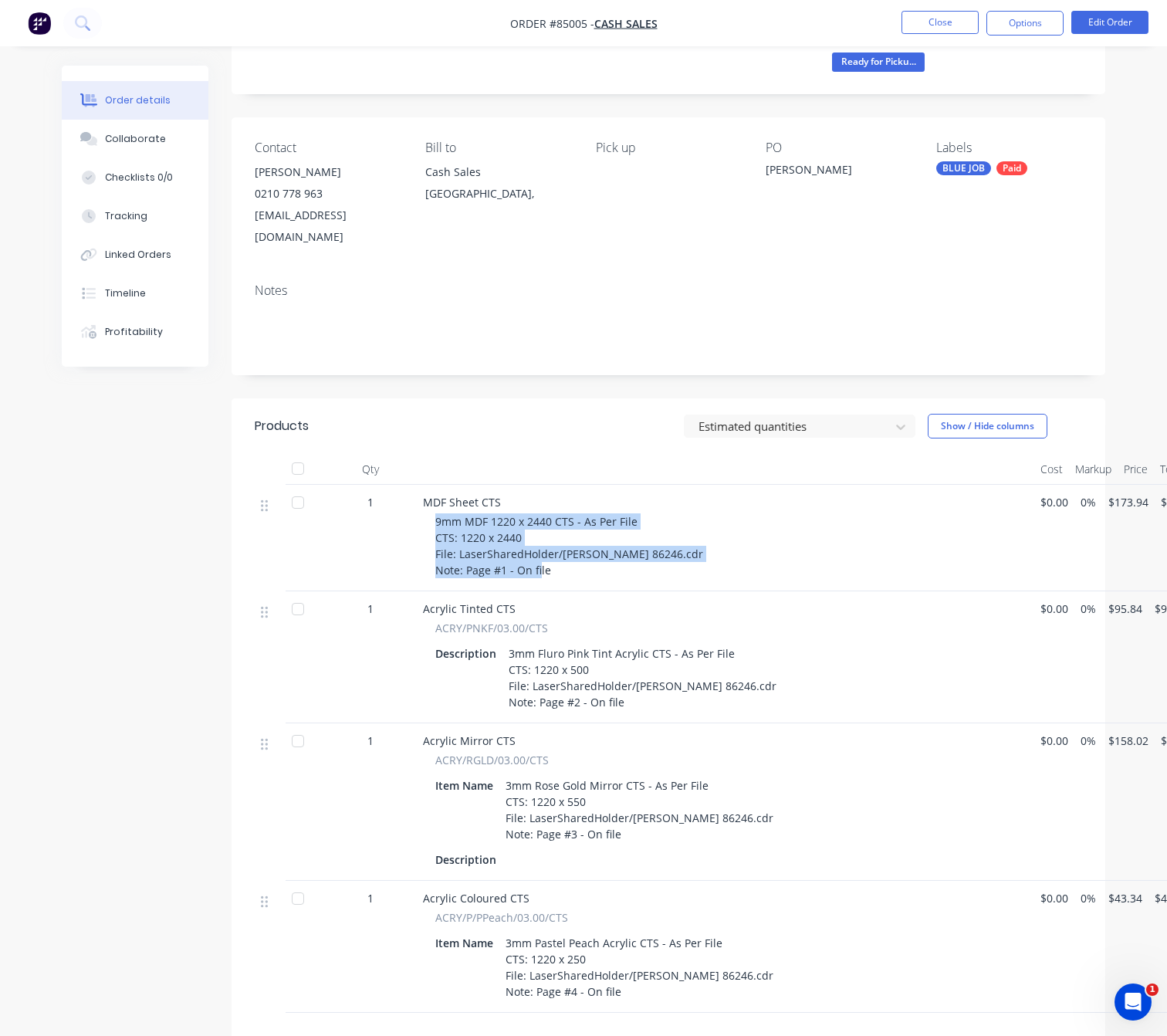
drag, startPoint x: 544, startPoint y: 547, endPoint x: 429, endPoint y: 500, distance: 124.2
click at [429, 500] on div "MDF Sheet CTS 9mm MDF 1220 x 2440 CTS - As Per File CTS: 1220 x 2440 File: Lase…" at bounding box center [725, 539] width 617 height 107
copy span "9mm MDF 1220 x 2440 CTS - As Per File CTS: 1220 x 2440 File: LaserSharedHolder/…"
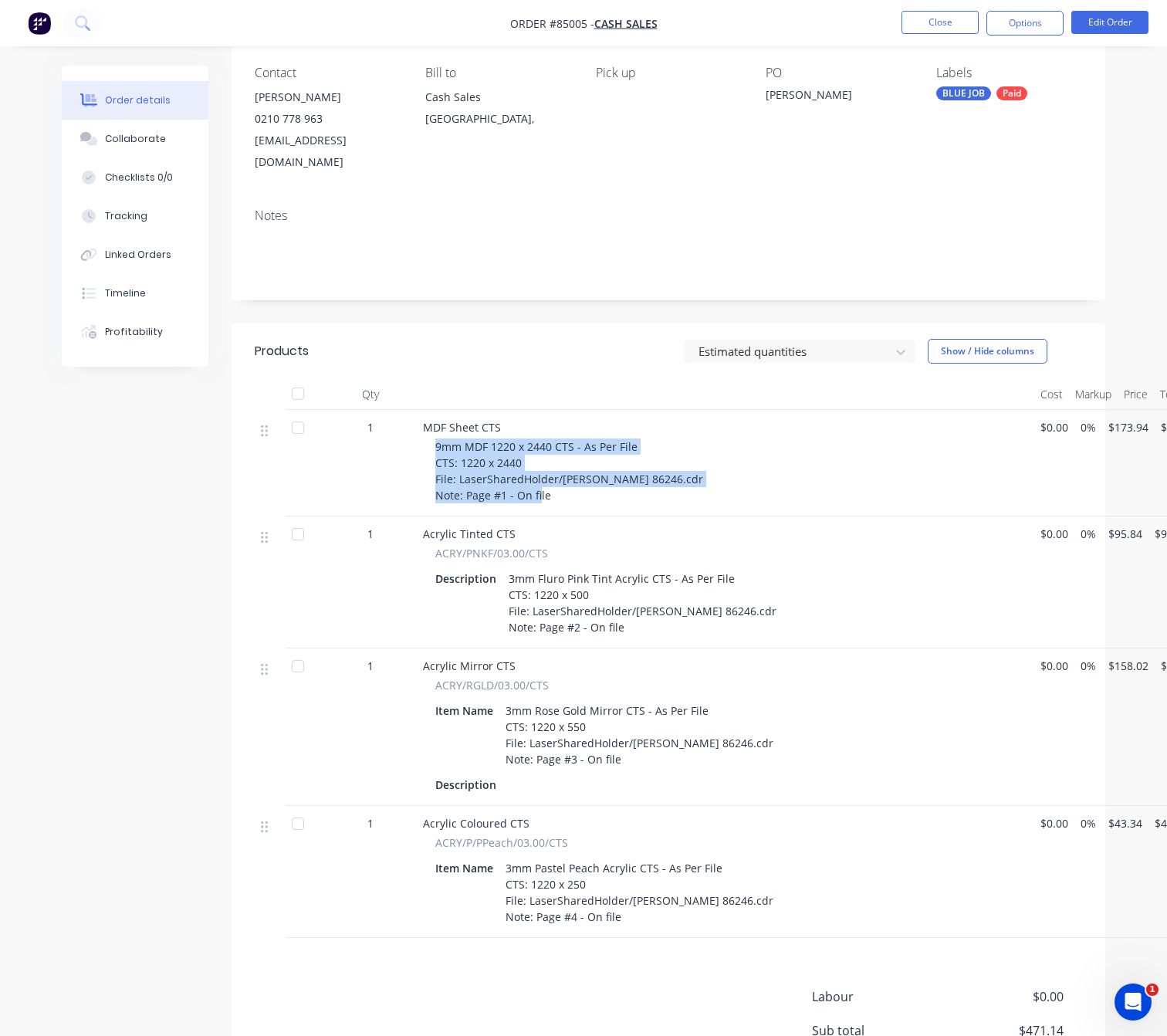
scroll to position [232, 0]
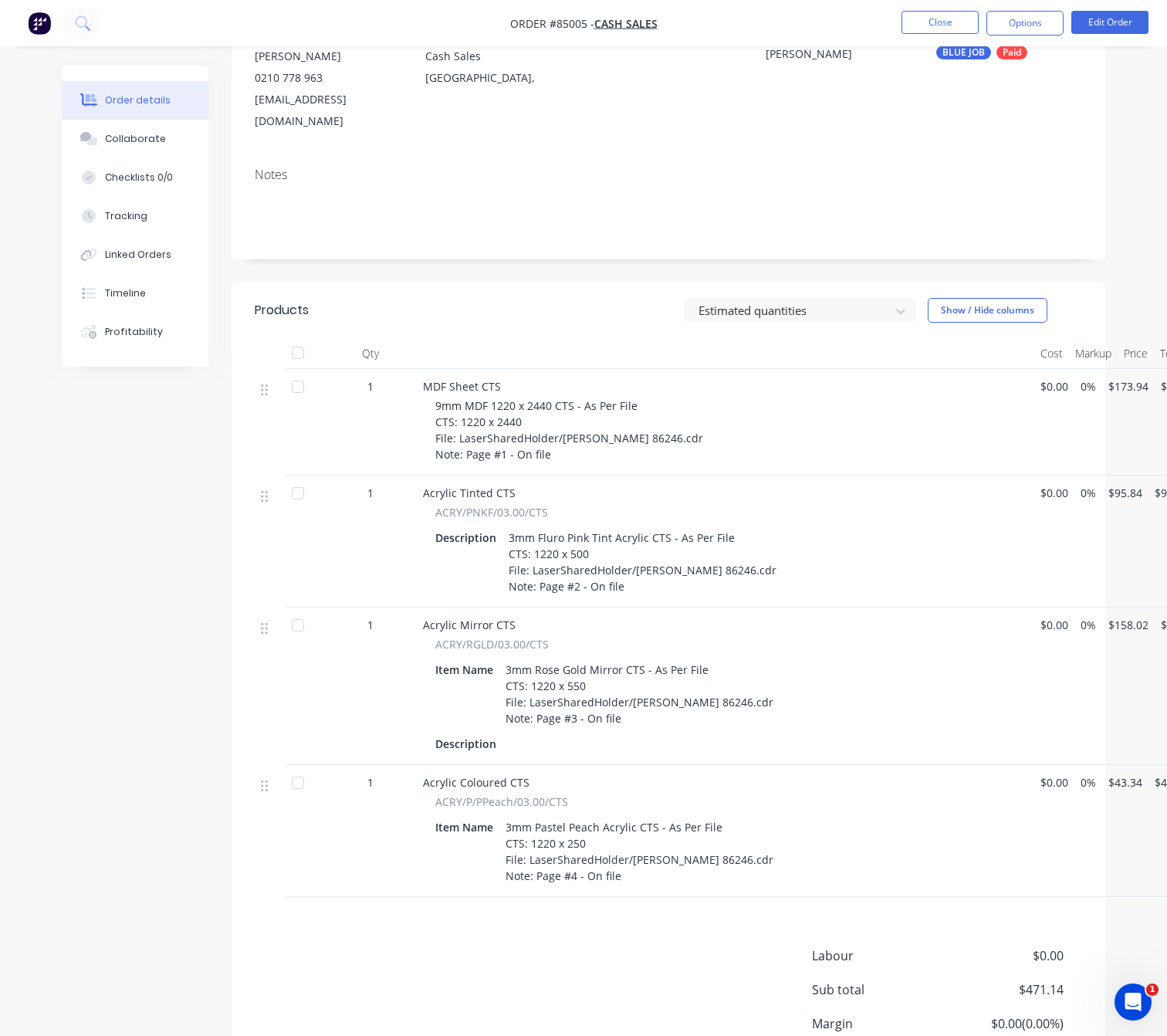
click at [156, 582] on div "Created by Lim Created 02/10/25 Required Assigned to J MYOB Order # 00086246 In…" at bounding box center [584, 503] width 1044 height 1338
